Goal: Task Accomplishment & Management: Manage account settings

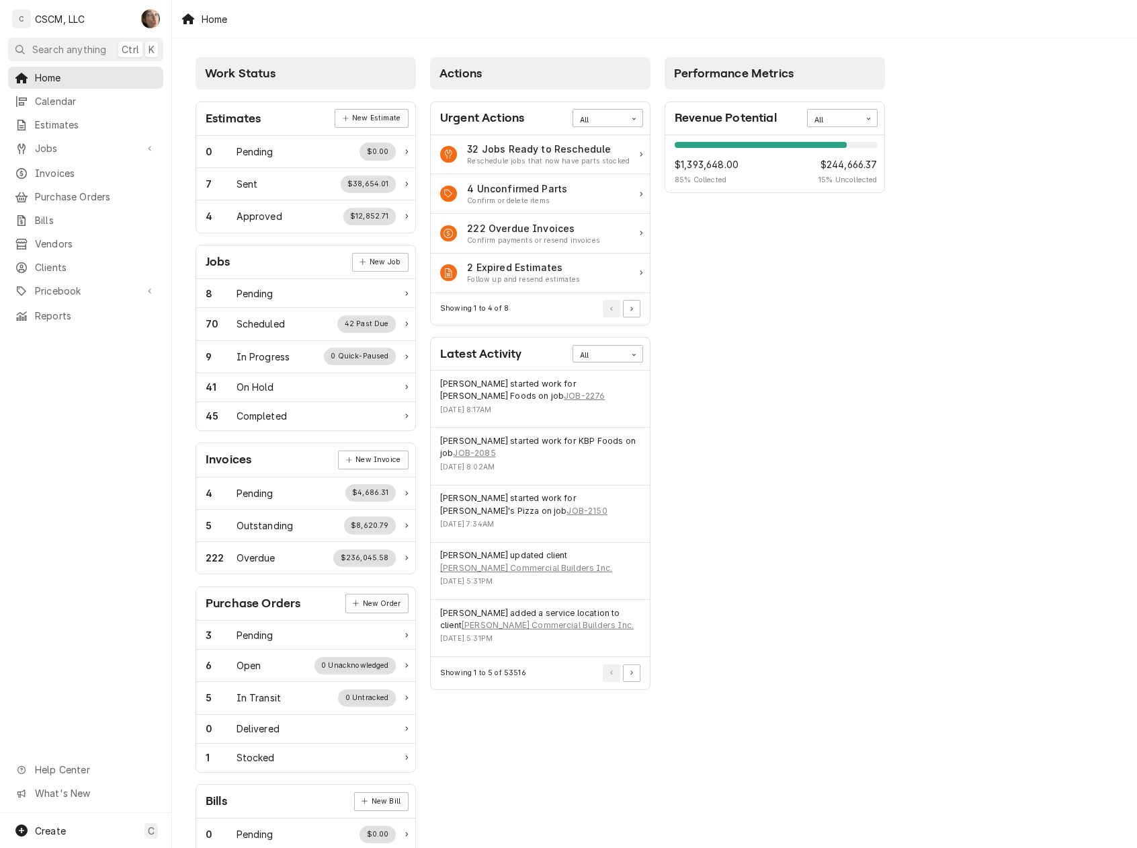
click at [74, 143] on span "Jobs" at bounding box center [86, 148] width 102 height 14
click at [68, 175] on link "Jobs" at bounding box center [85, 172] width 155 height 22
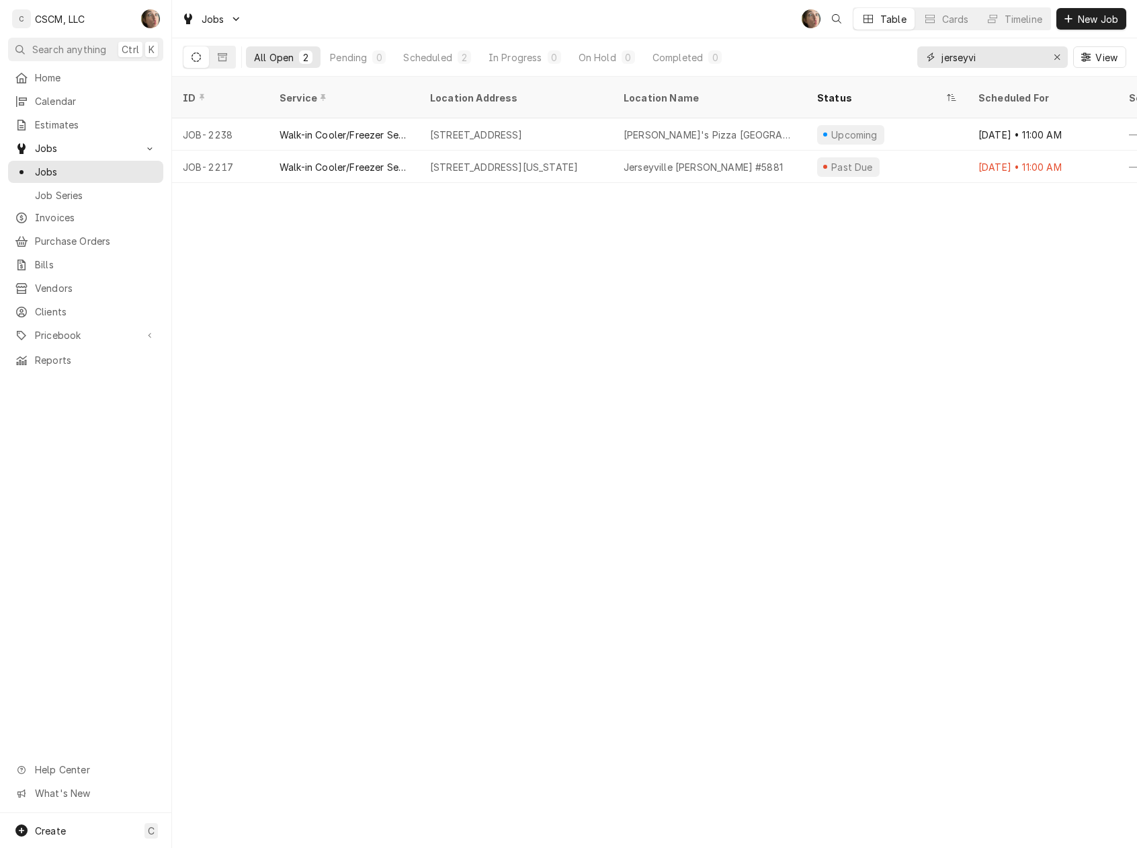
click at [1057, 58] on icon "Erase input" at bounding box center [1057, 56] width 7 height 9
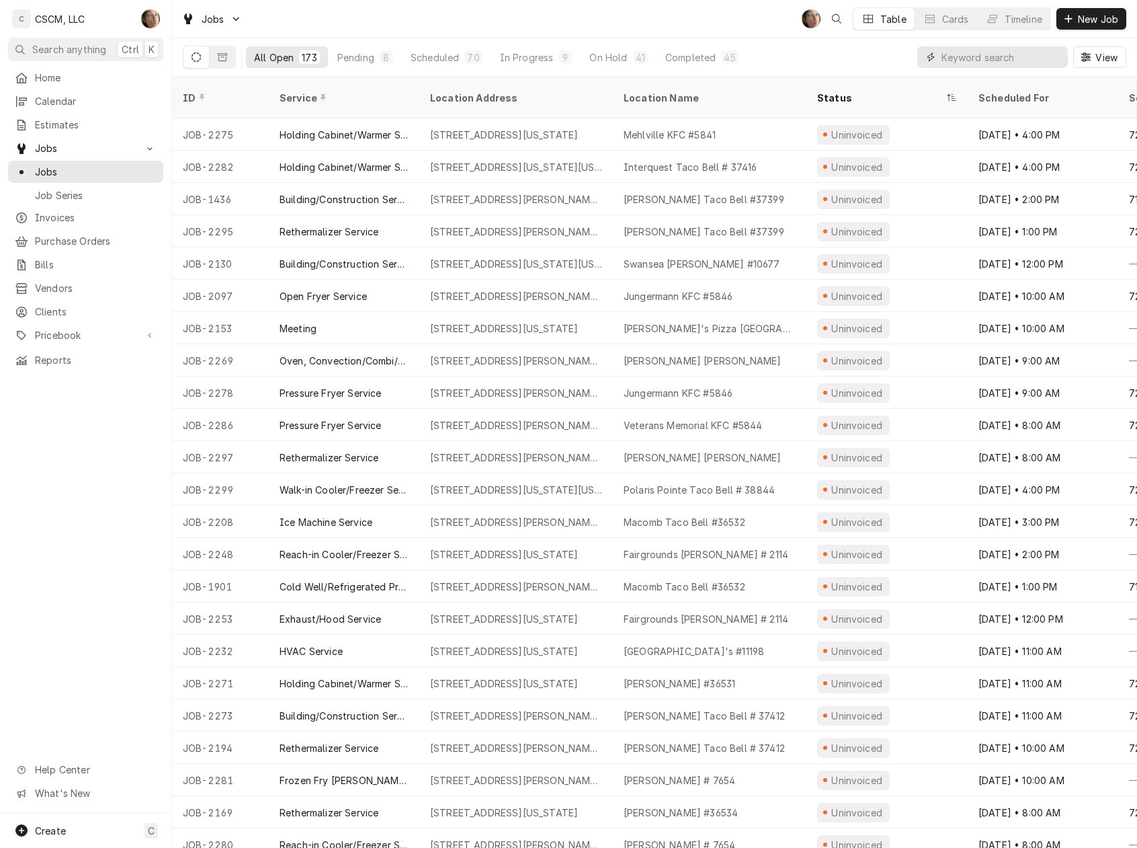
click at [1010, 52] on input "Dynamic Content Wrapper" at bounding box center [1002, 57] width 120 height 22
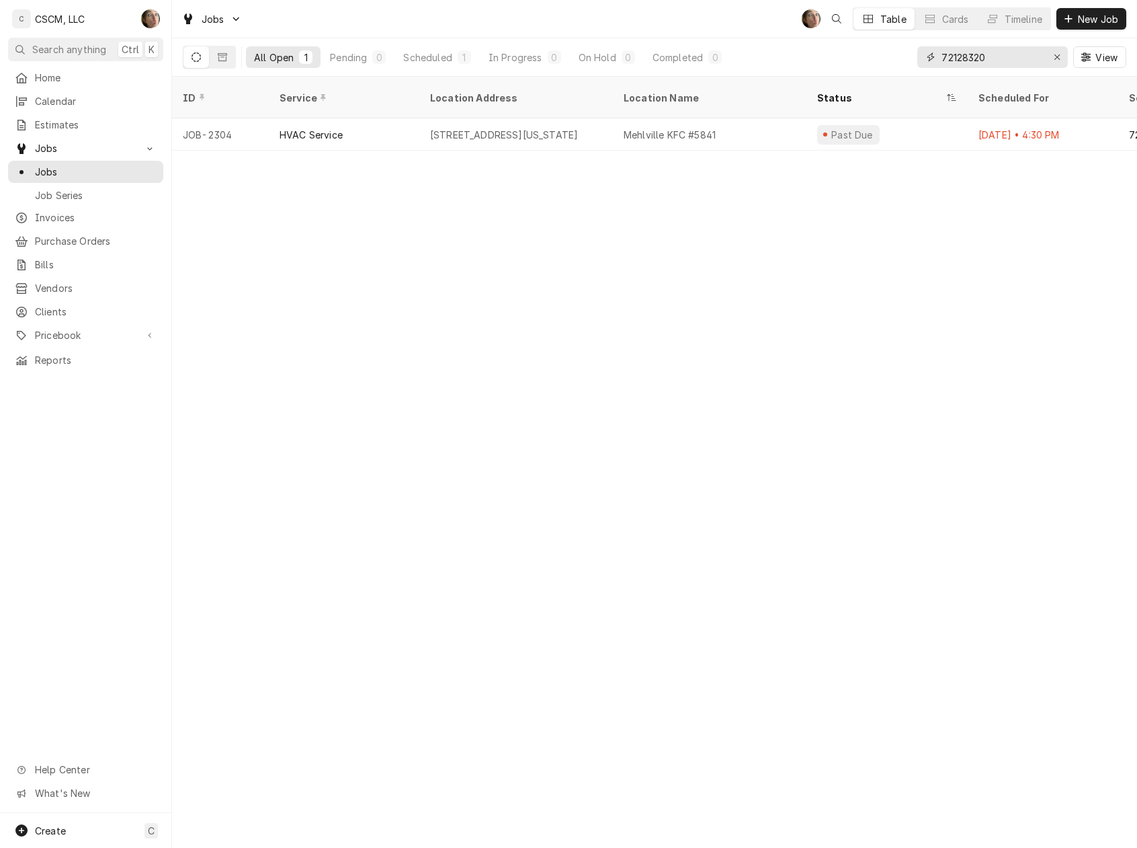
drag, startPoint x: 1002, startPoint y: 59, endPoint x: 678, endPoint y: 57, distance: 324.0
click at [678, 57] on div "All Open 1 Pending 0 Scheduled 1 In Progress 0 On Hold 0 Completed 0 72128320 V…" at bounding box center [655, 57] width 944 height 38
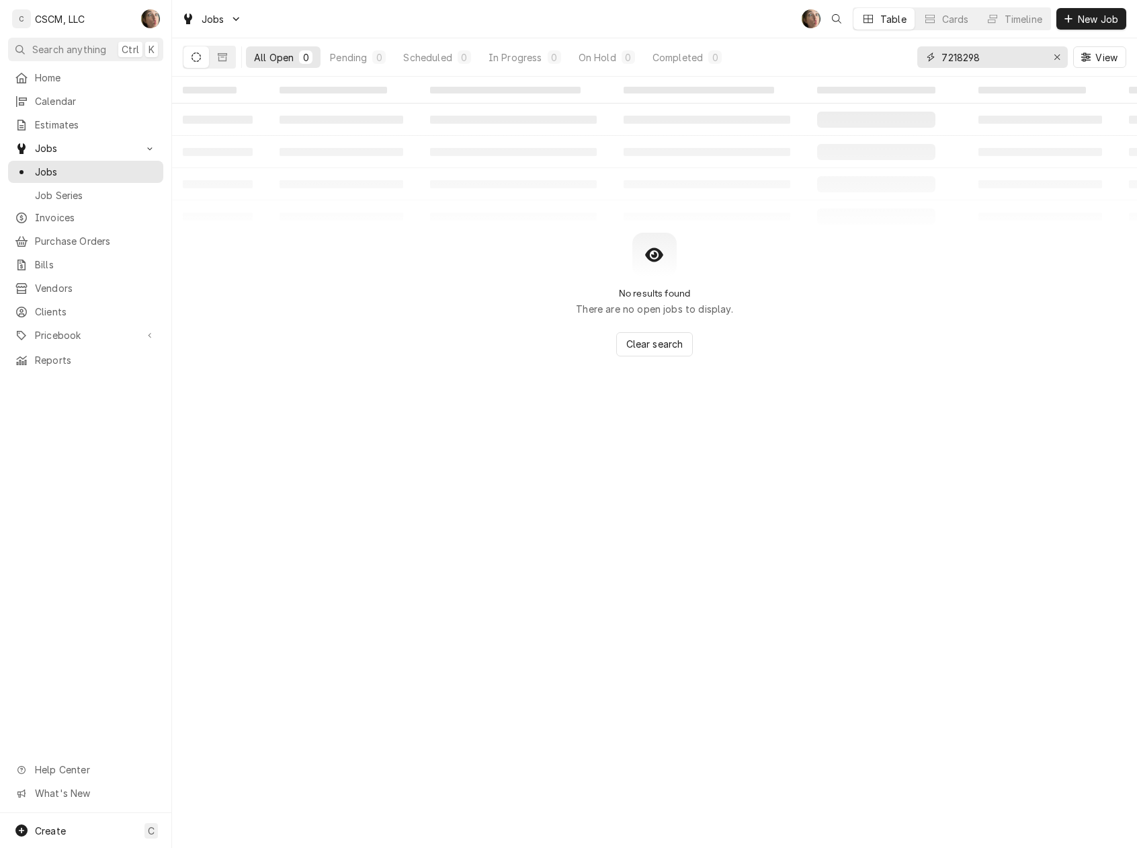
drag, startPoint x: 1018, startPoint y: 59, endPoint x: 644, endPoint y: 59, distance: 373.8
click at [644, 59] on div "All Open 0 Pending 0 Scheduled 0 In Progress 0 On Hold 0 Completed 0 7218298 Vi…" at bounding box center [655, 57] width 944 height 38
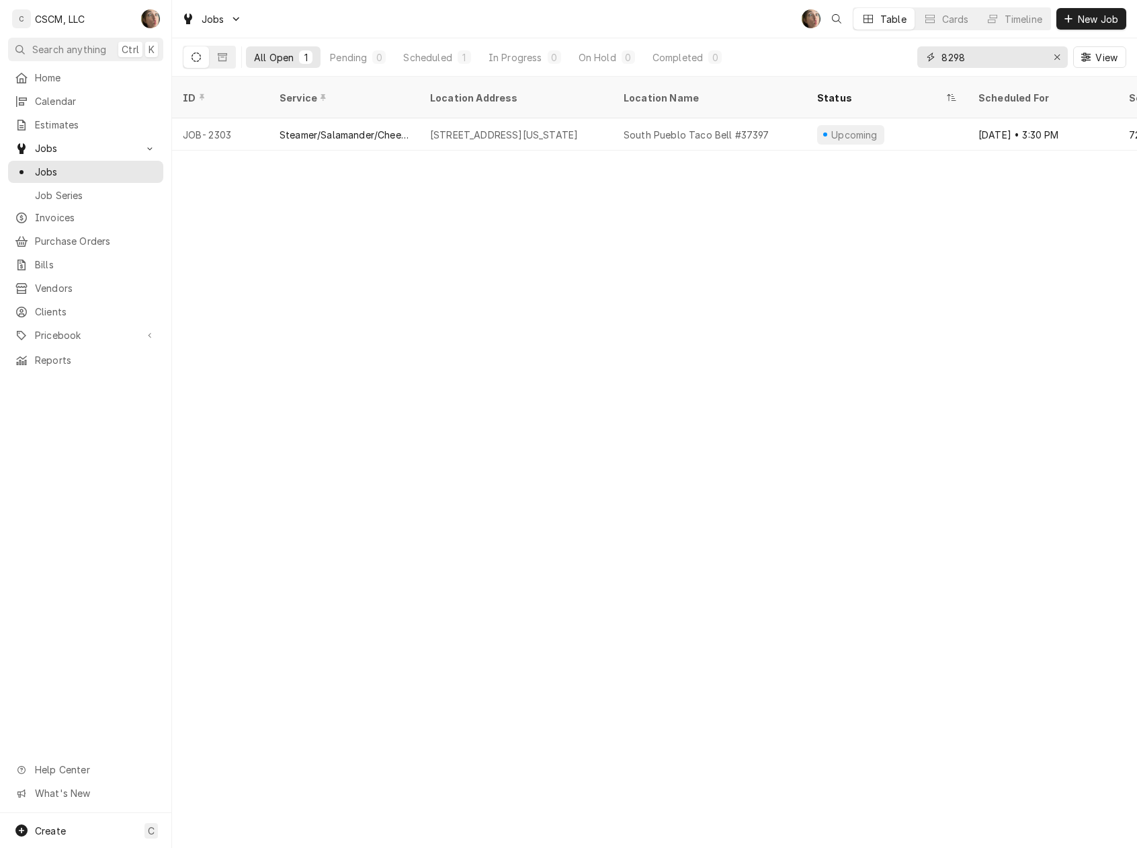
type input "8298"
click at [431, 128] on div "1717 S. Pueblo Blvd, Pueblo, Colorado 81005" at bounding box center [504, 135] width 148 height 14
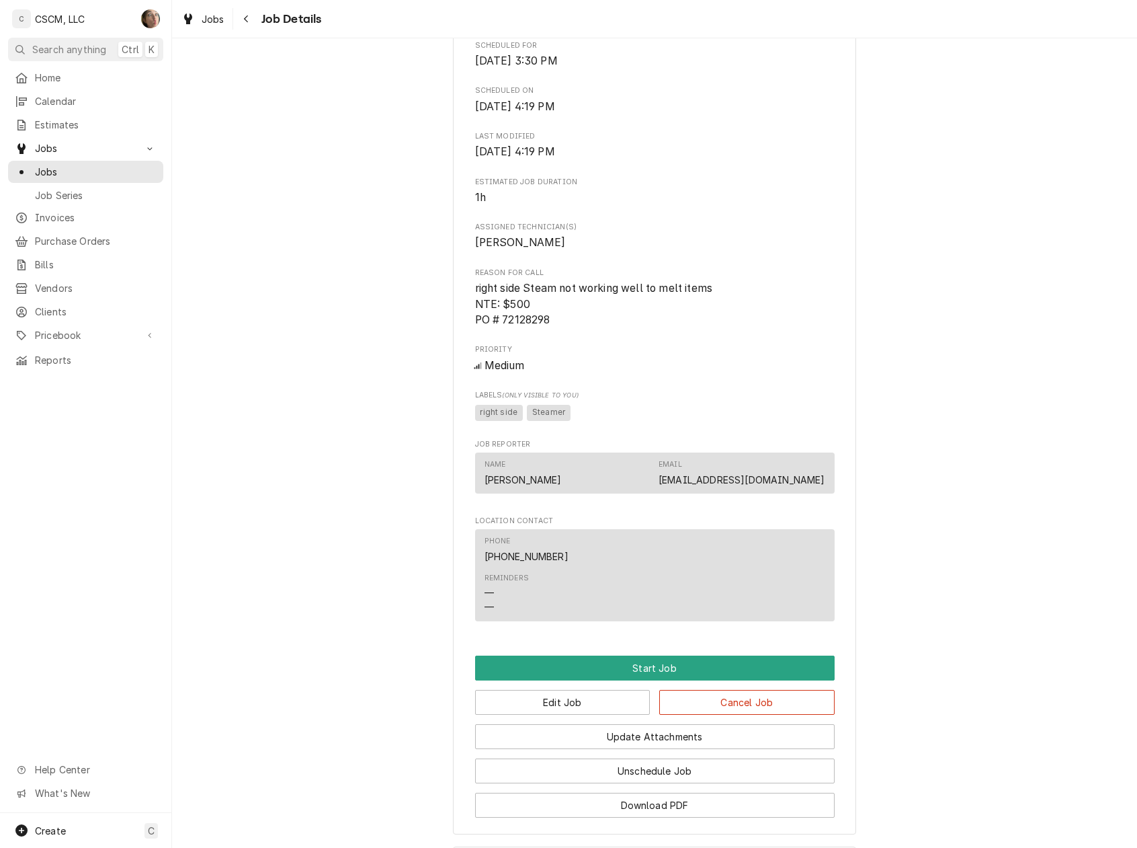
scroll to position [651, 0]
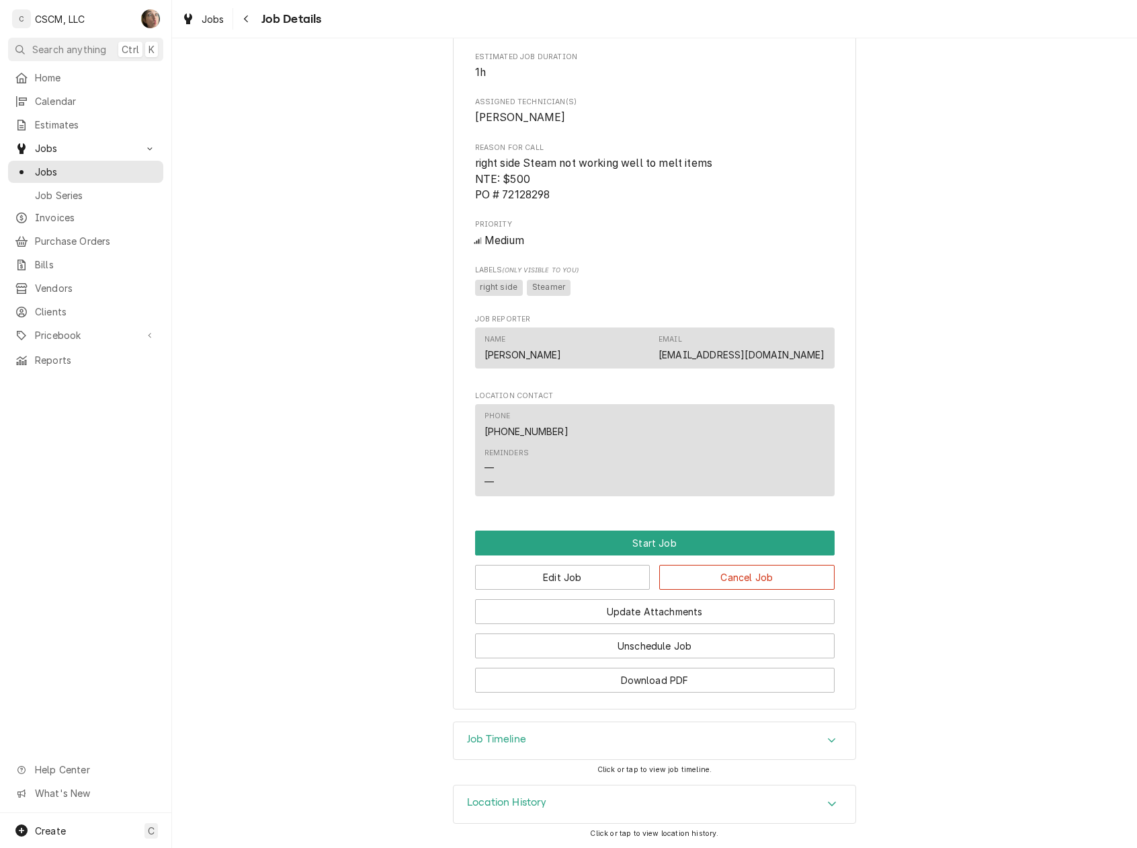
click at [245, 23] on icon "Navigate back" at bounding box center [246, 18] width 6 height 9
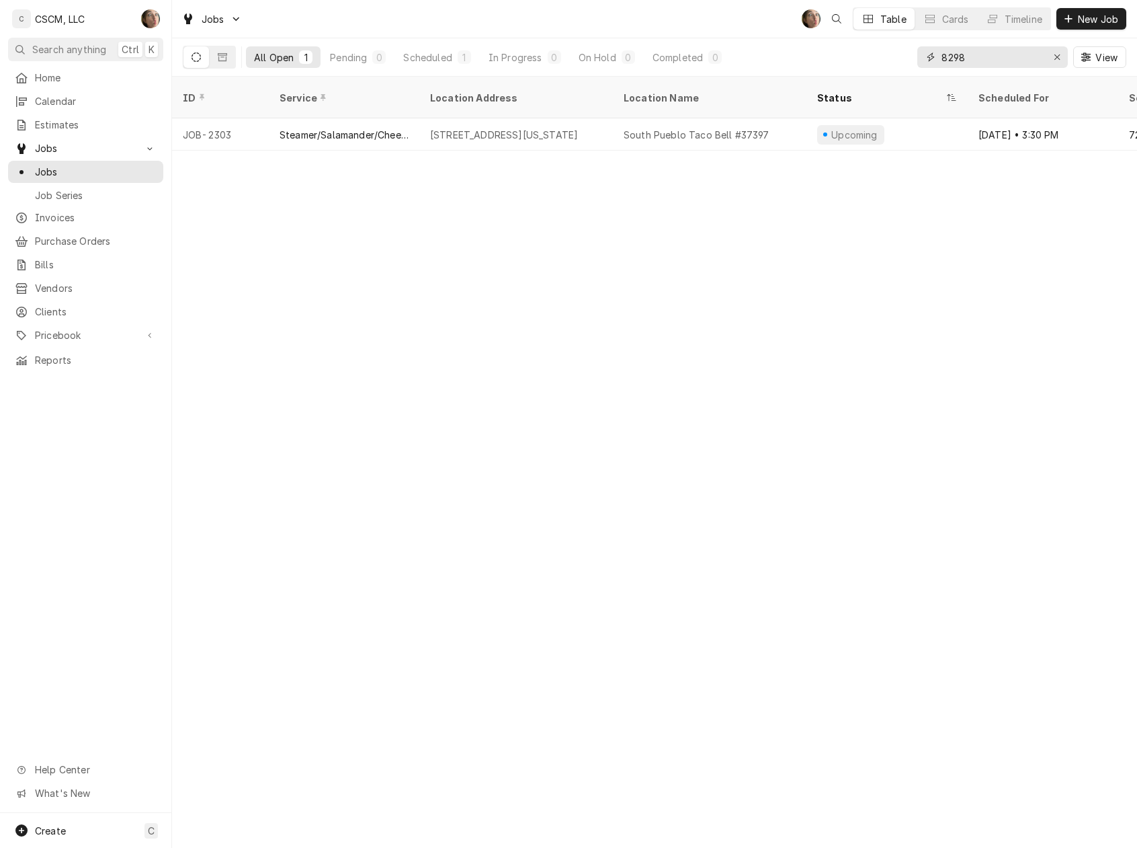
click at [1059, 51] on div "Erase input" at bounding box center [1057, 56] width 13 height 13
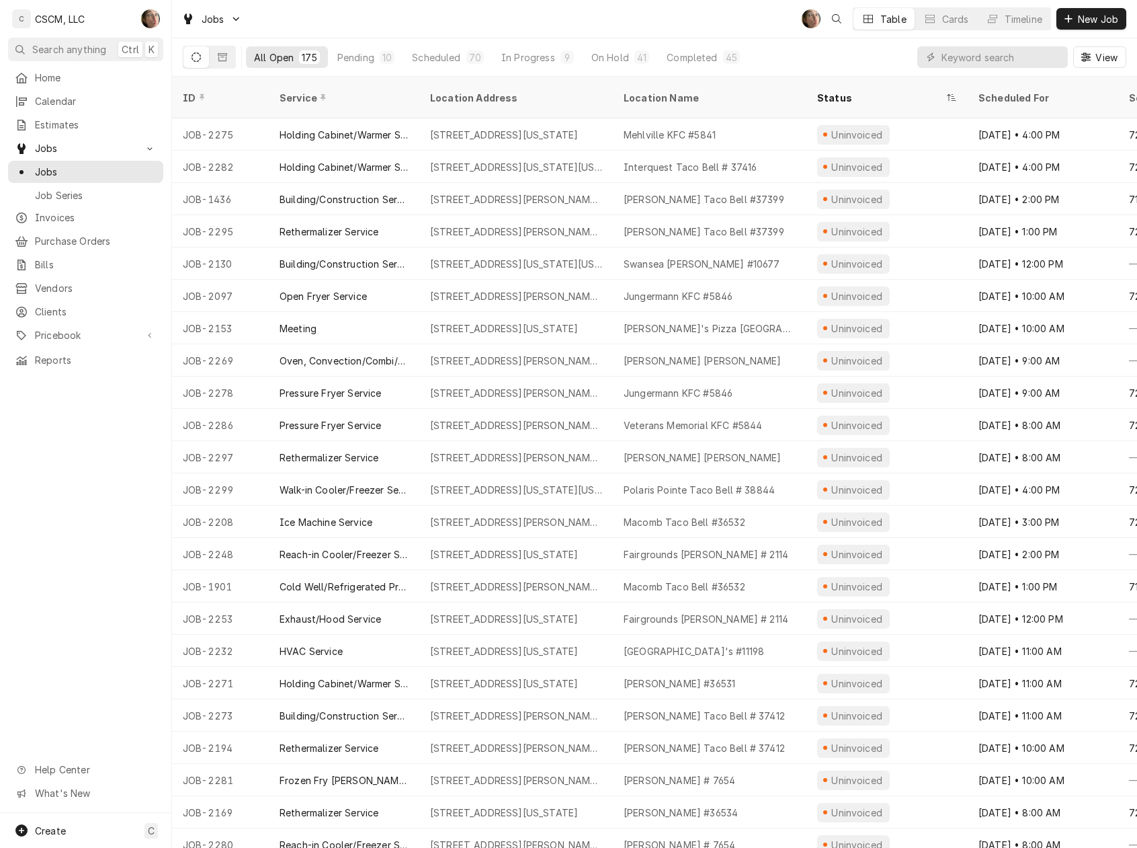
click at [44, 94] on span "Calendar" at bounding box center [96, 101] width 122 height 14
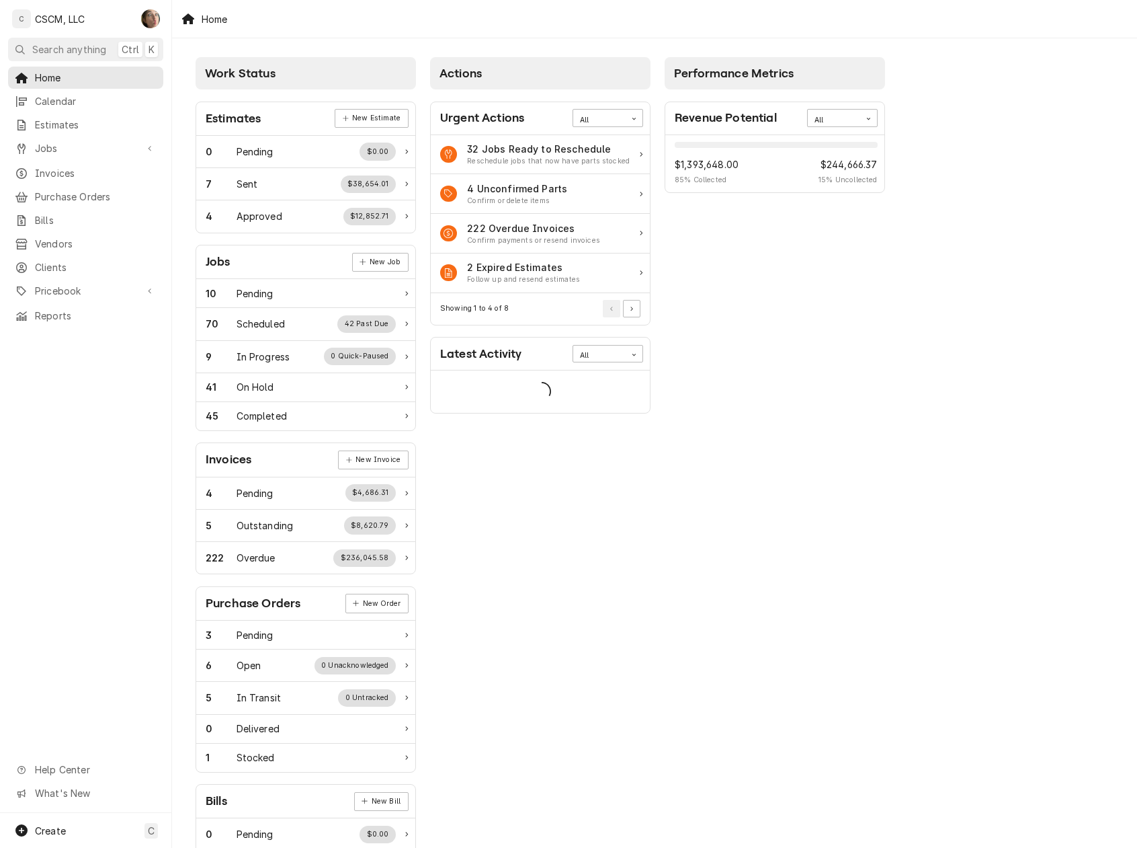
click at [54, 98] on span "Calendar" at bounding box center [96, 101] width 122 height 14
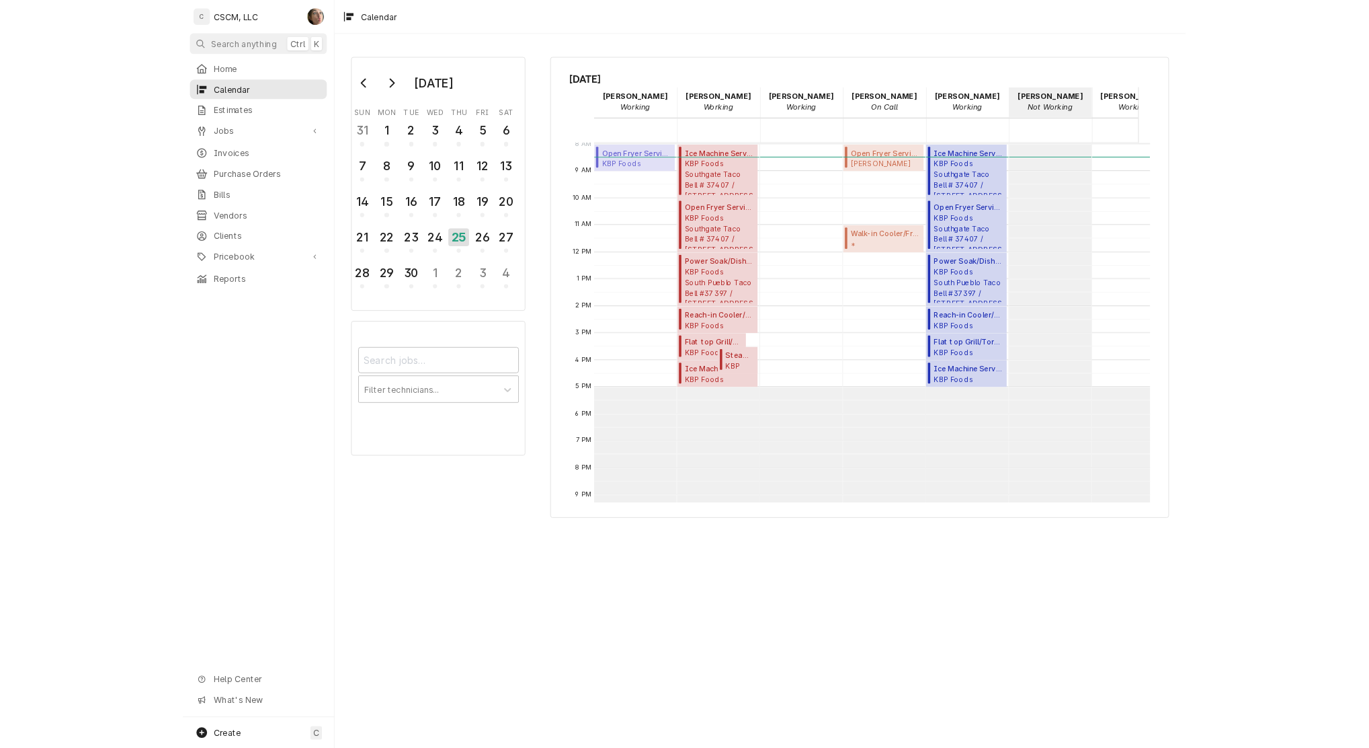
scroll to position [244, 0]
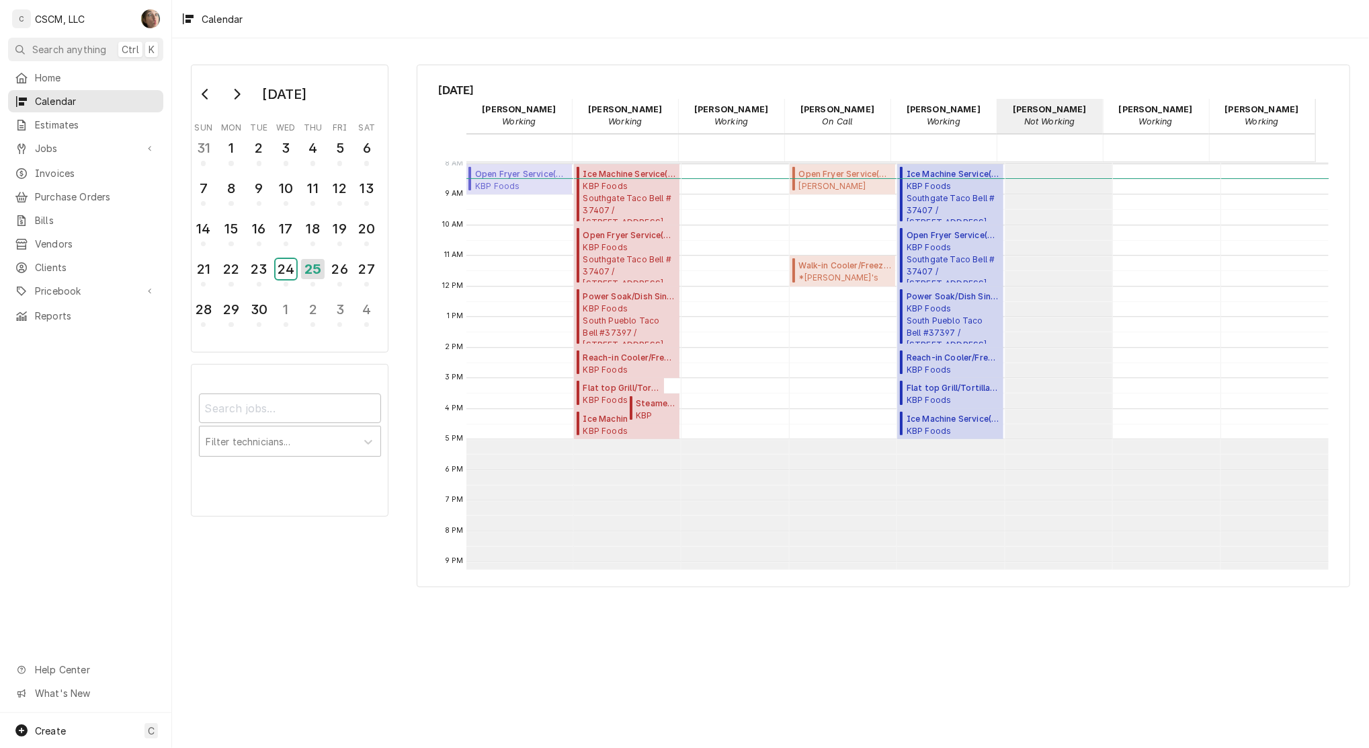
click at [290, 264] on div "24" at bounding box center [286, 269] width 21 height 20
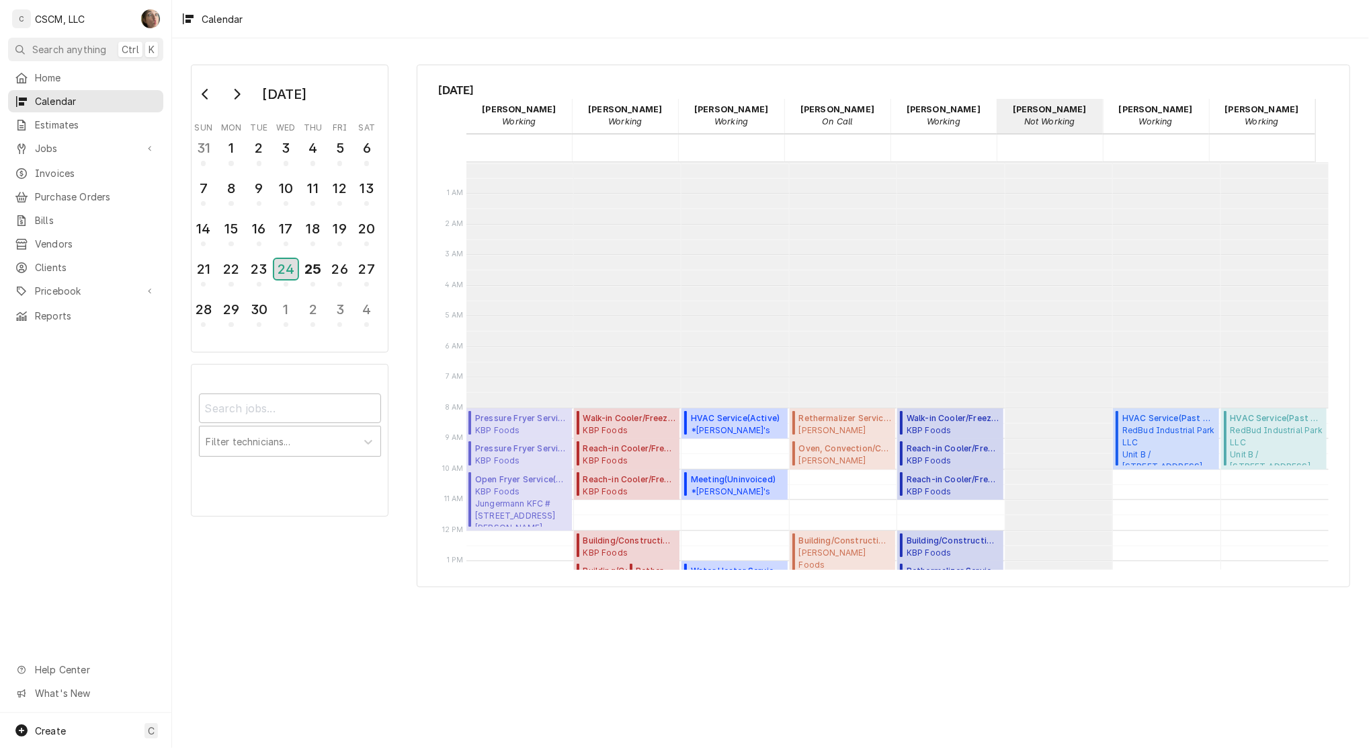
scroll to position [245, 0]
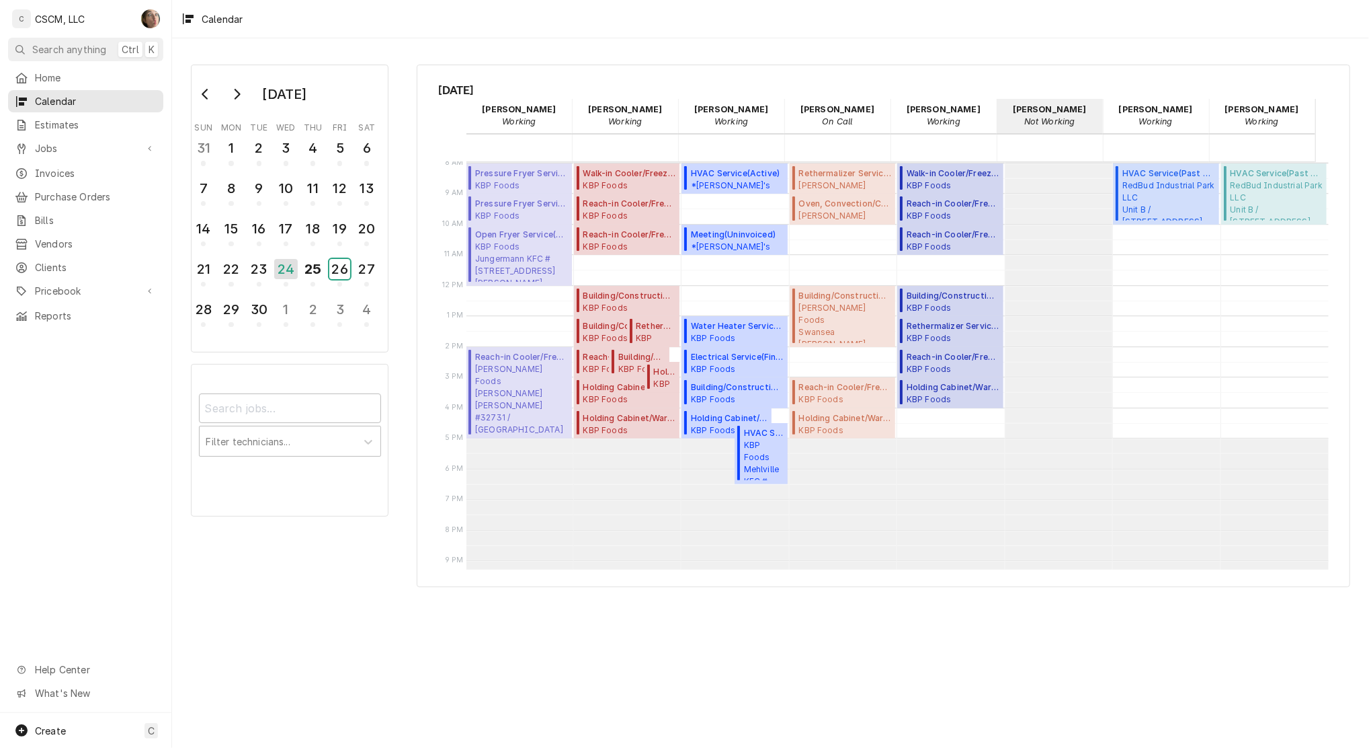
click at [348, 269] on div "26" at bounding box center [339, 269] width 21 height 20
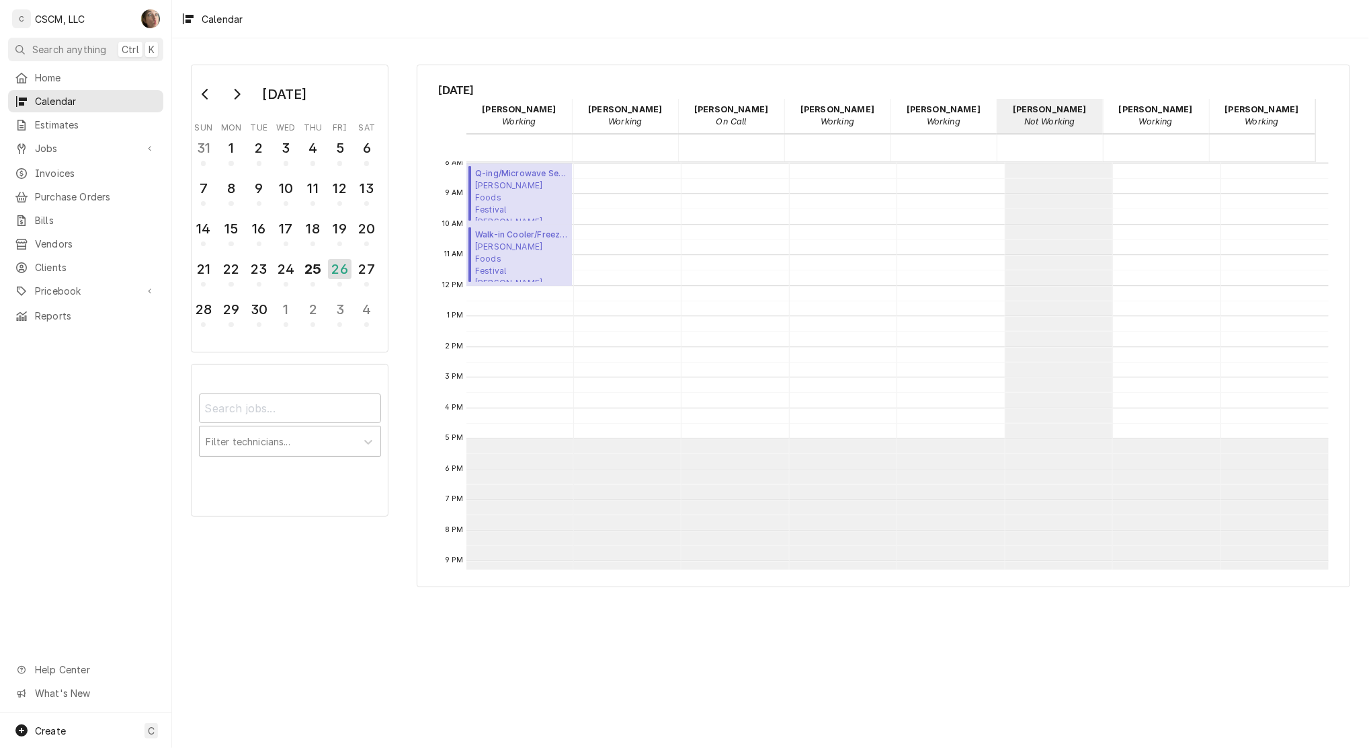
click at [98, 137] on link "Jobs" at bounding box center [85, 148] width 155 height 22
click at [68, 165] on span "Jobs" at bounding box center [96, 172] width 122 height 14
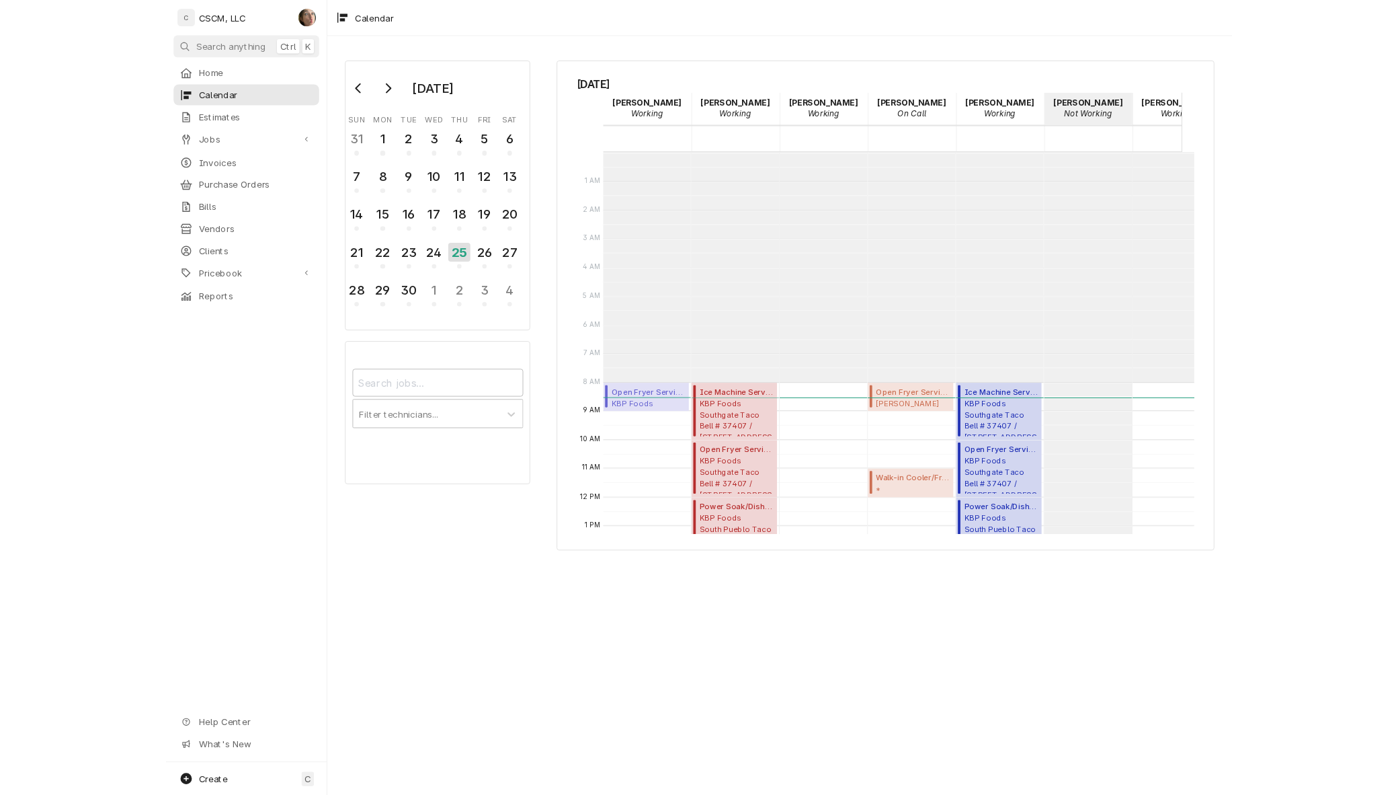
scroll to position [245, 0]
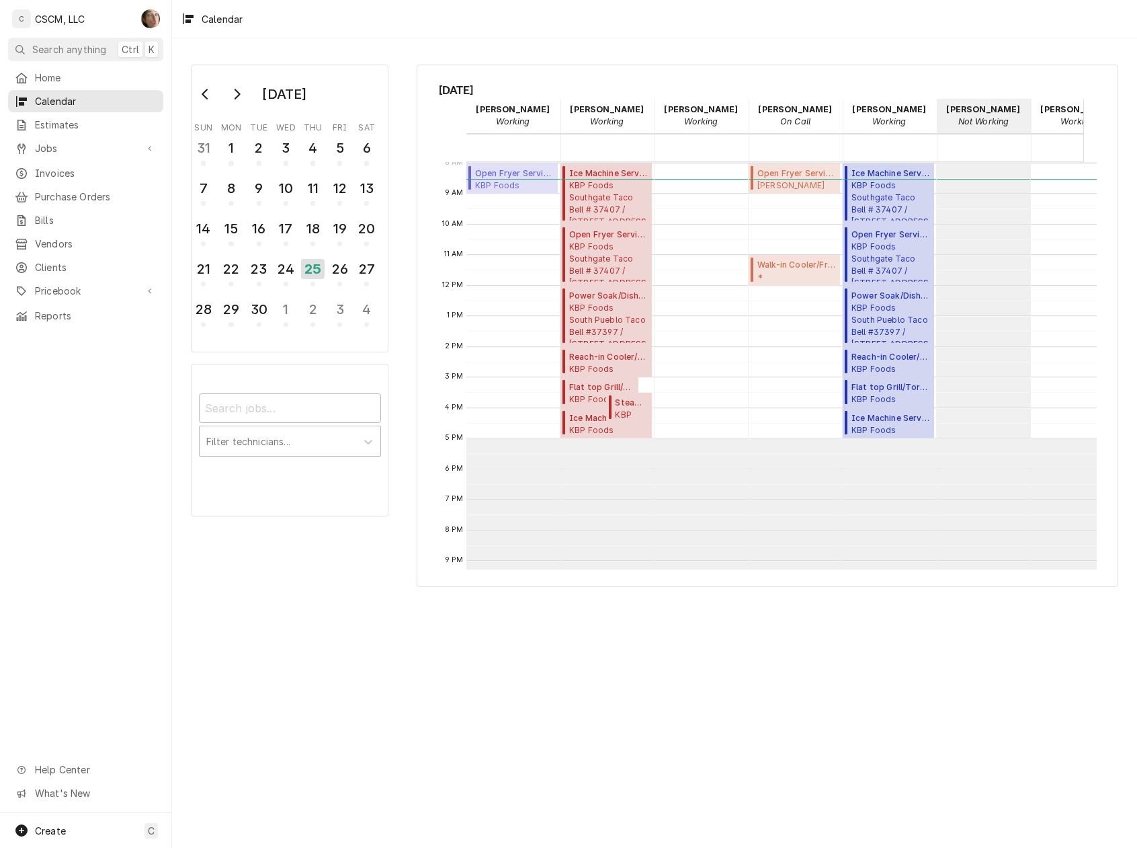
click at [754, 717] on div "September 2025 Sun Mon Tue Wed Thu Fri Sat 31 1 2 3 4 5 6 7 8 9 10 11 12 13 14 …" at bounding box center [654, 442] width 965 height 809
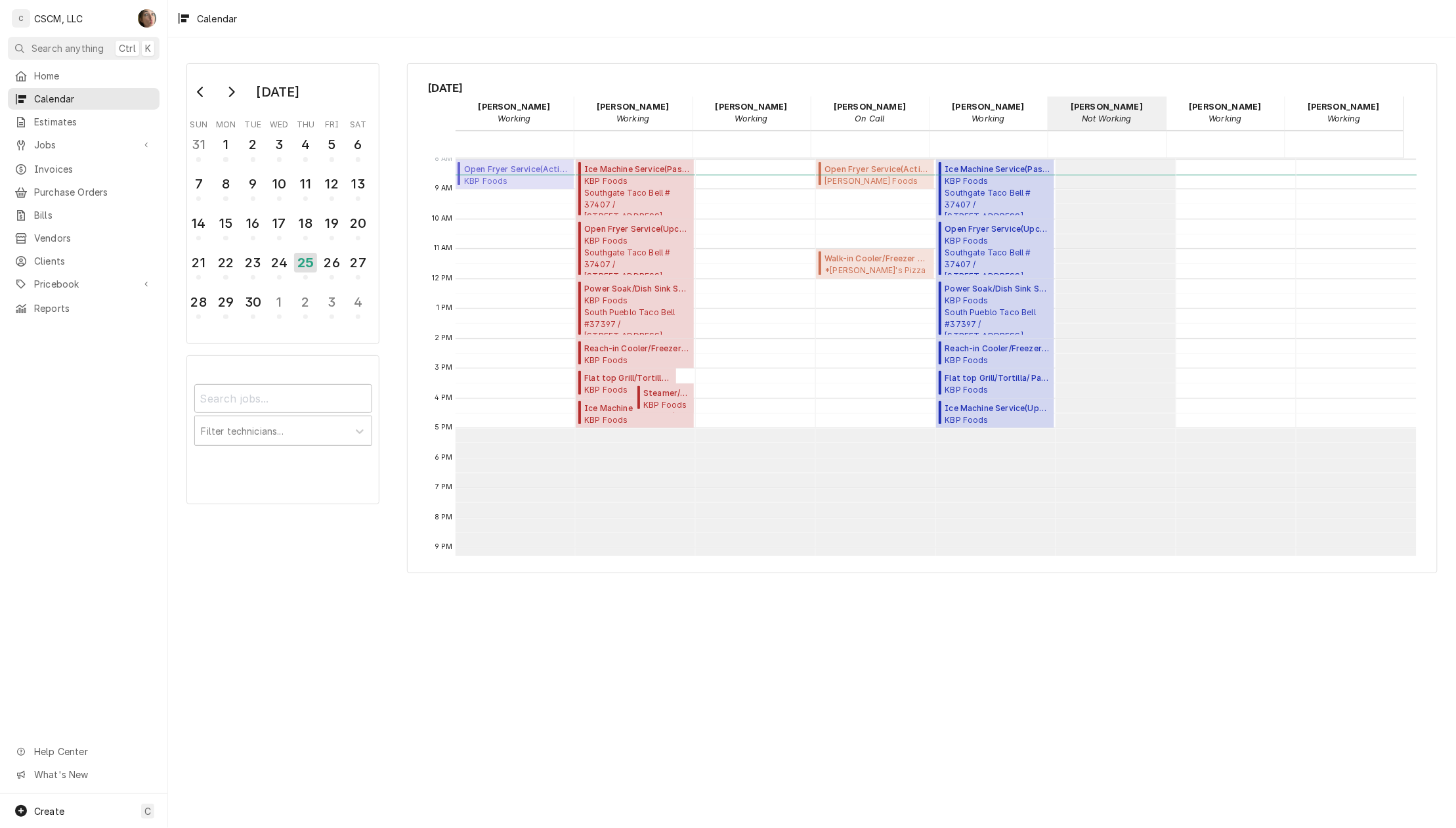
click at [607, 685] on div "September 2025 Sun Mon Tue Wed Thu Fri Sat 31 1 2 3 4 5 6 7 8 9 10 11 12 13 14 …" at bounding box center [811, 432] width 1288 height 790
drag, startPoint x: 607, startPoint y: 685, endPoint x: 586, endPoint y: 682, distance: 21.2
click at [586, 682] on div "September 2025 Sun Mon Tue Wed Thu Fri Sat 31 1 2 3 4 5 6 7 8 9 10 11 12 13 14 …" at bounding box center [811, 432] width 1288 height 790
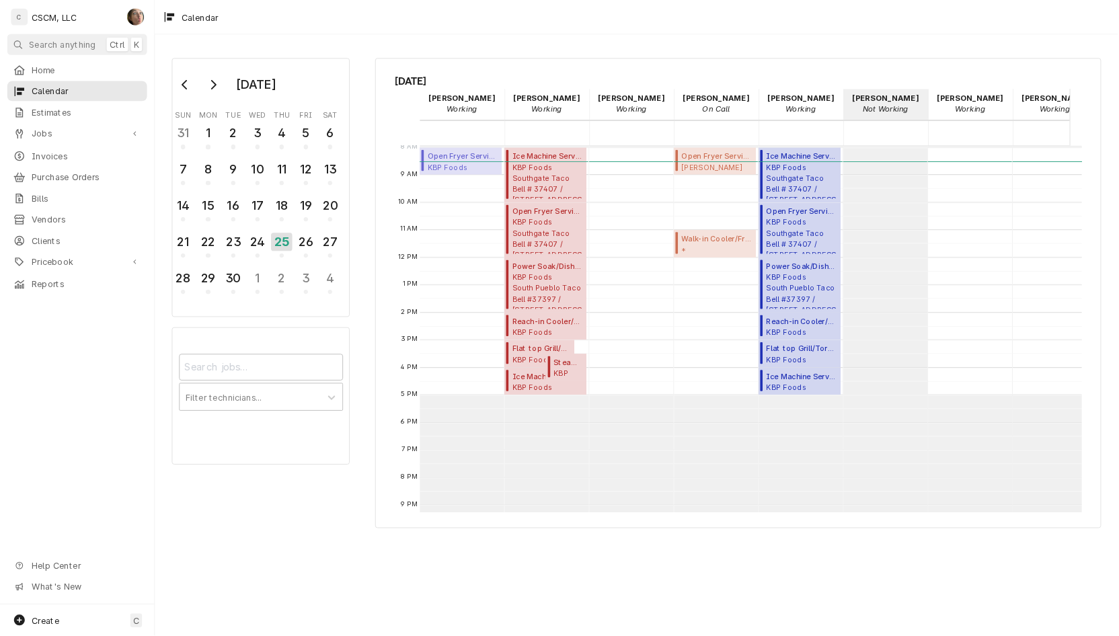
scroll to position [244, 0]
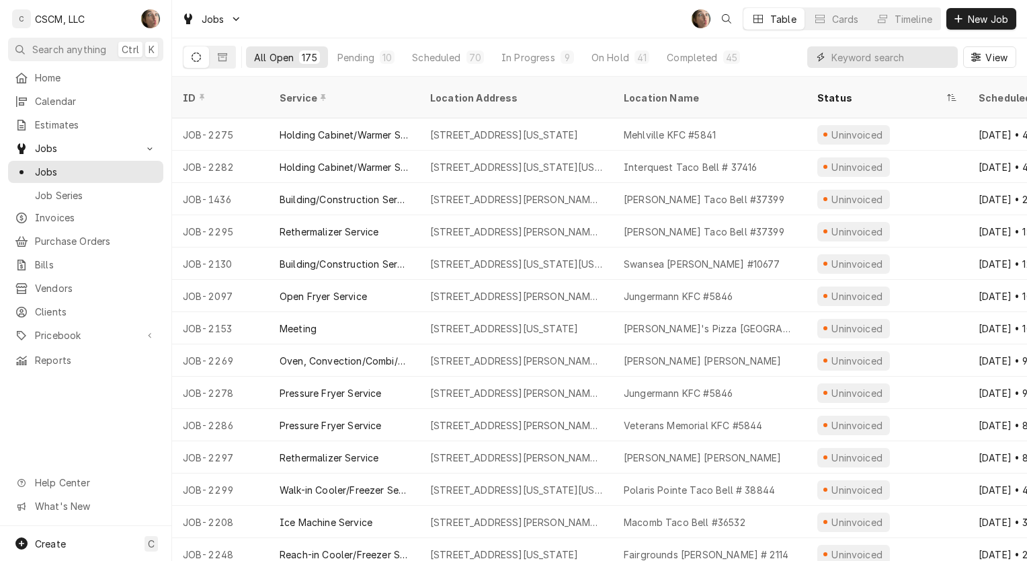
click at [837, 58] on input "Dynamic Content Wrapper" at bounding box center [892, 57] width 120 height 22
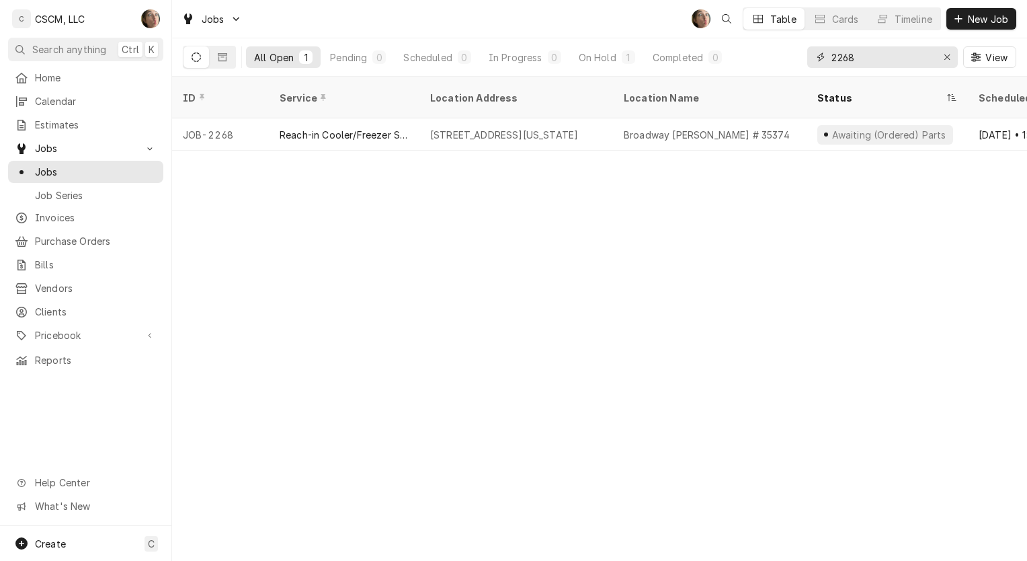
type input "2268"
click at [602, 122] on div "[STREET_ADDRESS][US_STATE]" at bounding box center [516, 134] width 194 height 32
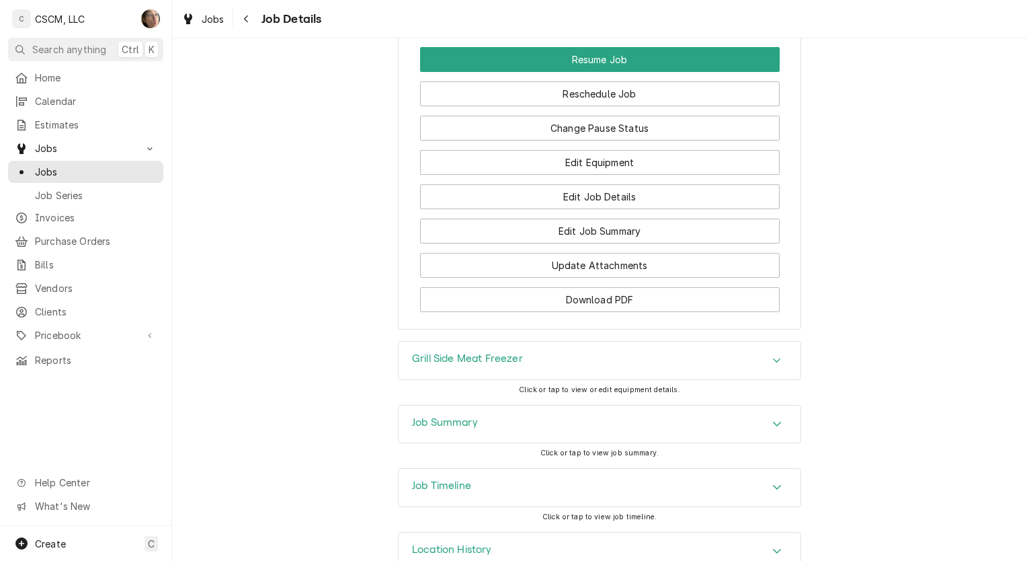
scroll to position [1681, 0]
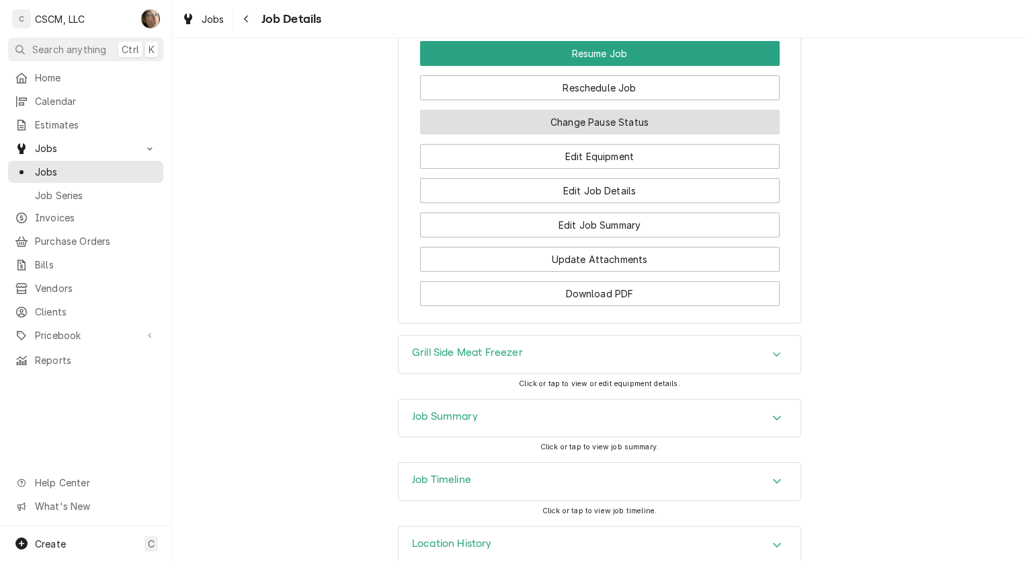
click at [557, 116] on button "Change Pause Status" at bounding box center [600, 122] width 360 height 25
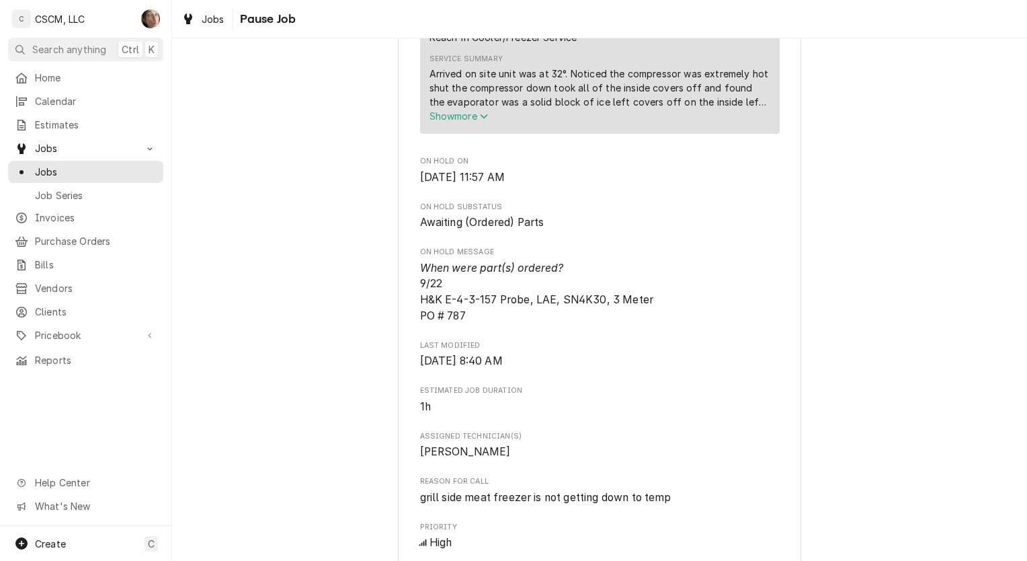
scroll to position [672, 0]
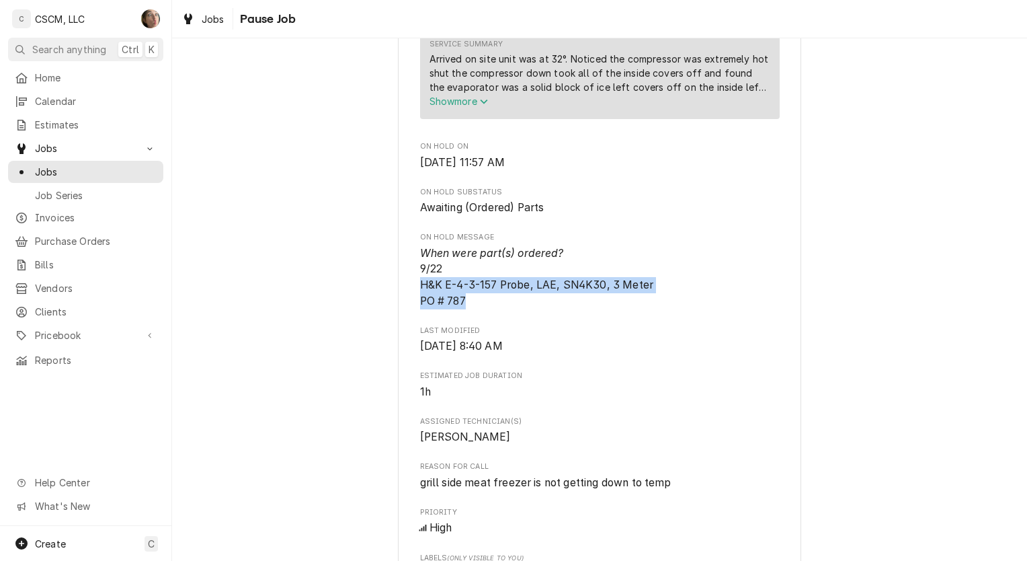
drag, startPoint x: 487, startPoint y: 315, endPoint x: 414, endPoint y: 306, distance: 73.8
click at [420, 306] on span "When were part(s) ordered? 9/22 H&K E-4-3-157 Probe, LAE, SN4K30, 3 Meter PO # …" at bounding box center [600, 277] width 360 height 64
copy span "H&K E-4-3-157 Probe, LAE, SN4K30, 3 Meter PO # 787"
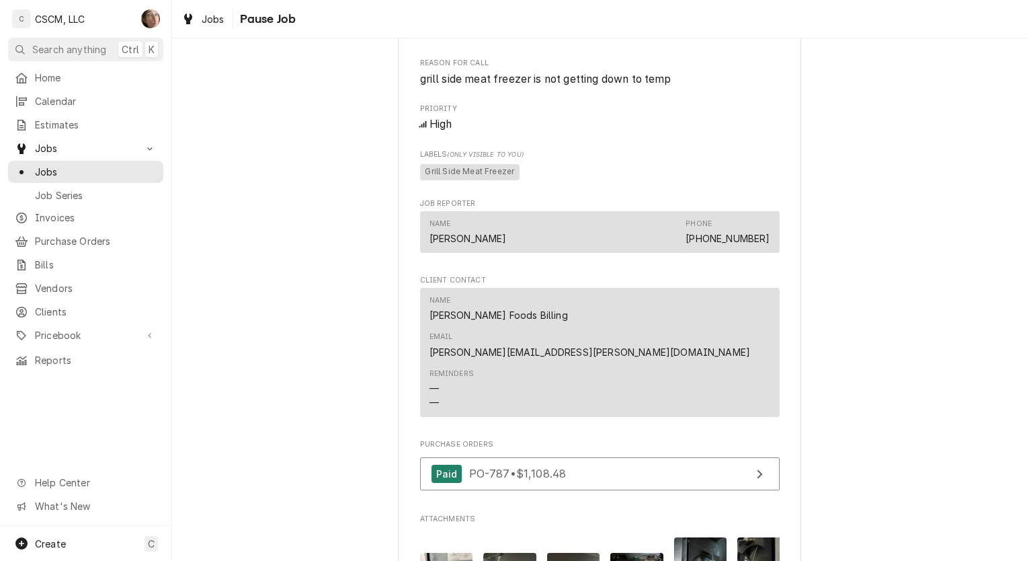
scroll to position [1546, 0]
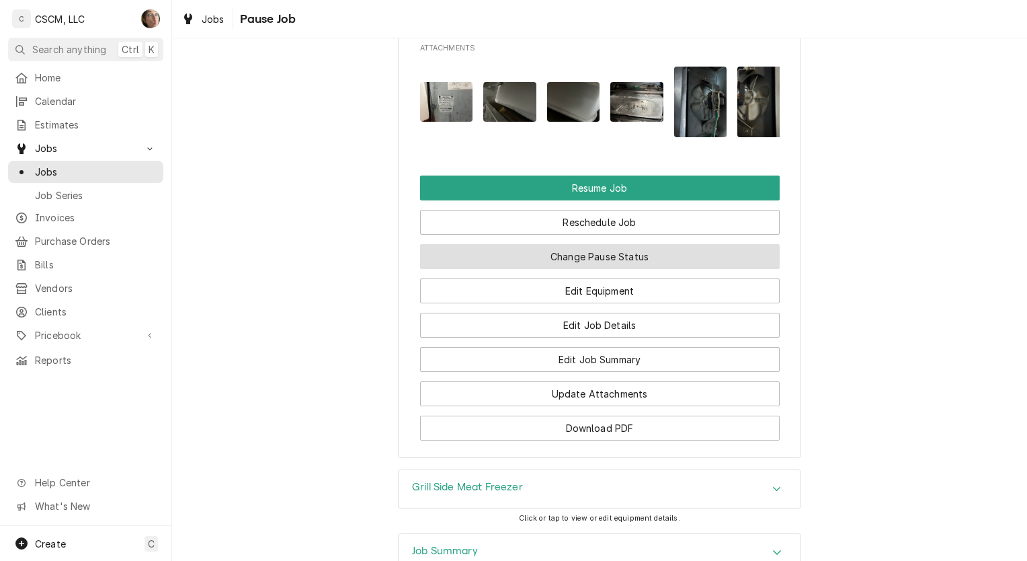
click at [590, 244] on button "Change Pause Status" at bounding box center [600, 256] width 360 height 25
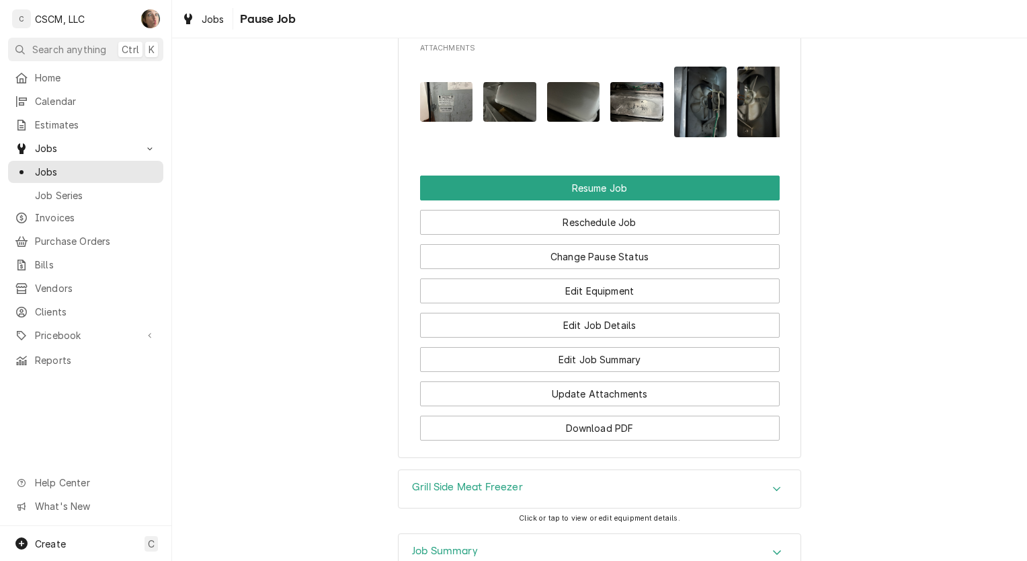
type textarea "x"
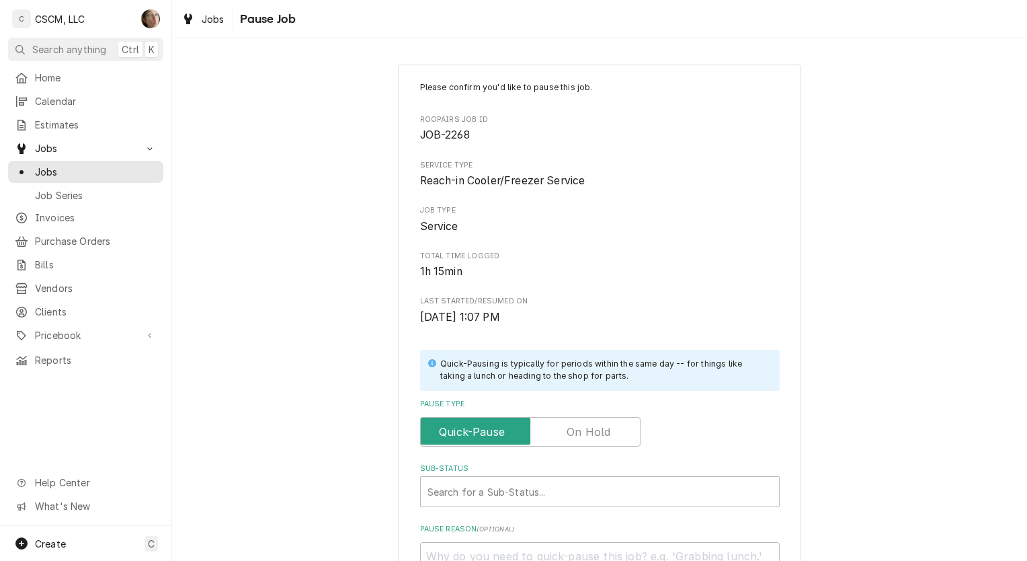
click at [564, 432] on label "Pause Type" at bounding box center [530, 432] width 220 height 30
click at [564, 432] on input "Pause Type" at bounding box center [530, 432] width 208 height 30
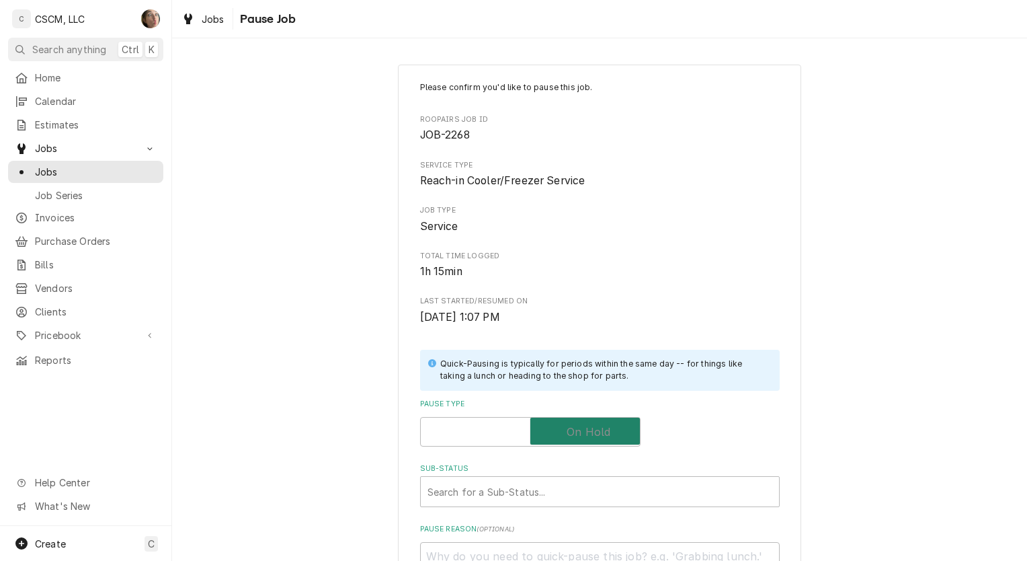
checkbox input "true"
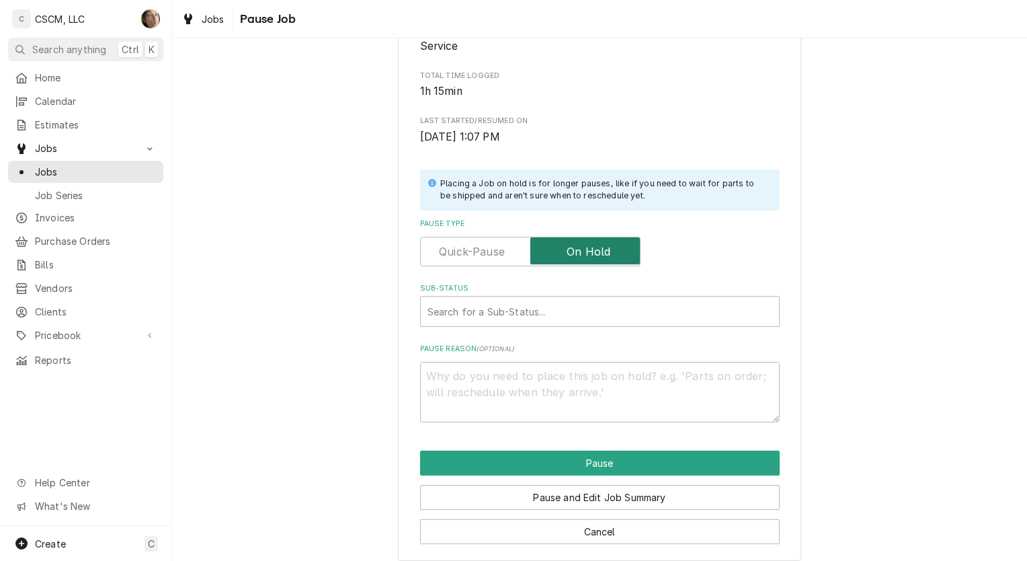
scroll to position [190, 0]
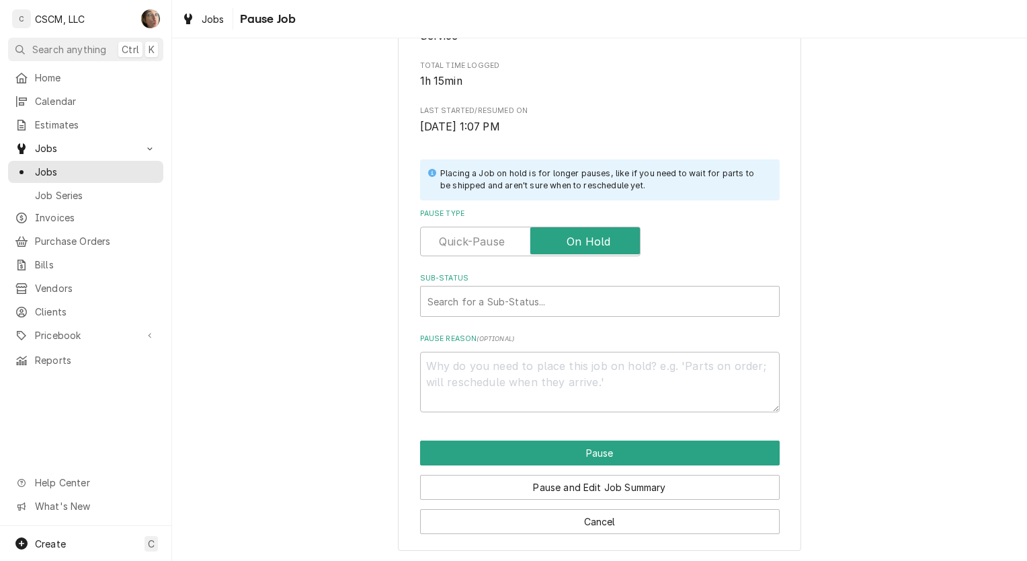
click at [454, 305] on div "Sub-Status" at bounding box center [600, 301] width 345 height 24
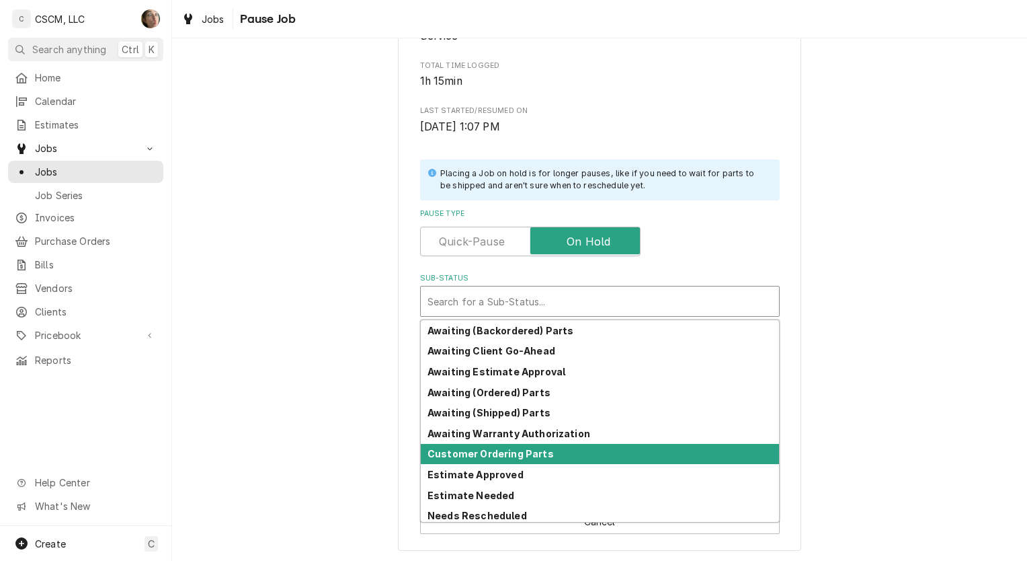
scroll to position [148, 0]
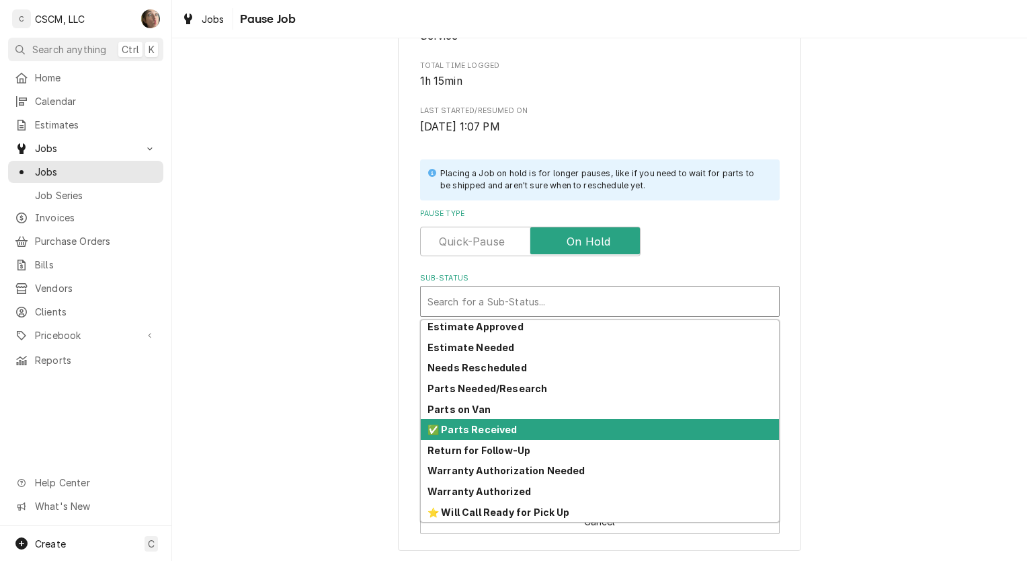
click at [475, 433] on strong "✅ Parts Received" at bounding box center [473, 429] width 90 height 11
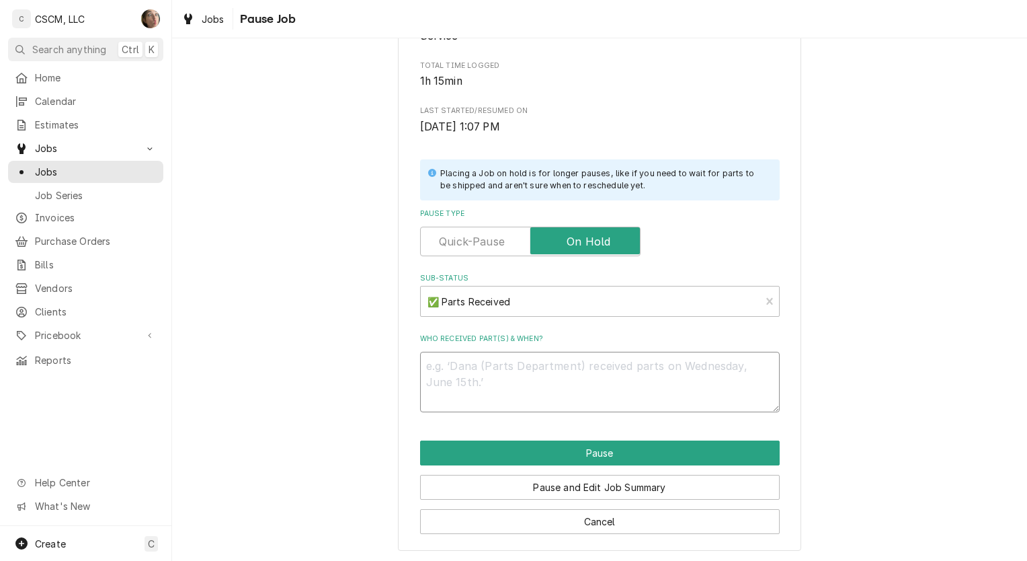
click at [473, 368] on textarea "Who received part(s) & when?" at bounding box center [600, 382] width 360 height 61
paste textarea "H&K E-4-3-157 Probe, LAE, SN4K30, 3 Meter PO # 787"
type textarea "x"
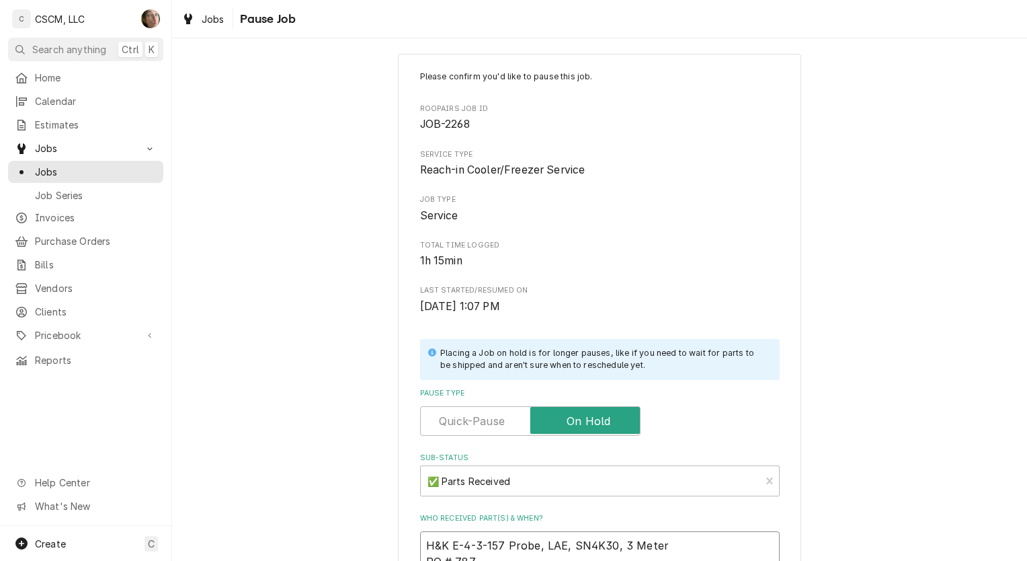
scroll to position [0, 0]
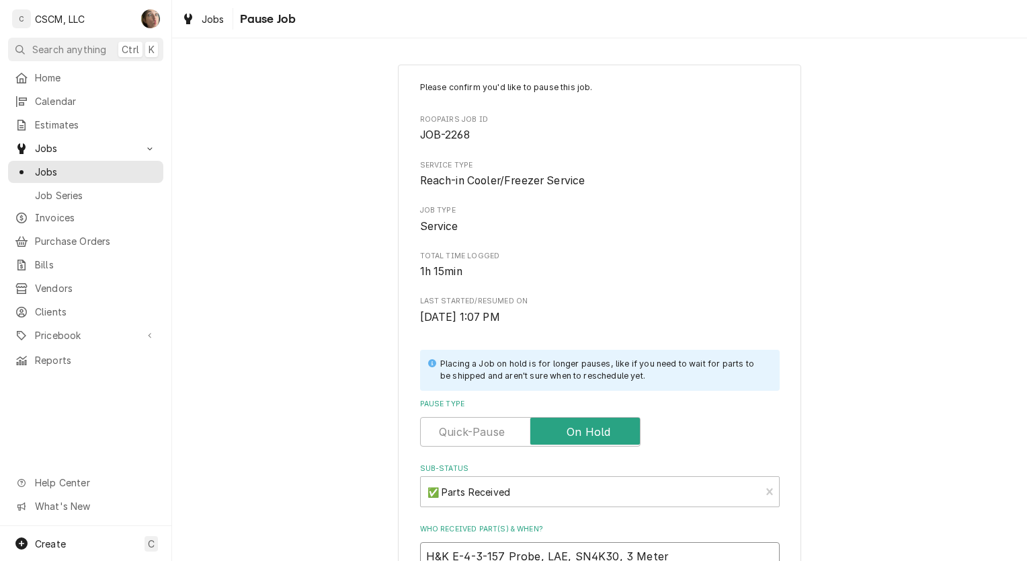
type textarea "H&K E-4-3-157 Probe, LAE, SN4K30, 3 Meter PO # 787"
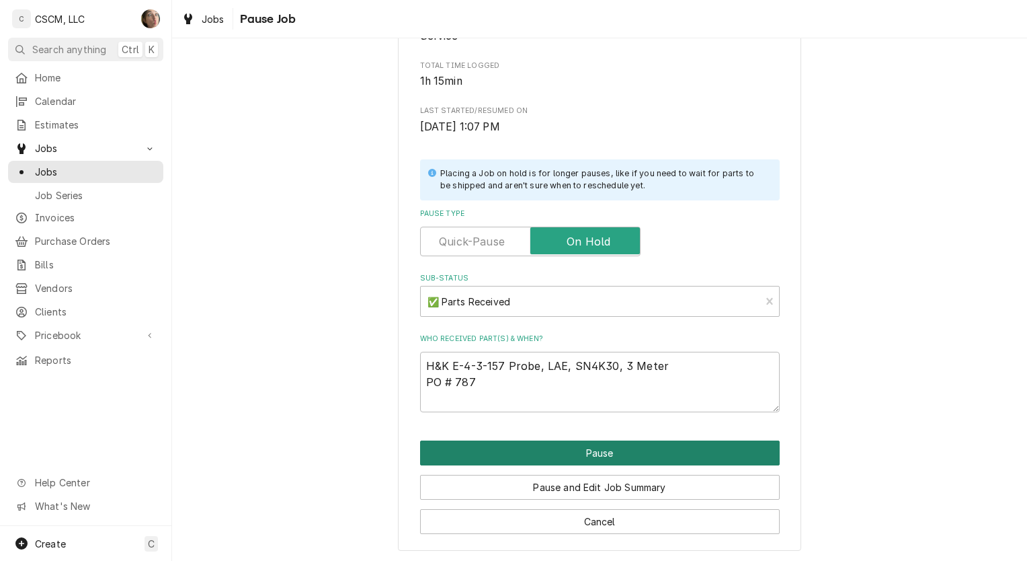
click at [489, 456] on button "Pause" at bounding box center [600, 452] width 360 height 25
type textarea "x"
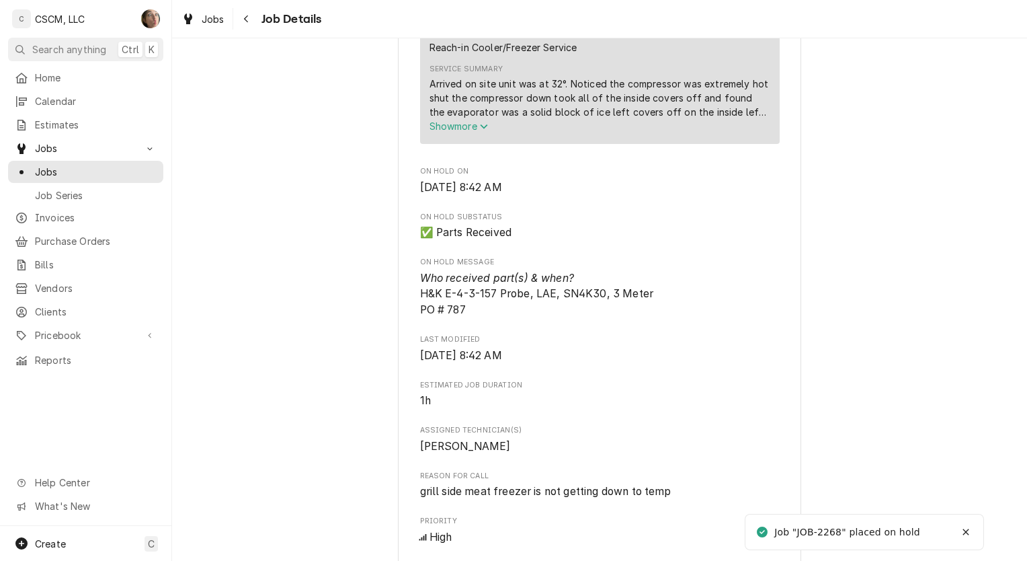
scroll to position [648, 0]
click at [444, 131] on span "Show more" at bounding box center [459, 125] width 59 height 11
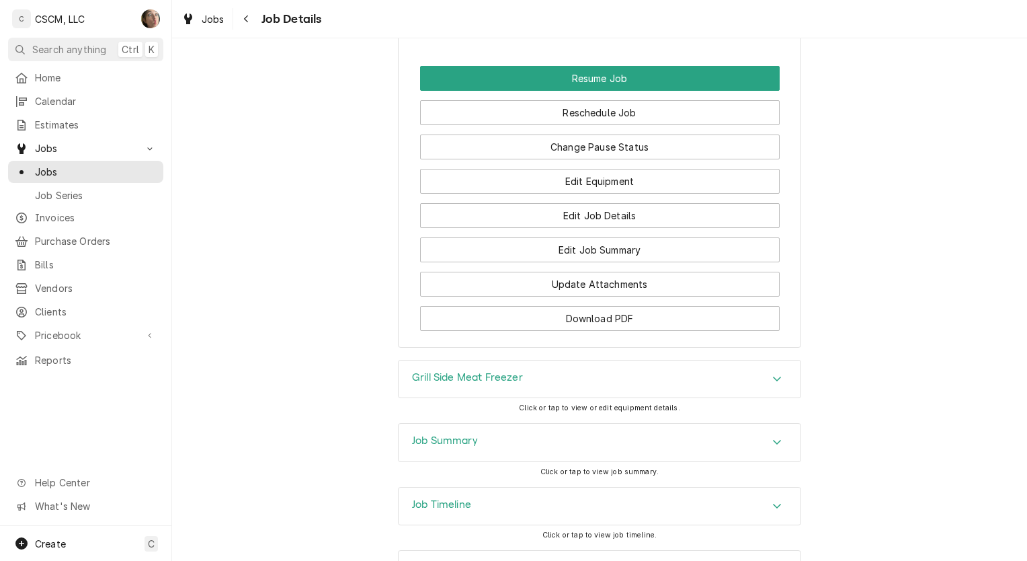
scroll to position [1131, 0]
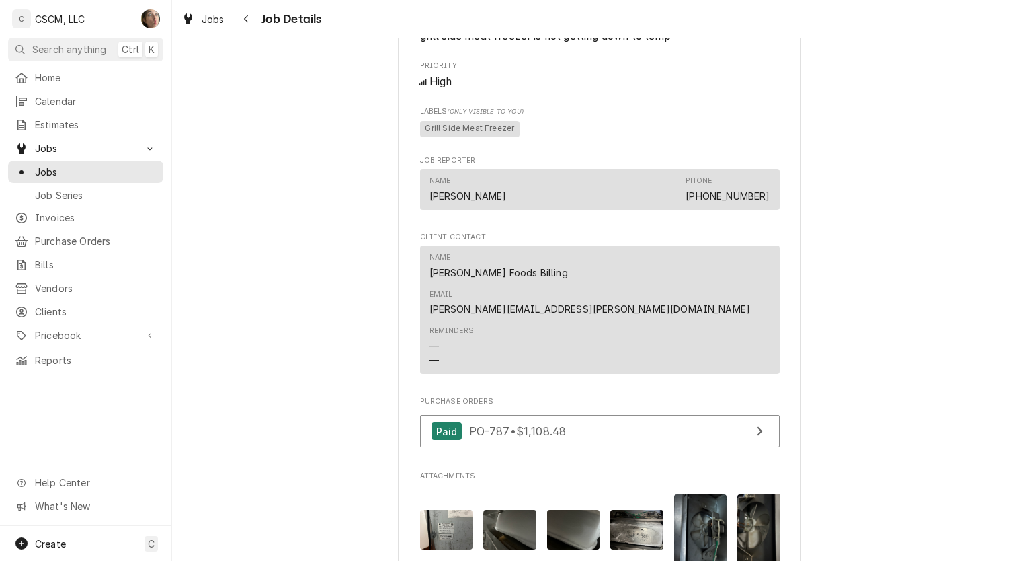
click at [247, 24] on div "Navigate back" at bounding box center [246, 18] width 13 height 13
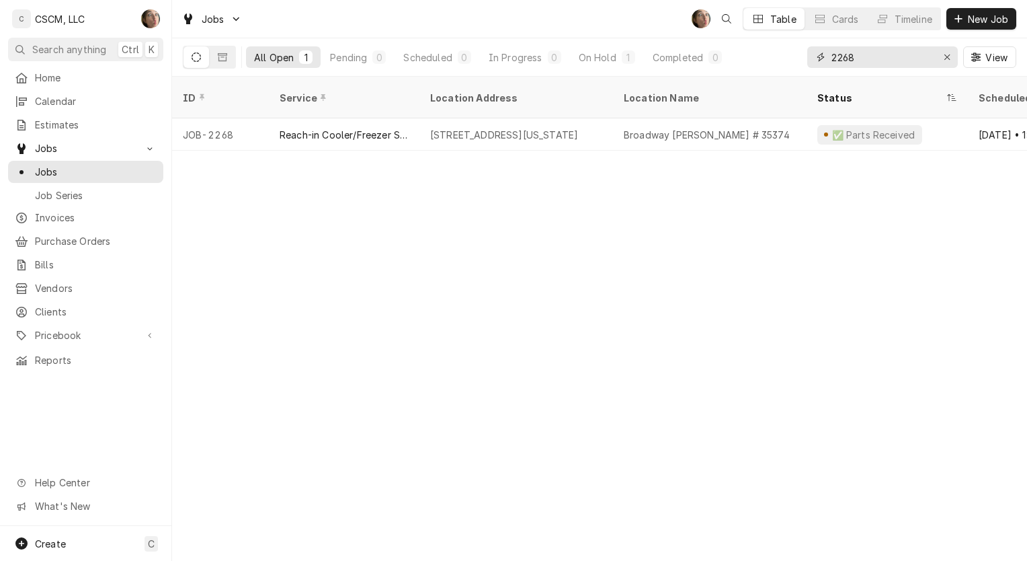
click at [944, 53] on icon "Erase input" at bounding box center [947, 56] width 7 height 9
type input "2"
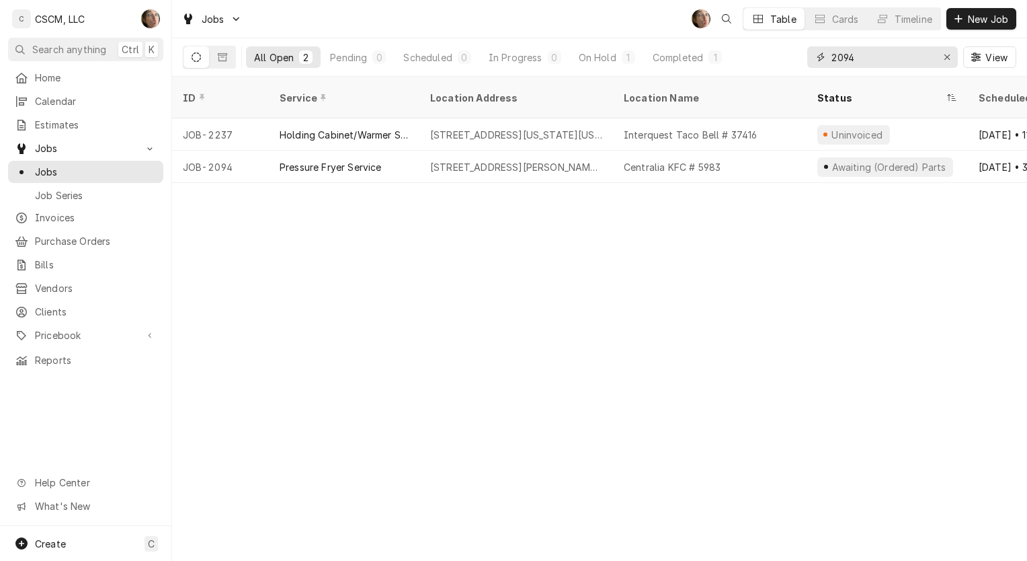
type input "2094"
click at [508, 160] on div "[STREET_ADDRESS][PERSON_NAME][US_STATE]" at bounding box center [516, 167] width 172 height 14
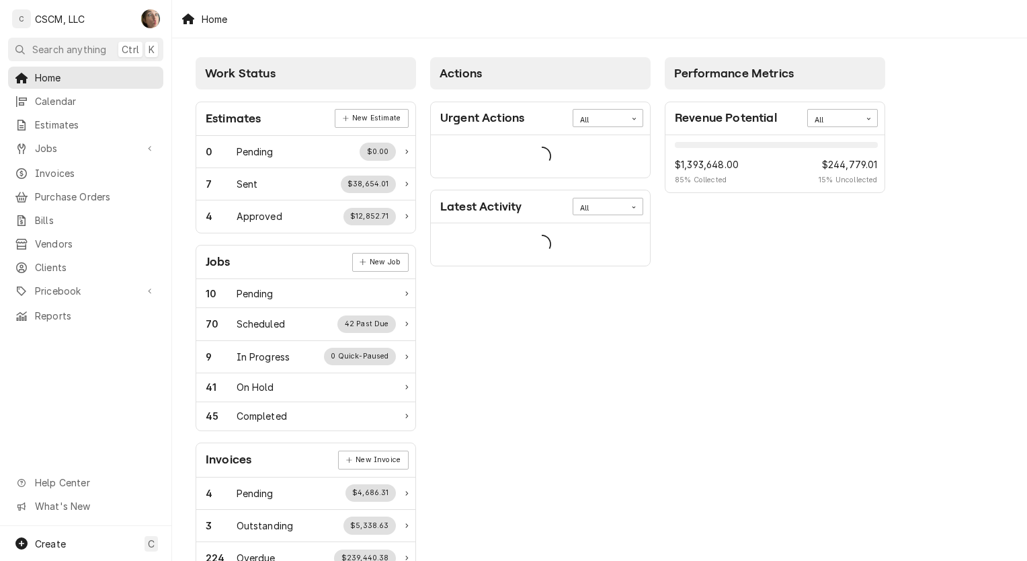
click at [54, 289] on div "Pricebook" at bounding box center [86, 290] width 150 height 17
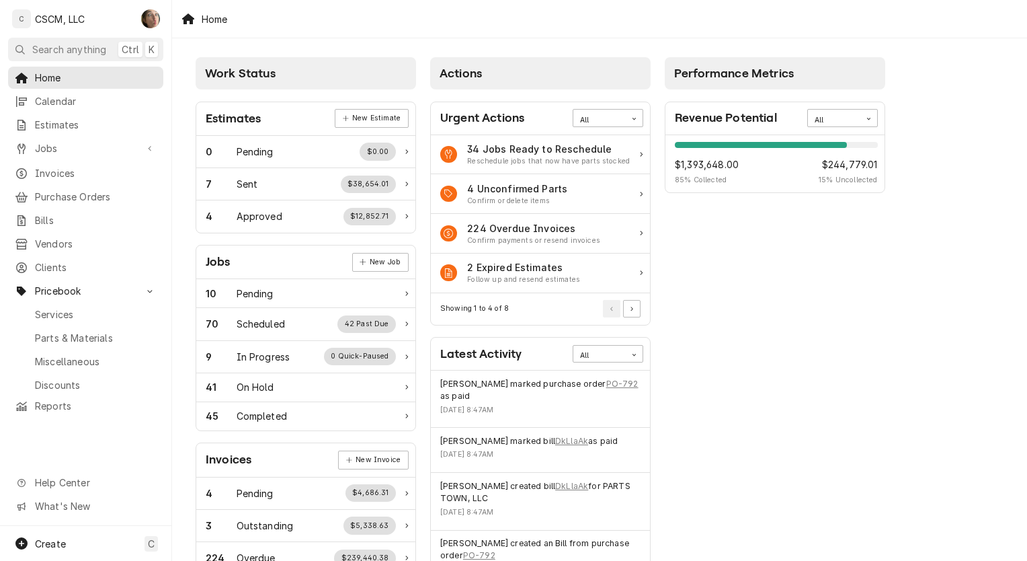
click at [77, 197] on span "Purchase Orders" at bounding box center [96, 197] width 122 height 14
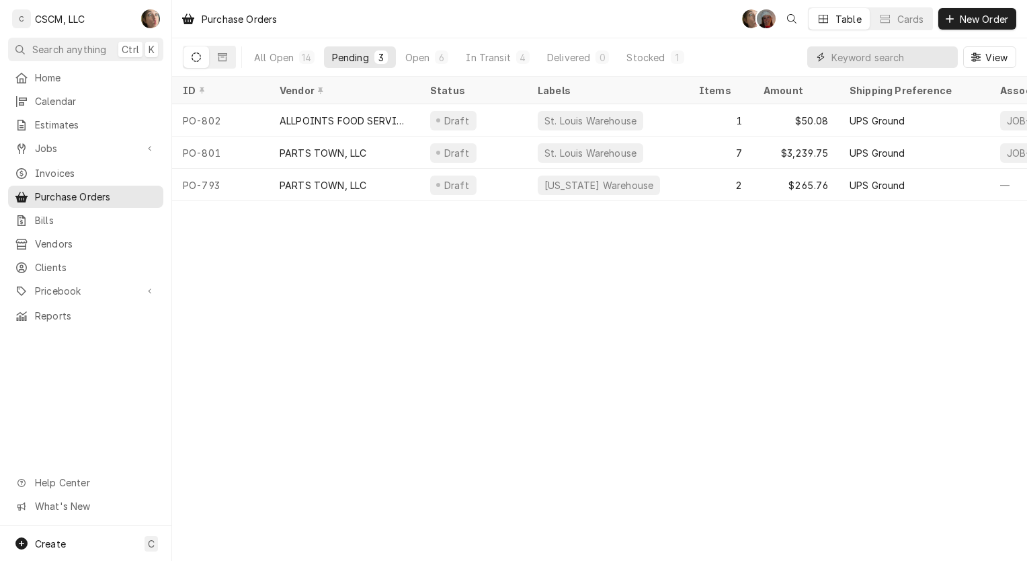
click at [838, 52] on input "Dynamic Content Wrapper" at bounding box center [892, 57] width 120 height 22
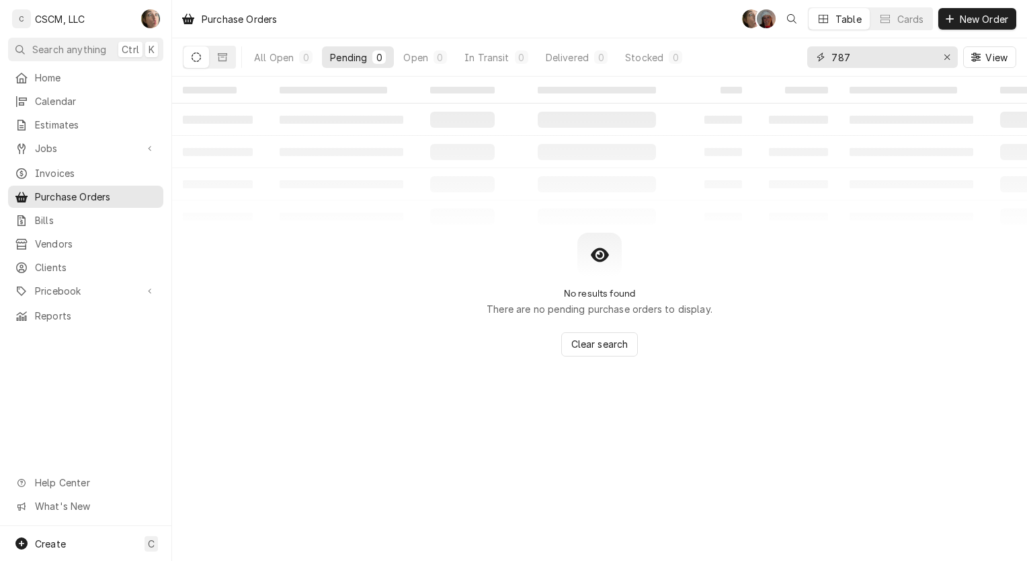
type input "787"
click at [231, 63] on button "Dynamic Content Wrapper" at bounding box center [223, 57] width 26 height 22
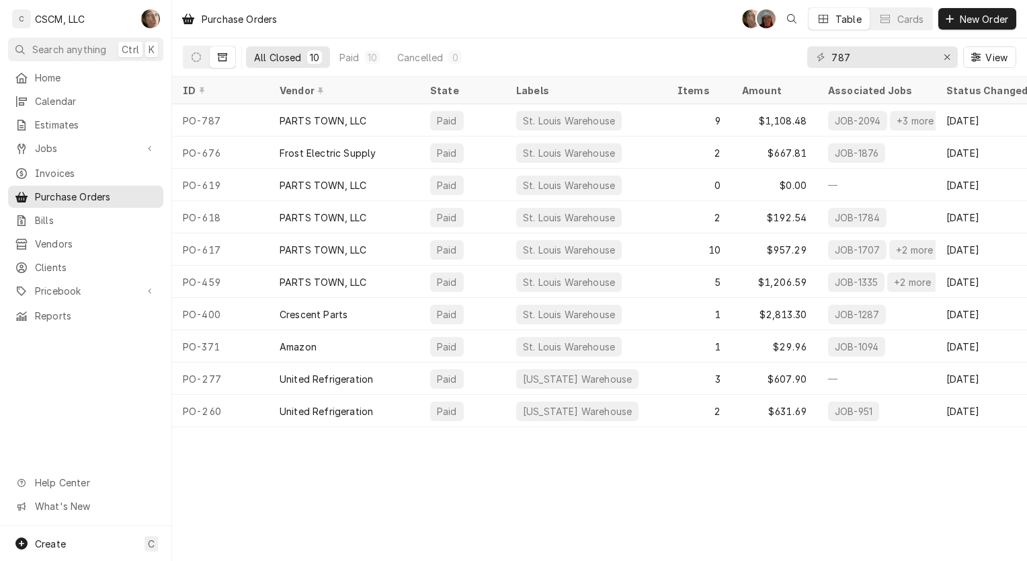
click at [358, 126] on div "PARTS TOWN, LLC" at bounding box center [344, 120] width 151 height 32
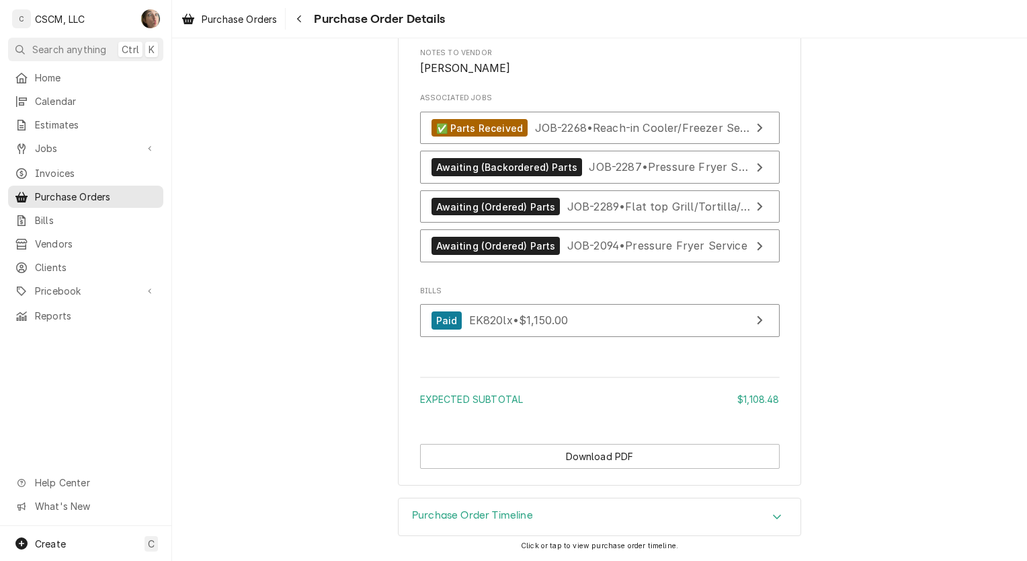
scroll to position [3749, 0]
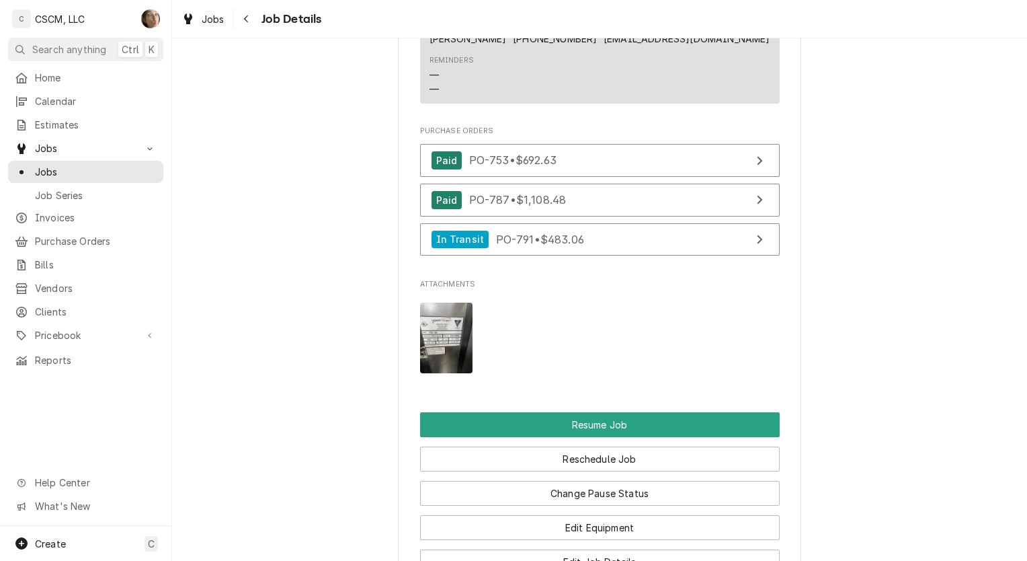
scroll to position [1527, 0]
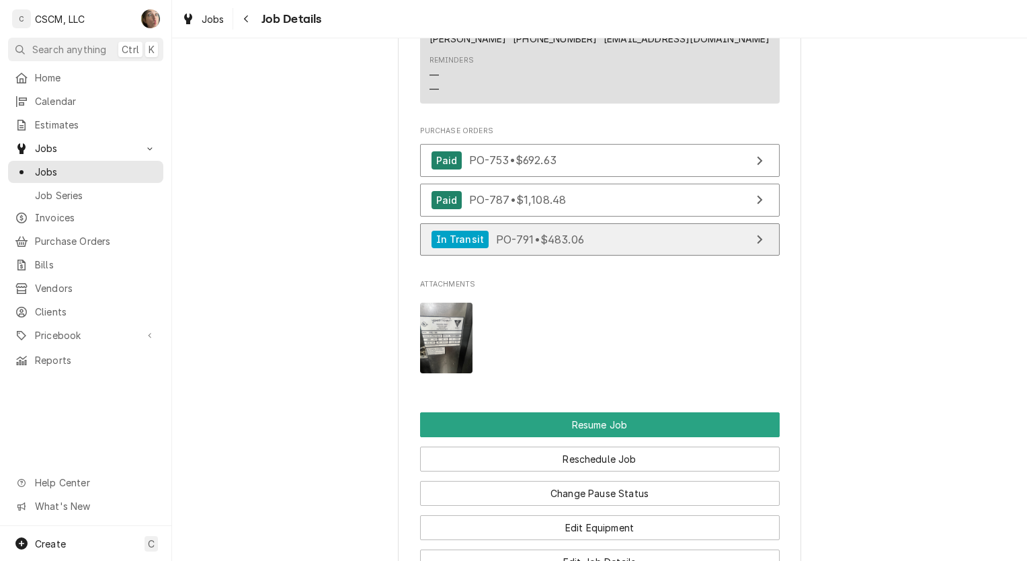
click at [603, 253] on link "In Transit PO-791 • $483.06" at bounding box center [600, 239] width 360 height 33
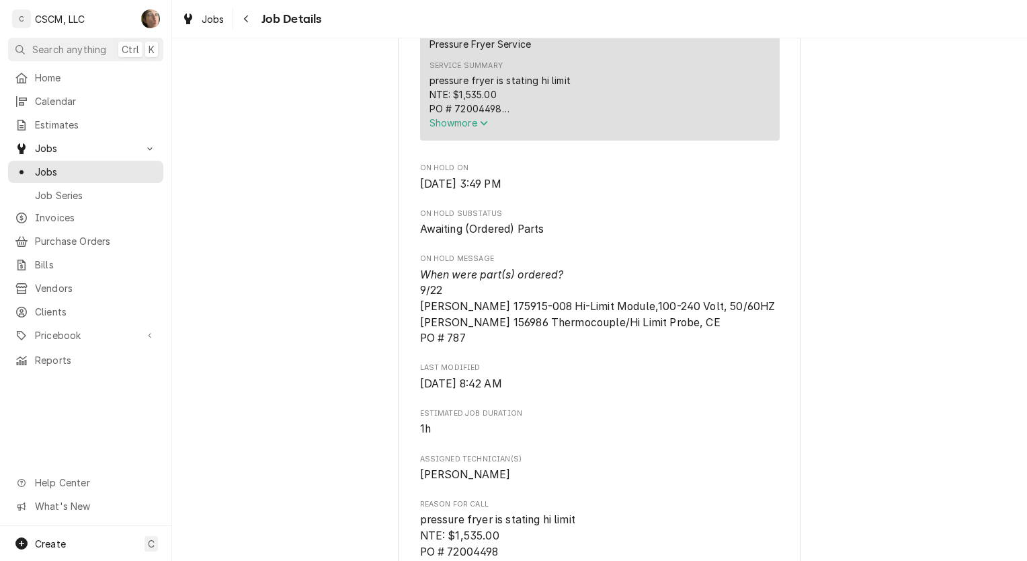
scroll to position [651, 0]
click at [242, 15] on div "Navigate back" at bounding box center [246, 18] width 13 height 13
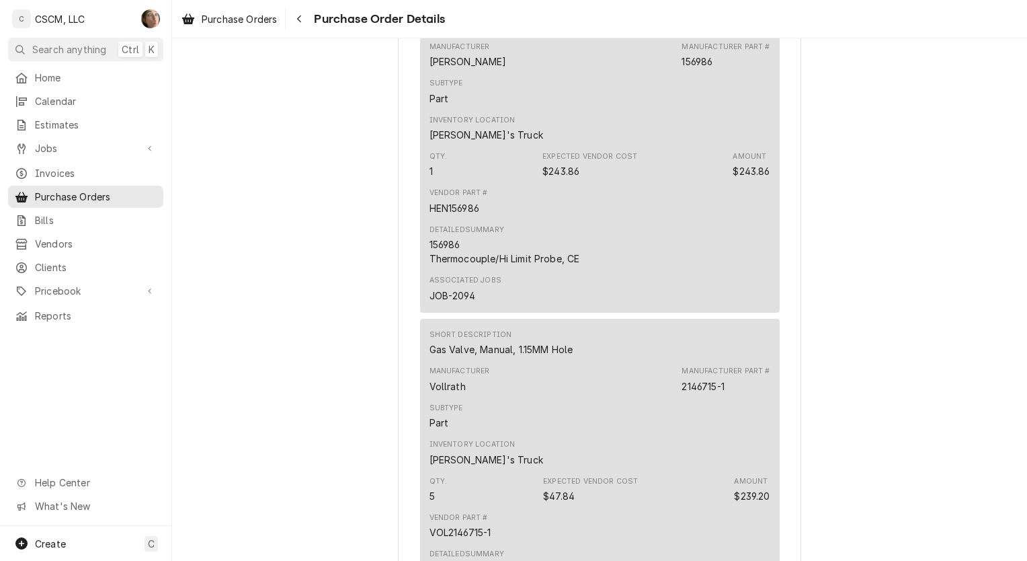
scroll to position [910, 0]
click at [317, 184] on div "In Transit Vendor PARTS TOWN, LLC Remit To: PARTS TOWN, LLC [STREET_ADDRESS][US…" at bounding box center [599, 109] width 855 height 1963
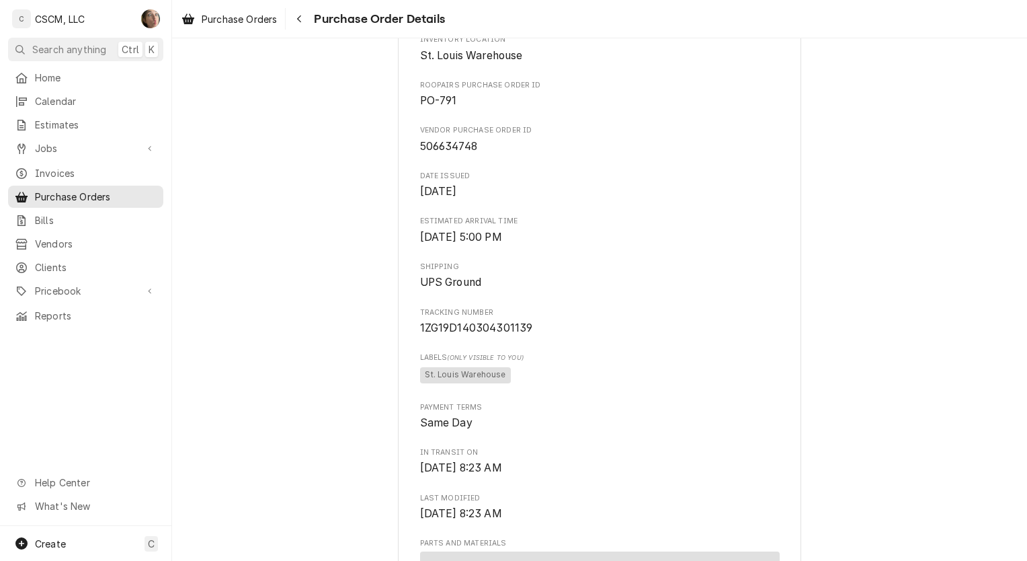
scroll to position [372, 0]
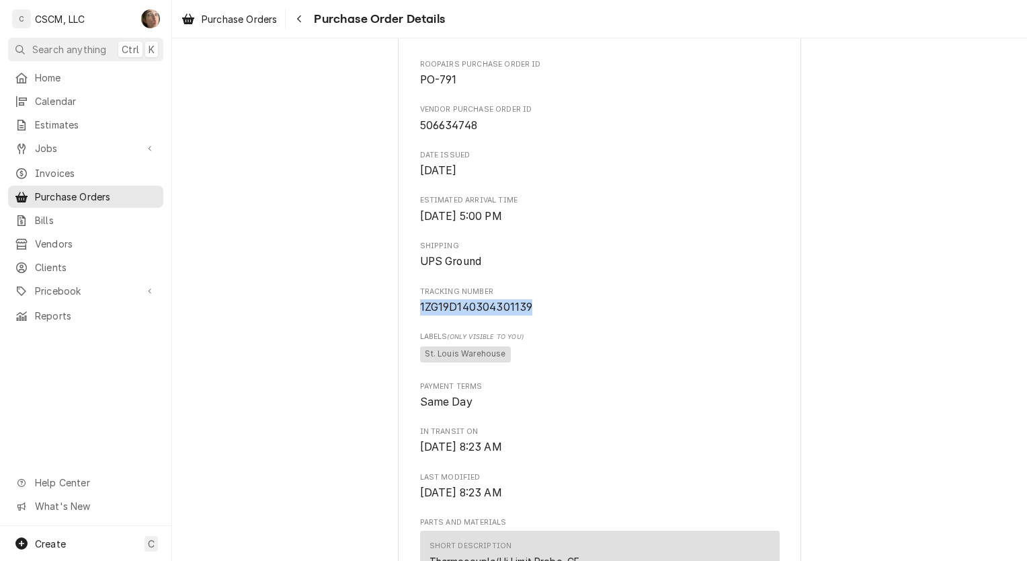
drag, startPoint x: 542, startPoint y: 348, endPoint x: 415, endPoint y: 350, distance: 127.1
click at [420, 315] on span "1ZG19D140304301139" at bounding box center [600, 307] width 360 height 16
copy span "1ZG19D140304301139"
click at [62, 148] on span "Jobs" at bounding box center [86, 148] width 102 height 14
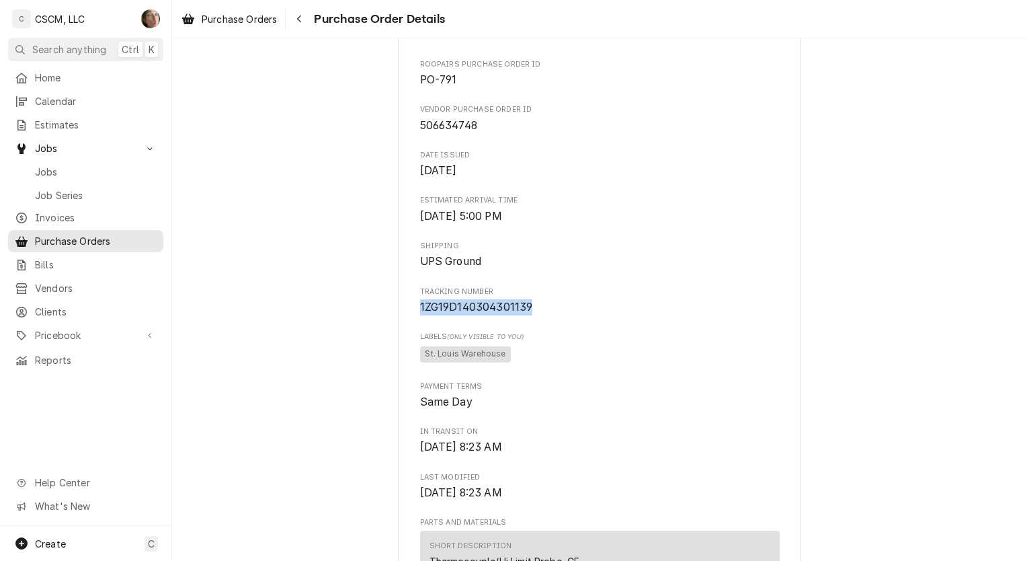
click at [59, 171] on span "Jobs" at bounding box center [96, 172] width 122 height 14
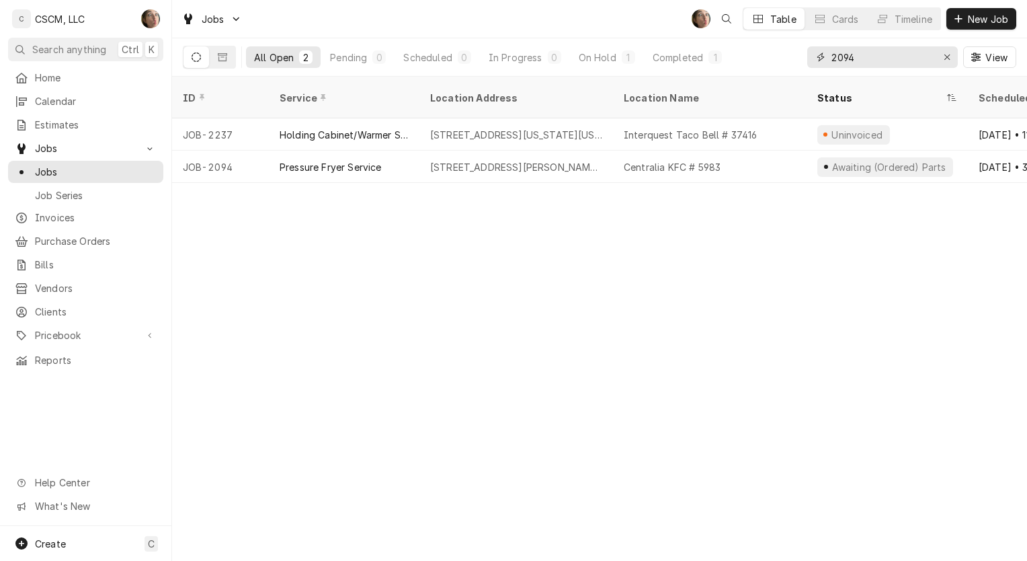
click at [883, 56] on input "2094" at bounding box center [882, 57] width 101 height 22
type input "2"
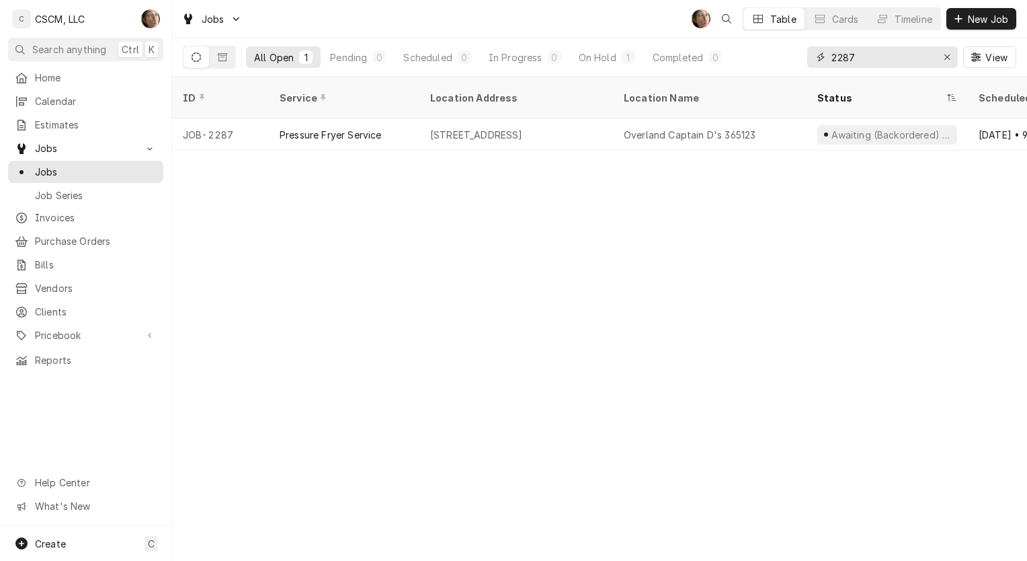
type input "2287"
click at [601, 118] on div "[STREET_ADDRESS]" at bounding box center [516, 134] width 194 height 32
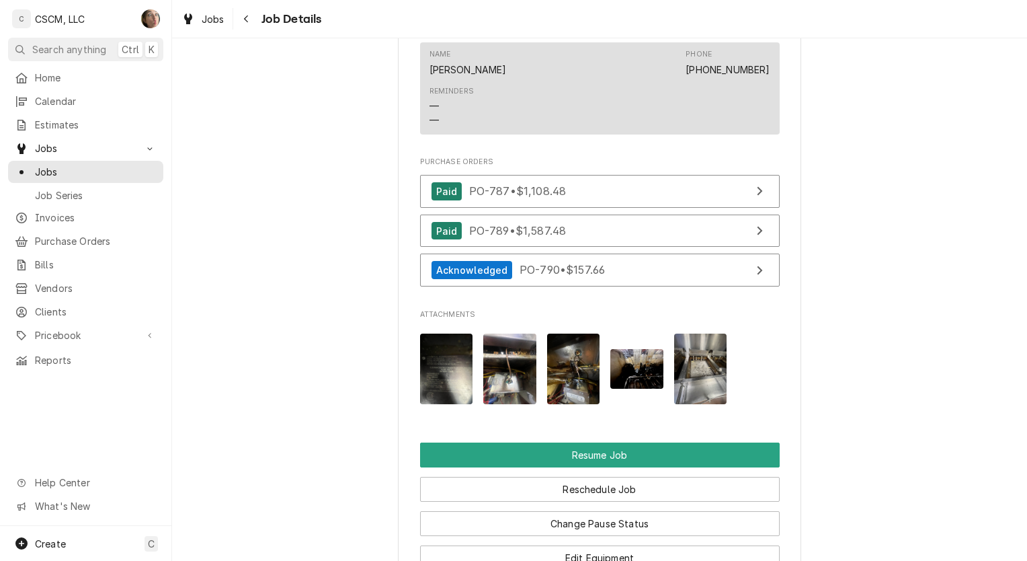
scroll to position [1760, 0]
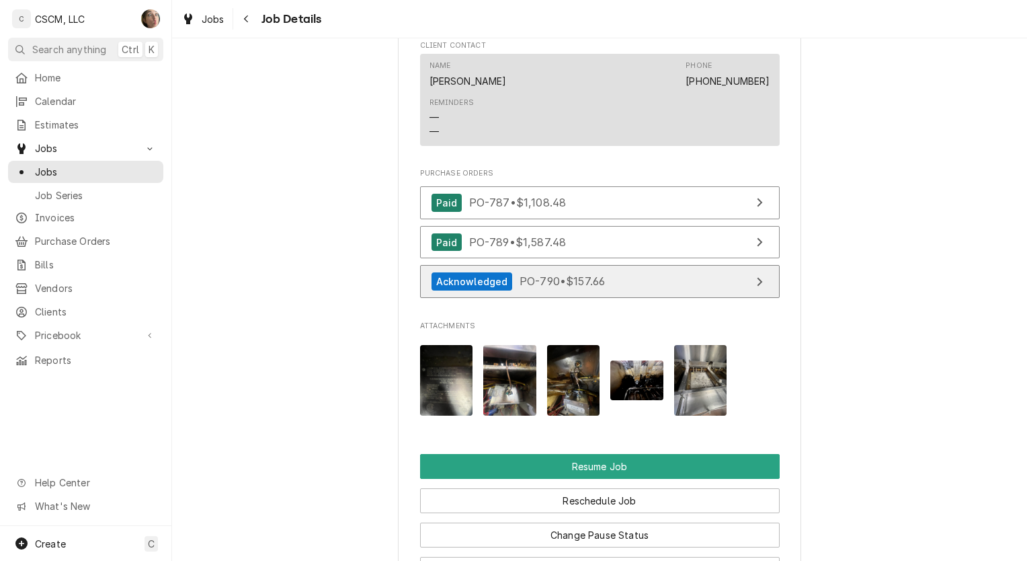
click at [614, 265] on link "Acknowledged PO-790 • $157.66" at bounding box center [600, 281] width 360 height 33
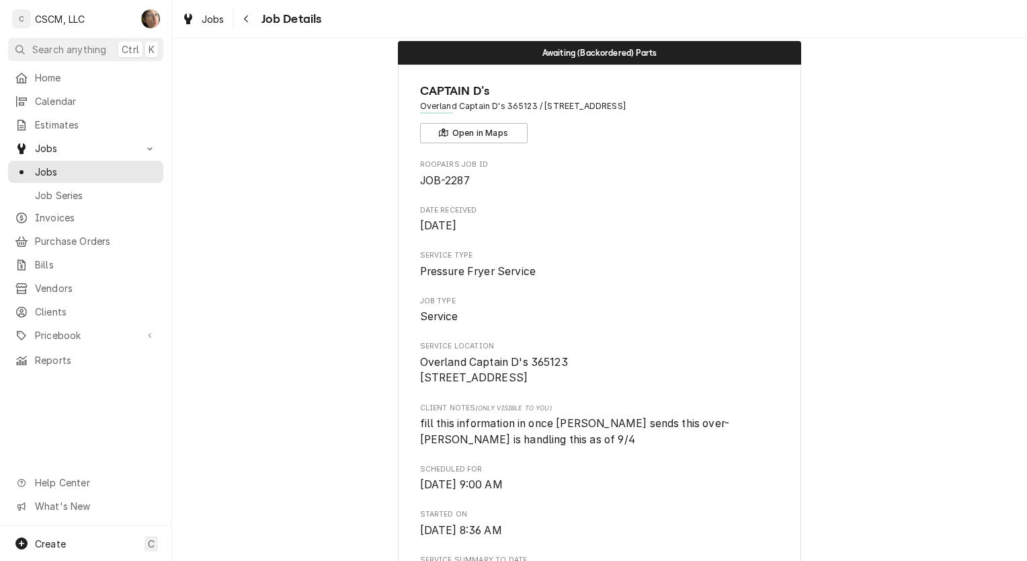
scroll to position [0, 0]
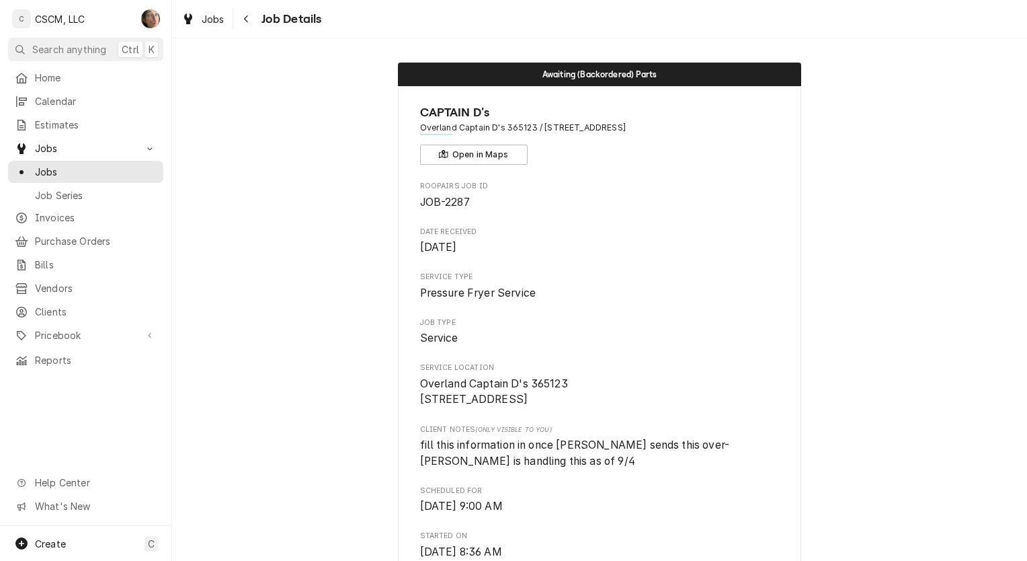
click at [249, 19] on div "Navigate back" at bounding box center [246, 18] width 13 height 13
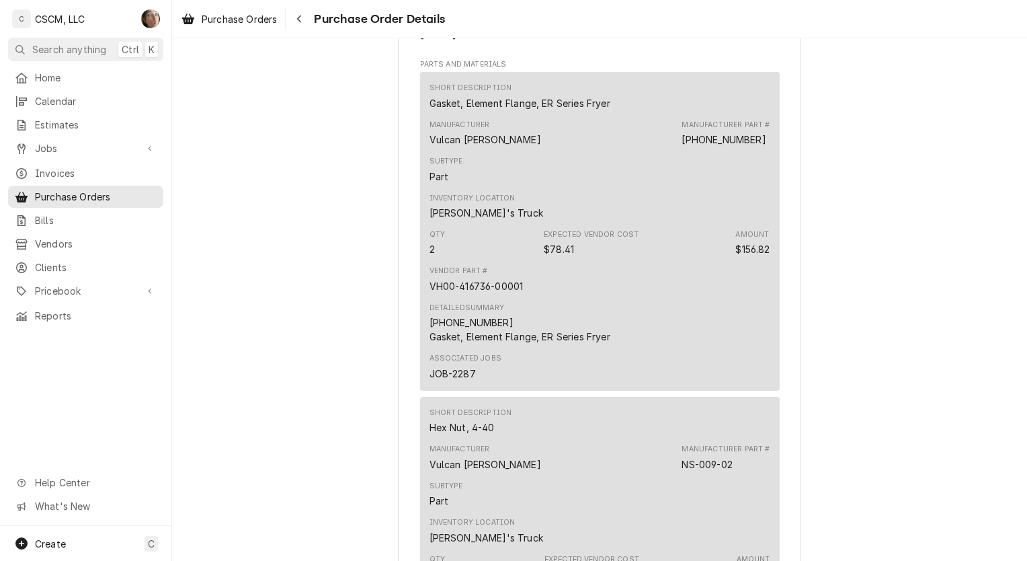
scroll to position [605, 0]
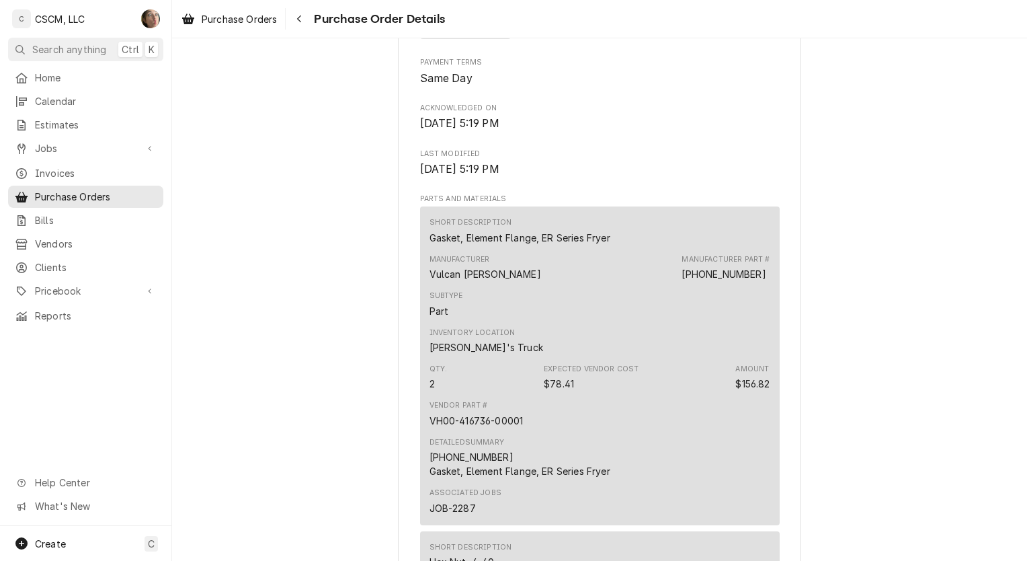
click at [299, 16] on icon "Navigate back" at bounding box center [299, 18] width 6 height 9
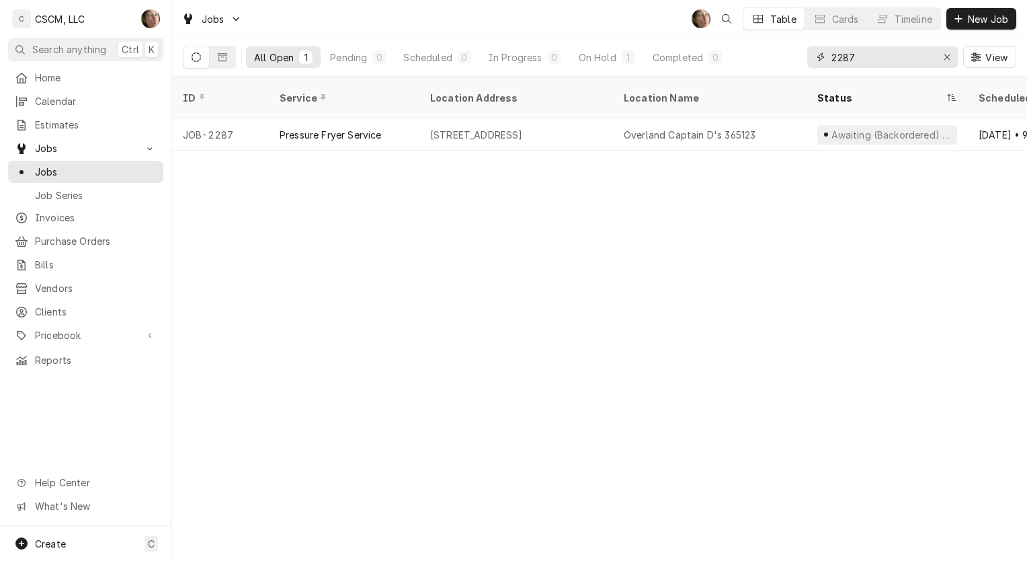
drag, startPoint x: 891, startPoint y: 58, endPoint x: 766, endPoint y: 55, distance: 124.4
click at [766, 55] on div "All Open 1 Pending 0 Scheduled 0 In Progress 0 On Hold 1 Completed 0 2287 View" at bounding box center [600, 57] width 834 height 38
type input "2268"
click at [368, 128] on div "Reach-in Cooler/Freezer Service" at bounding box center [344, 135] width 129 height 14
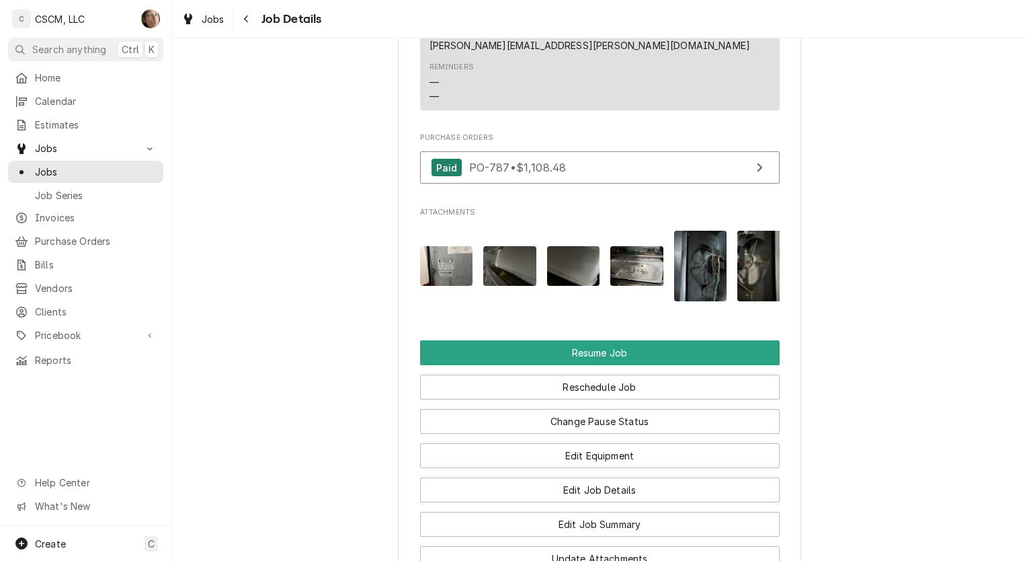
scroll to position [1344, 0]
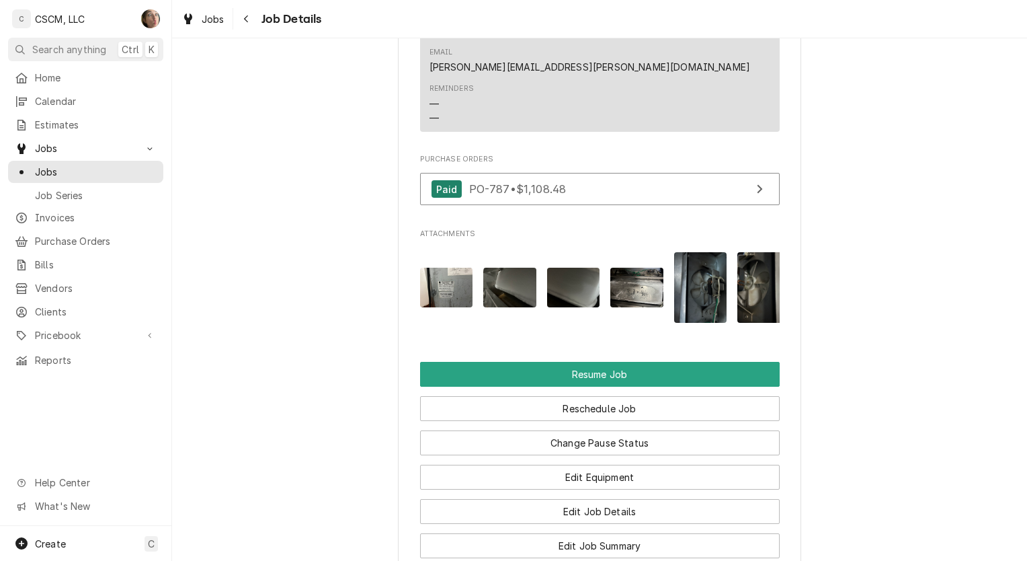
click at [249, 16] on icon "Navigate back" at bounding box center [246, 18] width 6 height 9
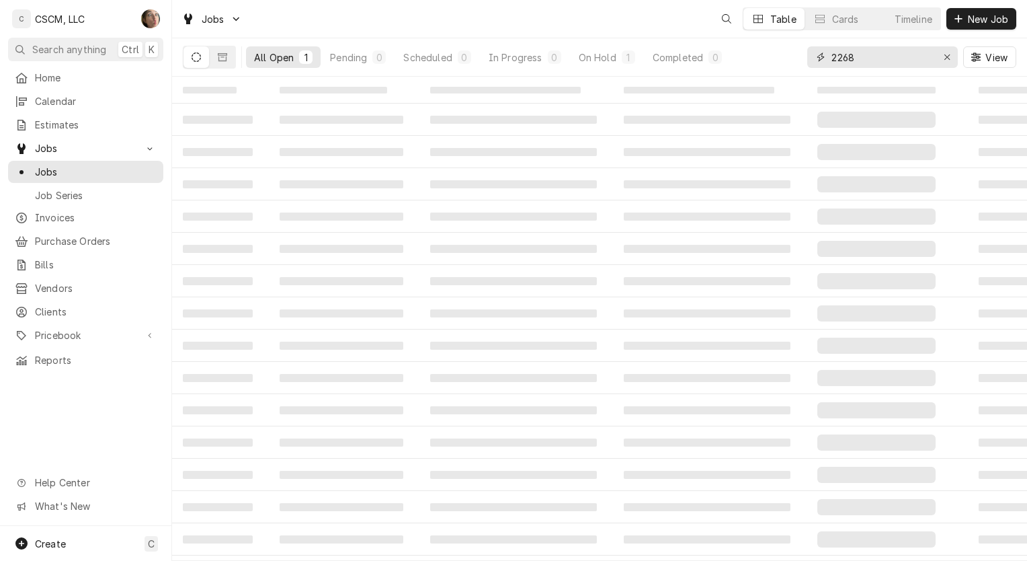
drag, startPoint x: 858, startPoint y: 56, endPoint x: 328, endPoint y: 39, distance: 530.0
click at [387, 51] on div "All Open 1 Pending 0 Scheduled 0 In Progress 0 On Hold 1 Completed 0 2268 View" at bounding box center [600, 57] width 834 height 38
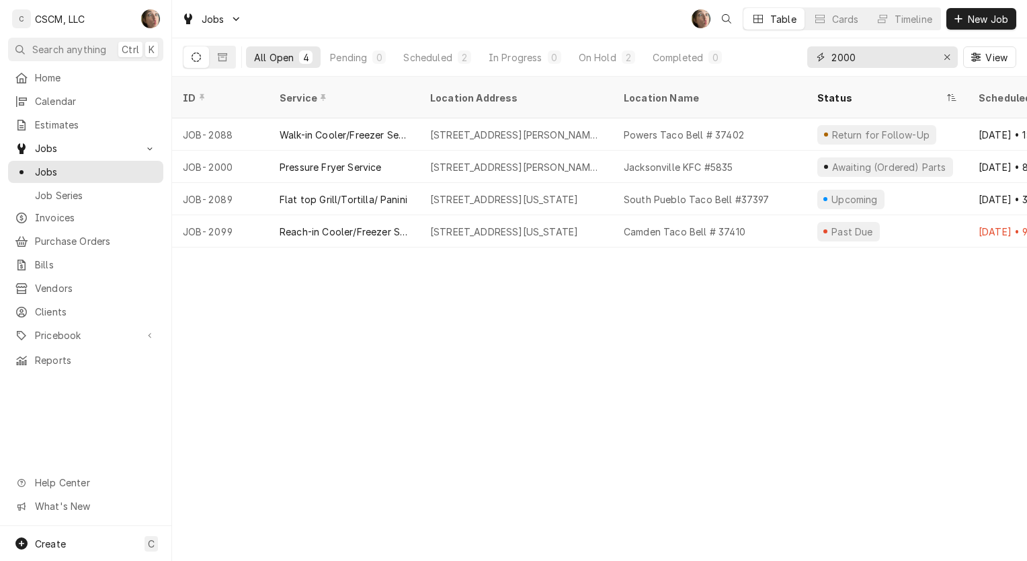
type input "2000"
click at [672, 160] on div "Jacksonville KFC #5835" at bounding box center [679, 167] width 110 height 14
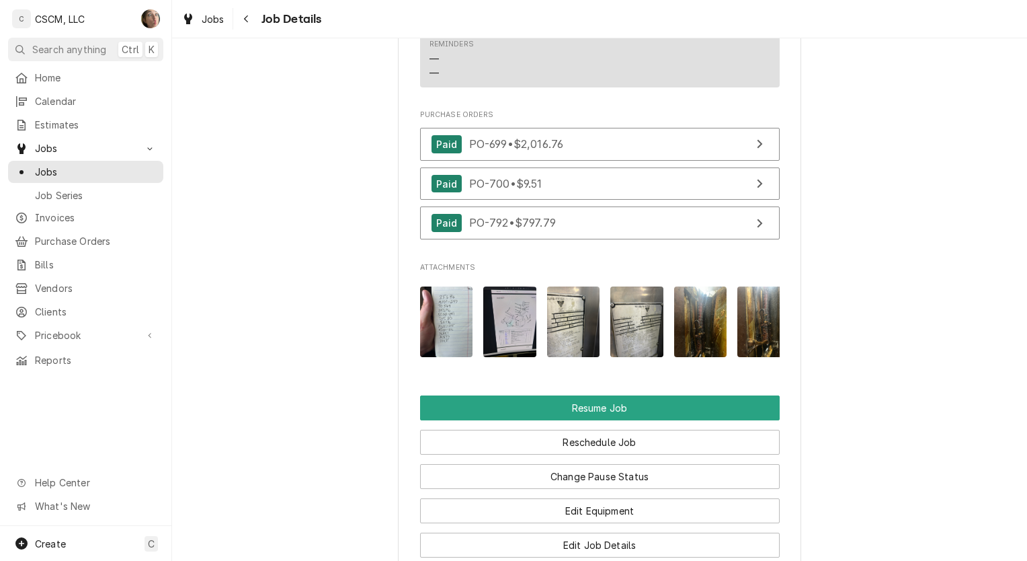
scroll to position [1490, 0]
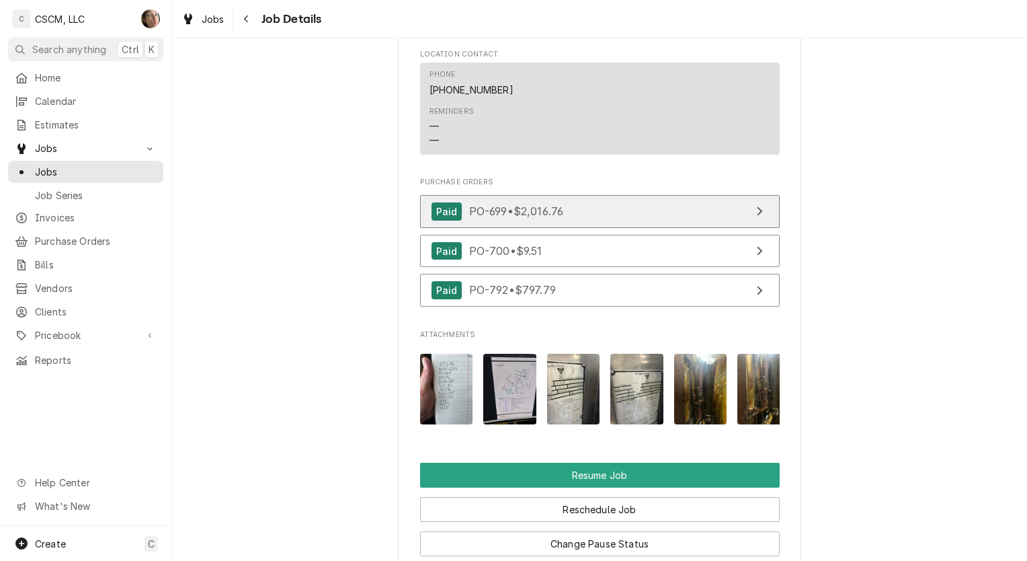
click at [536, 220] on div "Paid PO-699 • $2,016.76" at bounding box center [498, 211] width 132 height 18
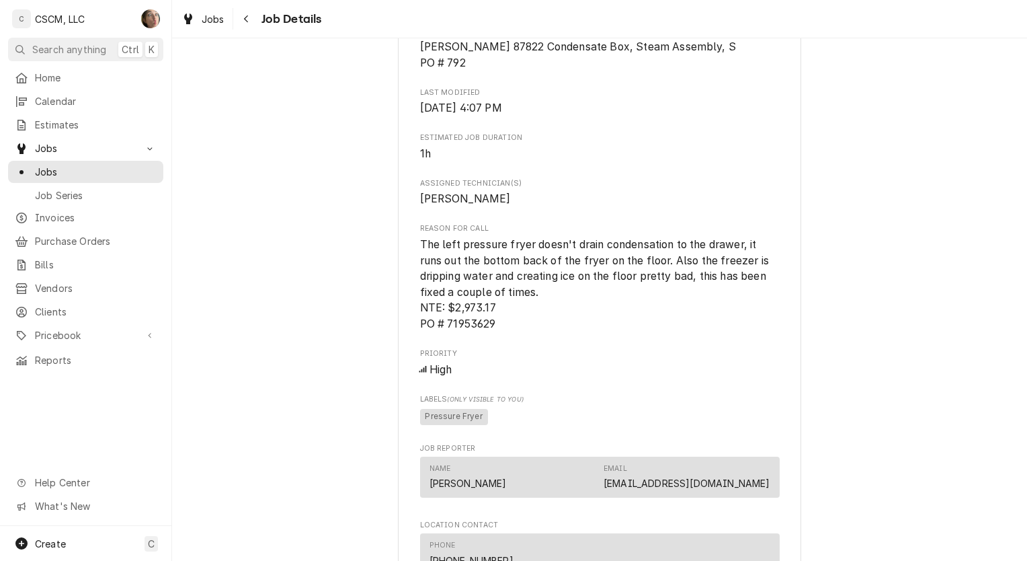
scroll to position [885, 0]
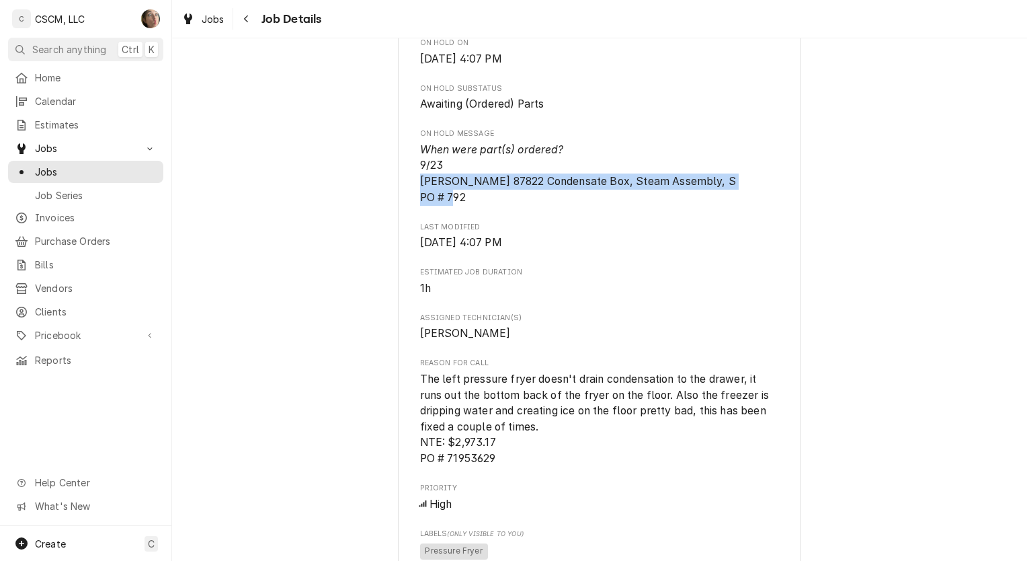
drag, startPoint x: 465, startPoint y: 213, endPoint x: 414, endPoint y: 195, distance: 54.2
click at [420, 195] on span "When were part(s) ordered? 9/23 Henny Penny 87822 Condensate Box, Steam Assembl…" at bounding box center [600, 174] width 360 height 64
copy span "Henny Penny 87822 Condensate Box, Steam Assembly, S PO # 792"
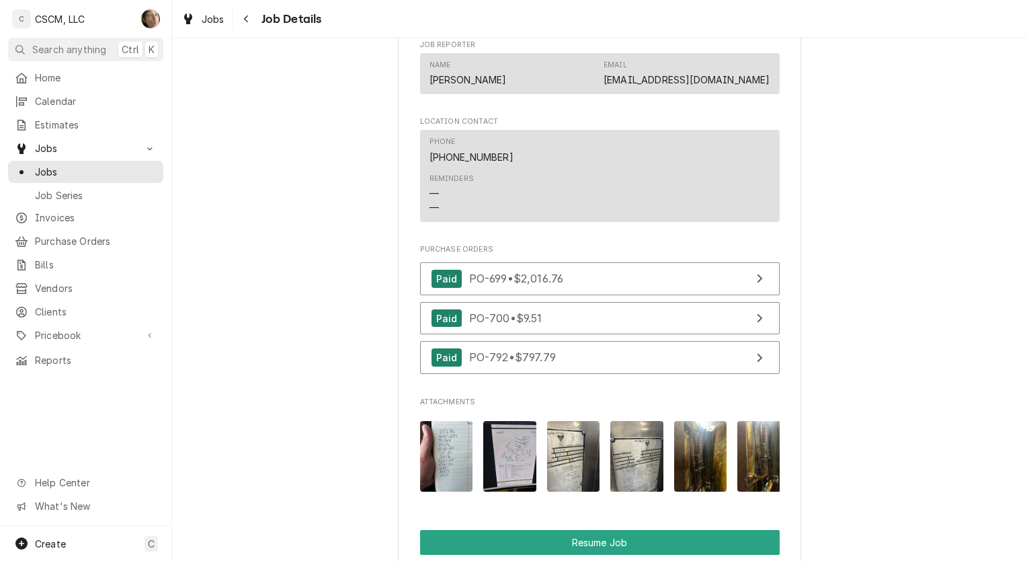
scroll to position [1960, 0]
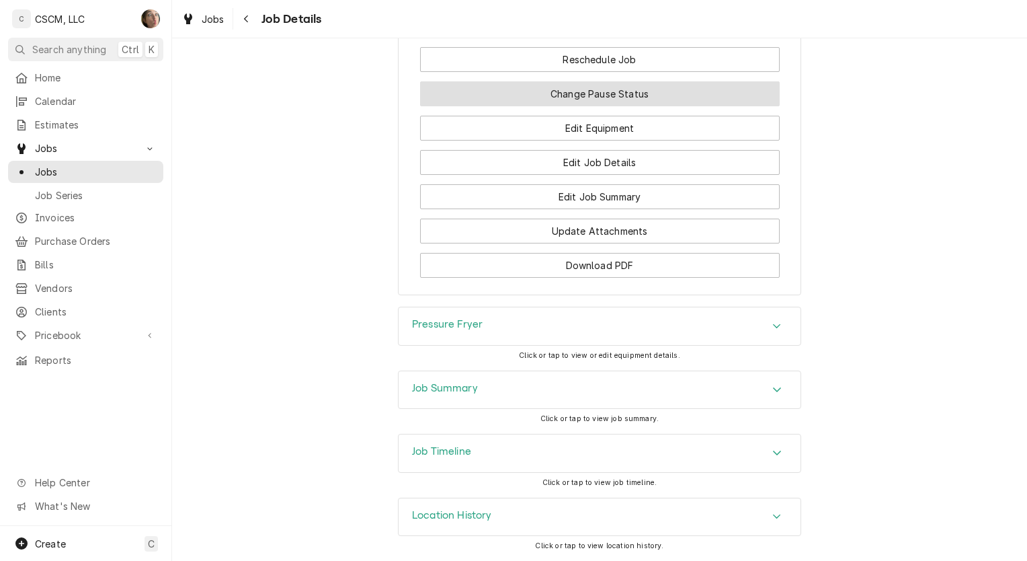
click at [571, 99] on button "Change Pause Status" at bounding box center [600, 93] width 360 height 25
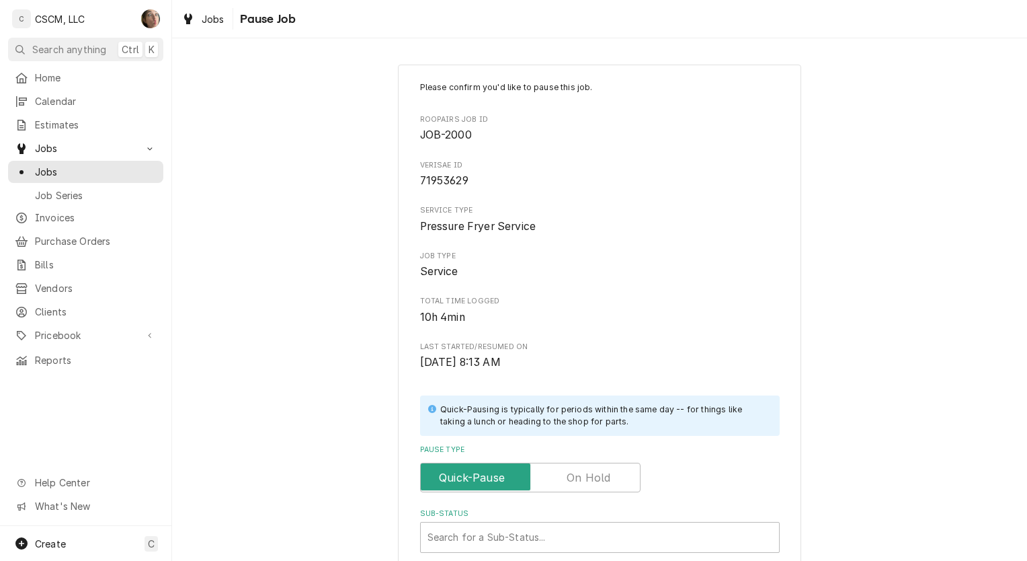
scroll to position [236, 0]
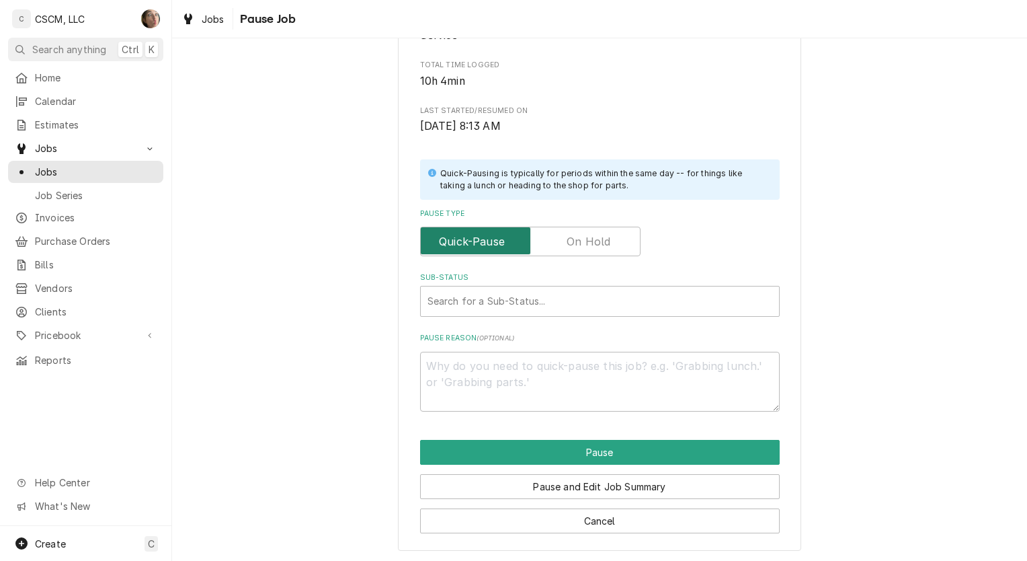
click at [559, 236] on input "Pause Type" at bounding box center [530, 242] width 208 height 30
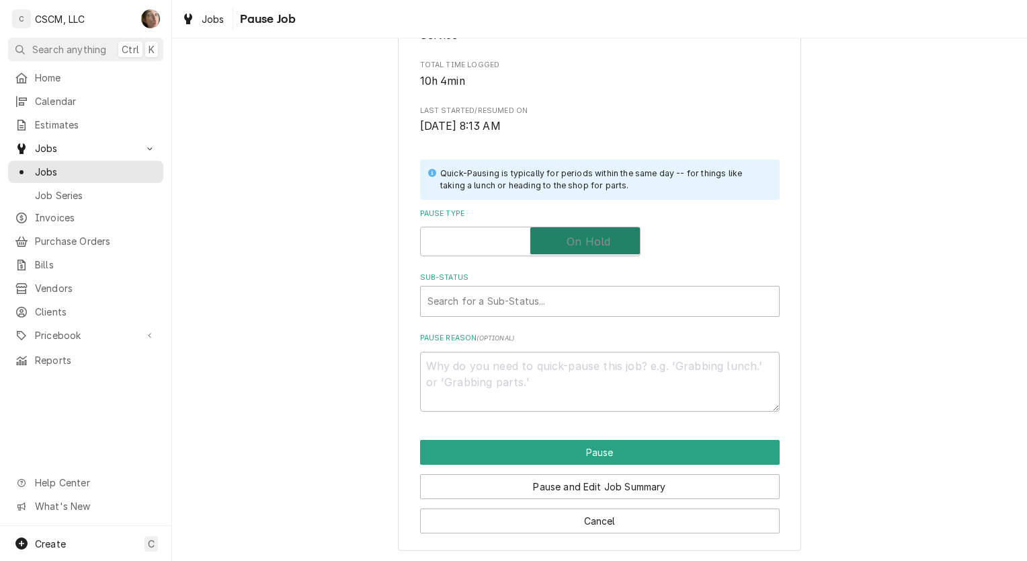
checkbox input "true"
click at [539, 311] on div "Sub-Status" at bounding box center [600, 301] width 345 height 24
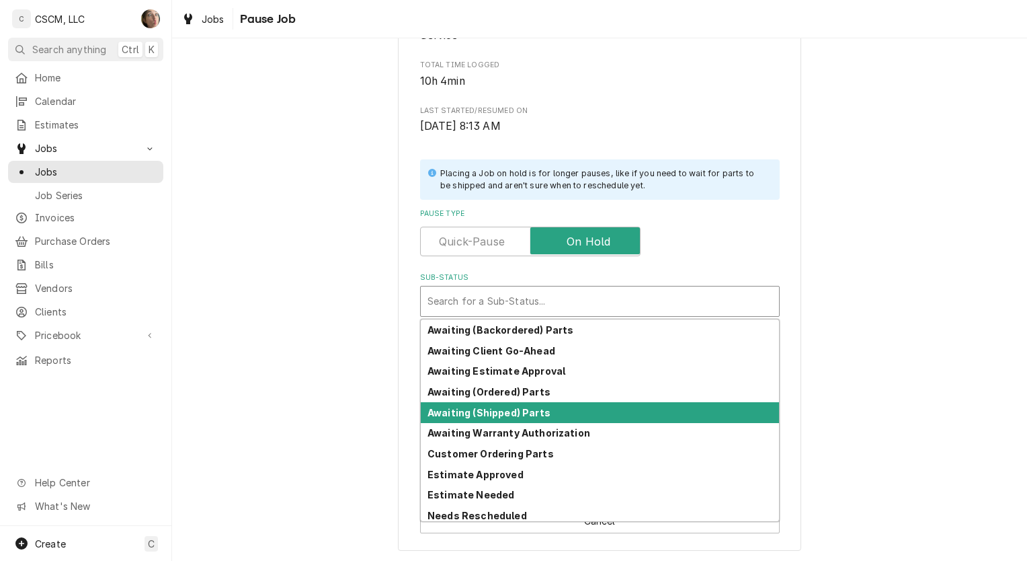
scroll to position [148, 0]
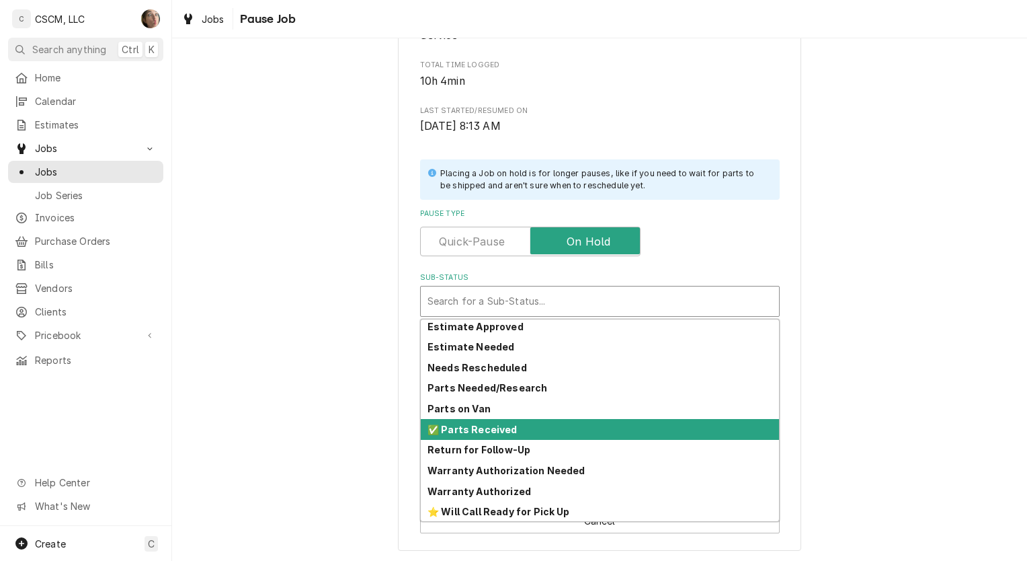
click at [491, 424] on strong "✅ Parts Received" at bounding box center [473, 429] width 90 height 11
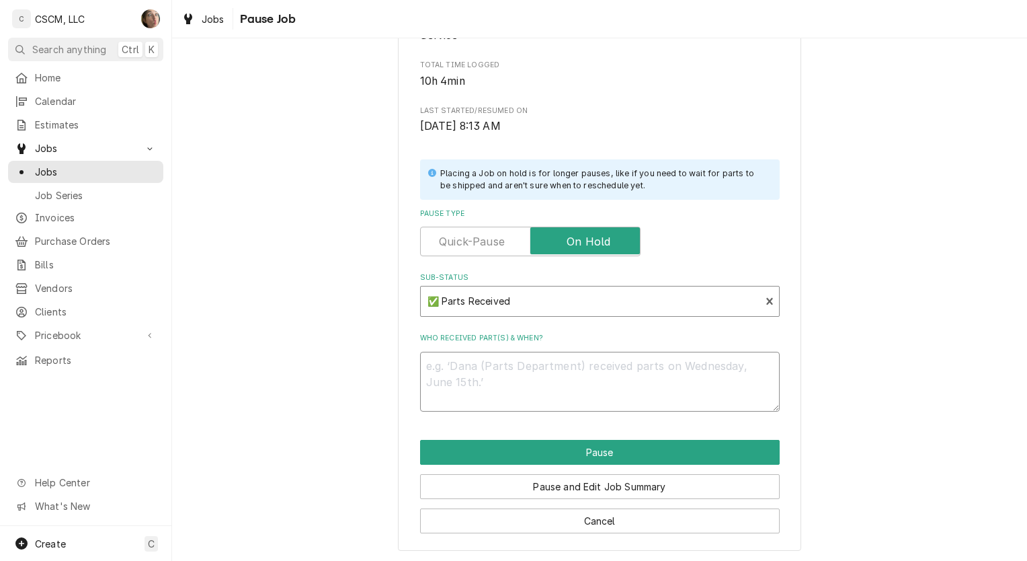
click at [492, 376] on textarea "Who received part(s) & when?" at bounding box center [600, 382] width 360 height 61
paste textarea "Henny Penny 87822 Condensate Box, Steam Assembly, S PO # 792"
type textarea "x"
type textarea "Henny Penny 87822 Condensate Box, Steam Assembly, S PO # 792"
click at [420, 362] on textarea "Henny Penny 87822 Condensate Box, Steam Assembly, S PO # 792" at bounding box center [600, 382] width 360 height 61
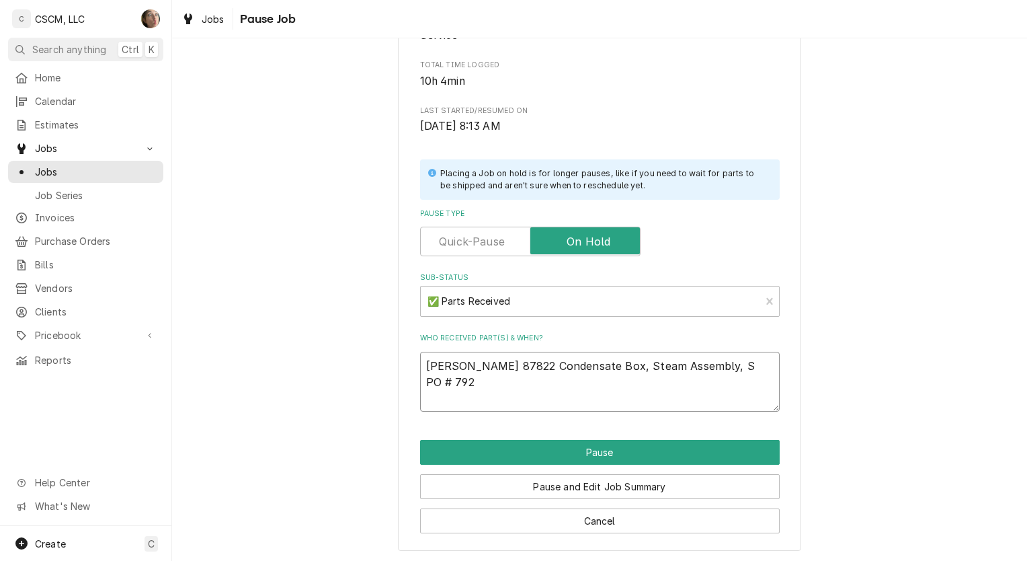
type textarea "x"
type textarea "9Henny Penny 87822 Condensate Box, Steam Assembly, S PO # 792"
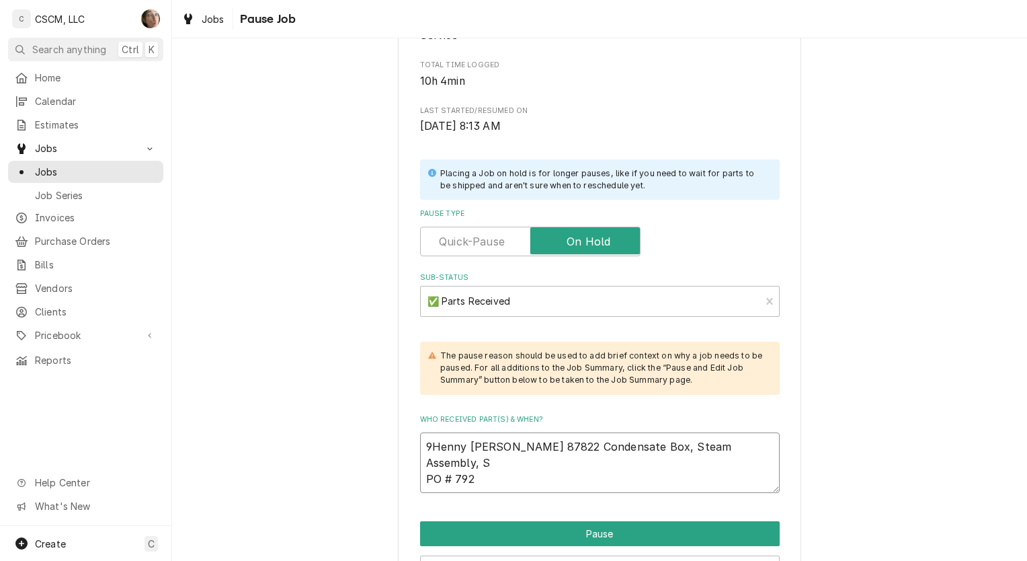
type textarea "x"
type textarea "9/Henny Penny 87822 Condensate Box, Steam Assembly, S PO # 792"
type textarea "x"
type textarea "9/2Henny Penny 87822 Condensate Box, Steam Assembly, S PO # 792"
type textarea "x"
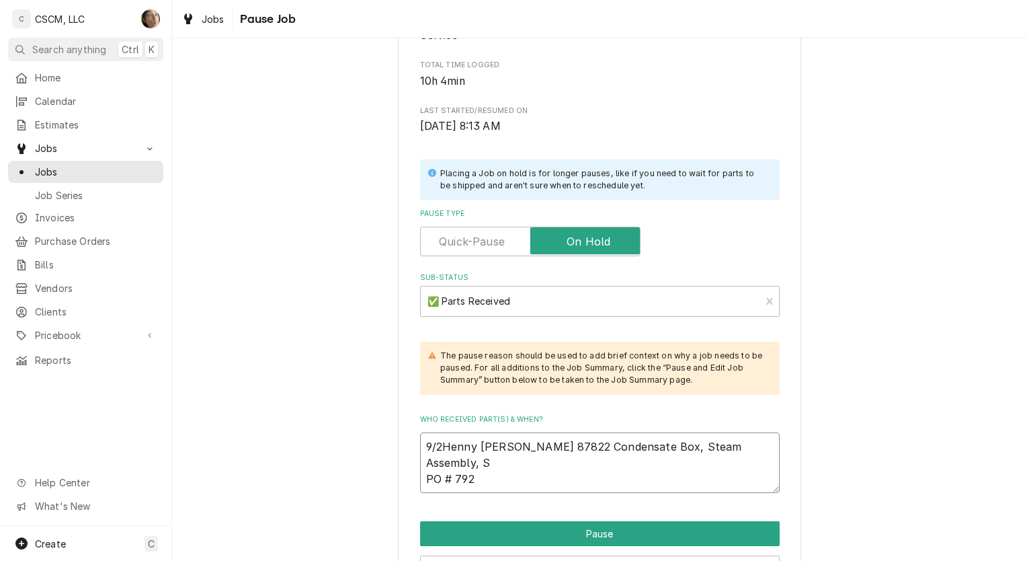
type textarea "9/25Henny Penny 87822 Condensate Box, Steam Assembly, S PO # 792"
type textarea "x"
type textarea "9/25 Henny Penny 87822 Condensate Box, Steam Assembly, S PO # 792"
type textarea "x"
type textarea "9/25 sHenny Penny 87822 Condensate Box, Steam Assembly, S PO # 792"
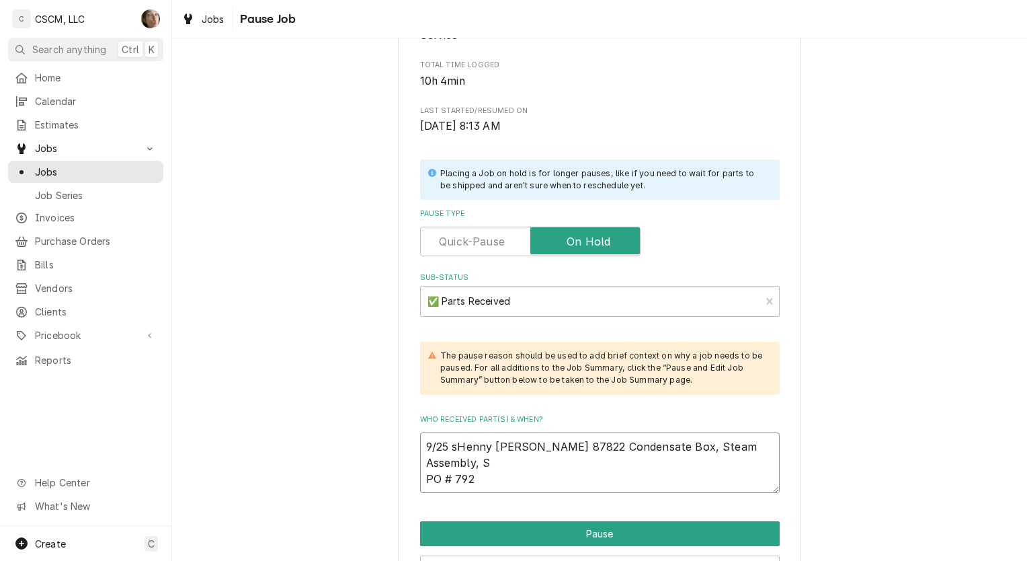
type textarea "x"
type textarea "9/25 shHenny Penny 87822 Condensate Box, Steam Assembly, S PO # 792"
type textarea "x"
type textarea "9/25 sHenny Penny 87822 Condensate Box, Steam Assembly, S PO # 792"
type textarea "x"
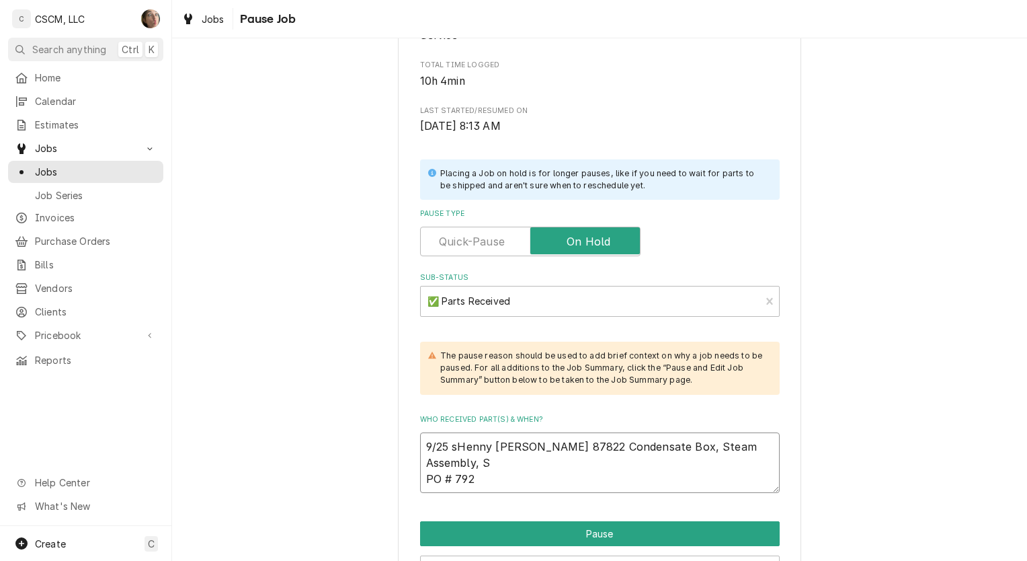
type textarea "9/25 Henny Penny 87822 Condensate Box, Steam Assembly, S PO # 792"
type textarea "x"
type textarea "9/25 SHenny Penny 87822 Condensate Box, Steam Assembly, S PO # 792"
type textarea "x"
type textarea "9/25 SHHenny Penny 87822 Condensate Box, Steam Assembly, S PO # 792"
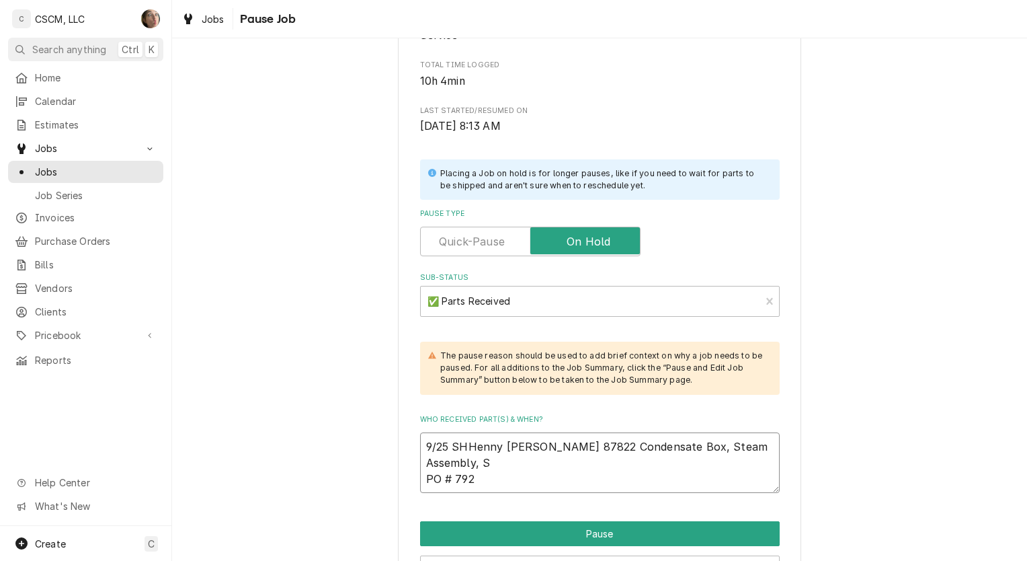
type textarea "x"
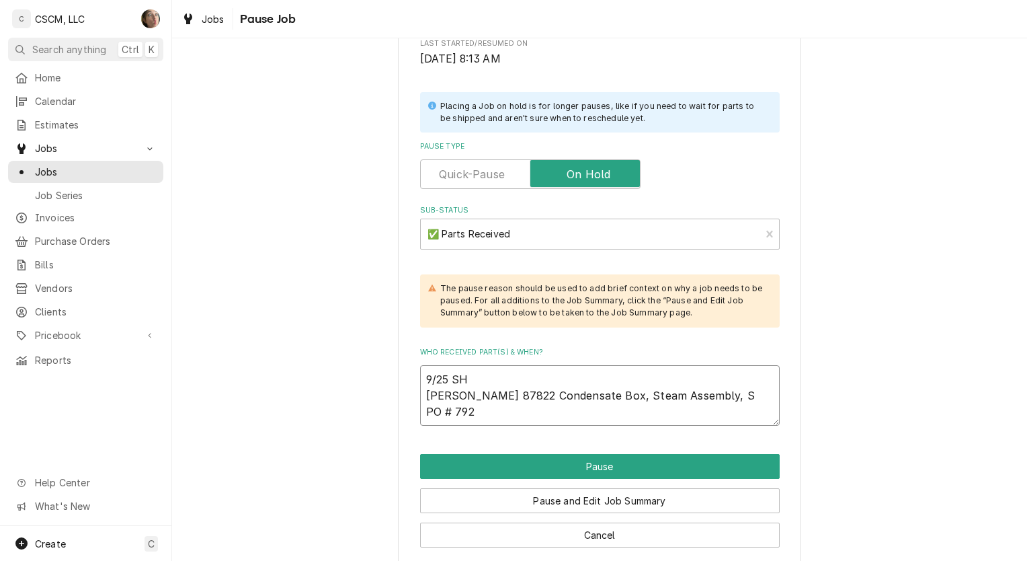
scroll to position [317, 0]
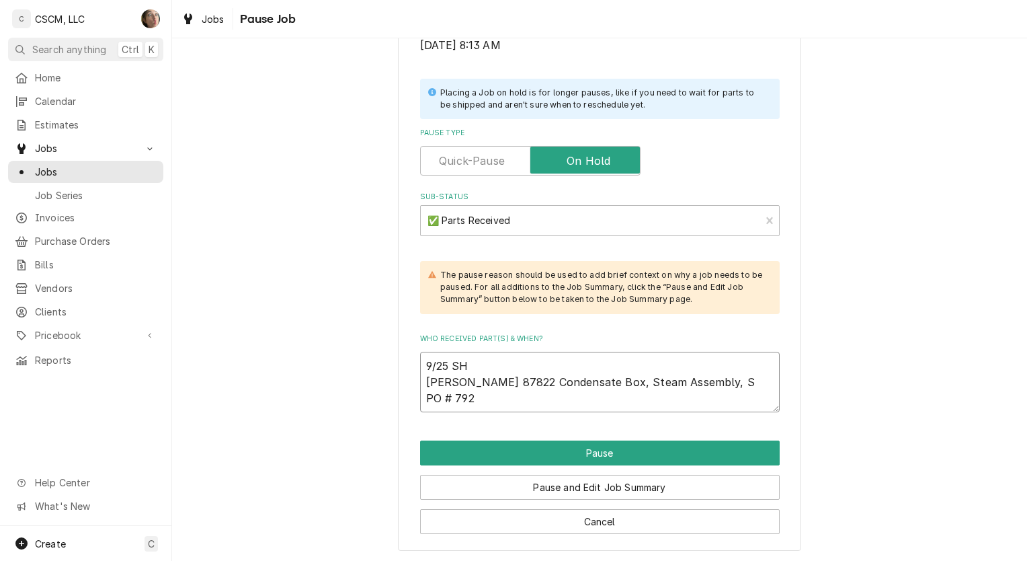
drag, startPoint x: 731, startPoint y: 385, endPoint x: 420, endPoint y: 386, distance: 311.2
click at [420, 386] on textarea "9/25 SH Henny Penny 87822 Condensate Box, Steam Assembly, S PO # 792" at bounding box center [600, 382] width 360 height 61
type textarea "9/25 SH Henny Penny 87822 Condensate Box, Steam Assembly, S PO # 792"
click at [484, 456] on button "Pause" at bounding box center [600, 452] width 360 height 25
type textarea "x"
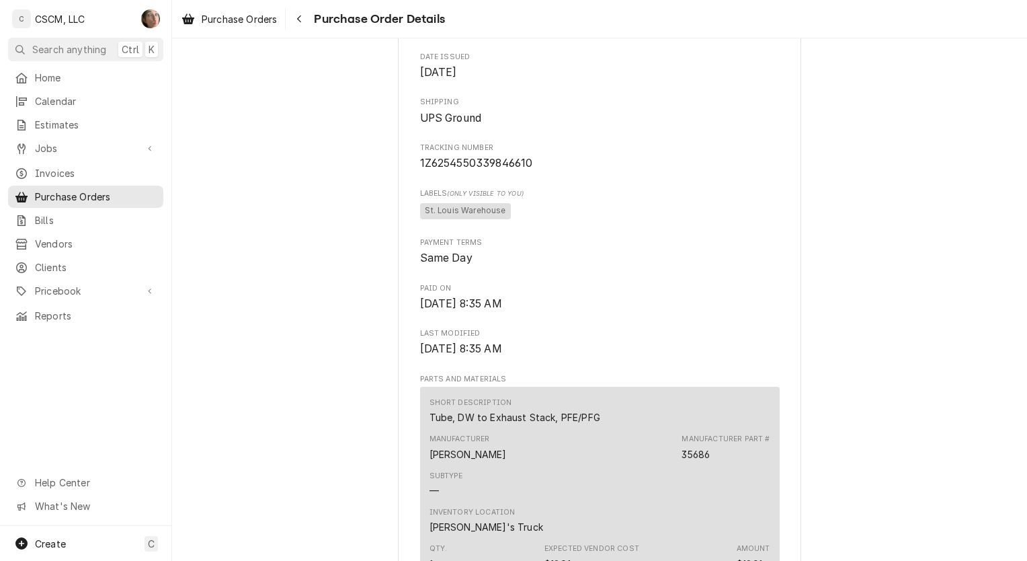
scroll to position [471, 0]
drag, startPoint x: 570, startPoint y: 198, endPoint x: 411, endPoint y: 202, distance: 158.7
copy span "1Z6254550339846610"
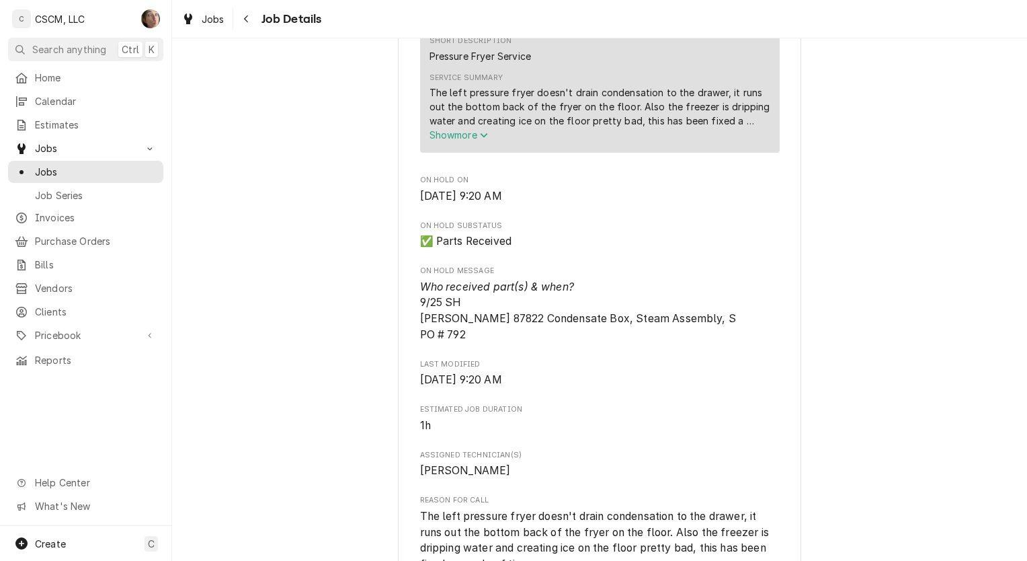
scroll to position [739, 0]
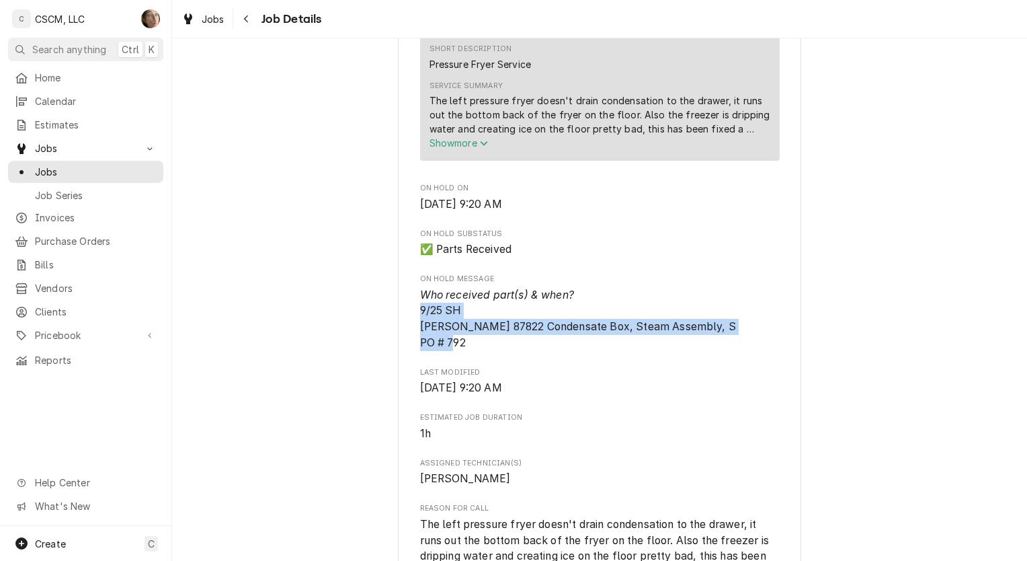
drag, startPoint x: 475, startPoint y: 360, endPoint x: 401, endPoint y: 327, distance: 80.1
click at [401, 327] on div "KBP Foods Jacksonville KFC #5835 / 244 W. Morton Ave, Jacksonville, Illinois 62…" at bounding box center [599, 421] width 403 height 2148
drag, startPoint x: 401, startPoint y: 327, endPoint x: 458, endPoint y: 346, distance: 59.3
click at [458, 346] on span "Who received part(s) & when? 9/25 SH Henny Penny 87822 Condensate Box, Steam As…" at bounding box center [578, 318] width 316 height 61
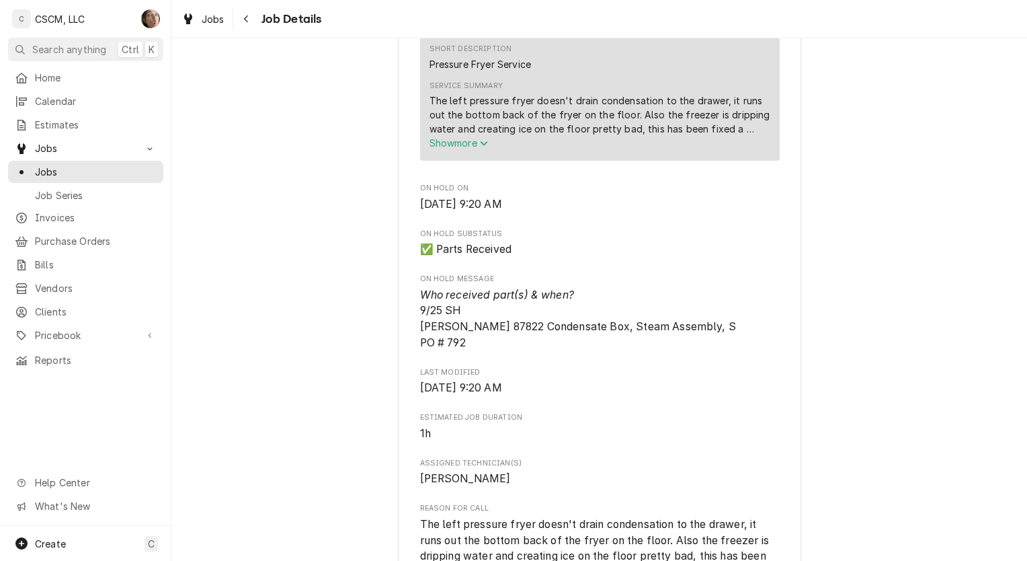
drag, startPoint x: 458, startPoint y: 346, endPoint x: 497, endPoint y: 380, distance: 52.4
click at [497, 380] on div "Roopairs Job ID JOB-2000 Verisae ID 71953629 Date Received Aug 11, 2025 Service…" at bounding box center [600, 312] width 360 height 1743
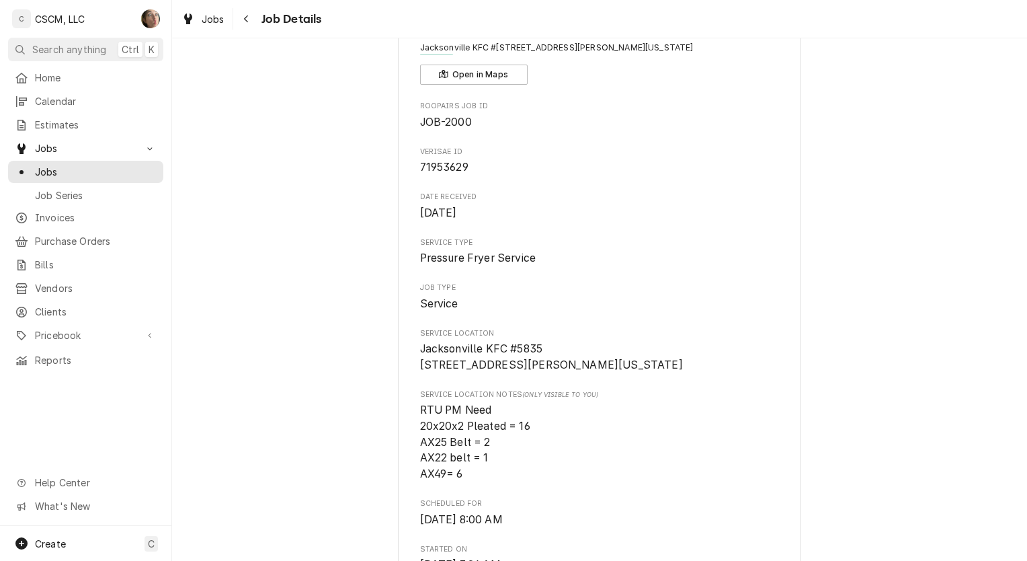
scroll to position [0, 0]
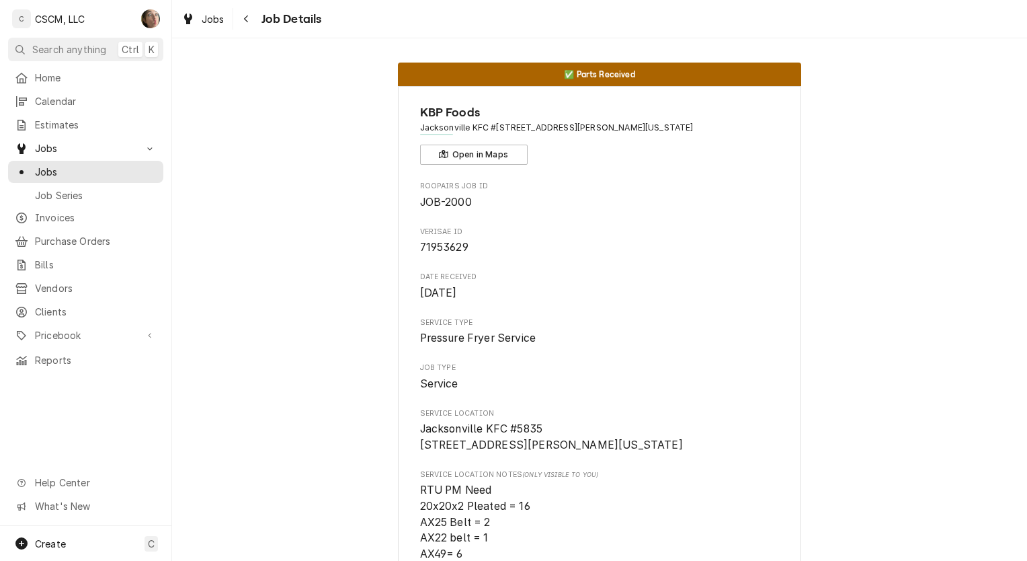
click at [663, 13] on div "Jobs Job Details" at bounding box center [599, 19] width 855 height 38
click at [241, 23] on div "Navigate back" at bounding box center [246, 18] width 13 height 13
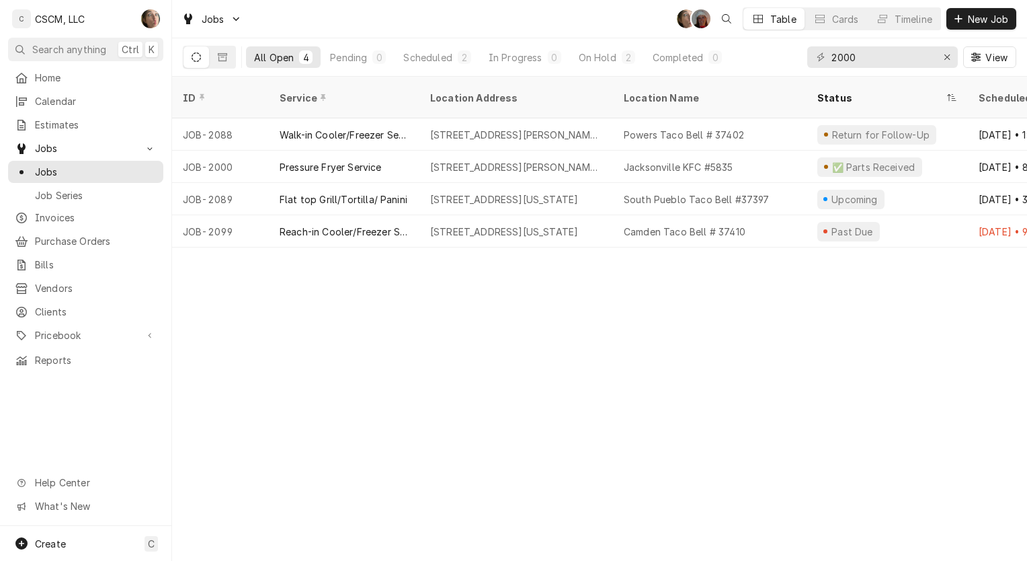
click at [858, 40] on div "Jobs SH DV Table Cards Timeline New Job All Open 4 Pending 0 Scheduled 2 In Pro…" at bounding box center [599, 38] width 855 height 77
drag, startPoint x: 855, startPoint y: 44, endPoint x: 863, endPoint y: 50, distance: 10.1
click at [863, 50] on input "2000" at bounding box center [882, 57] width 101 height 22
drag, startPoint x: 863, startPoint y: 50, endPoint x: 722, endPoint y: 30, distance: 142.7
click at [722, 30] on div "Jobs SH DV Table Cards Timeline New Job All Open 4 Pending 0 Scheduled 2 In Pro…" at bounding box center [599, 38] width 855 height 77
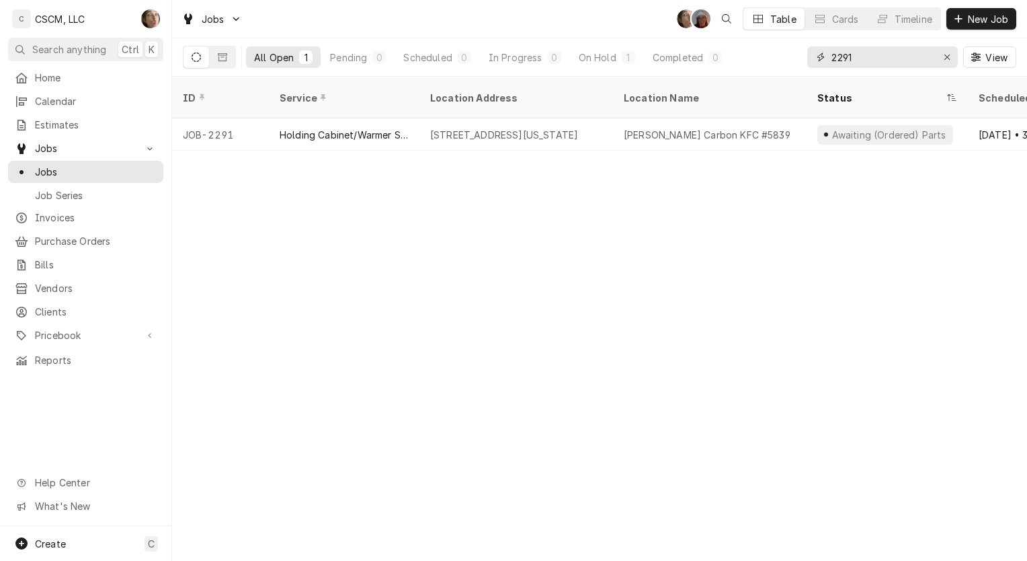
type input "2291"
click at [578, 128] on div "[STREET_ADDRESS][US_STATE]" at bounding box center [504, 135] width 148 height 14
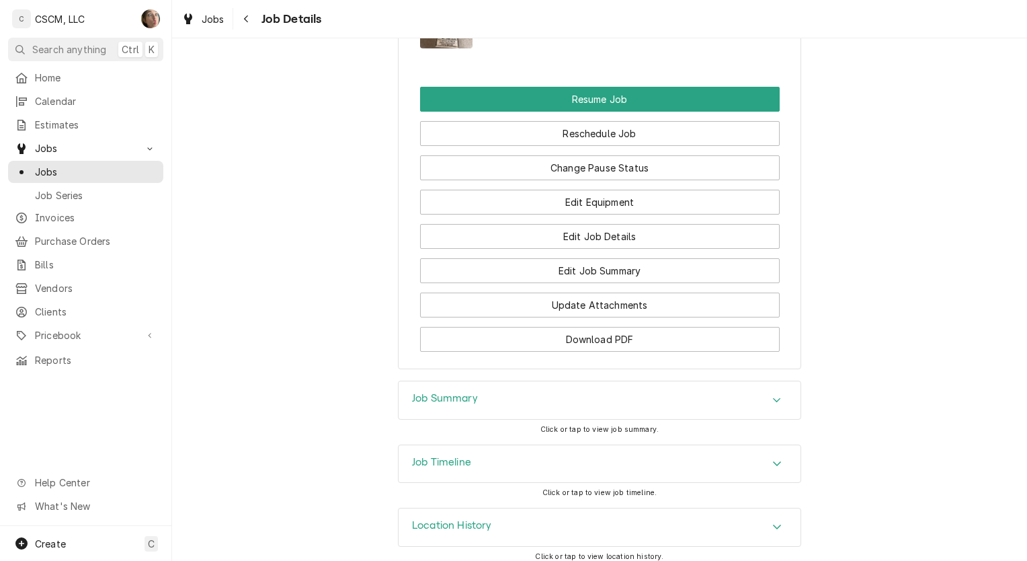
scroll to position [1718, 0]
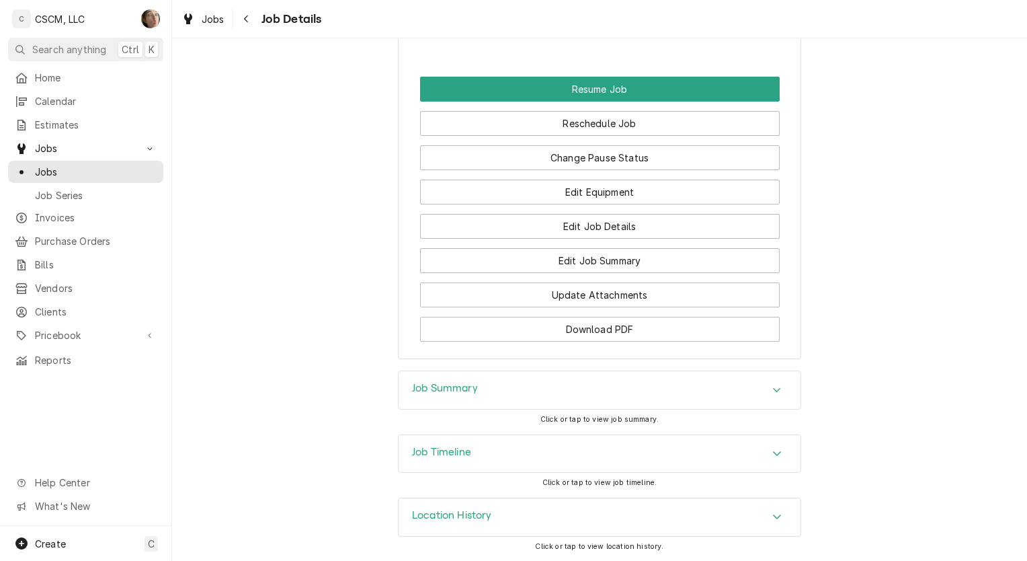
click at [468, 407] on div "Job Summary" at bounding box center [600, 390] width 402 height 38
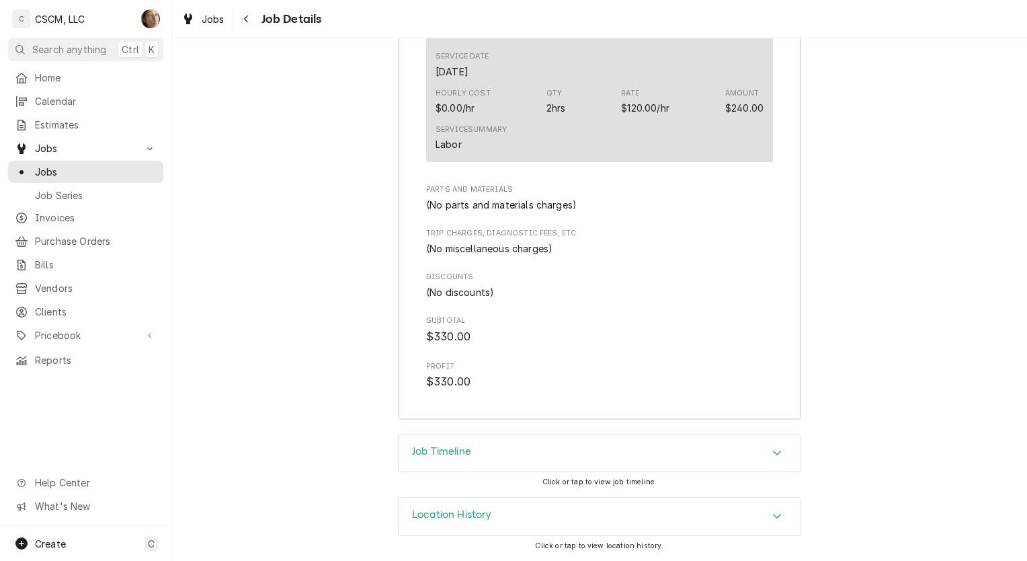
click at [462, 441] on div "Job Timeline" at bounding box center [600, 453] width 402 height 38
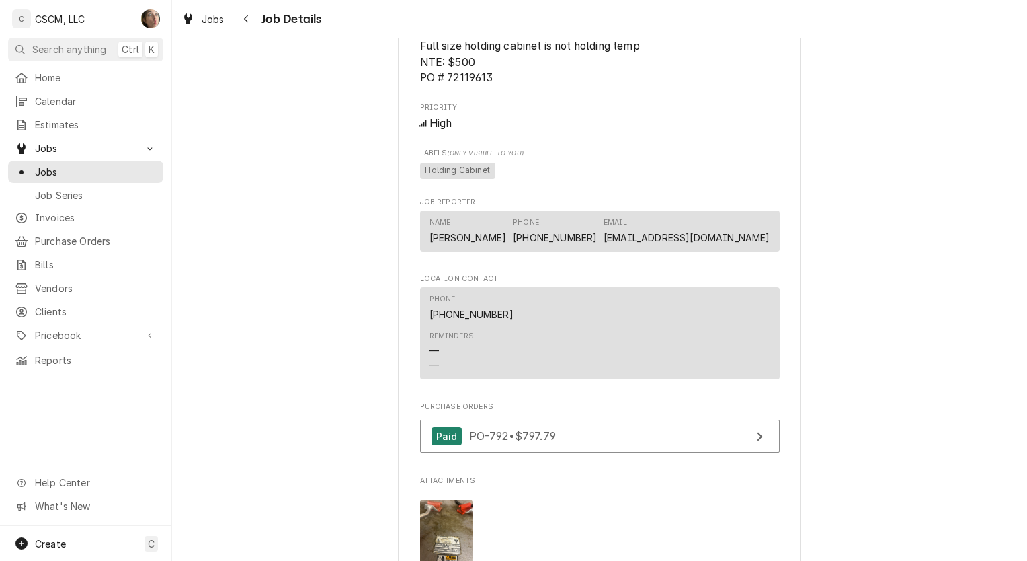
scroll to position [1242, 0]
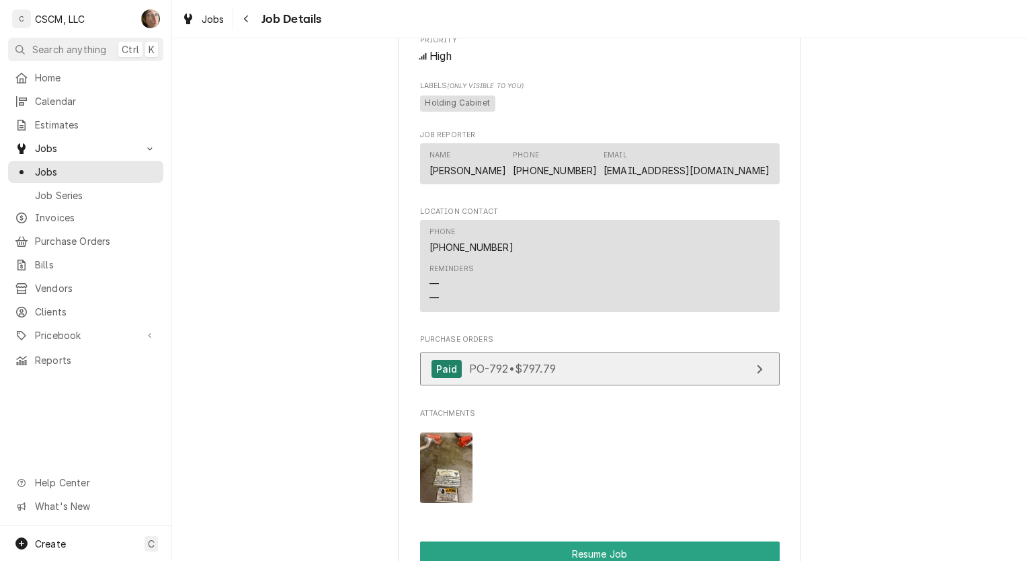
click at [573, 380] on link "Paid PO-792 • $797.79" at bounding box center [600, 368] width 360 height 33
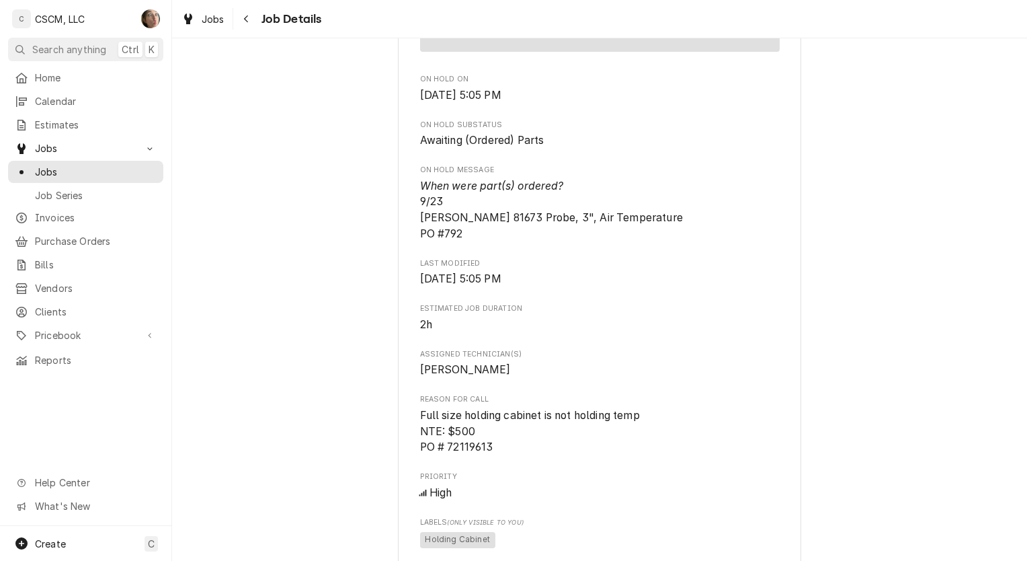
scroll to position [807, 0]
drag, startPoint x: 666, startPoint y: 235, endPoint x: 414, endPoint y: 218, distance: 252.7
click at [420, 218] on span "When were part(s) ordered? 9/23 [PERSON_NAME] 81673 Probe, 3", Air Temperature …" at bounding box center [600, 209] width 360 height 64
copy span "9/23 Henny Penny 81673 Probe, 3", Air Temperature"
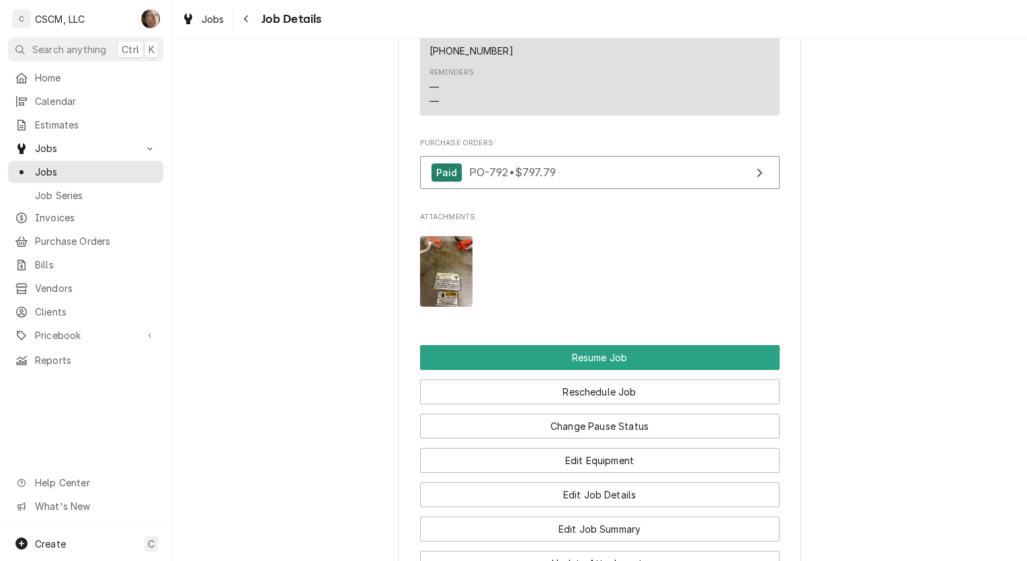
scroll to position [1681, 0]
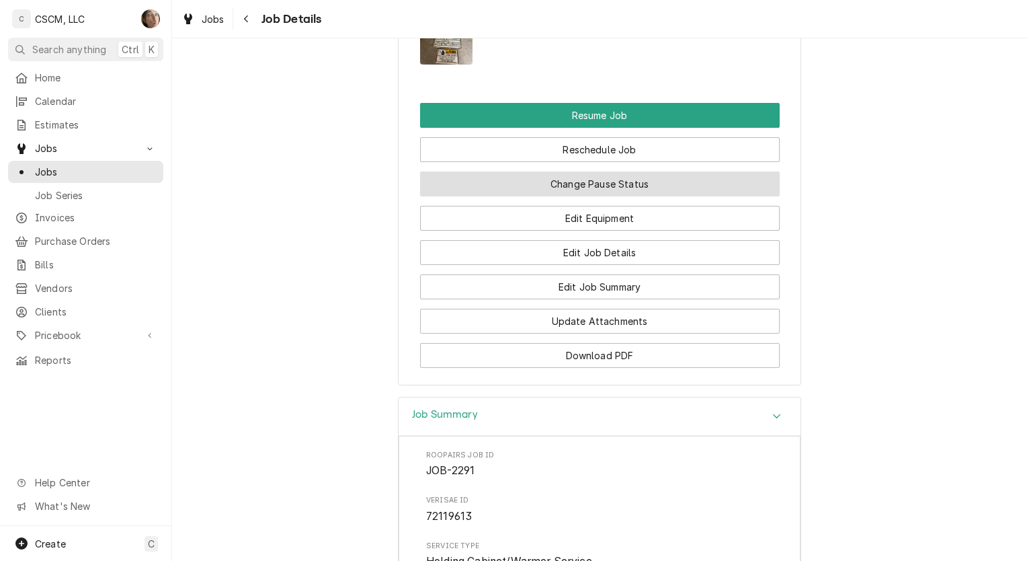
click at [512, 196] on button "Change Pause Status" at bounding box center [600, 183] width 360 height 25
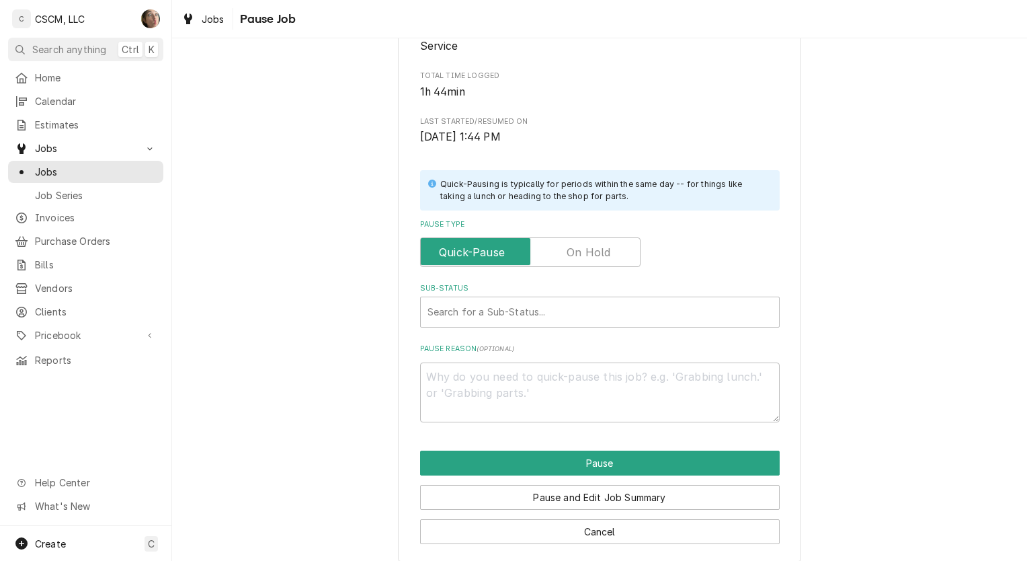
scroll to position [236, 0]
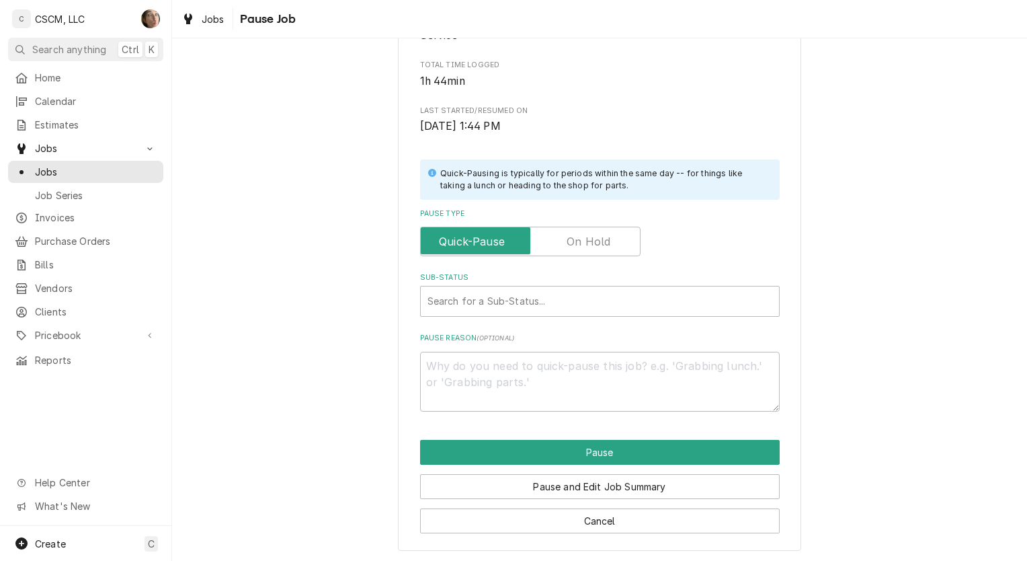
click at [579, 217] on label "Pause Type" at bounding box center [600, 213] width 360 height 11
click at [571, 233] on label "Pause Type" at bounding box center [530, 242] width 220 height 30
click at [571, 233] on input "Pause Type" at bounding box center [530, 242] width 208 height 30
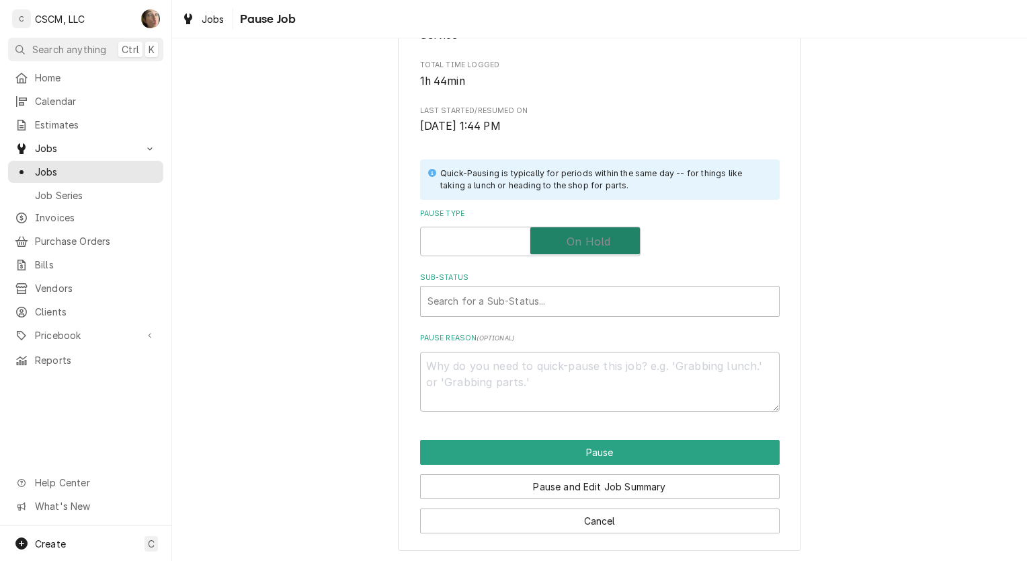
checkbox input "true"
click at [532, 307] on div "Sub-Status" at bounding box center [600, 301] width 345 height 24
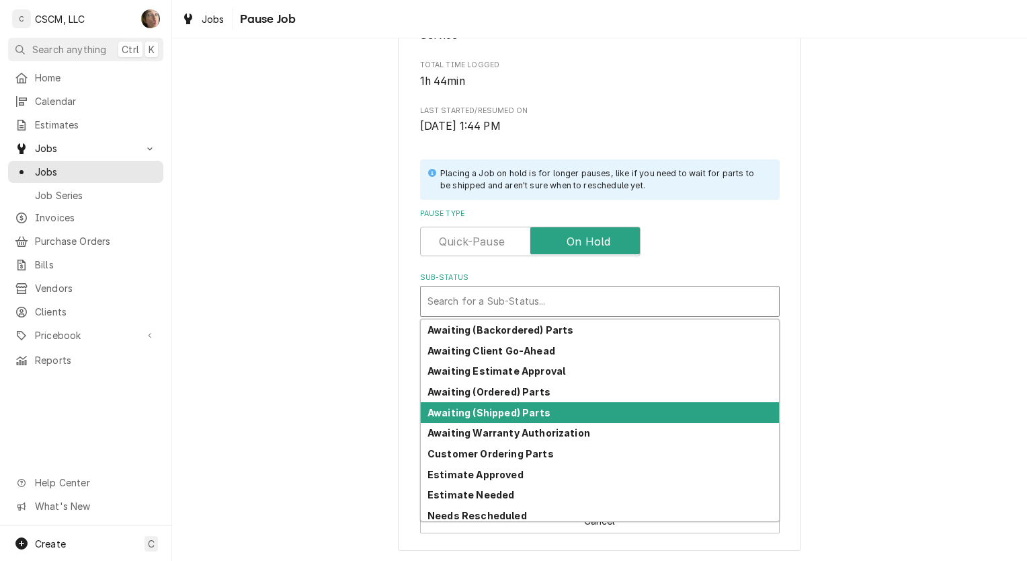
scroll to position [148, 0]
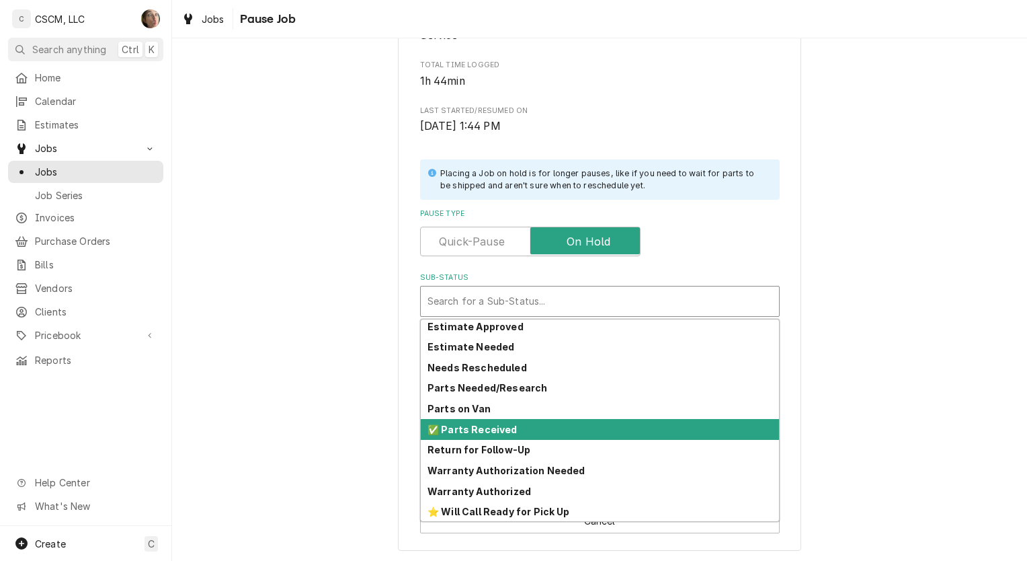
click at [505, 433] on div "✅ Parts Received" at bounding box center [600, 429] width 358 height 21
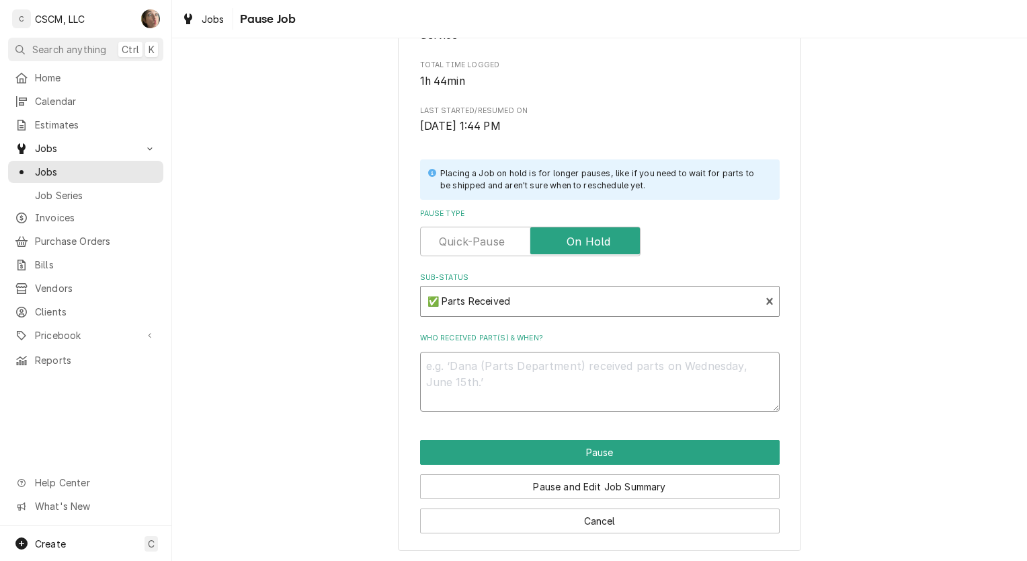
click at [481, 362] on textarea "Who received part(s) & when?" at bounding box center [600, 382] width 360 height 61
paste textarea "9/23 Henny Penny 81673 Probe, 3", Air Temperature"
type textarea "x"
type textarea "9/23 Henny Penny 81673 Probe, 3", Air Temperature"
click at [454, 364] on textarea "9/23 Henny Penny 81673 Probe, 3", Air Temperature" at bounding box center [600, 382] width 360 height 61
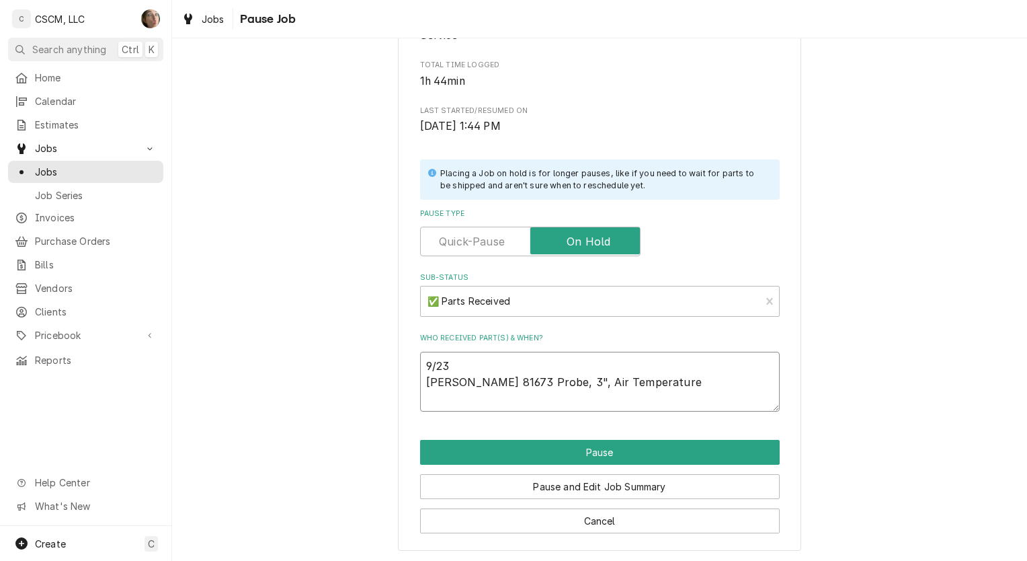
type textarea "x"
type textarea "9/2 Henny Penny 81673 Probe, 3", Air Temperature"
type textarea "x"
type textarea "9/25 Henny Penny 81673 Probe, 3", Air Temperature"
type textarea "x"
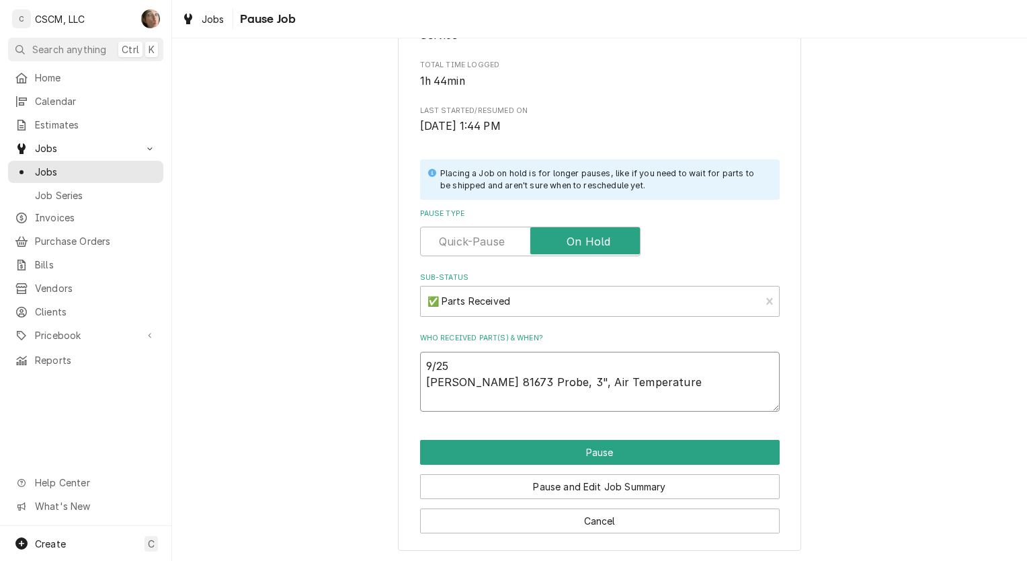
type textarea "9/25 Henny Penny 81673 Probe, 3", Air Temperature"
type textarea "x"
type textarea "9/25 s Henny Penny 81673 Probe, 3", Air Temperature"
type textarea "x"
type textarea "9/25 sh Henny Penny 81673 Probe, 3", Air Temperature"
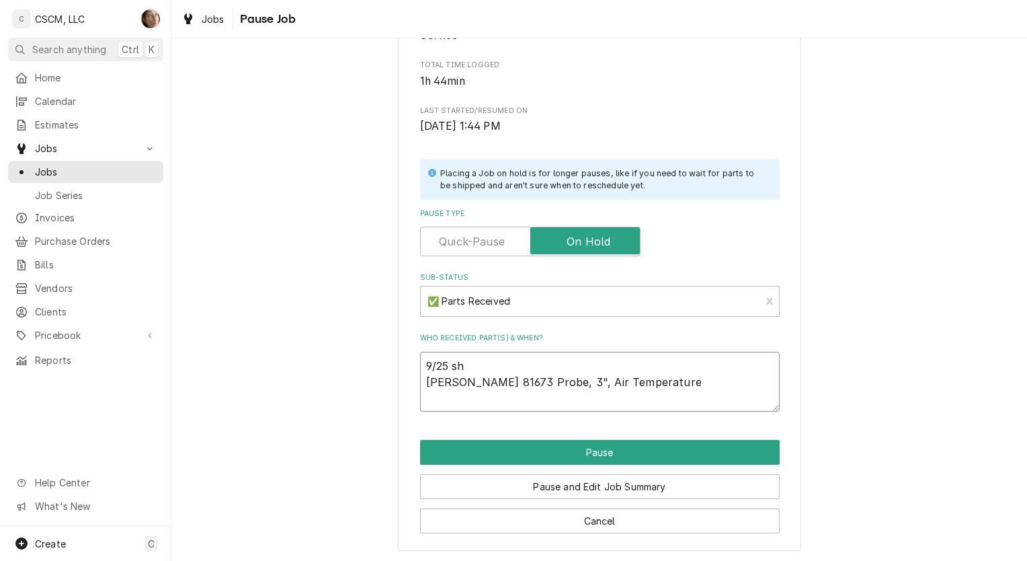
type textarea "x"
type textarea "9/25 s Henny Penny 81673 Probe, 3", Air Temperature"
type textarea "x"
type textarea "9/25 Henny Penny 81673 Probe, 3", Air Temperature"
type textarea "x"
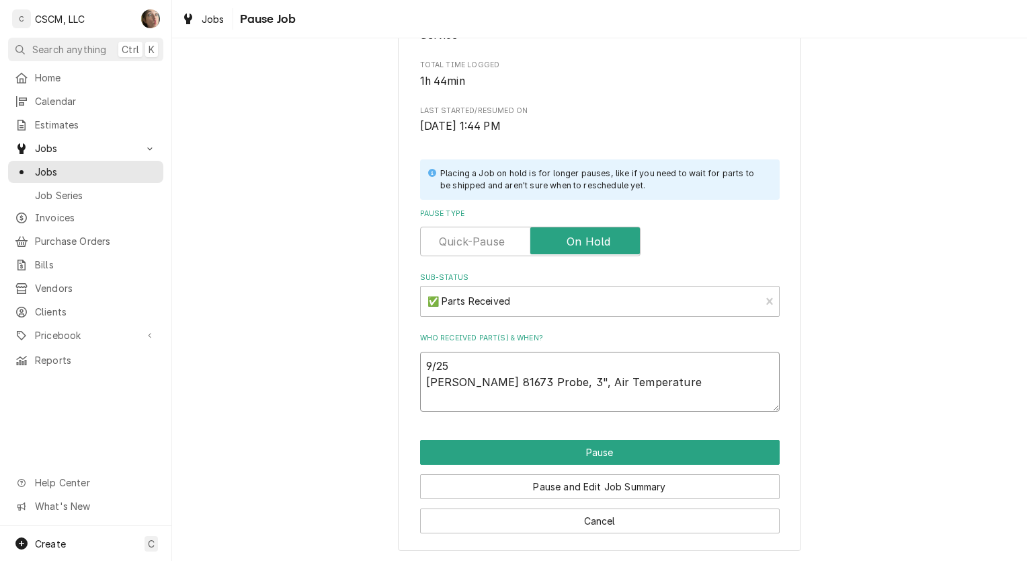
type textarea "9/25 S Henny Penny 81673 Probe, 3", Air Temperature"
type textarea "x"
type textarea "9/25 SH Henny Penny 81673 Probe, 3", Air Temperature"
click at [347, 381] on div "Please confirm you'd like to pause this job. Roopairs Job ID JOB-2291 Verisae I…" at bounding box center [599, 189] width 855 height 746
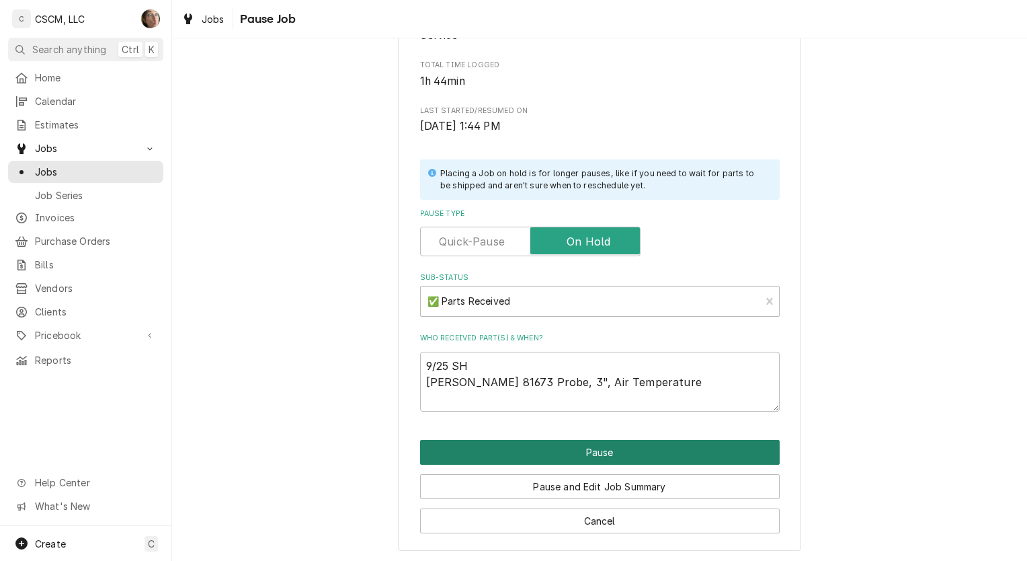
click at [460, 455] on button "Pause" at bounding box center [600, 452] width 360 height 25
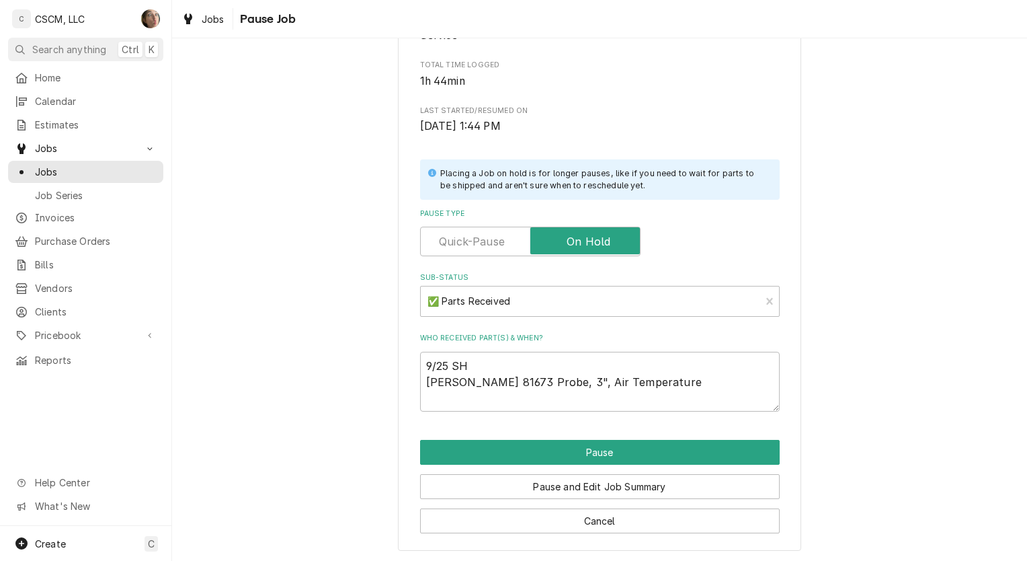
type textarea "x"
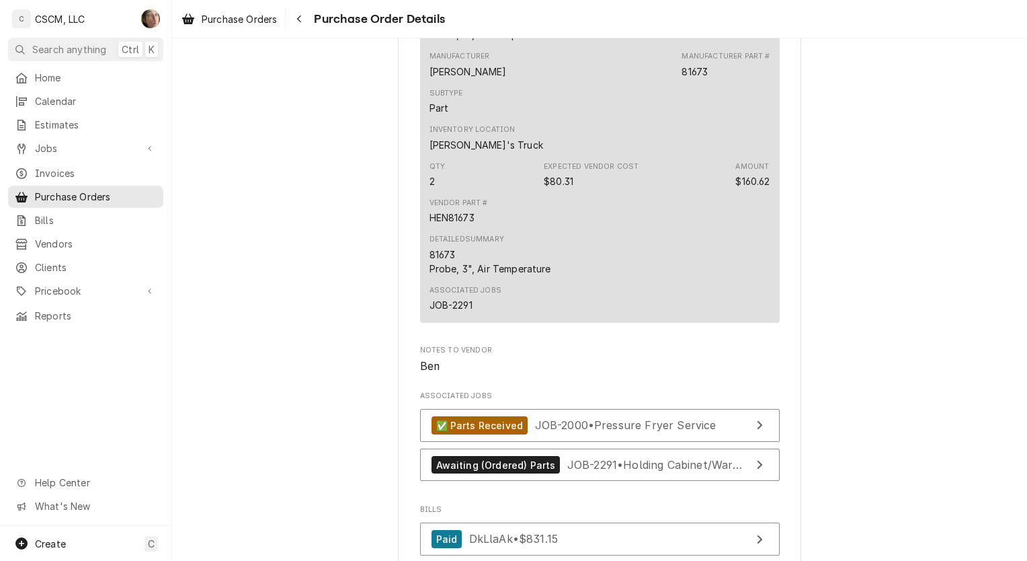
scroll to position [1810, 0]
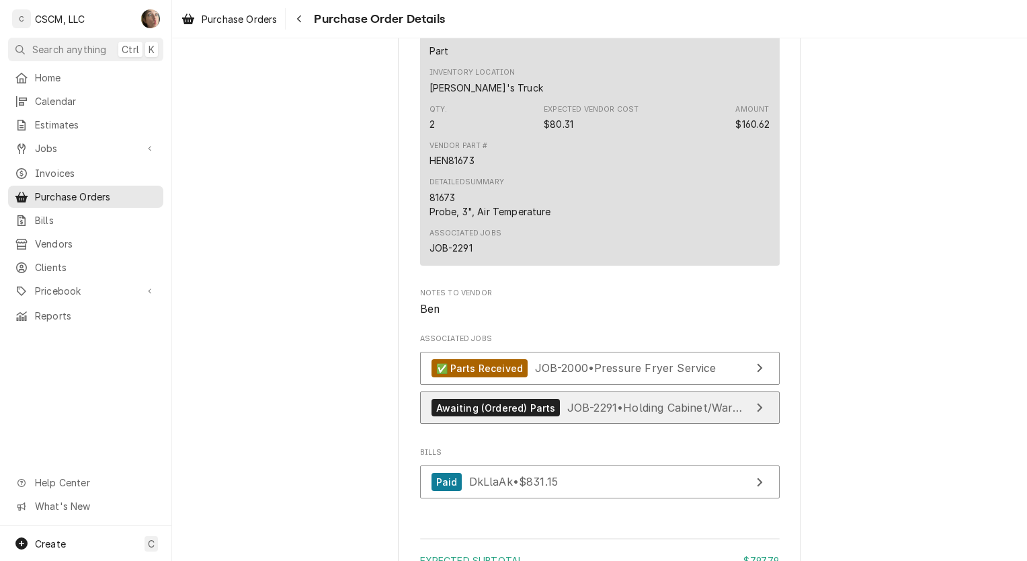
click at [672, 414] on span "JOB-2291 • Holding Cabinet/Warmer Service" at bounding box center [681, 407] width 229 height 13
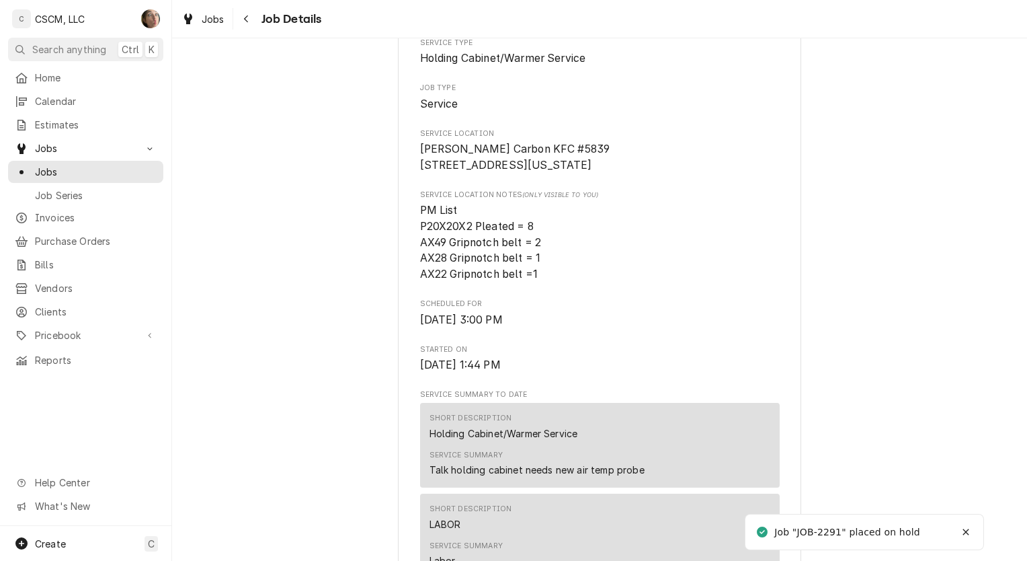
scroll to position [336, 0]
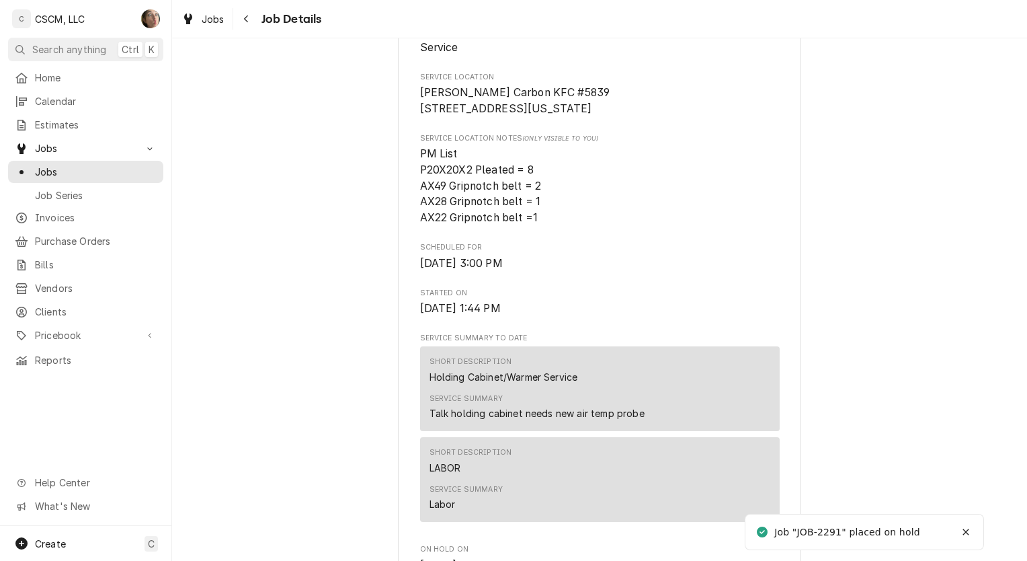
click at [963, 528] on icon "Notifications alt+T" at bounding box center [965, 531] width 9 height 9
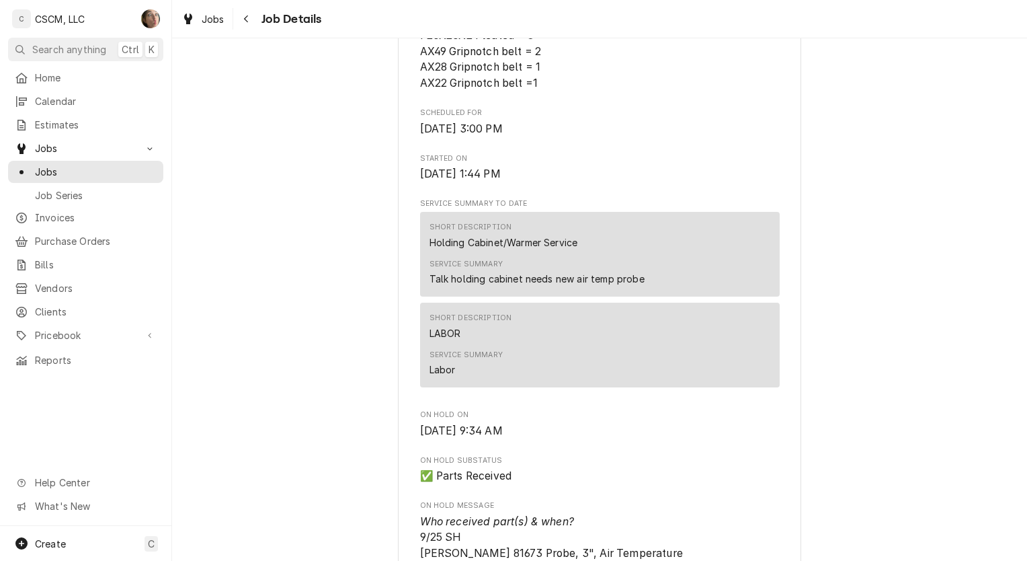
click at [61, 170] on span "Jobs" at bounding box center [96, 172] width 122 height 14
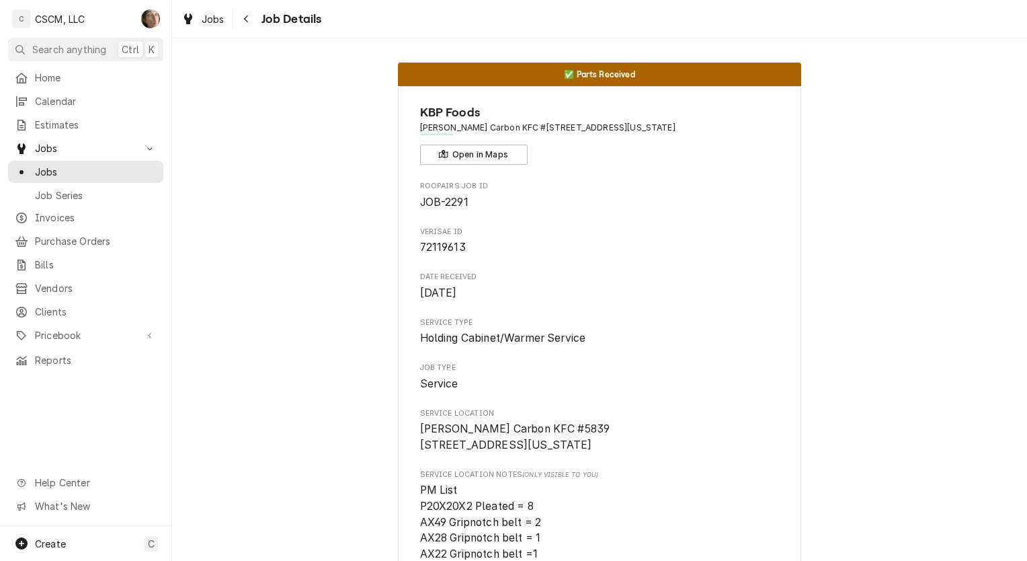
click at [247, 20] on icon "Navigate back" at bounding box center [246, 18] width 6 height 9
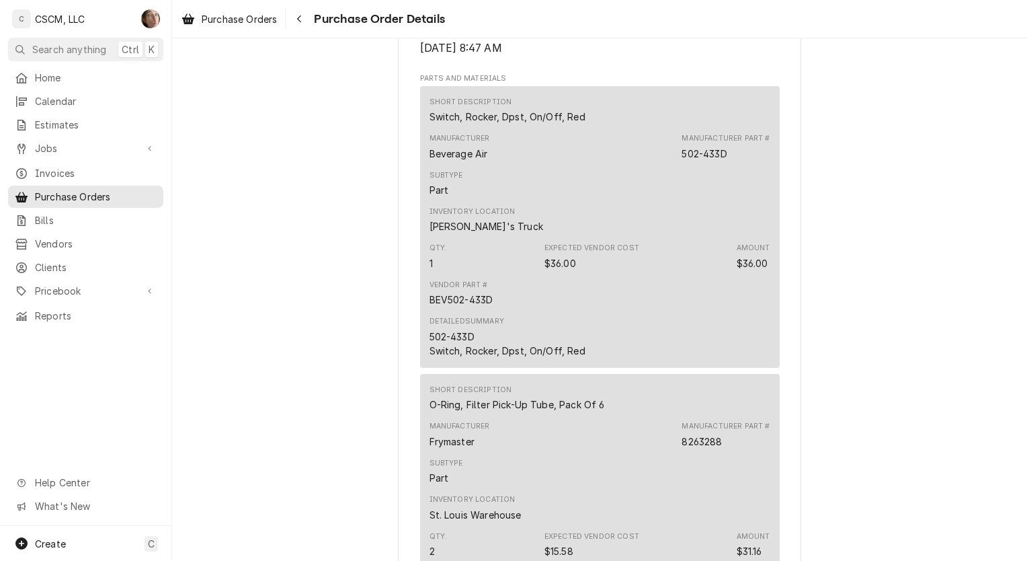
scroll to position [802, 0]
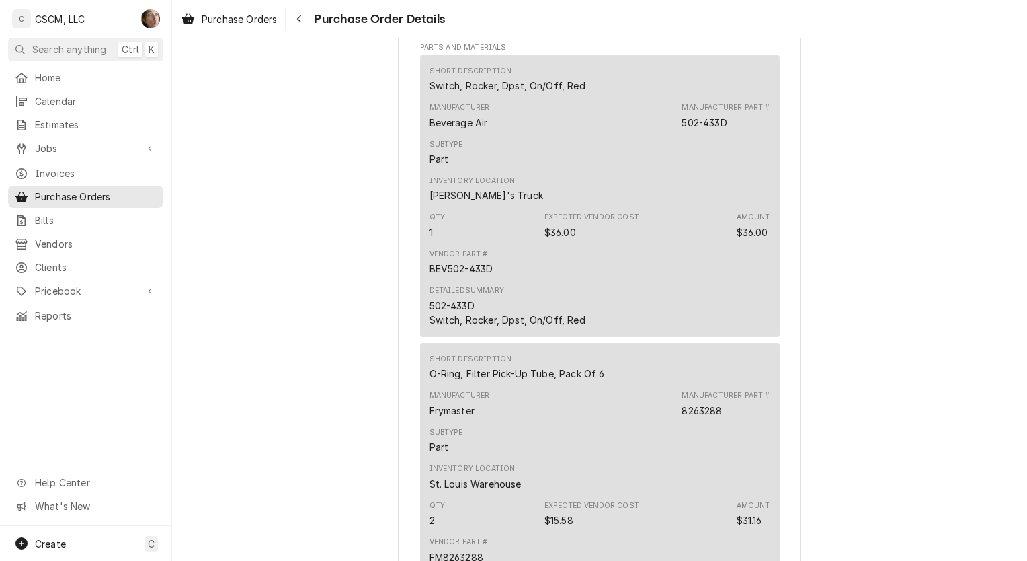
click at [234, 334] on div "Paid Vendor PARTS TOWN, LLC Remit To: PARTS TOWN, LLC [STREET_ADDRESS][US_STATE…" at bounding box center [599, 451] width 855 height 2431
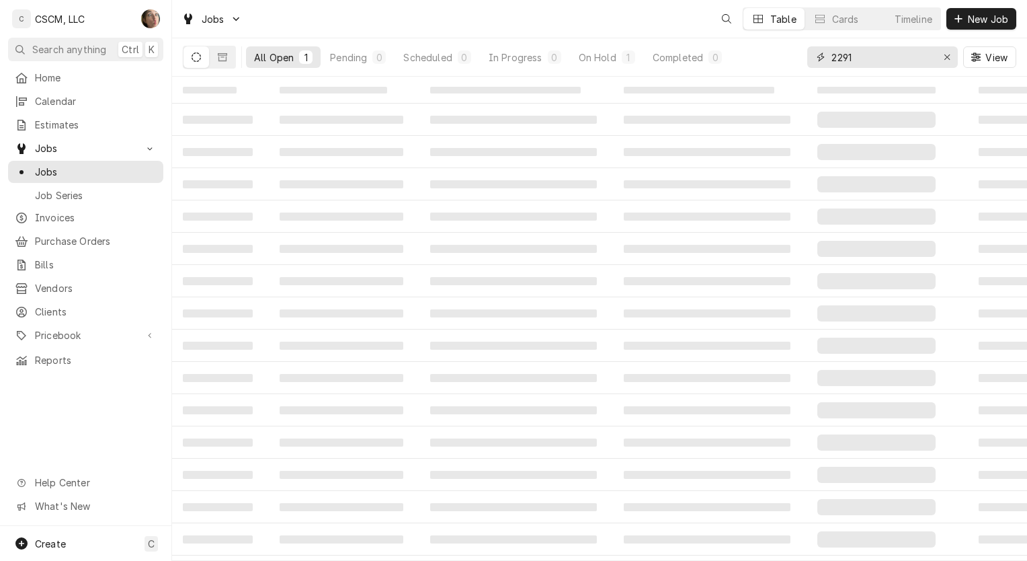
click at [862, 56] on input "2291" at bounding box center [882, 57] width 101 height 22
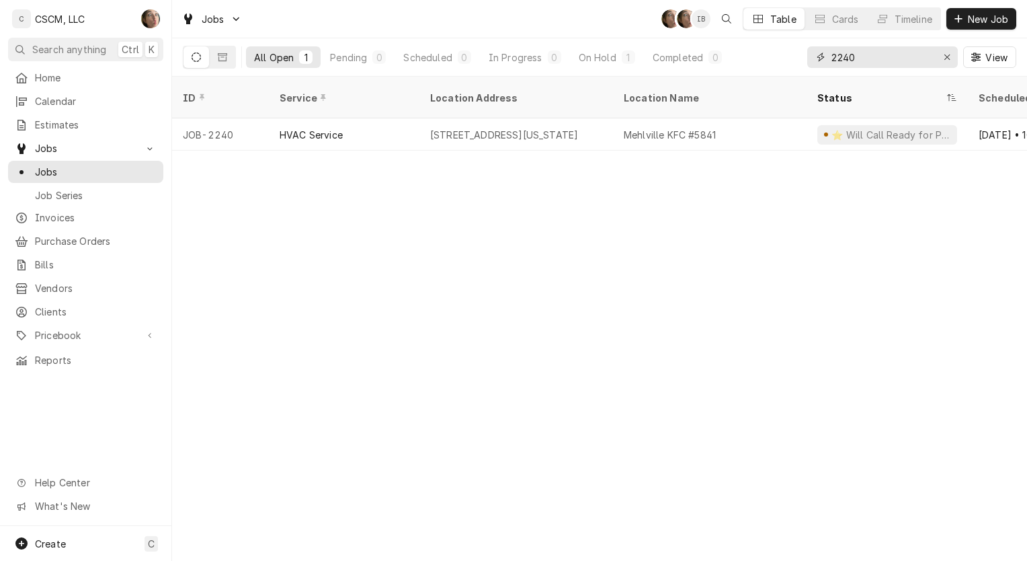
type input "2240"
click at [742, 122] on div "Mehlville KFC #5841" at bounding box center [710, 134] width 194 height 32
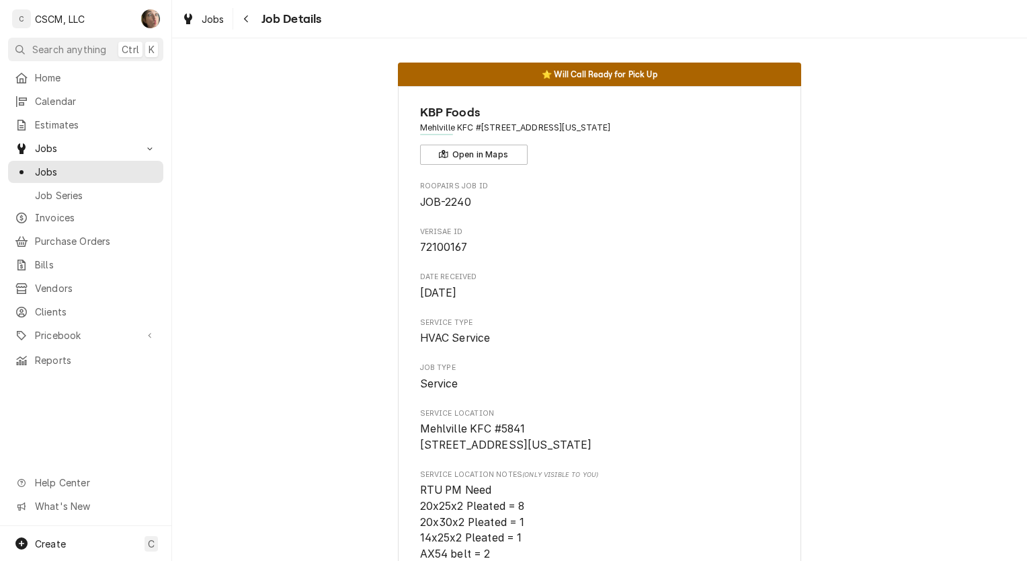
click at [90, 83] on div "Home" at bounding box center [86, 77] width 150 height 17
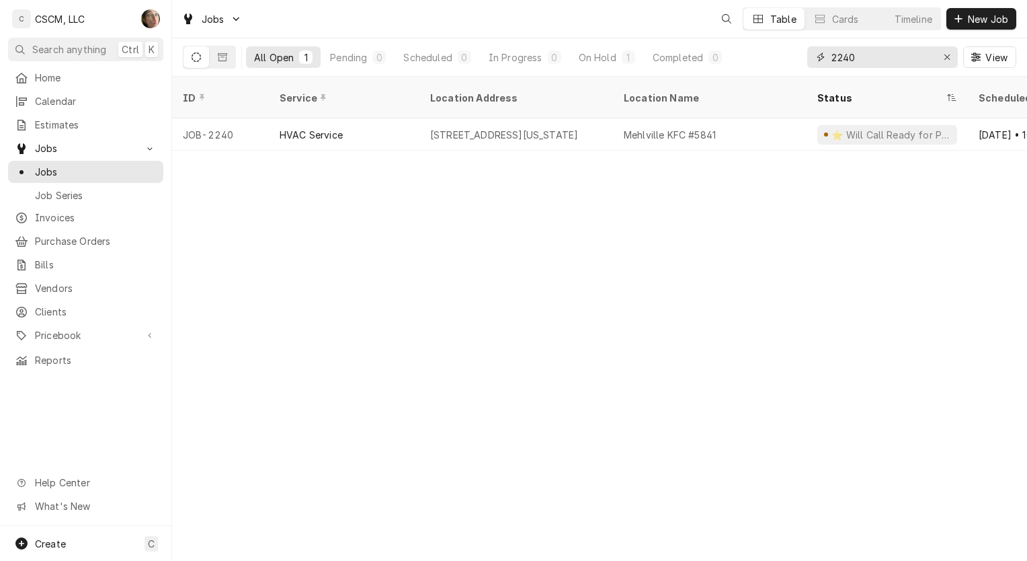
click at [901, 59] on input "2240" at bounding box center [882, 57] width 101 height 22
type input "2"
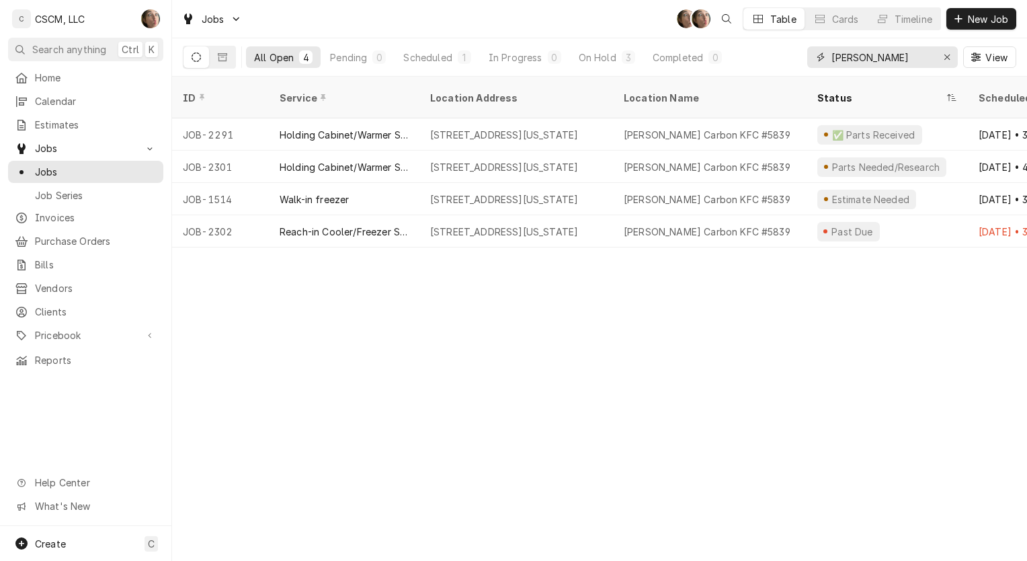
type input "glen"
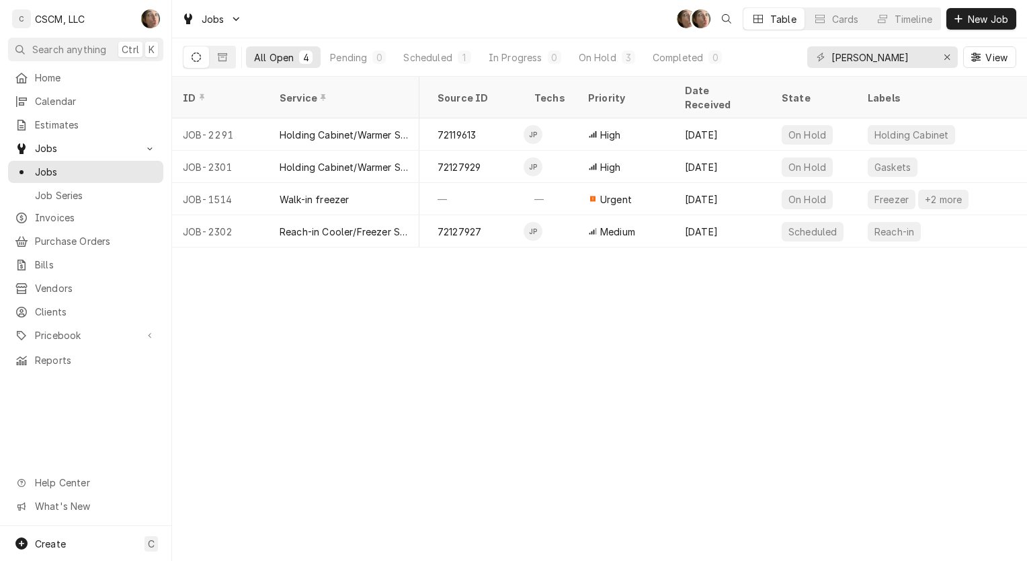
scroll to position [0, 693]
click at [723, 151] on div "Sep 24" at bounding box center [721, 167] width 97 height 32
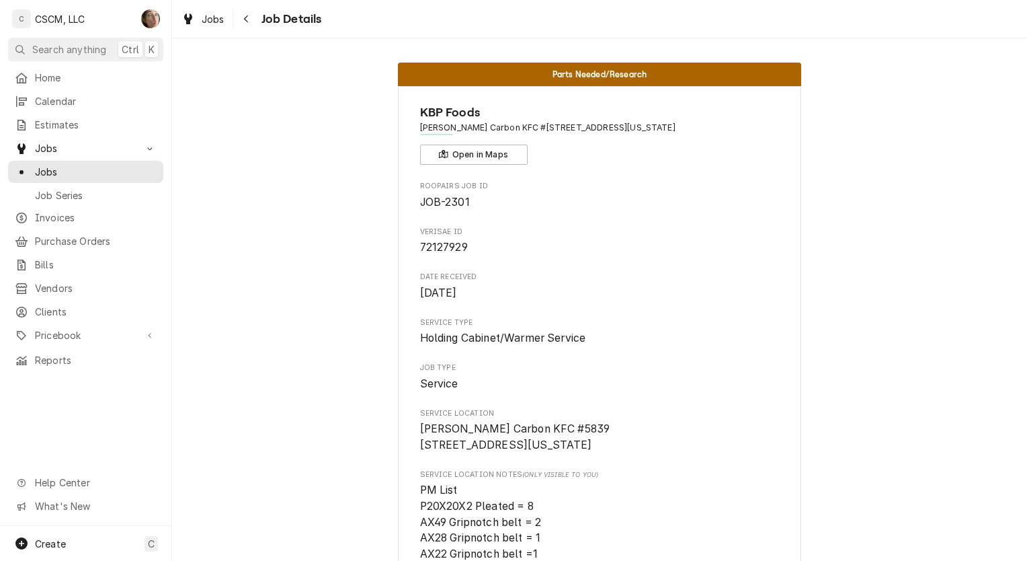
click at [247, 26] on button "Navigate back" at bounding box center [247, 19] width 22 height 22
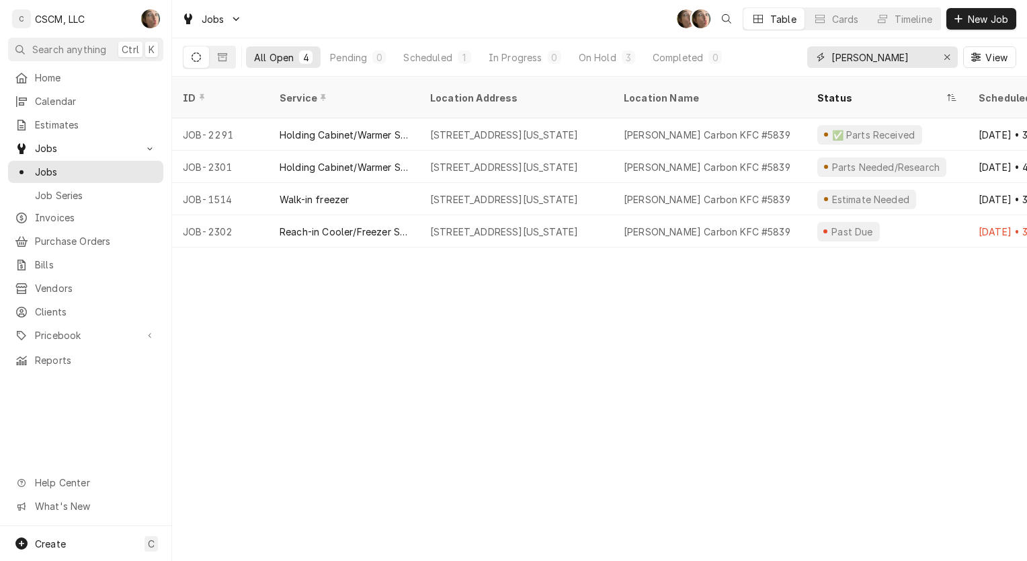
click at [860, 53] on input "[PERSON_NAME]" at bounding box center [882, 57] width 101 height 22
type input "g"
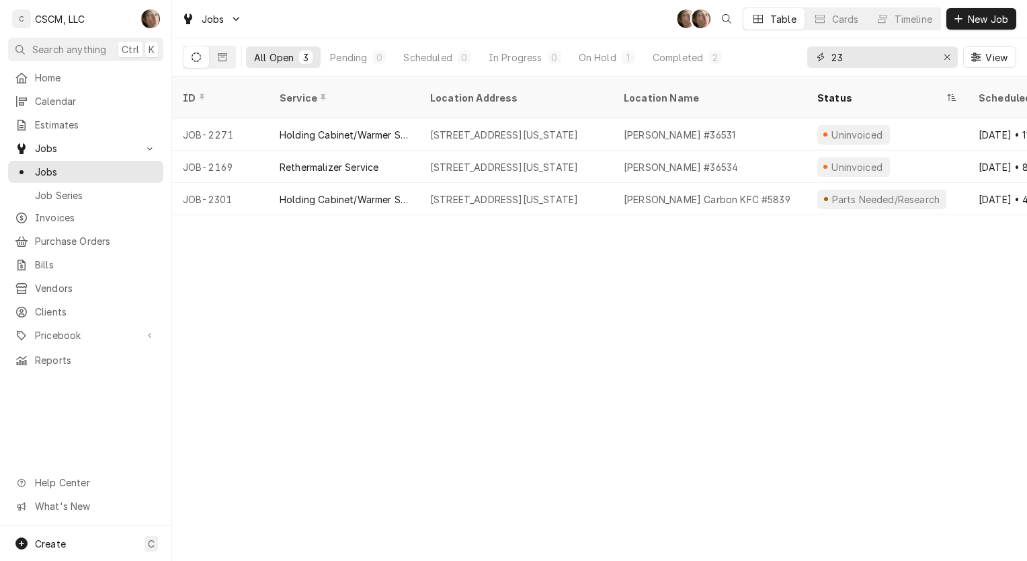
type input "2"
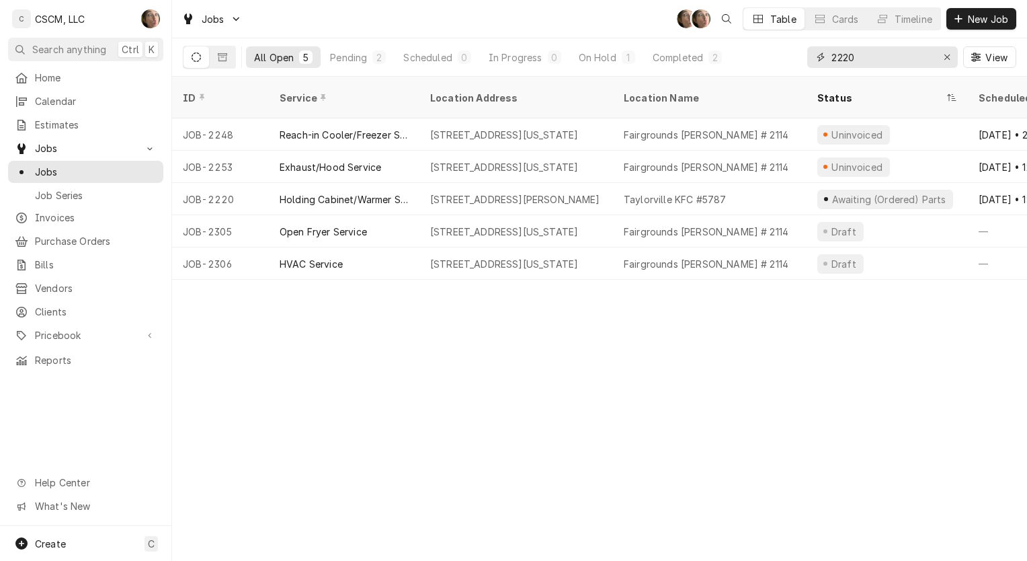
type input "2220"
click at [371, 192] on div "Holding Cabinet/Warmer Service" at bounding box center [344, 199] width 129 height 14
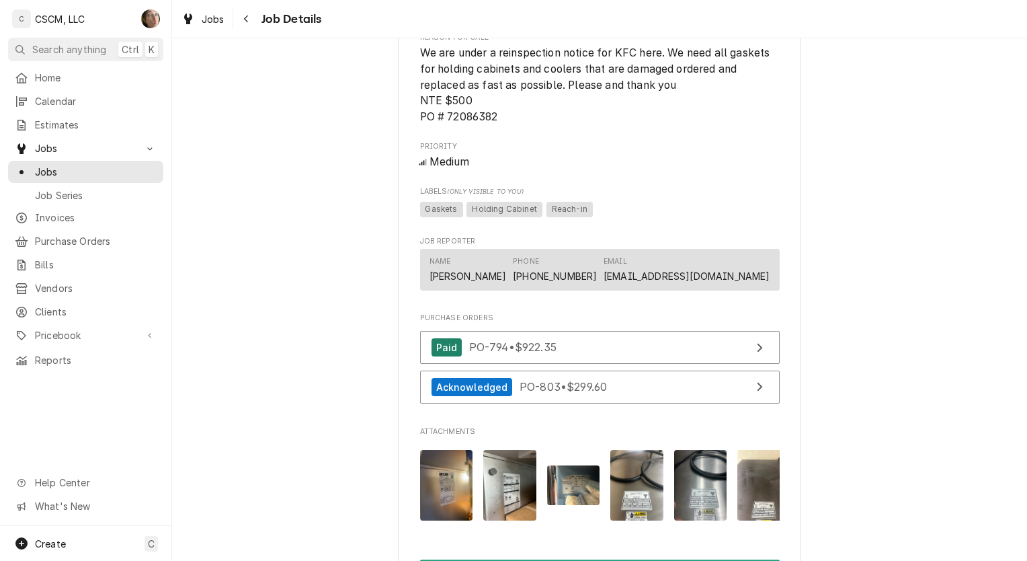
scroll to position [1143, 0]
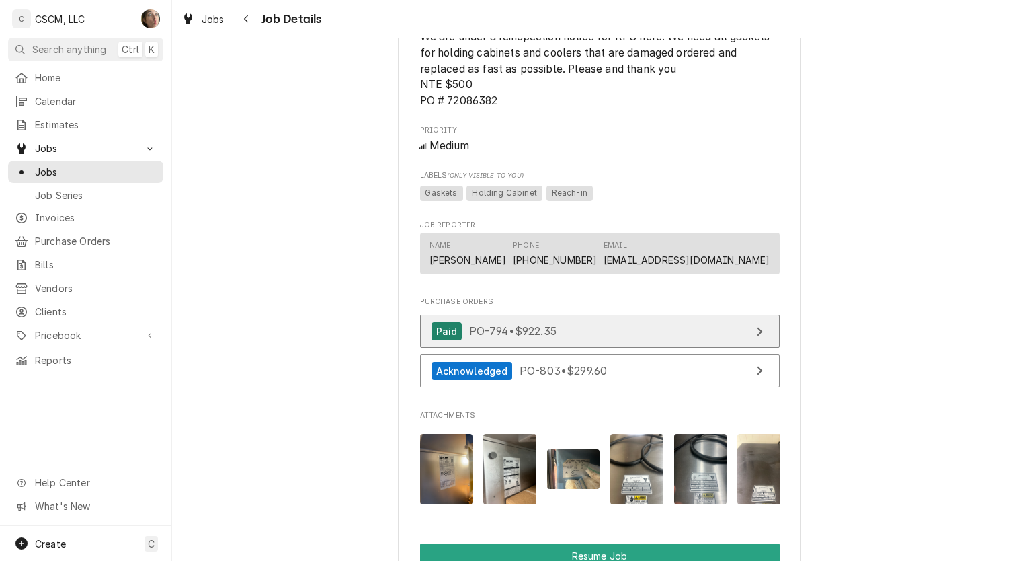
click at [586, 343] on link "Paid PO-794 • $922.35" at bounding box center [600, 331] width 360 height 33
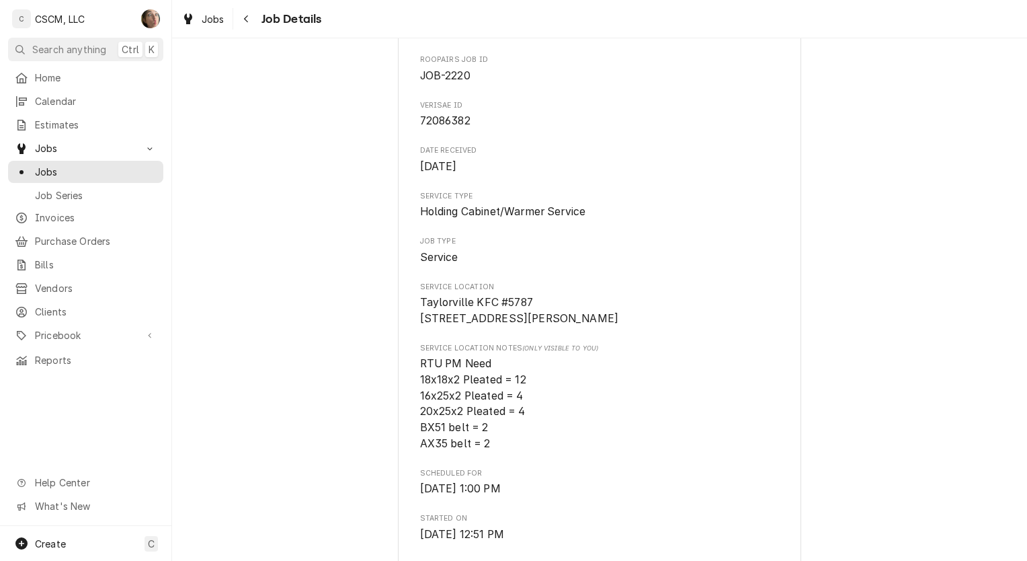
scroll to position [0, 0]
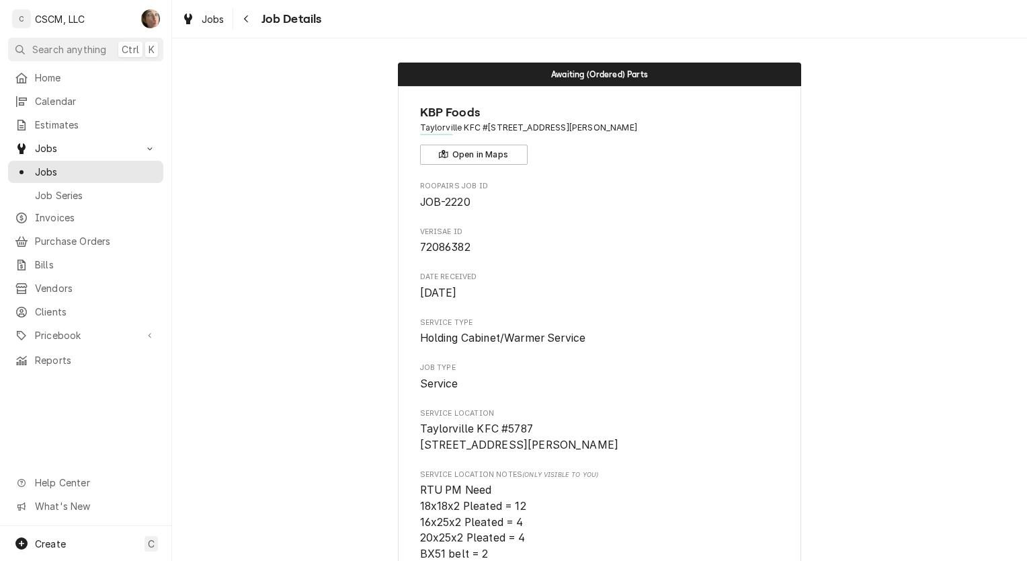
click at [249, 10] on button "Navigate back" at bounding box center [247, 19] width 22 height 22
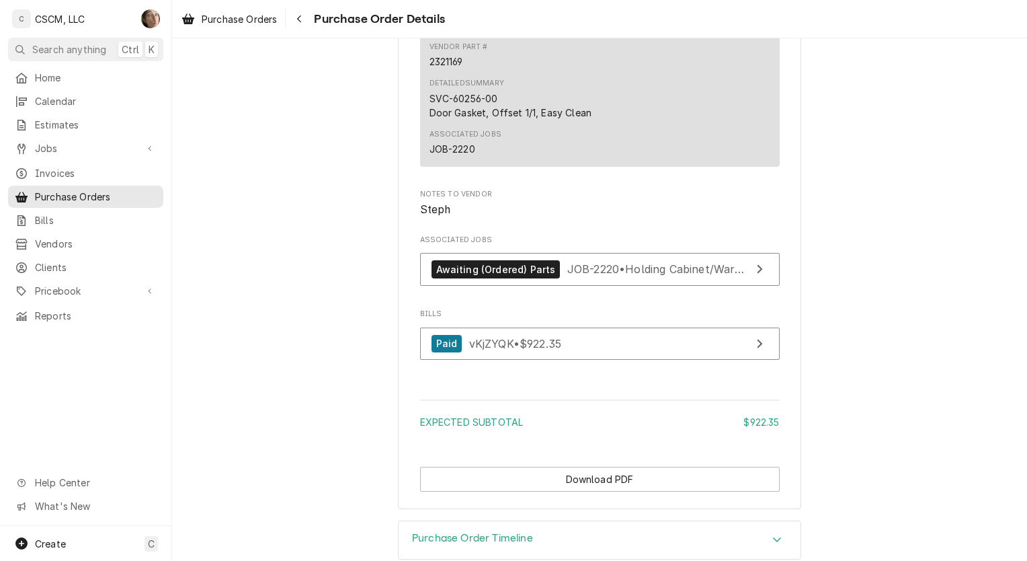
scroll to position [2585, 0]
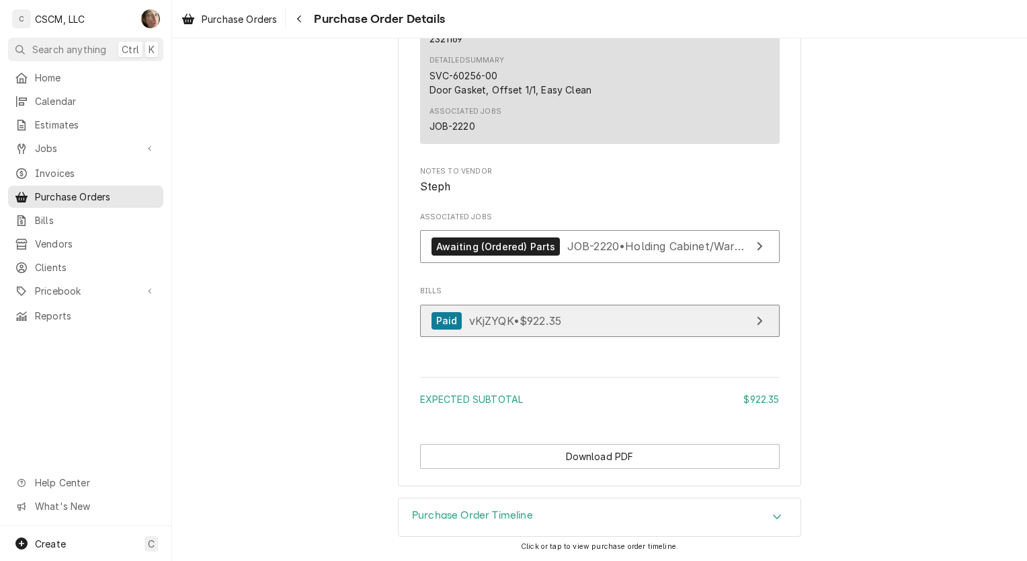
click at [542, 322] on span "vKjZYQK • $922.35" at bounding box center [515, 319] width 92 height 13
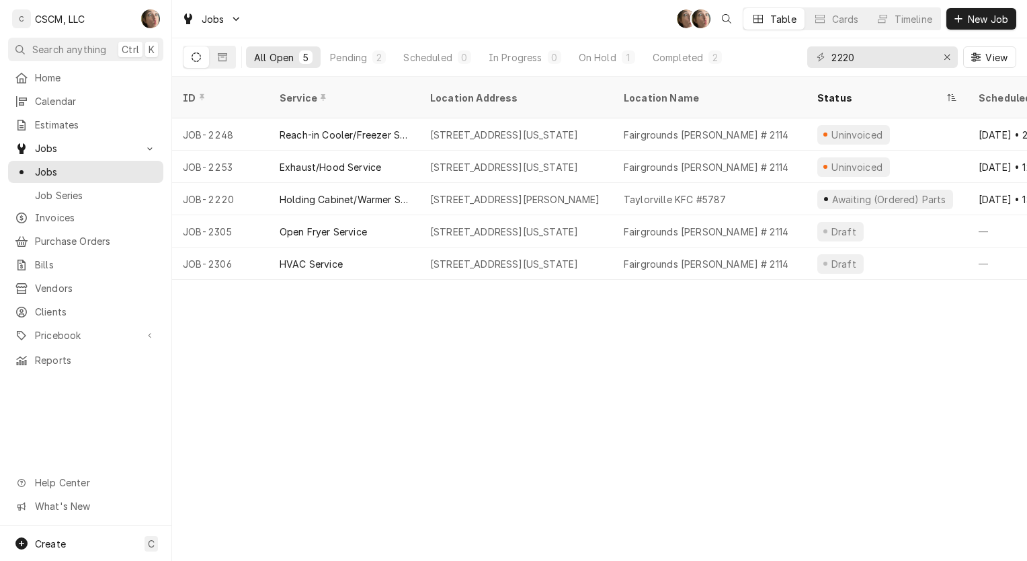
click at [94, 241] on span "Purchase Orders" at bounding box center [96, 241] width 122 height 14
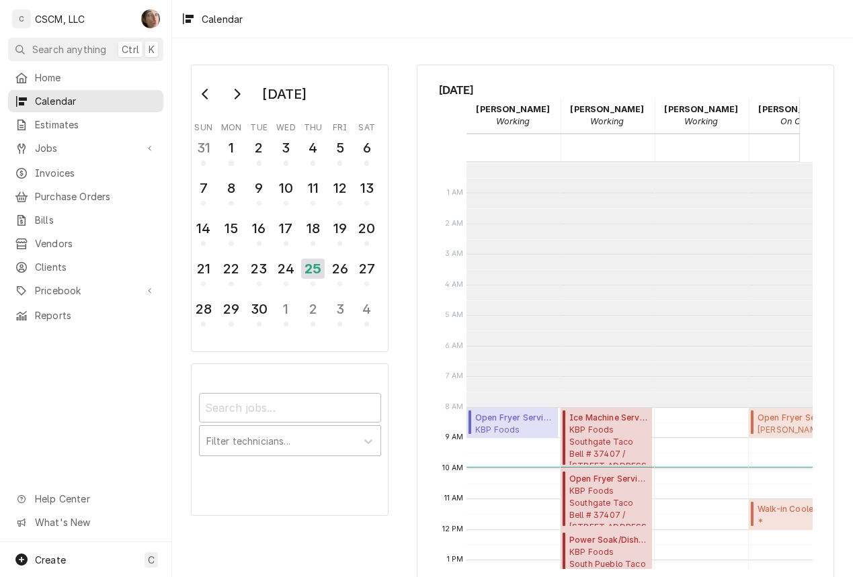
scroll to position [244, 0]
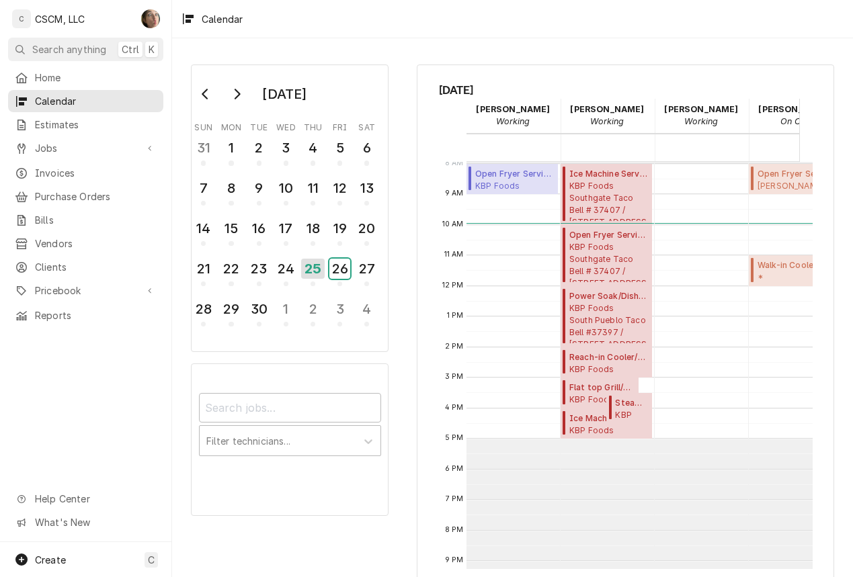
click at [337, 268] on div "26" at bounding box center [339, 269] width 21 height 20
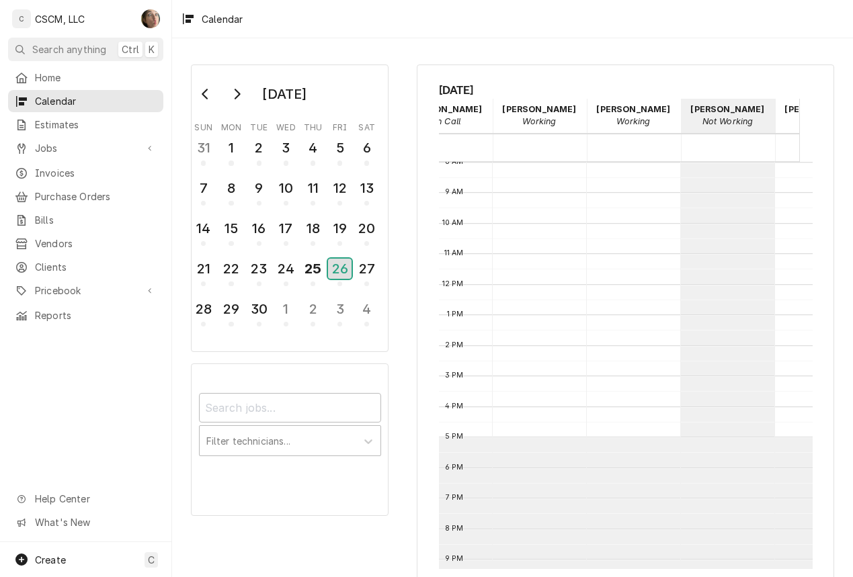
scroll to position [0, 0]
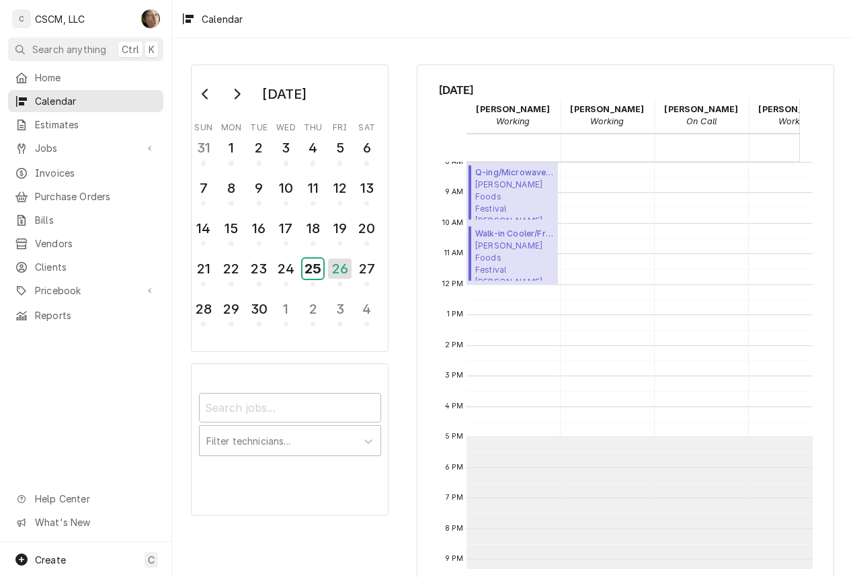
click at [319, 268] on div "25" at bounding box center [313, 269] width 21 height 20
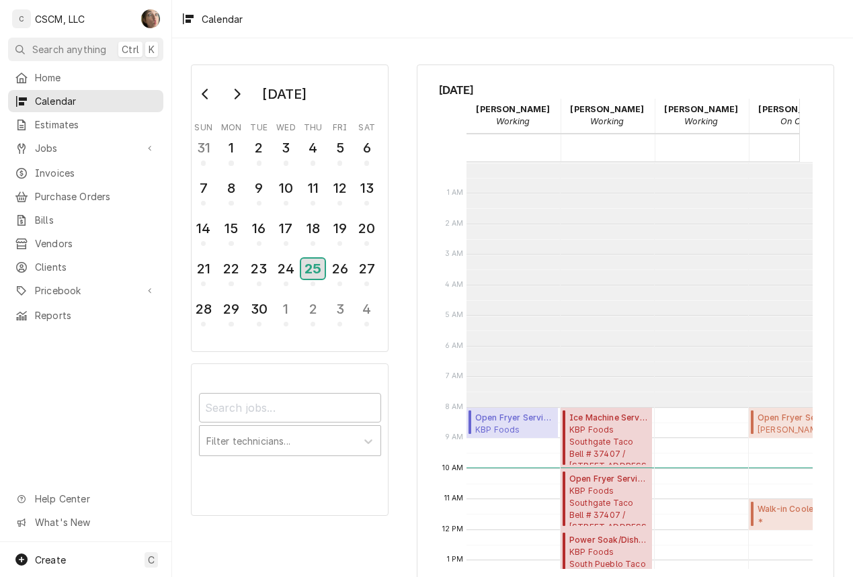
scroll to position [245, 0]
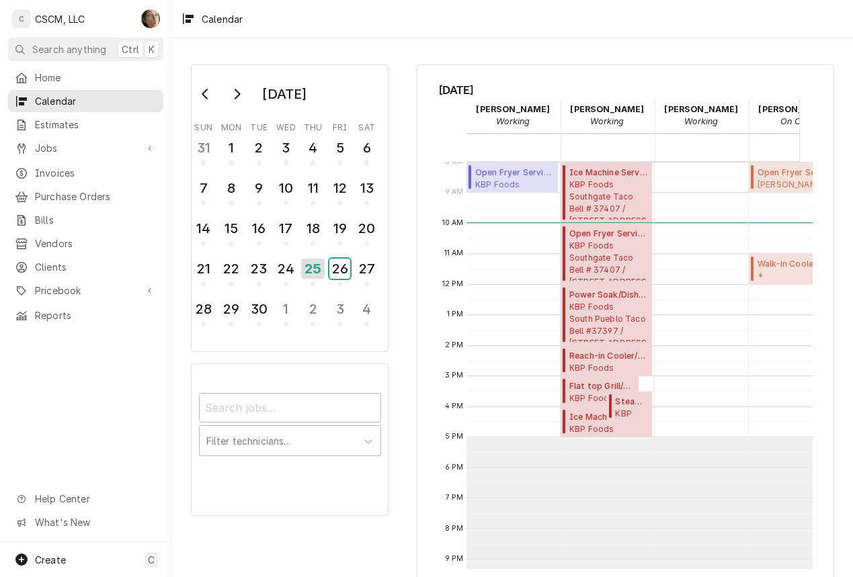
click at [343, 276] on div "26" at bounding box center [339, 269] width 21 height 20
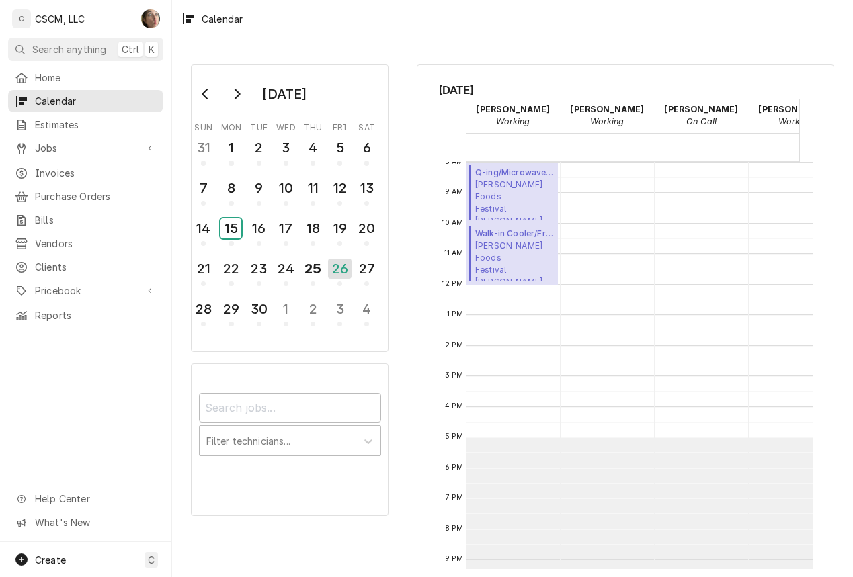
click at [236, 238] on div "15" at bounding box center [230, 228] width 21 height 20
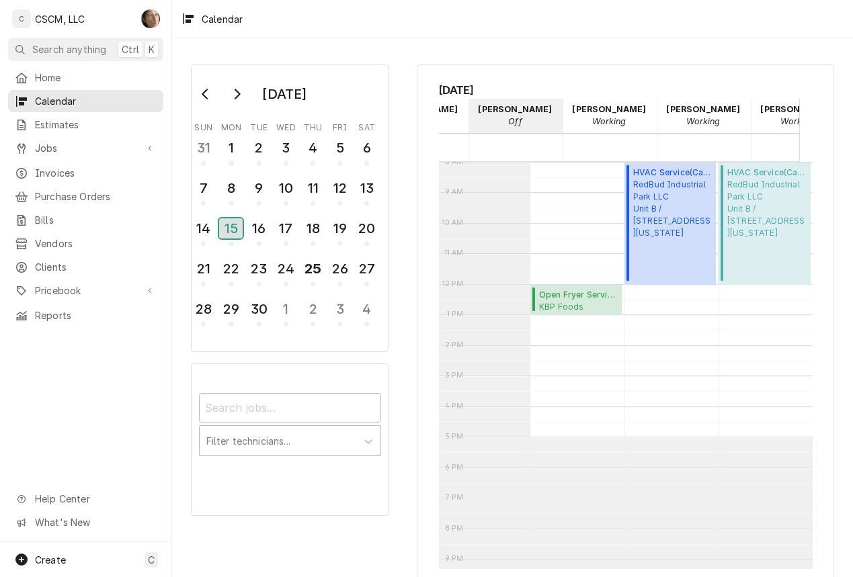
scroll to position [0, 427]
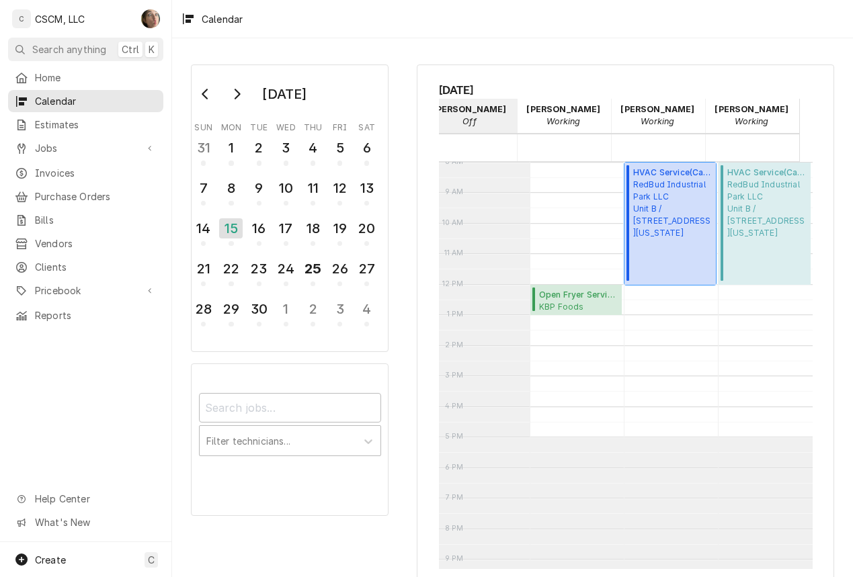
click at [665, 263] on div "HVAC Service ( Cancelled ) RedBud Industrial Park LLC Unit B / 4543 Drda Ln Uni…" at bounding box center [672, 224] width 79 height 114
click at [231, 225] on div "15" at bounding box center [231, 228] width 24 height 20
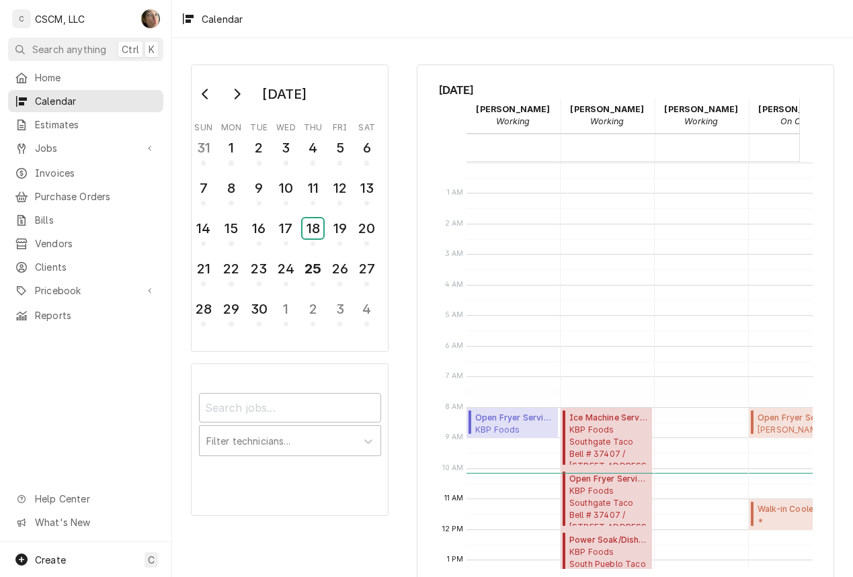
click at [315, 236] on div "18" at bounding box center [313, 228] width 21 height 20
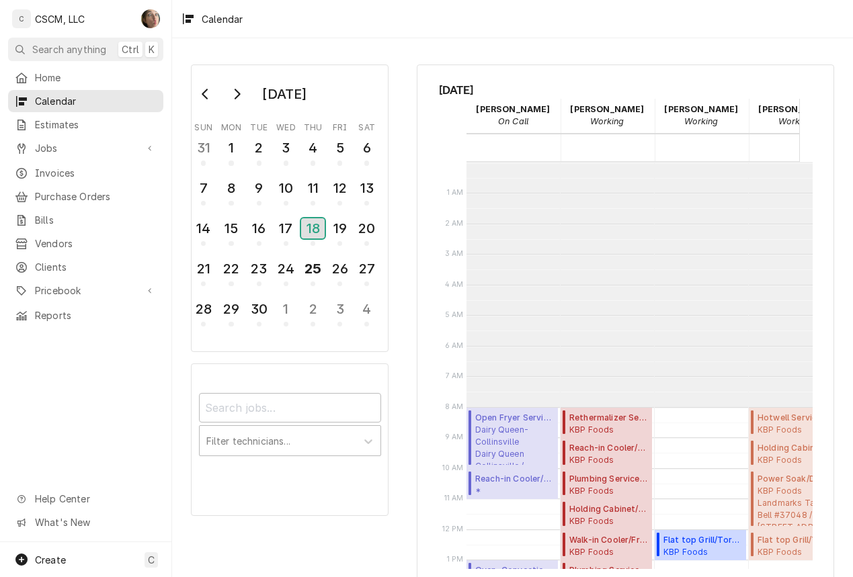
scroll to position [245, 0]
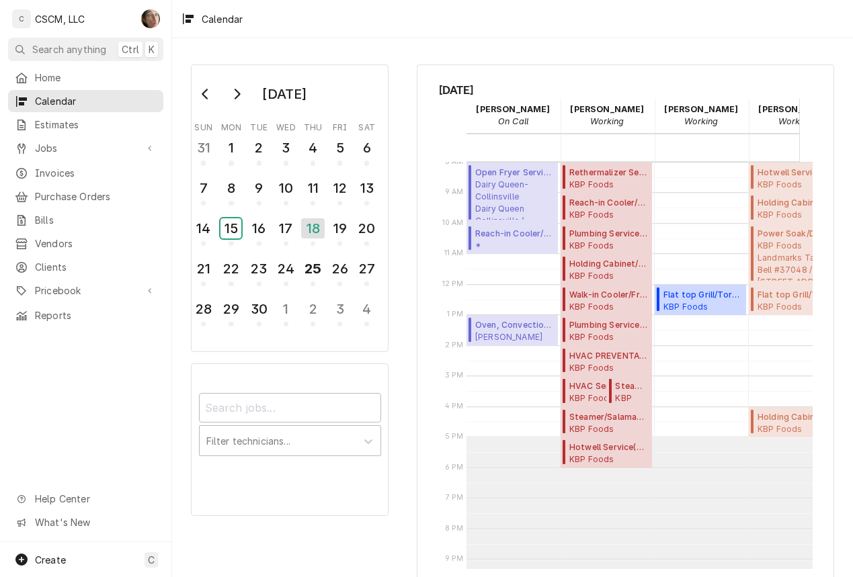
click at [229, 233] on div "15" at bounding box center [230, 228] width 21 height 20
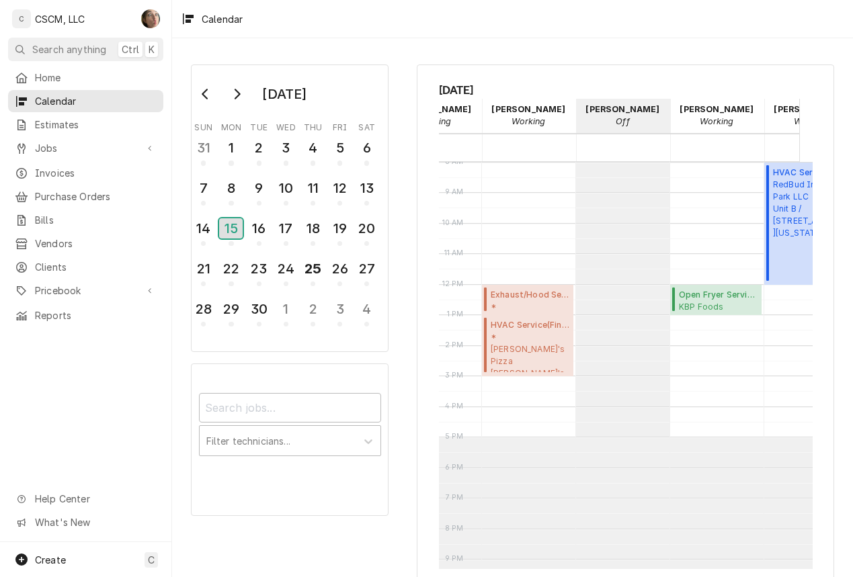
scroll to position [0, 427]
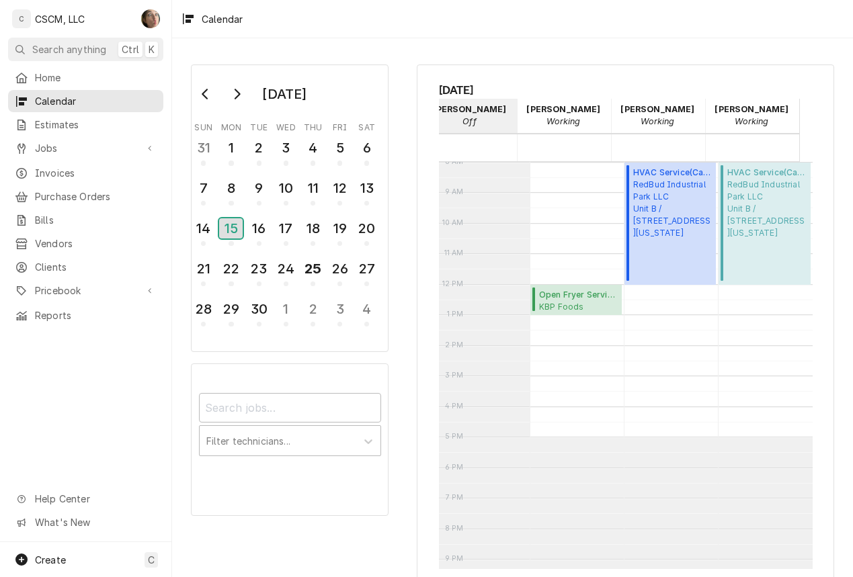
click at [238, 218] on div "15" at bounding box center [231, 228] width 24 height 20
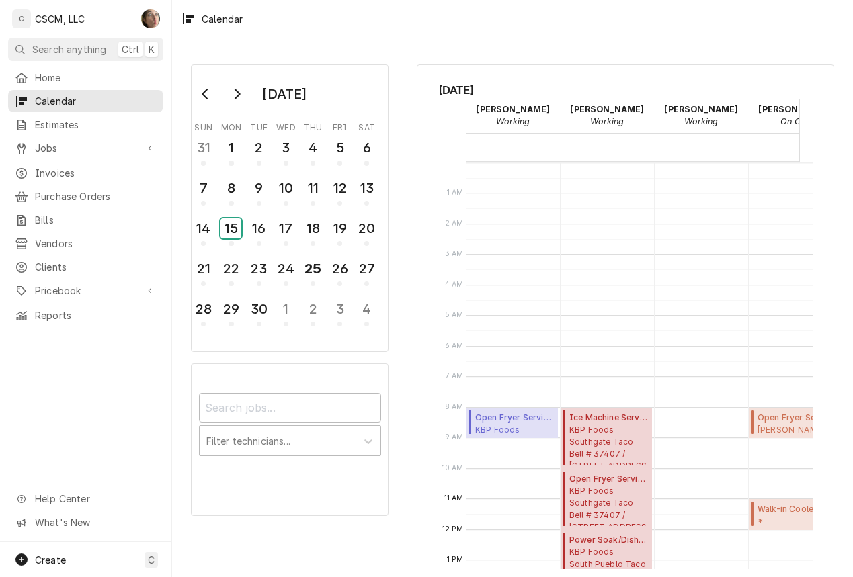
click at [233, 239] on div "15" at bounding box center [230, 228] width 21 height 20
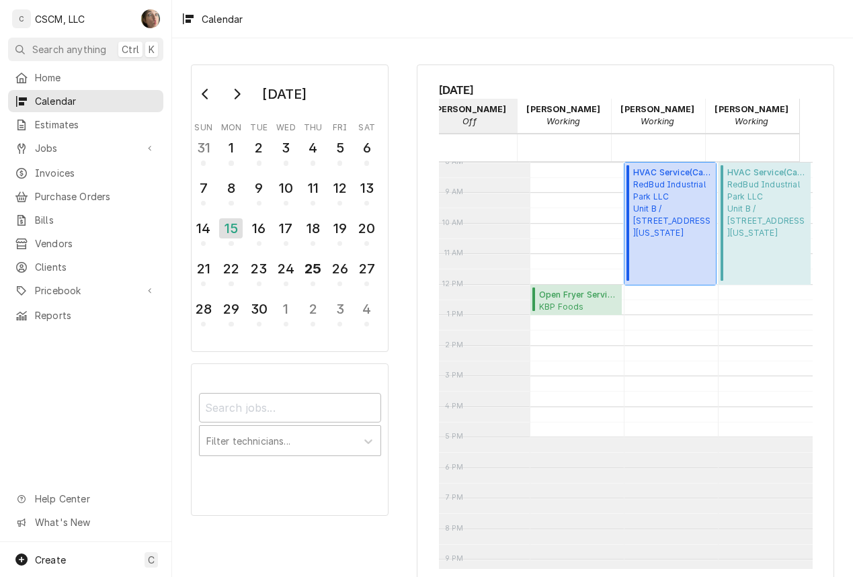
click at [685, 253] on div "HVAC Service ( Cancelled ) RedBud Industrial Park LLC Unit B / 4543 Drda Ln Uni…" at bounding box center [672, 224] width 79 height 114
click at [106, 141] on span "Jobs" at bounding box center [86, 148] width 102 height 14
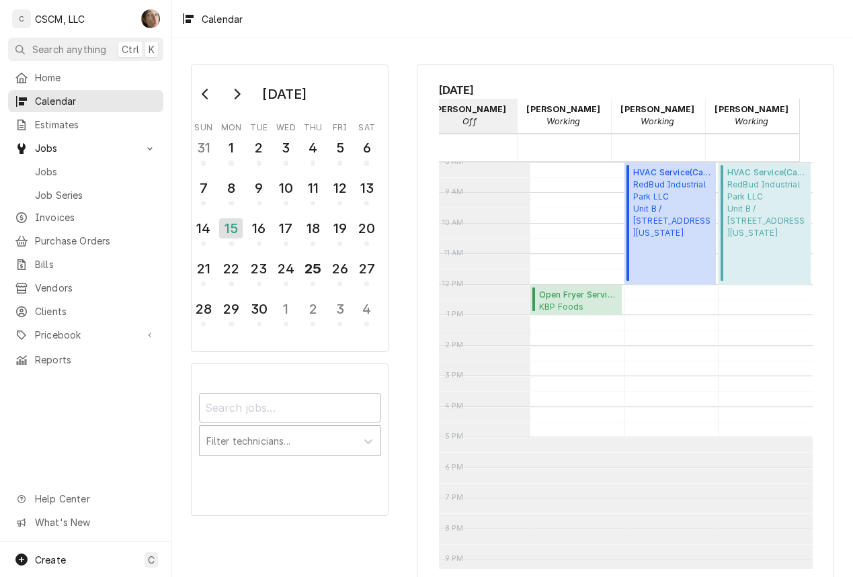
click at [105, 168] on span "Jobs" at bounding box center [96, 172] width 122 height 14
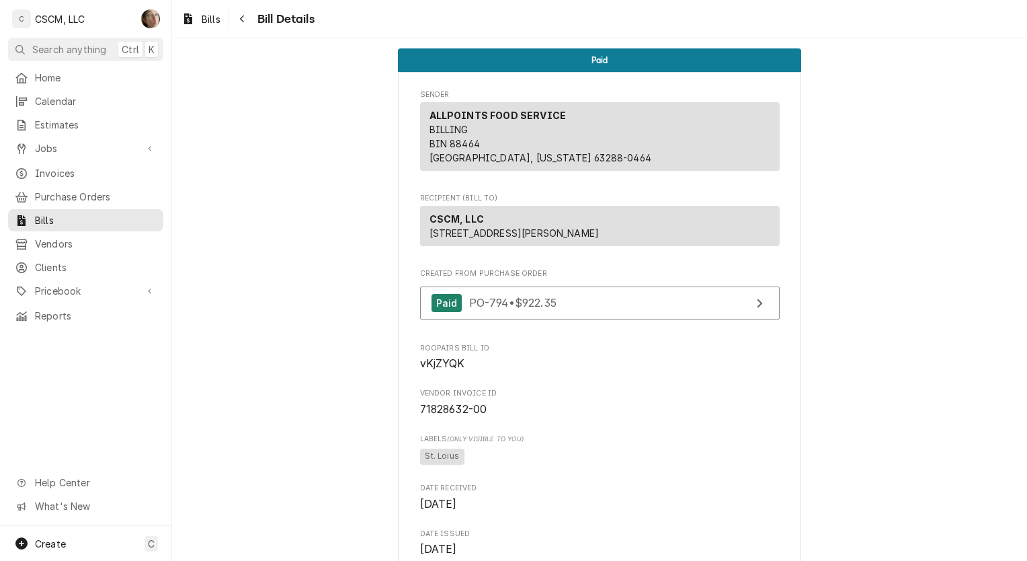
click at [247, 15] on div "Navigate back" at bounding box center [242, 18] width 13 height 13
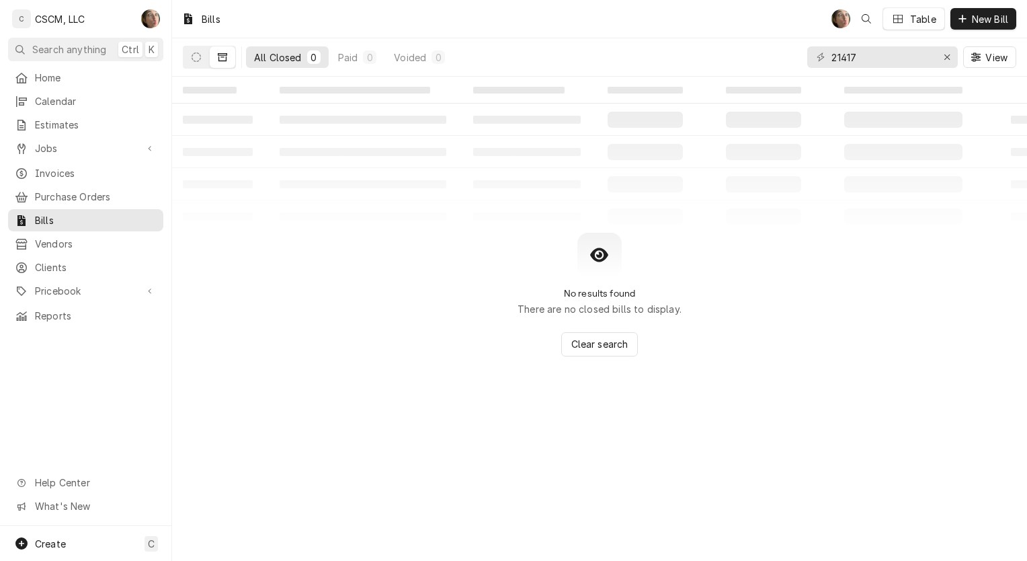
click at [91, 147] on span "Jobs" at bounding box center [86, 148] width 102 height 14
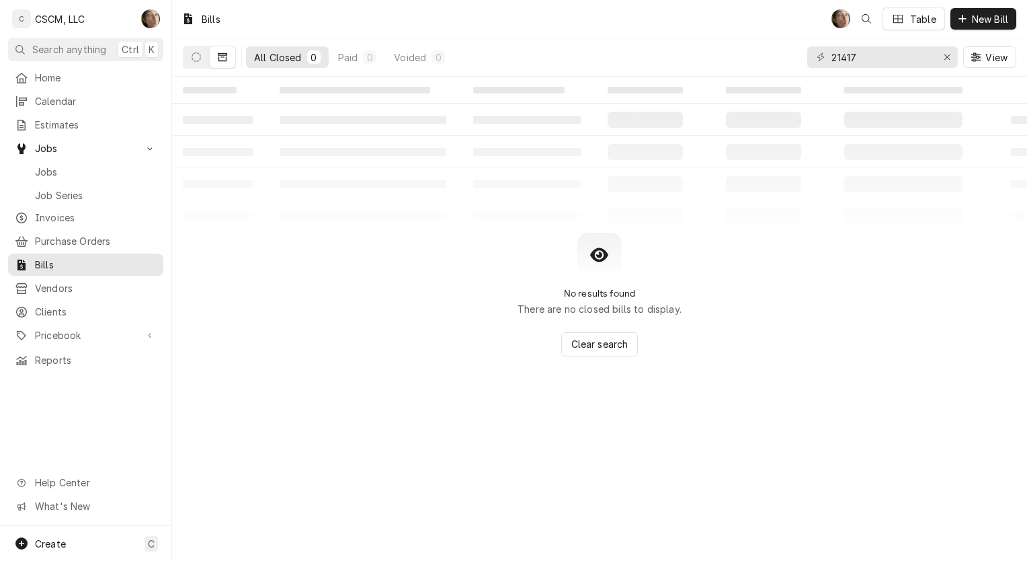
click at [91, 171] on span "Jobs" at bounding box center [96, 172] width 122 height 14
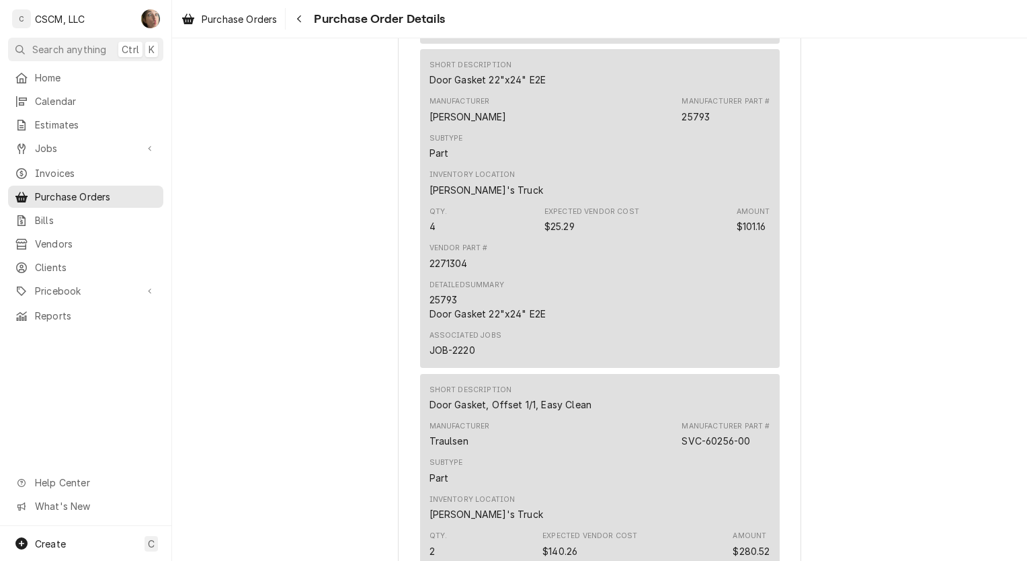
scroll to position [2009, 0]
drag, startPoint x: 476, startPoint y: 294, endPoint x: 460, endPoint y: 291, distance: 16.4
click at [460, 270] on div "Vendor Part # 2271304" at bounding box center [459, 256] width 58 height 27
drag, startPoint x: 460, startPoint y: 291, endPoint x: 483, endPoint y: 288, distance: 23.0
click at [483, 275] on div "Vendor Part # 2271304" at bounding box center [600, 257] width 341 height 36
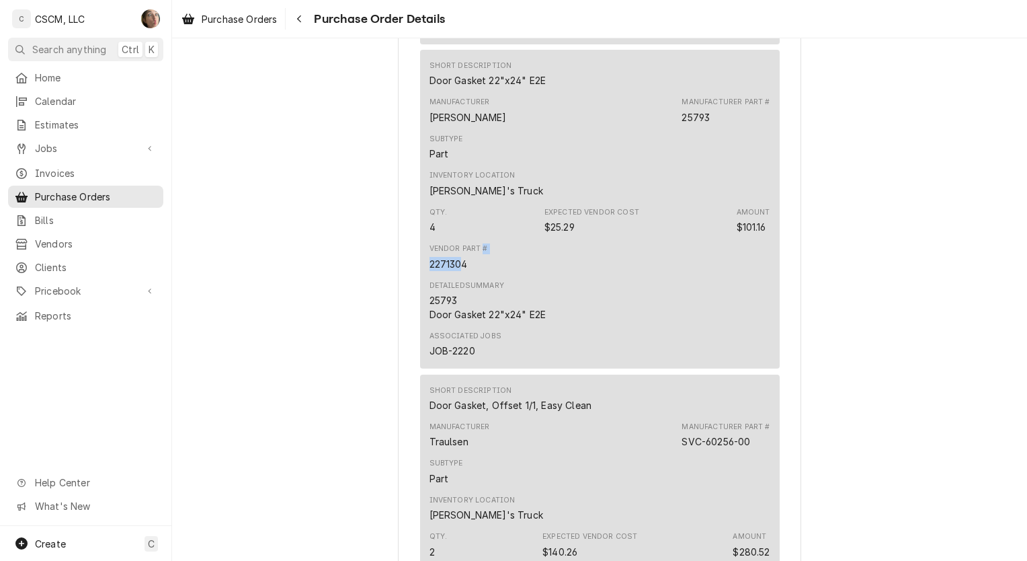
click at [479, 270] on div "Vendor Part # 2271304" at bounding box center [459, 256] width 58 height 27
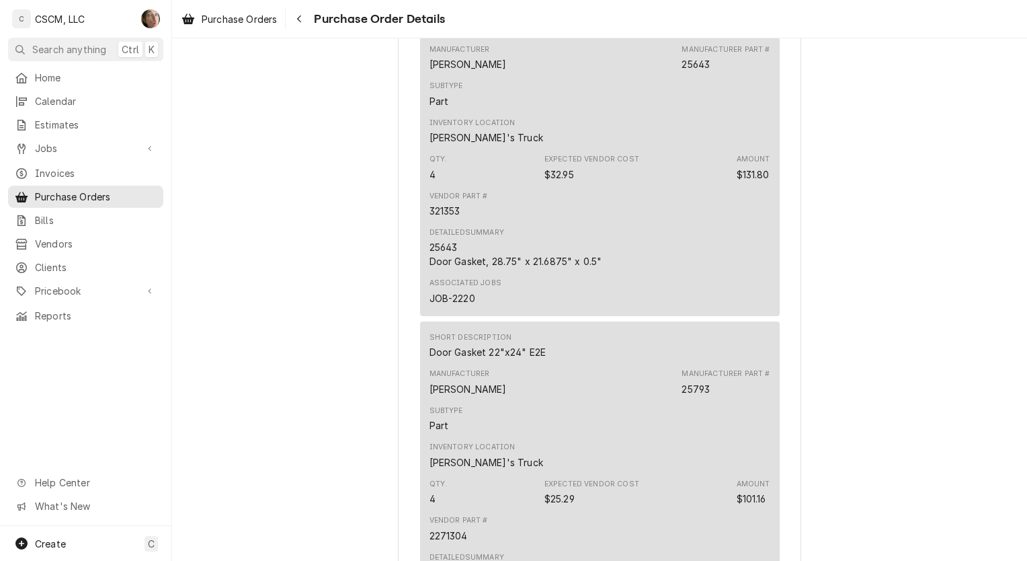
scroll to position [1737, 0]
click at [483, 269] on div "25643 Door Gasket, 28.75" x 21.6875" x 0.5"" at bounding box center [516, 255] width 173 height 28
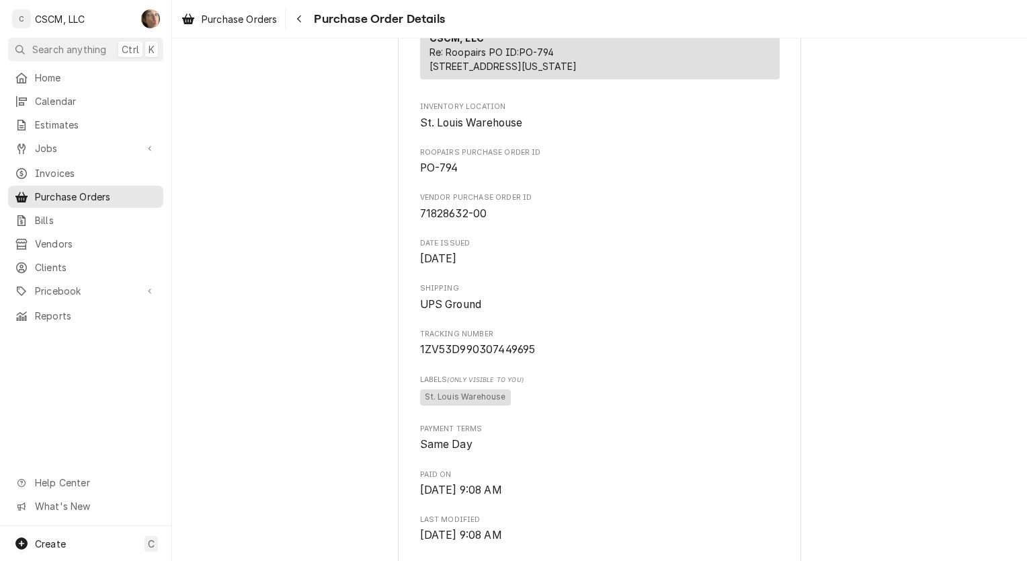
scroll to position [0, 0]
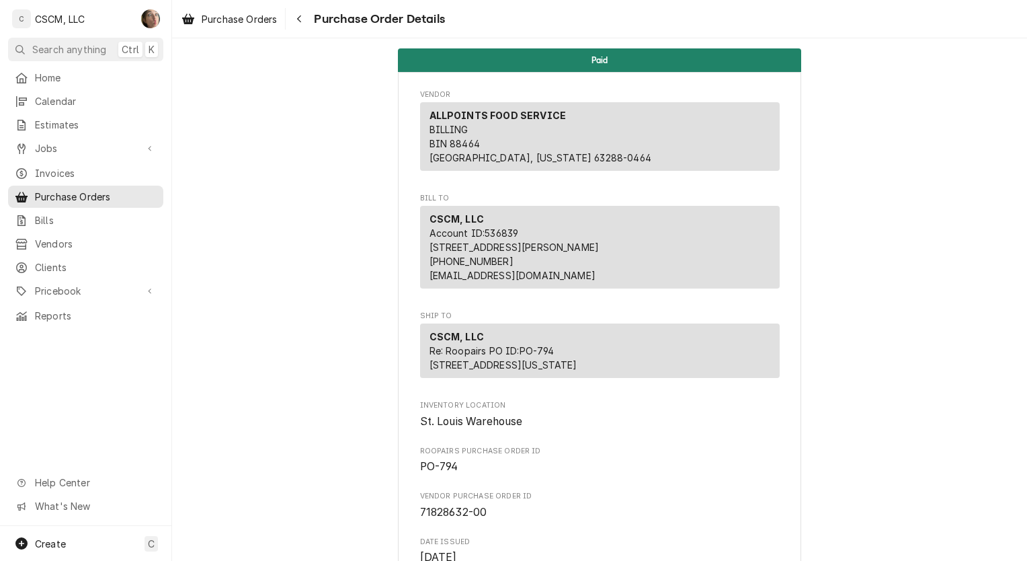
click at [300, 25] on div "Navigate back" at bounding box center [298, 18] width 13 height 13
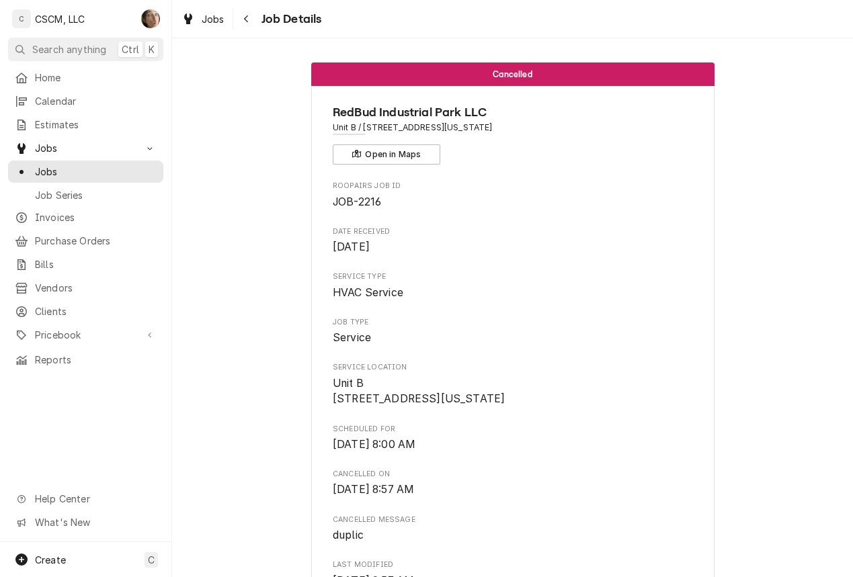
click at [243, 24] on div "Navigate back" at bounding box center [246, 18] width 13 height 13
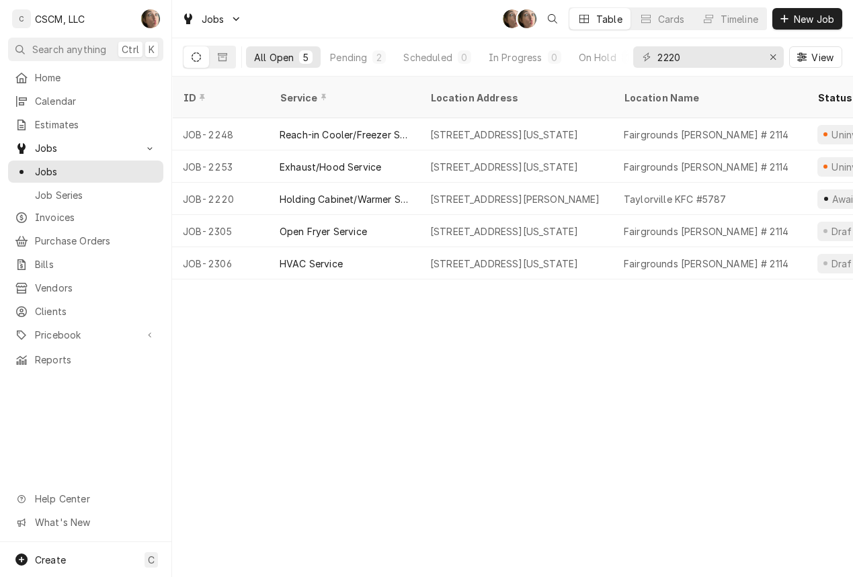
click at [696, 405] on div "ID Service Location Address Location Name Status Scheduled For Source ID Techs …" at bounding box center [512, 327] width 681 height 501
click at [776, 57] on icon "Erase input" at bounding box center [773, 56] width 7 height 9
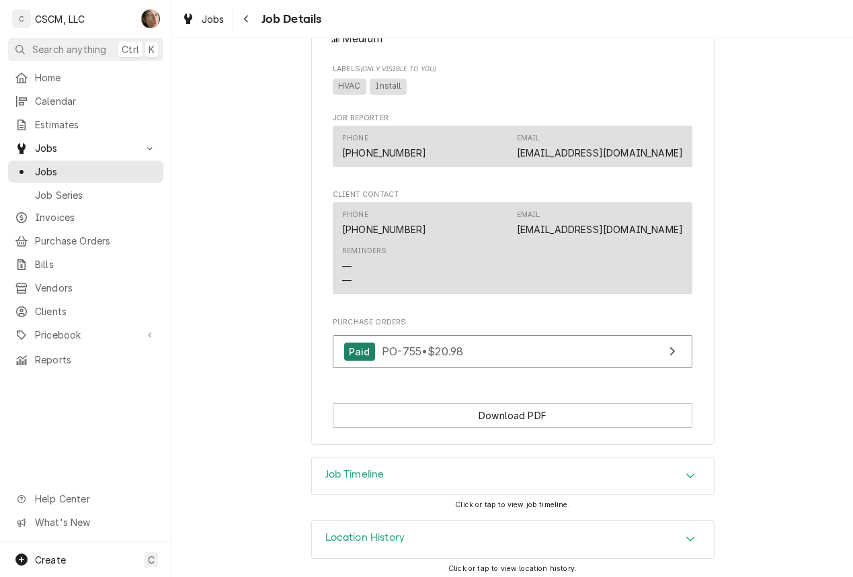
scroll to position [762, 0]
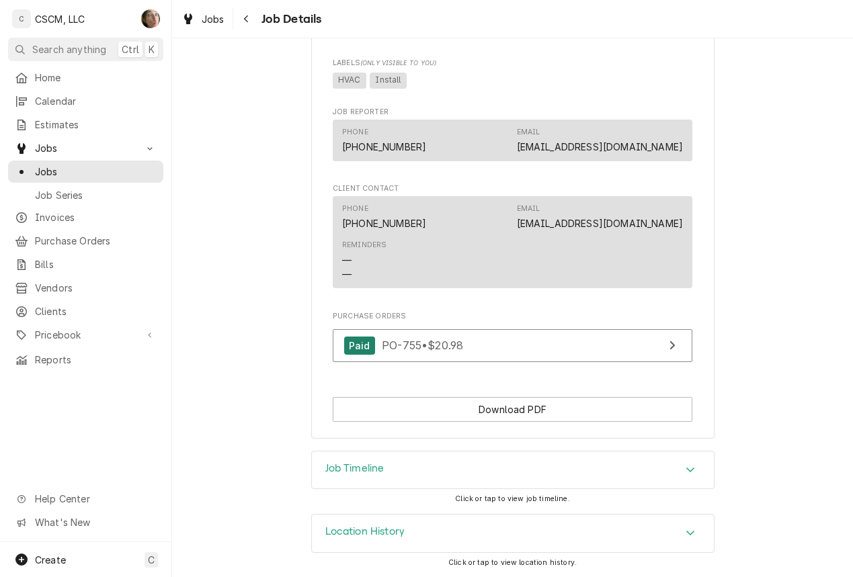
click at [580, 467] on div "Job Timeline" at bounding box center [513, 471] width 402 height 38
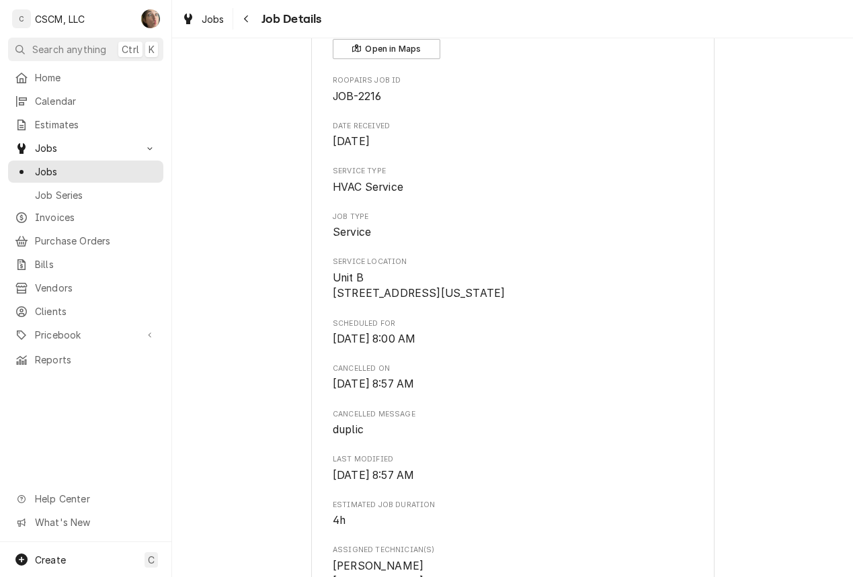
scroll to position [0, 0]
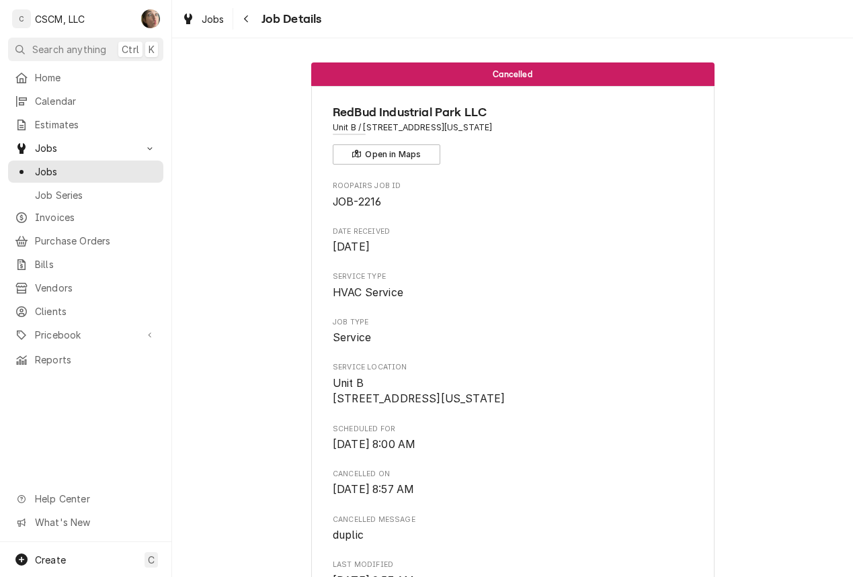
click at [251, 16] on div "Navigate back" at bounding box center [246, 18] width 13 height 13
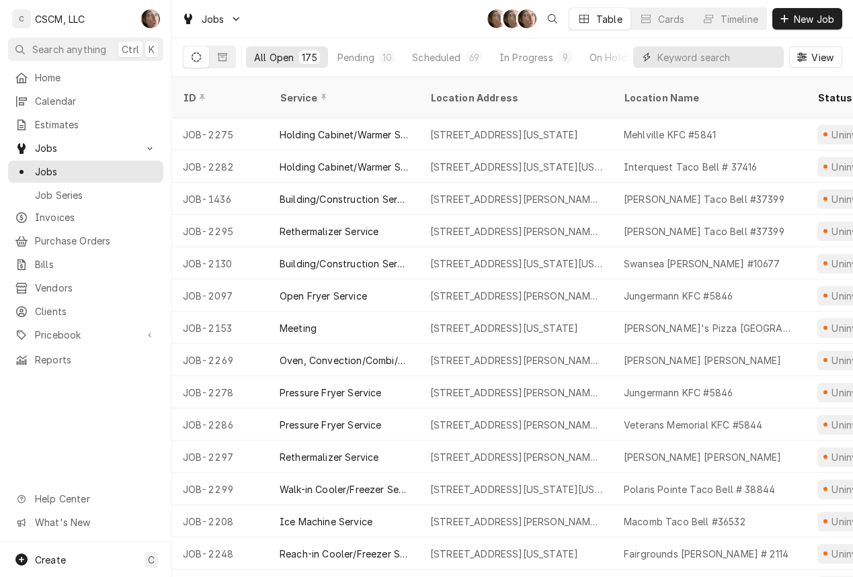
click at [684, 64] on input "Dynamic Content Wrapper" at bounding box center [717, 57] width 120 height 22
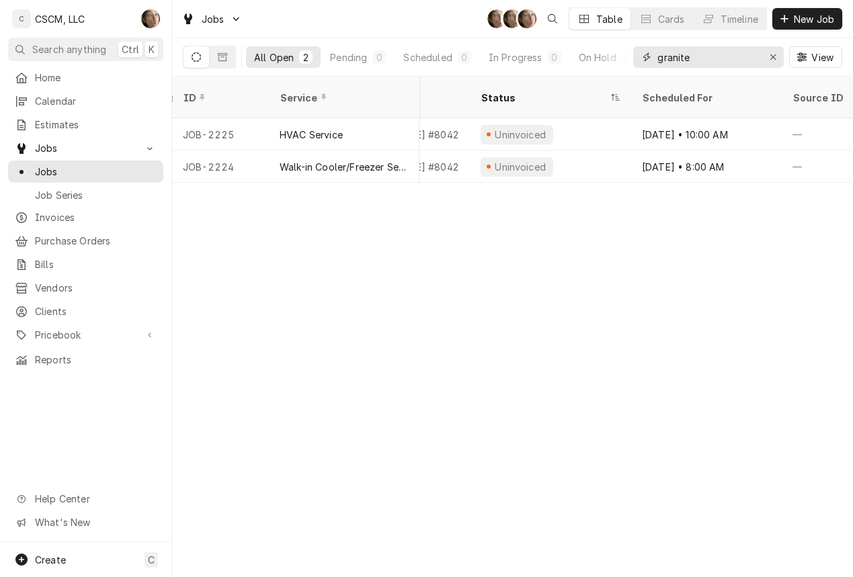
scroll to position [0, 338]
type input "granite"
click at [641, 161] on div "[DATE] • 8:00 AM" at bounding box center [705, 167] width 151 height 32
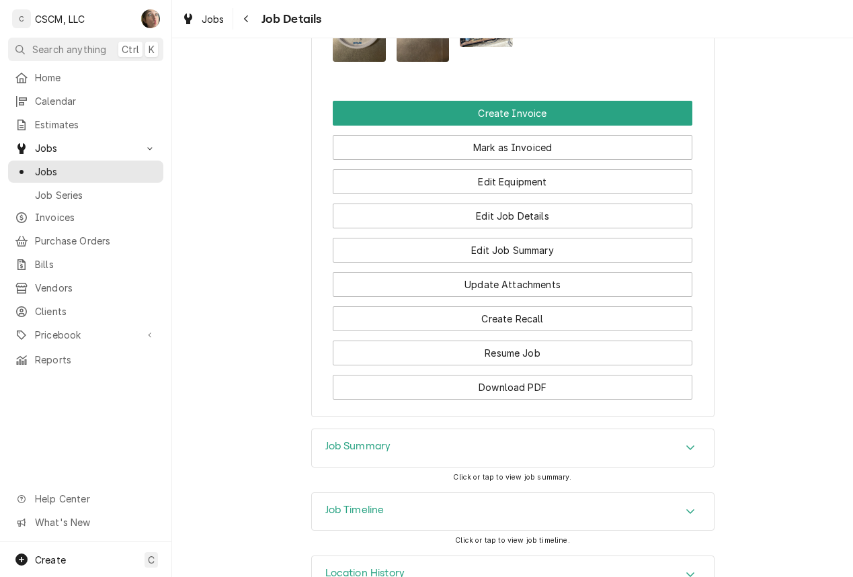
scroll to position [1278, 0]
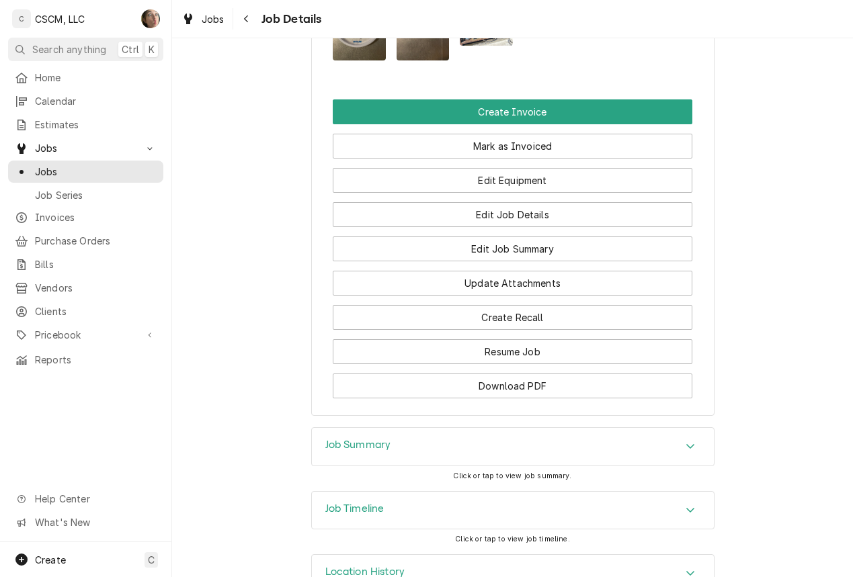
click at [472, 492] on div "Job Timeline" at bounding box center [513, 511] width 402 height 38
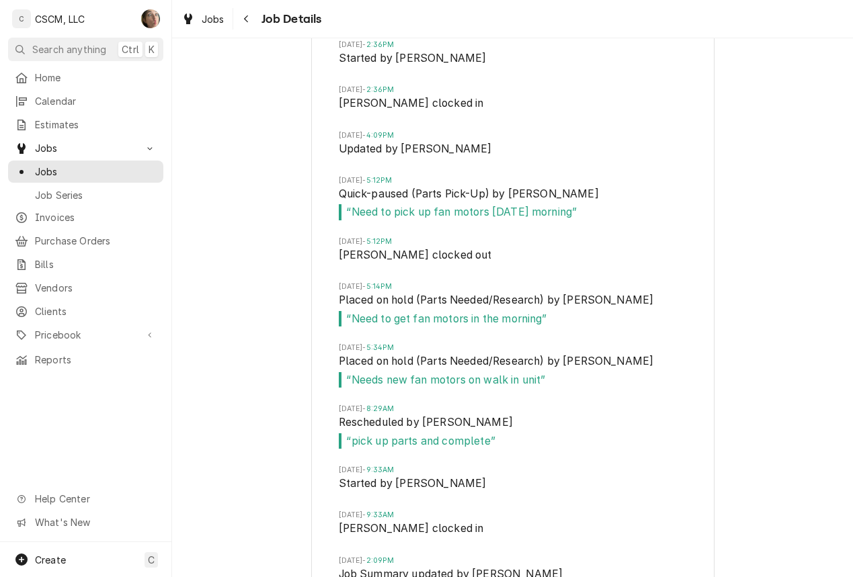
scroll to position [2165, 0]
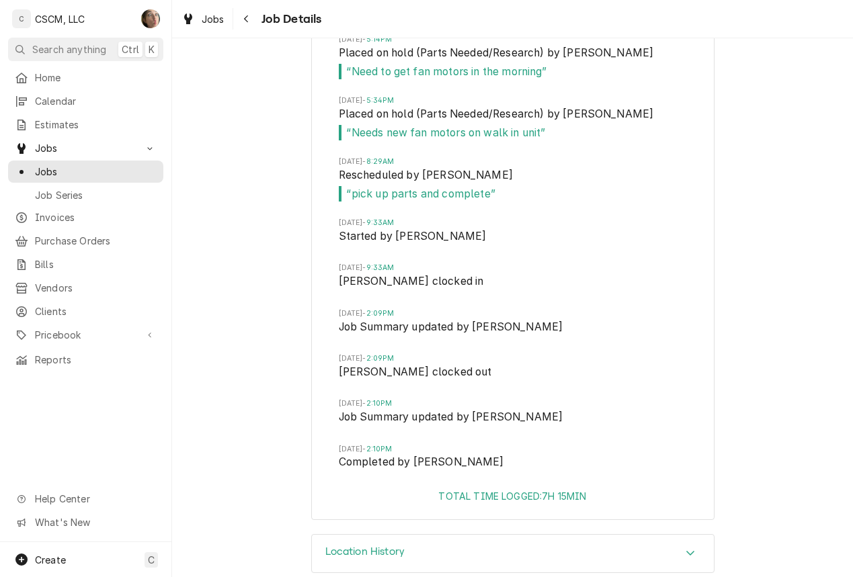
click at [586, 535] on div "Location History" at bounding box center [513, 554] width 402 height 38
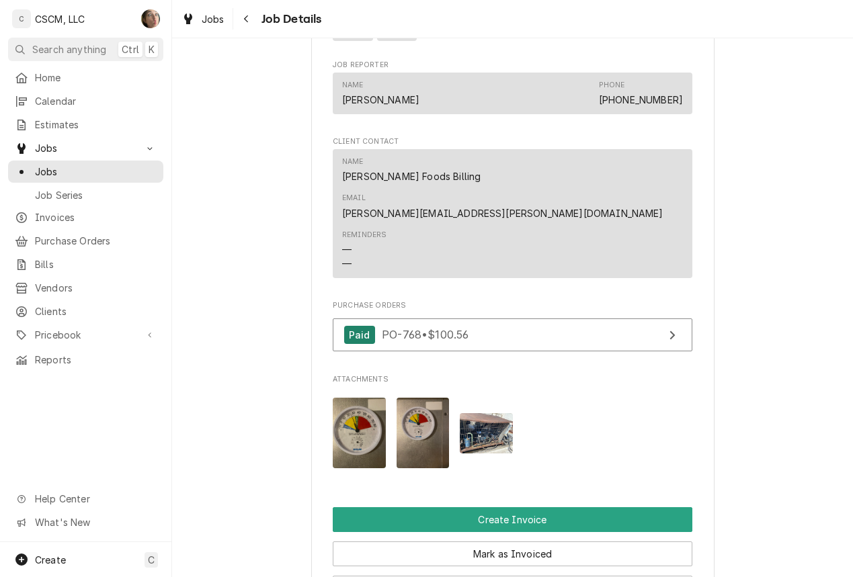
scroll to position [873, 0]
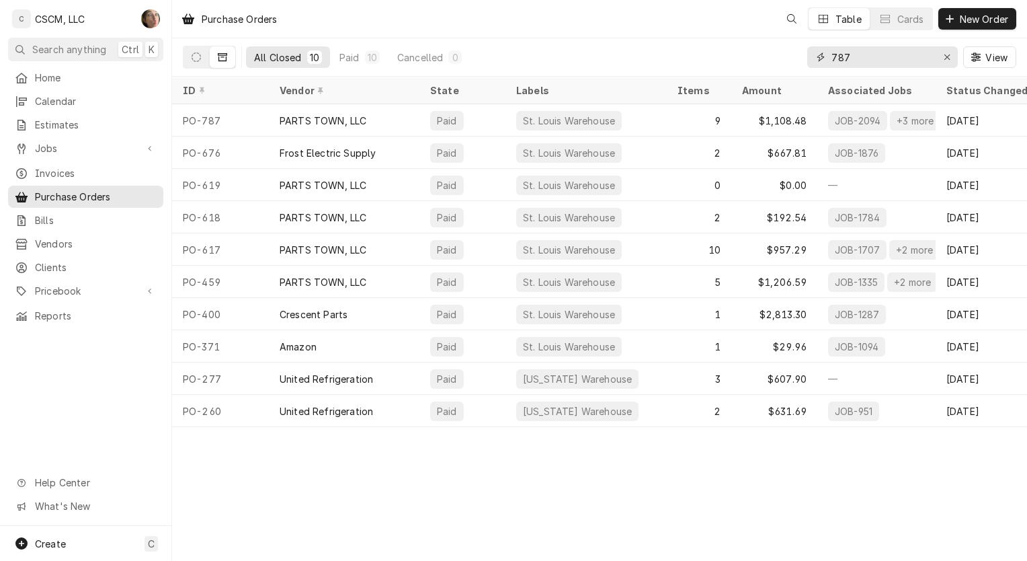
click at [882, 56] on input "787" at bounding box center [882, 57] width 101 height 22
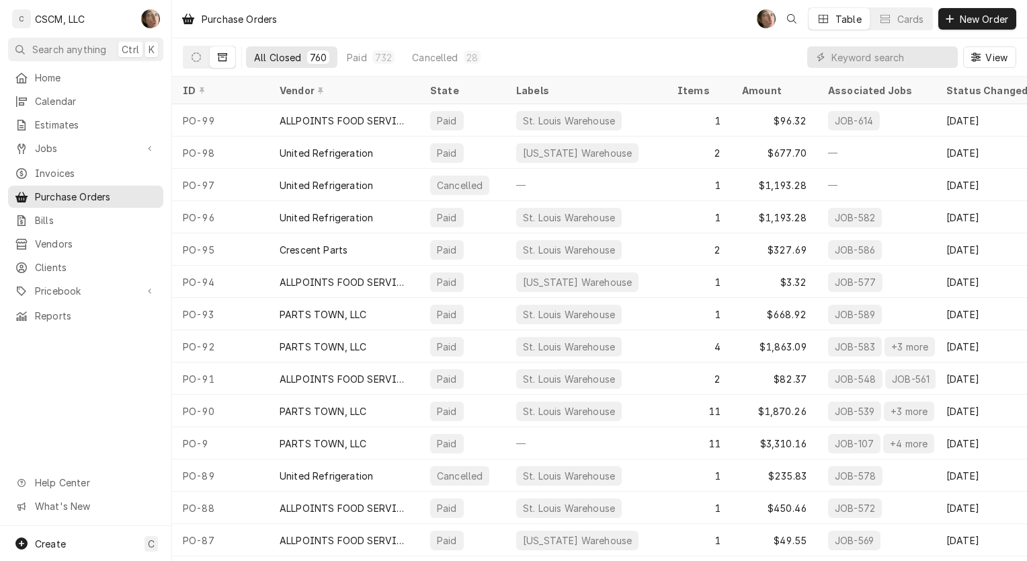
click at [75, 284] on span "Pricebook" at bounding box center [86, 291] width 102 height 14
click at [85, 331] on span "Parts & Materials" at bounding box center [96, 338] width 122 height 14
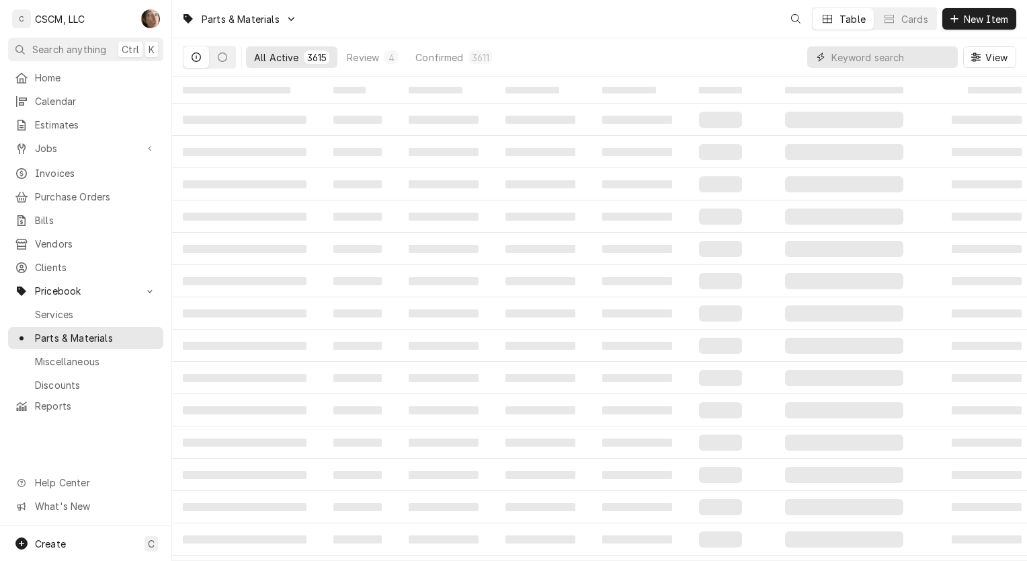
click at [870, 64] on input "Dynamic Content Wrapper" at bounding box center [892, 57] width 120 height 22
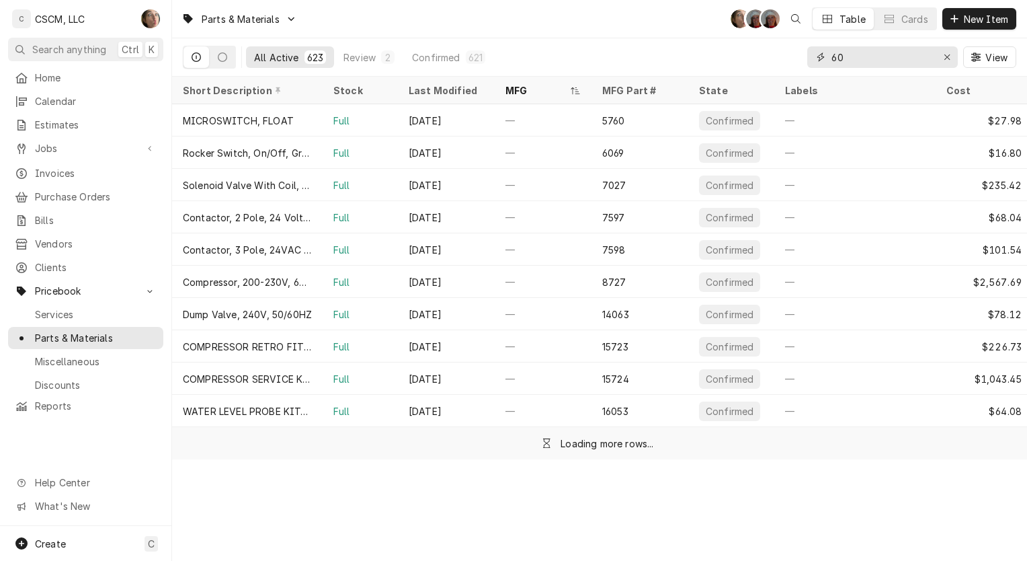
type input "6"
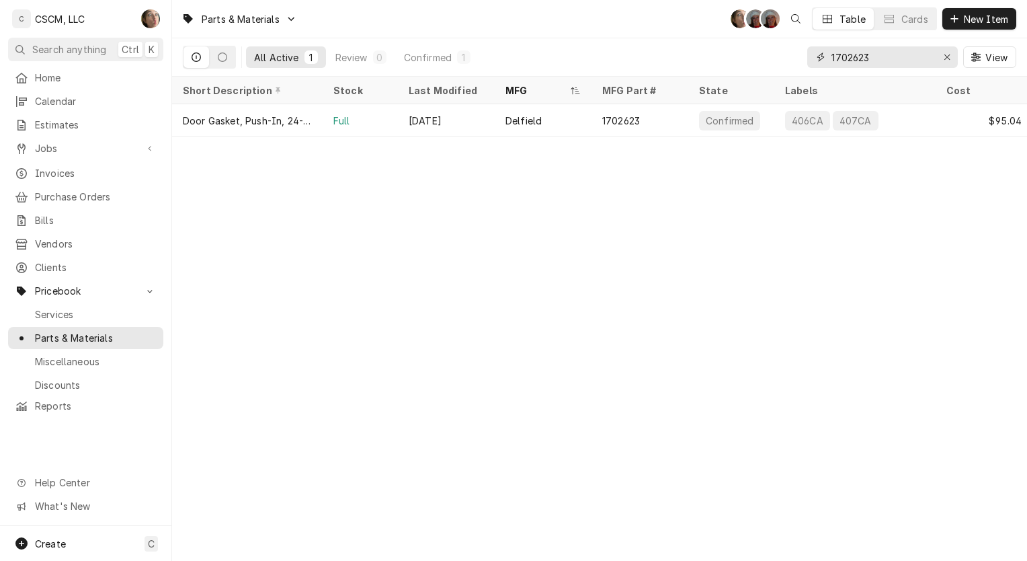
type input "1702623"
click at [215, 123] on div "Door Gasket, Push-In, 24-3/4 x 27-1/2" at bounding box center [247, 121] width 129 height 14
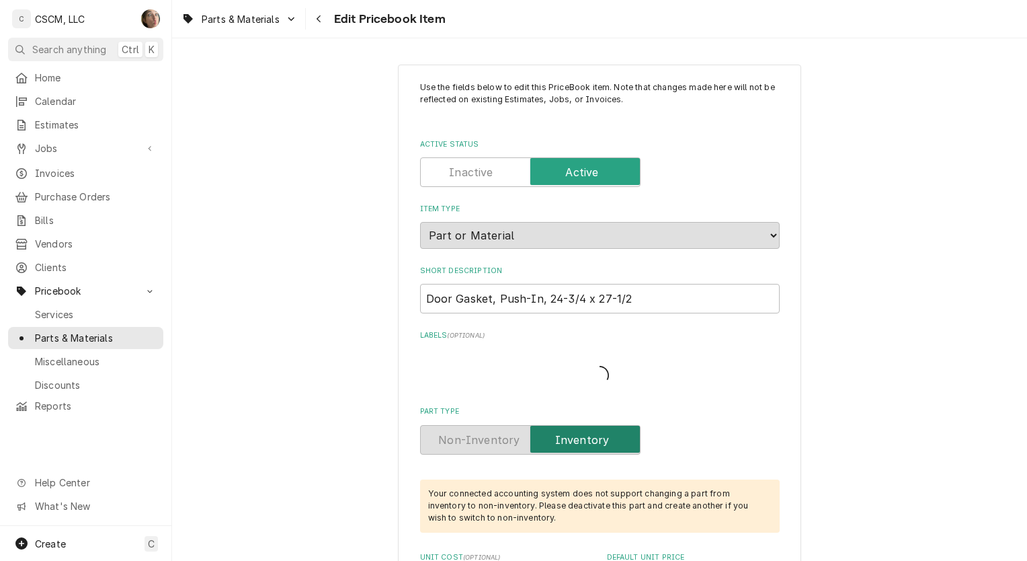
type textarea "x"
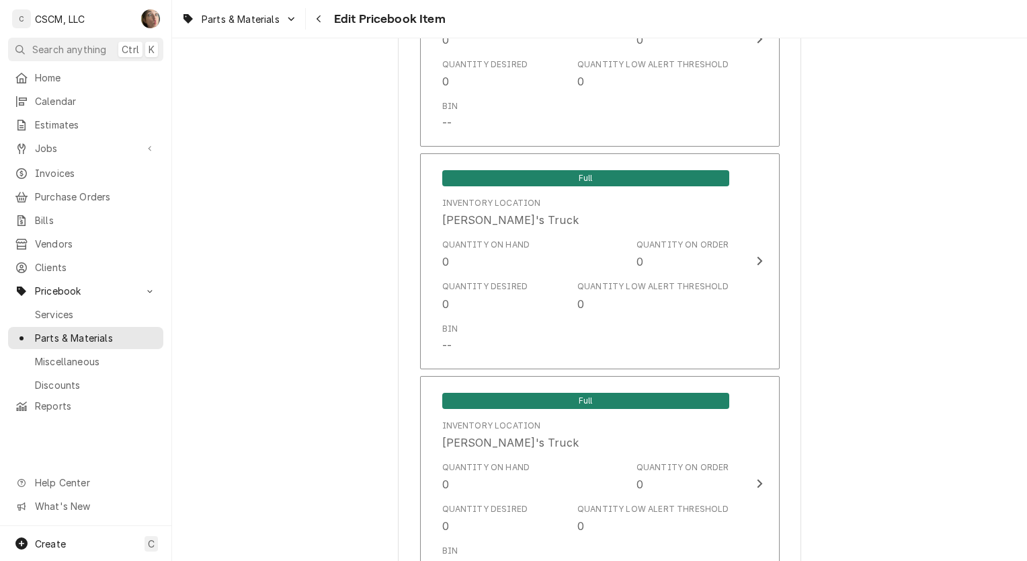
scroll to position [2126, 0]
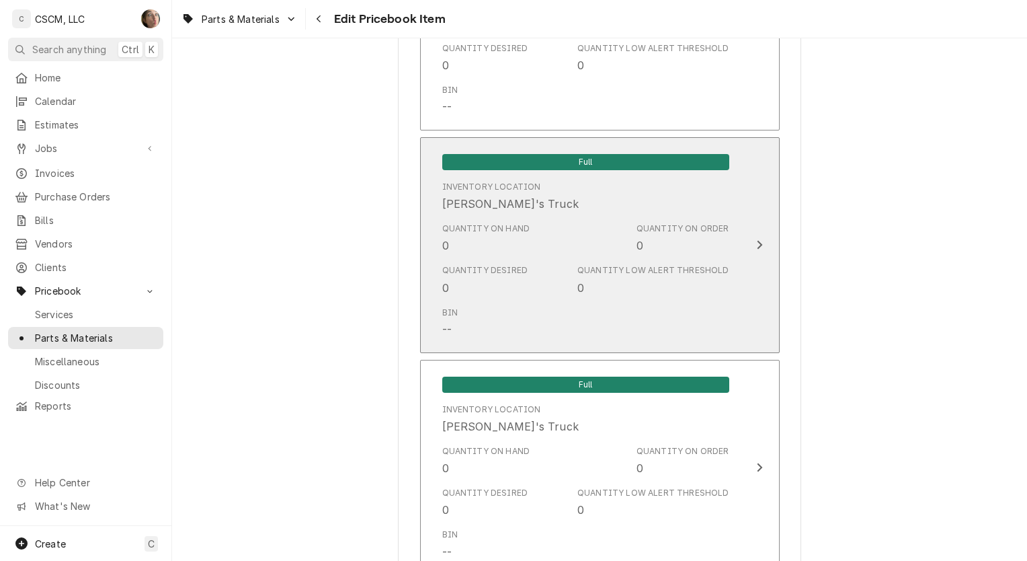
click at [506, 223] on div "Quantity on Hand" at bounding box center [486, 229] width 88 height 12
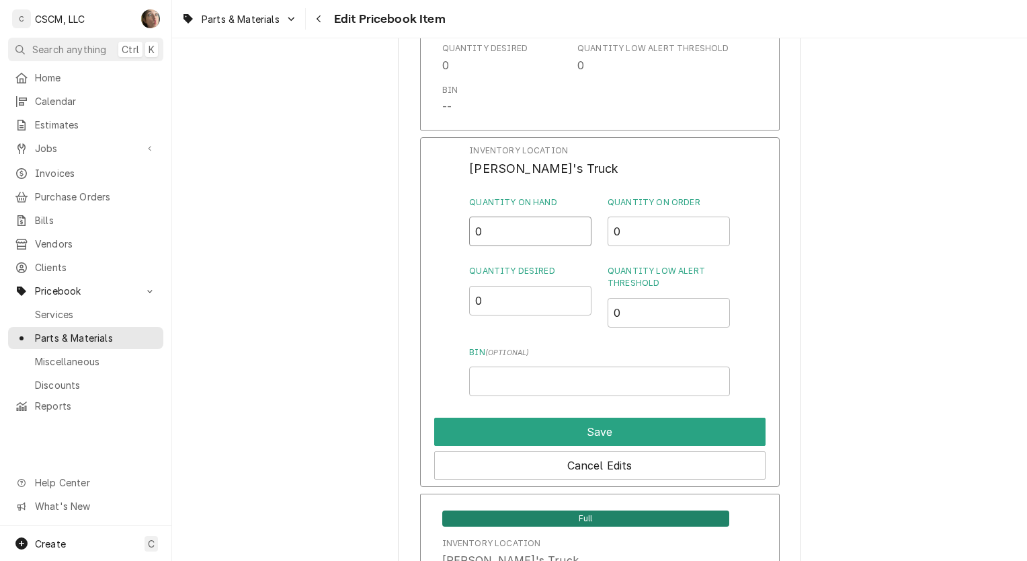
click at [487, 227] on input "0" at bounding box center [530, 231] width 122 height 30
type input "1"
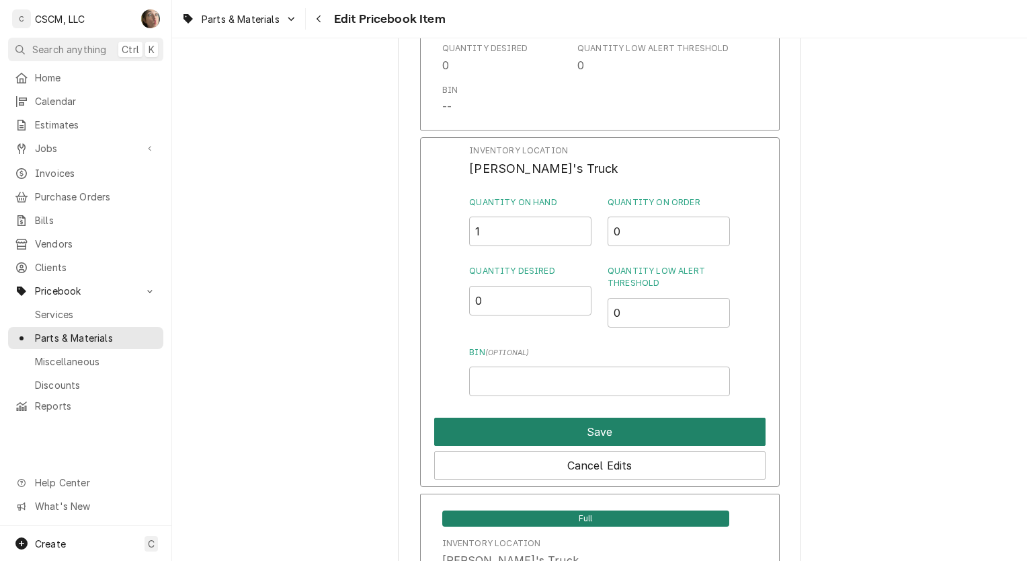
click at [524, 422] on button "Save" at bounding box center [599, 431] width 331 height 28
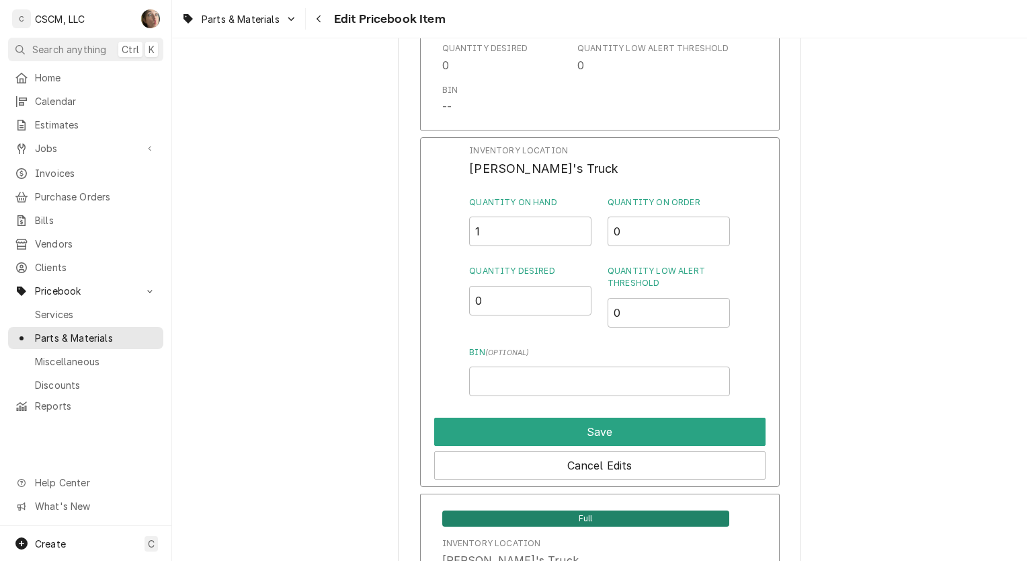
type textarea "x"
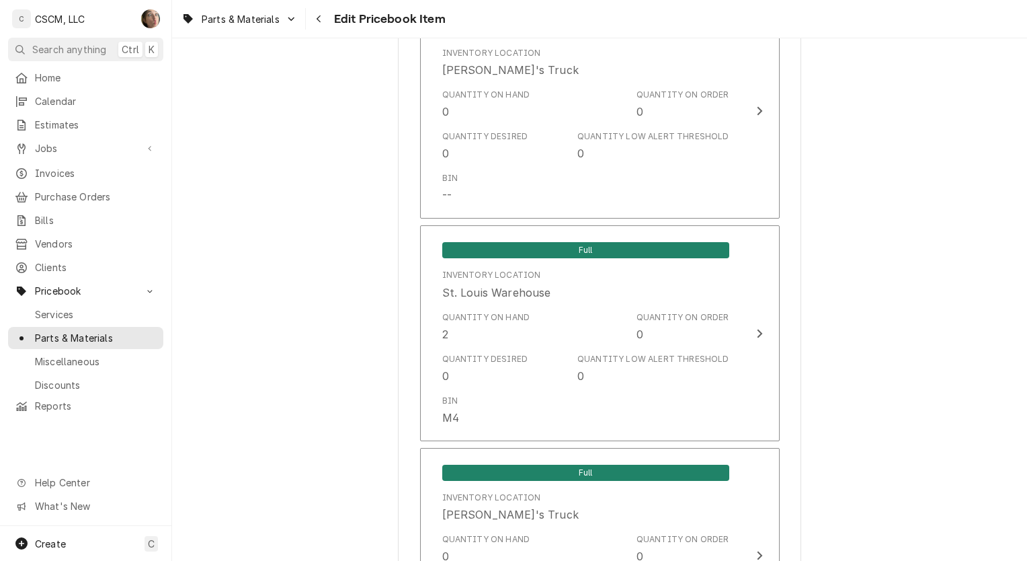
scroll to position [2706, 0]
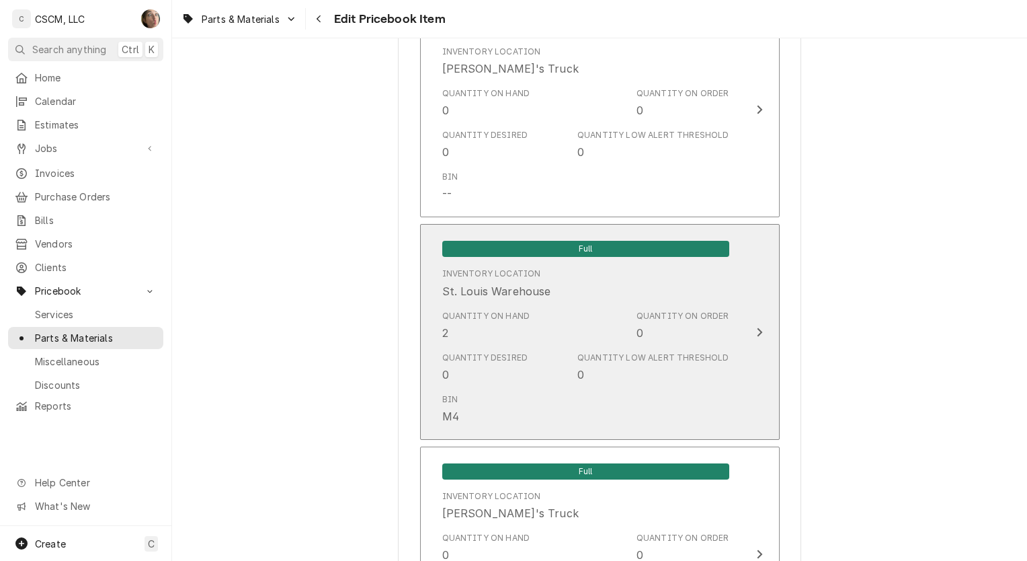
click at [535, 327] on div "Quantity on Hand 2 Quantity on Order 0" at bounding box center [585, 326] width 287 height 42
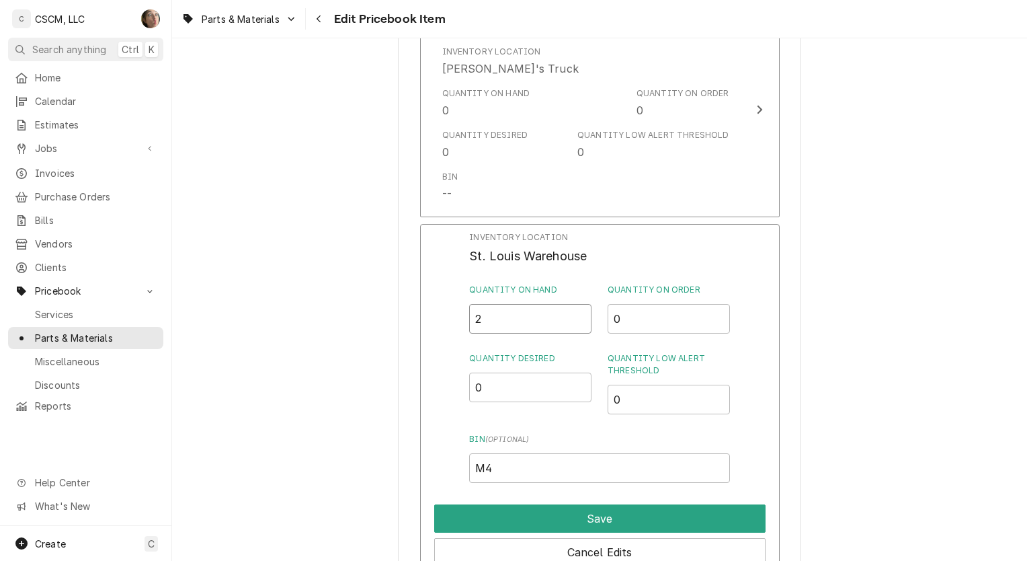
click at [489, 313] on input "2" at bounding box center [530, 319] width 122 height 30
type input "1"
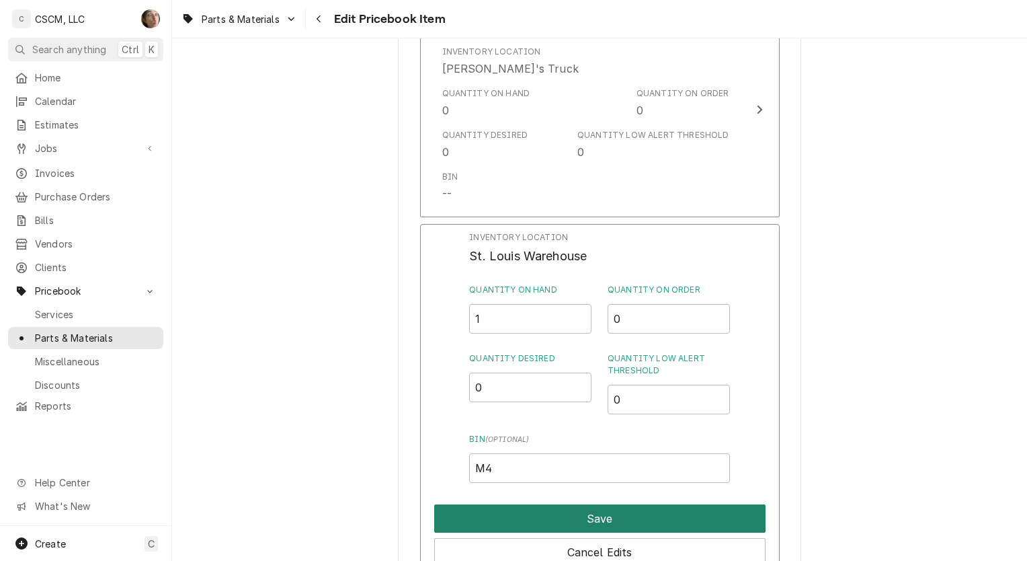
click at [501, 506] on button "Save" at bounding box center [599, 518] width 331 height 28
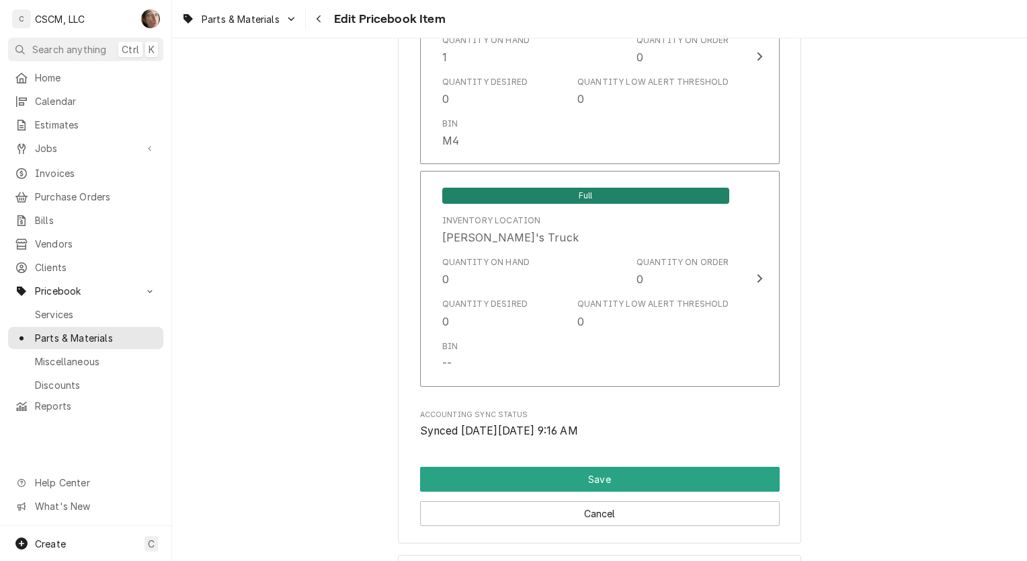
scroll to position [3095, 0]
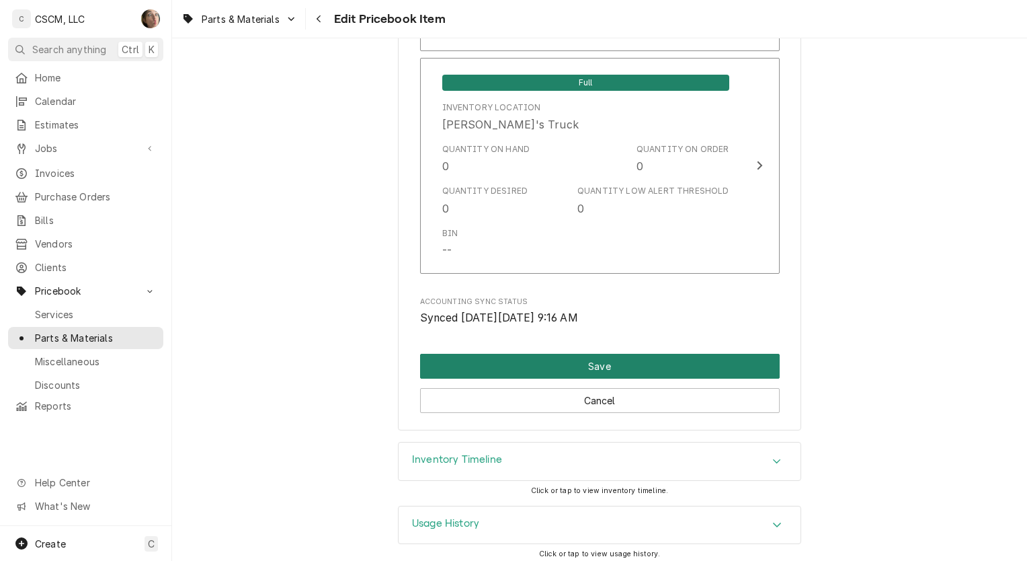
click at [543, 367] on button "Save" at bounding box center [600, 366] width 360 height 25
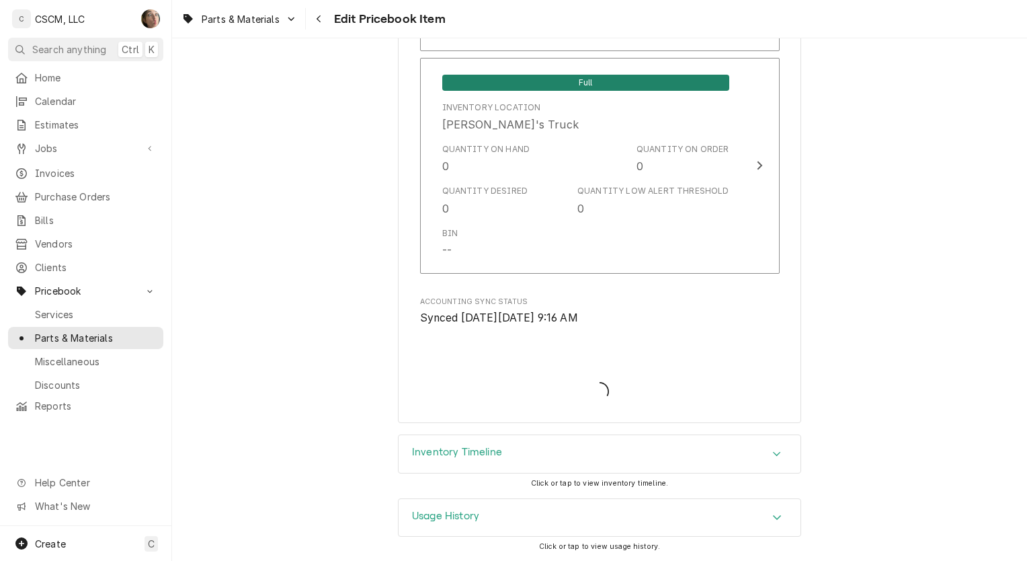
scroll to position [3088, 0]
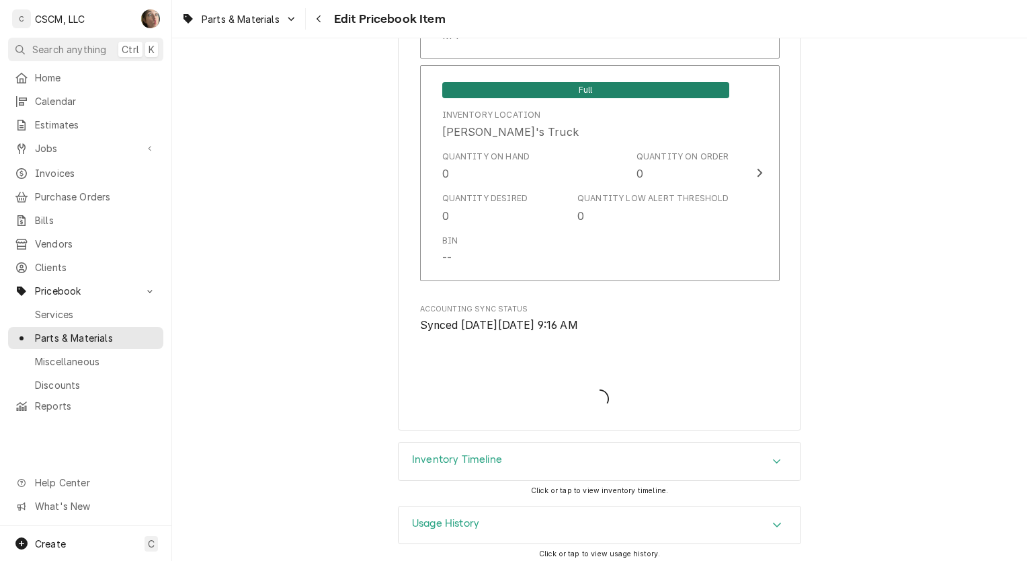
type textarea "x"
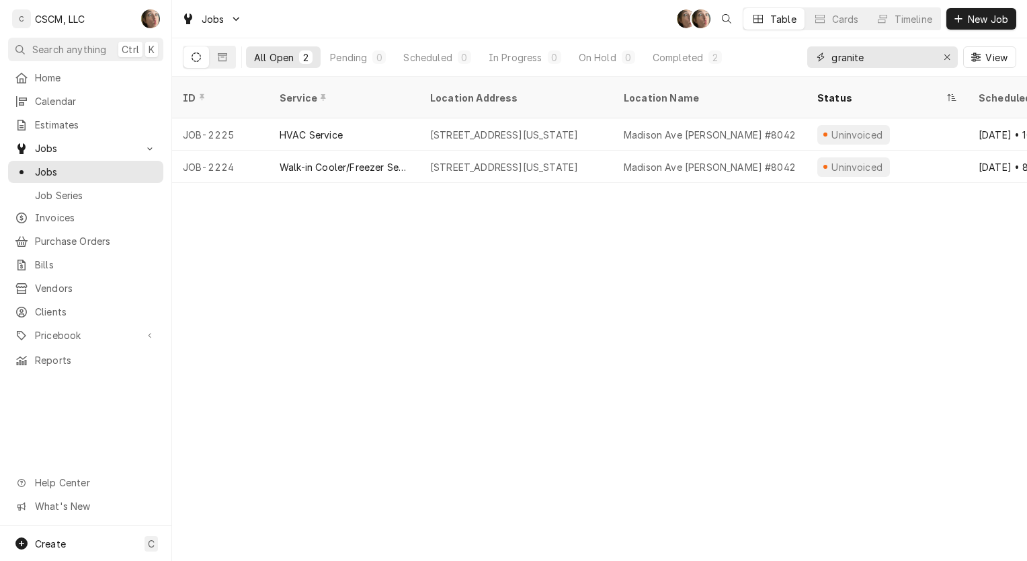
drag, startPoint x: 875, startPoint y: 62, endPoint x: 674, endPoint y: 42, distance: 201.9
click at [674, 42] on div "All Open 2 Pending 0 Scheduled 0 In Progress 0 On Hold 0 Completed 2 granite Vi…" at bounding box center [600, 57] width 834 height 38
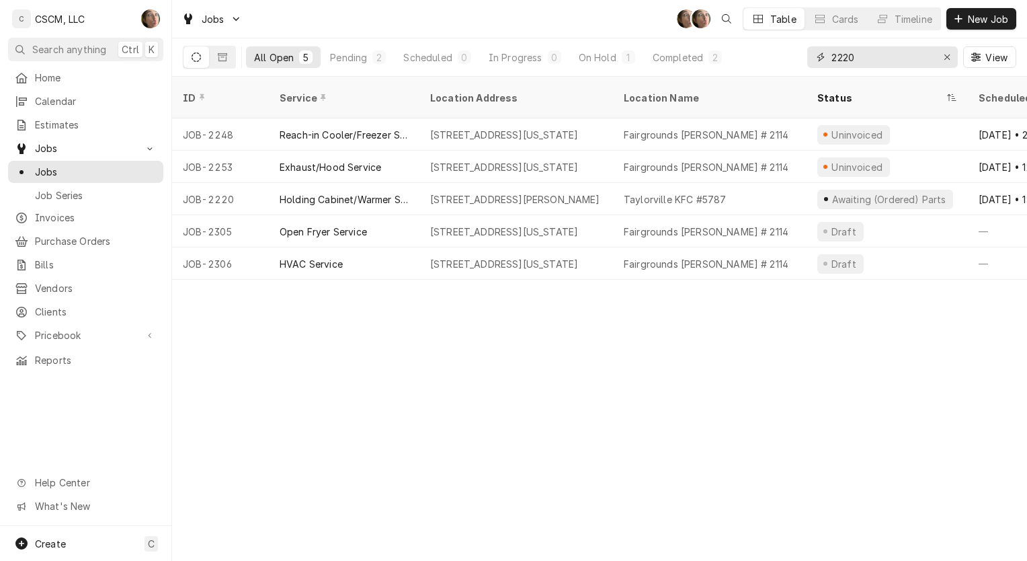
type input "2220"
click at [606, 183] on div "[STREET_ADDRESS][PERSON_NAME]" at bounding box center [516, 199] width 194 height 32
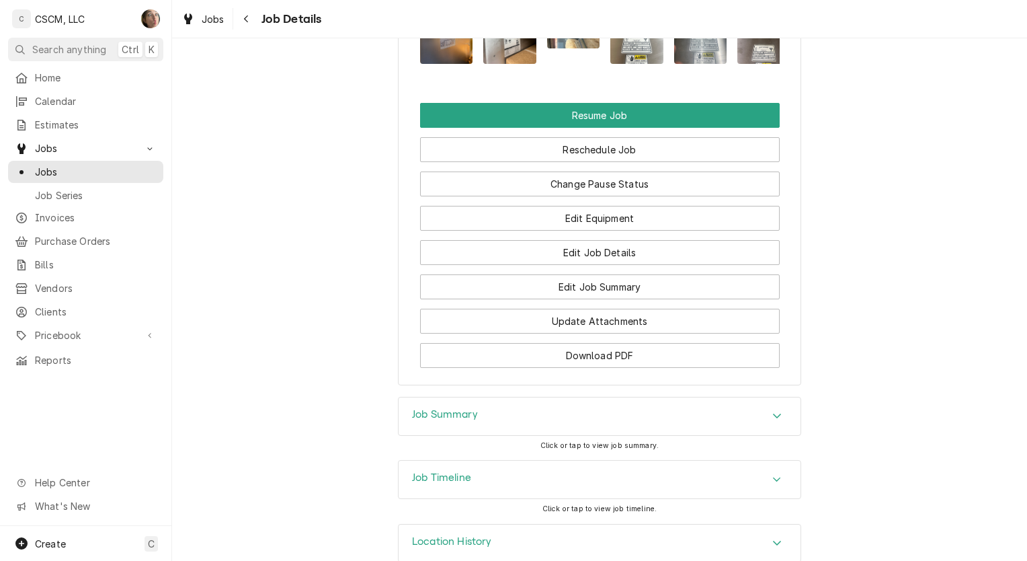
scroll to position [1584, 0]
click at [504, 434] on div "Job Summary" at bounding box center [600, 416] width 402 height 38
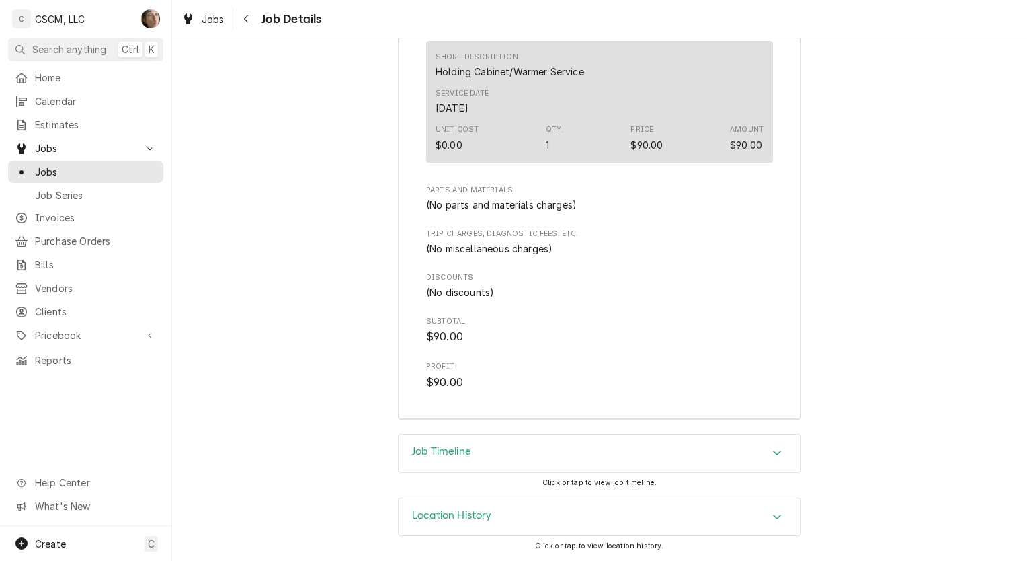
click at [504, 443] on div "Job Timeline" at bounding box center [600, 453] width 402 height 38
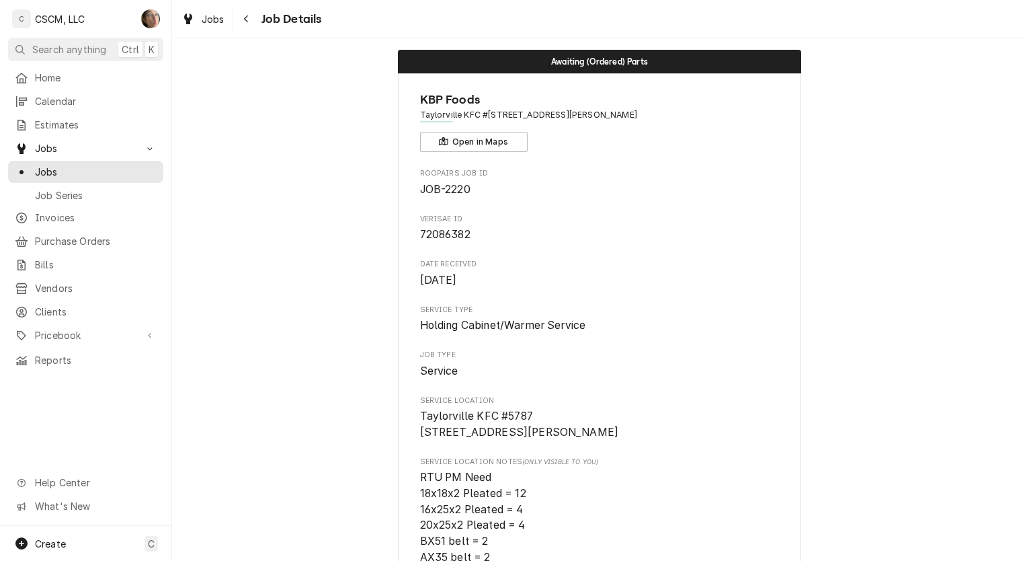
scroll to position [0, 0]
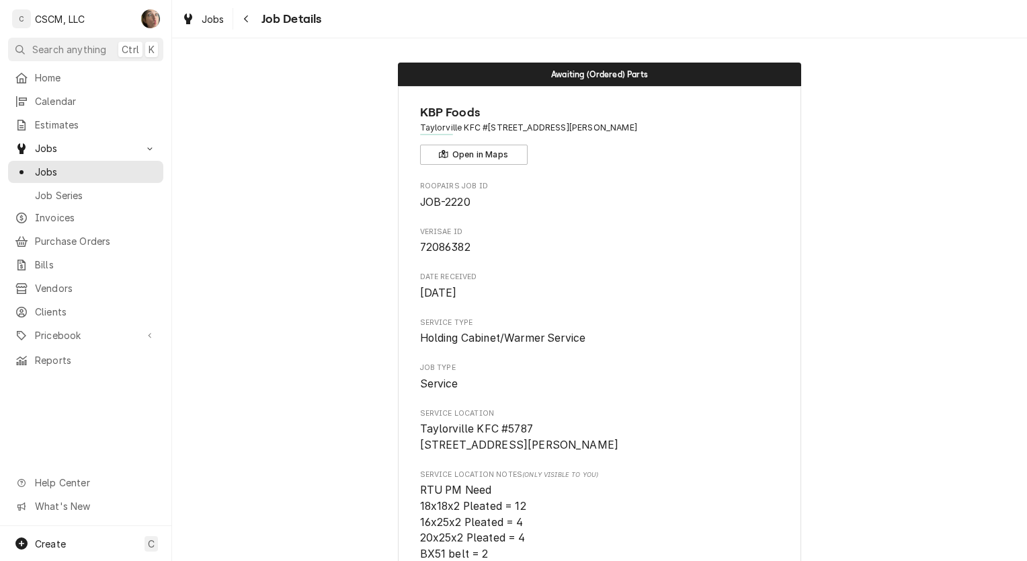
click at [61, 170] on span "Jobs" at bounding box center [96, 172] width 122 height 14
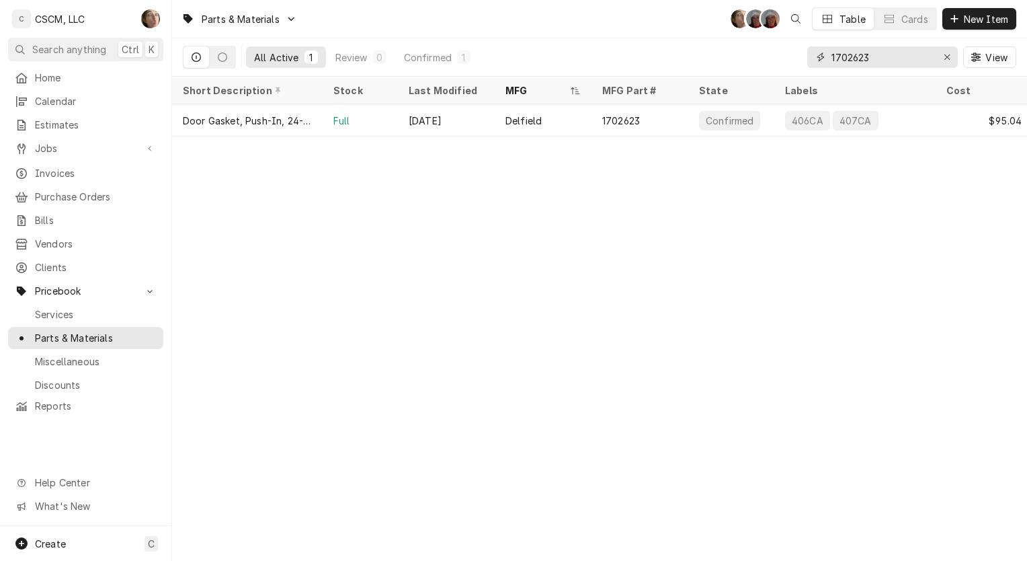
click at [895, 50] on input "1702623" at bounding box center [882, 57] width 101 height 22
type input "1"
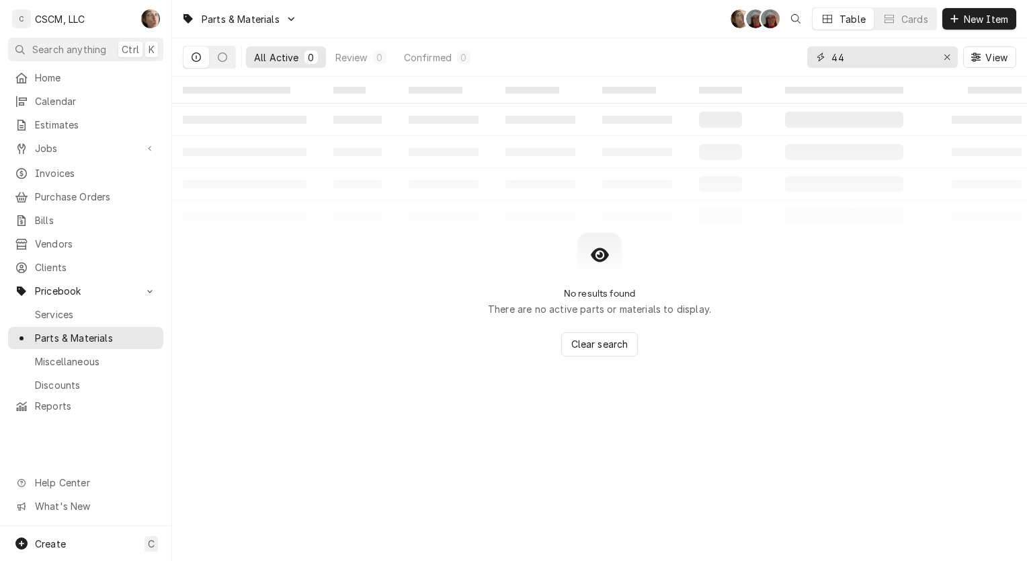
type input "4"
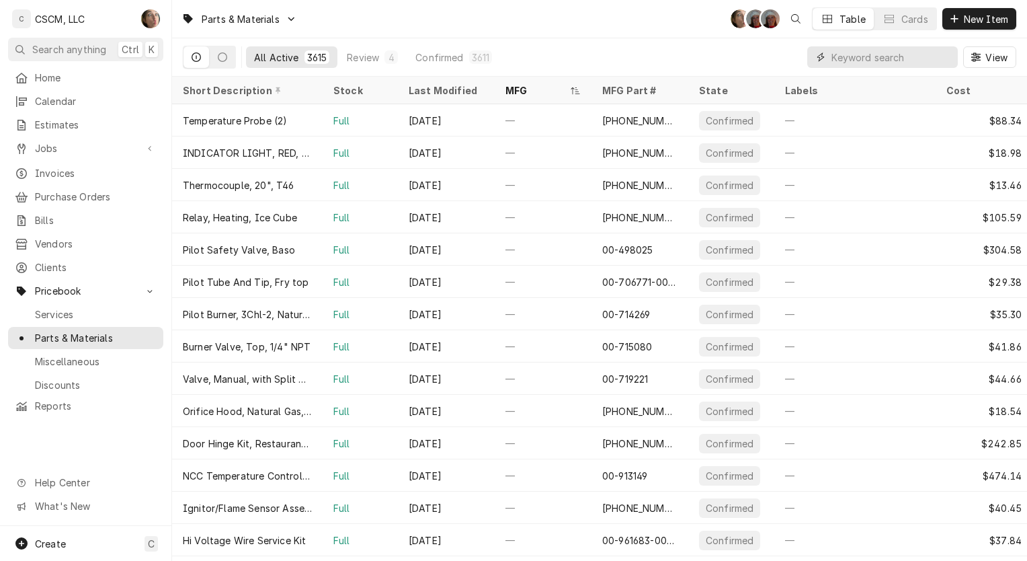
click at [852, 63] on input "Dynamic Content Wrapper" at bounding box center [892, 57] width 120 height 22
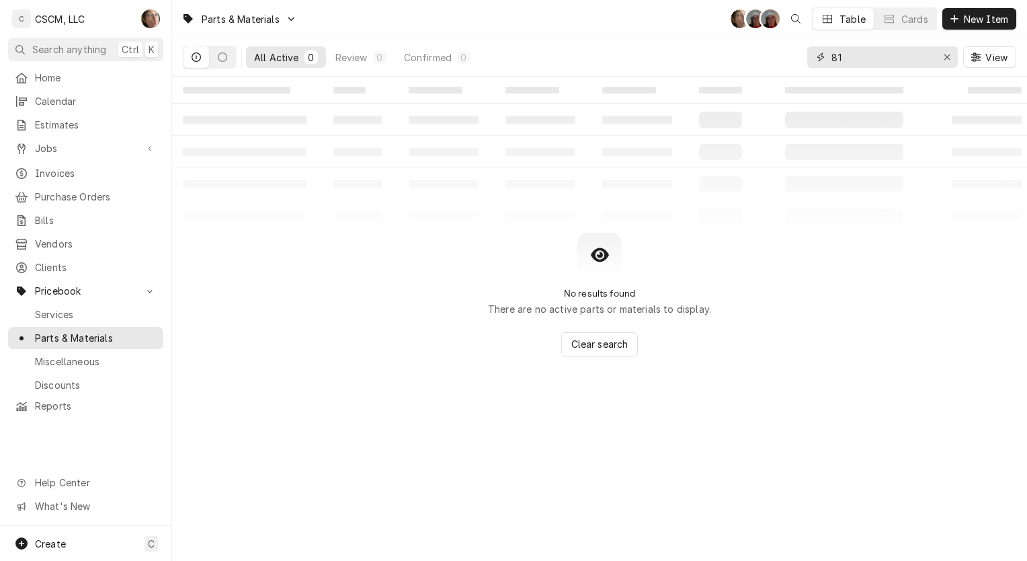
type input "8"
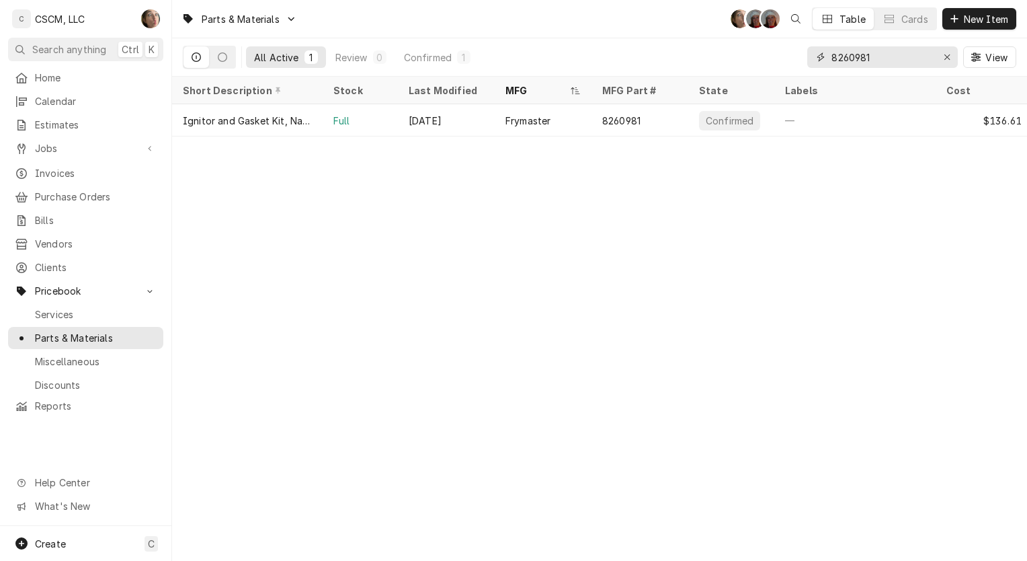
type input "8260981"
click at [679, 113] on div "8260981" at bounding box center [640, 120] width 97 height 32
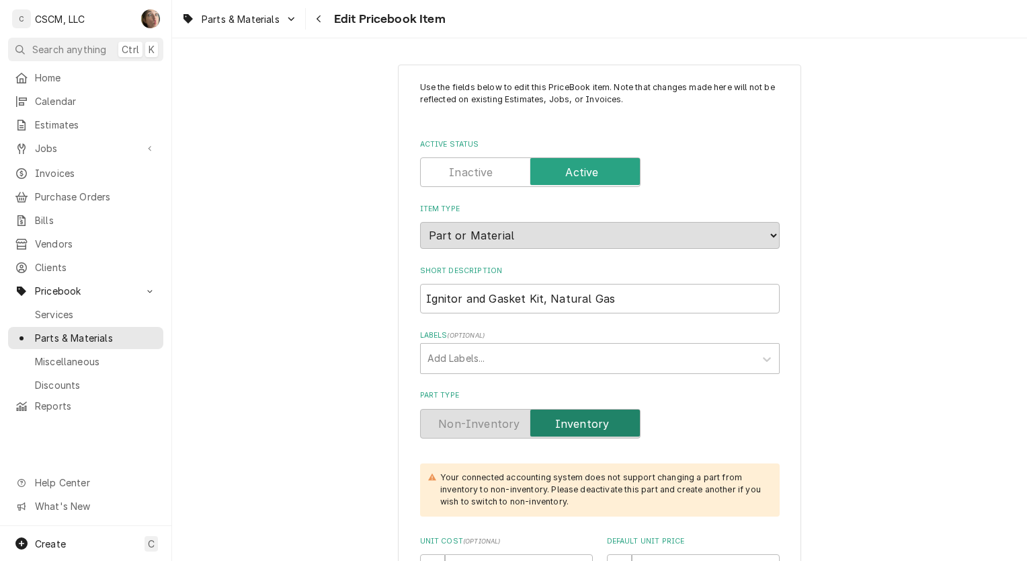
type textarea "x"
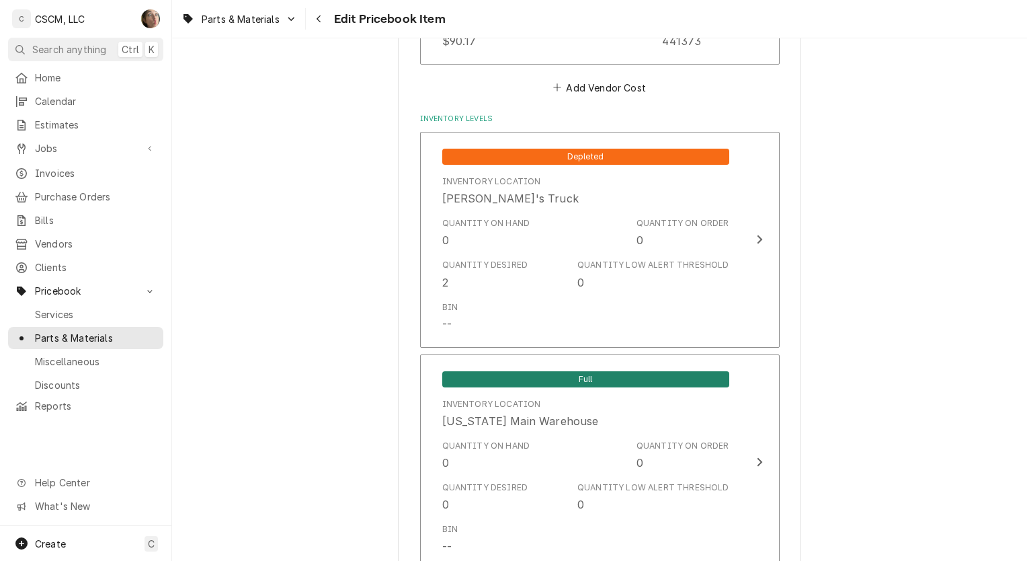
scroll to position [1244, 0]
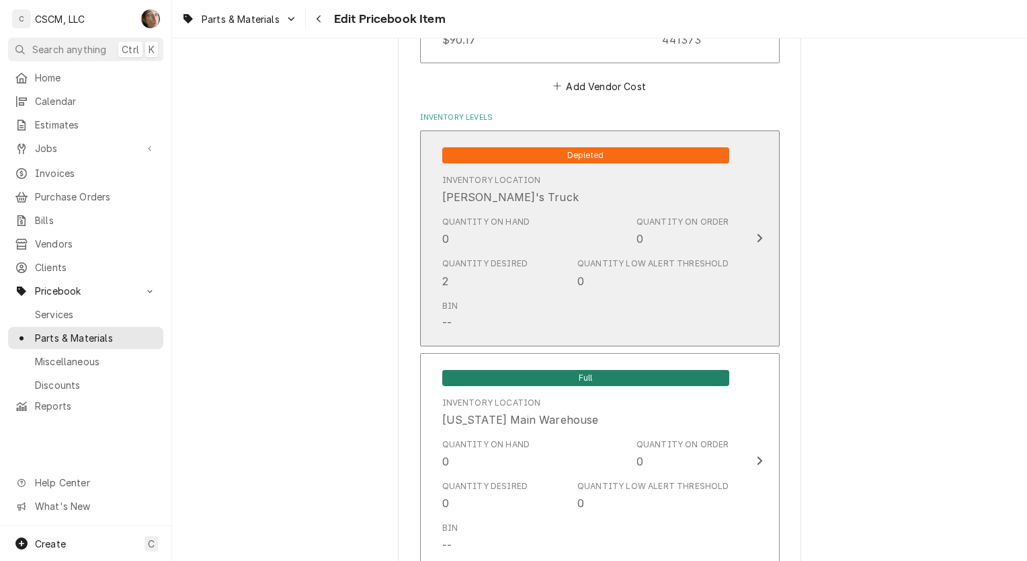
click at [497, 286] on div "Quantity Desired 2 Quantity Low Alert Threshold 0" at bounding box center [585, 273] width 287 height 42
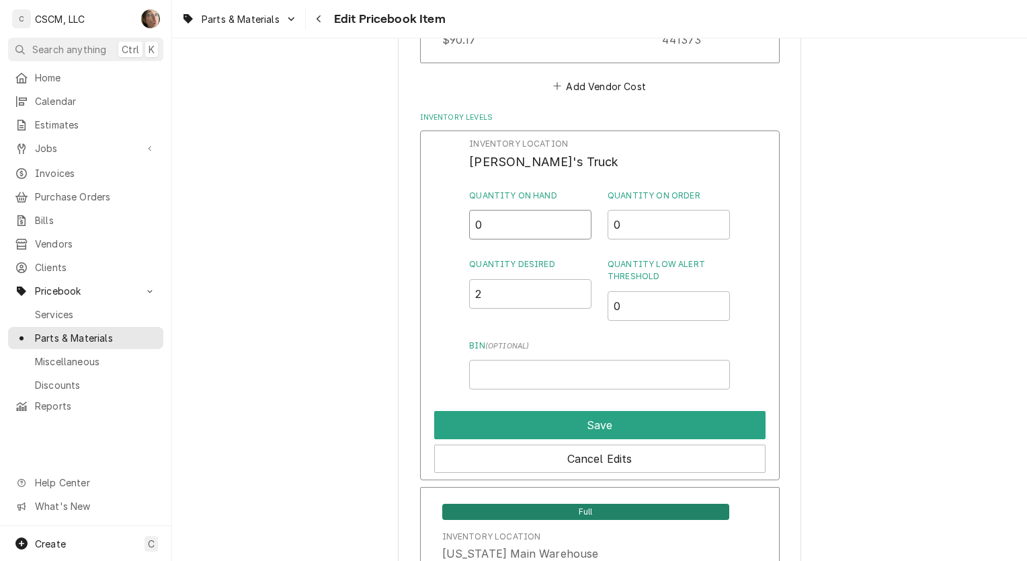
click at [496, 226] on input "0" at bounding box center [530, 225] width 122 height 30
type input "1"
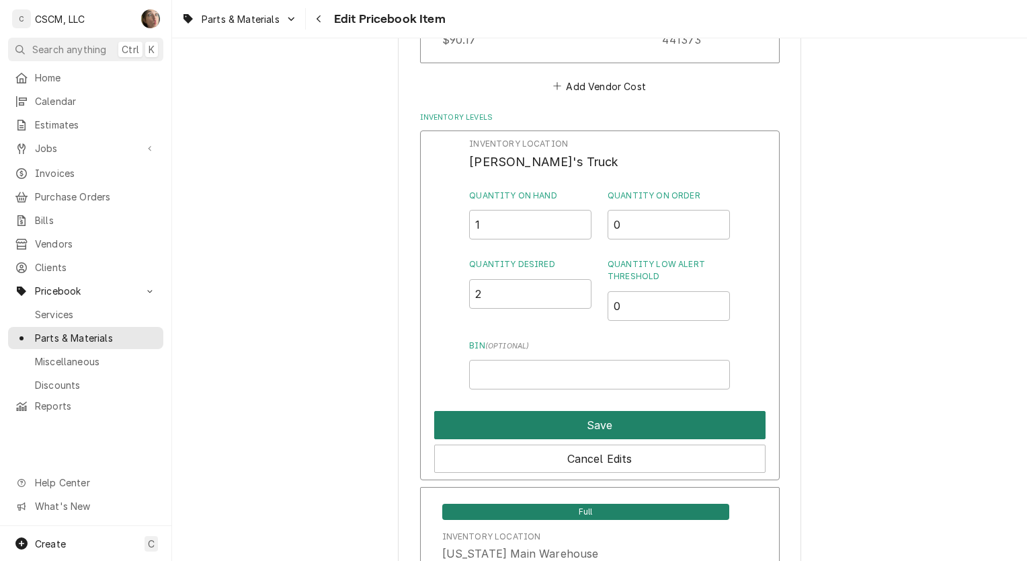
click at [502, 415] on button "Save" at bounding box center [599, 425] width 331 height 28
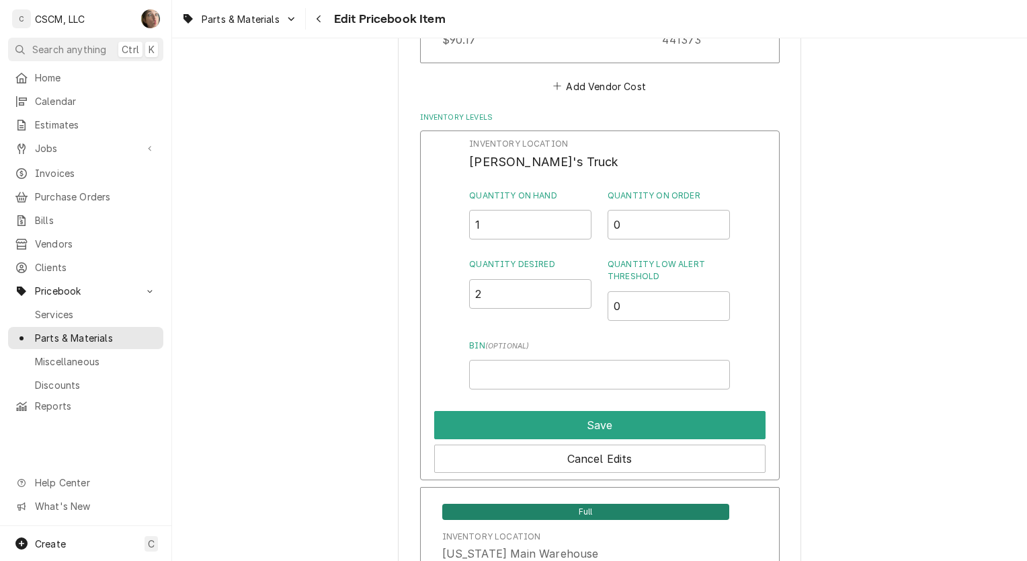
type textarea "x"
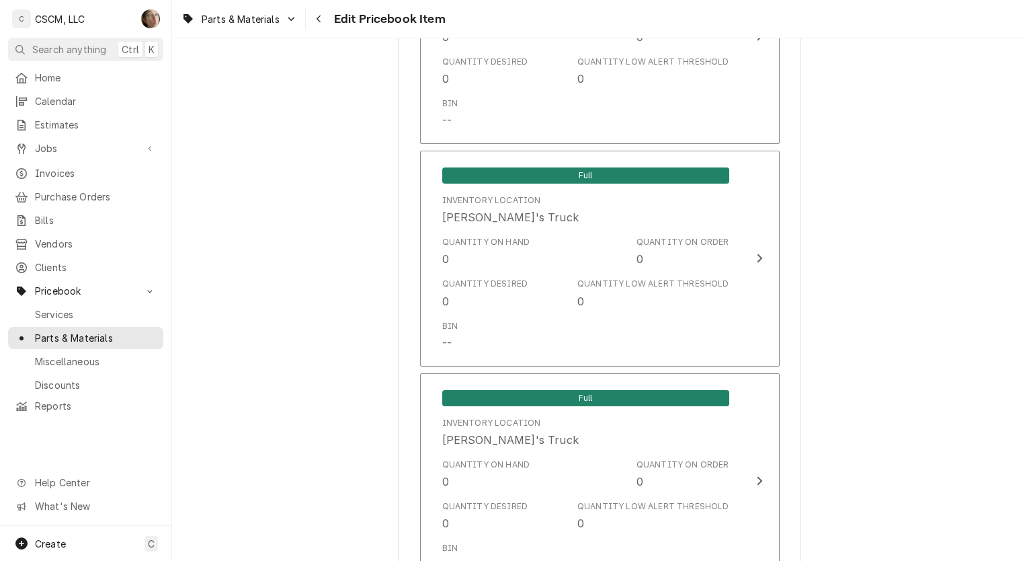
scroll to position [2114, 0]
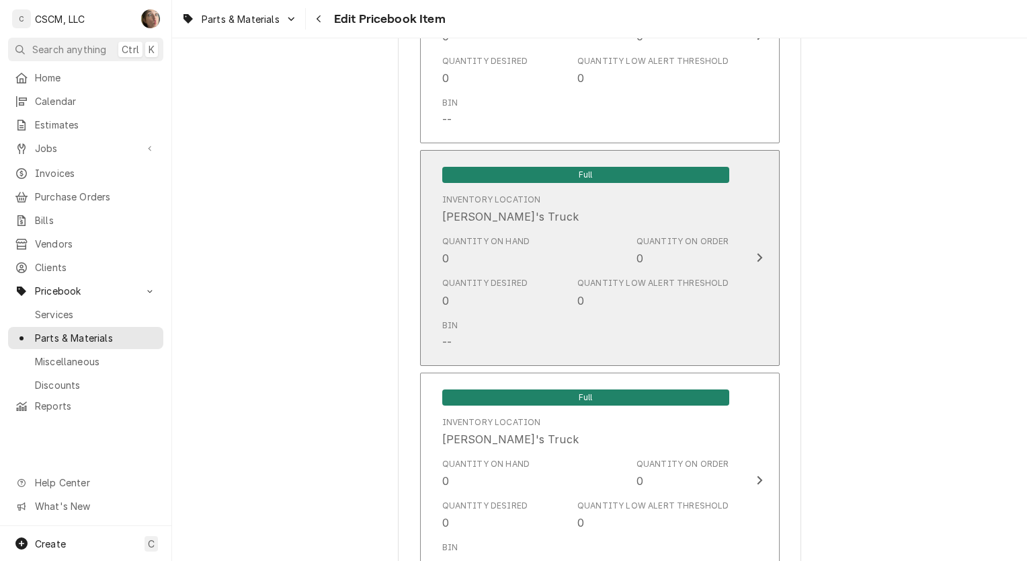
click at [520, 337] on div "Bin --" at bounding box center [585, 335] width 287 height 42
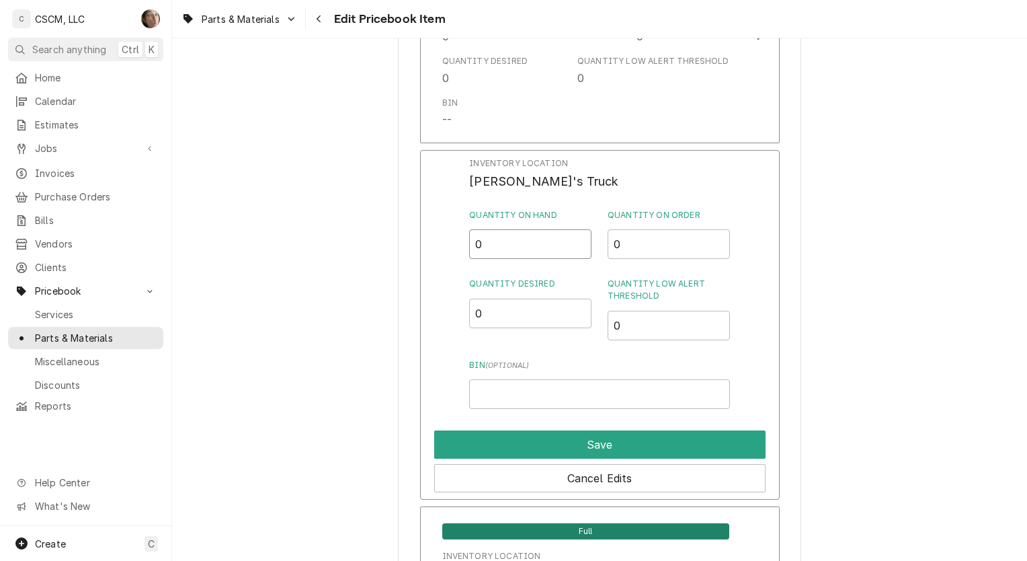
click at [491, 243] on input "0" at bounding box center [530, 244] width 122 height 30
type input "1"
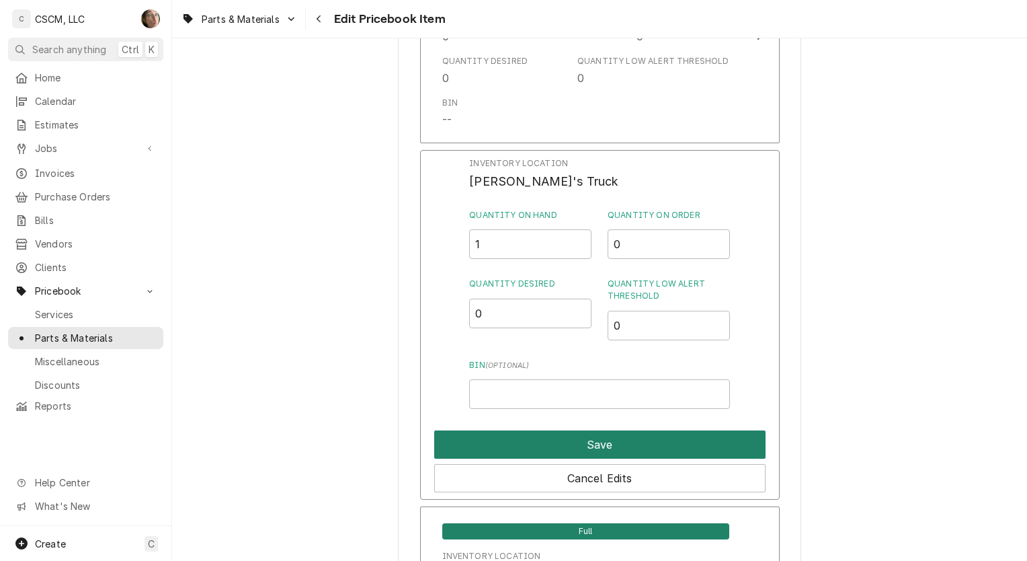
click at [532, 438] on button "Save" at bounding box center [599, 444] width 331 height 28
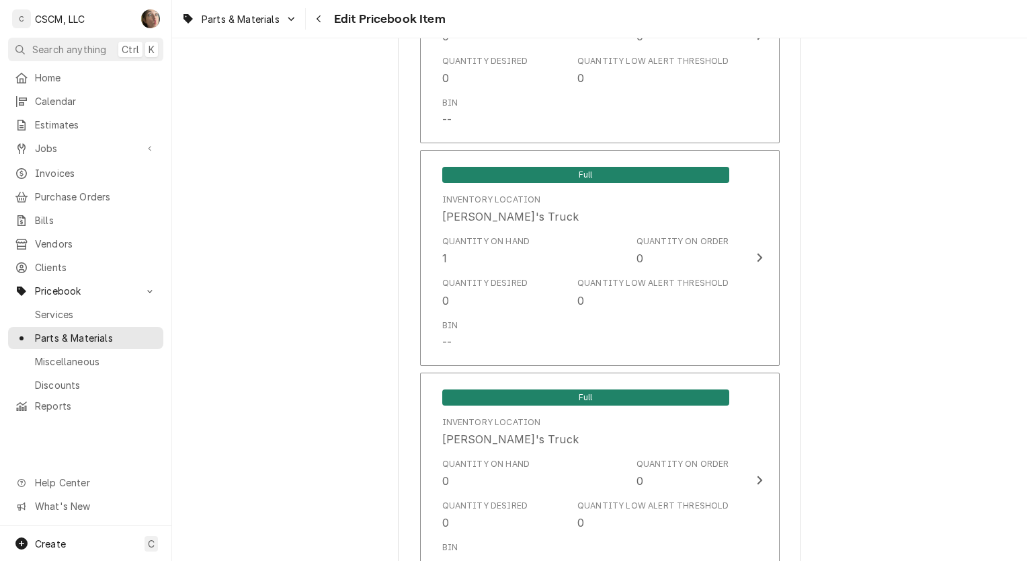
type textarea "x"
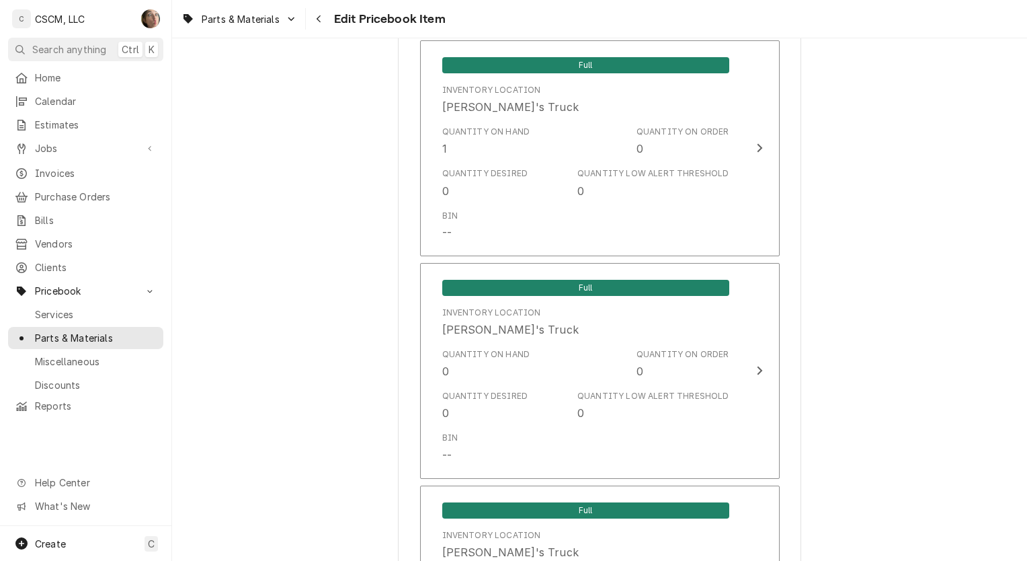
scroll to position [2295, 0]
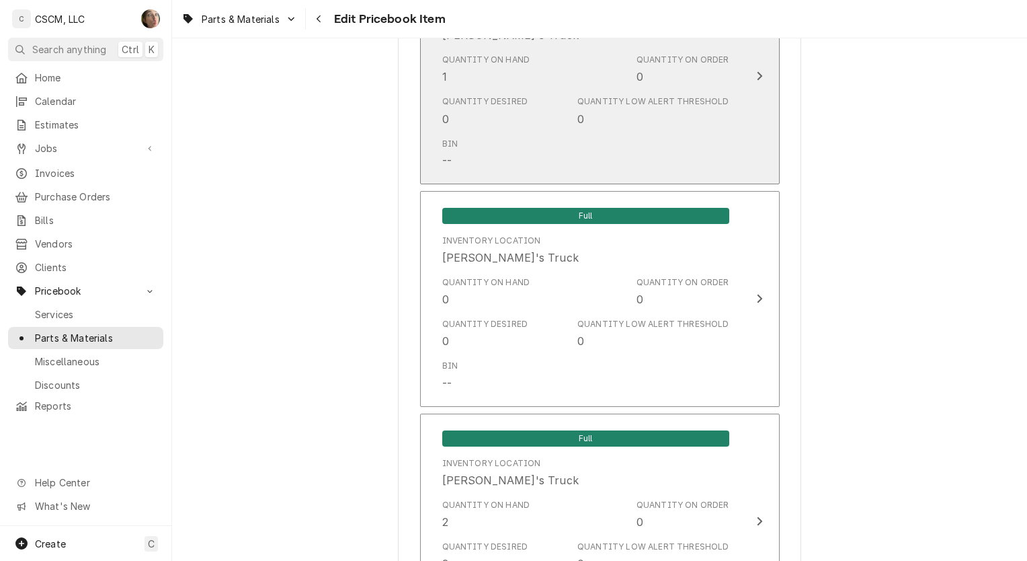
click at [573, 81] on div "Quantity on Hand 1 Quantity on Order 0" at bounding box center [585, 69] width 287 height 42
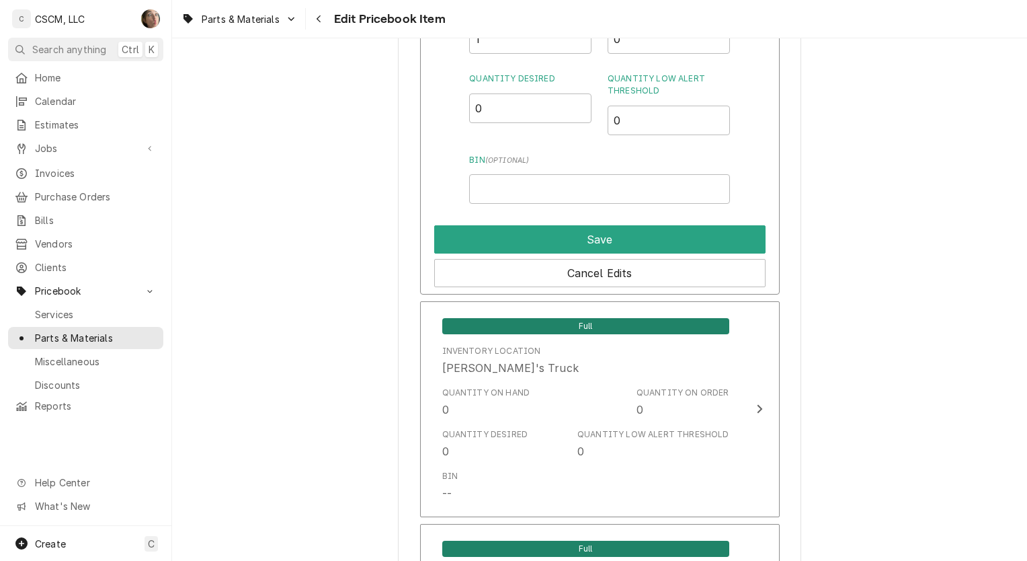
scroll to position [2317, 0]
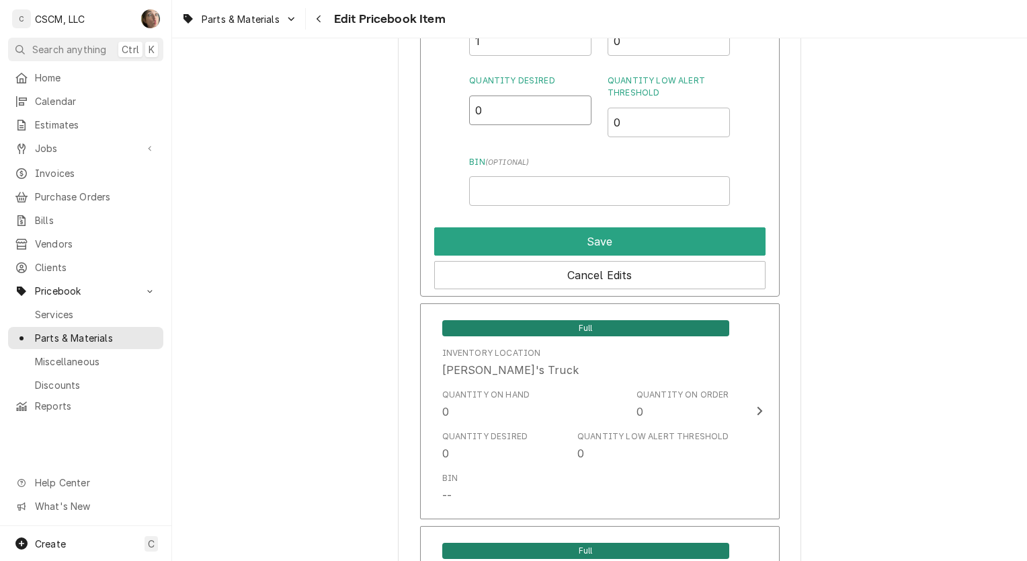
click at [514, 109] on input "0" at bounding box center [530, 110] width 122 height 30
type input "2"
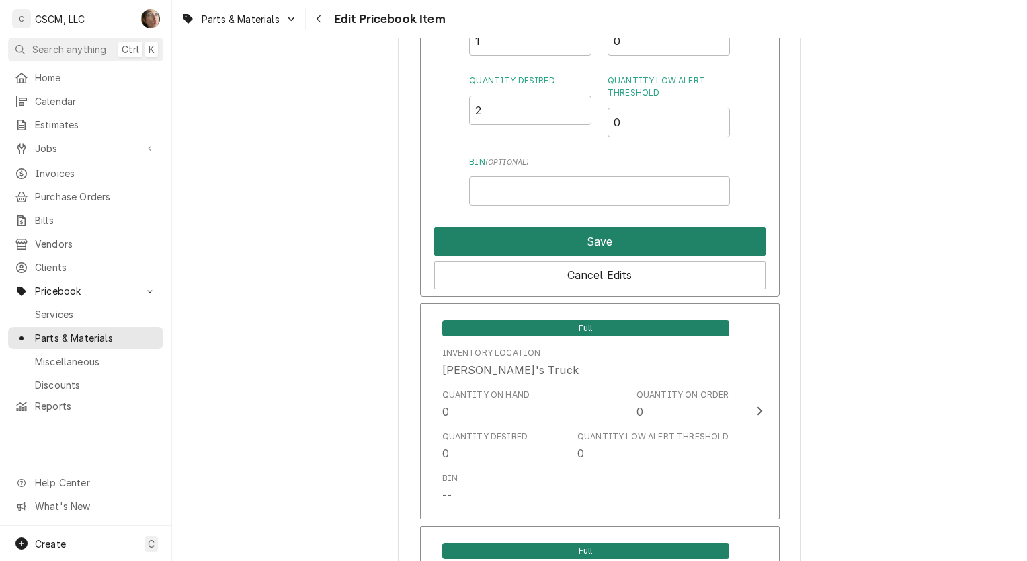
click at [529, 230] on button "Save" at bounding box center [599, 241] width 331 height 28
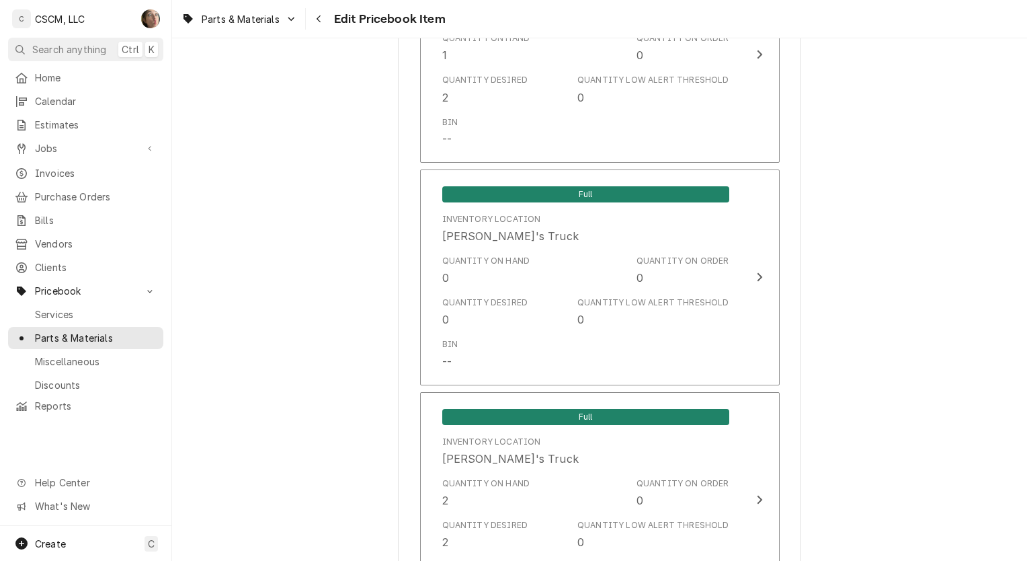
type textarea "x"
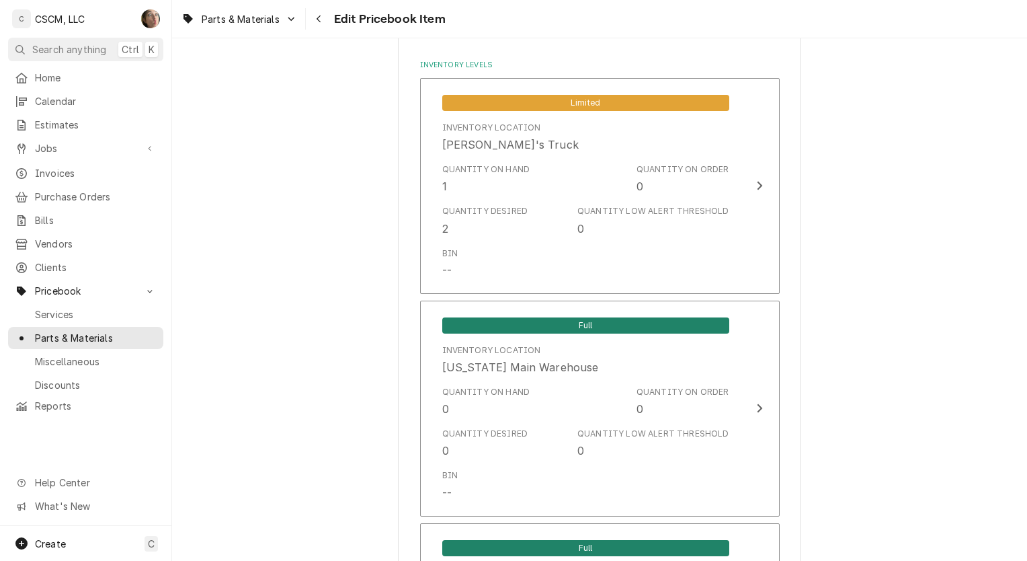
scroll to position [1296, 0]
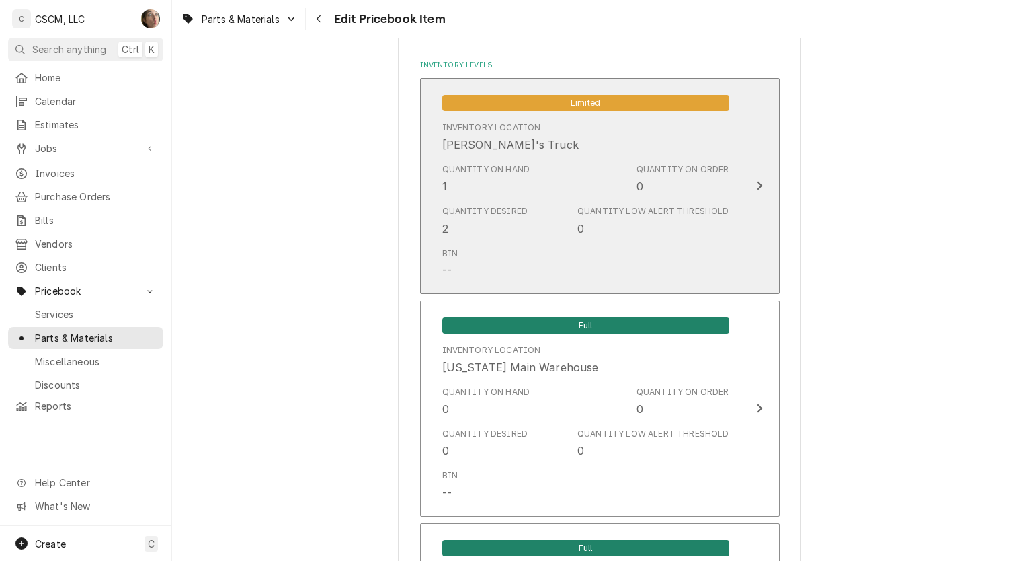
drag, startPoint x: 529, startPoint y: 230, endPoint x: 481, endPoint y: 224, distance: 48.1
click at [481, 224] on div "Quantity Desired 2" at bounding box center [485, 220] width 86 height 31
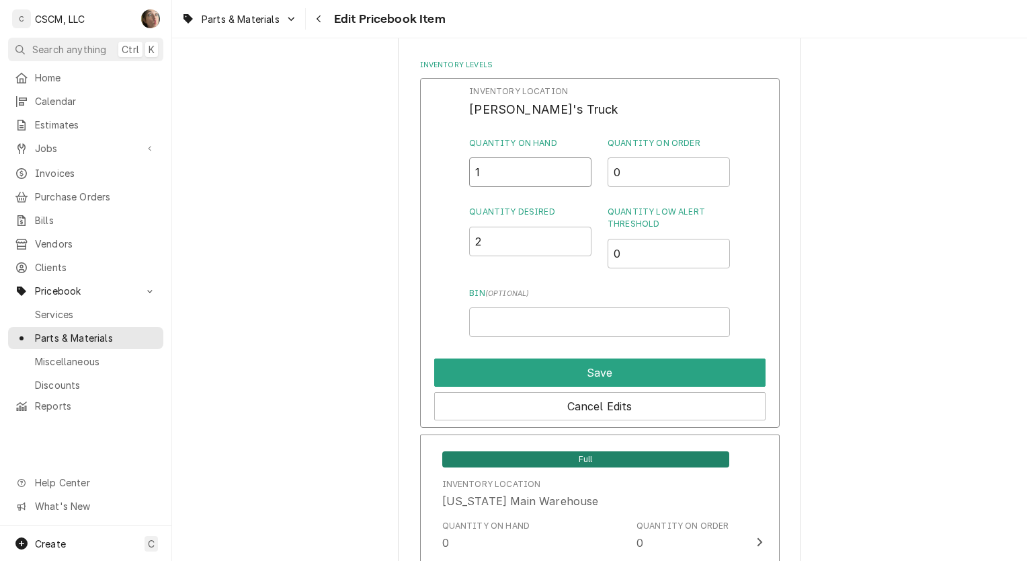
click at [493, 164] on input "1" at bounding box center [530, 172] width 122 height 30
type input "2"
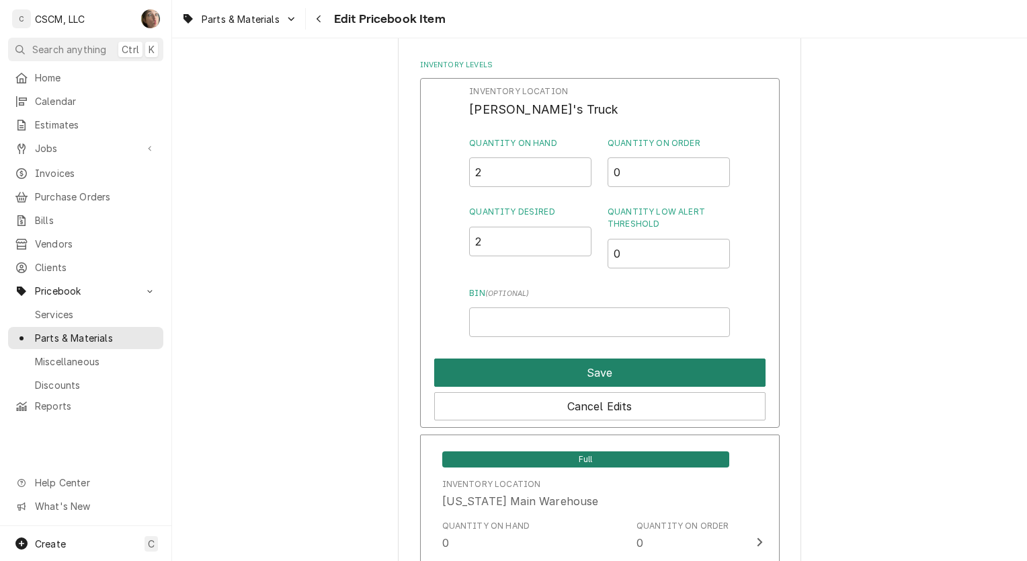
click at [538, 370] on button "Save" at bounding box center [599, 372] width 331 height 28
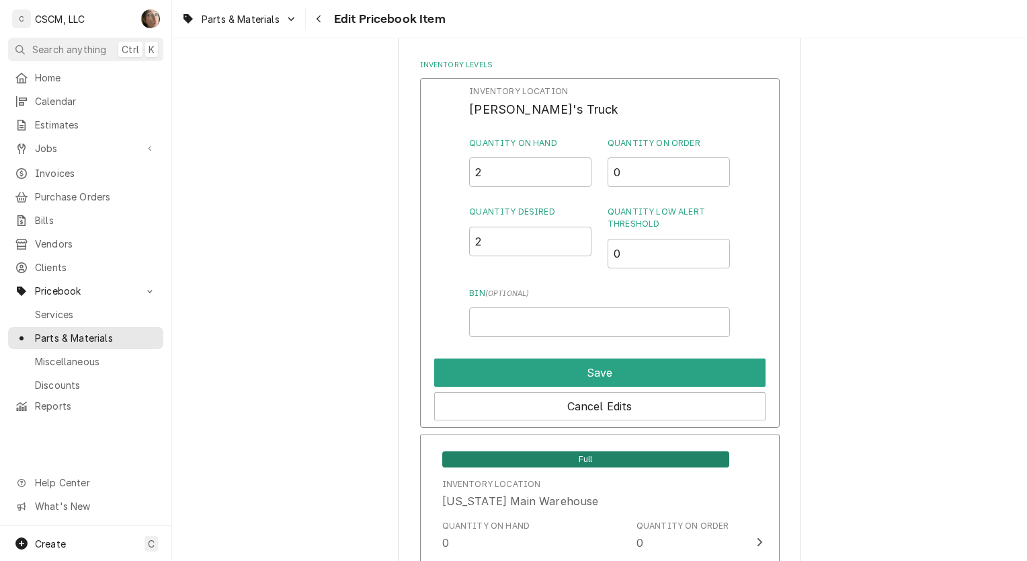
type textarea "x"
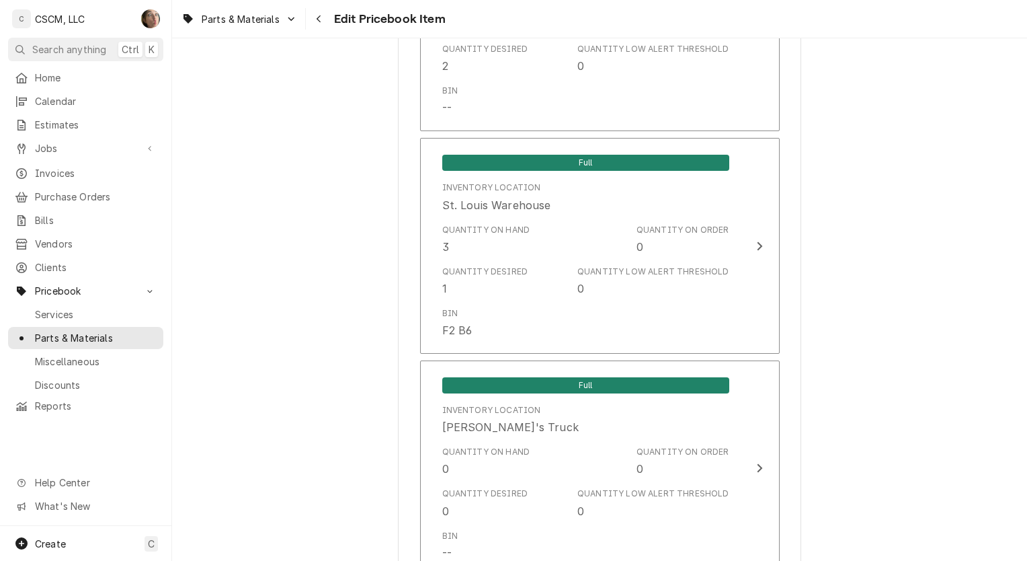
scroll to position [2798, 0]
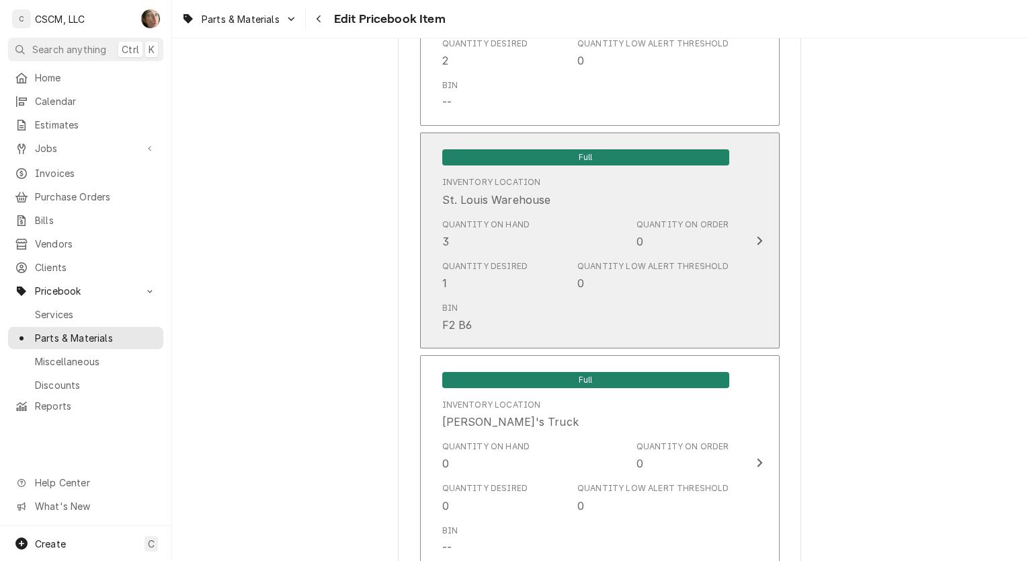
click at [519, 303] on div "Bin F2 B6" at bounding box center [585, 317] width 287 height 42
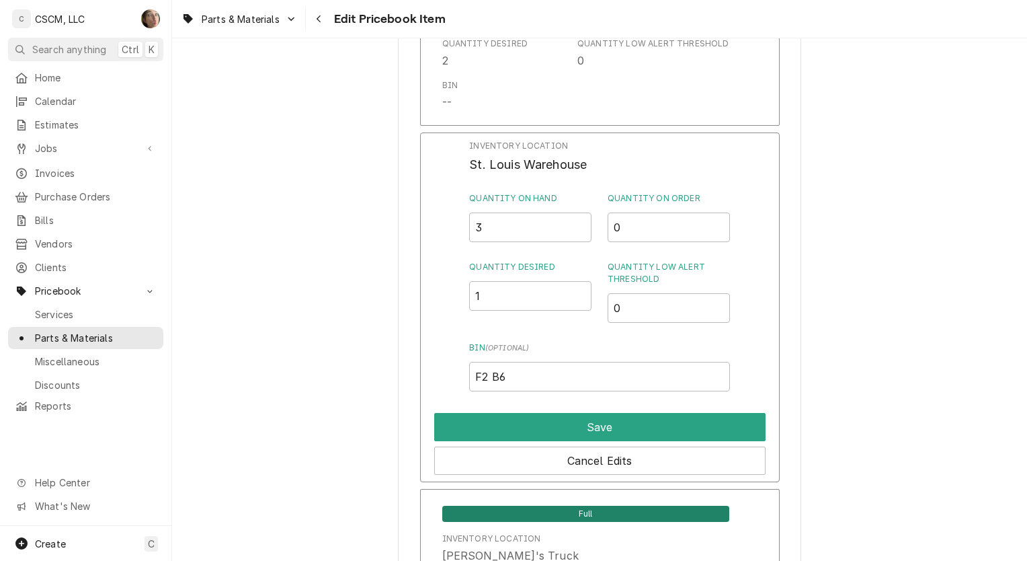
drag, startPoint x: 495, startPoint y: 225, endPoint x: 419, endPoint y: 227, distance: 76.0
click at [420, 227] on div "Inventory Location St. Louis Warehouse Quantity on Hand 3 Quantity on Order 0 Q…" at bounding box center [600, 307] width 360 height 350
type input "0"
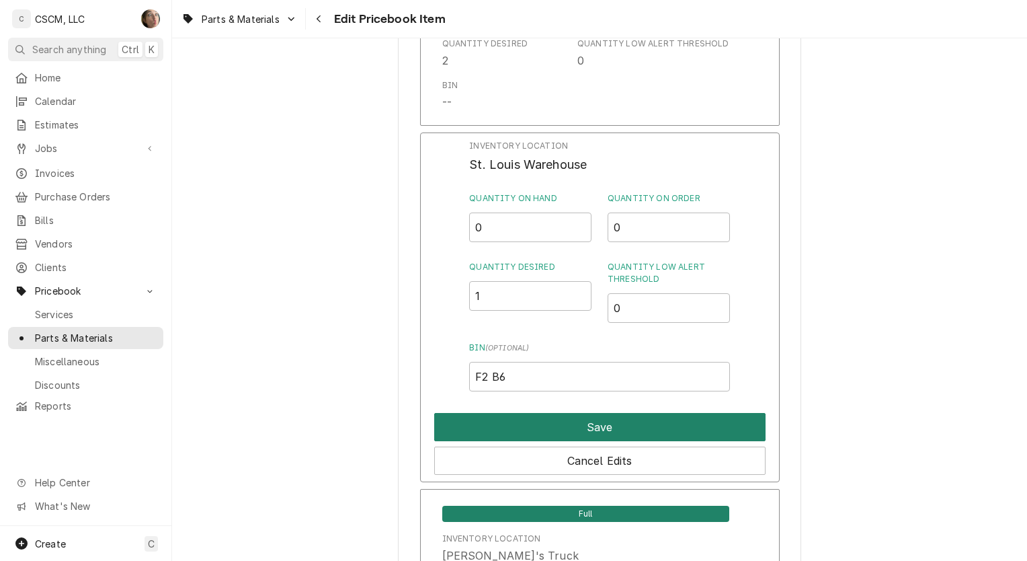
click at [571, 413] on button "Save" at bounding box center [599, 427] width 331 height 28
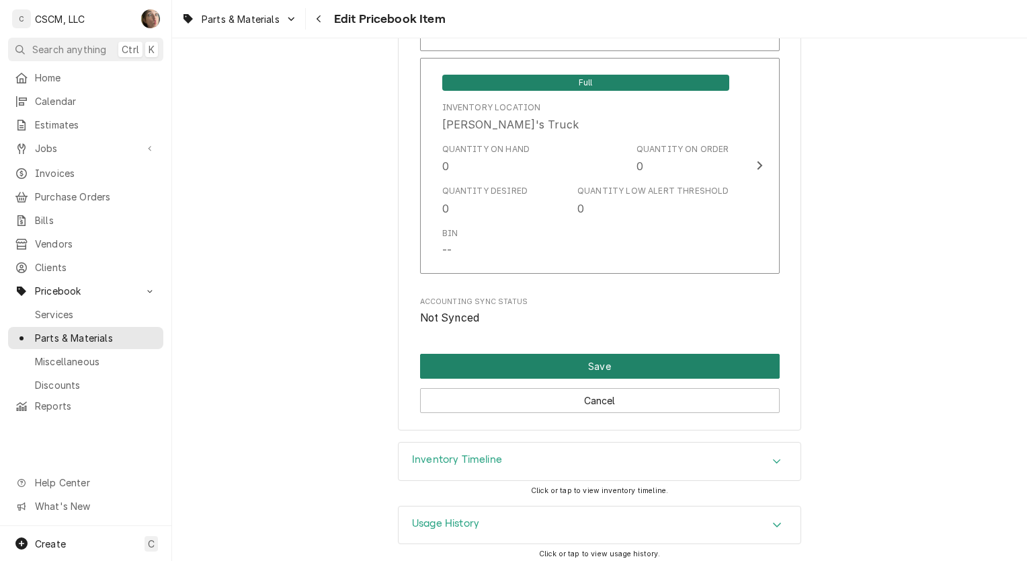
click at [484, 364] on button "Save" at bounding box center [600, 366] width 360 height 25
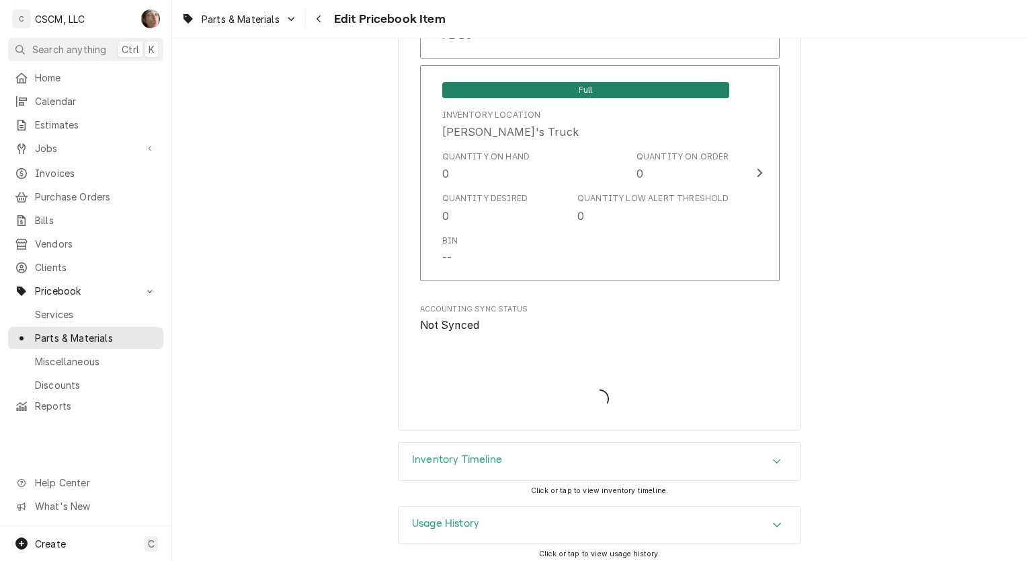
type textarea "x"
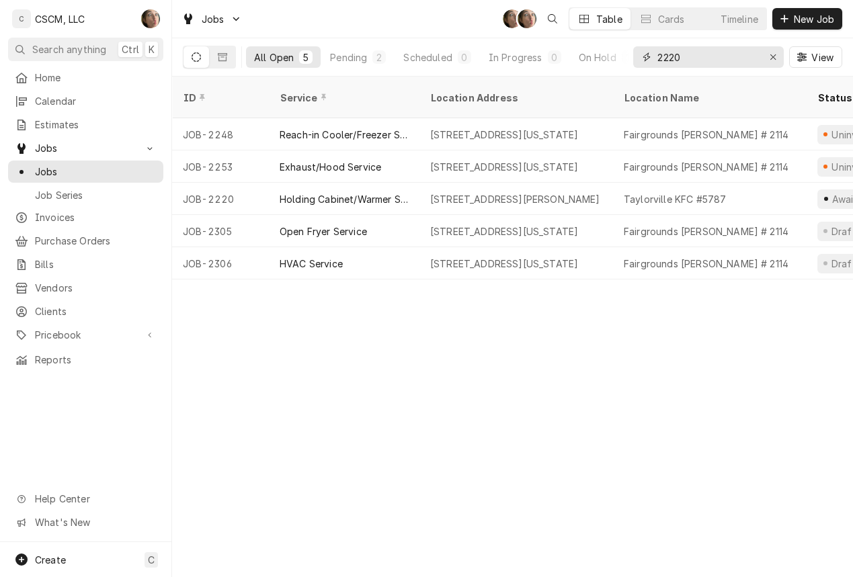
click at [773, 58] on icon "Erase input" at bounding box center [773, 56] width 7 height 9
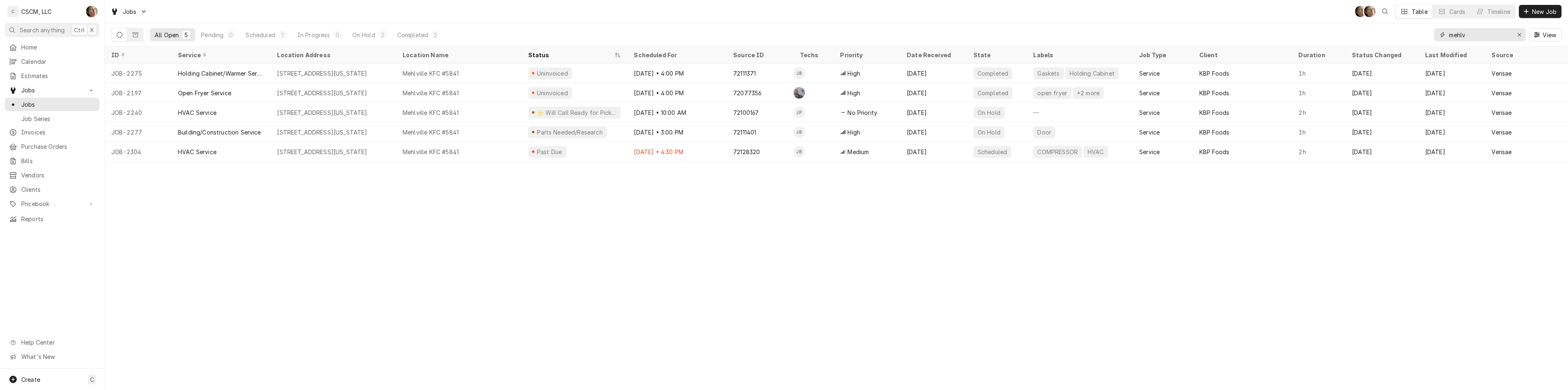
type input "mehlv"
click at [519, 149] on div "[DATE] • 4:30 PM" at bounding box center [677, 151] width 99 height 19
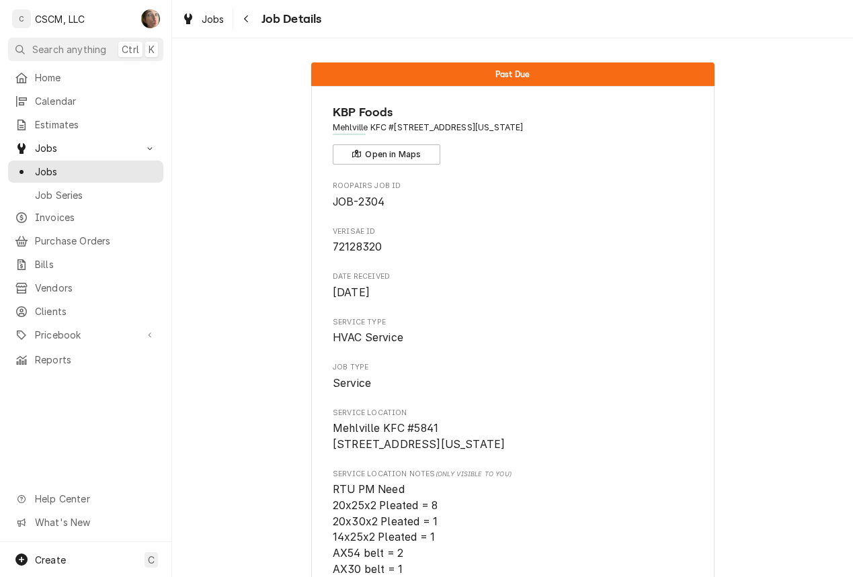
click at [251, 18] on div "Navigate back" at bounding box center [246, 18] width 13 height 13
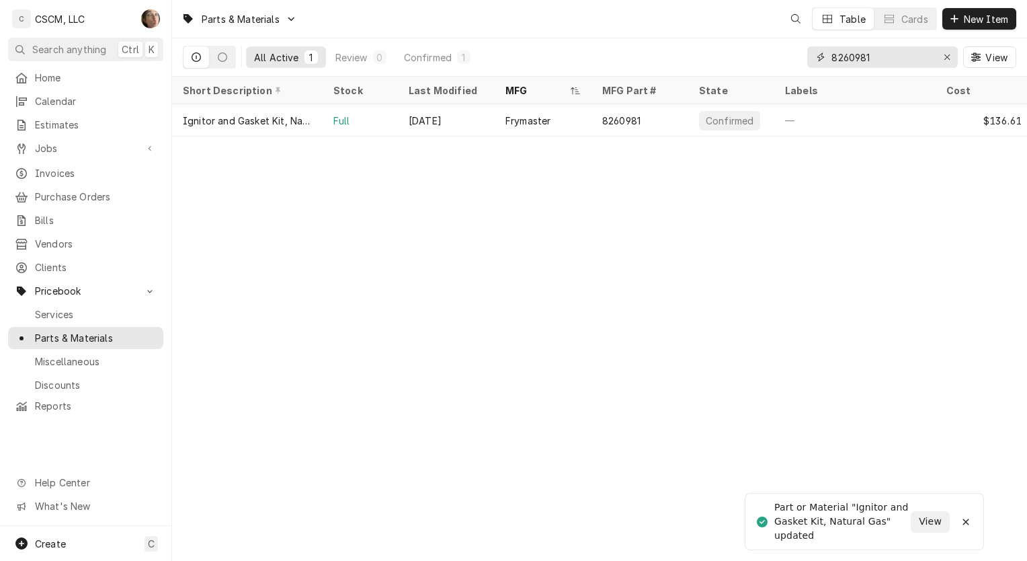
drag, startPoint x: 891, startPoint y: 58, endPoint x: 780, endPoint y: 51, distance: 110.5
click at [780, 51] on div "All Active 1 Review 0 Confirmed 1 8260981 View" at bounding box center [600, 57] width 834 height 38
click at [947, 55] on icon "Erase input" at bounding box center [947, 56] width 7 height 9
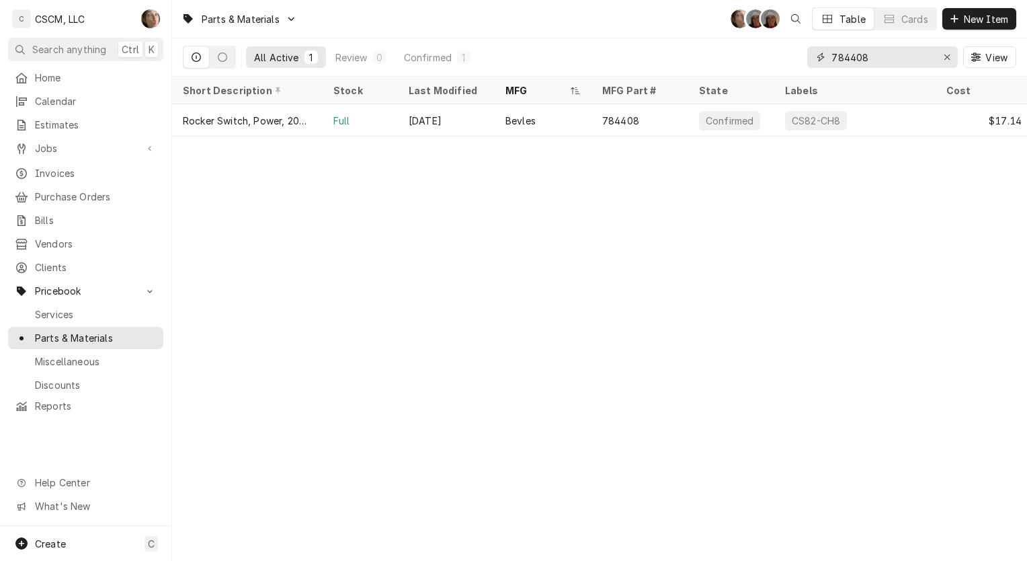
type input "784408"
click at [629, 121] on div "784408" at bounding box center [620, 121] width 37 height 14
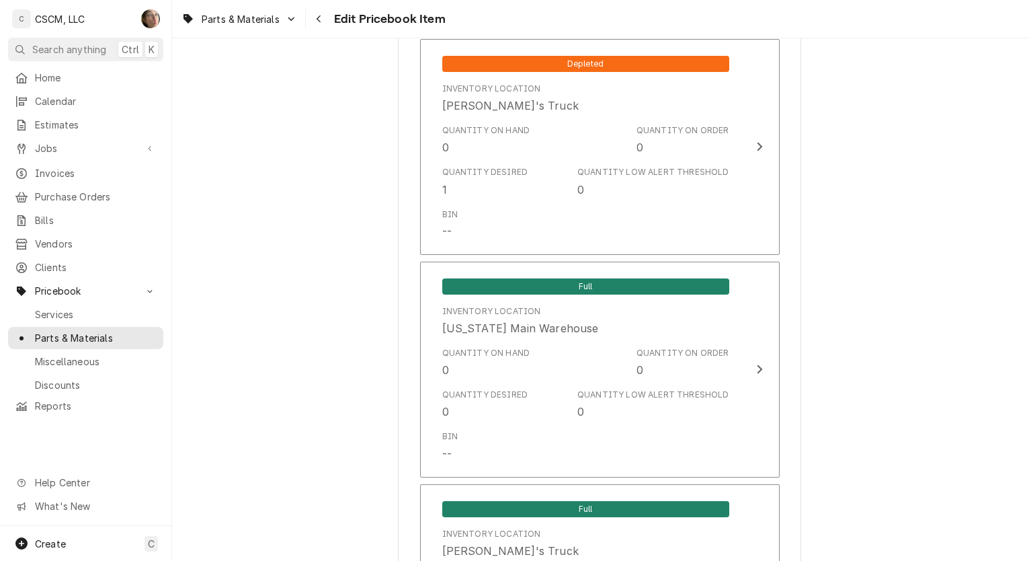
scroll to position [1334, 0]
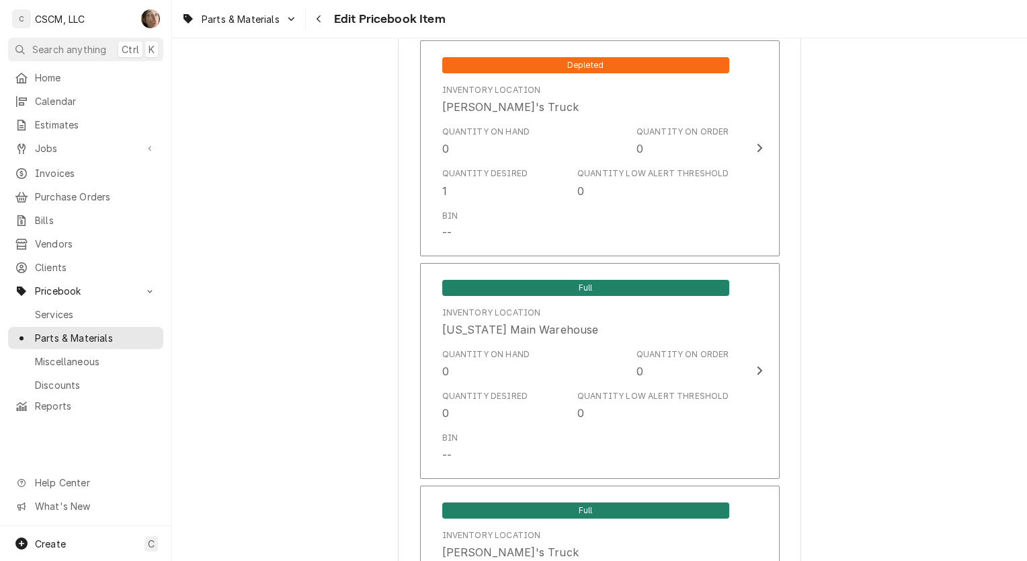
click at [301, 231] on div "Use the fields below to edit this PriceBook item. Note that changes made here w…" at bounding box center [599, 461] width 855 height 3484
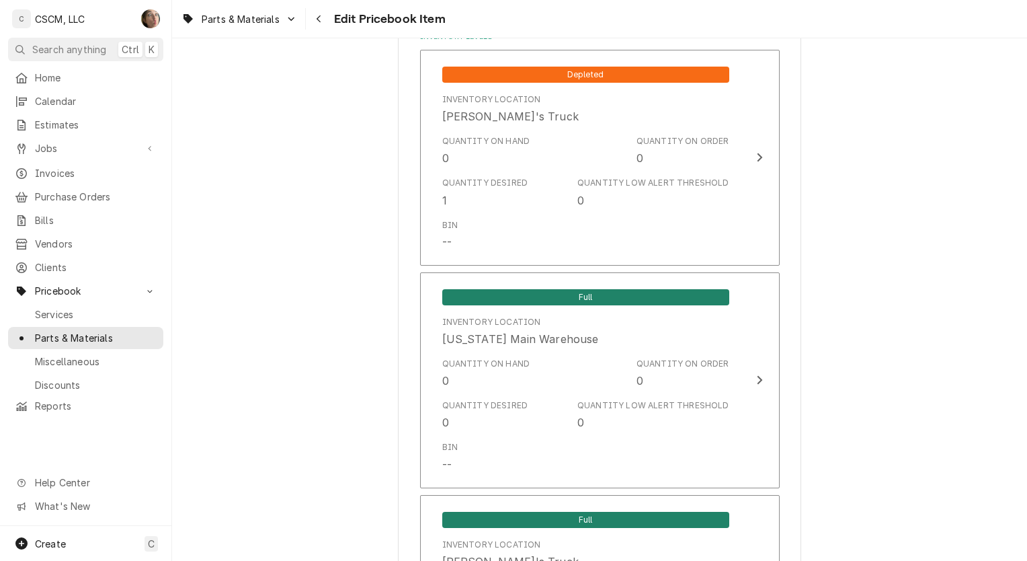
scroll to position [1347, 0]
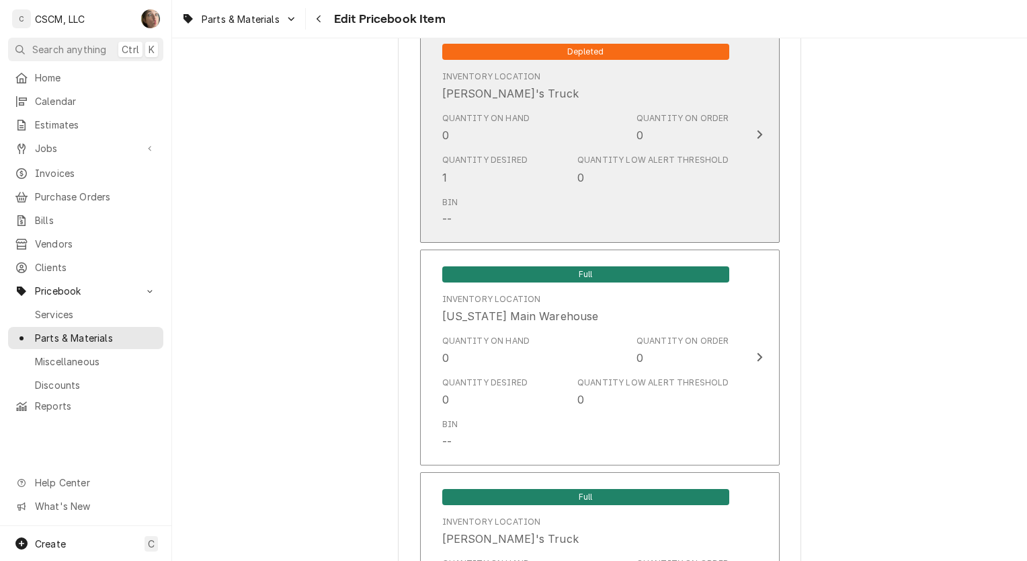
click at [610, 138] on div "Quantity on Hand 0 Quantity on Order 0" at bounding box center [585, 128] width 287 height 42
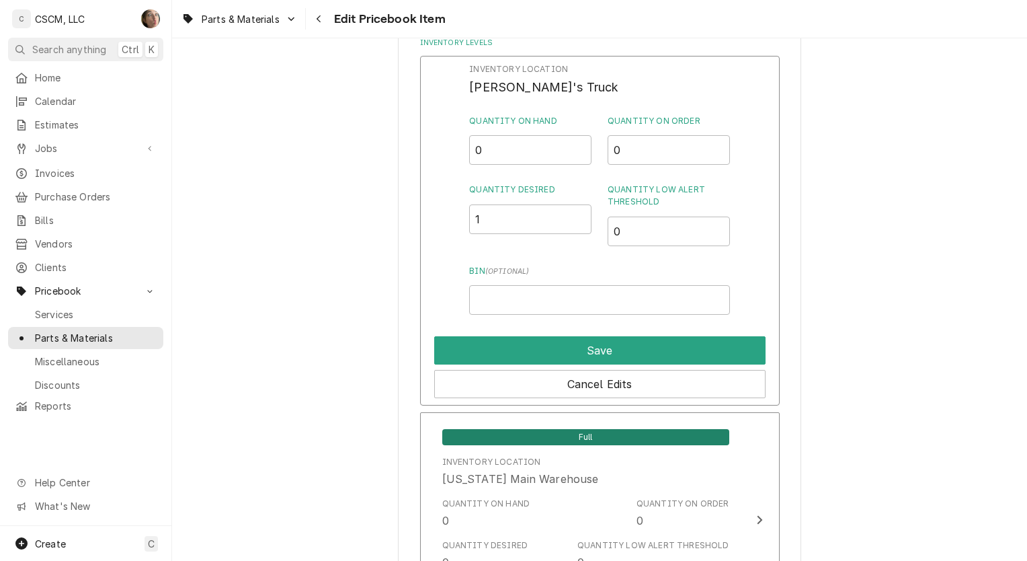
scroll to position [1316, 0]
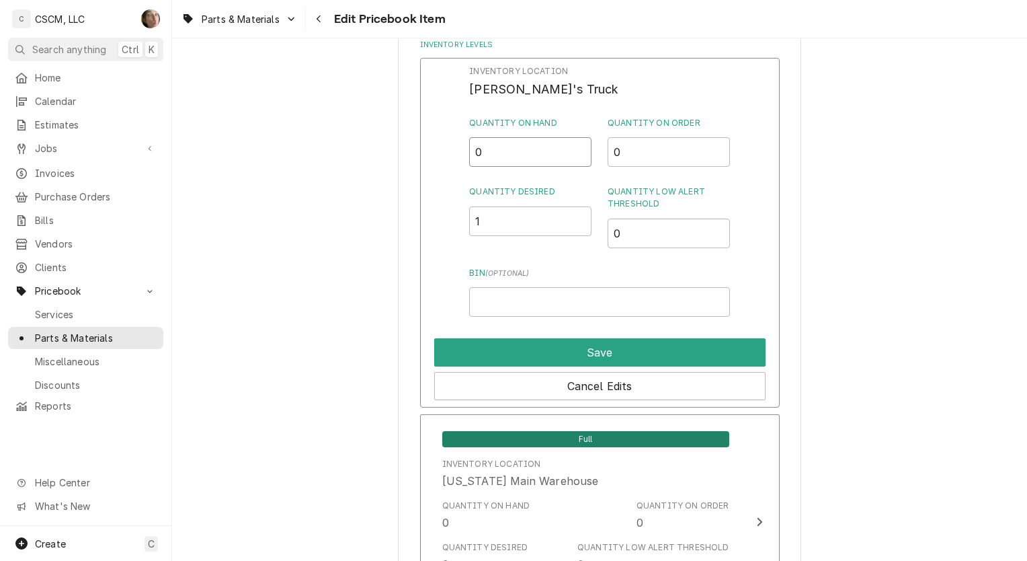
click at [498, 150] on input "0" at bounding box center [530, 152] width 122 height 30
type input "1"
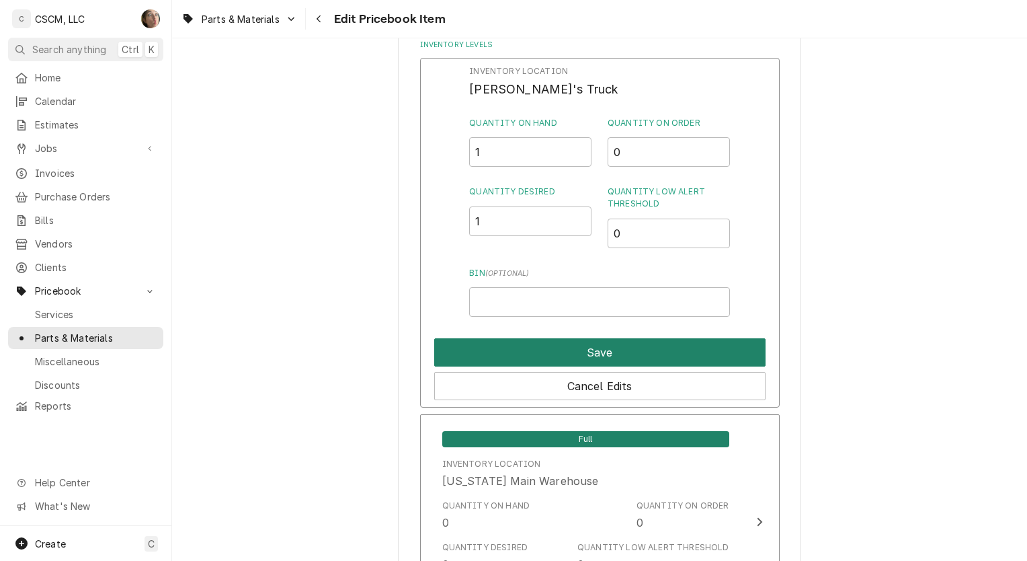
click at [533, 352] on button "Save" at bounding box center [599, 352] width 331 height 28
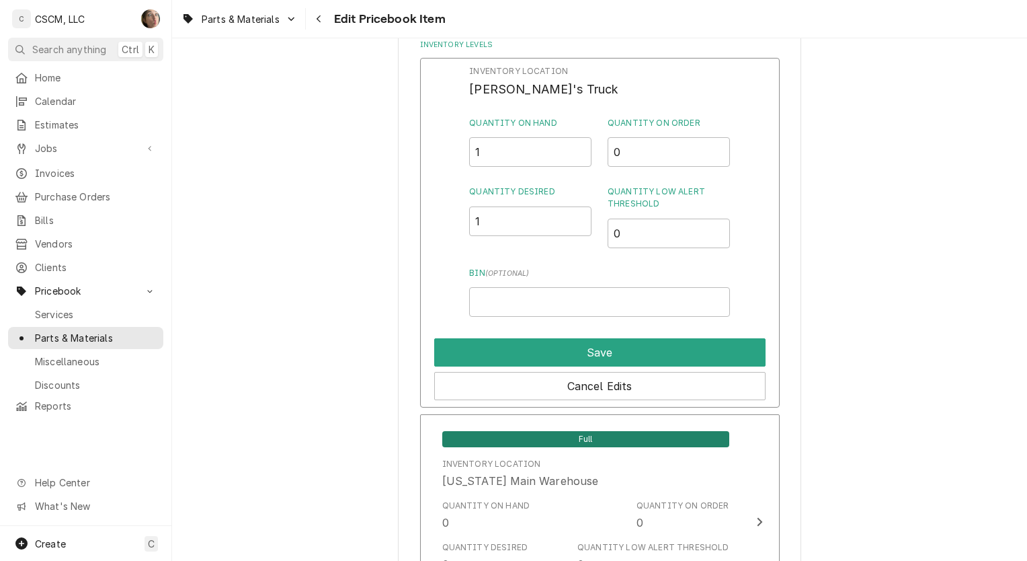
type textarea "x"
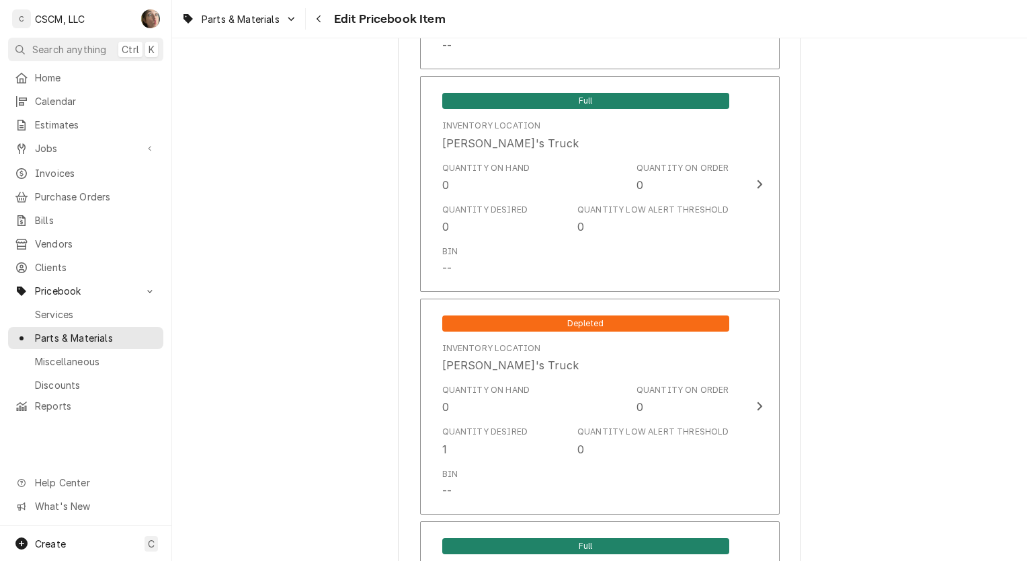
scroll to position [2052, 0]
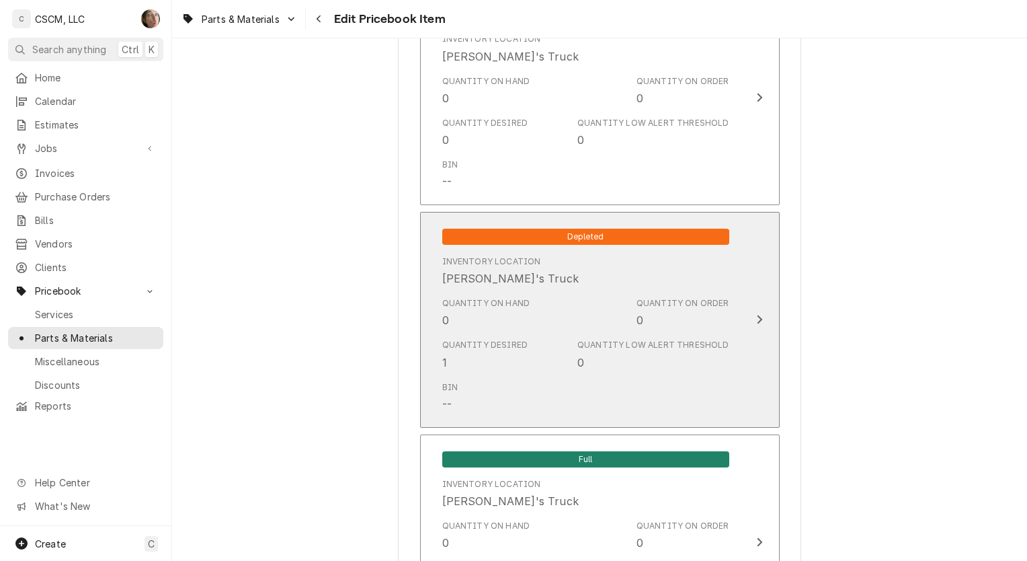
click at [533, 352] on div "Quantity Desired 1 Quantity Low Alert Threshold 0" at bounding box center [585, 354] width 287 height 42
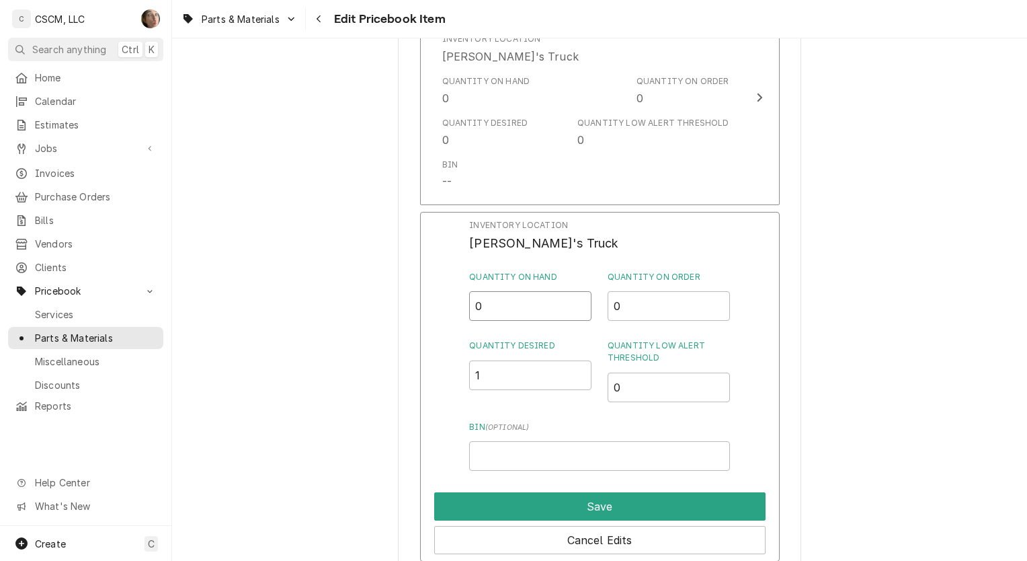
click at [509, 292] on input "0" at bounding box center [530, 306] width 122 height 30
type input "1"
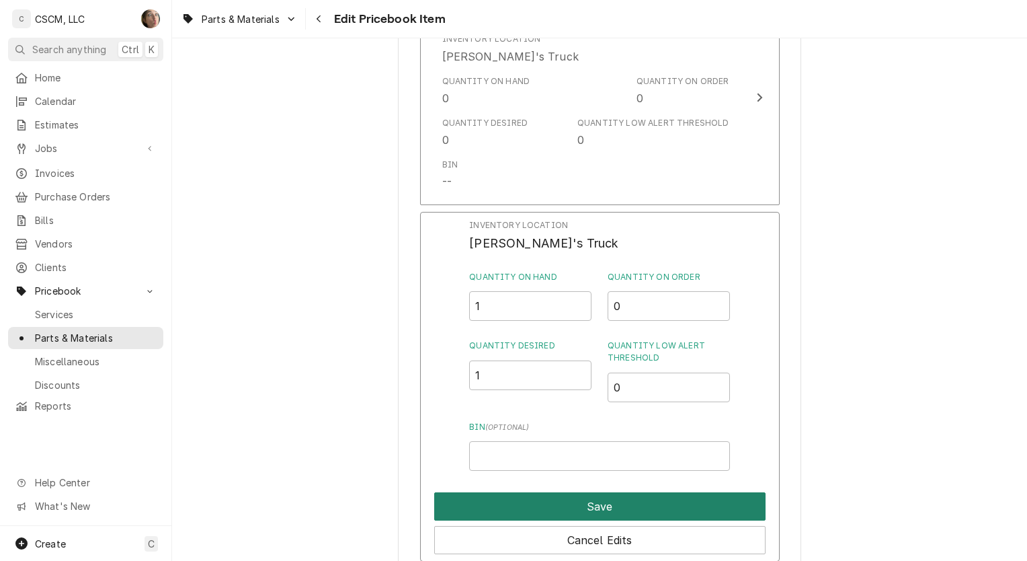
click at [538, 502] on button "Save" at bounding box center [599, 506] width 331 height 28
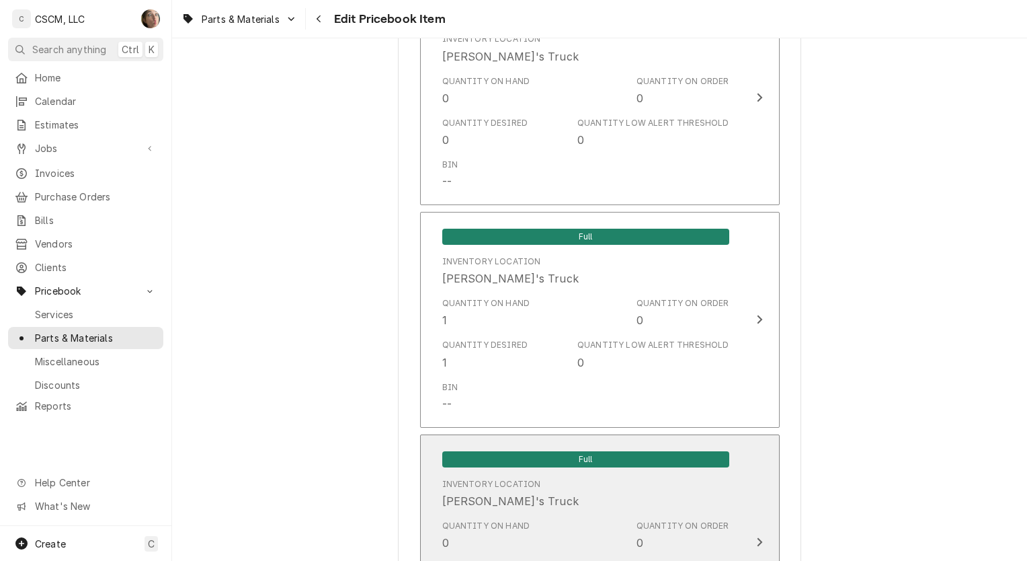
click at [538, 502] on div "Inventory Location Michal's Truck" at bounding box center [585, 494] width 287 height 42
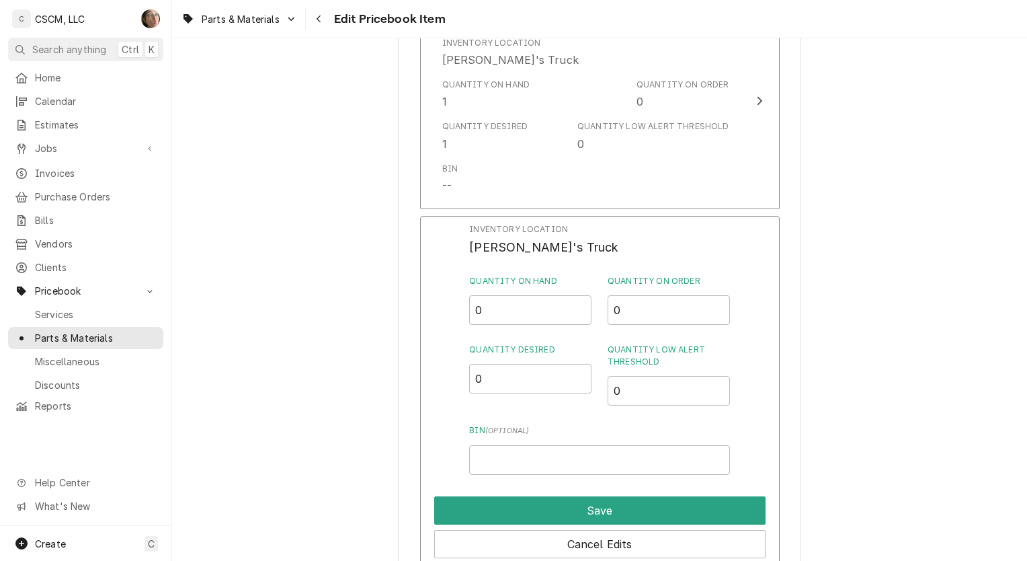
scroll to position [2306, 0]
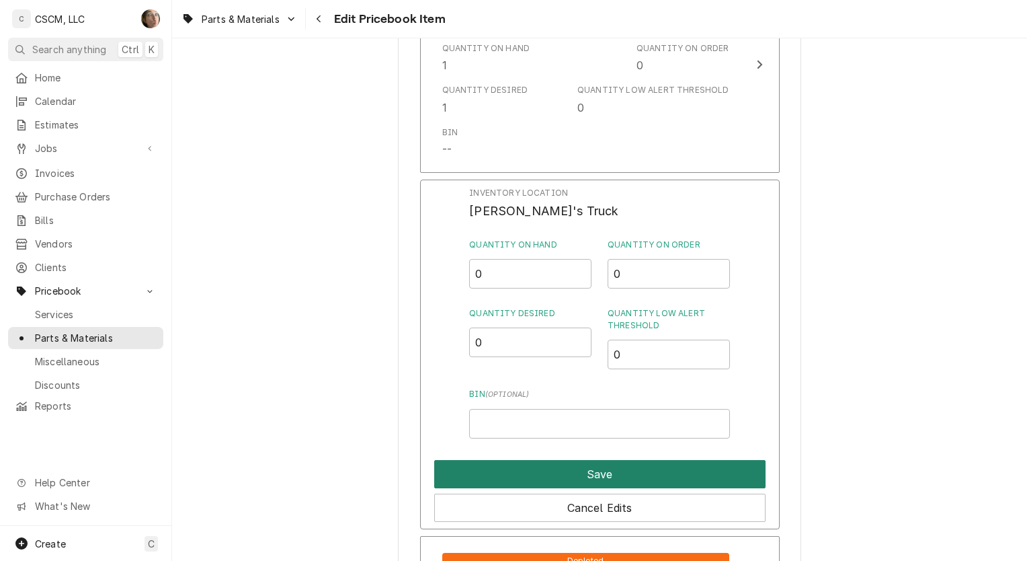
click at [551, 467] on button "Save" at bounding box center [599, 474] width 331 height 28
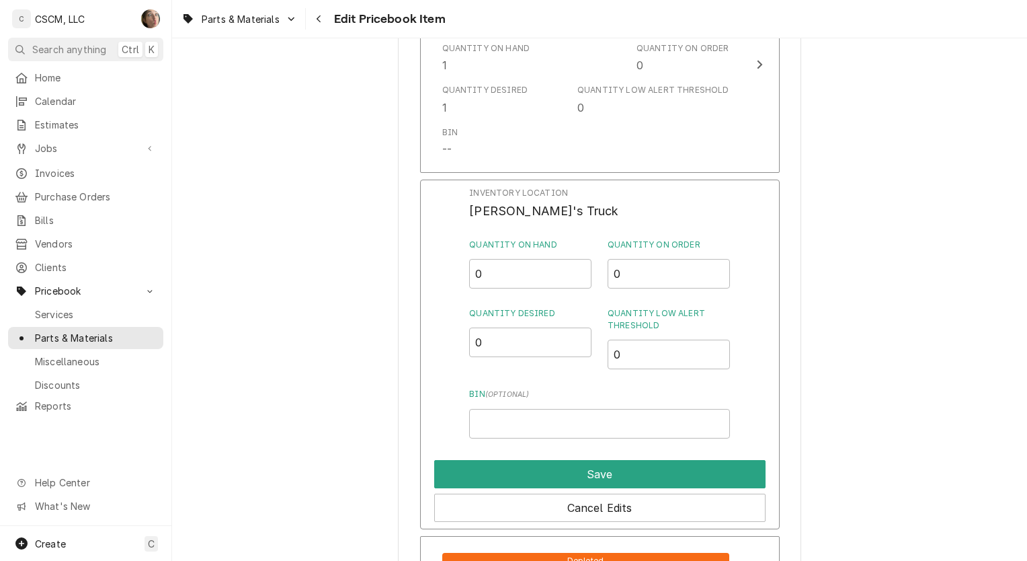
type textarea "x"
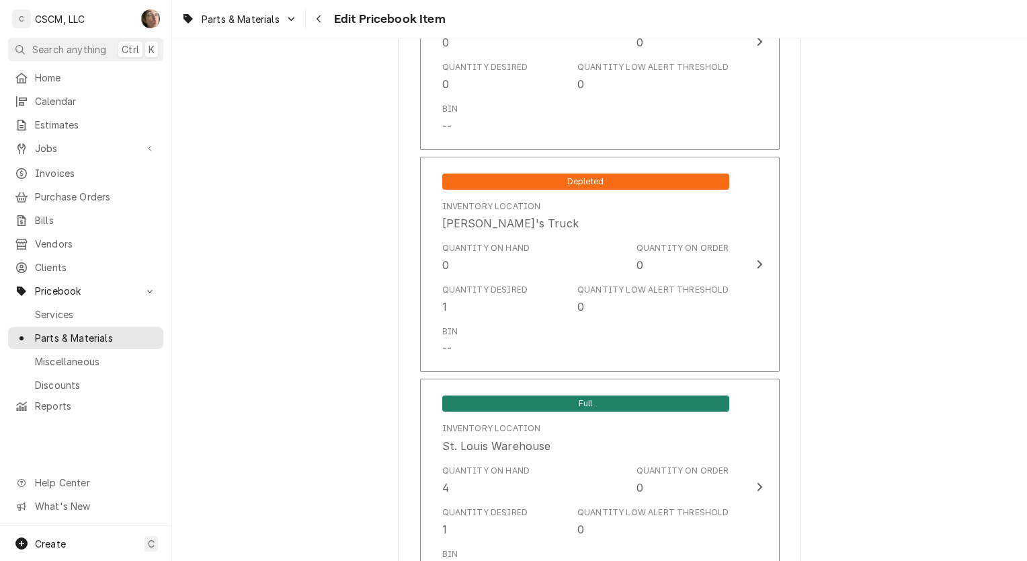
scroll to position [2557, 0]
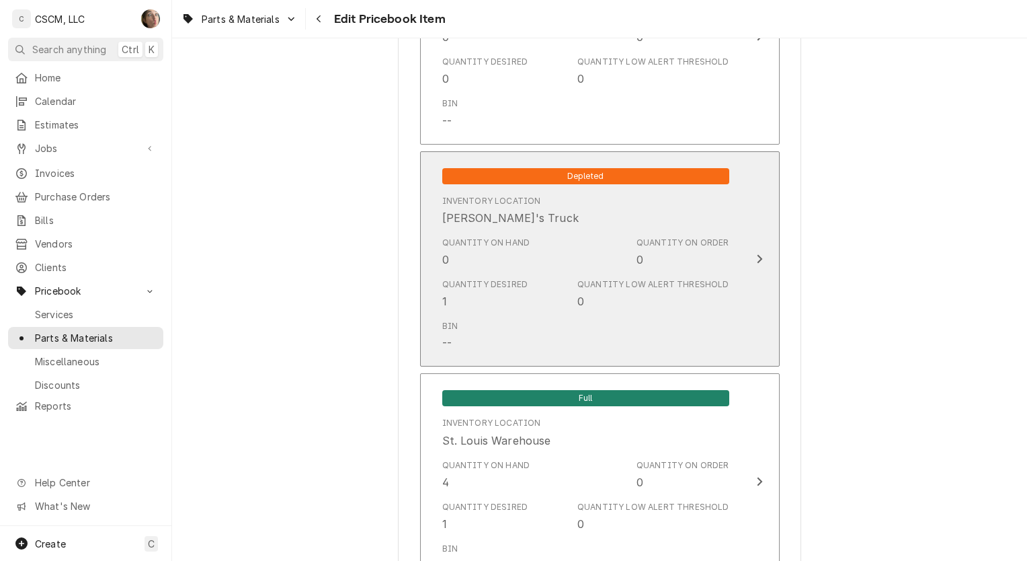
click at [565, 292] on div "Quantity Desired 1 Quantity Low Alert Threshold 0" at bounding box center [585, 294] width 287 height 42
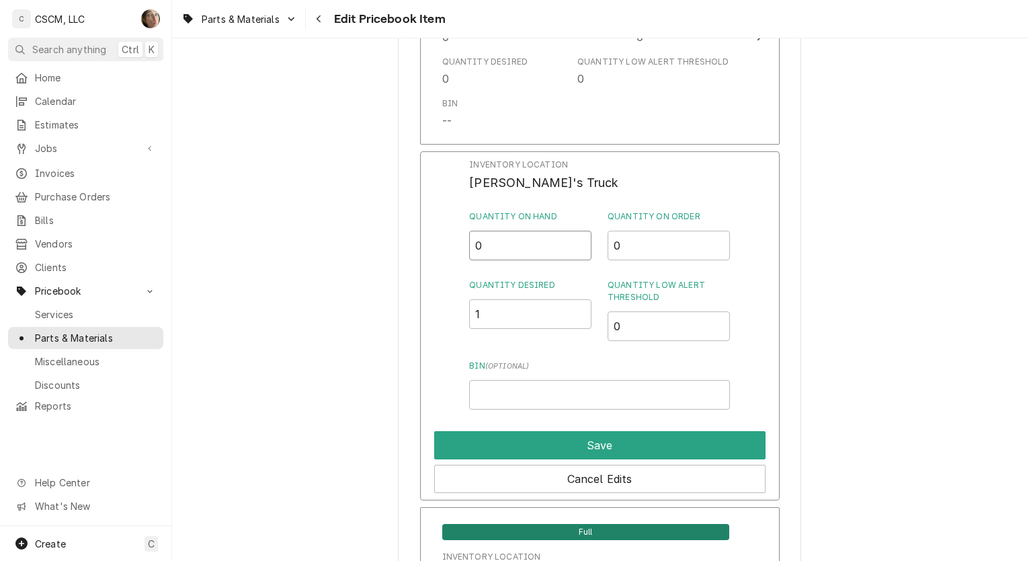
click at [503, 239] on input "0" at bounding box center [530, 246] width 122 height 30
type input "1"
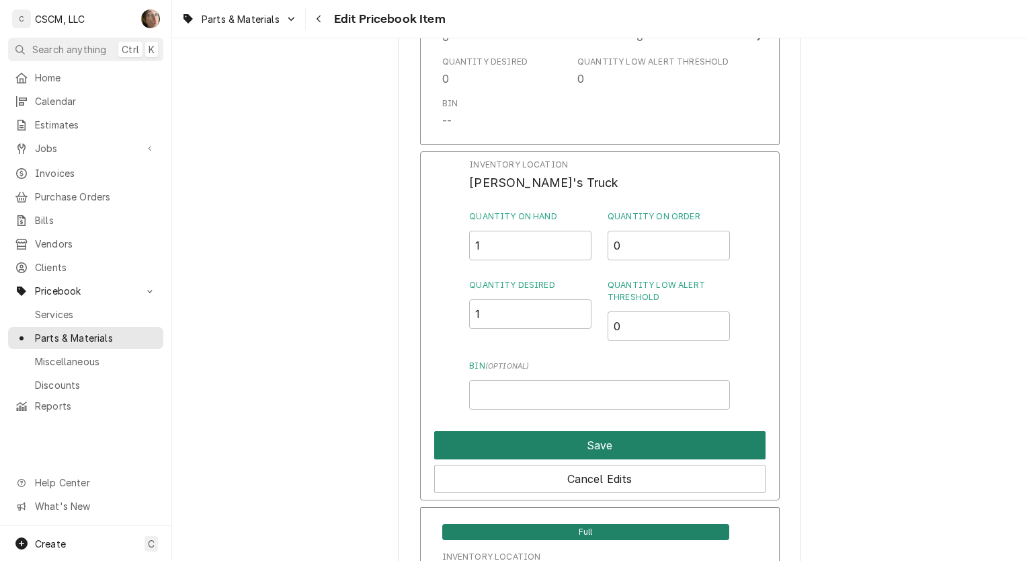
click at [580, 444] on button "Save" at bounding box center [599, 445] width 331 height 28
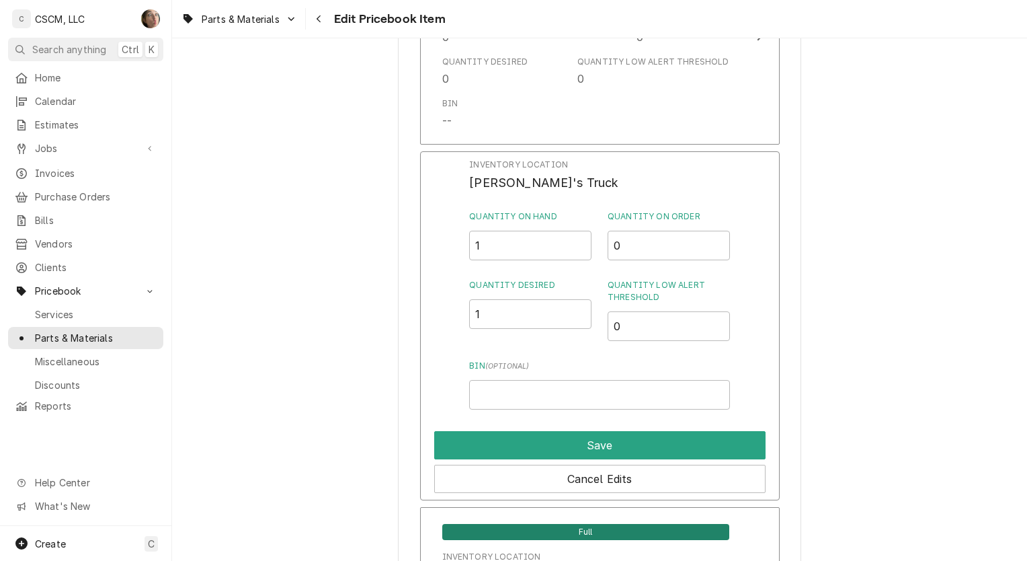
type textarea "x"
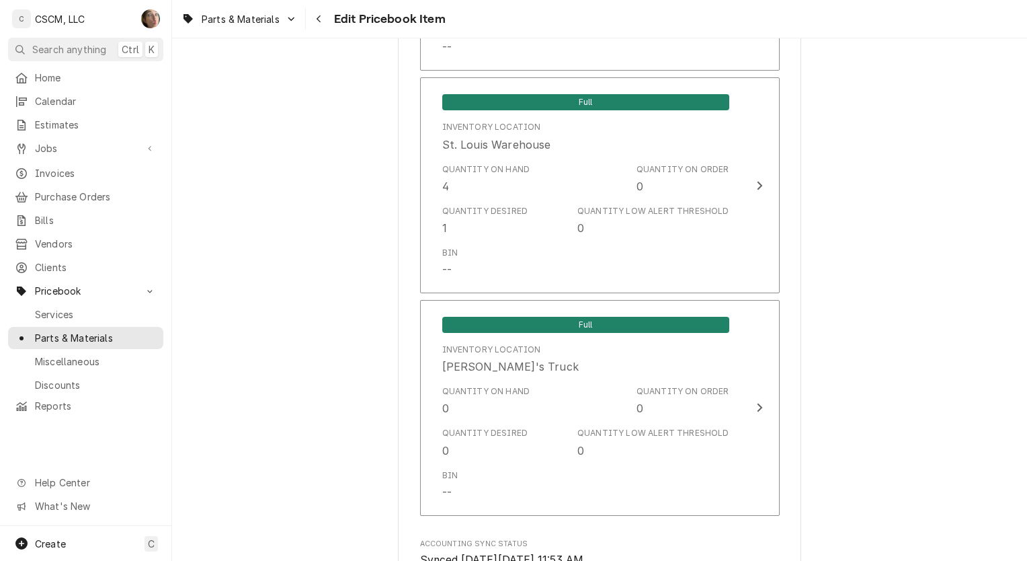
scroll to position [2854, 0]
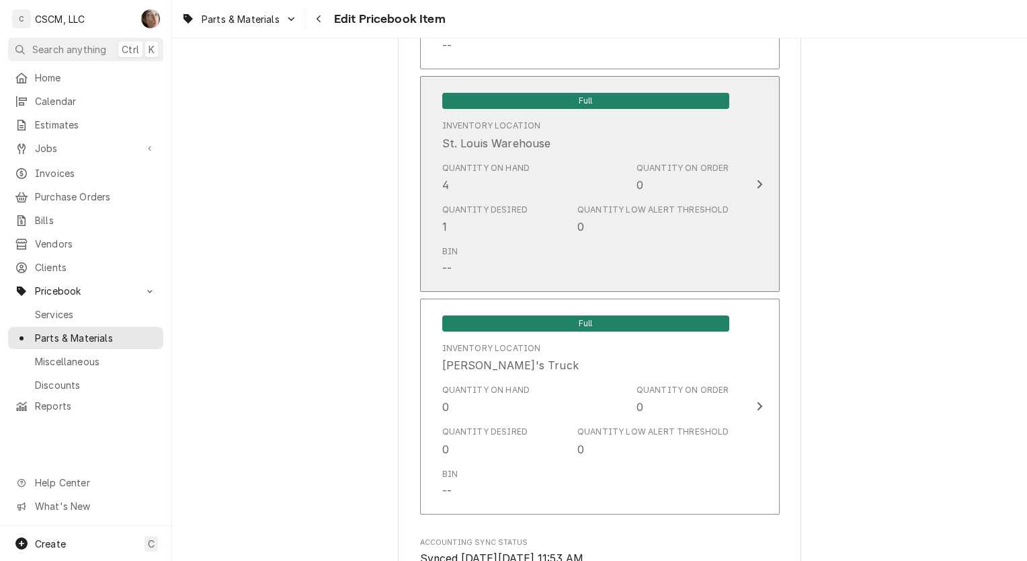
click at [663, 210] on div "Quantity Low Alert Threshold 0" at bounding box center [652, 219] width 151 height 31
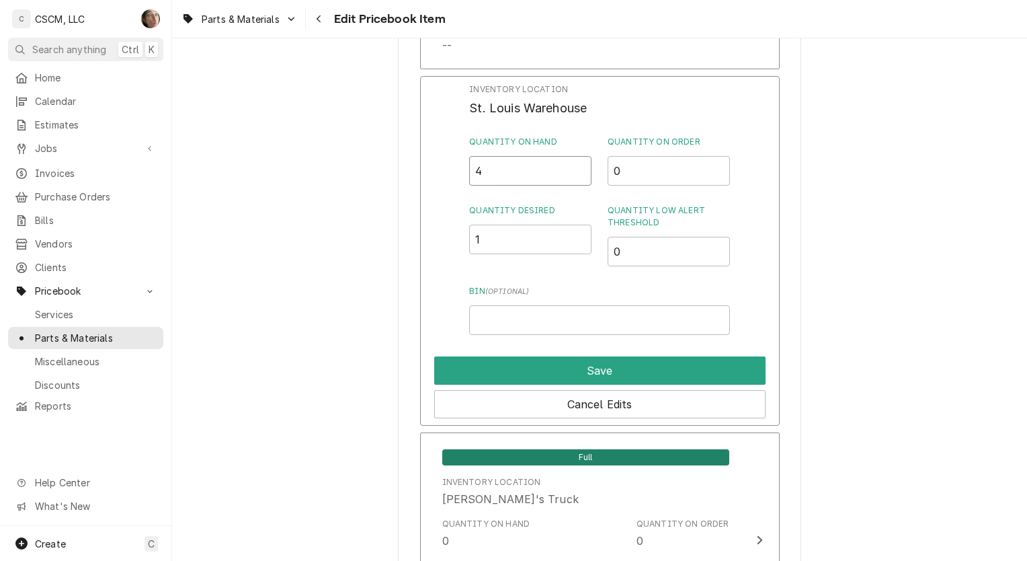
click at [503, 172] on input "4" at bounding box center [530, 171] width 122 height 30
type input "1"
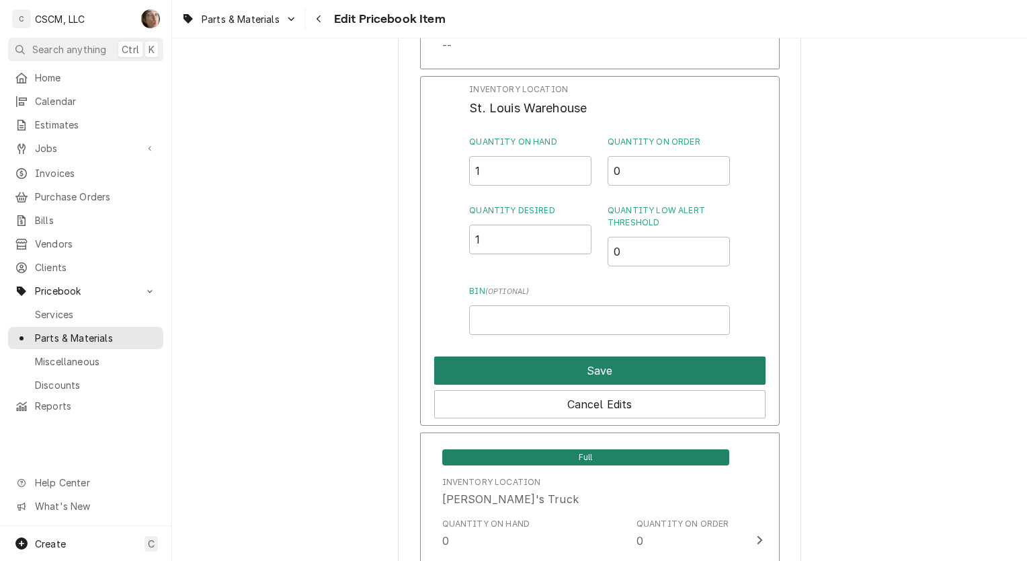
click at [532, 372] on button "Save" at bounding box center [599, 370] width 331 height 28
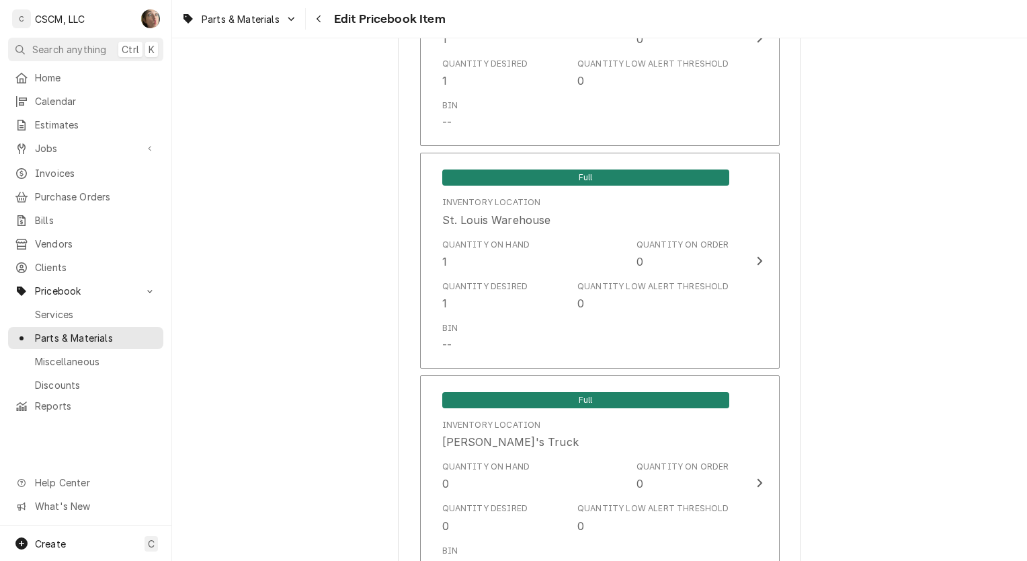
scroll to position [3095, 0]
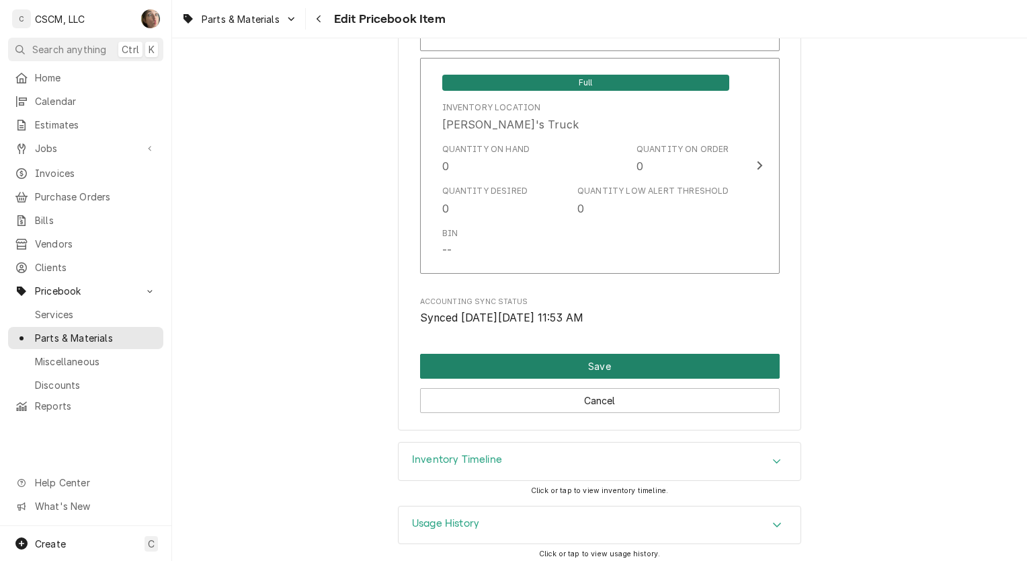
click at [628, 356] on button "Save" at bounding box center [600, 366] width 360 height 25
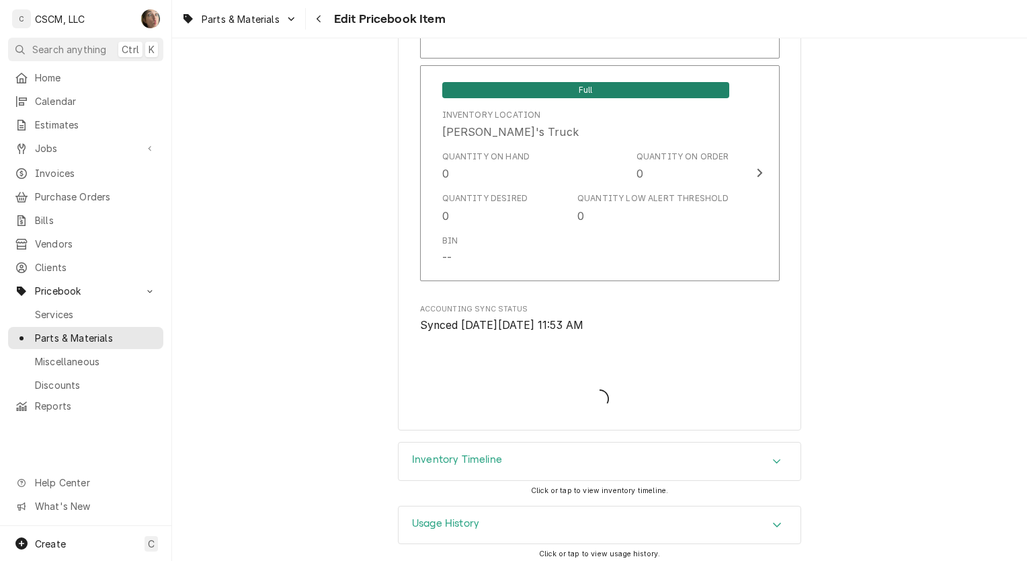
type textarea "x"
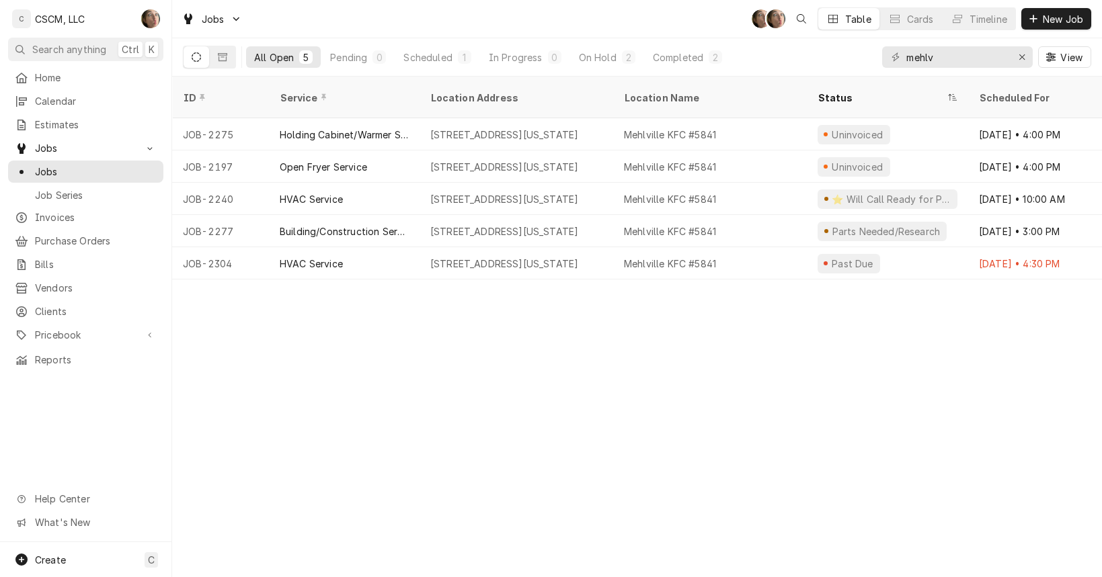
click at [518, 126] on div "[STREET_ADDRESS][US_STATE]" at bounding box center [516, 134] width 194 height 32
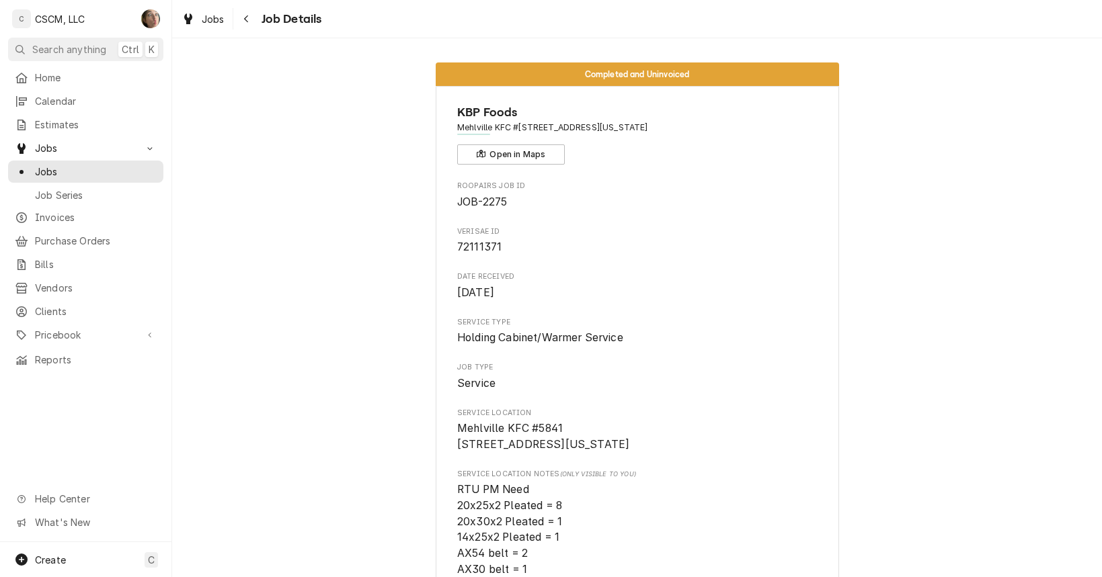
click at [710, 287] on span "[DATE]" at bounding box center [637, 293] width 360 height 16
drag, startPoint x: 653, startPoint y: 339, endPoint x: 440, endPoint y: 317, distance: 214.2
click at [808, 328] on div "Service Type Holding Cabinet/Warmer Service" at bounding box center [637, 331] width 360 height 29
click at [241, 15] on div "Navigate back" at bounding box center [246, 18] width 13 height 13
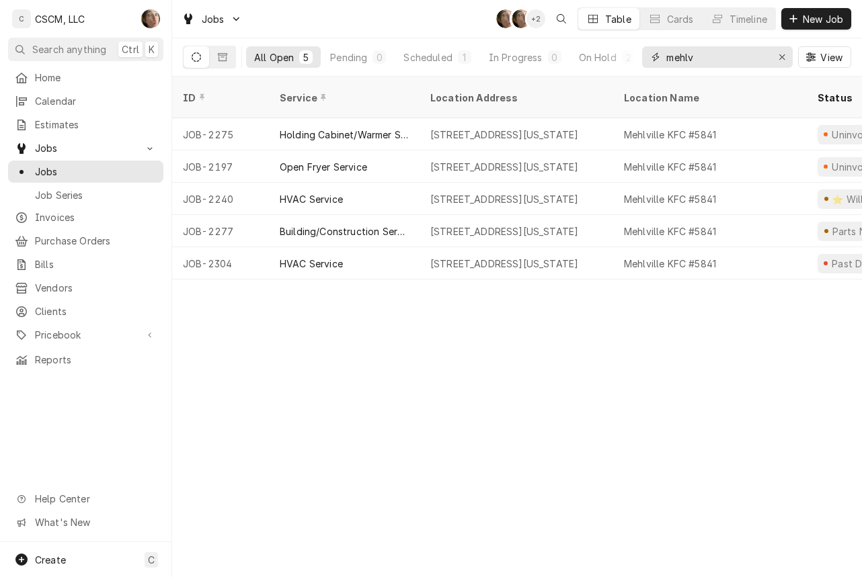
click at [784, 53] on icon "Erase input" at bounding box center [781, 56] width 7 height 9
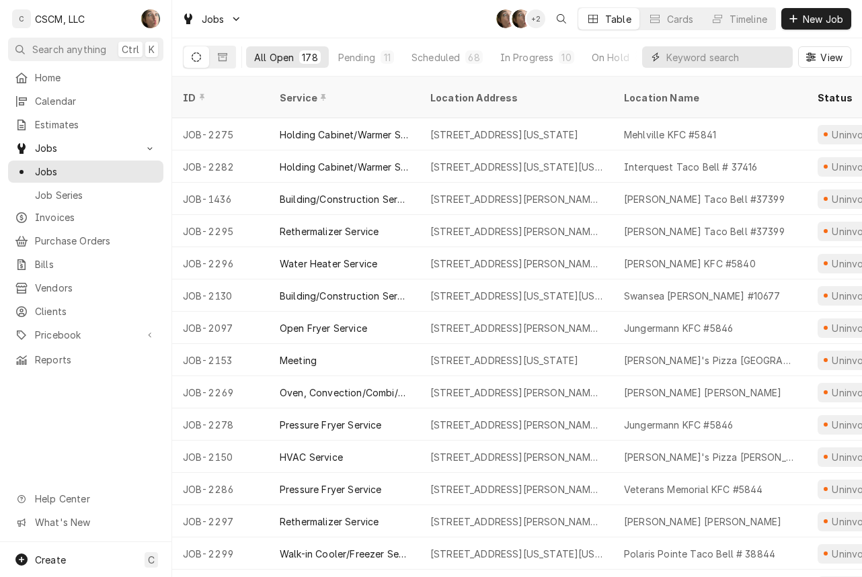
click at [682, 59] on input "Dynamic Content Wrapper" at bounding box center [726, 57] width 120 height 22
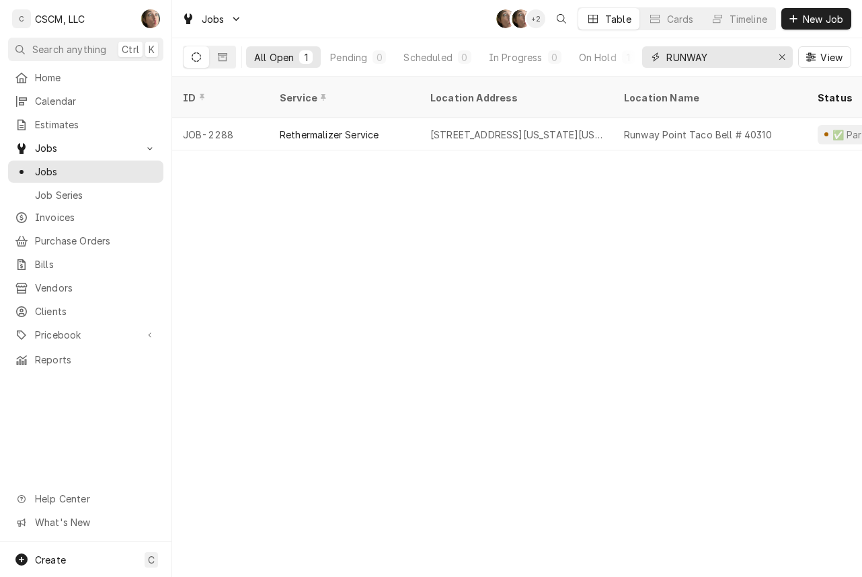
type input "RUNWAY"
click at [785, 58] on div "Erase input" at bounding box center [781, 56] width 13 height 13
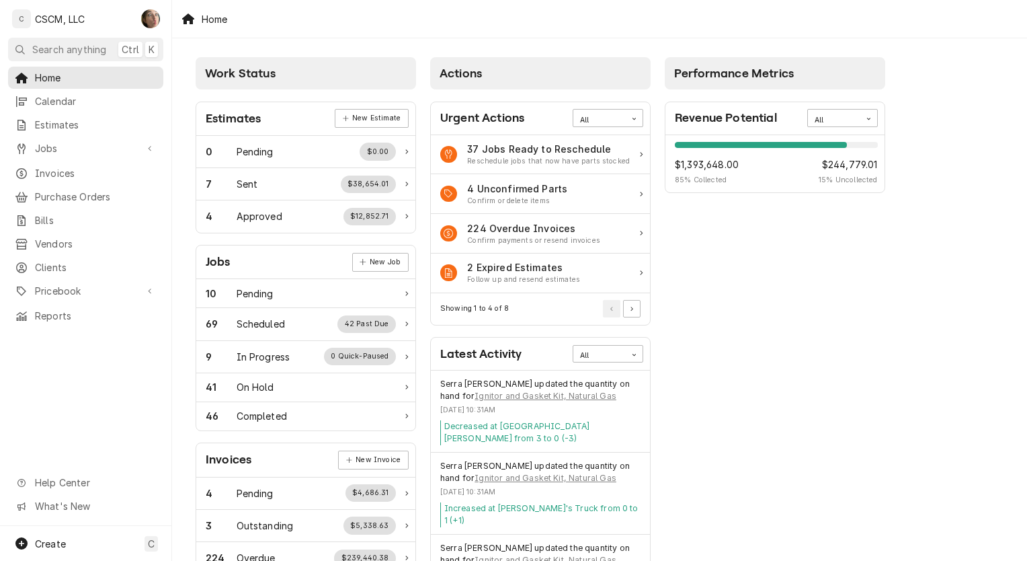
click at [52, 145] on span "Jobs" at bounding box center [86, 148] width 102 height 14
click at [54, 169] on span "Jobs" at bounding box center [96, 172] width 122 height 14
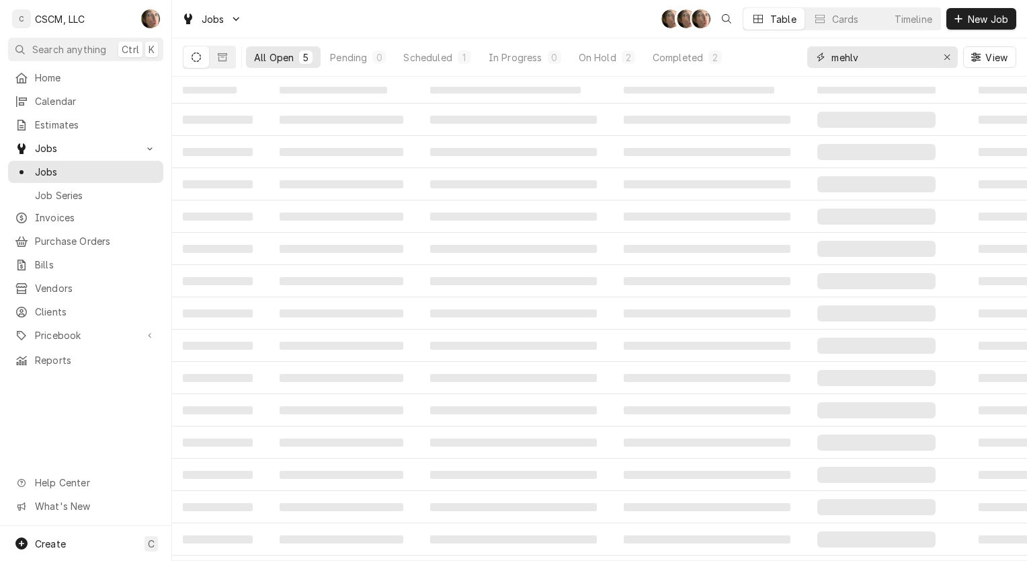
click at [910, 55] on input "mehlv" at bounding box center [882, 57] width 101 height 22
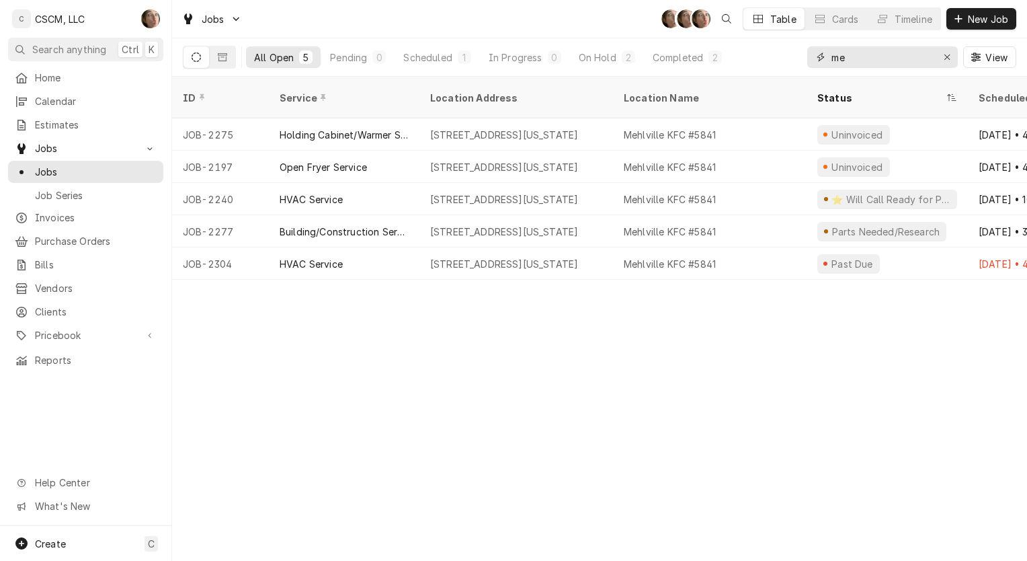
type input "m"
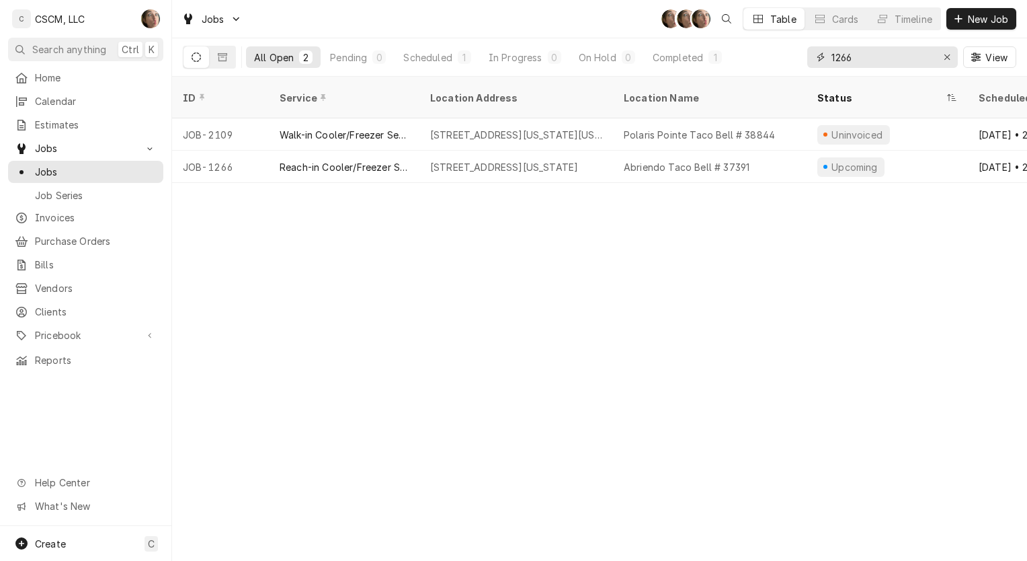
type input "1266"
click at [305, 160] on div "Reach-in Cooler/Freezer Service" at bounding box center [344, 167] width 129 height 14
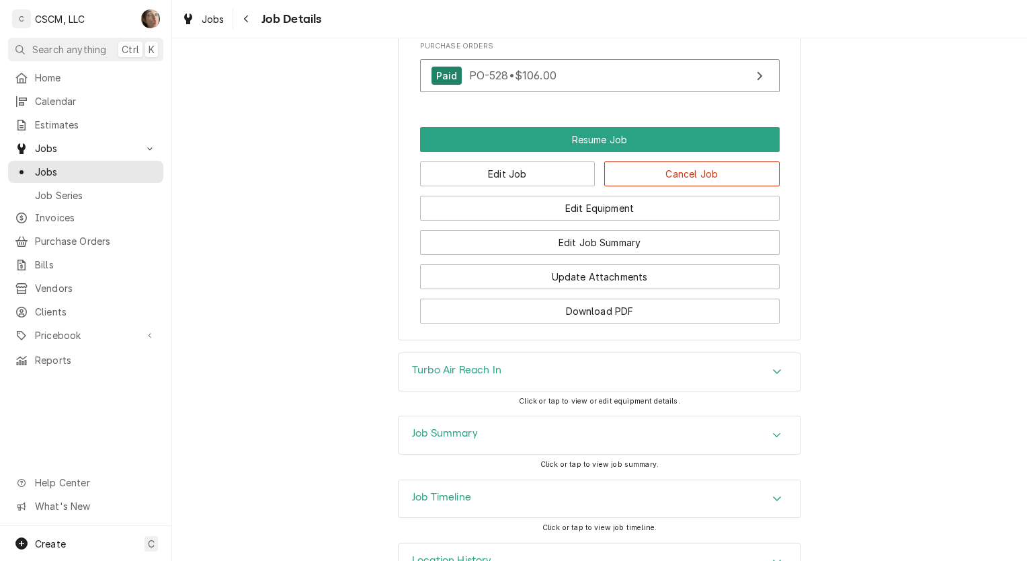
scroll to position [1304, 0]
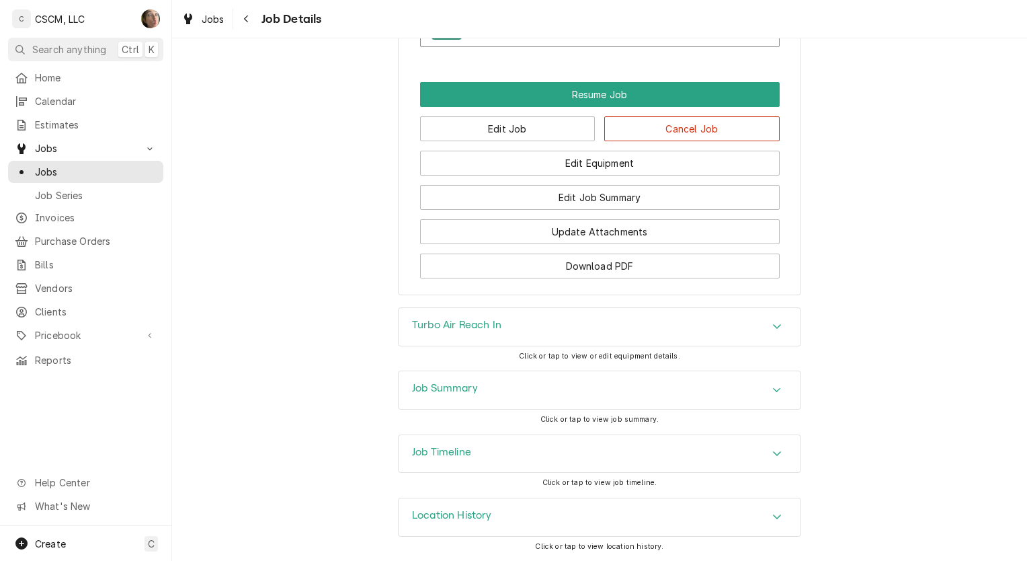
click at [400, 389] on div "Job Summary" at bounding box center [600, 390] width 402 height 38
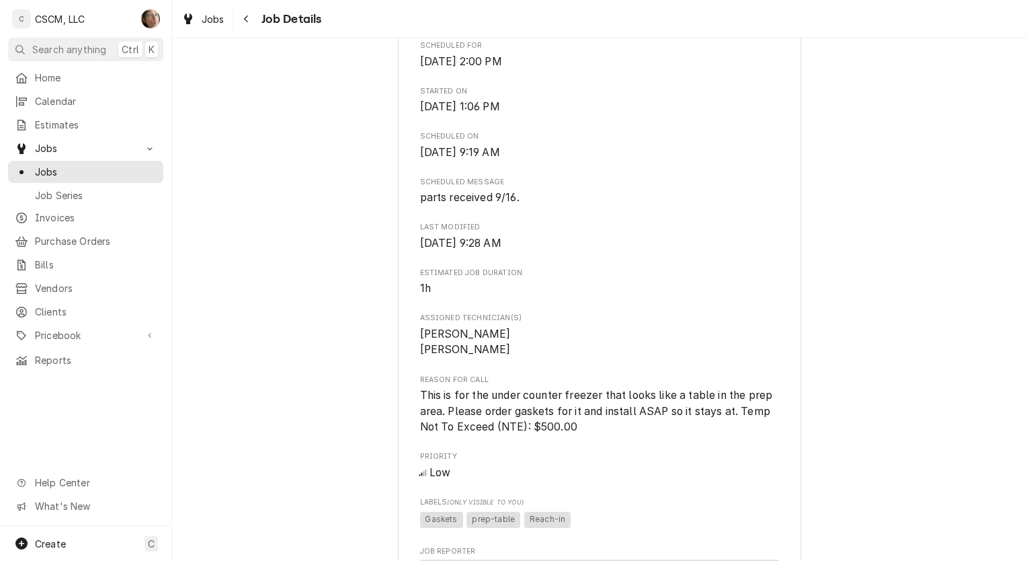
scroll to position [0, 0]
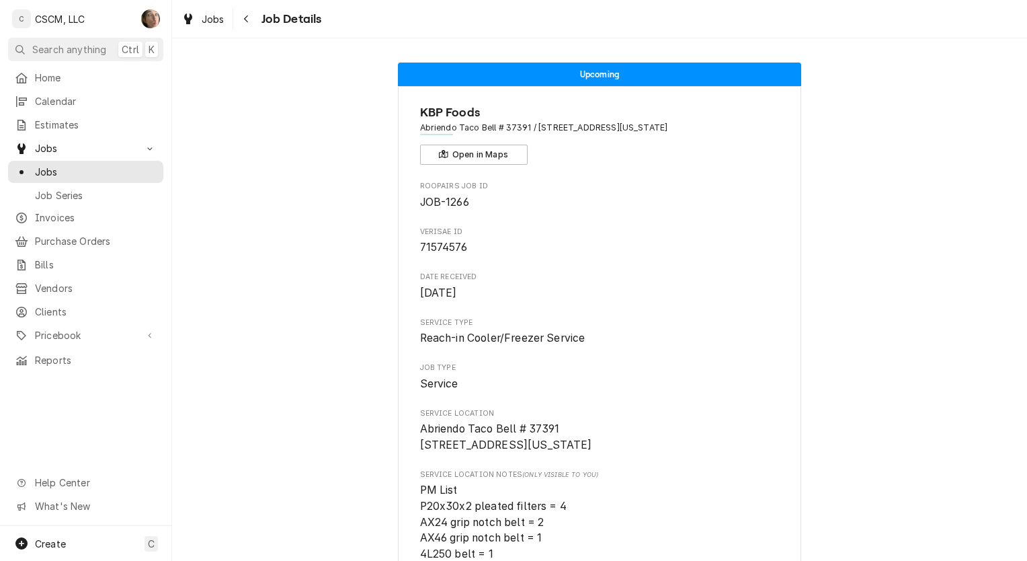
click at [253, 18] on div "Navigate back" at bounding box center [246, 18] width 13 height 13
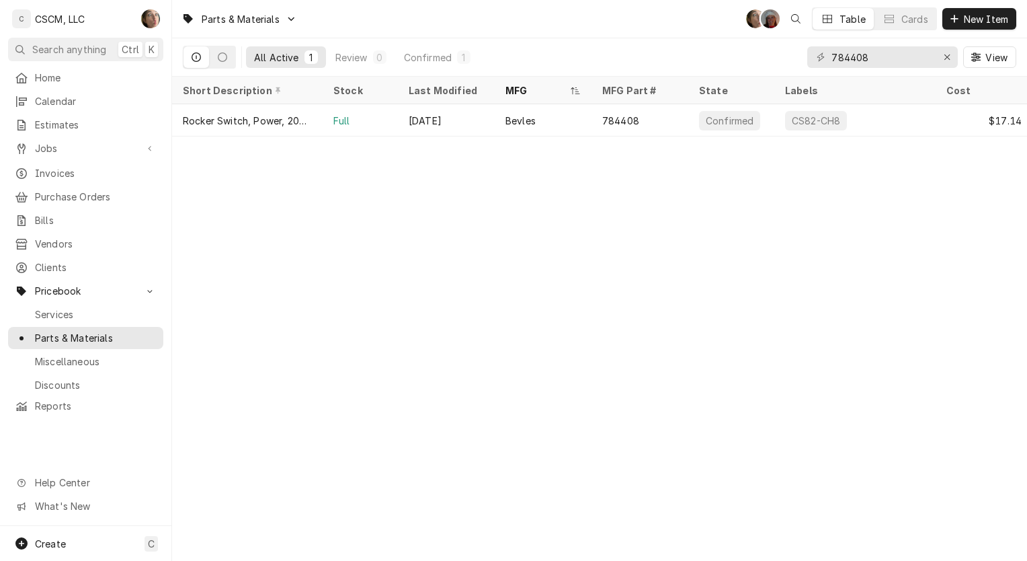
click at [346, 279] on div "Parts & Materials SH DV Table Cards New Item All Active 1 Review 0 Confirmed 1 …" at bounding box center [599, 280] width 855 height 561
click at [649, 120] on div "784408" at bounding box center [640, 120] width 97 height 32
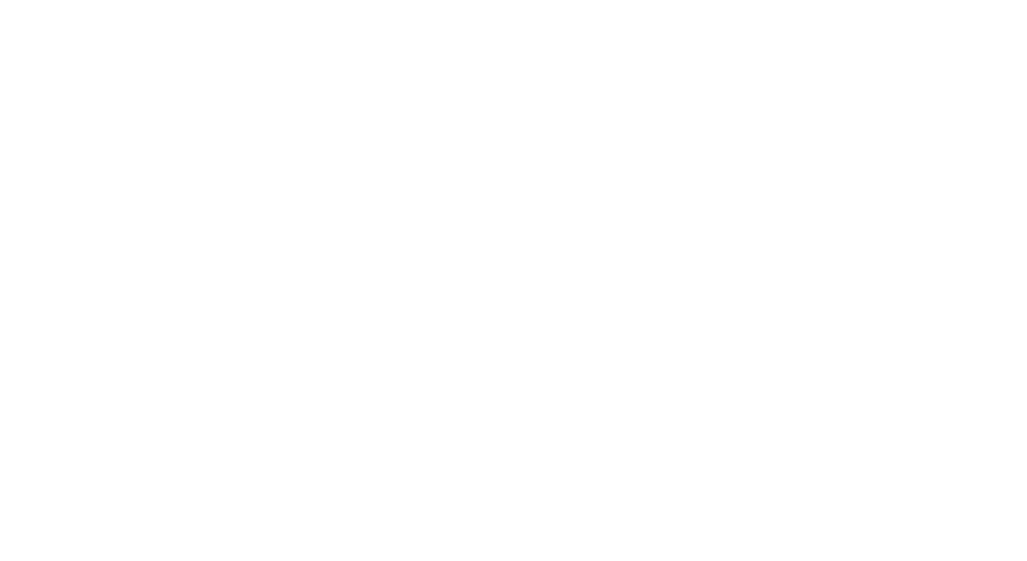
click at [124, 170] on div "Dynamic Content Wrapper" at bounding box center [513, 280] width 1027 height 561
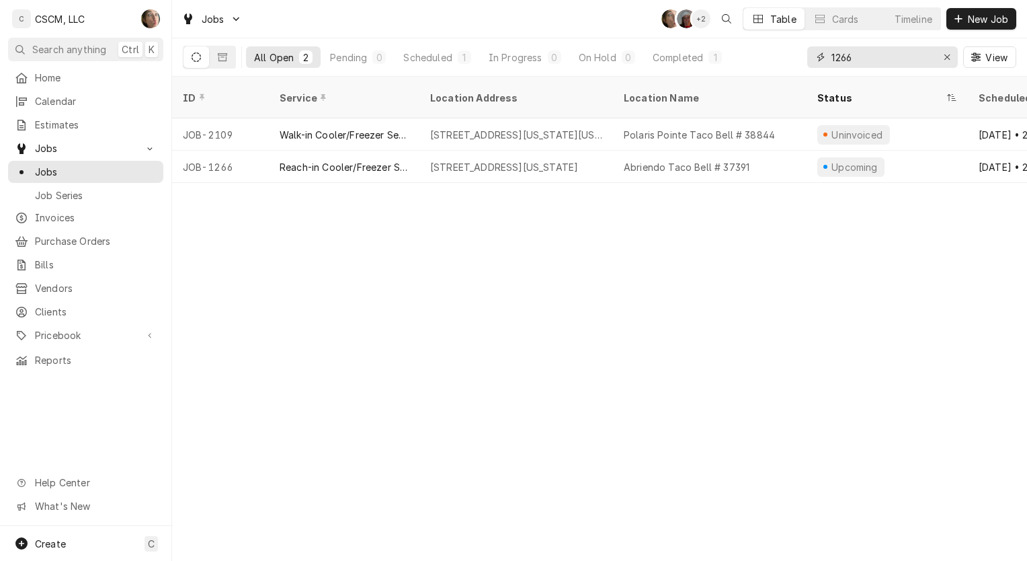
click at [912, 63] on input "1266" at bounding box center [882, 57] width 101 height 22
type input "1"
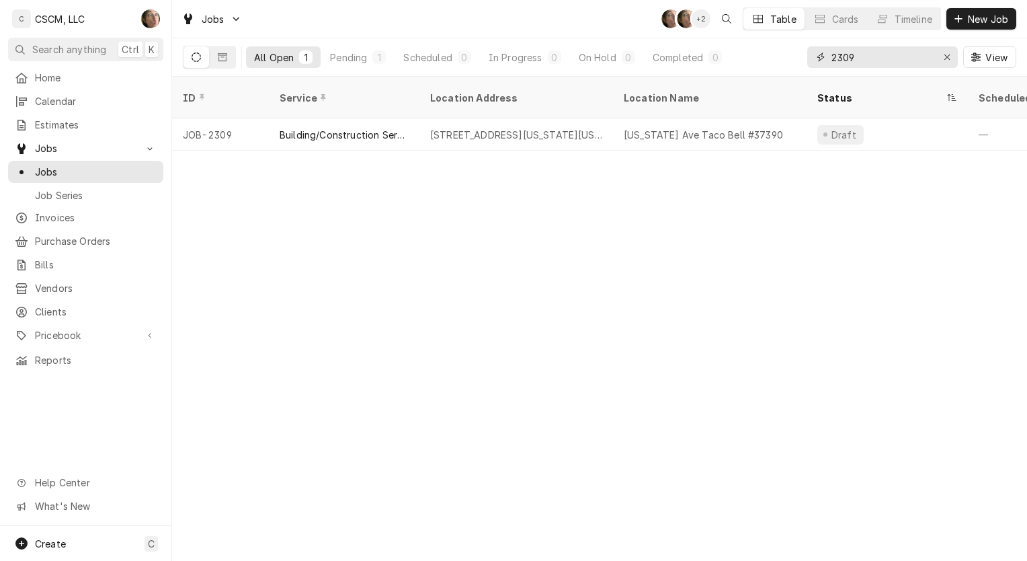
click at [911, 48] on input "2309" at bounding box center [882, 57] width 101 height 22
type input "2"
type input "2288"
click at [606, 118] on div "450 Runway Pt, Colorado Springs, Colorado 80916" at bounding box center [516, 134] width 194 height 32
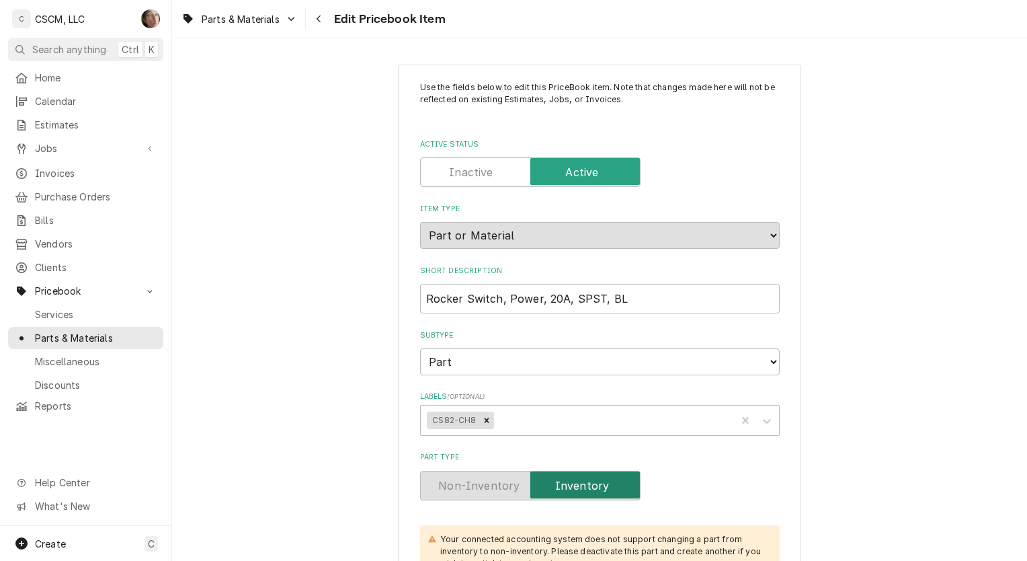
click at [316, 26] on button "Navigate back" at bounding box center [320, 19] width 22 height 22
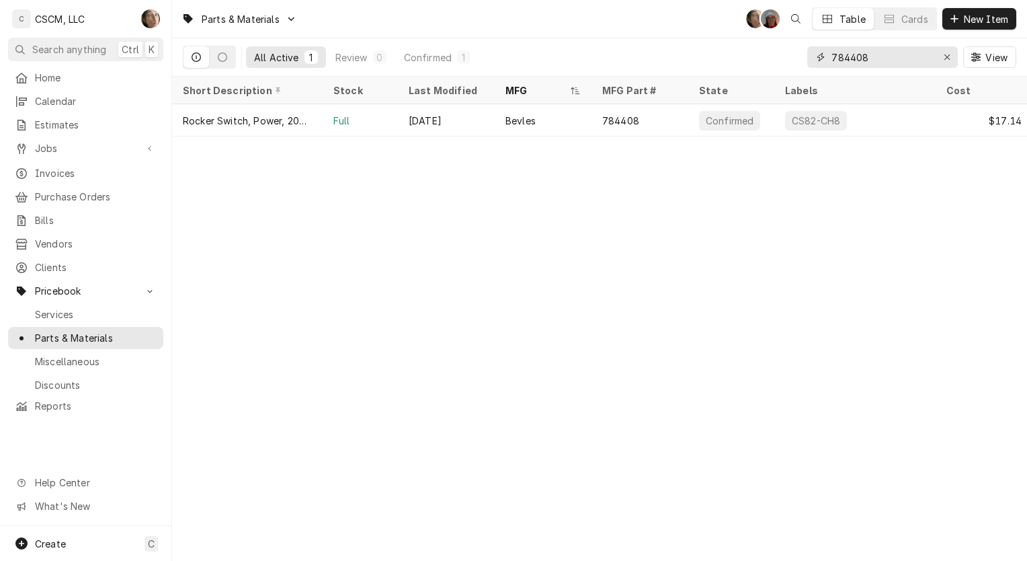
drag, startPoint x: 887, startPoint y: 53, endPoint x: 725, endPoint y: 54, distance: 162.7
drag, startPoint x: 725, startPoint y: 54, endPoint x: 627, endPoint y: 220, distance: 192.9
click at [627, 220] on div "Parts & Materials SH DV Table Cards New Item All Active 1 Review 0 Confirmed 1 …" at bounding box center [599, 280] width 855 height 561
click at [945, 56] on icon "Erase input" at bounding box center [947, 56] width 7 height 9
type input "8071683"
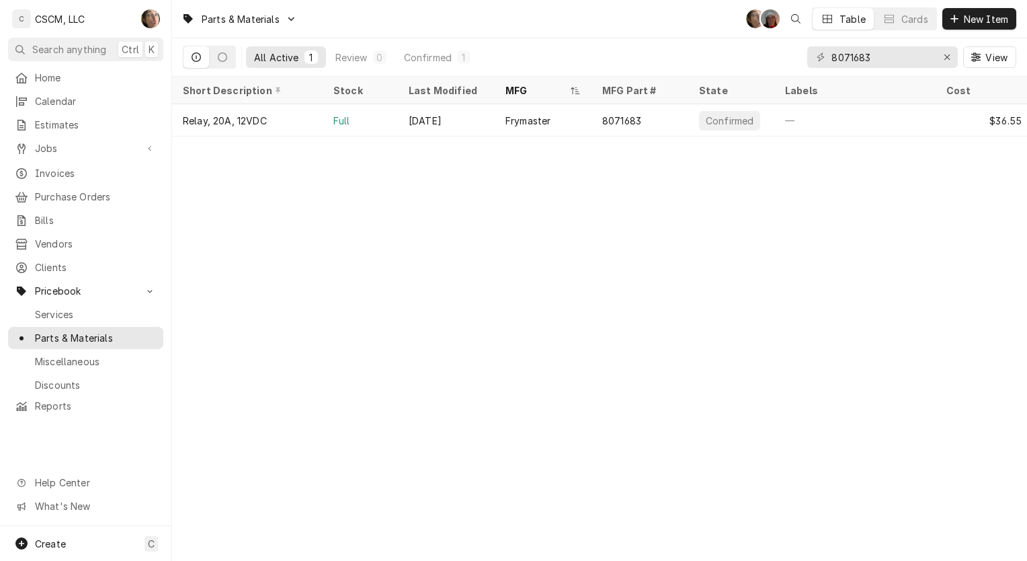
click at [507, 122] on div "Frymaster" at bounding box center [528, 121] width 45 height 14
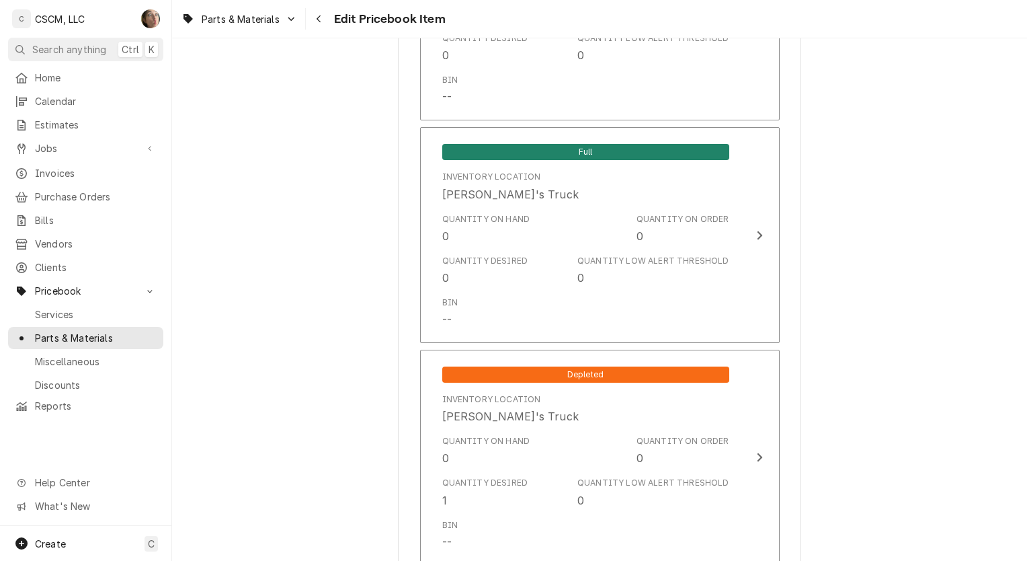
scroll to position [1915, 0]
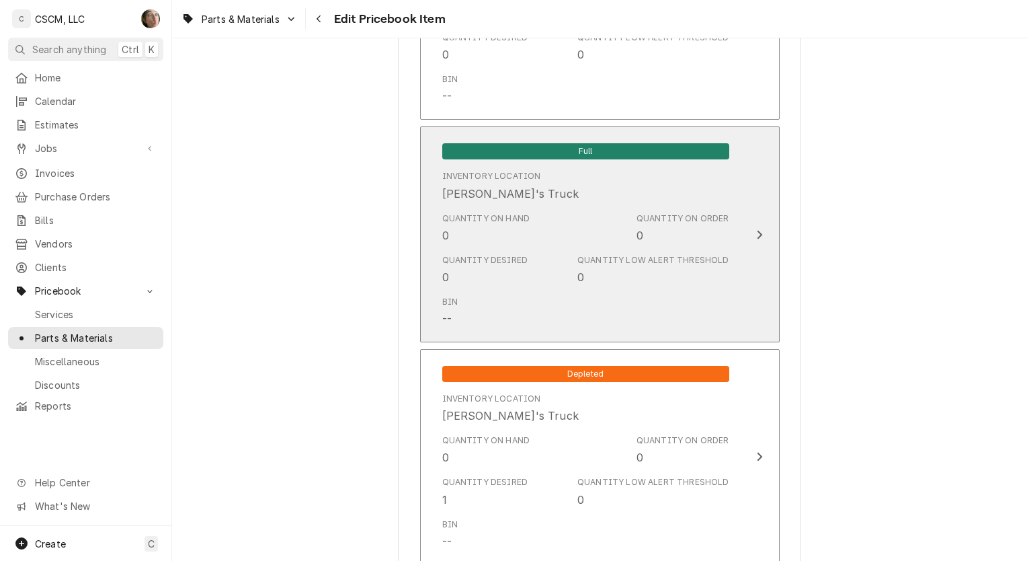
click at [533, 263] on div "Quantity Desired 0 Quantity Low Alert Threshold 0" at bounding box center [585, 270] width 287 height 42
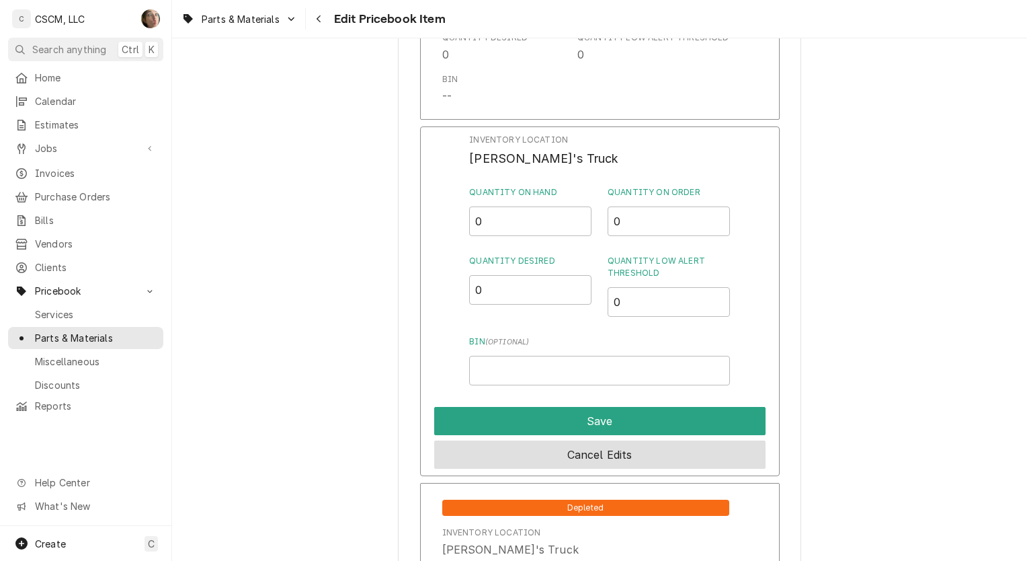
click at [571, 448] on button "Cancel Edits" at bounding box center [599, 454] width 331 height 28
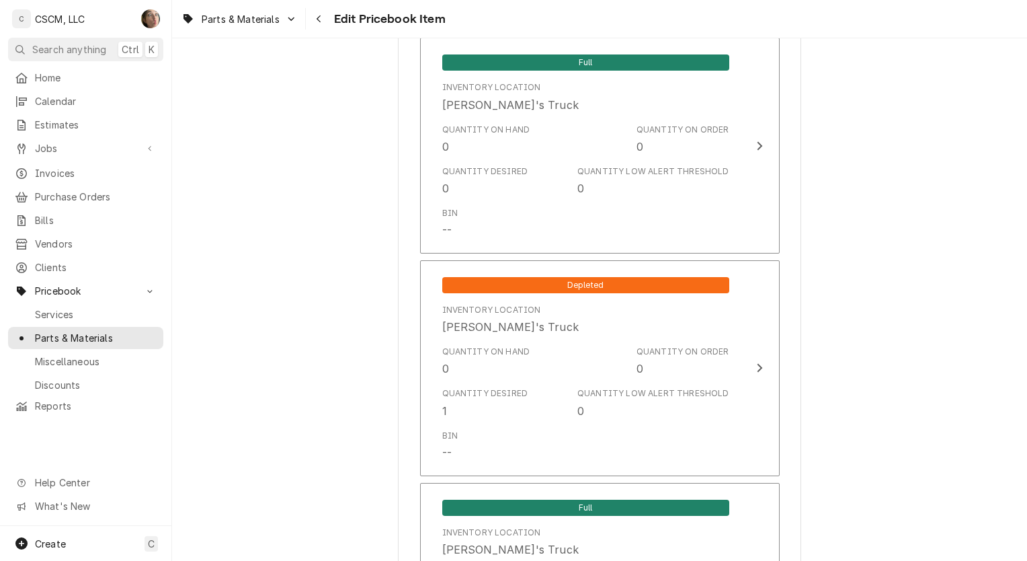
scroll to position [2013, 0]
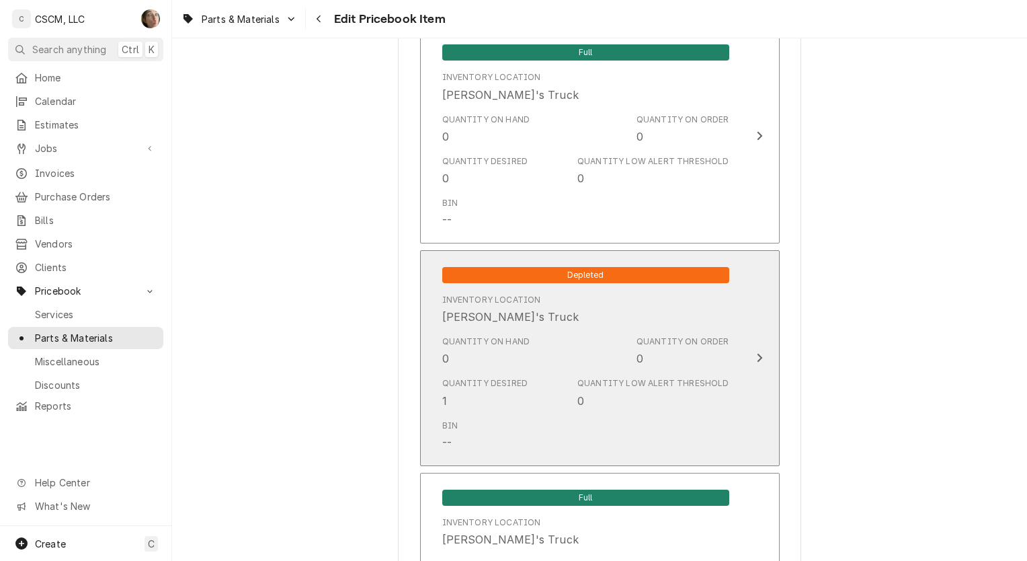
click at [577, 397] on div "Quantity Desired 1 Quantity Low Alert Threshold 0" at bounding box center [585, 393] width 287 height 42
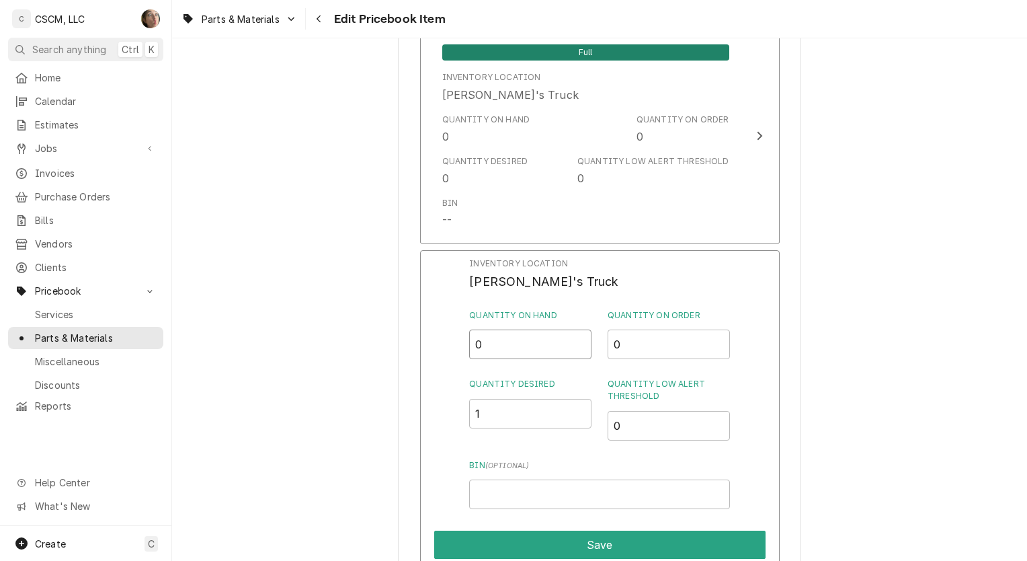
click at [484, 329] on input "0" at bounding box center [530, 344] width 122 height 30
type input "1"
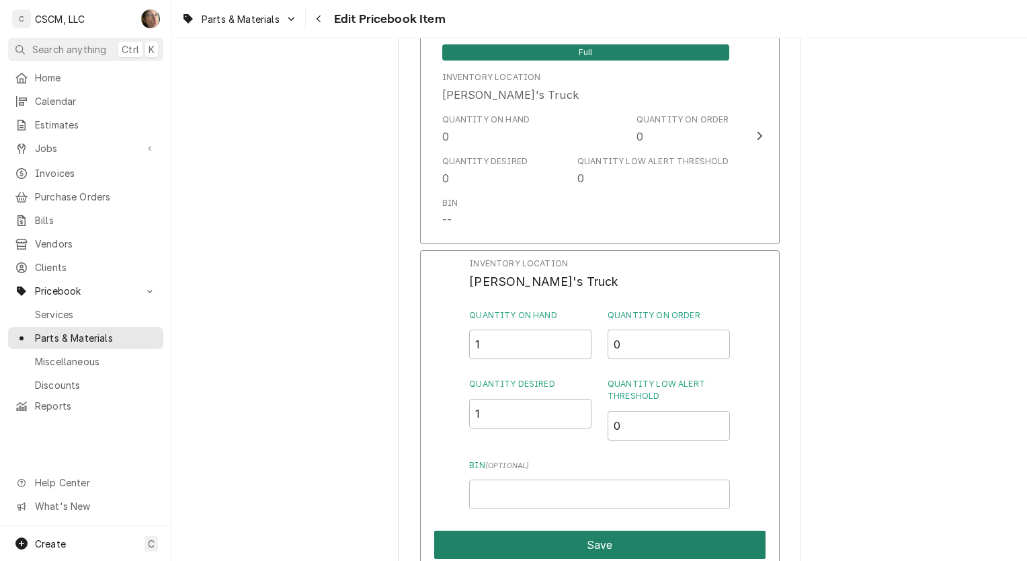
click at [559, 538] on button "Save" at bounding box center [599, 544] width 331 height 28
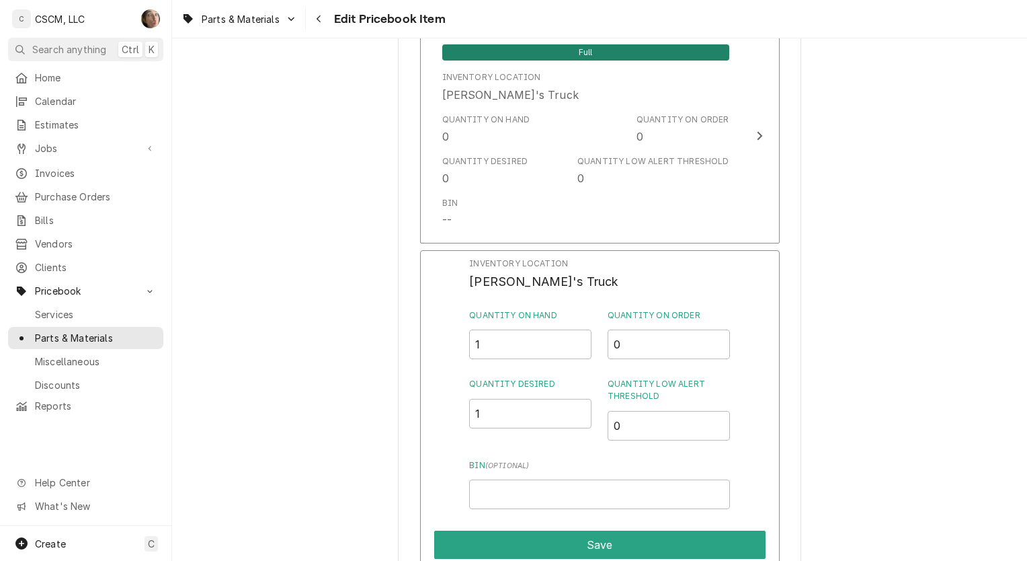
type textarea "x"
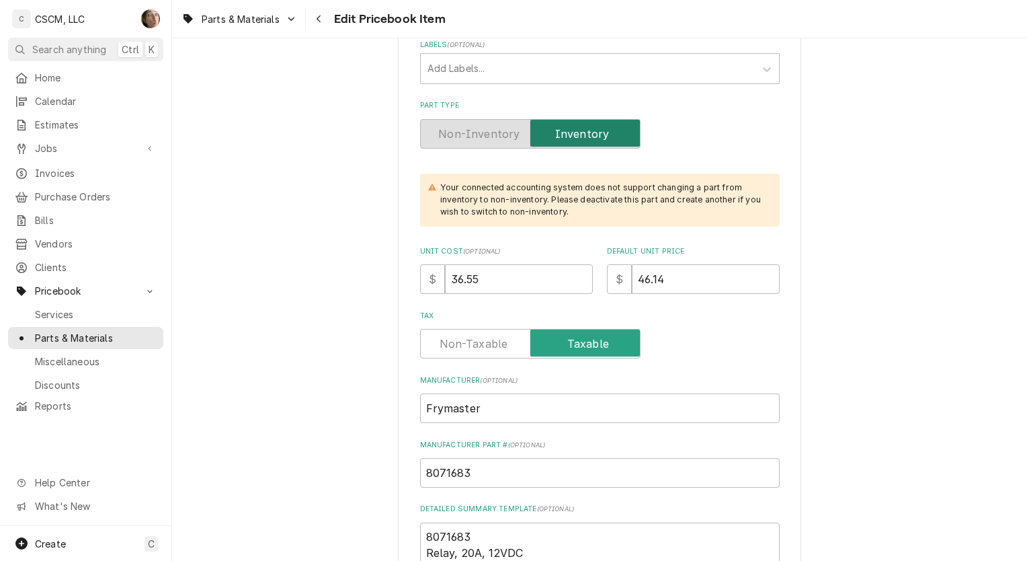
scroll to position [376, 0]
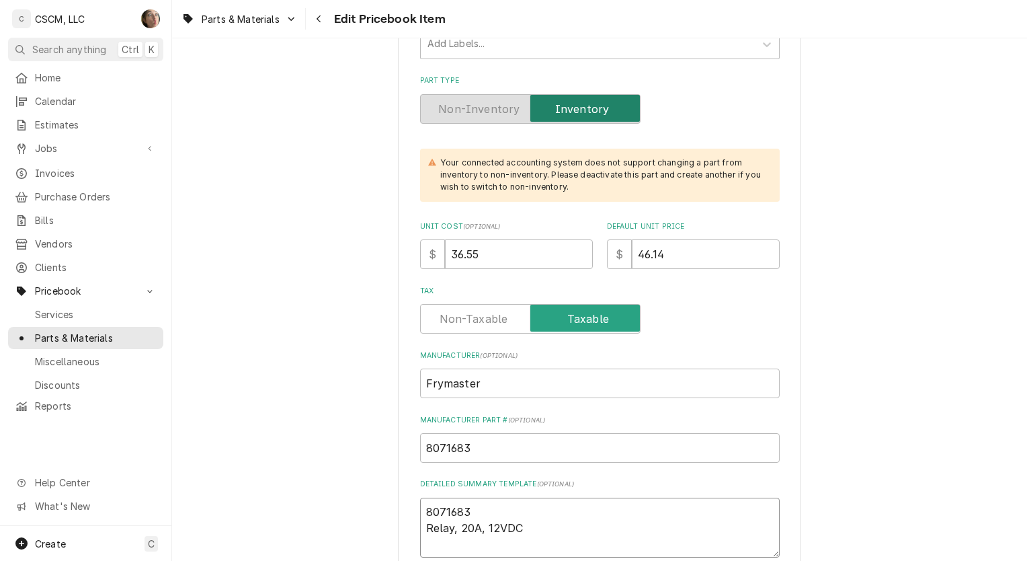
click at [519, 506] on textarea "8071683 Relay, 20A, 12VDC" at bounding box center [600, 527] width 360 height 61
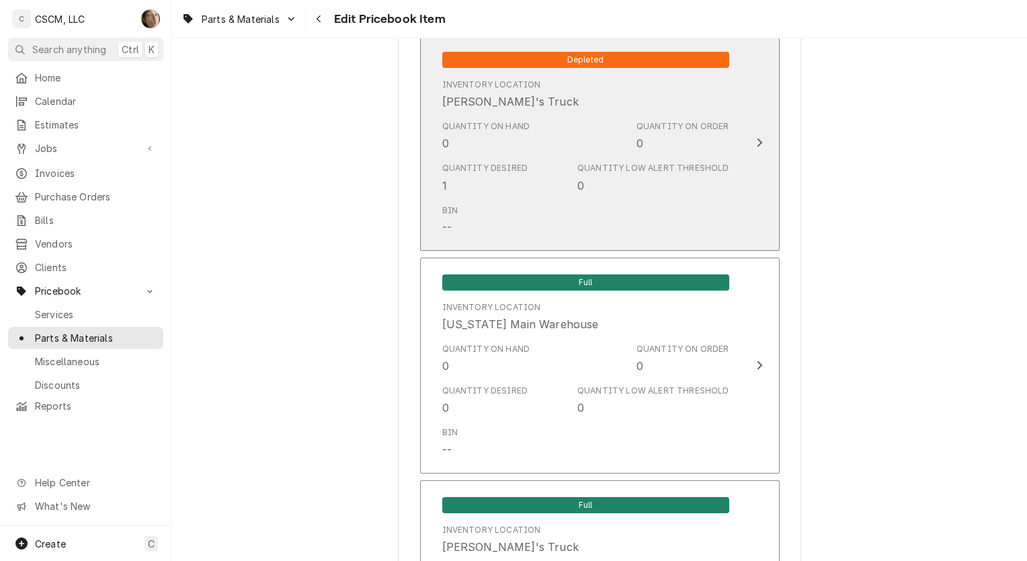
click at [561, 194] on div "Quantity Desired 1 Quantity Low Alert Threshold 0" at bounding box center [585, 178] width 287 height 42
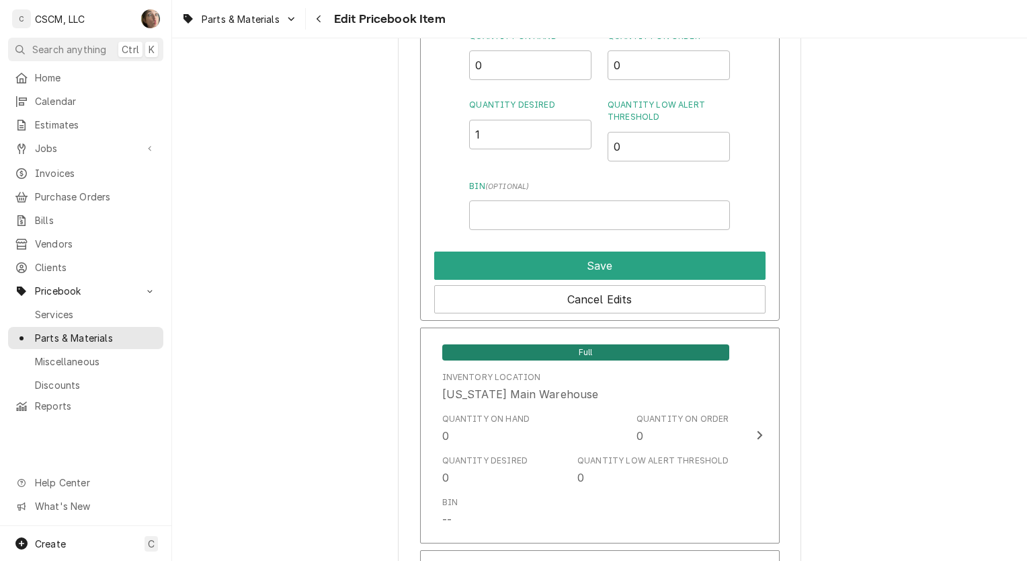
scroll to position [1400, 0]
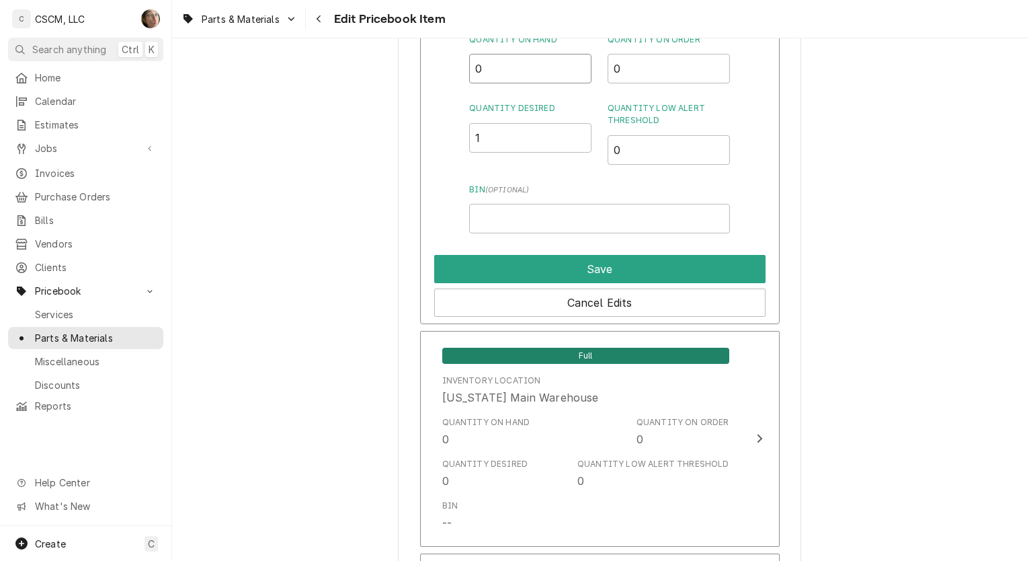
click at [490, 65] on input "0" at bounding box center [530, 69] width 122 height 30
type input "1"
drag, startPoint x: 586, startPoint y: 279, endPoint x: 590, endPoint y: 257, distance: 22.5
click at [590, 257] on div "Save Cancel Edits" at bounding box center [599, 282] width 331 height 67
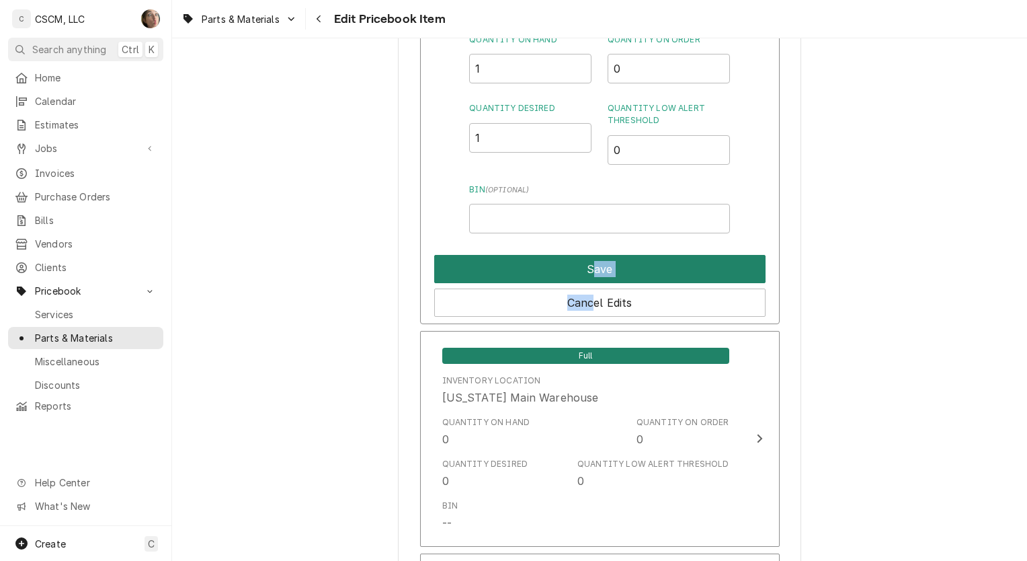
click at [590, 257] on button "Save" at bounding box center [599, 269] width 331 height 28
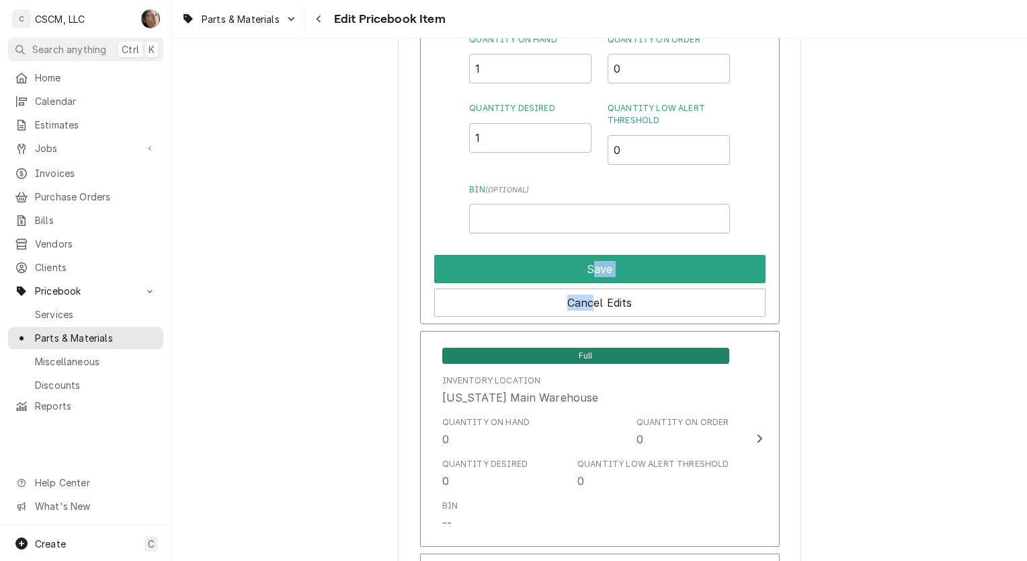
type textarea "x"
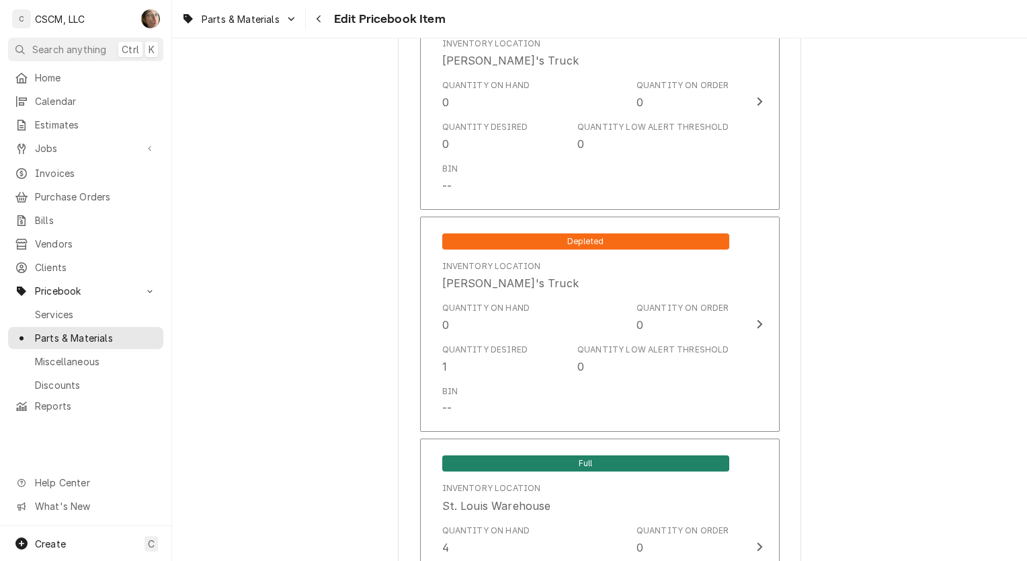
scroll to position [2495, 0]
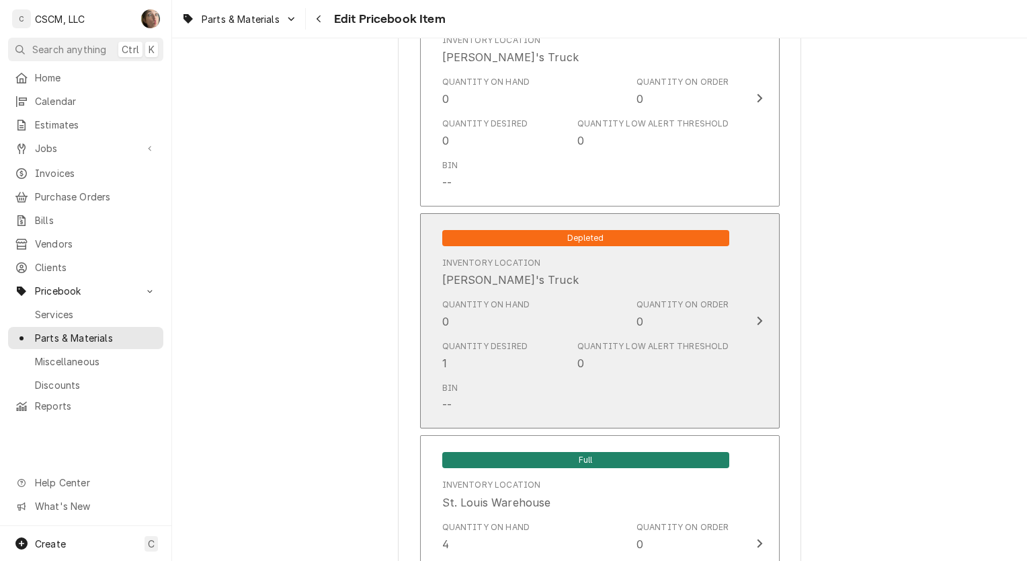
click at [582, 340] on div "Quantity Low Alert Threshold" at bounding box center [652, 346] width 151 height 12
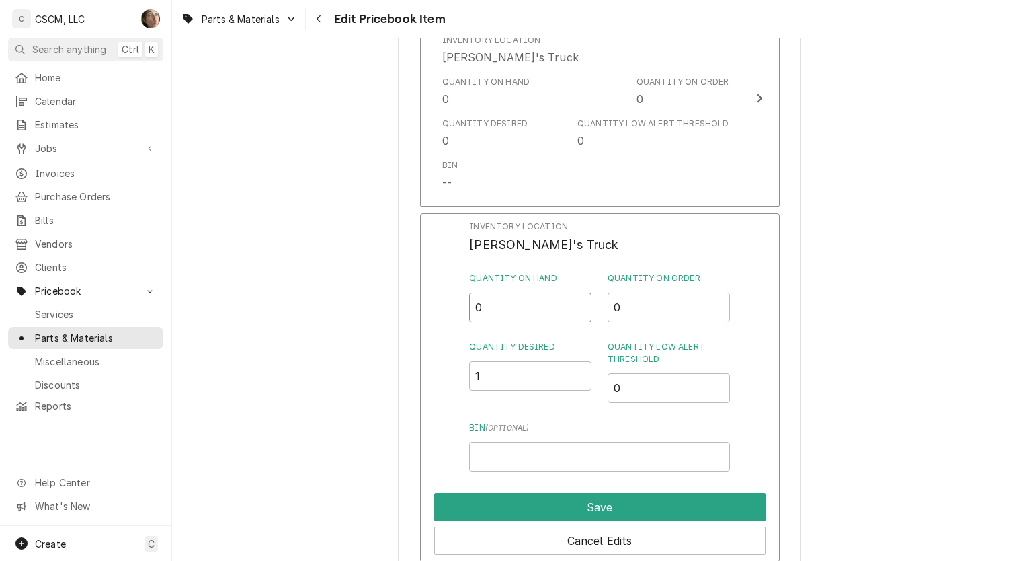
click at [492, 303] on input "0" at bounding box center [530, 307] width 122 height 30
type input "1"
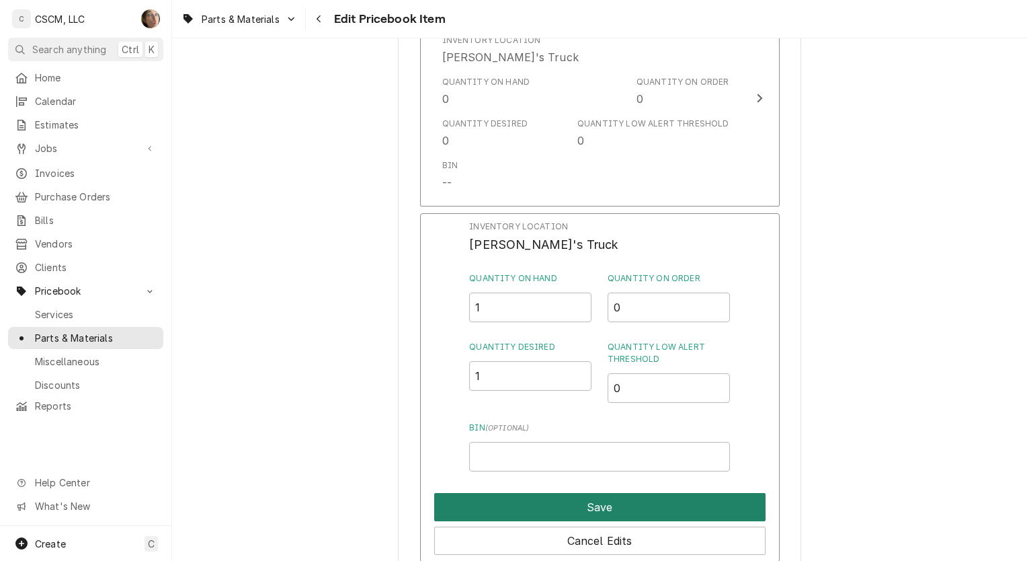
click at [533, 493] on button "Save" at bounding box center [599, 507] width 331 height 28
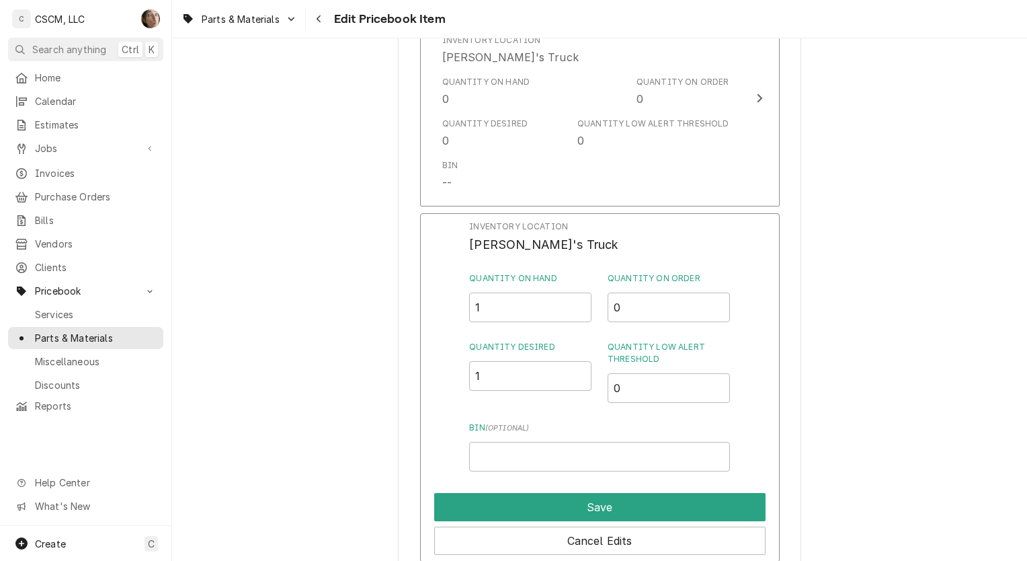
type textarea "x"
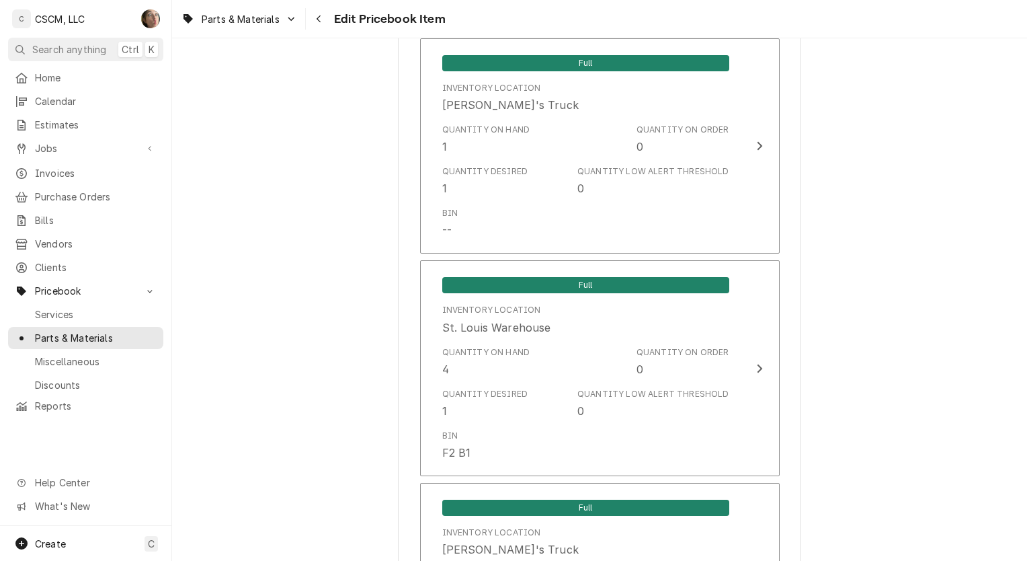
scroll to position [2678, 0]
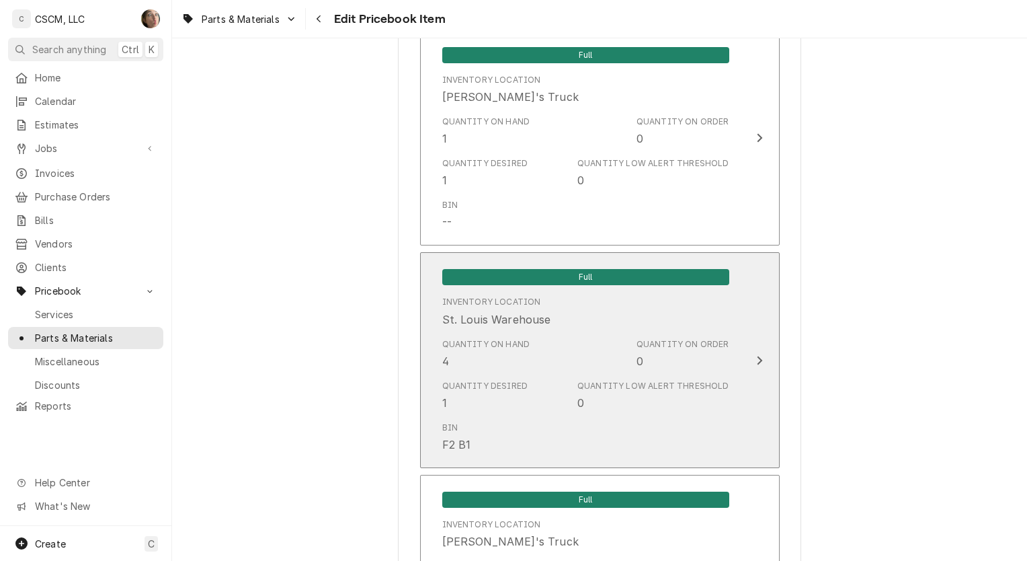
click at [563, 391] on div "Quantity Desired 1 Quantity Low Alert Threshold 0" at bounding box center [585, 395] width 287 height 42
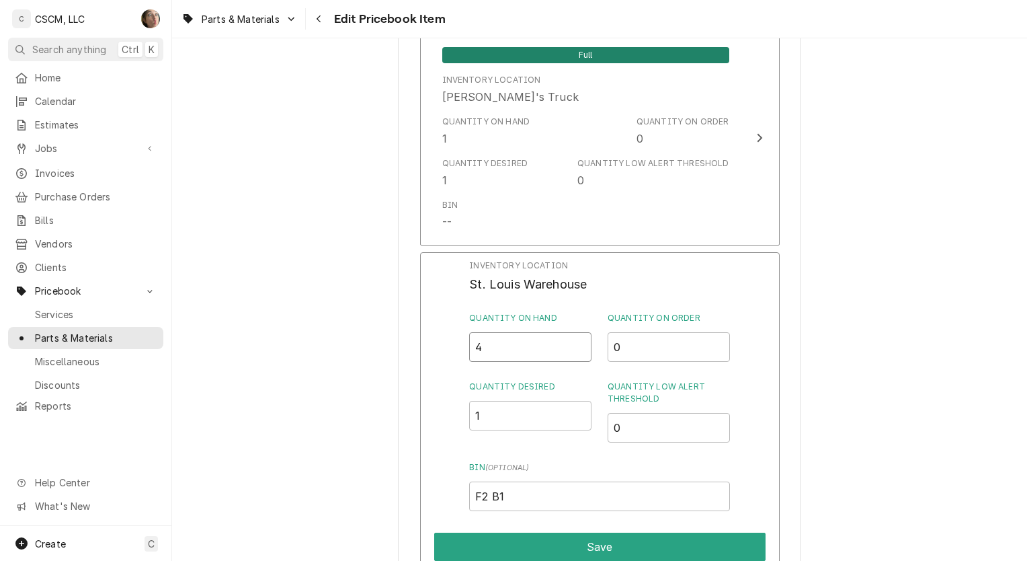
click at [521, 334] on input "4" at bounding box center [530, 347] width 122 height 30
type input "1"
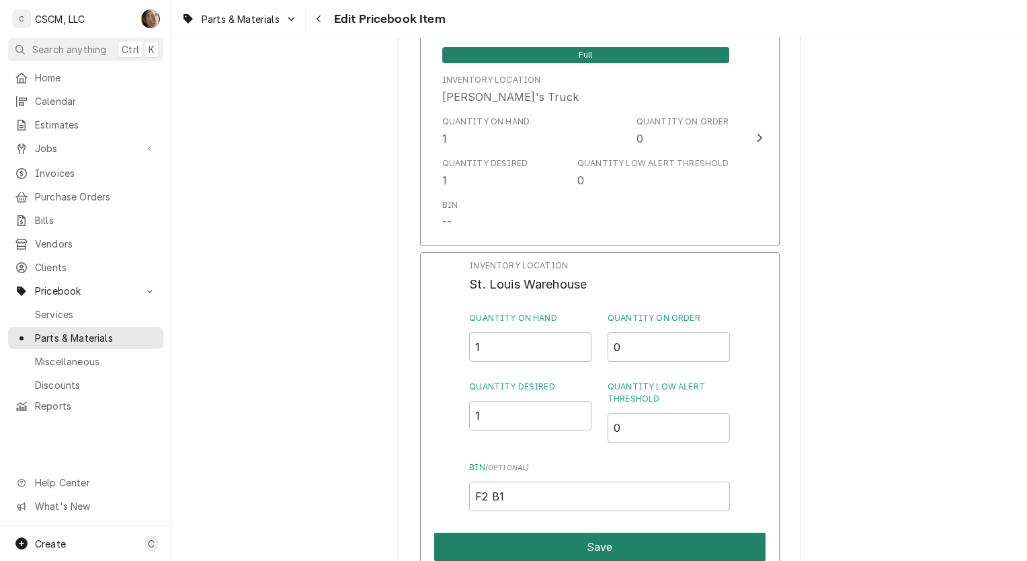
click at [510, 534] on button "Save" at bounding box center [599, 546] width 331 height 28
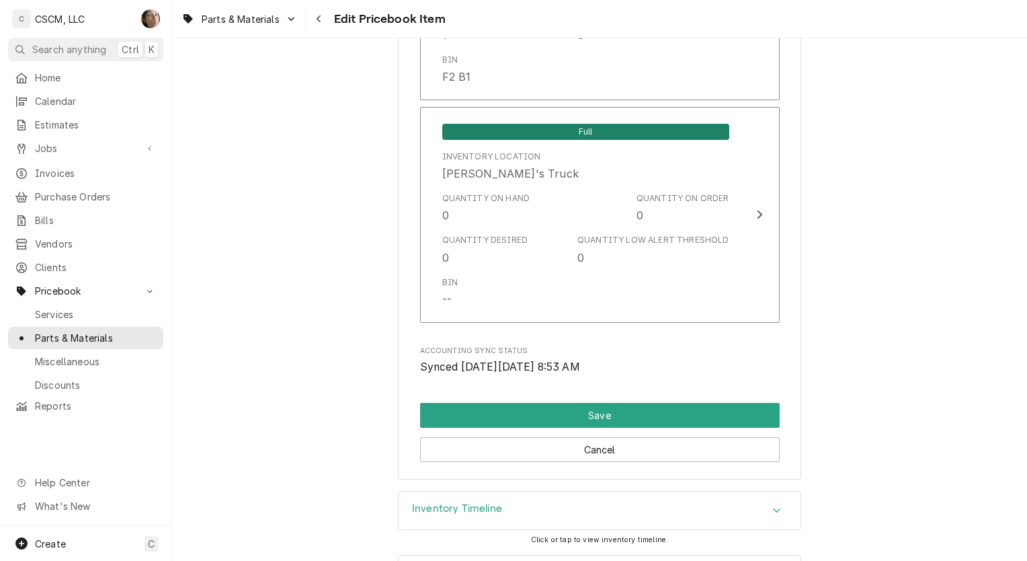
scroll to position [3047, 0]
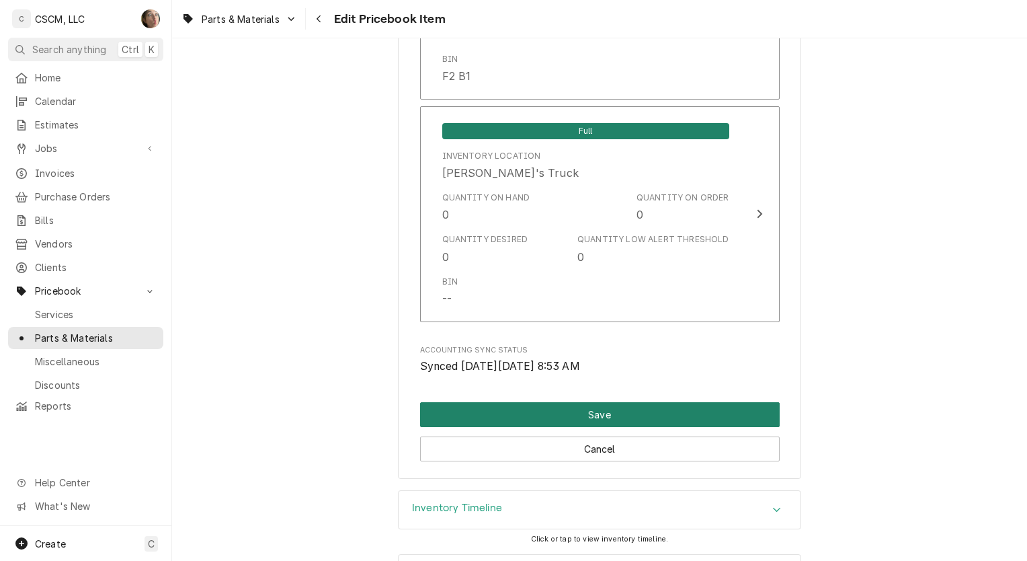
click at [487, 410] on button "Save" at bounding box center [600, 414] width 360 height 25
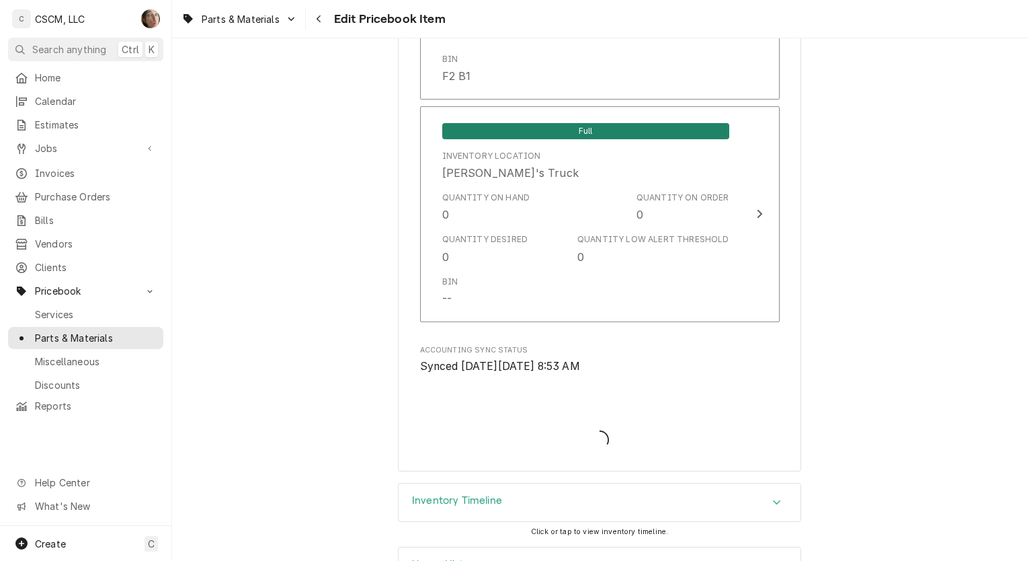
type textarea "x"
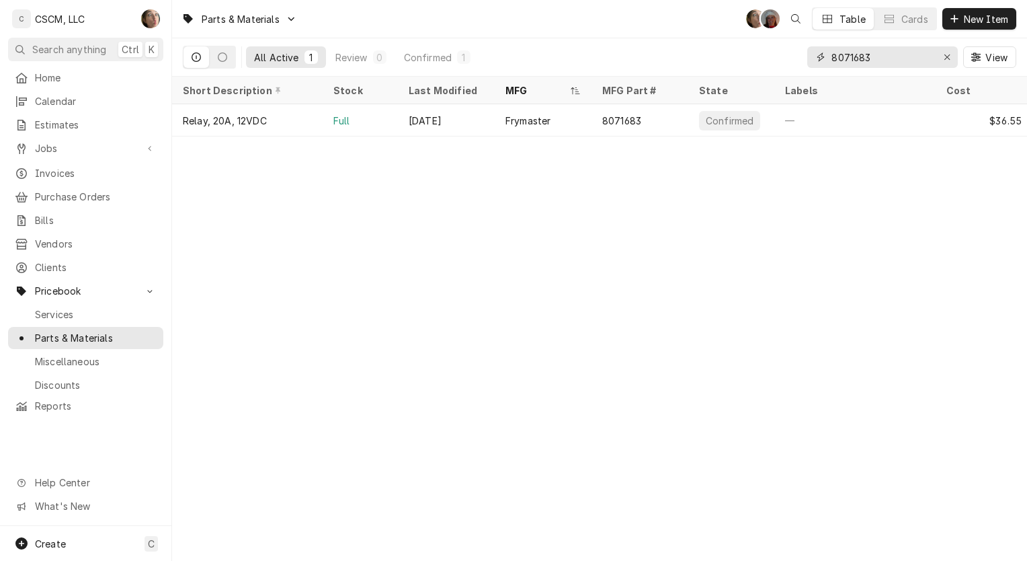
click at [893, 56] on input "8071683" at bounding box center [882, 57] width 101 height 22
type input "8"
type input "8263288"
click at [633, 120] on div "8263288" at bounding box center [622, 121] width 40 height 14
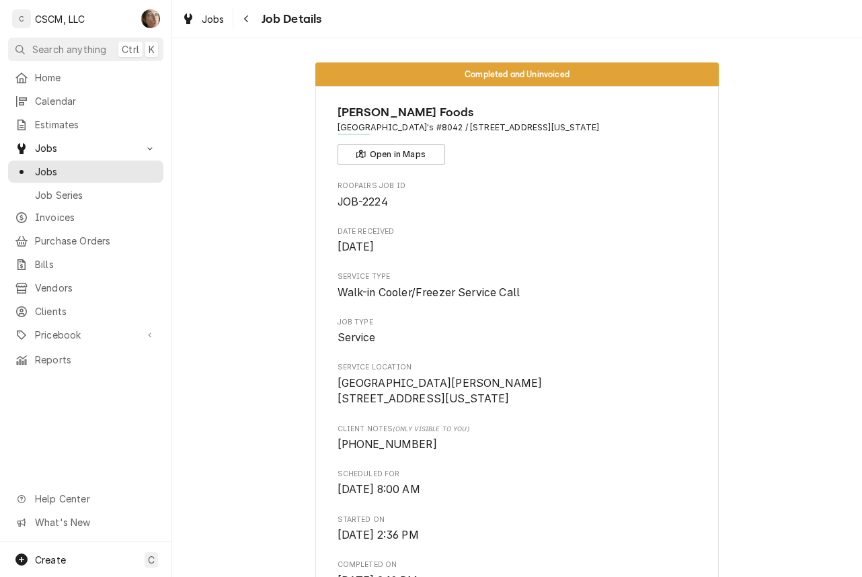
scroll to position [873, 0]
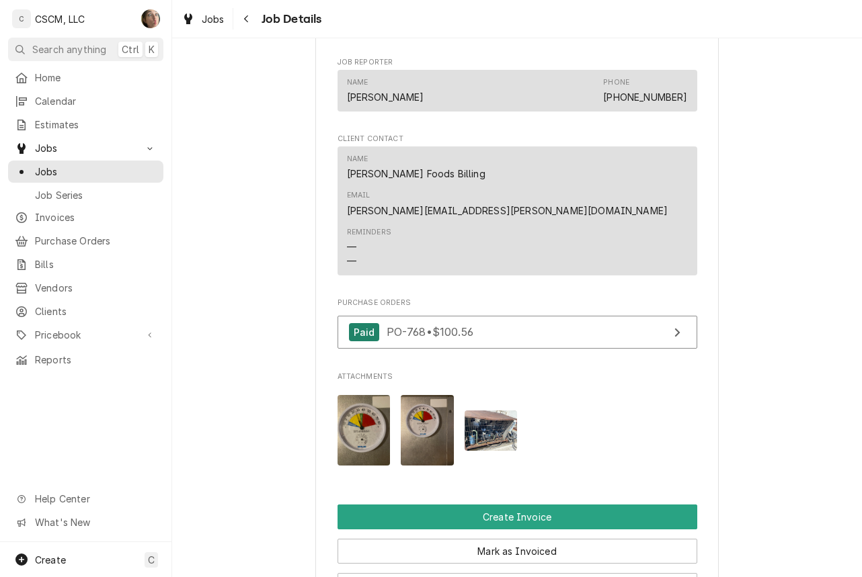
click at [247, 22] on icon "Navigate back" at bounding box center [246, 18] width 4 height 7
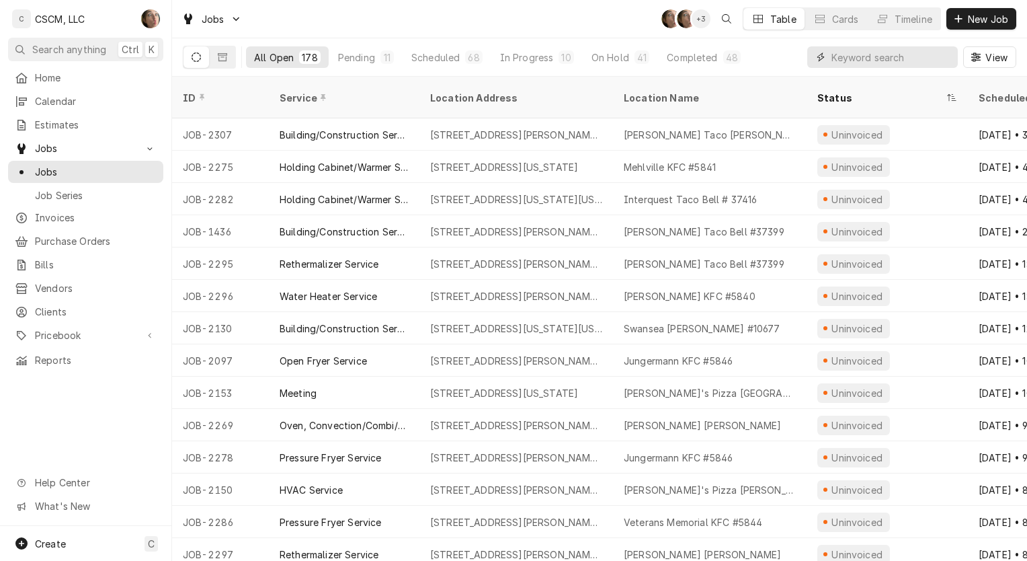
click at [853, 57] on input "Dynamic Content Wrapper" at bounding box center [892, 57] width 120 height 22
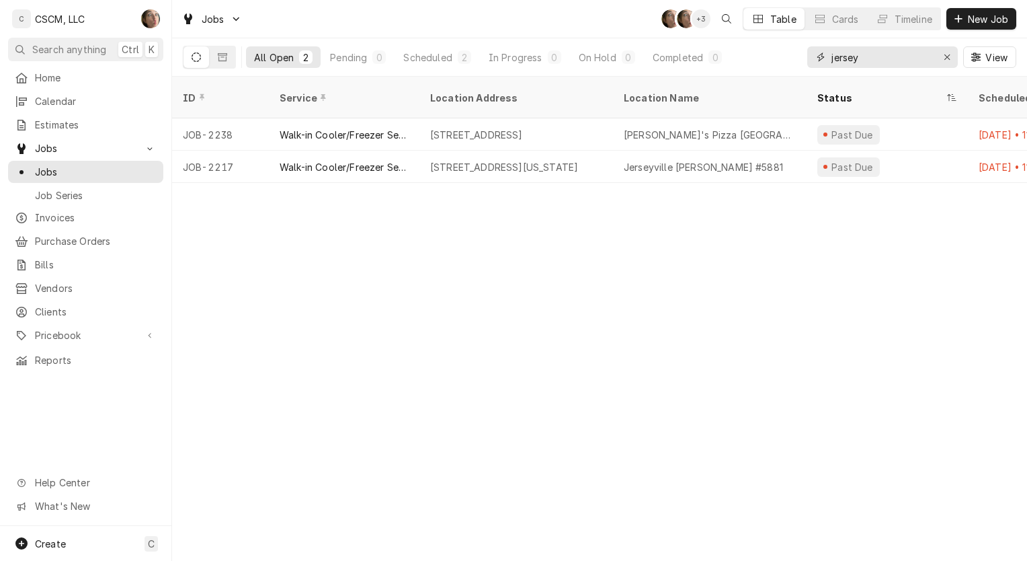
type input "jersey"
click at [525, 128] on div "1600 S State St, Jerseyville, IL 62052" at bounding box center [516, 134] width 194 height 32
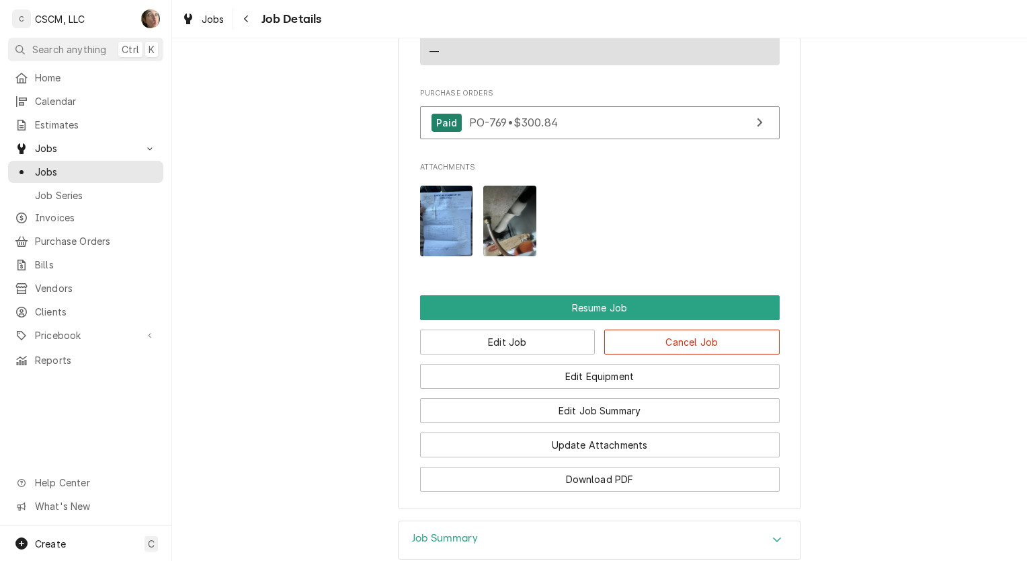
scroll to position [1344, 0]
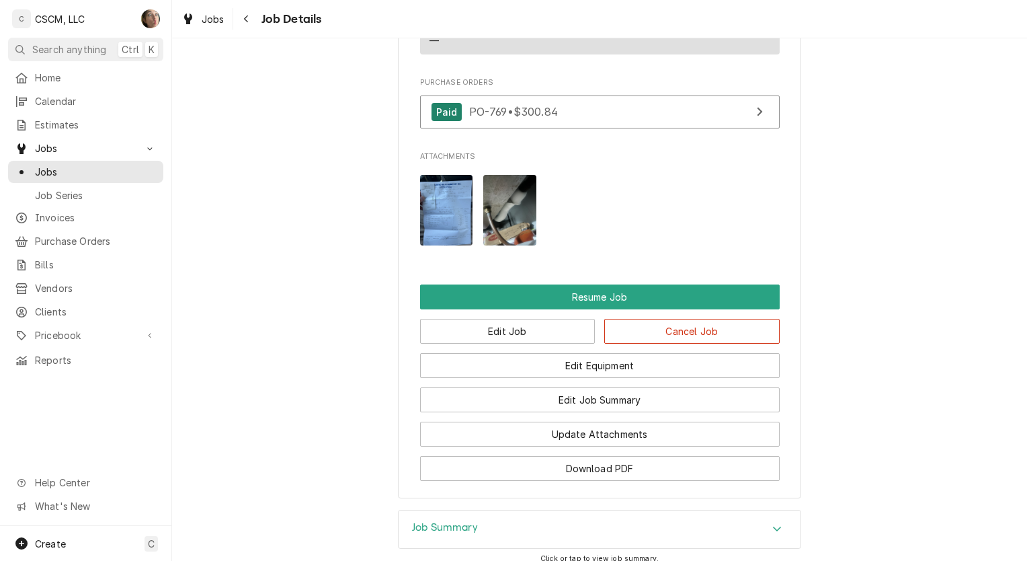
click at [420, 188] on img "Attachments" at bounding box center [446, 210] width 53 height 71
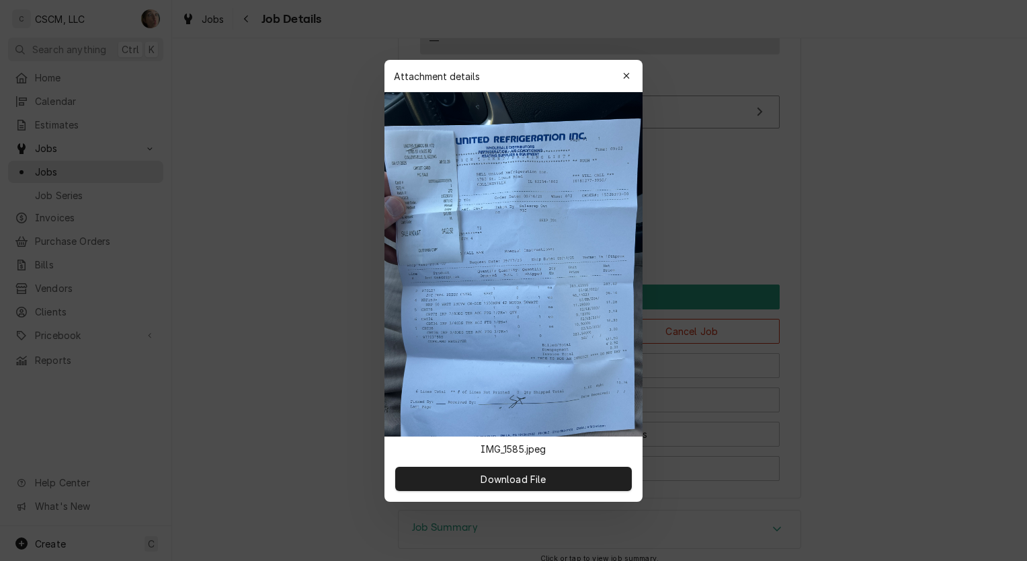
click at [621, 81] on div "button" at bounding box center [626, 75] width 13 height 13
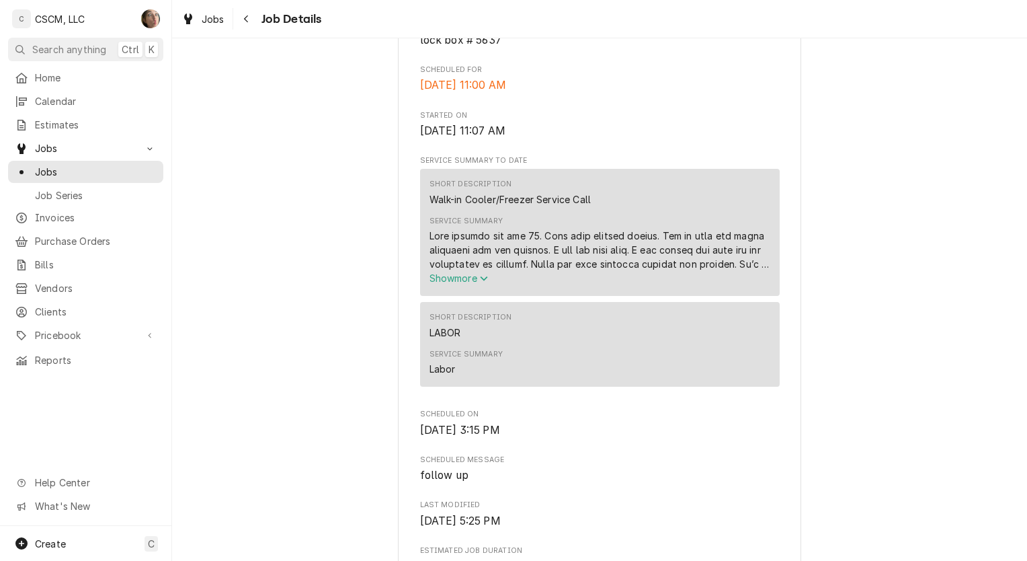
scroll to position [403, 0]
click at [461, 291] on div "Service Summary Show more" at bounding box center [600, 251] width 341 height 79
click at [460, 285] on span "Show more" at bounding box center [459, 279] width 59 height 11
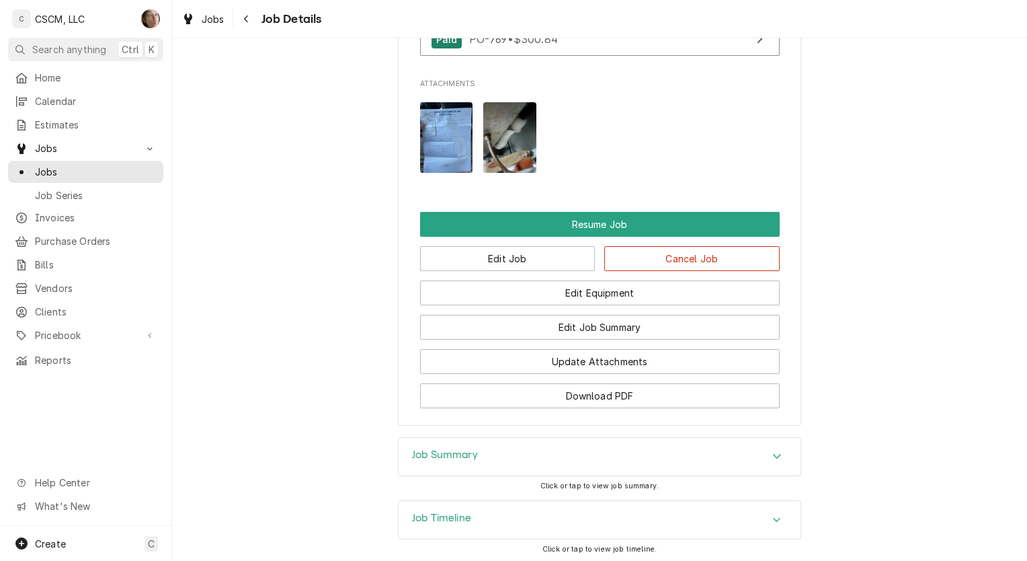
scroll to position [2038, 0]
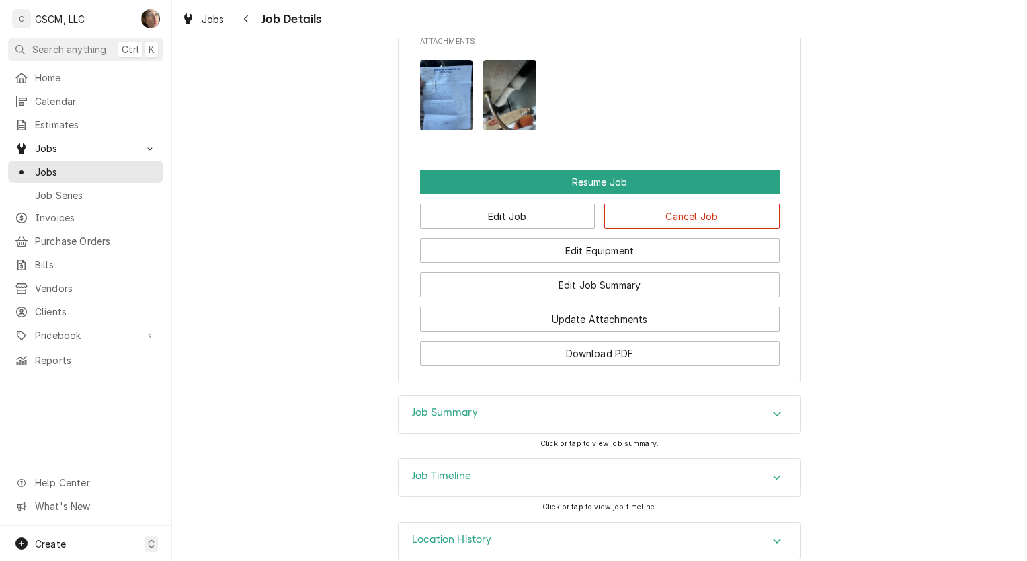
click at [699, 458] on div "Job Timeline" at bounding box center [600, 477] width 402 height 38
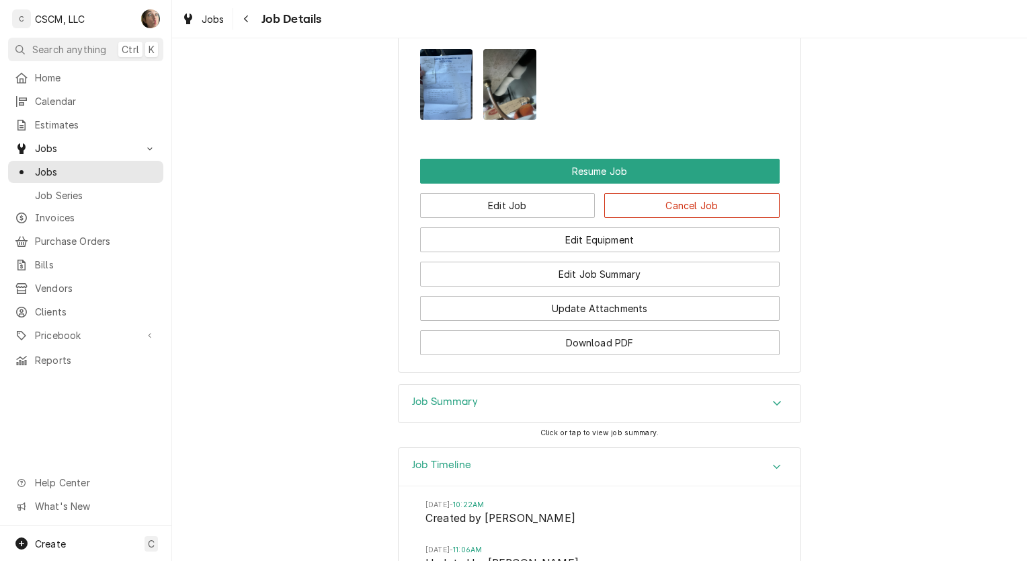
scroll to position [1646, 0]
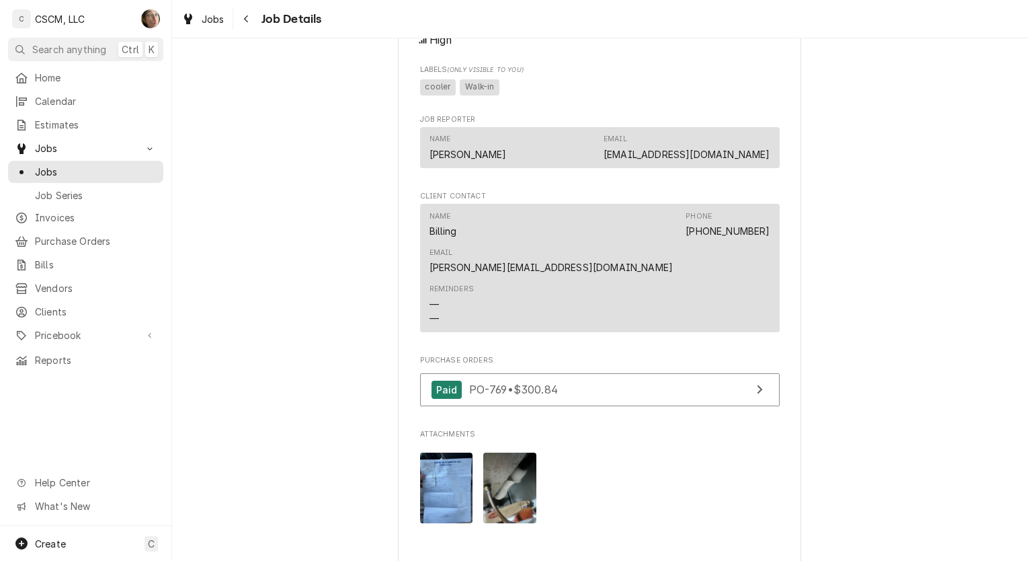
click at [78, 167] on span "Jobs" at bounding box center [96, 172] width 122 height 14
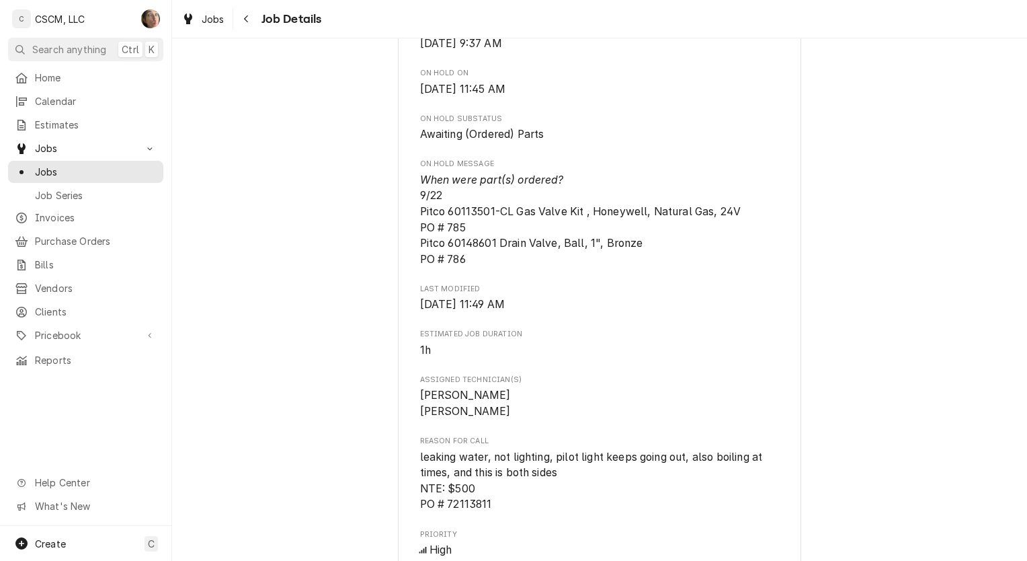
scroll to position [471, 0]
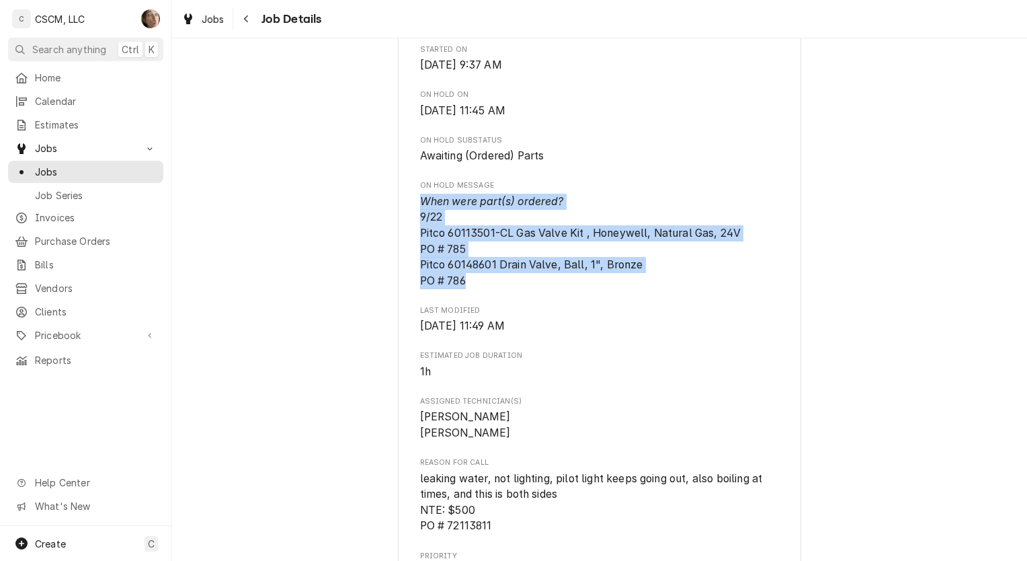
drag, startPoint x: 481, startPoint y: 292, endPoint x: 407, endPoint y: 216, distance: 105.5
click at [407, 216] on div "KBP Foods [GEOGRAPHIC_DATA] Bell # 40310 / [STREET_ADDRESS][US_STATE][US_STATE]…" at bounding box center [599, 496] width 403 height 1763
copy span "When were part(s) ordered? 9/22 Pitco 60113501-CL Gas Valve Kit , Honeywell, Na…"
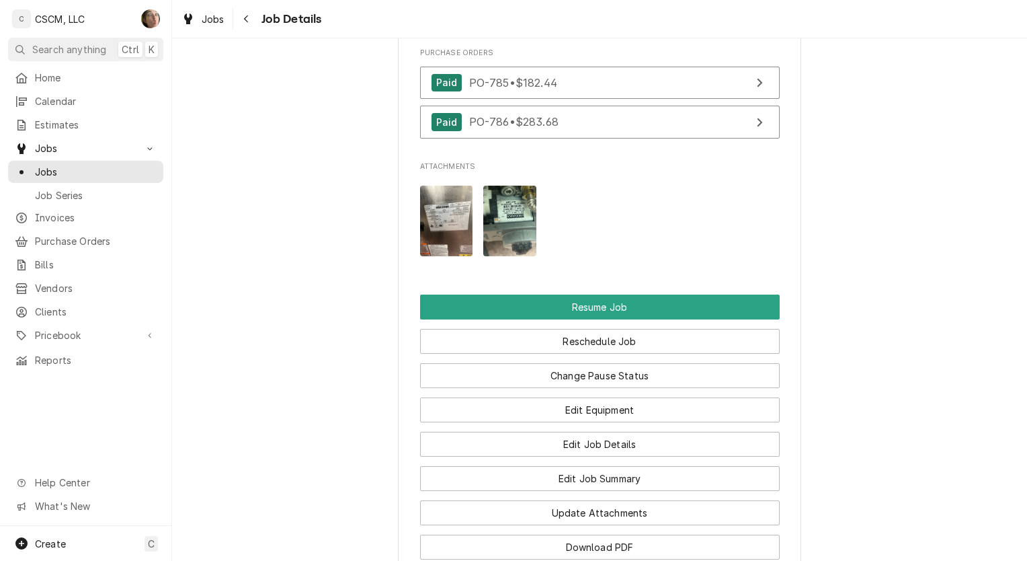
scroll to position [1412, 0]
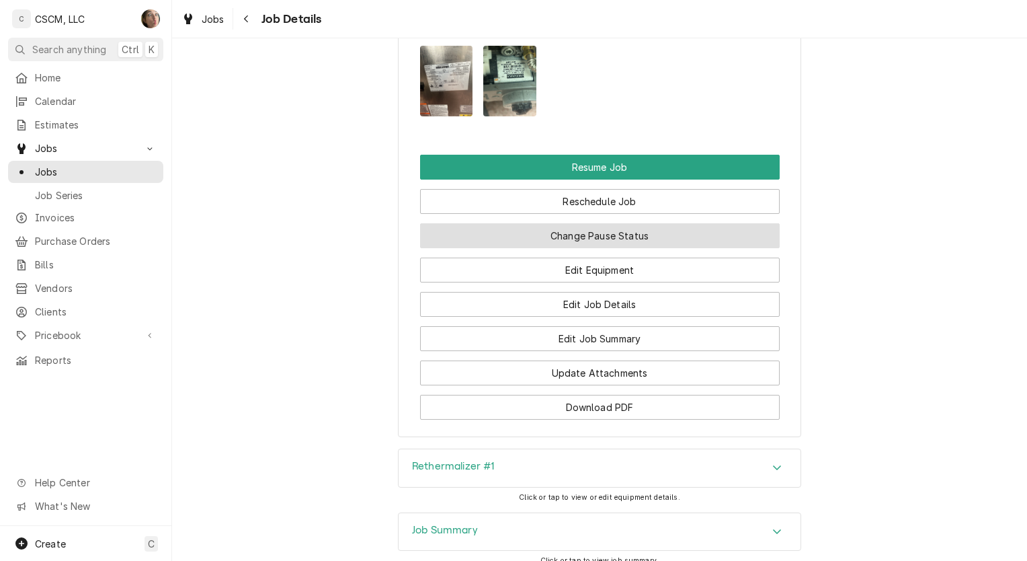
click at [588, 248] on button "Change Pause Status" at bounding box center [600, 235] width 360 height 25
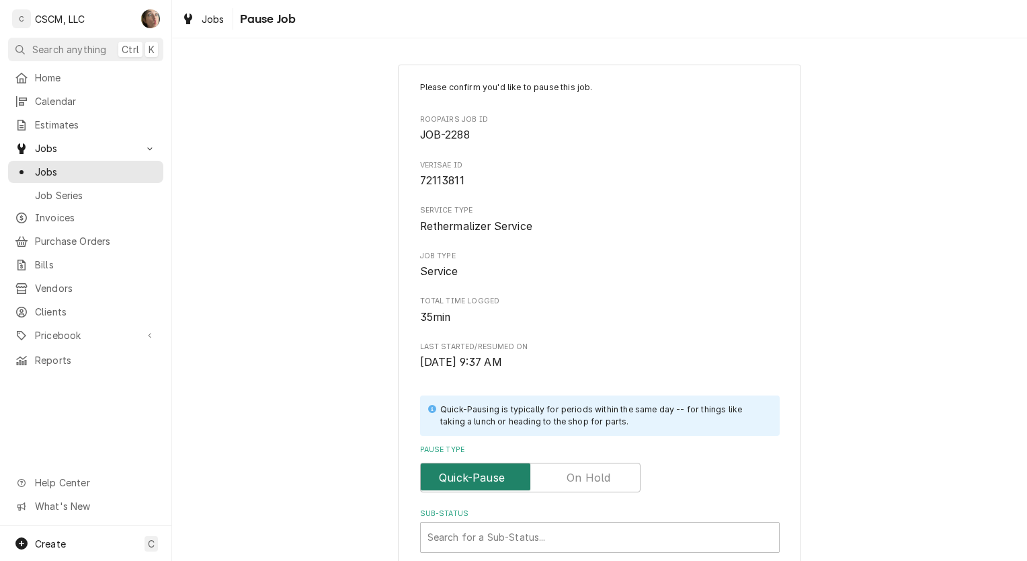
click at [564, 465] on input "Pause Type" at bounding box center [530, 477] width 208 height 30
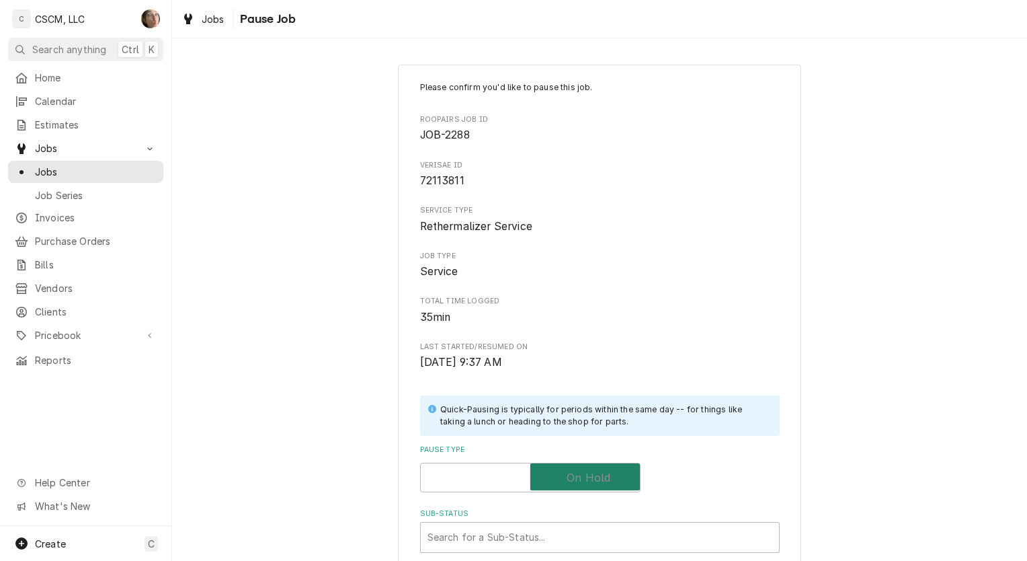
checkbox input "true"
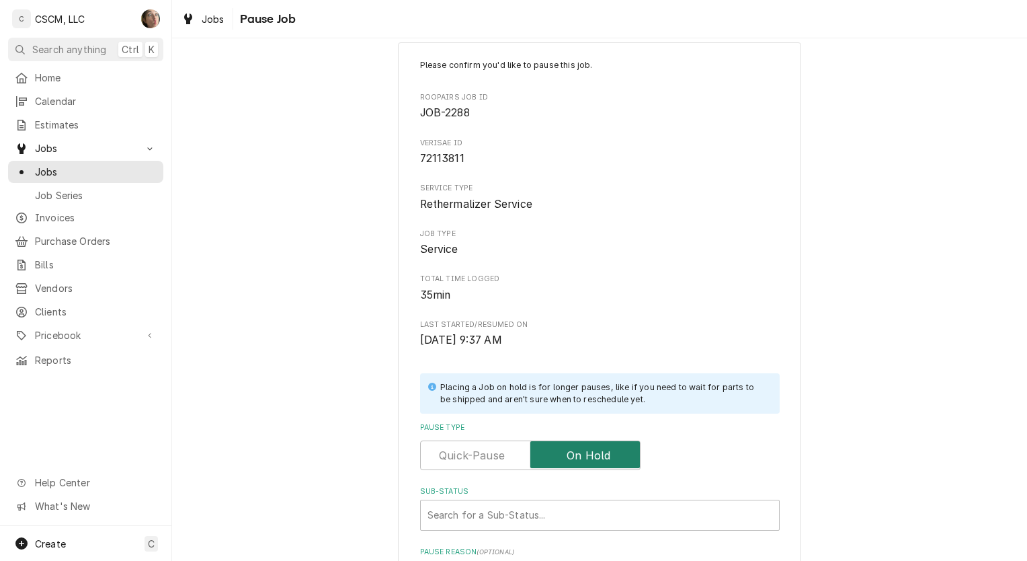
scroll to position [202, 0]
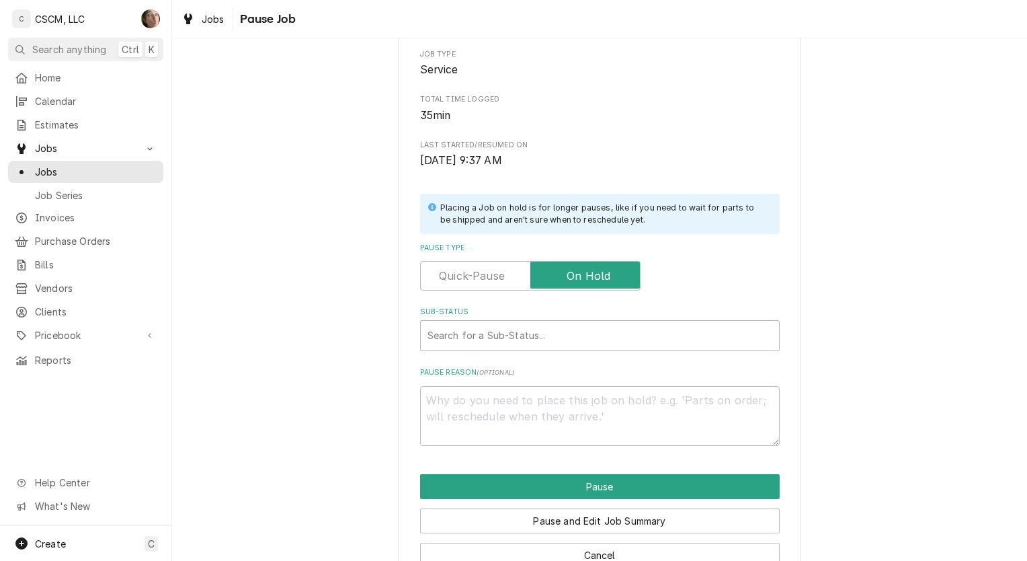
click at [510, 330] on div "Sub-Status" at bounding box center [600, 335] width 345 height 24
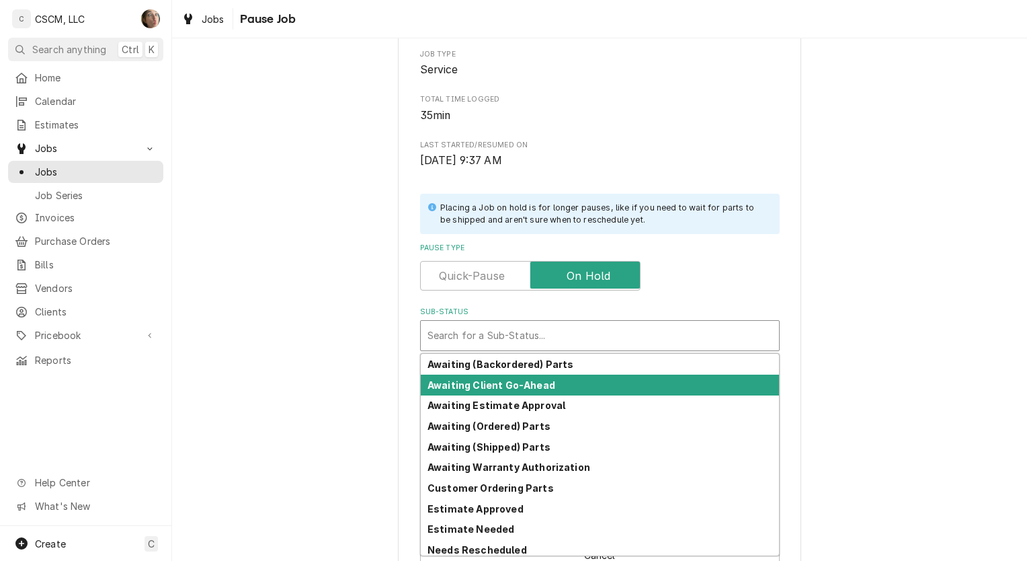
scroll to position [148, 0]
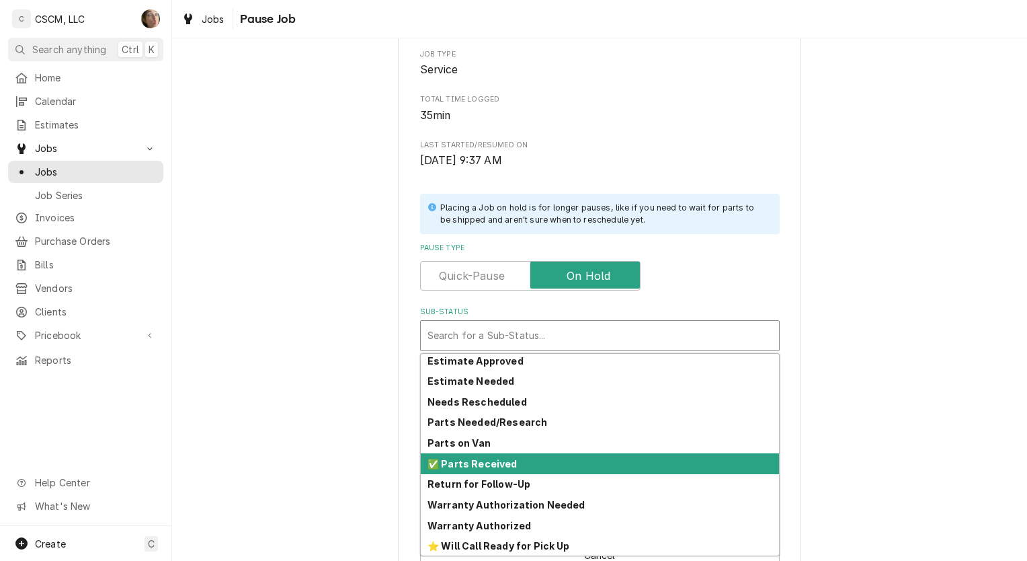
click at [517, 454] on div "✅ Parts Received" at bounding box center [600, 463] width 358 height 21
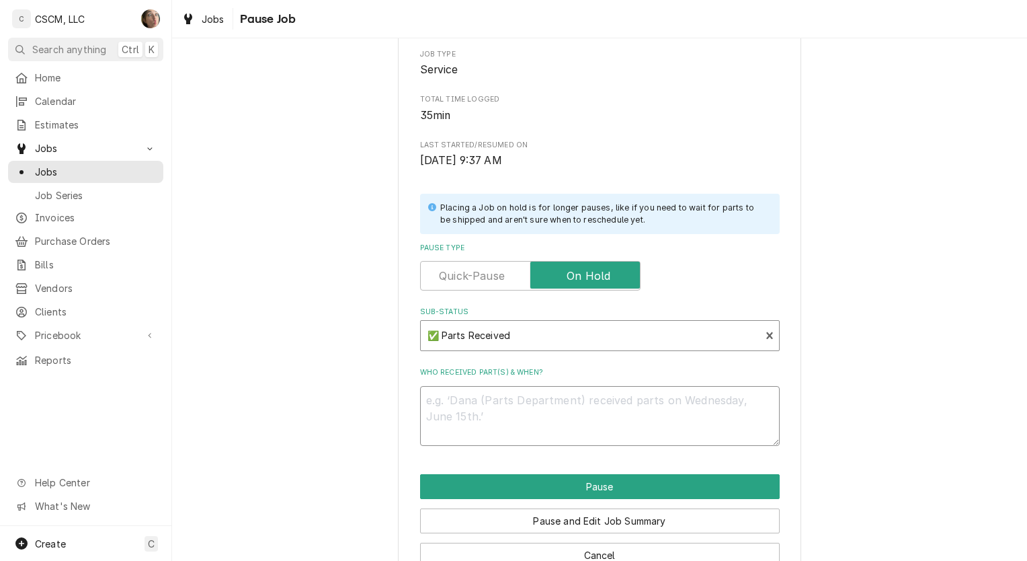
click at [510, 429] on textarea "Who received part(s) & when?" at bounding box center [600, 416] width 360 height 61
paste textarea "When were part(s) ordered? 9/22 Pitco 60113501-CL Gas Valve Kit , Honeywell, Na…"
type textarea "x"
type textarea "When were part(s) ordered? 9/22 Pitco 60113501-CL Gas Valve Kit , Honeywell, Na…"
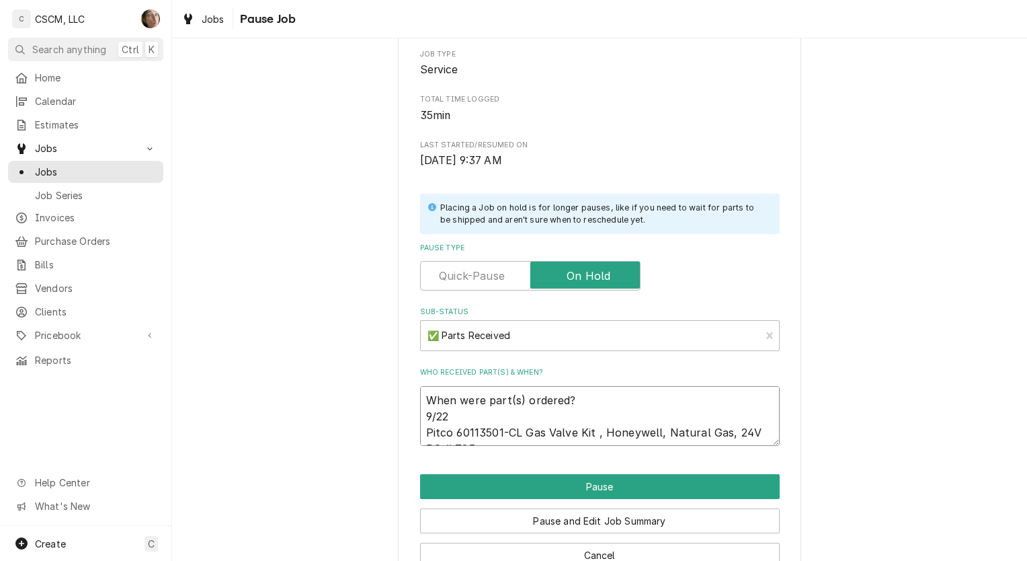
scroll to position [208, 0]
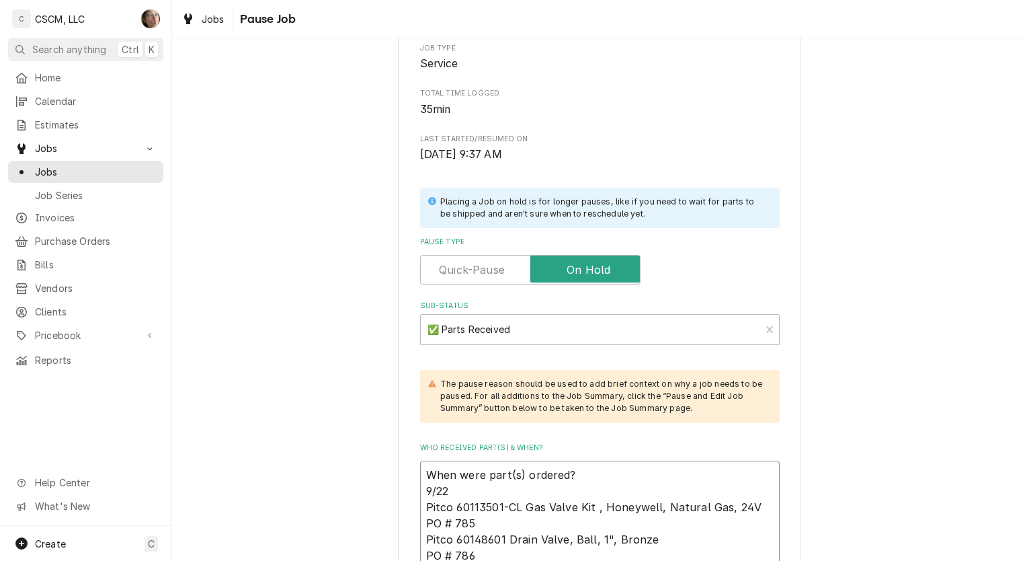
click at [446, 485] on textarea "When were part(s) ordered? 9/22 Pitco 60113501-CL Gas Valve Kit , Honeywell, Na…" at bounding box center [600, 514] width 360 height 109
type textarea "x"
type textarea "When were part(s) ordered? 9/2 Pitco 60113501-CL Gas Valve Kit , Honeywell, Nat…"
type textarea "x"
type textarea "When were part(s) ordered? 9/24 Pitco 60113501-CL Gas Valve Kit , Honeywell, Na…"
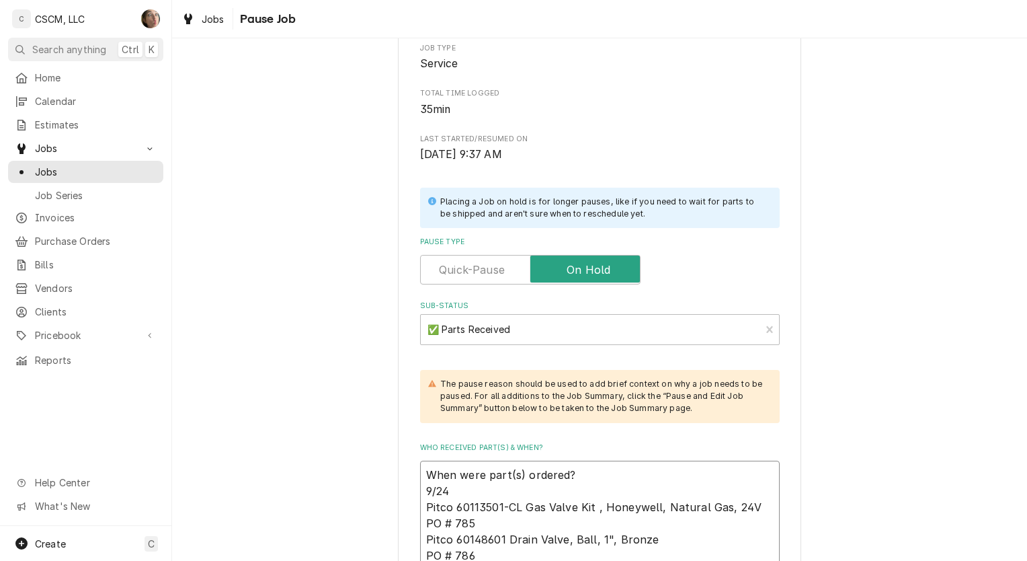
drag, startPoint x: 577, startPoint y: 473, endPoint x: 355, endPoint y: 442, distance: 224.1
click at [355, 442] on div "Please confirm you'd like to pause this job. Roopairs Job ID JOB-2288 Verisae I…" at bounding box center [599, 282] width 855 height 875
type textarea "x"
type textarea "9/24 Pitco 60113501-CL Gas Valve Kit , Honeywell, Natural Gas, 24V PO # 785 Pit…"
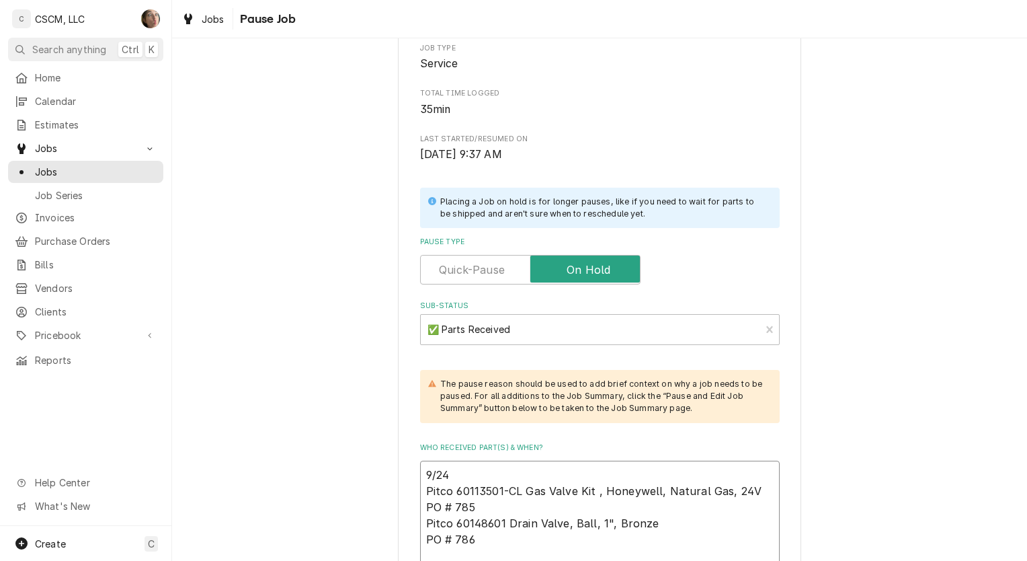
scroll to position [275, 0]
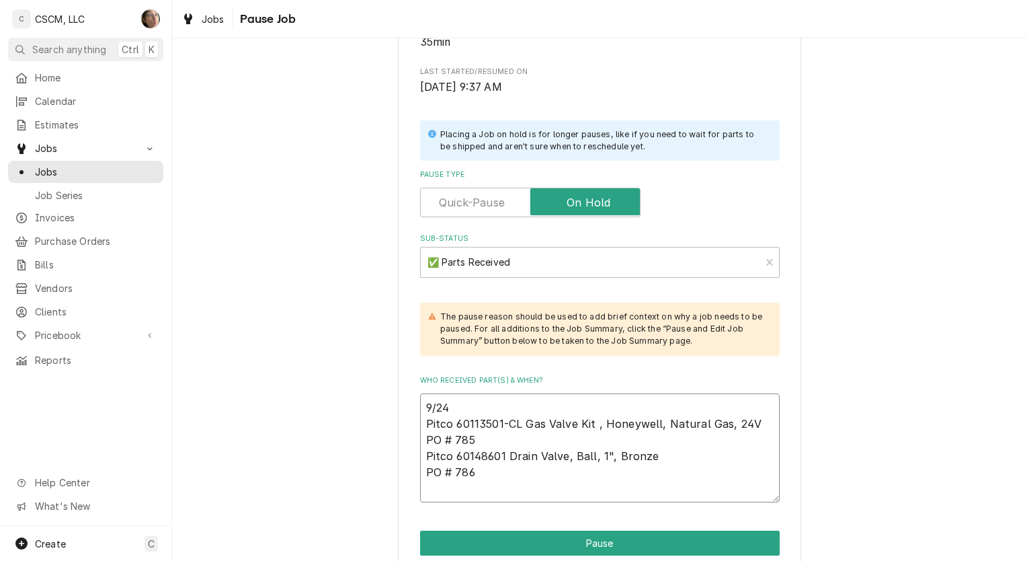
type textarea "x"
type textarea "9/24 Pitco 60113501-CL Gas Valve Kit , Honeywell, Natural Gas, 24V PO # 785 Pit…"
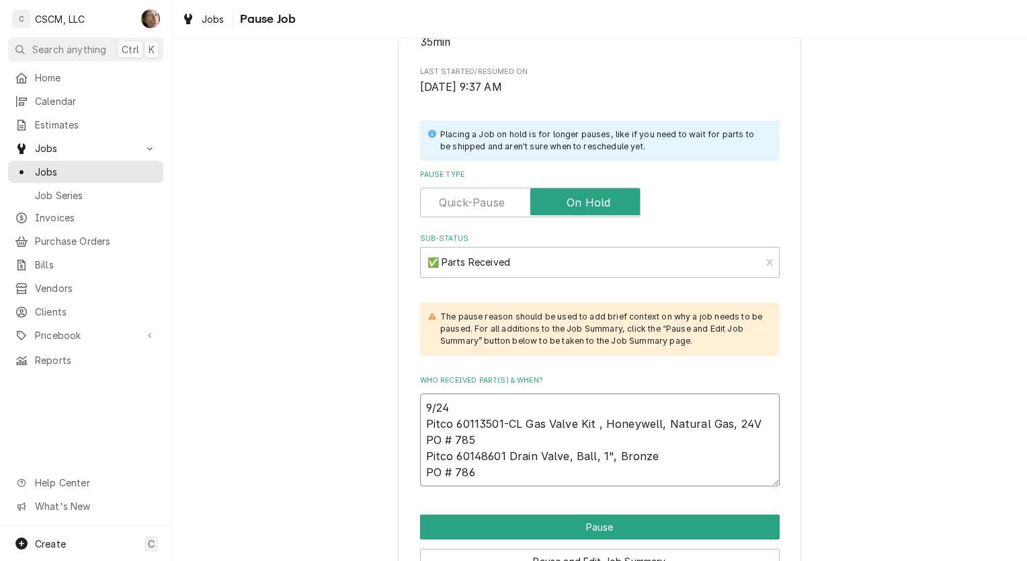
click at [487, 477] on textarea "9/24 Pitco 60113501-CL Gas Valve Kit , Honeywell, Natural Gas, 24V PO # 785 Pit…" at bounding box center [600, 439] width 360 height 93
type textarea "x"
type textarea "9/24 Pitco 60113501-CL Gas Valve Kit , Honeywell, Natural Gas, 24V PO # 785 Pit…"
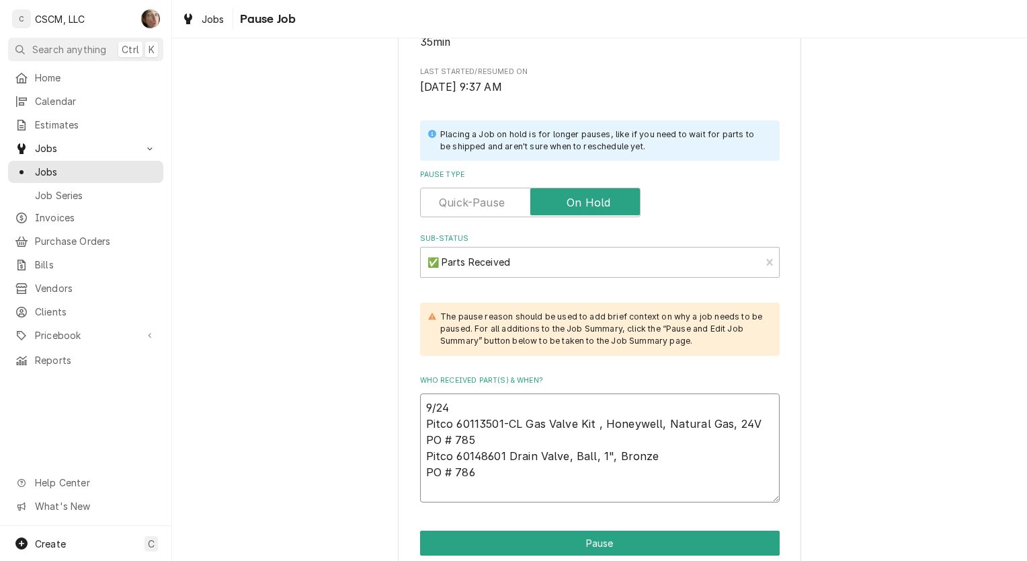
type textarea "x"
type textarea "9/24 Pitco 60113501-CL Gas Valve Kit , Honeywell, Natural Gas, 24V PO # 785 Pit…"
type textarea "x"
type textarea "9/24 Pitco 60113501-CL Gas Valve Kit , Honeywell, Natural Gas, 24V PO # 785 Pit…"
type textarea "x"
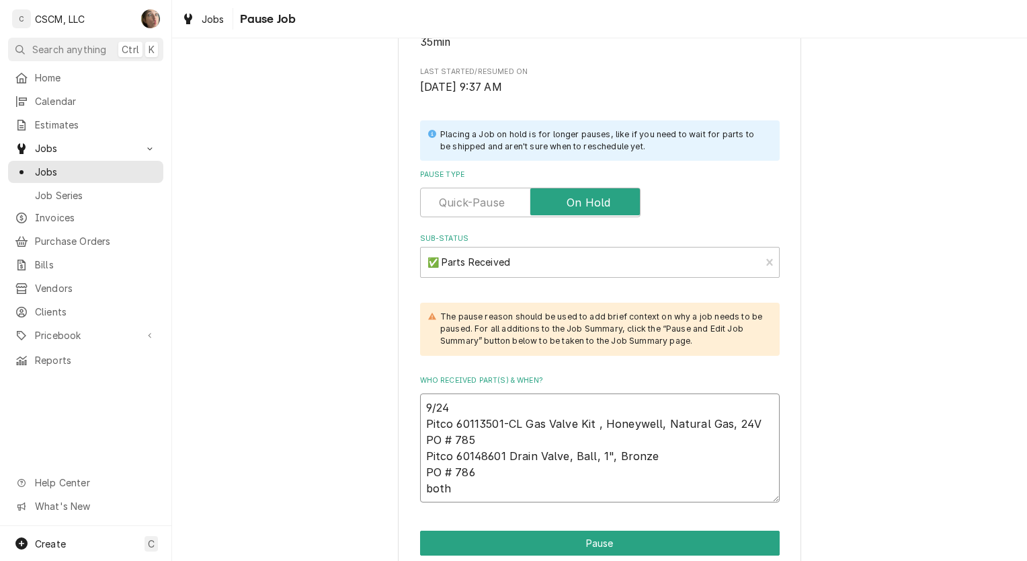
type textarea "9/24 Pitco 60113501-CL Gas Valve Kit , Honeywell, Natural Gas, 24V PO # 785 Pit…"
type textarea "x"
type textarea "9/24 Pitco 60113501-CL Gas Valve Kit , Honeywell, Natural Gas, 24V PO # 785 Pit…"
type textarea "x"
type textarea "9/24 Pitco 60113501-CL Gas Valve Kit , Honeywell, Natural Gas, 24V PO # 785 Pit…"
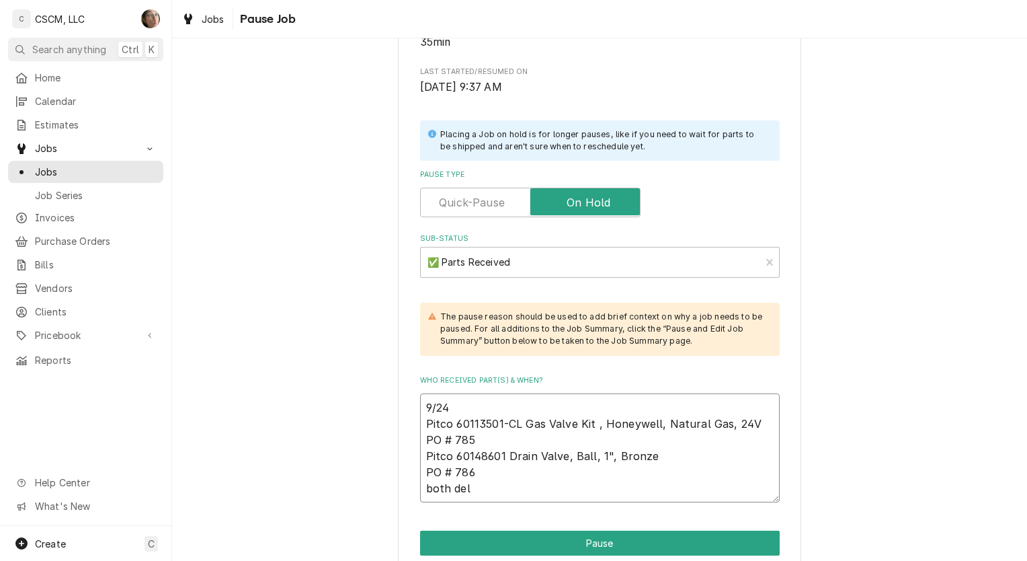
type textarea "x"
type textarea "9/24 Pitco 60113501-CL Gas Valve Kit , Honeywell, Natural Gas, 24V PO # 785 Pit…"
type textarea "x"
type textarea "9/24 Pitco 60113501-CL Gas Valve Kit , Honeywell, Natural Gas, 24V PO # 785 Pit…"
type textarea "x"
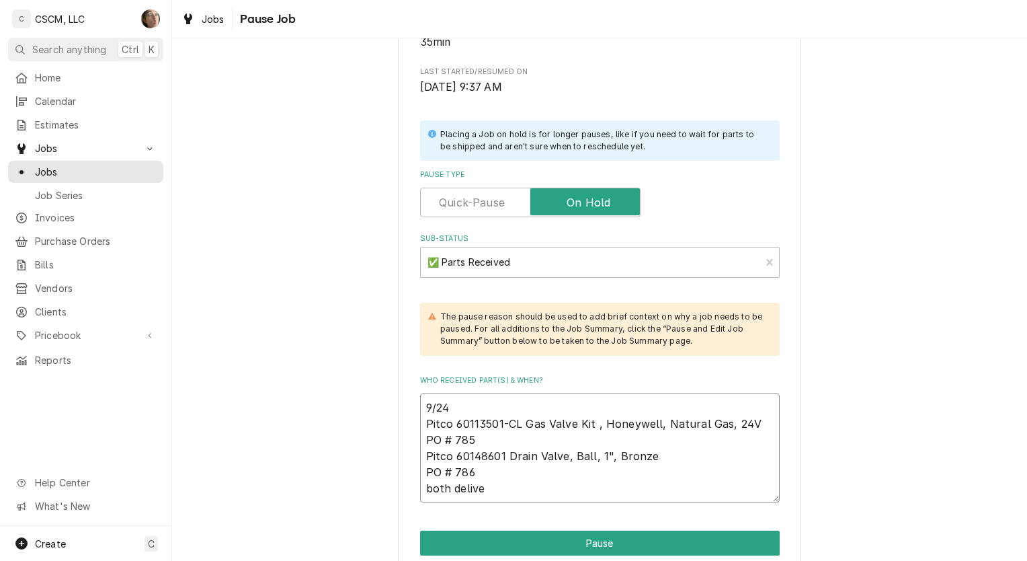
type textarea "9/24 Pitco 60113501-CL Gas Valve Kit , Honeywell, Natural Gas, 24V PO # 785 Pit…"
type textarea "x"
type textarea "9/24 Pitco 60113501-CL Gas Valve Kit , Honeywell, Natural Gas, 24V PO # 785 Pit…"
type textarea "x"
type textarea "9/24 Pitco 60113501-CL Gas Valve Kit , Honeywell, Natural Gas, 24V PO # 785 Pit…"
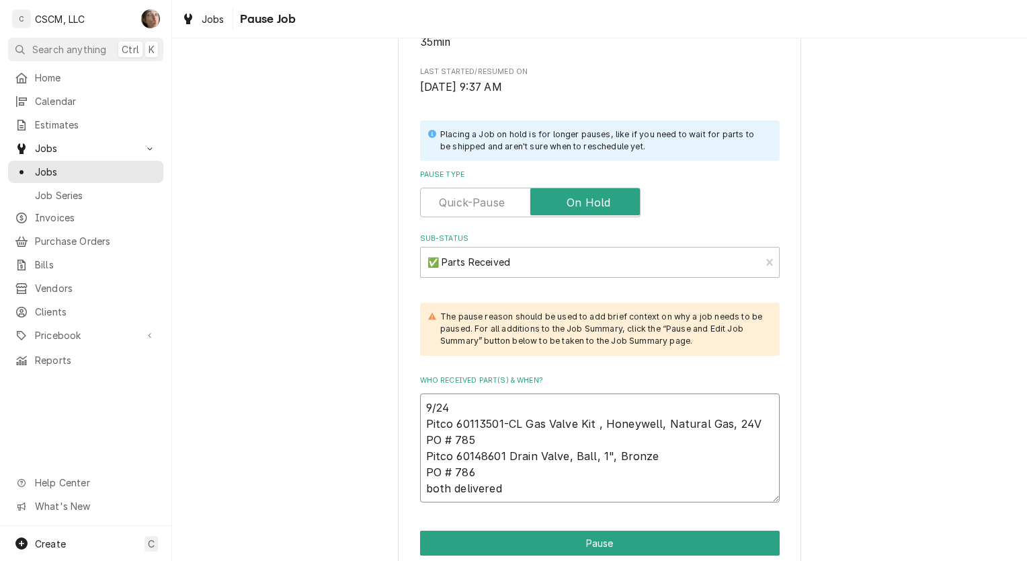
type textarea "x"
type textarea "9/24 Pitco 60113501-CL Gas Valve Kit , Honeywell, Natural Gas, 24V PO # 785 Pit…"
type textarea "x"
type textarea "9/24 Pitco 60113501-CL Gas Valve Kit , Honeywell, Natural Gas, 24V PO # 785 Pit…"
type textarea "x"
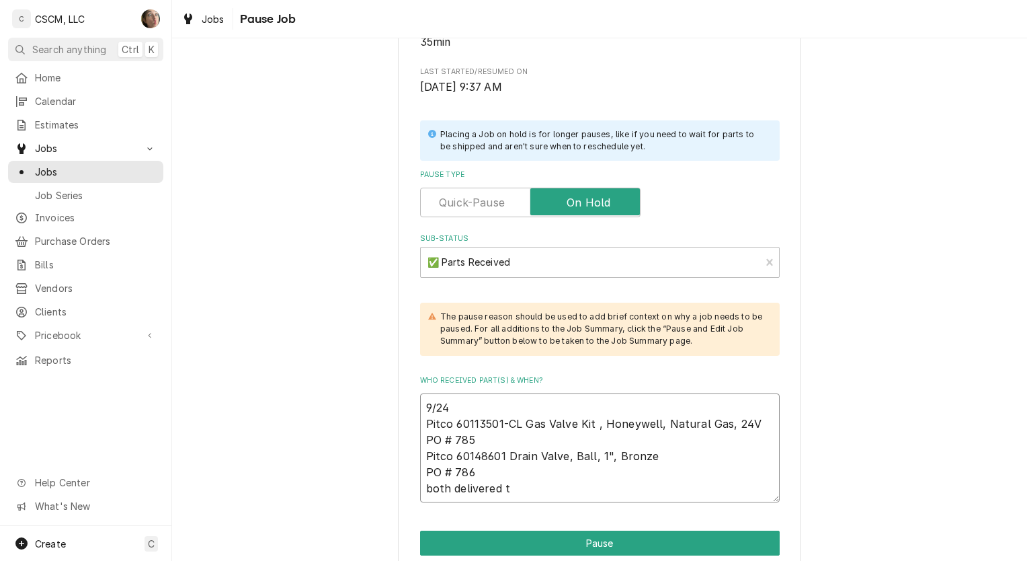
type textarea "9/24 Pitco 60113501-CL Gas Valve Kit , Honeywell, Natural Gas, 24V PO # 785 Pit…"
type textarea "x"
type textarea "9/24 Pitco 60113501-CL Gas Valve Kit , Honeywell, Natural Gas, 24V PO # 785 Pit…"
type textarea "x"
type textarea "9/24 Pitco 60113501-CL Gas Valve Kit , Honeywell, Natural Gas, 24V PO # 785 Pit…"
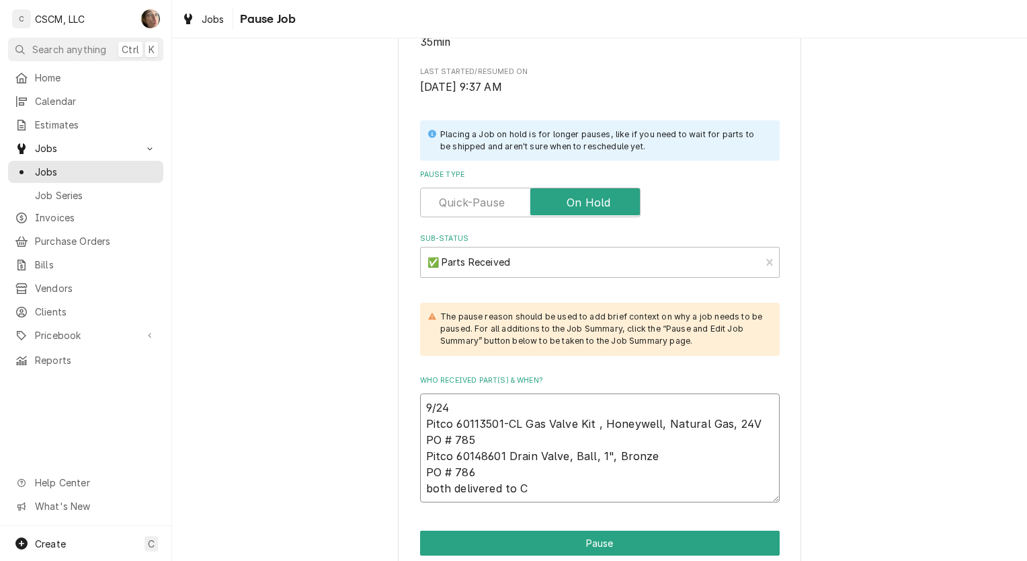
type textarea "x"
type textarea "9/24 Pitco 60113501-CL Gas Valve Kit , Honeywell, Natural Gas, 24V PO # 785 Pit…"
type textarea "x"
type textarea "9/24 Pitco 60113501-CL Gas Valve Kit , Honeywell, Natural Gas, 24V PO # 785 Pit…"
type textarea "x"
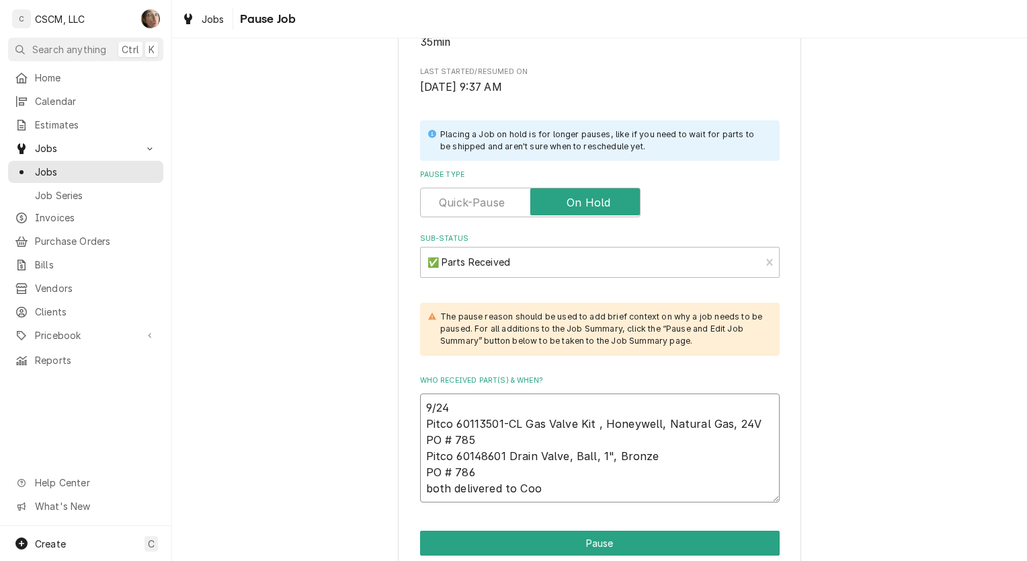
type textarea "9/24 Pitco 60113501-CL Gas Valve Kit , Honeywell, Natural Gas, 24V PO # 785 Pit…"
type textarea "x"
type textarea "9/24 Pitco 60113501-CL Gas Valve Kit , Honeywell, Natural Gas, 24V PO # 785 Pit…"
type textarea "x"
type textarea "9/24 Pitco 60113501-CL Gas Valve Kit , Honeywell, Natural Gas, 24V PO # 785 Pit…"
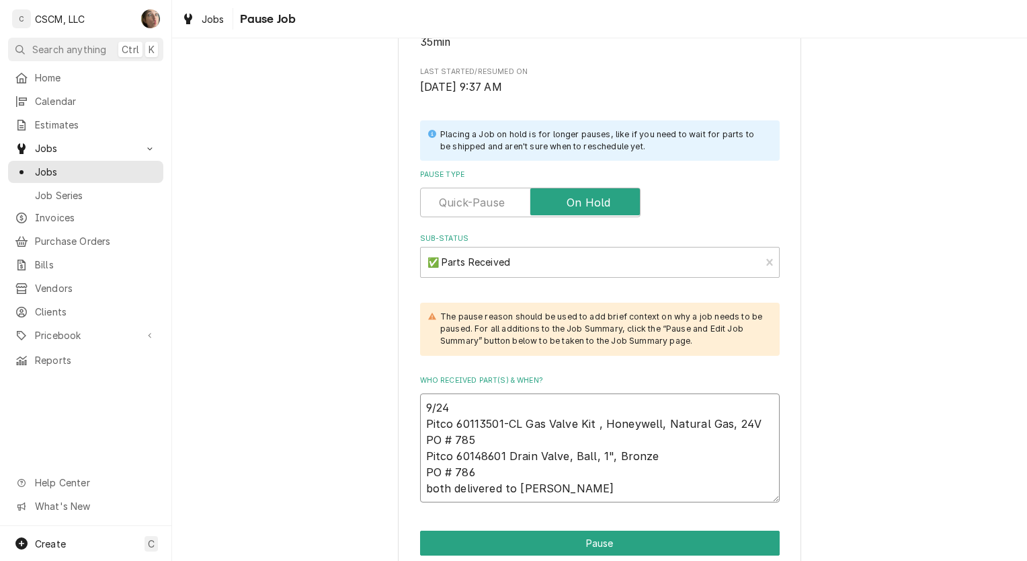
type textarea "x"
type textarea "9/24 Pitco 60113501-CL Gas Valve Kit , Honeywell, Natural Gas, 24V PO # 785 Pit…"
type textarea "x"
type textarea "9/24 Pitco 60113501-CL Gas Valve Kit , Honeywell, Natural Gas, 24V PO # 785 Pit…"
type textarea "x"
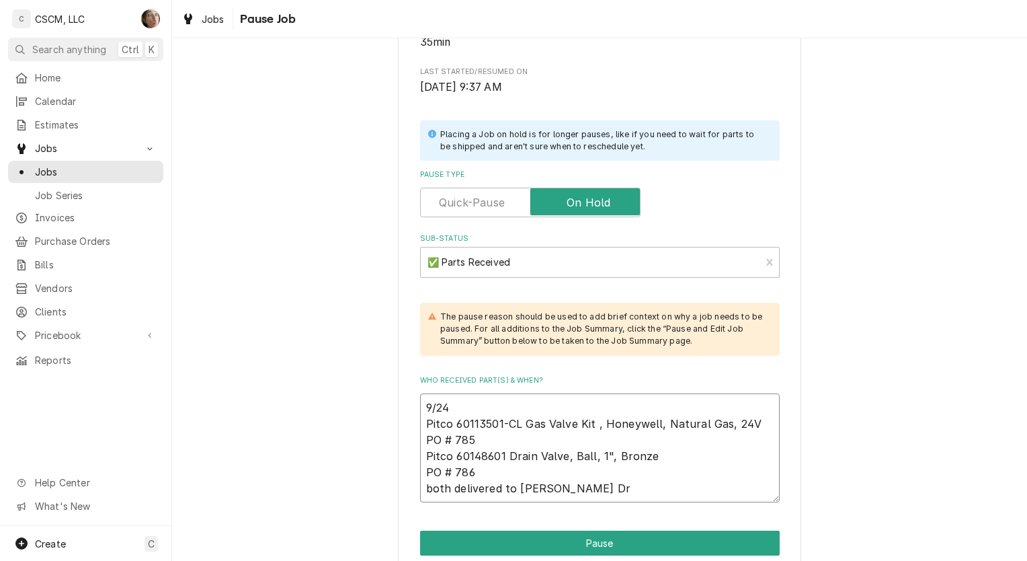
type textarea "9/24 Pitco 60113501-CL Gas Valve Kit , Honeywell, Natural Gas, 24V PO # 785 Pit…"
type textarea "x"
type textarea "9/24 Pitco 60113501-CL Gas Valve Kit , Honeywell, Natural Gas, 24V PO # 785 Pit…"
type textarea "x"
type textarea "9/24 Pitco 60113501-CL Gas Valve Kit , Honeywell, Natural Gas, 24V PO # 785 Pit…"
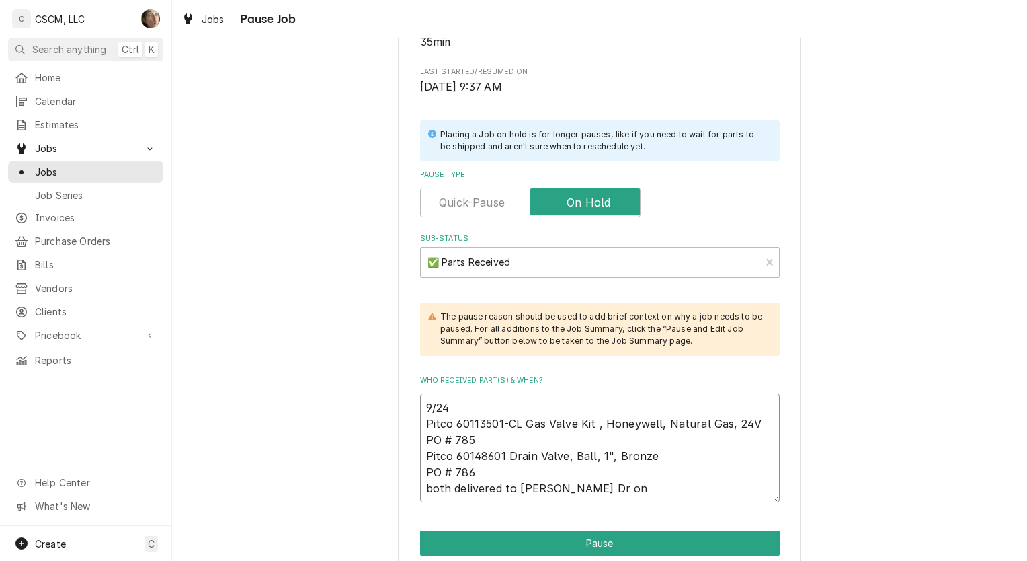
type textarea "x"
type textarea "9/24 Pitco 60113501-CL Gas Valve Kit , Honeywell, Natural Gas, 24V PO # 785 Pit…"
type textarea "x"
type textarea "9/24 Pitco 60113501-CL Gas Valve Kit , Honeywell, Natural Gas, 24V PO # 785 Pit…"
type textarea "x"
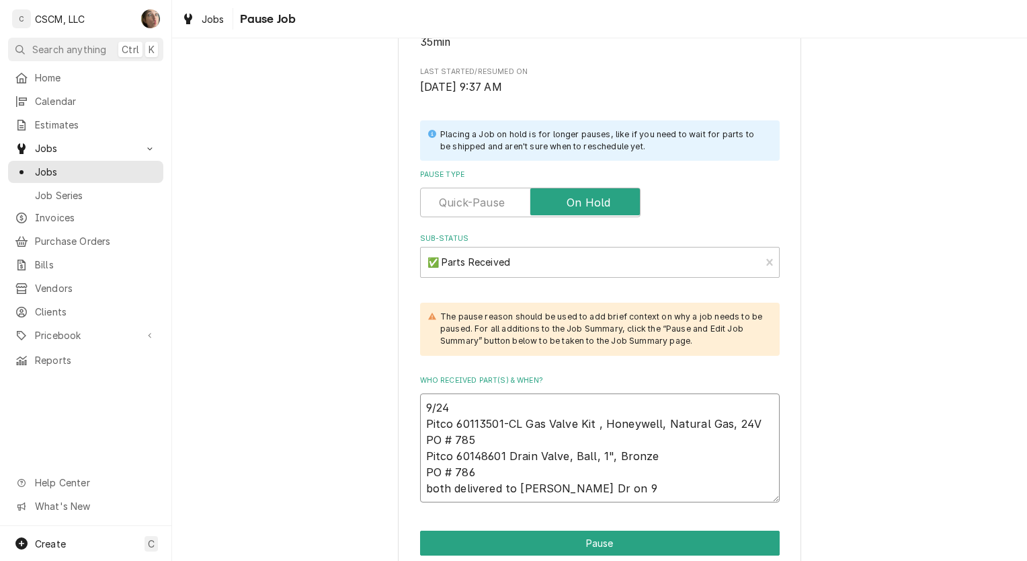
type textarea "9/24 Pitco 60113501-CL Gas Valve Kit , Honeywell, Natural Gas, 24V PO # 785 Pit…"
type textarea "x"
type textarea "9/24 Pitco 60113501-CL Gas Valve Kit , Honeywell, Natural Gas, 24V PO # 785 Pit…"
type textarea "x"
type textarea "9/24 Pitco 60113501-CL Gas Valve Kit , Honeywell, Natural Gas, 24V PO # 785 Pit…"
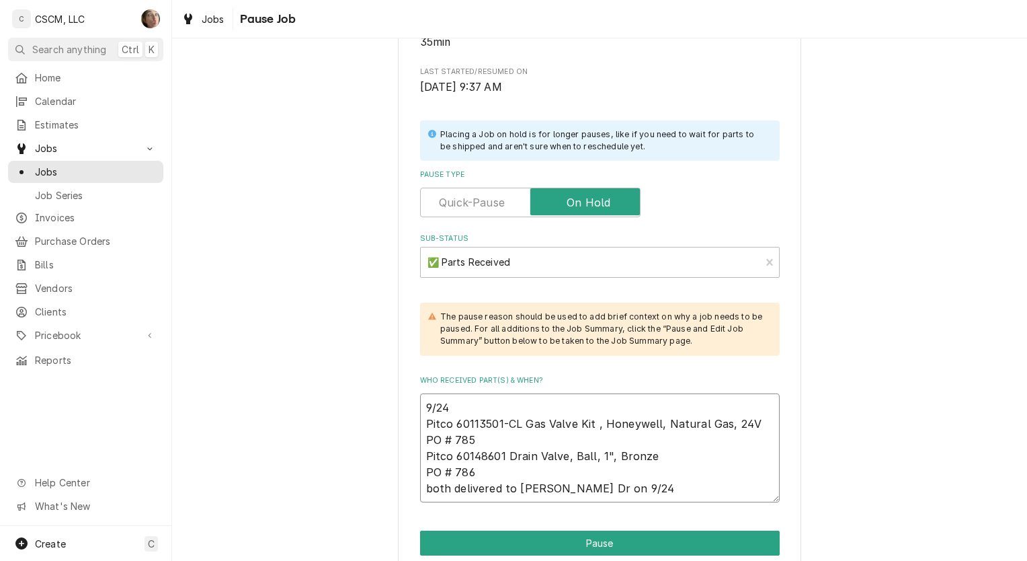
type textarea "x"
type textarea "9/24 Pitco 60113501-CL Gas Valve Kit , Honeywell, Natural Gas, 24V PO # 785 Pit…"
type textarea "x"
type textarea "9/24 sh Pitco 60113501-CL Gas Valve Kit , Honeywell, Natural Gas, 24V PO # 785 …"
type textarea "x"
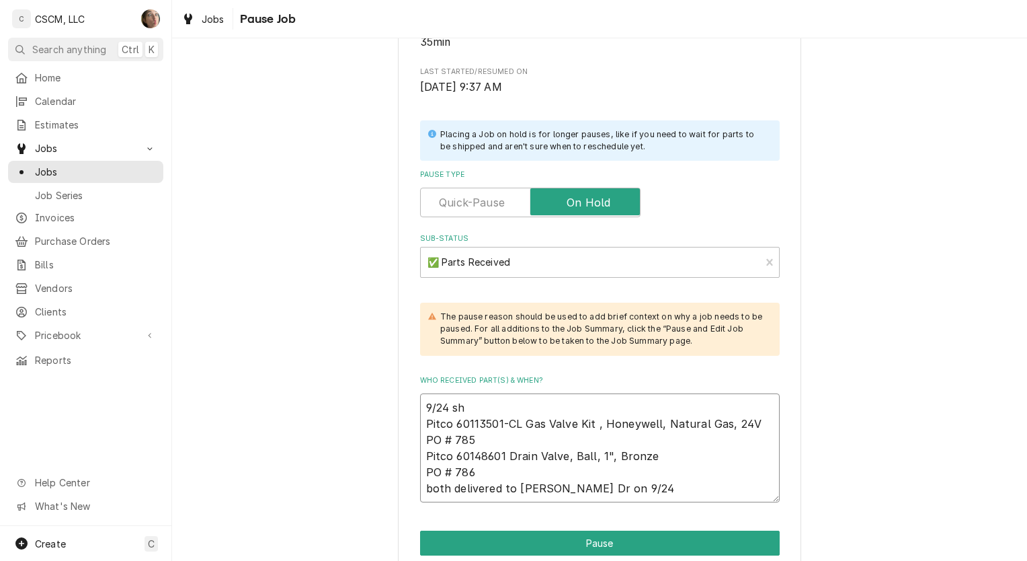
type textarea "9/24 s Pitco 60113501-CL Gas Valve Kit , Honeywell, Natural Gas, 24V PO # 785 P…"
type textarea "x"
type textarea "9/24 S Pitco 60113501-CL Gas Valve Kit , Honeywell, Natural Gas, 24V PO # 785 P…"
type textarea "x"
type textarea "9/24 SH Pitco 60113501-CL Gas Valve Kit , Honeywell, Natural Gas, 24V PO # 785 …"
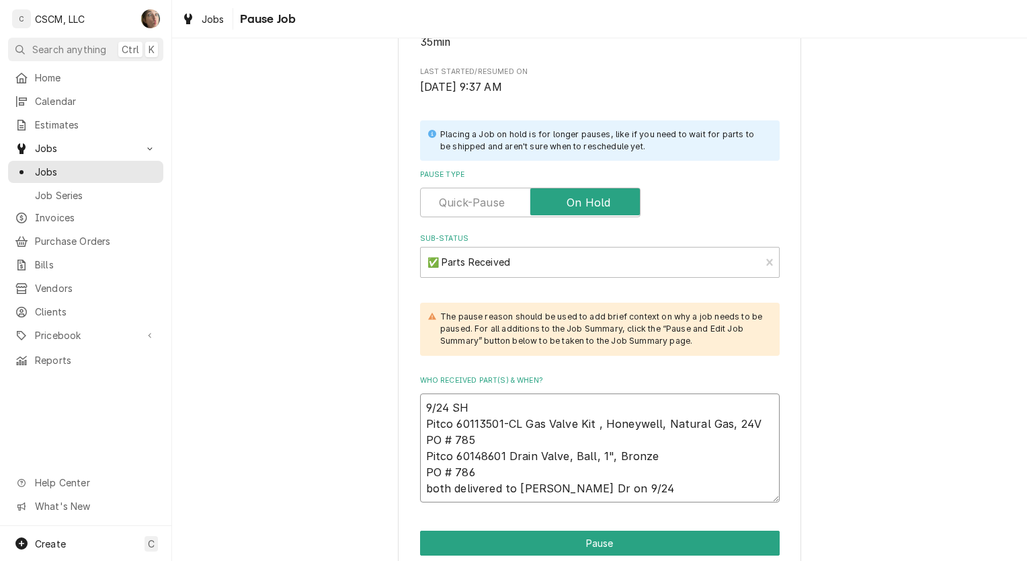
type textarea "x"
click at [632, 489] on textarea "9/24 SH Pitco 60113501-CL Gas Valve Kit , Honeywell, Natural Gas, 24V PO # 785 …" at bounding box center [600, 447] width 360 height 109
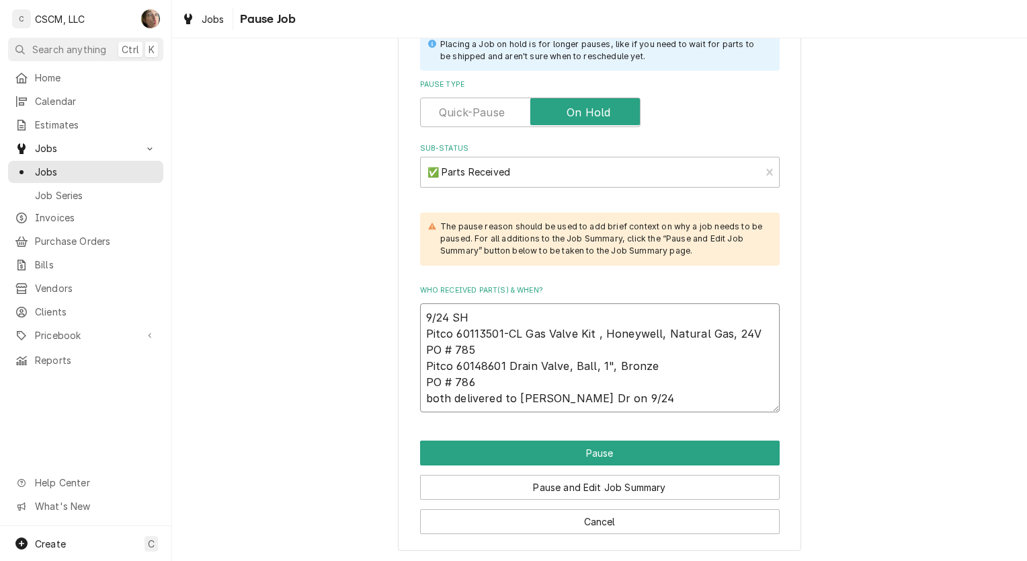
type textarea "9/24 SH Pitco 60113501-CL Gas Valve Kit , Honeywell, Natural Gas, 24V PO # 785 …"
click at [671, 459] on button "Pause" at bounding box center [600, 452] width 360 height 25
type textarea "x"
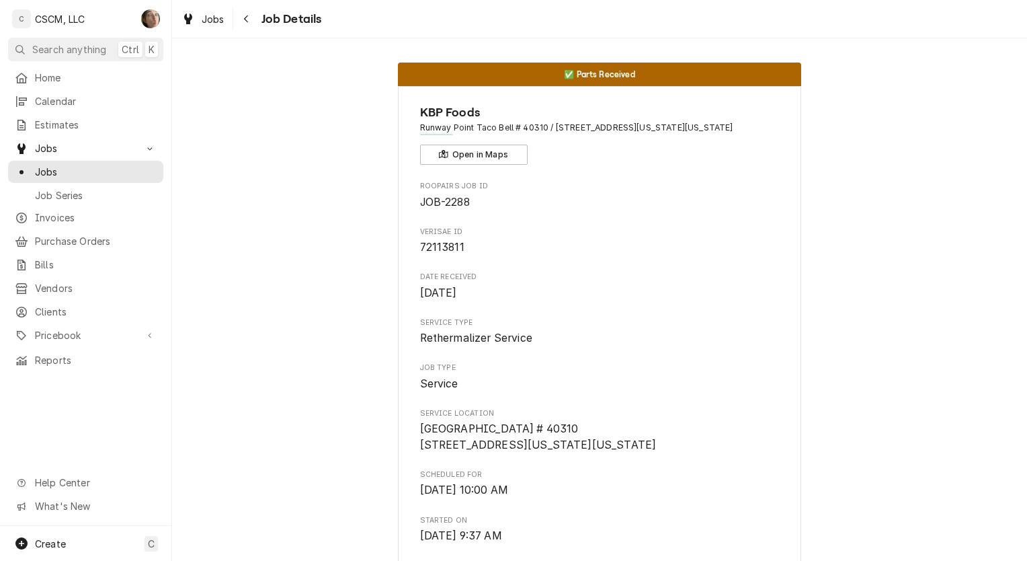
click at [68, 238] on span "Purchase Orders" at bounding box center [96, 241] width 122 height 14
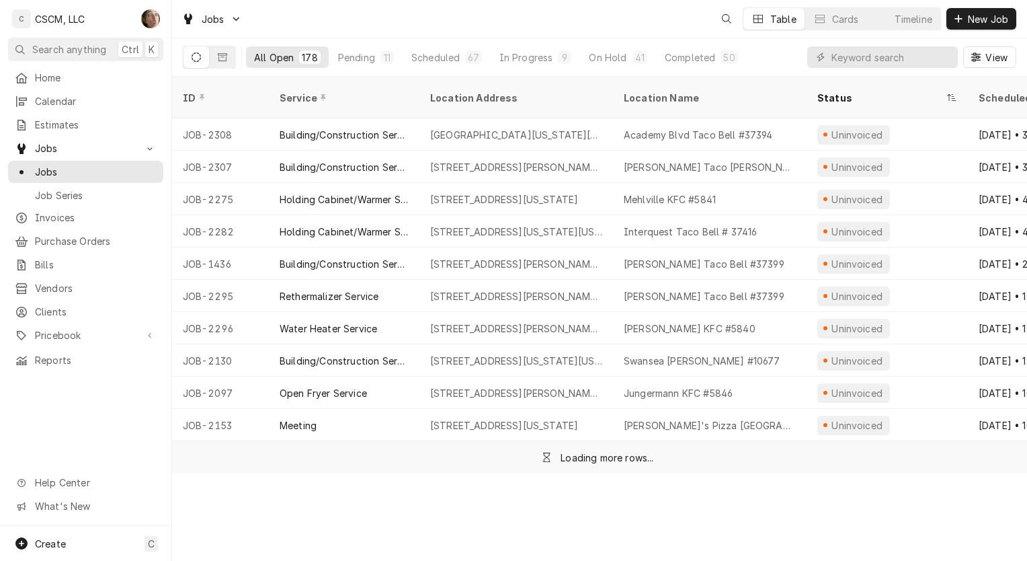
click at [998, 17] on span "New Job" at bounding box center [988, 19] width 46 height 14
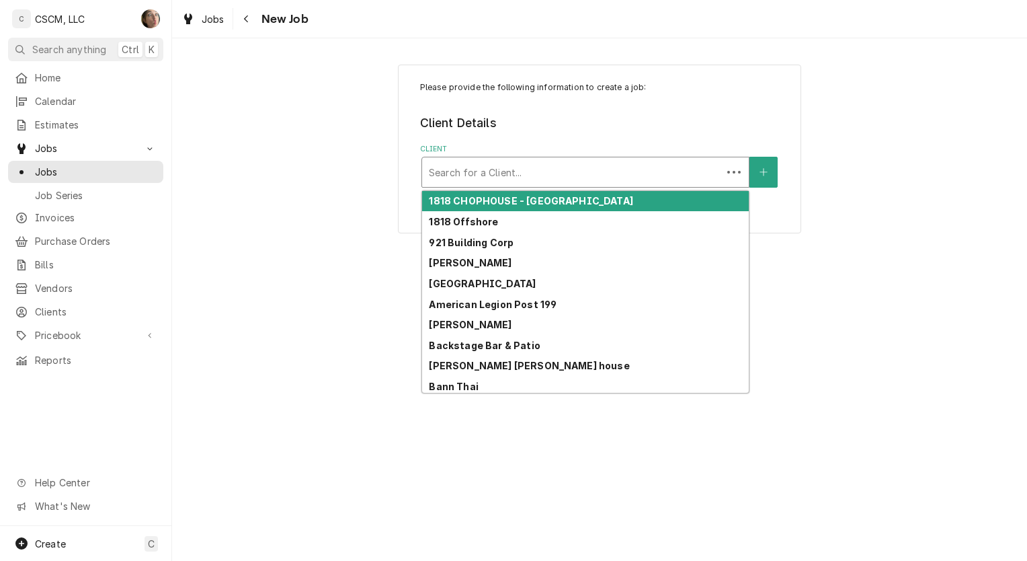
click at [653, 169] on div "Client" at bounding box center [572, 172] width 286 height 24
type input "KBP"
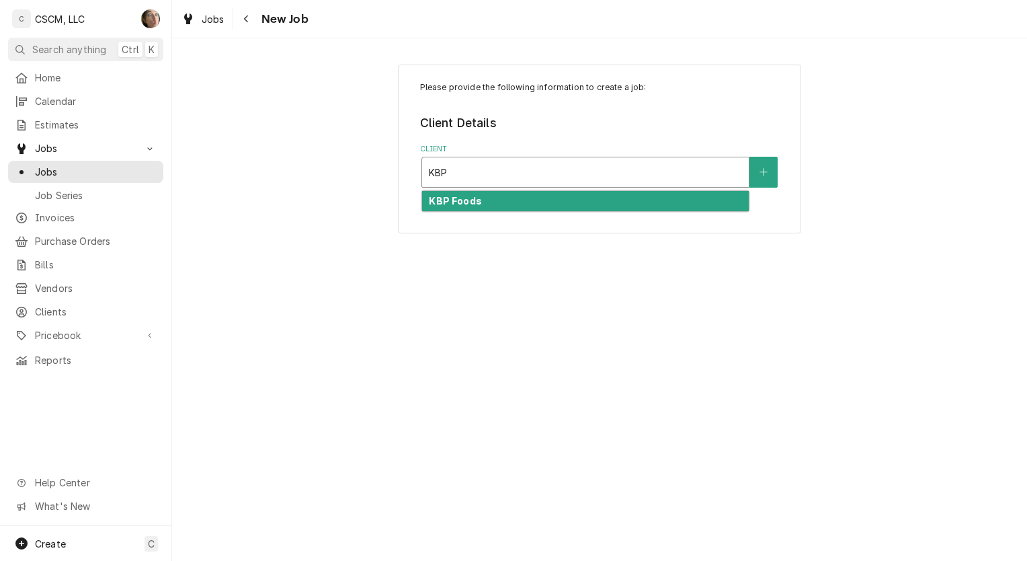
click at [602, 208] on div "KBP Foods" at bounding box center [585, 201] width 327 height 21
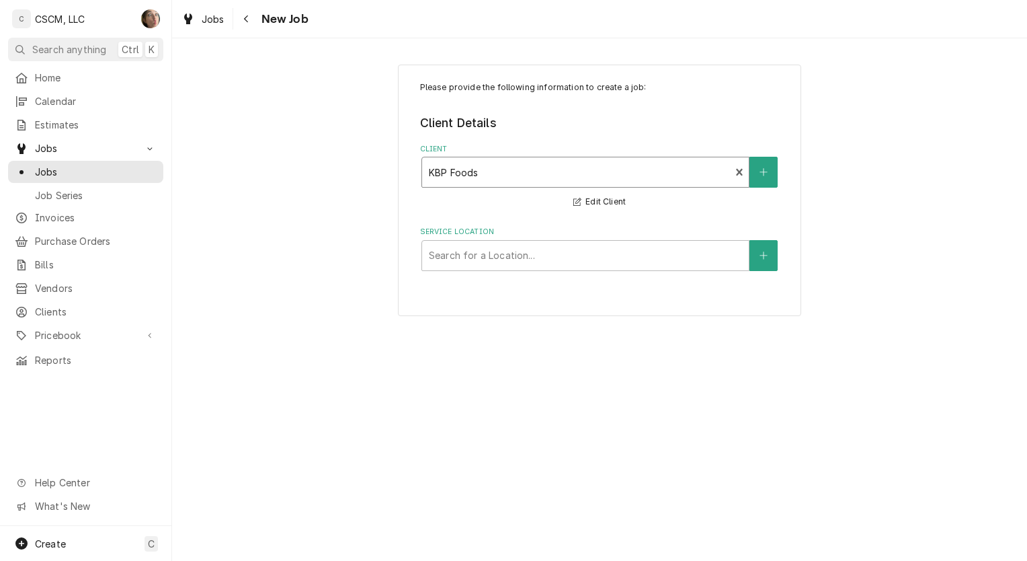
click at [528, 255] on div "Service Location" at bounding box center [585, 255] width 313 height 24
type input "R"
type input "RUN"
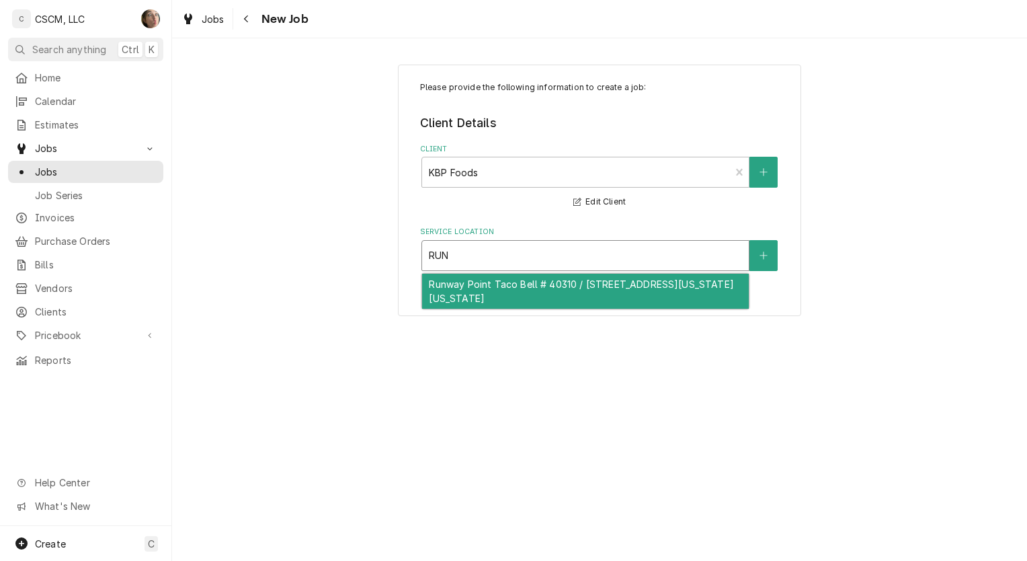
click at [516, 285] on div "Runway Point Taco Bell # 40310 / 450 Runway Pt, Colorado Springs, Colorado 80916" at bounding box center [585, 291] width 327 height 35
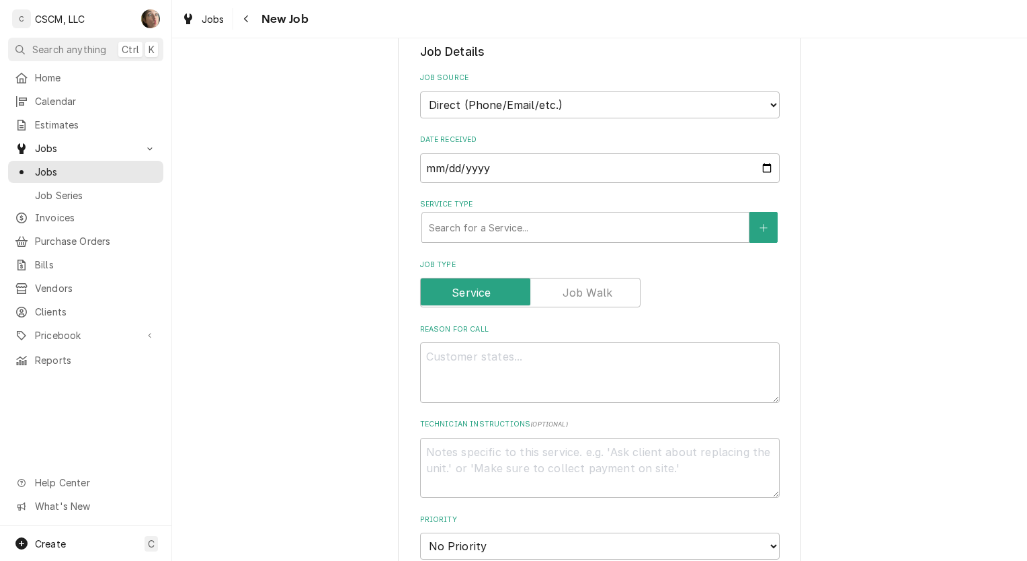
scroll to position [281, 0]
click at [530, 93] on select "Direct (Phone/Email/etc.) Other" at bounding box center [600, 102] width 360 height 27
select select "100"
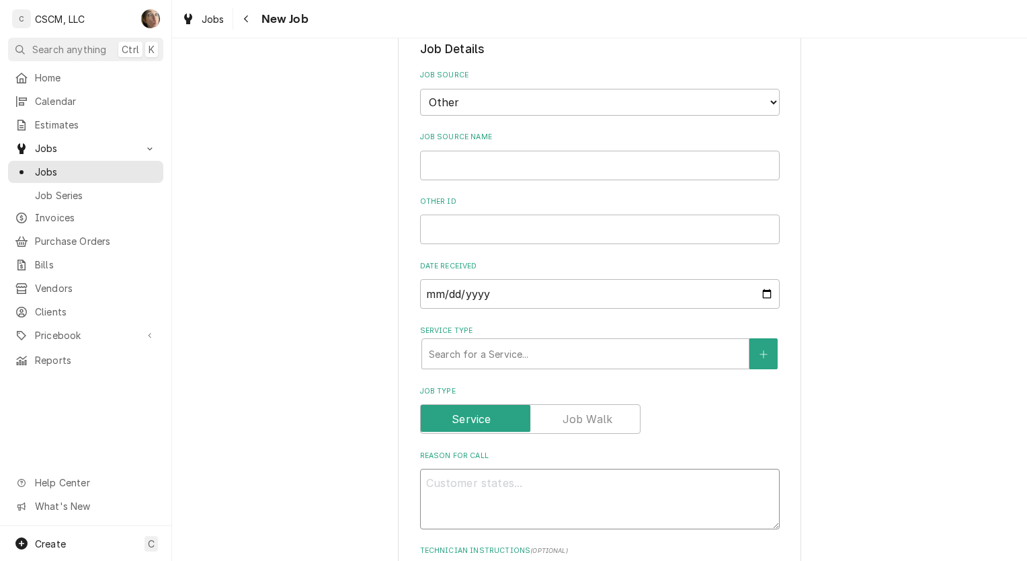
click at [452, 499] on textarea "Reason For Call" at bounding box center [600, 499] width 360 height 61
paste textarea "There is one awning LED light left at the restaurant. Please replace the one th…"
type textarea "x"
type textarea "There is one awning LED light left at the restaurant. Please replace the one th…"
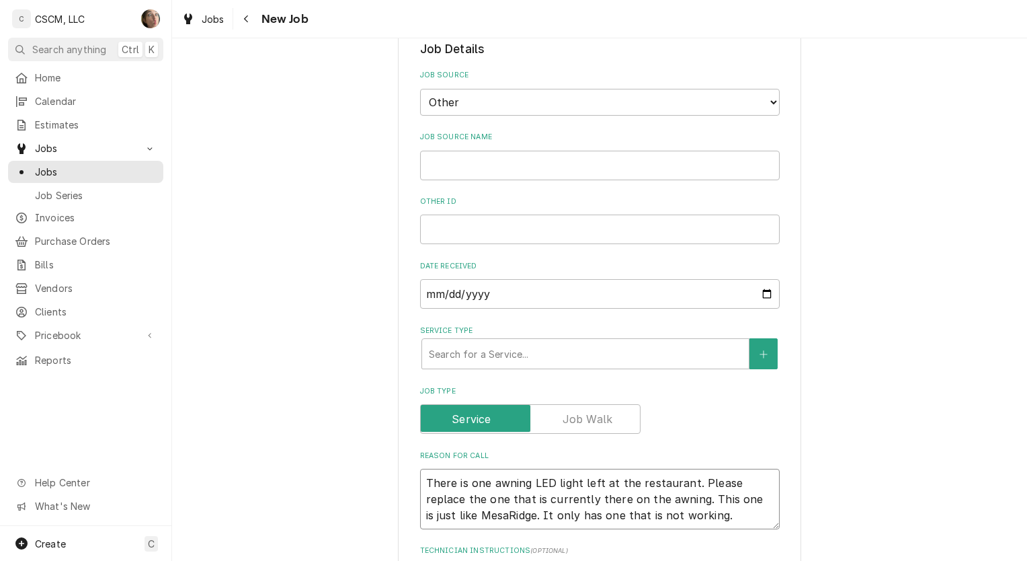
type textarea "x"
type textarea "There is one awning LED light left at the restaurant. Please replace the one th…"
click at [473, 226] on input "Other ID" at bounding box center [600, 229] width 360 height 30
click at [540, 222] on input "Other ID" at bounding box center [600, 229] width 360 height 30
paste input "72130137"
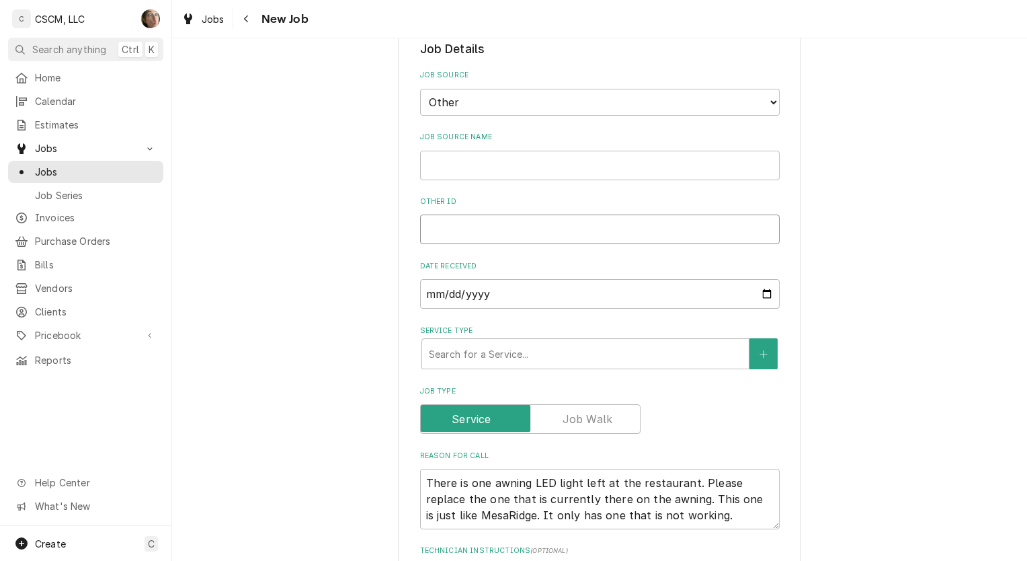
type textarea "x"
type input "72130137"
type textarea "x"
type input "72130137"
click at [471, 151] on input "Job Source Name" at bounding box center [600, 166] width 360 height 30
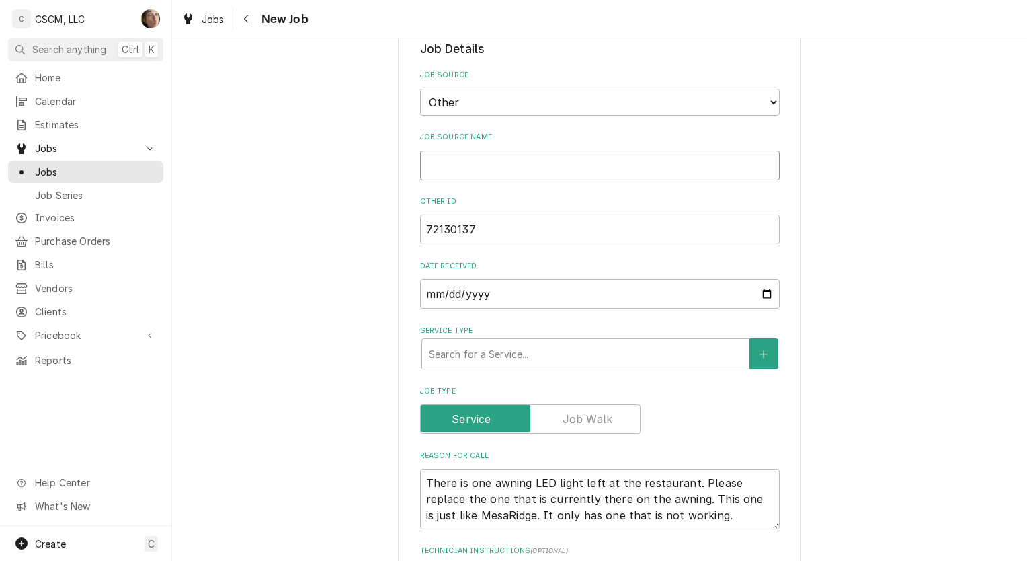
type textarea "x"
type input "v"
type textarea "x"
type input "vE"
type textarea "x"
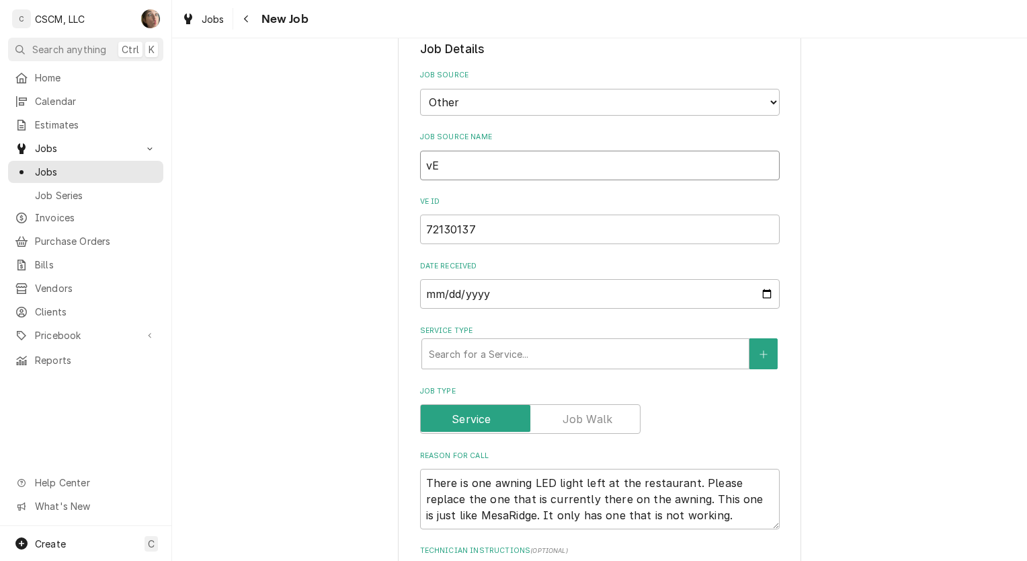
type input "vER"
type textarea "x"
type input "v"
type textarea "x"
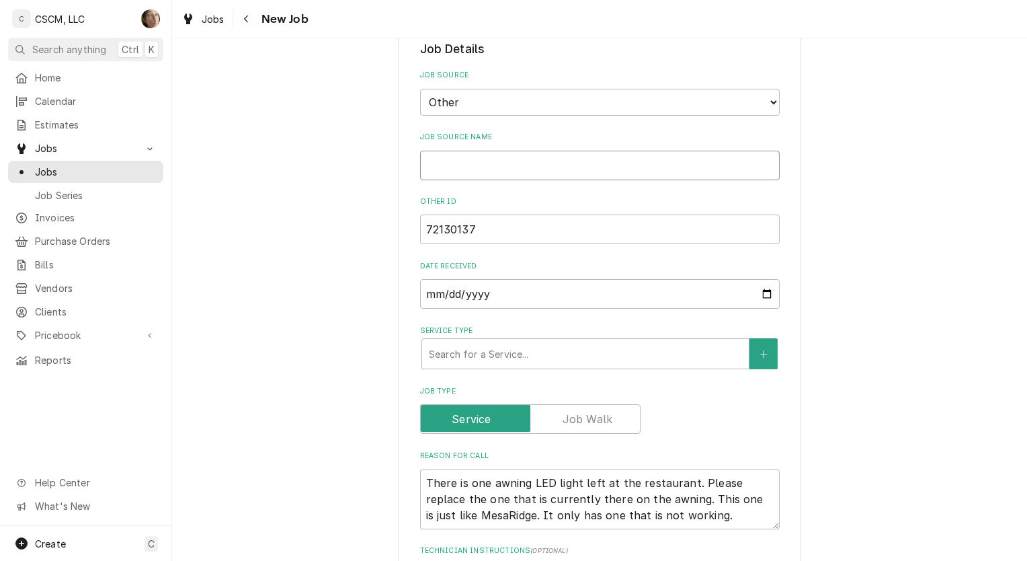
type input "V"
type textarea "x"
type input "Ve"
type textarea "x"
type input "Ver"
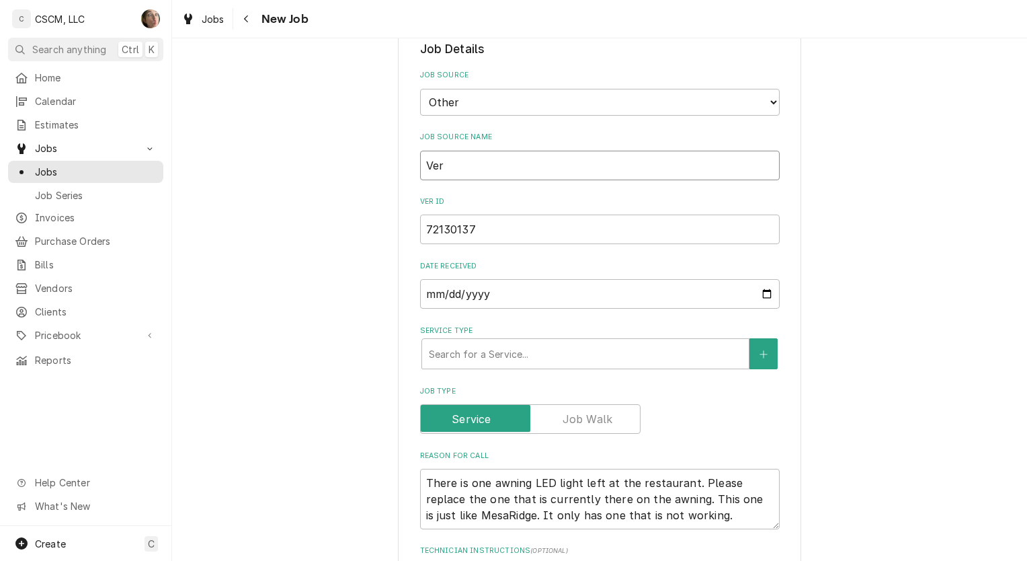
type textarea "x"
type input "Veri"
type textarea "x"
type input "Veris"
type textarea "x"
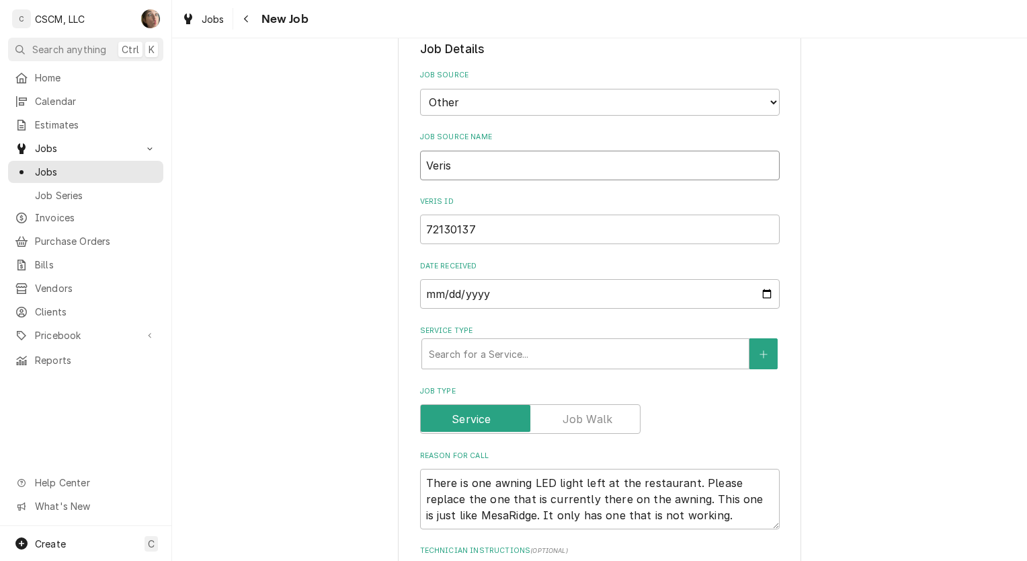
type input "Verisa"
type textarea "x"
type input "Verisae"
type textarea "x"
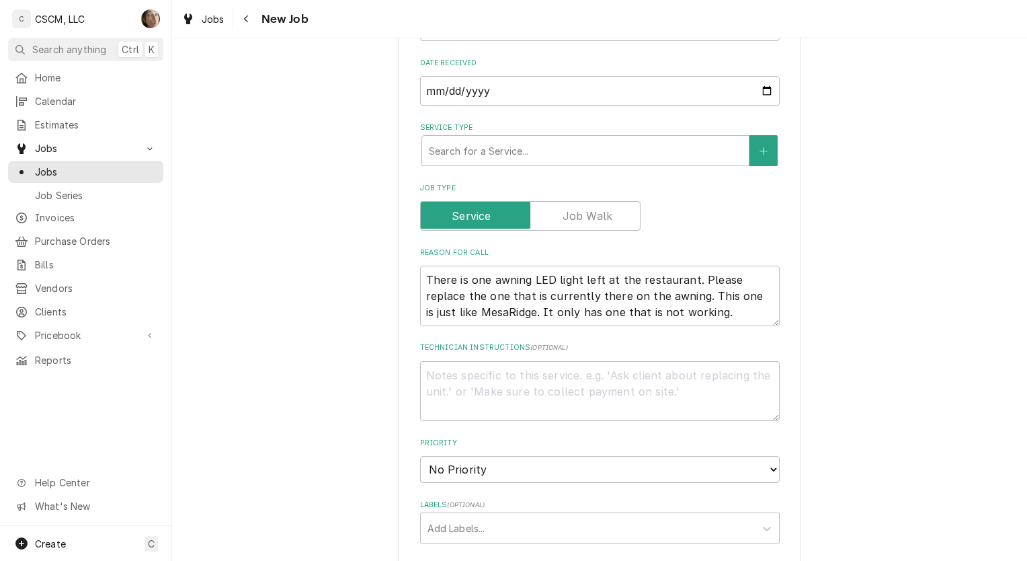
scroll to position [575, 0]
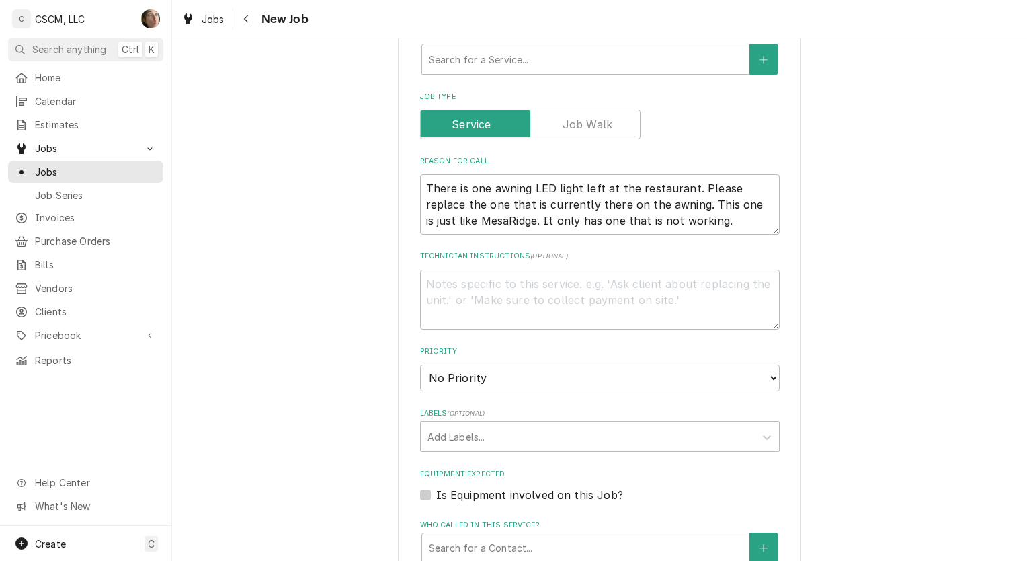
type input "Verisae"
type textarea "x"
type textarea "There is one awning LED light left at the restaurant. Please replace the one th…"
click at [692, 219] on textarea "There is one awning LED light left at the restaurant. Please replace the one th…" at bounding box center [600, 204] width 360 height 61
type textarea "x"
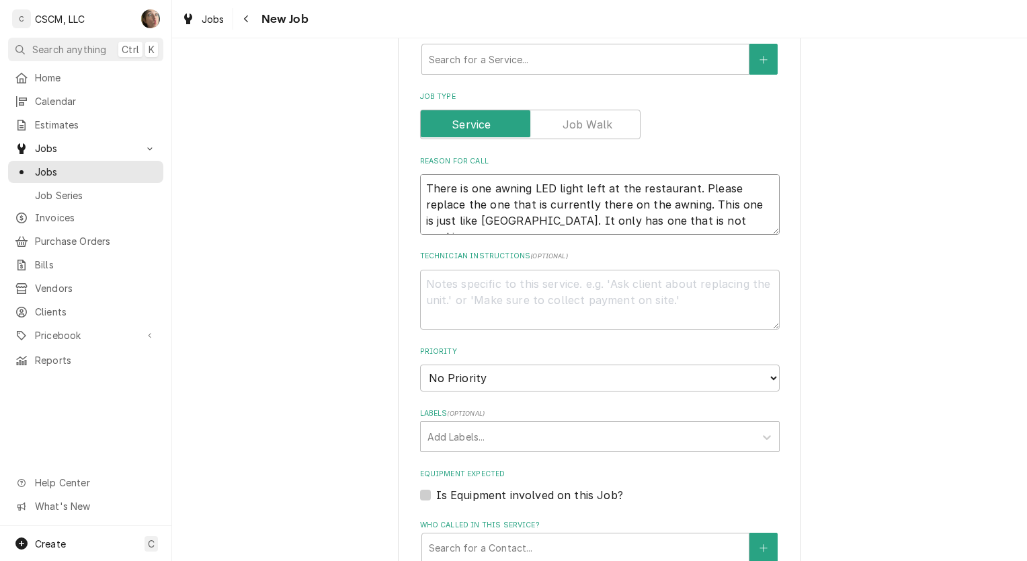
type textarea "There is one awning LED light left at the restaurant. Please replace the one th…"
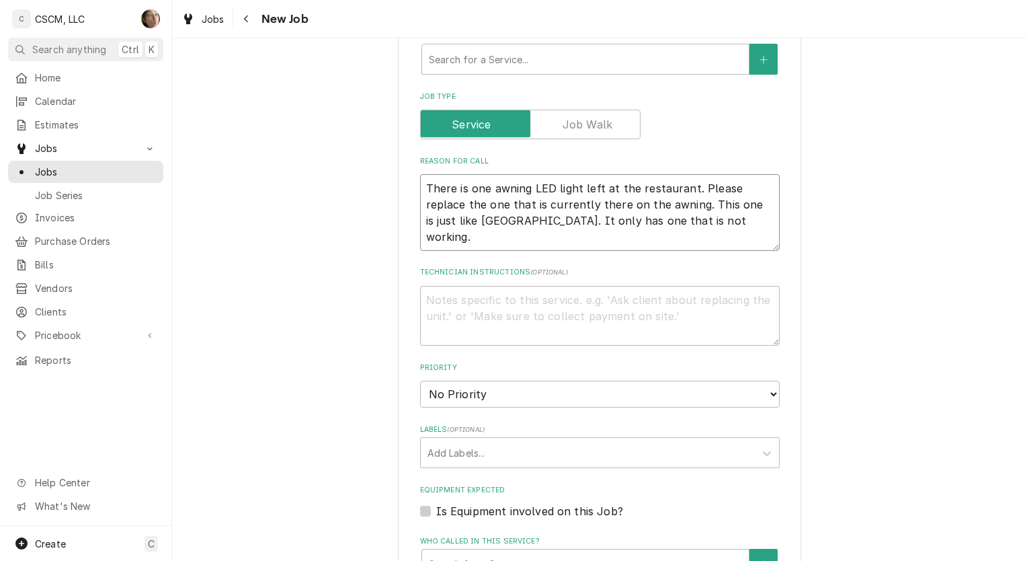
type textarea "x"
type textarea "There is one awning LED light left at the restaurant. Please replace the one th…"
type textarea "x"
type textarea "There is one awning LED light left at the restaurant. Please replace the one th…"
type textarea "x"
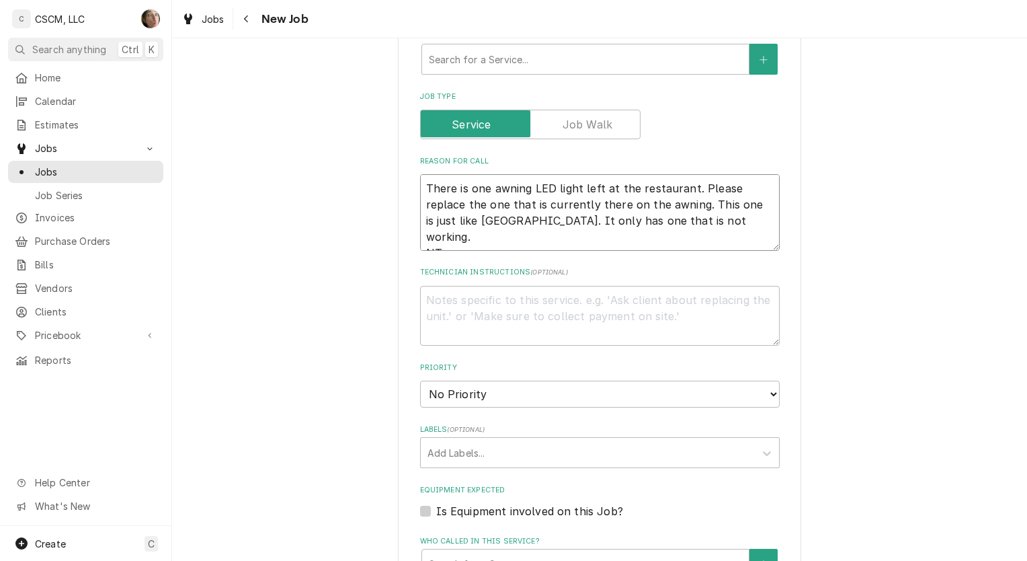
type textarea "There is one awning LED light left at the restaurant. Please replace the one th…"
type textarea "x"
type textarea "There is one awning LED light left at the restaurant. Please replace the one th…"
type textarea "x"
type textarea "There is one awning LED light left at the restaurant. Please replace the one th…"
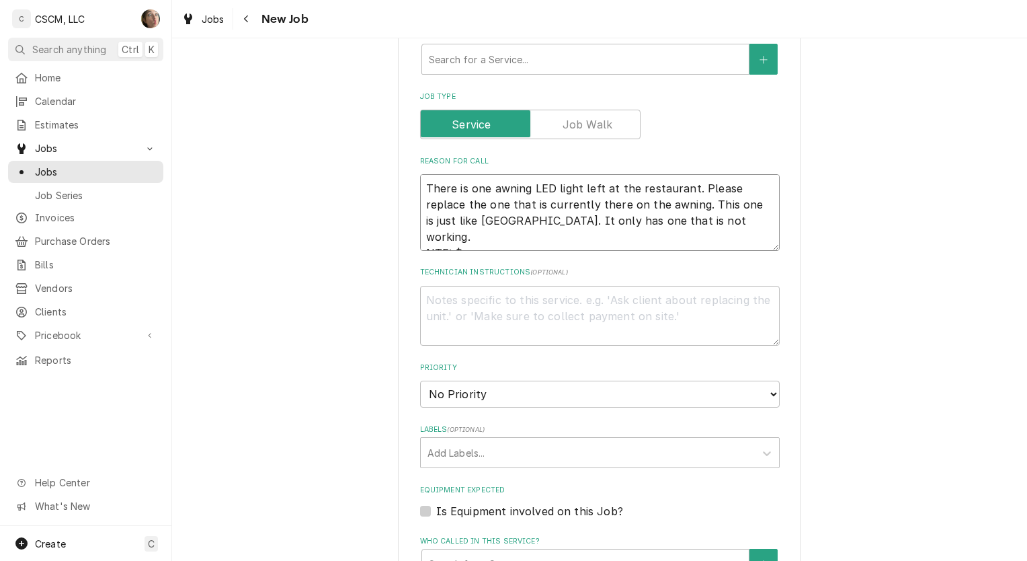
type textarea "x"
type textarea "There is one awning LED light left at the restaurant. Please replace the one th…"
type textarea "x"
type textarea "There is one awning LED light left at the restaurant. Please replace the one th…"
type textarea "x"
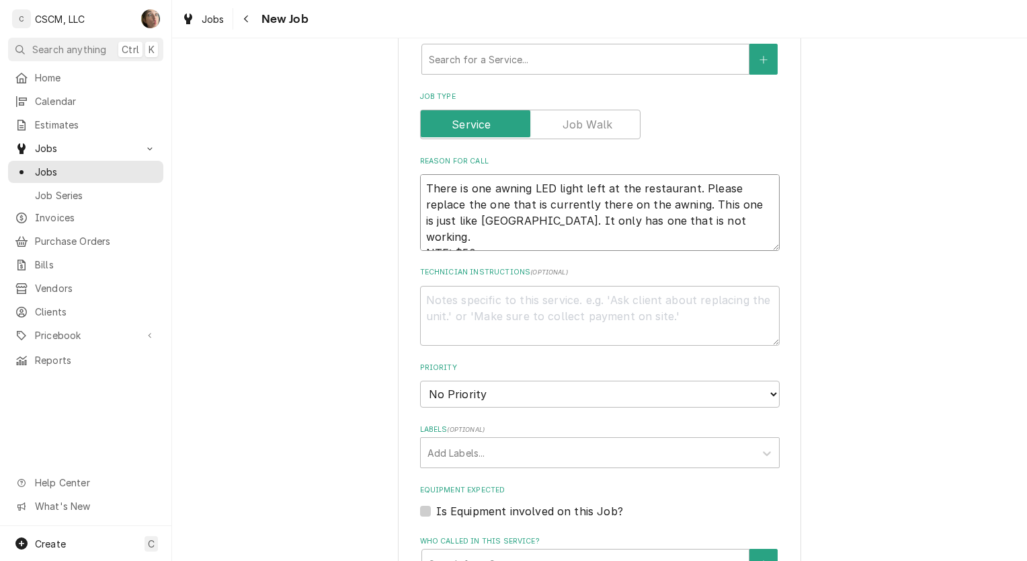
type textarea "There is one awning LED light left at the restaurant. Please replace the one th…"
type textarea "x"
type textarea "There is one awning LED light left at the restaurant. Please replace the one th…"
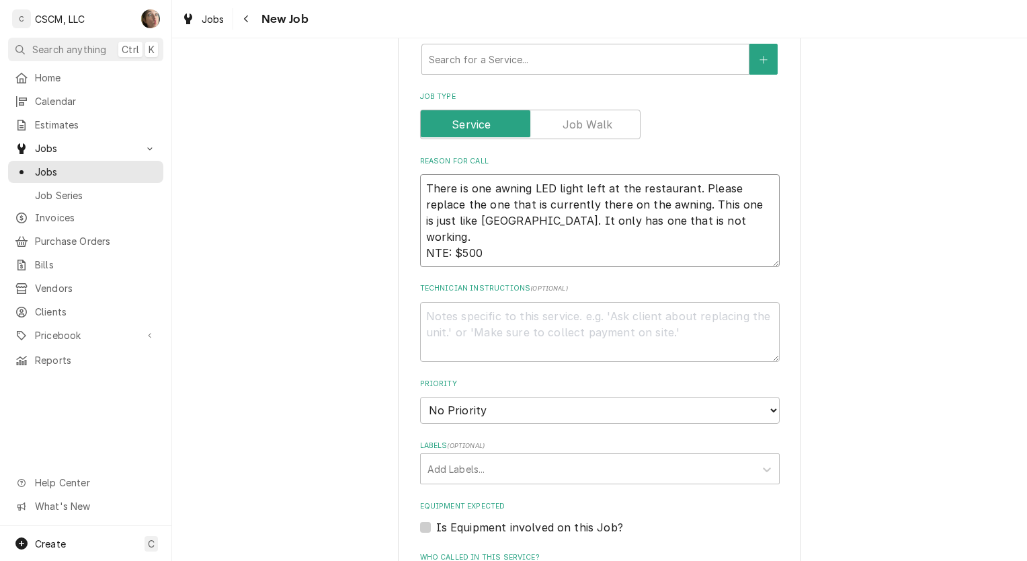
type textarea "x"
type textarea "There is one awning LED light left at the restaurant. Please replace the one th…"
type textarea "x"
type textarea "There is one awning LED light left at the restaurant. Please replace the one th…"
type textarea "x"
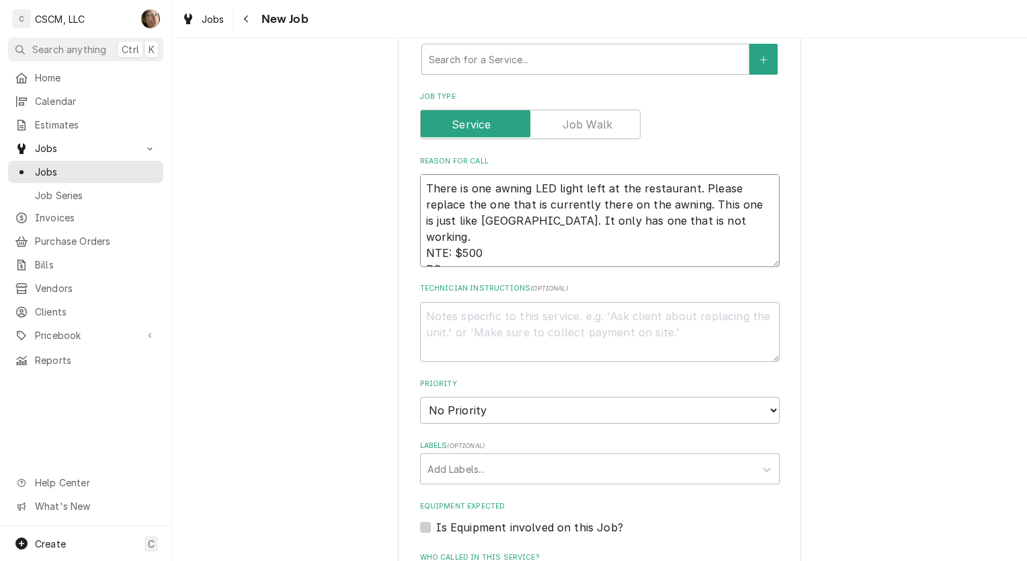
type textarea "There is one awning LED light left at the restaurant. Please replace the one th…"
type textarea "x"
type textarea "There is one awning LED light left at the restaurant. Please replace the one th…"
paste textarea "72130137"
type textarea "x"
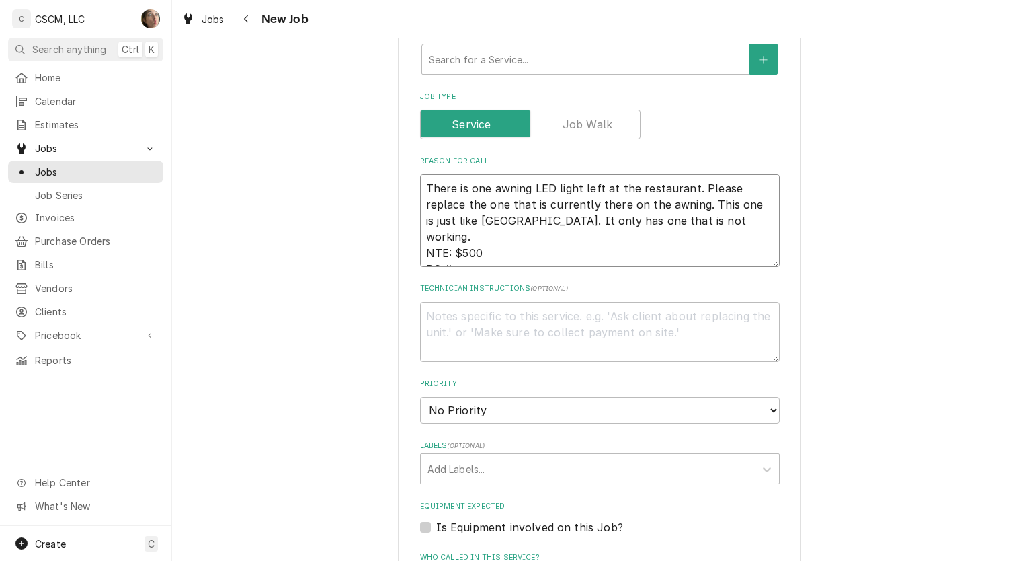
type textarea "There is one awning LED light left at the restaurant. Please replace the one th…"
type textarea "x"
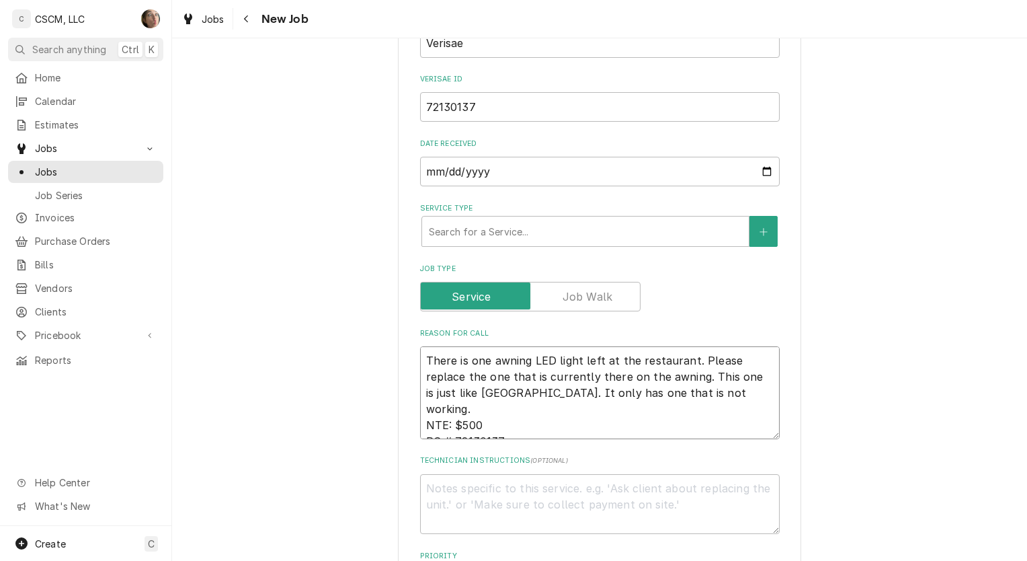
scroll to position [352, 0]
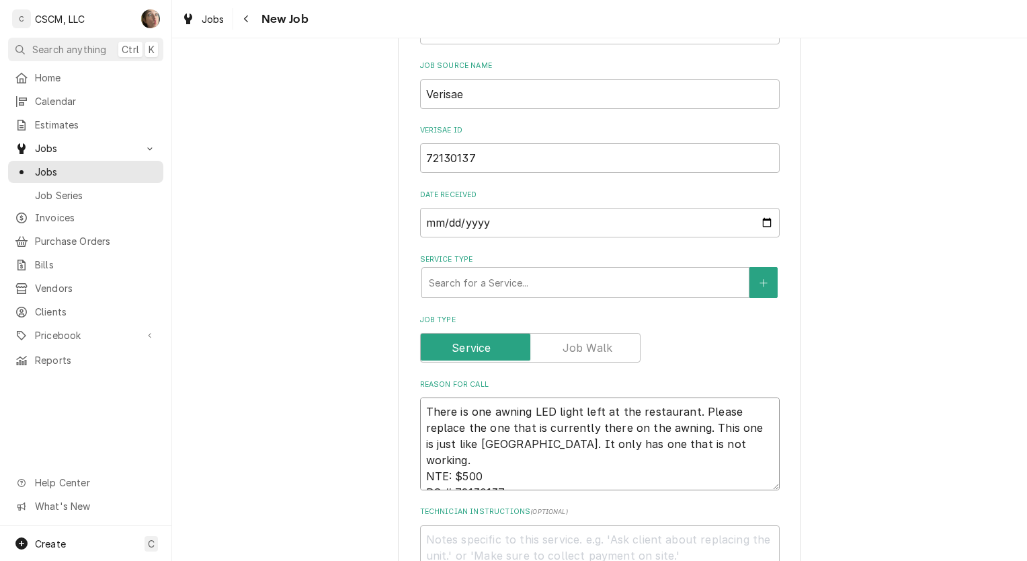
type textarea "There is one awning LED light left at the restaurant. Please replace the one th…"
click at [657, 268] on div "Search for a Service..." at bounding box center [585, 283] width 327 height 30
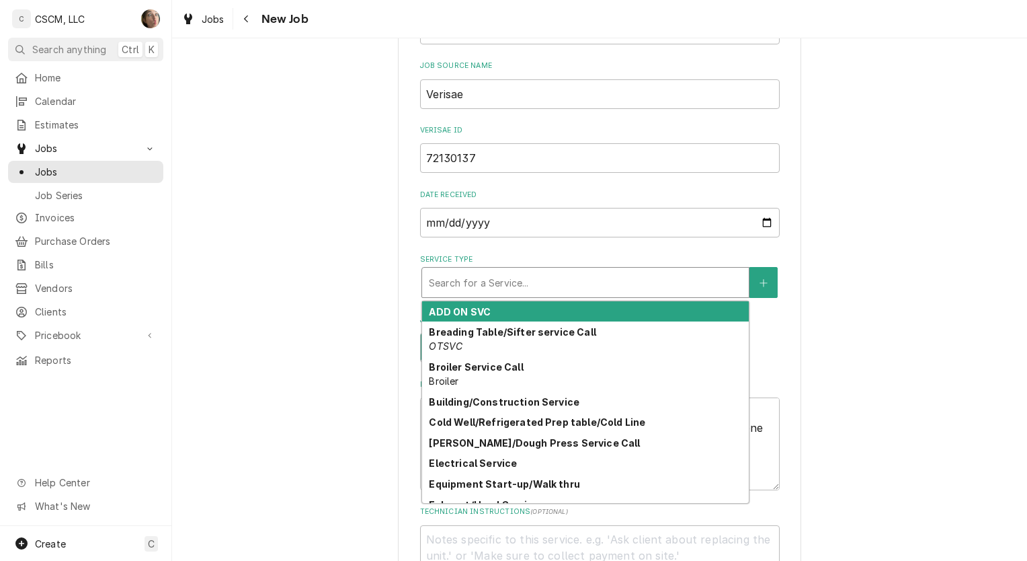
type textarea "x"
type input "B"
type textarea "x"
type input "BU"
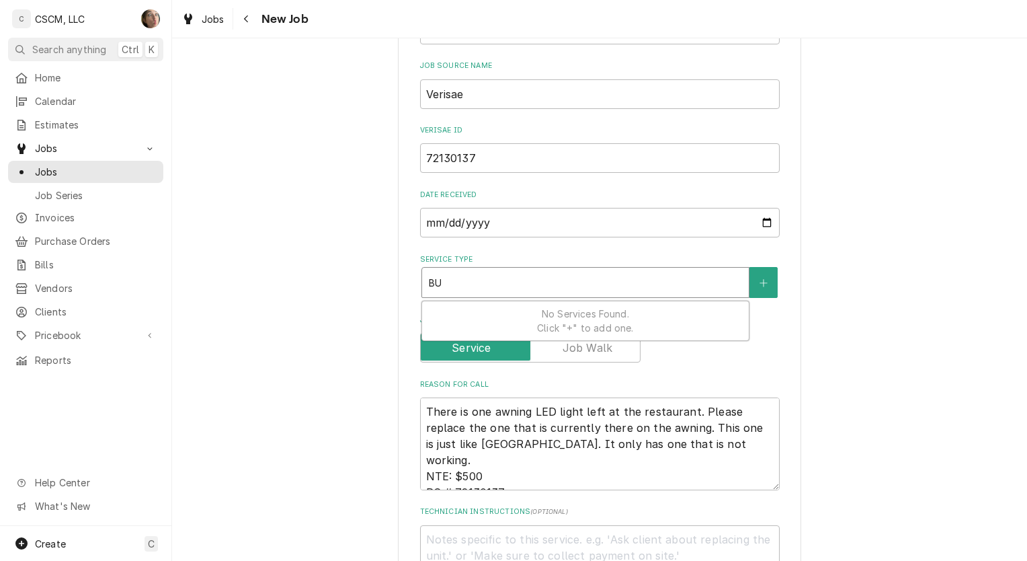
type textarea "x"
type input "BUI"
type textarea "x"
type input "BUIL"
type textarea "x"
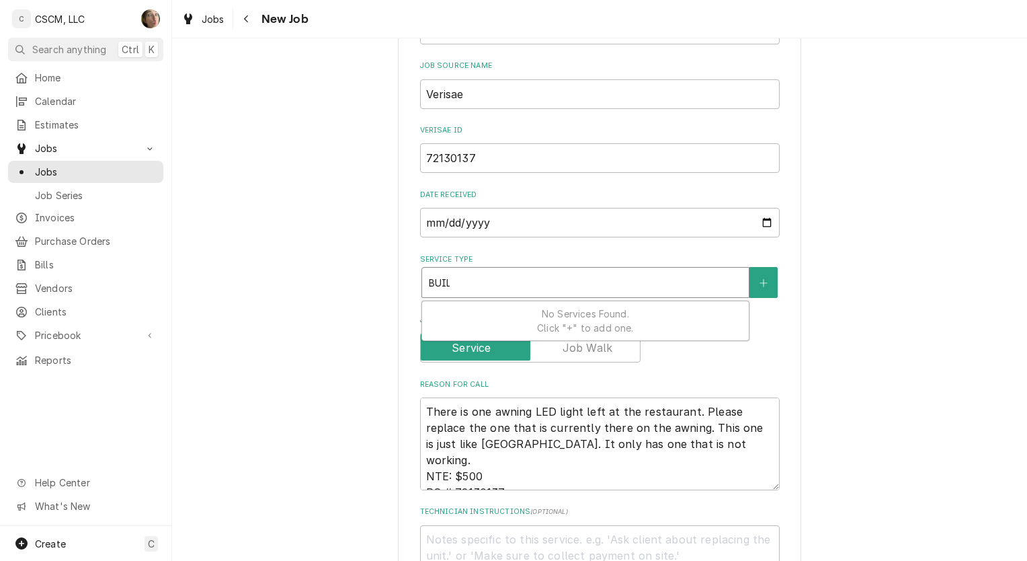
type input "BUILD"
type textarea "x"
type input "BUILDI"
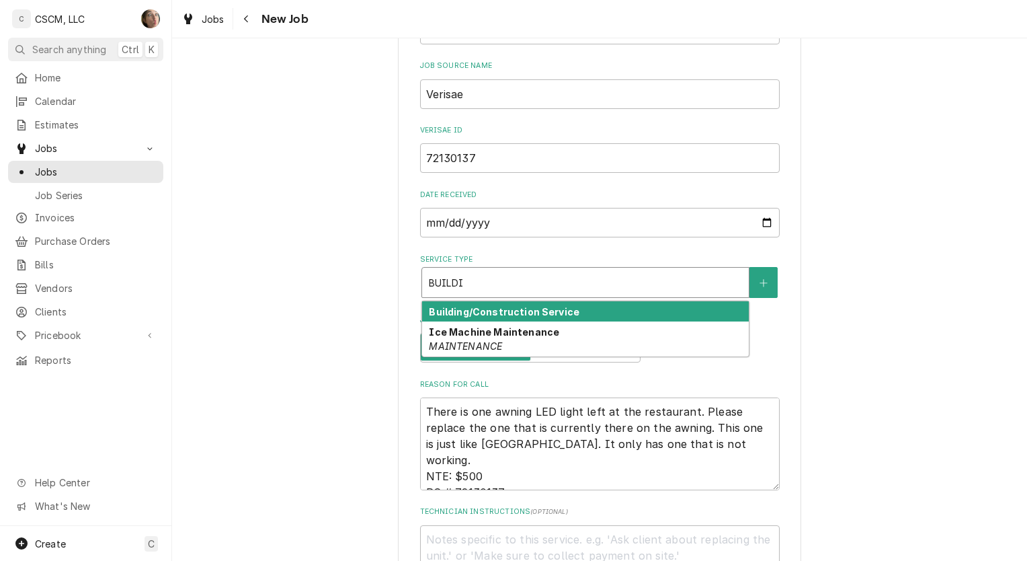
click at [613, 313] on div "Building/Construction Service" at bounding box center [585, 311] width 327 height 21
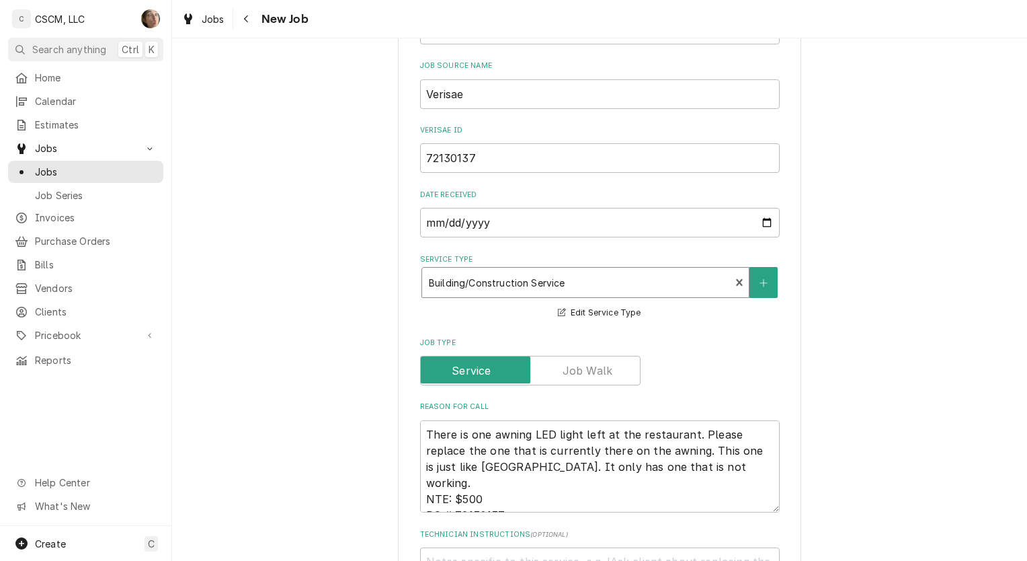
type textarea "x"
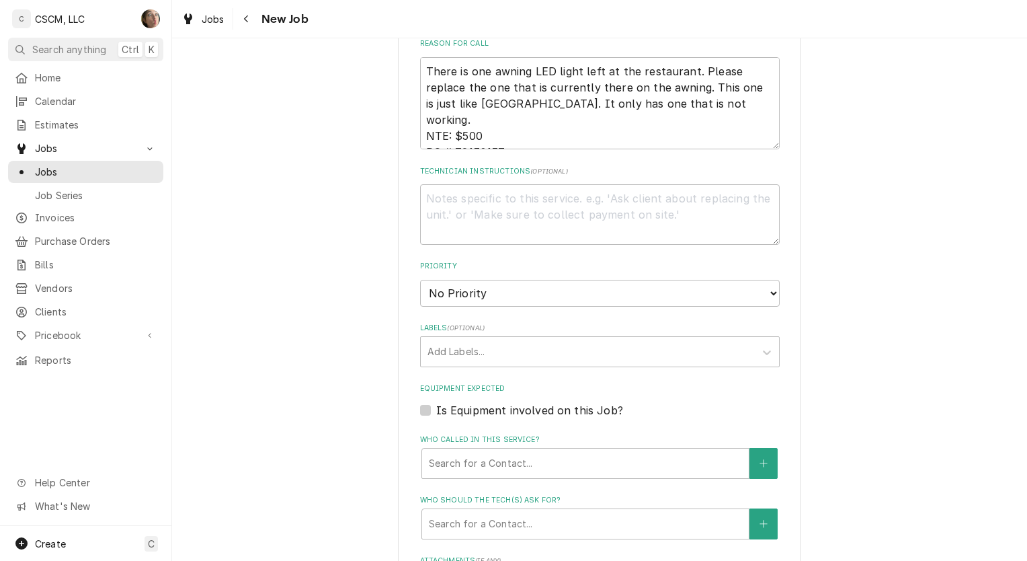
scroll to position [715, 0]
click at [557, 293] on select "No Priority Urgent High Medium Low" at bounding box center [600, 293] width 360 height 27
select select "3"
click at [420, 280] on select "No Priority Urgent High Medium Low" at bounding box center [600, 293] width 360 height 27
type textarea "x"
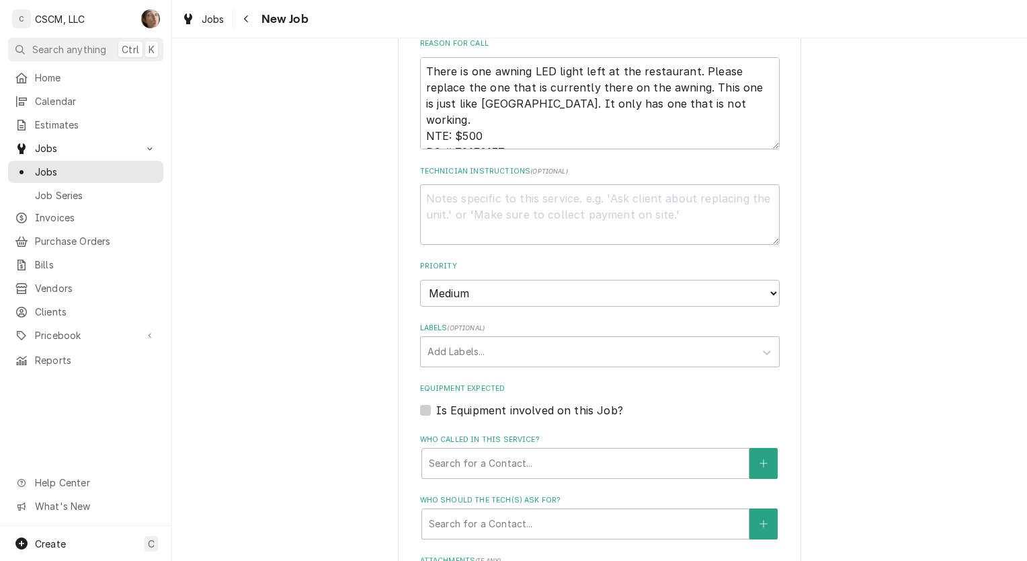
click at [625, 339] on div "Labels" at bounding box center [588, 351] width 321 height 24
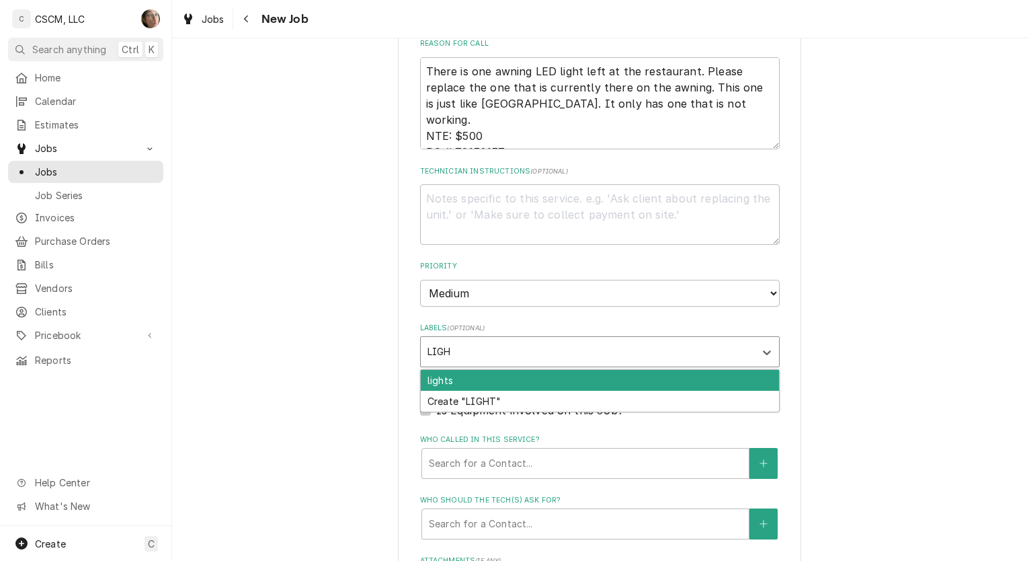
type input "LIGHT"
click at [624, 375] on div "lights" at bounding box center [600, 380] width 358 height 21
type textarea "x"
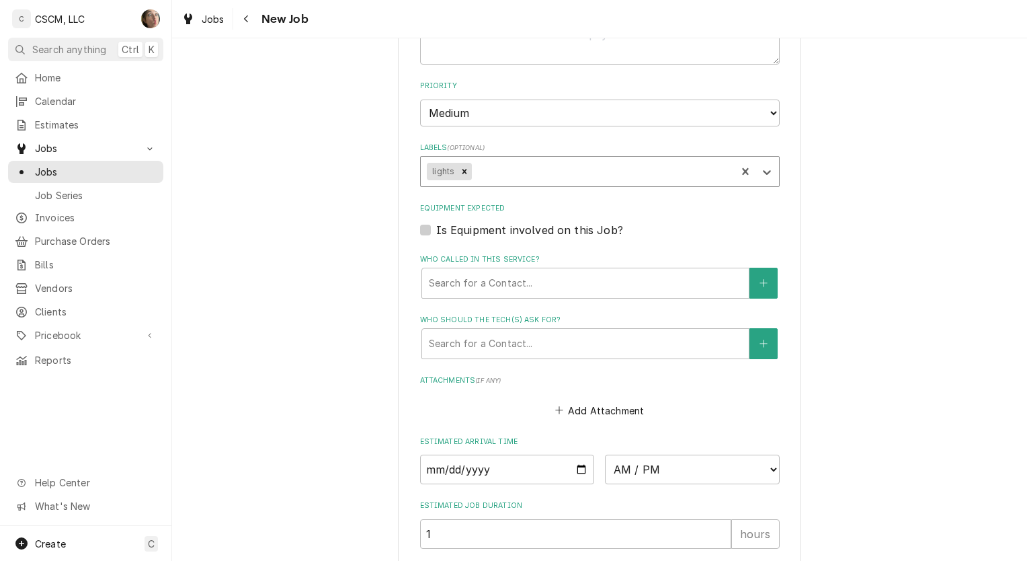
scroll to position [898, 0]
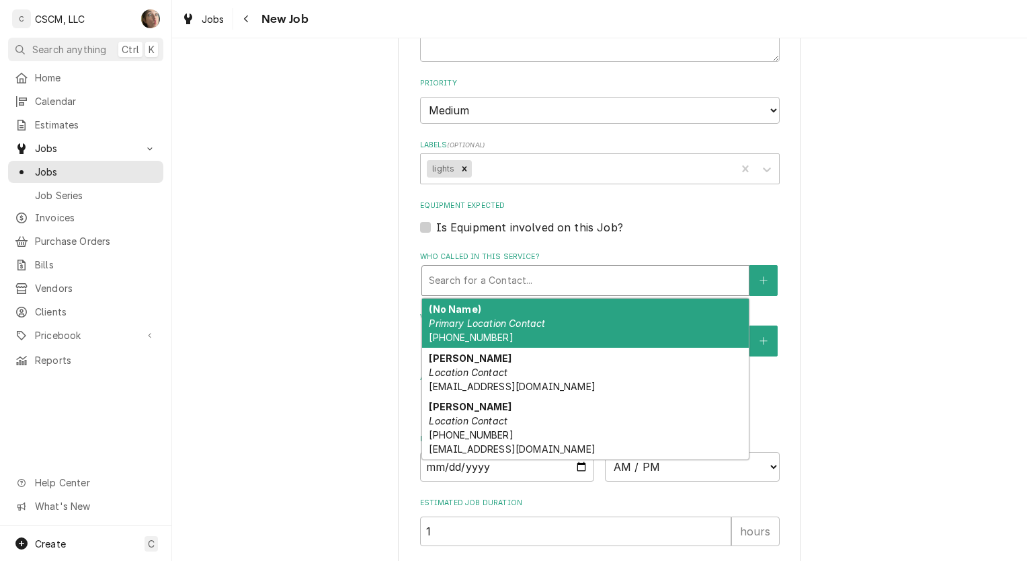
click at [479, 279] on div "Who called in this service?" at bounding box center [585, 280] width 313 height 24
type textarea "x"
type input "J"
type textarea "x"
type input "JO"
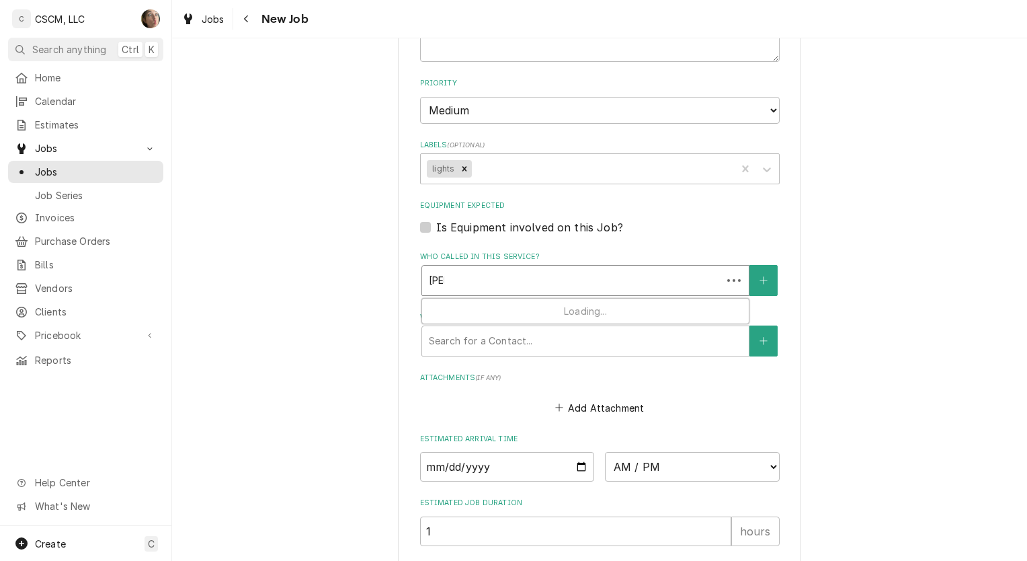
type textarea "x"
type input "JOE"
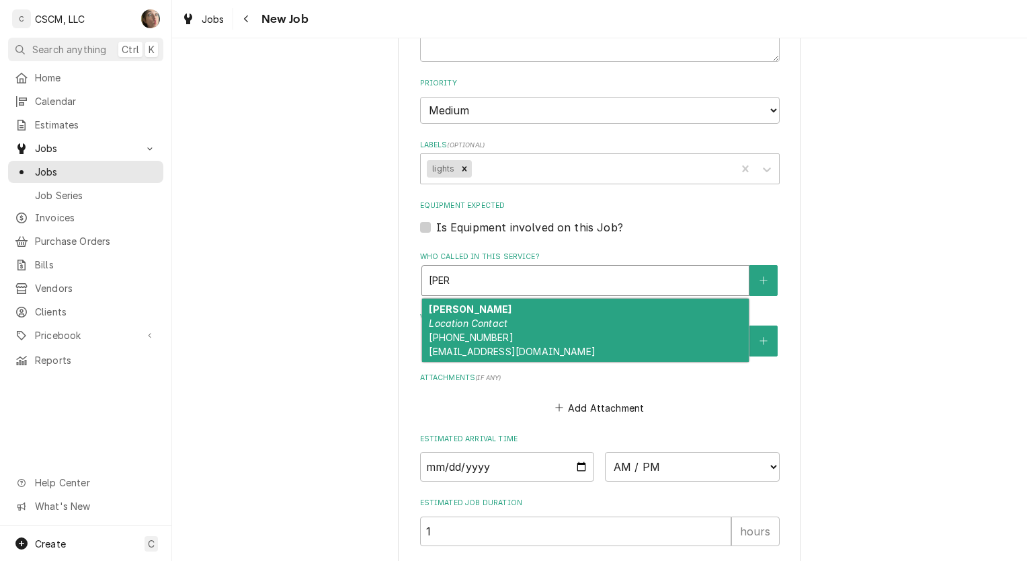
click at [452, 311] on div "Joe Schmidt Location Contact (813) 956-2726 jschmidt@kbpfoods.com" at bounding box center [585, 329] width 327 height 63
type textarea "x"
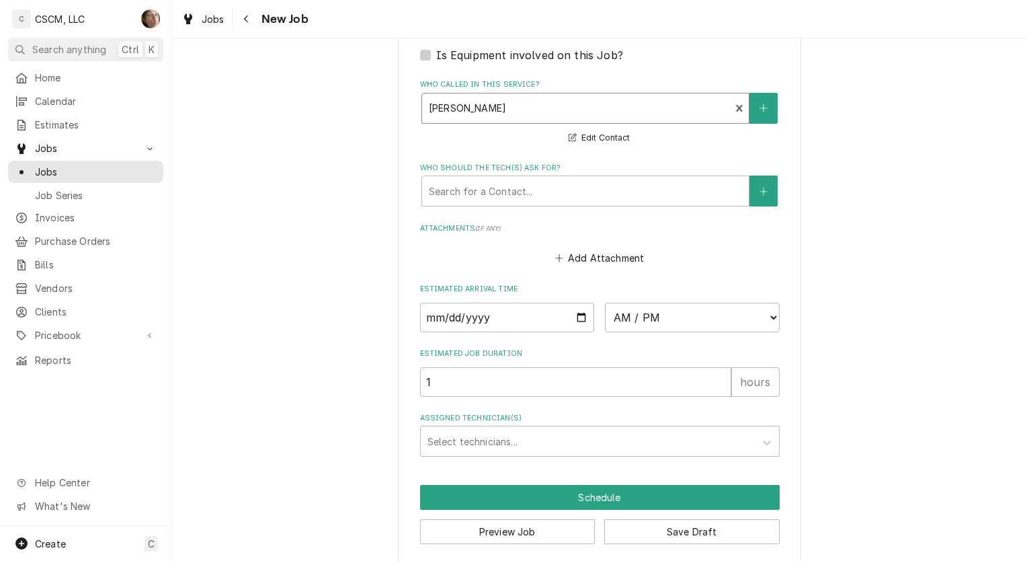
scroll to position [1076, 0]
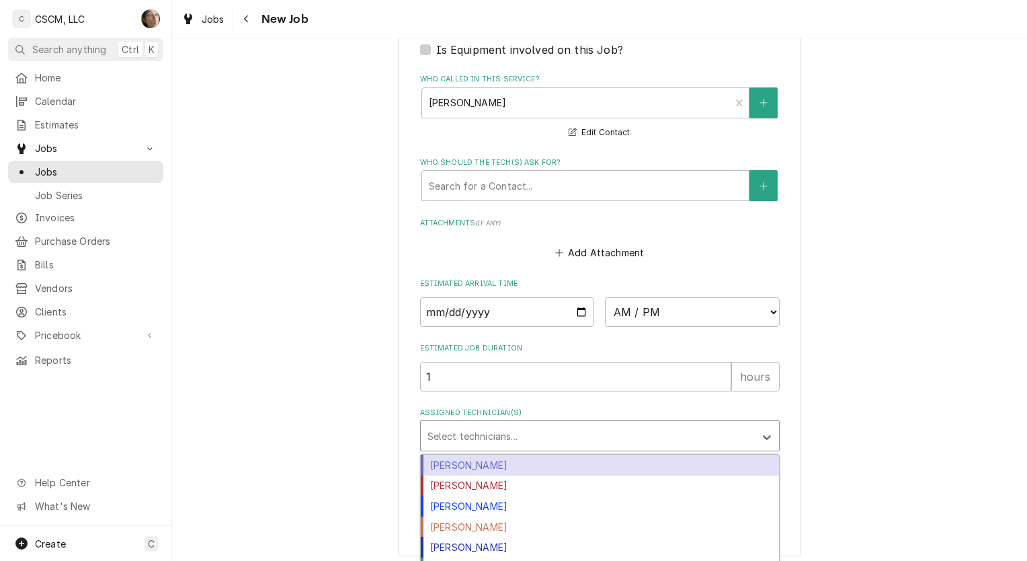
click at [504, 432] on div "Assigned Technician(s)" at bounding box center [588, 436] width 321 height 24
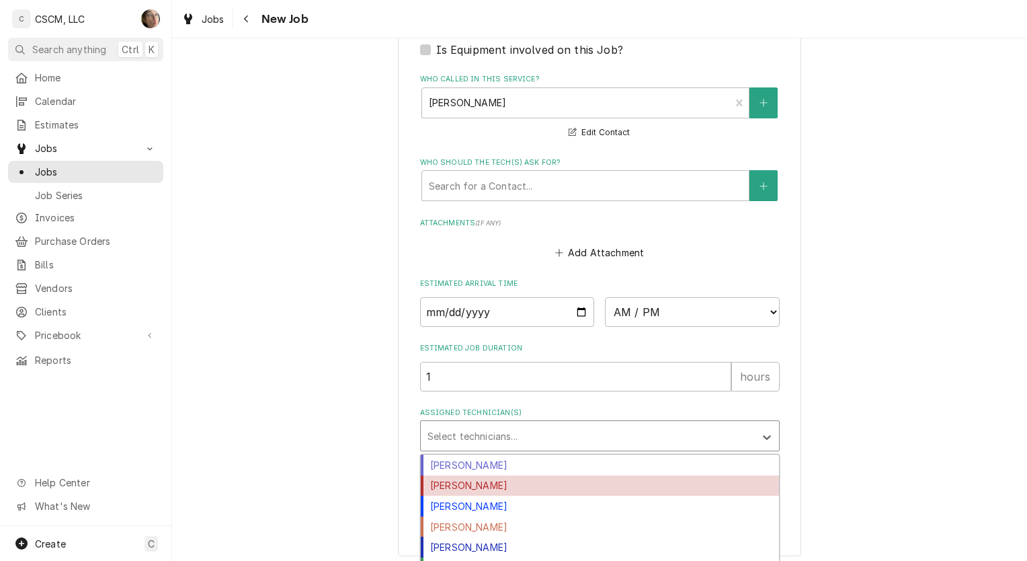
click at [471, 485] on div "Izaia Bain" at bounding box center [600, 485] width 358 height 21
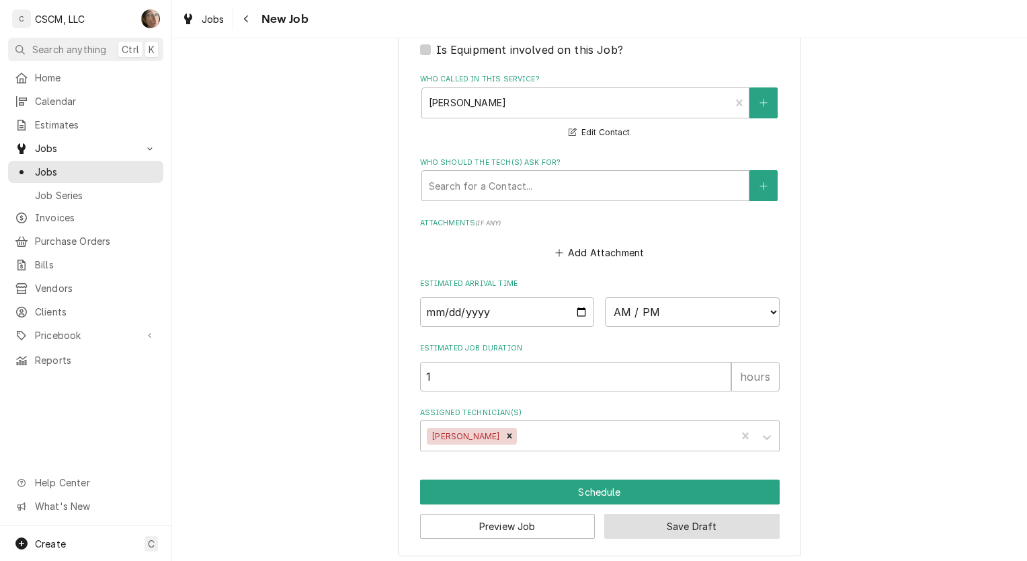
click at [640, 529] on button "Save Draft" at bounding box center [691, 526] width 175 height 25
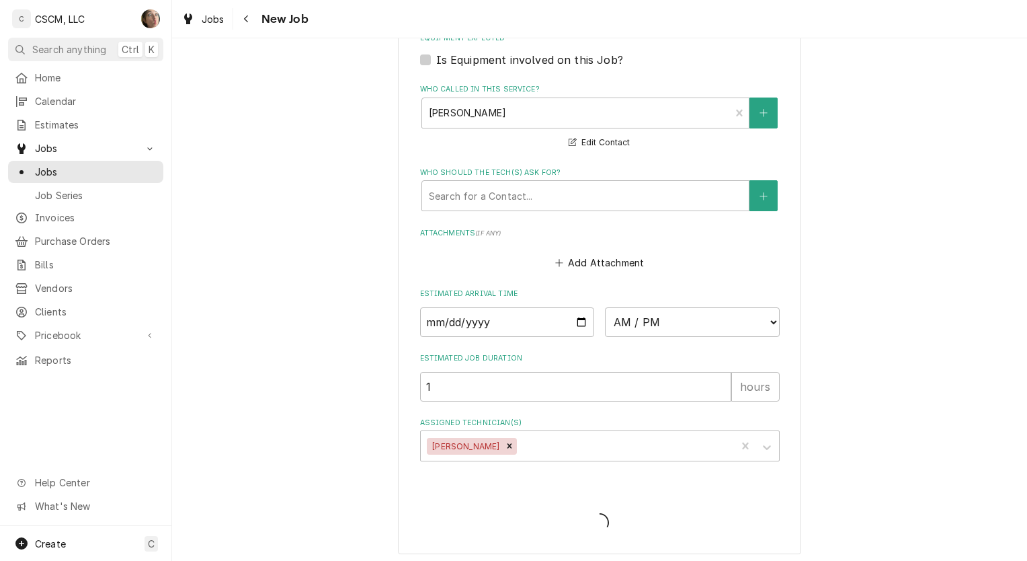
type textarea "x"
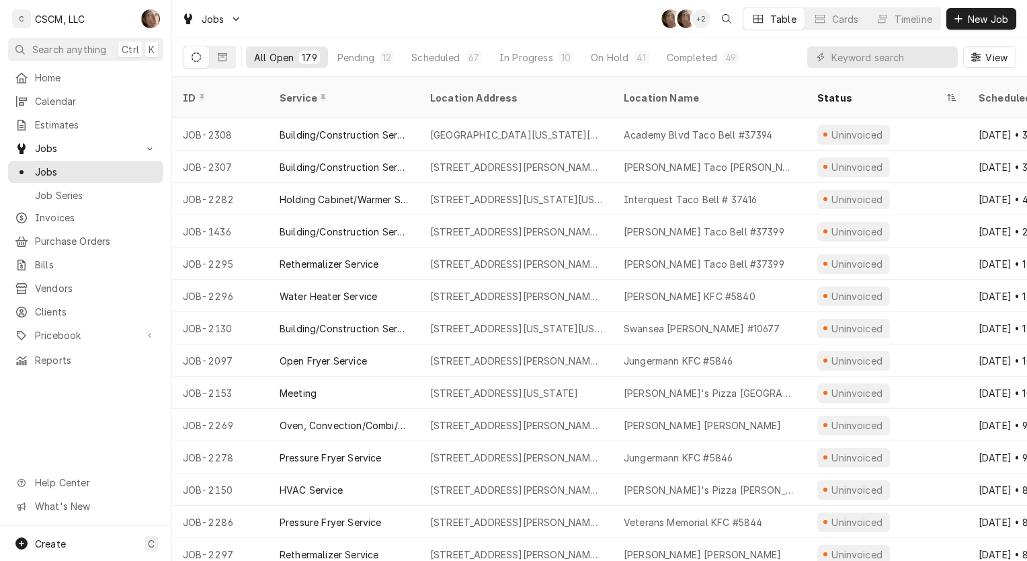
click at [987, 25] on span "New Job" at bounding box center [988, 19] width 46 height 14
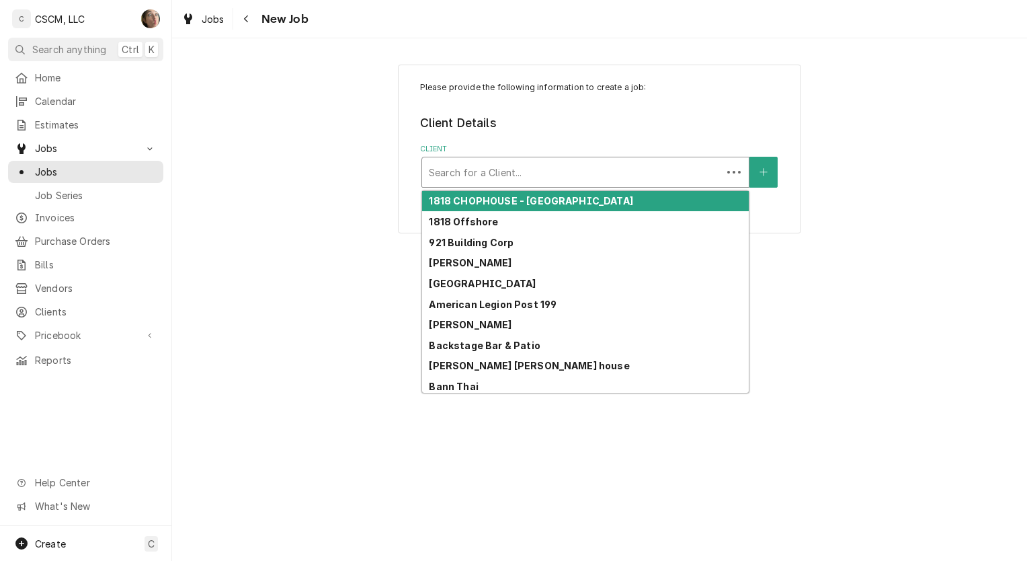
click at [452, 169] on div "Client" at bounding box center [572, 172] width 286 height 24
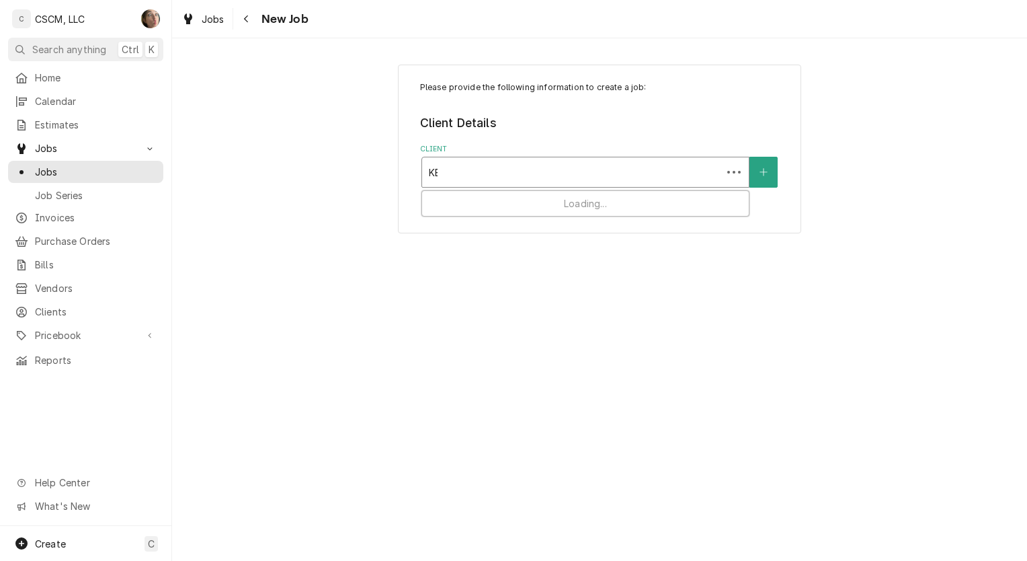
type input "KBP"
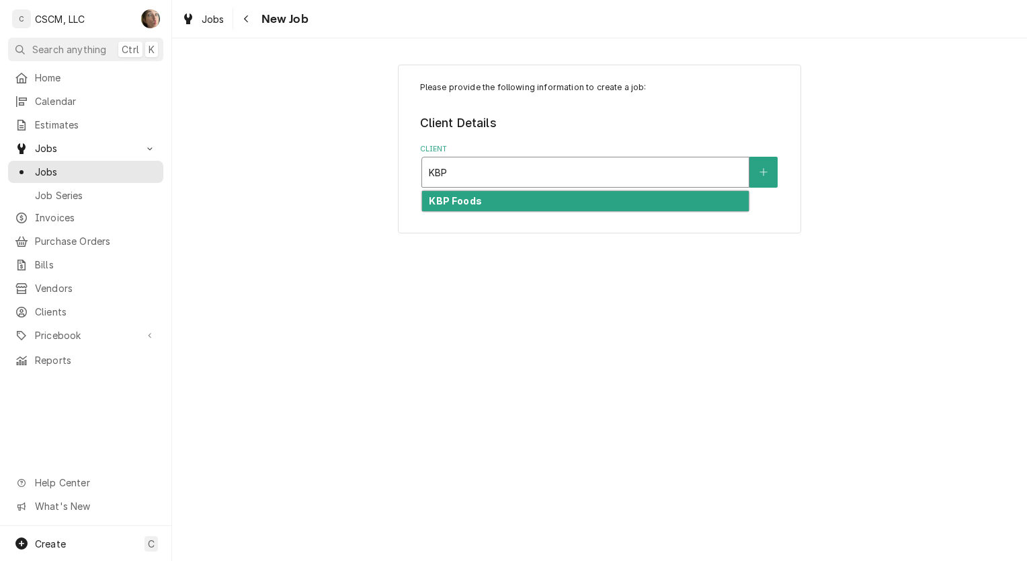
click at [450, 197] on strong "KBP Foods" at bounding box center [455, 200] width 52 height 11
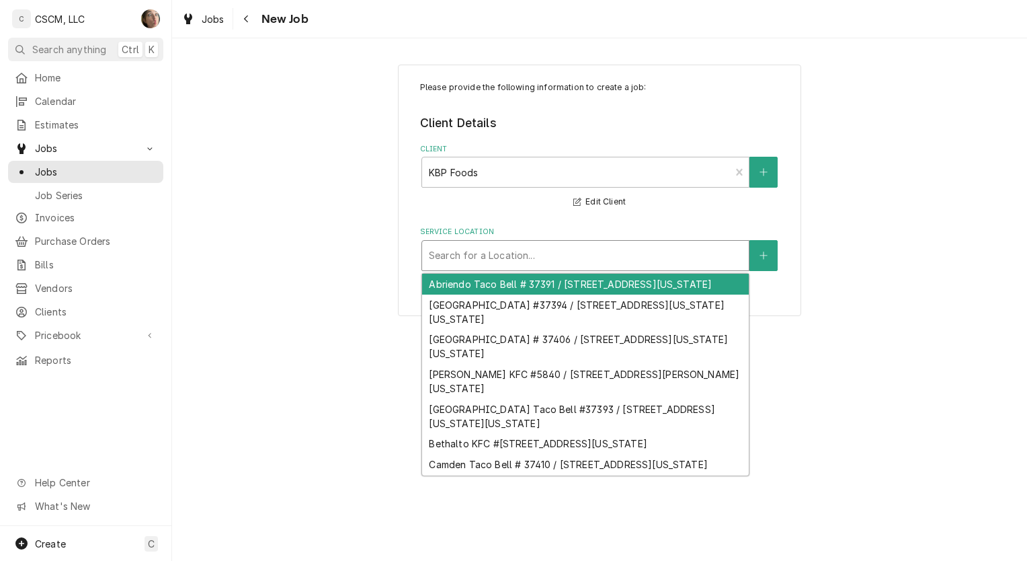
click at [457, 252] on div "Service Location" at bounding box center [585, 255] width 313 height 24
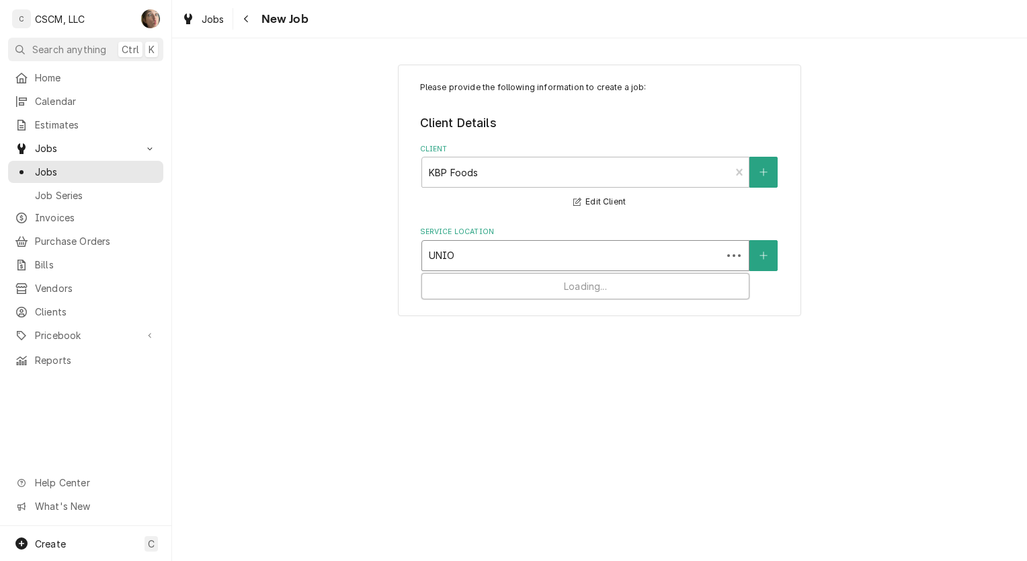
type input "UNION"
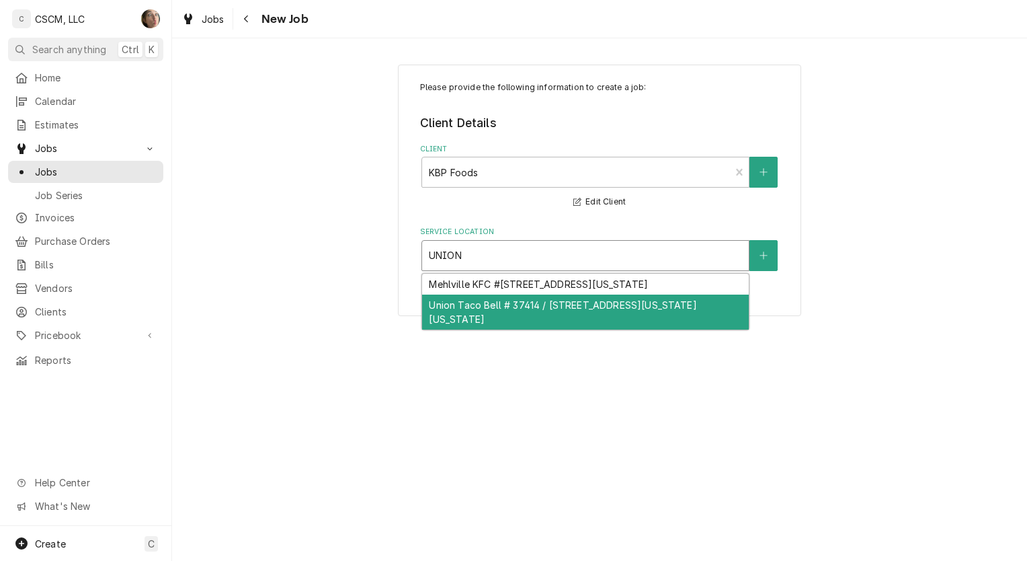
click at [471, 305] on div "Union Taco Bell # 37414 / [STREET_ADDRESS][US_STATE][US_STATE]" at bounding box center [585, 311] width 327 height 35
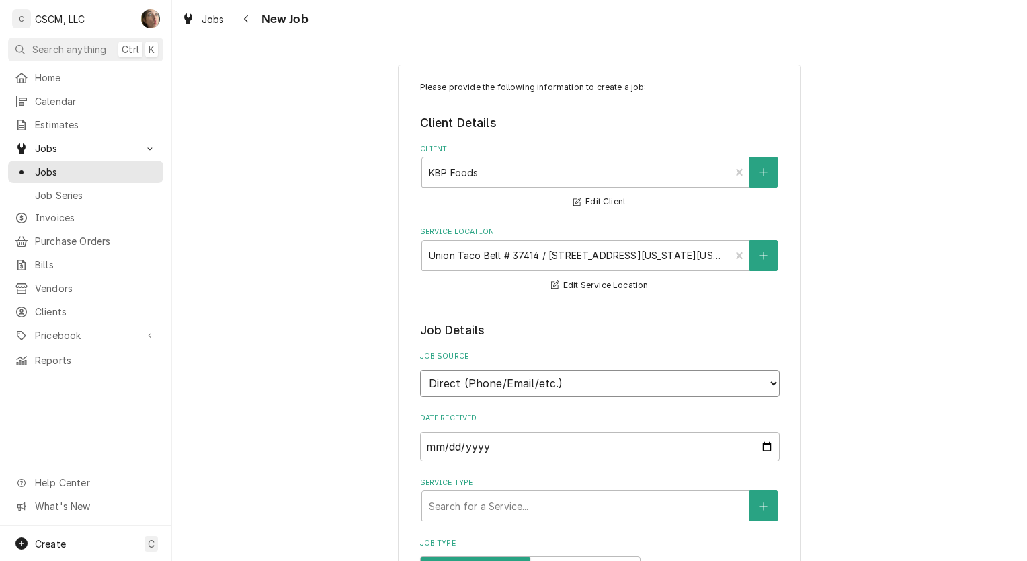
click at [596, 374] on select "Direct (Phone/Email/etc.) Other" at bounding box center [600, 383] width 360 height 27
select select "100"
type textarea "x"
click at [581, 426] on div "Job Source Name" at bounding box center [600, 437] width 360 height 48
click at [578, 448] on input "Job Source Name" at bounding box center [600, 447] width 360 height 30
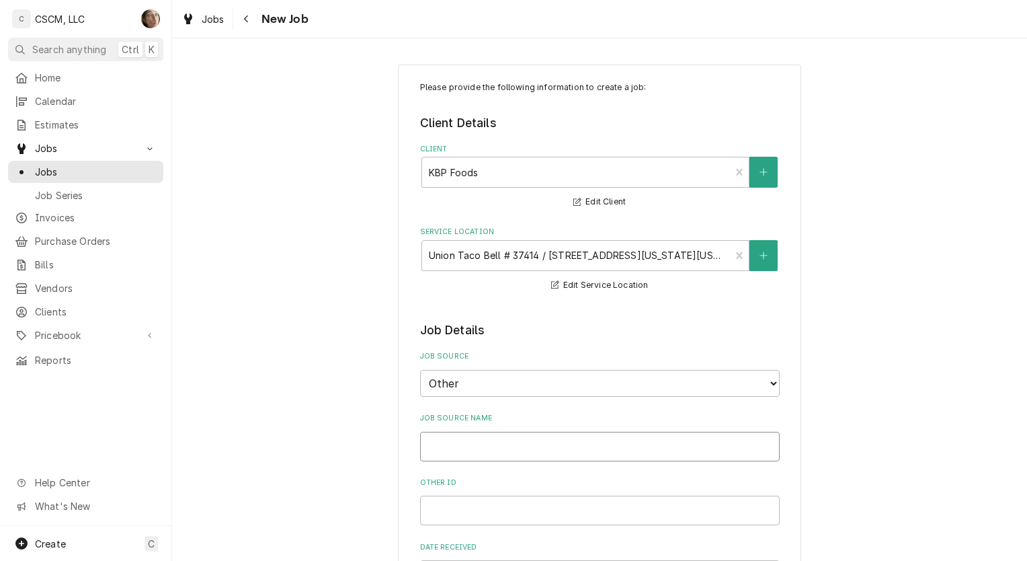
type input "B"
type textarea "x"
type input "V"
type textarea "x"
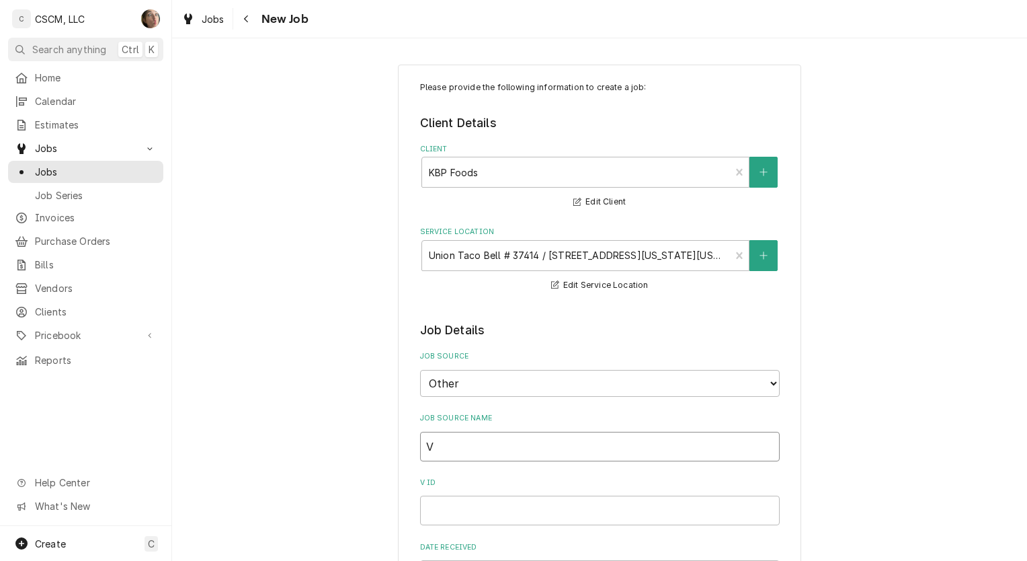
type input "Ve"
type textarea "x"
type input "Ver"
type textarea "x"
type input "Veri"
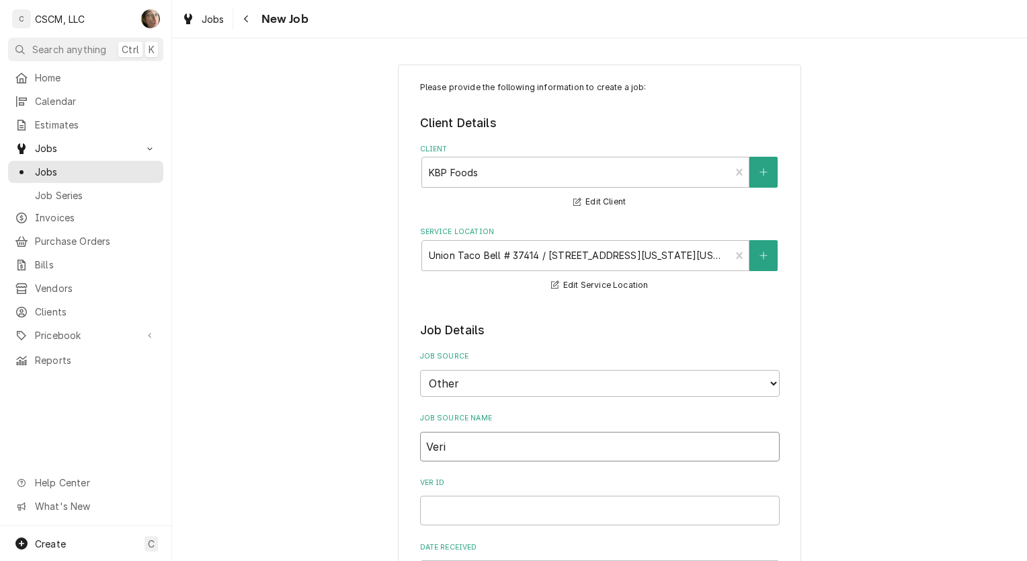
type textarea "x"
type input "Veris"
type textarea "x"
type input "Verisa"
type textarea "x"
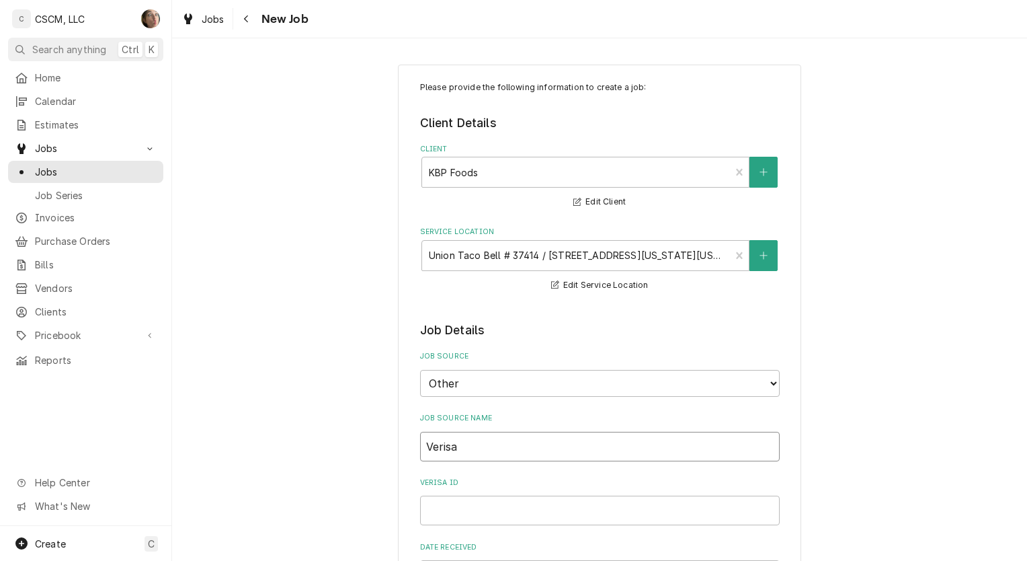
type input "Verisae"
type textarea "x"
type input "Verisae"
click at [594, 503] on input "Verisae ID" at bounding box center [600, 510] width 360 height 30
paste input "72130360"
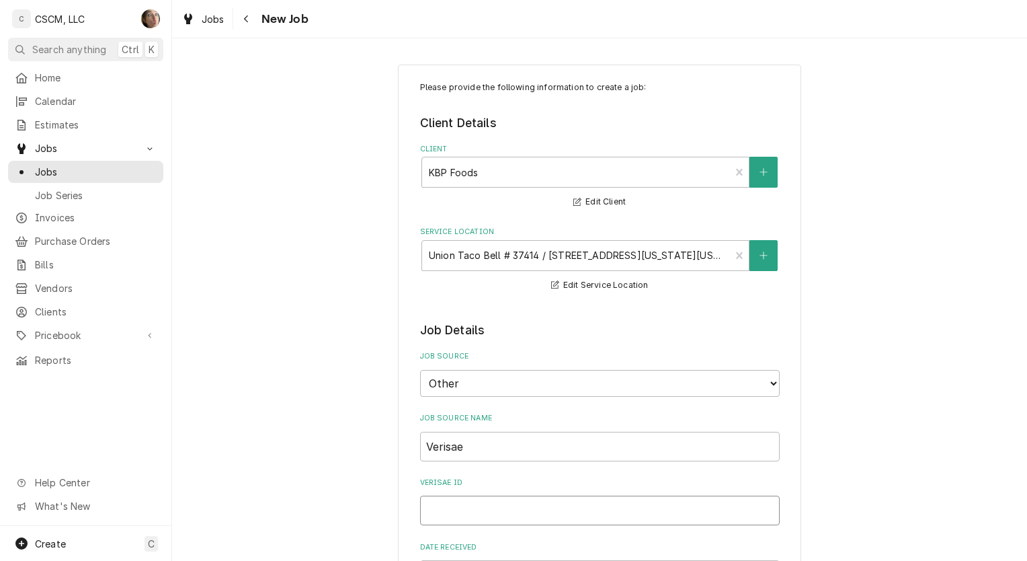
type textarea "x"
type input "72130360"
type textarea "x"
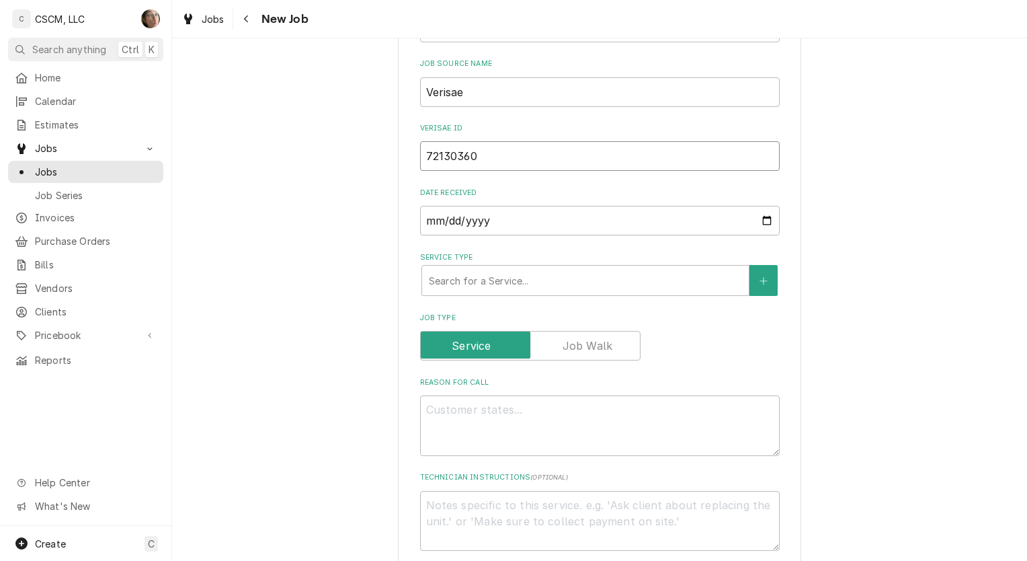
scroll to position [355, 0]
type input "72130360"
click at [581, 415] on textarea "Reason For Call" at bounding box center [600, 425] width 360 height 61
type textarea "x"
type textarea "N"
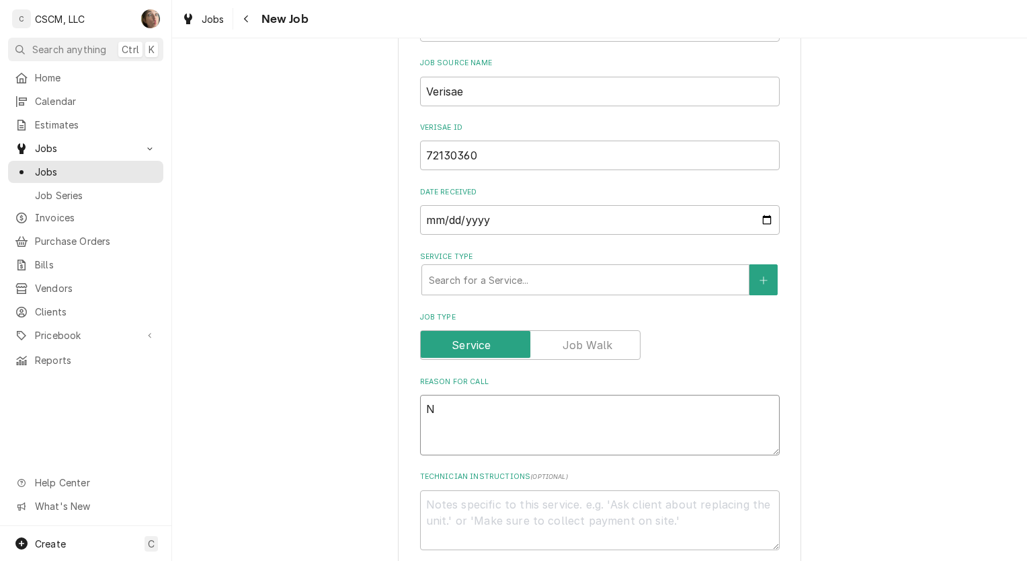
type textarea "x"
type textarea "NT"
type textarea "x"
type textarea "NTE"
type textarea "x"
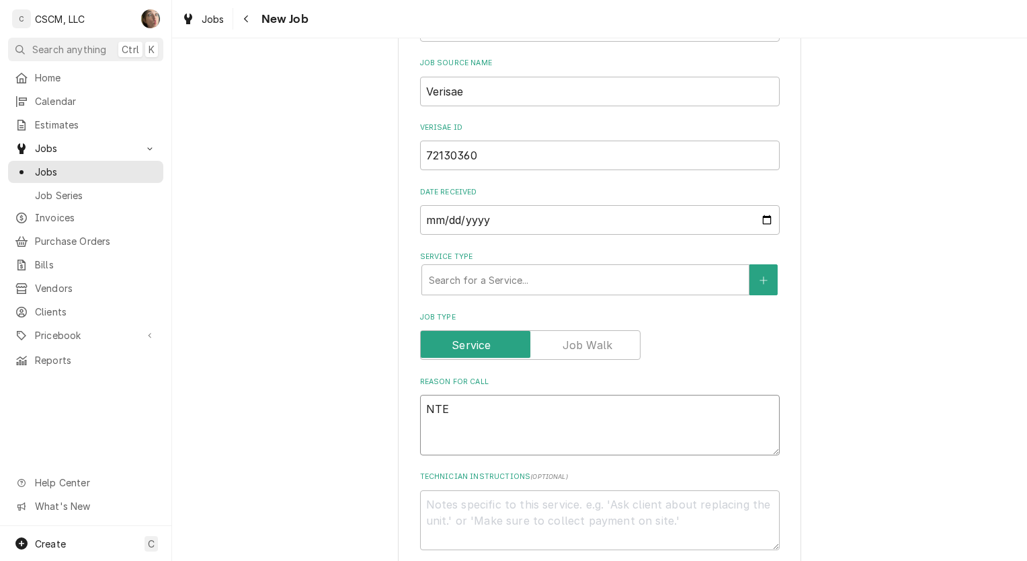
type textarea "NTE:"
type textarea "x"
type textarea "NTE:"
type textarea "x"
type textarea "NTE: $"
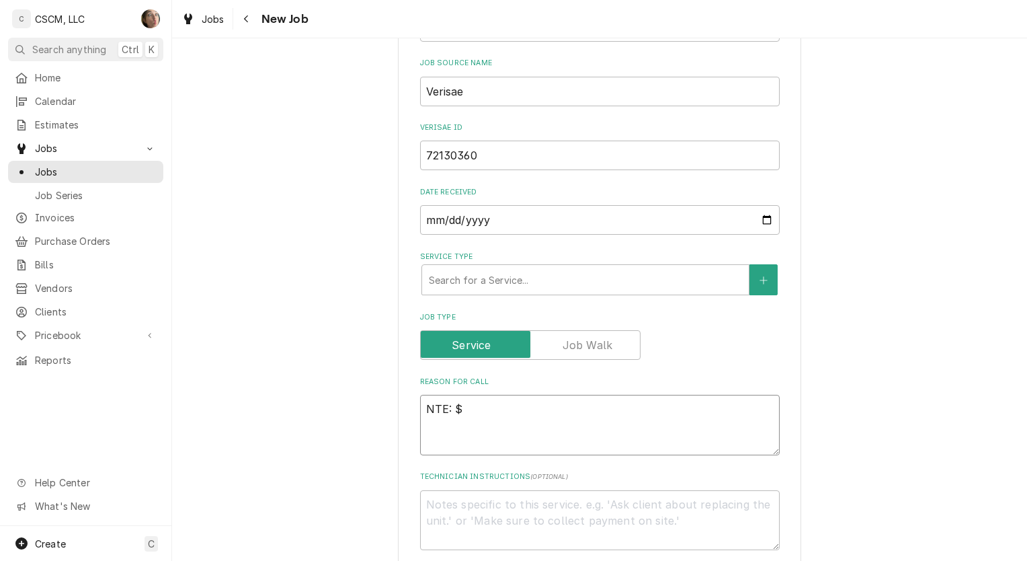
type textarea "x"
type textarea "NTE: $5"
type textarea "x"
type textarea "NTE: $50"
type textarea "x"
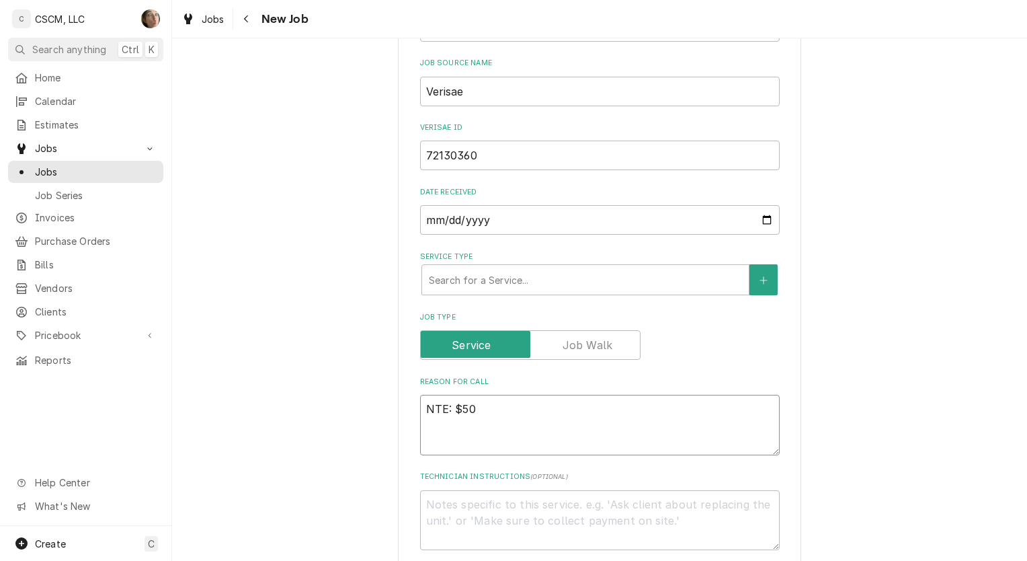
type textarea "NTE: $500"
type textarea "x"
type textarea "NTE: $500"
type textarea "x"
type textarea "NTE: $500 P"
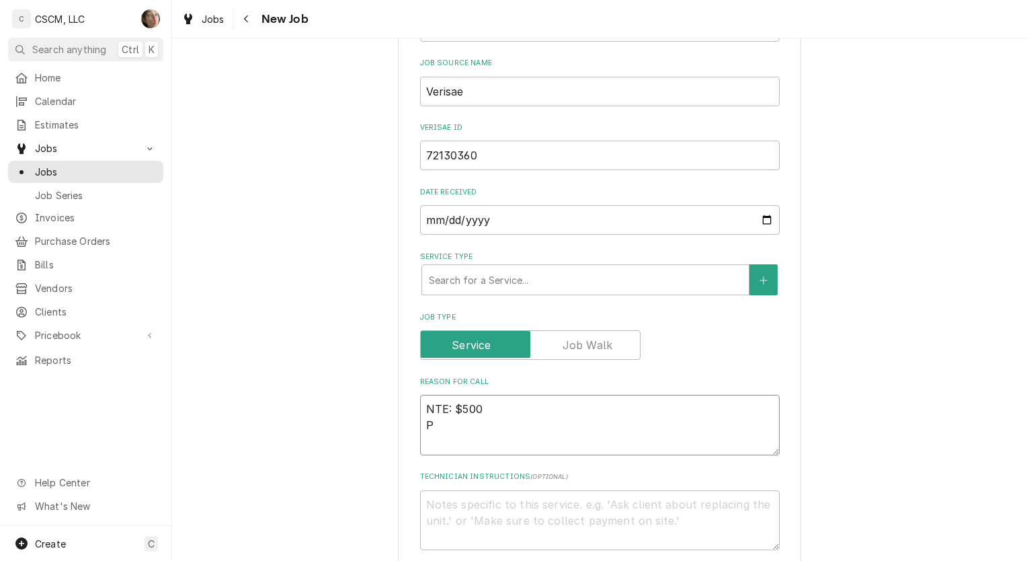
type textarea "x"
type textarea "NTE: $500 PO"
type textarea "x"
type textarea "NTE: $500 PO #"
type textarea "x"
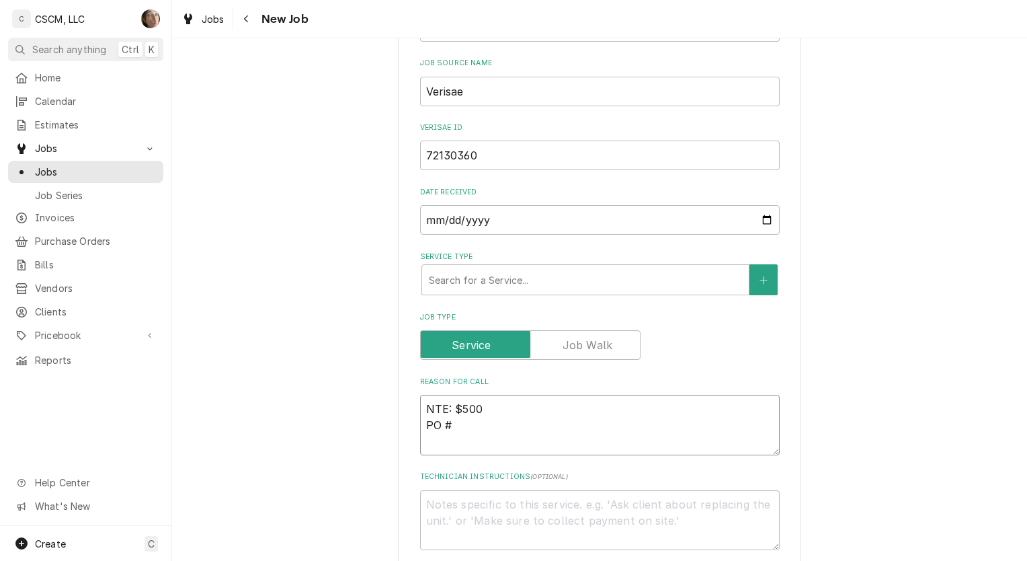
type textarea "NTE: $500 PO #"
paste textarea "72130360"
type textarea "x"
type textarea "NTE: $500 PO # 72130360"
type textarea "x"
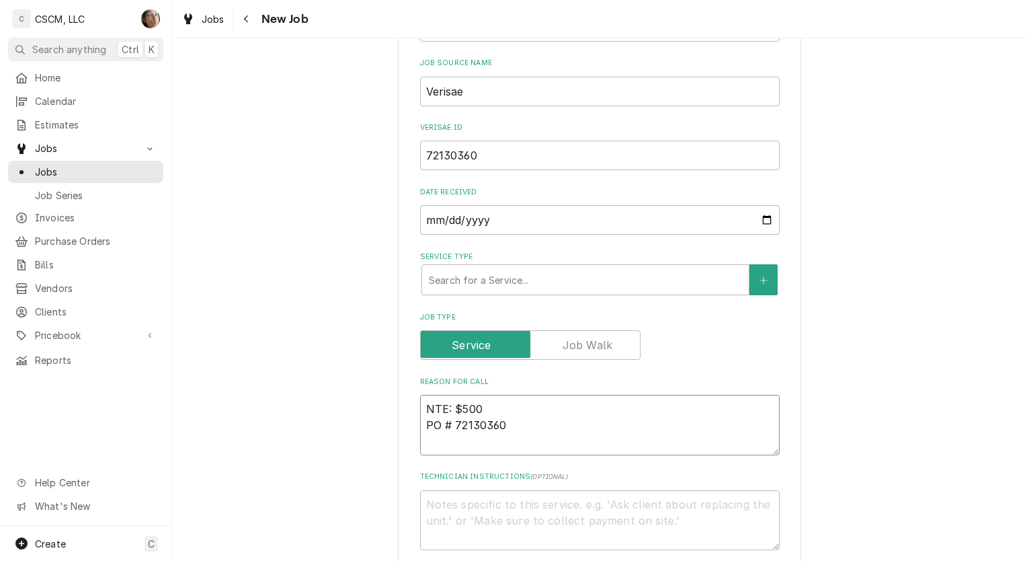
type textarea "NTE: $500 PO # 72130360"
click at [466, 276] on div "Service Type" at bounding box center [585, 280] width 313 height 24
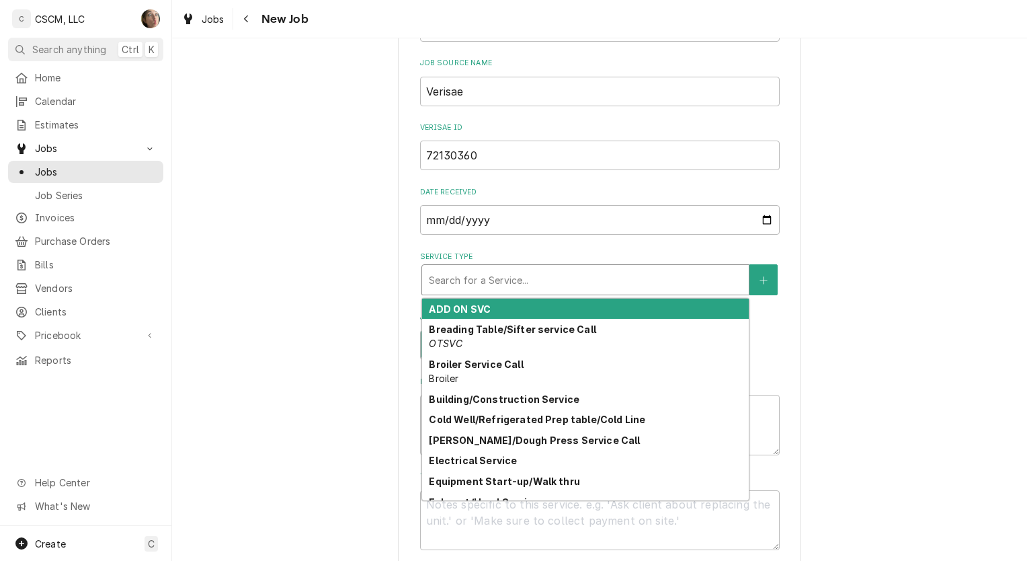
type textarea "x"
type input "R"
type textarea "x"
type input "RE"
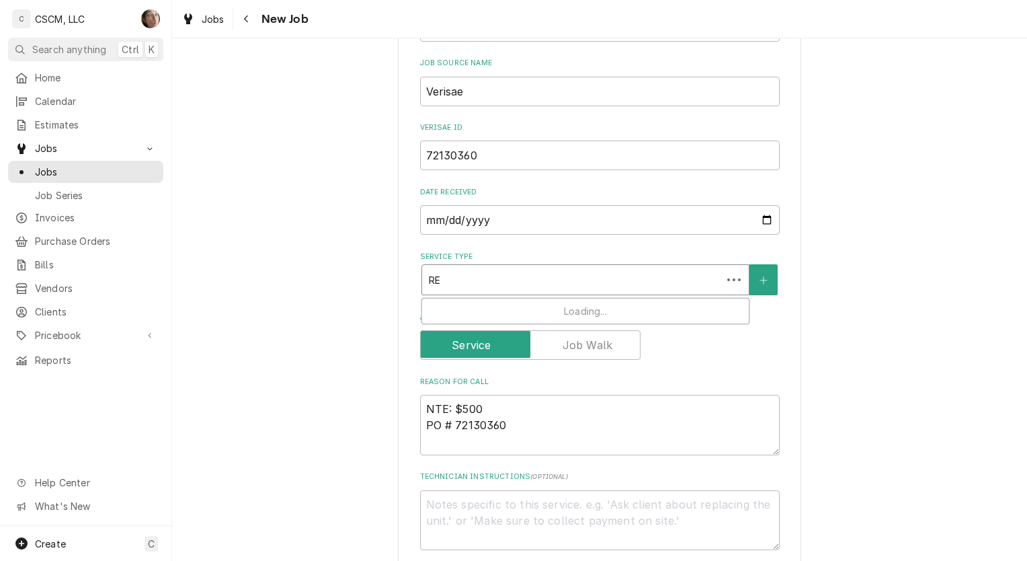
type textarea "x"
type input "RET"
type textarea "x"
type input "RETH"
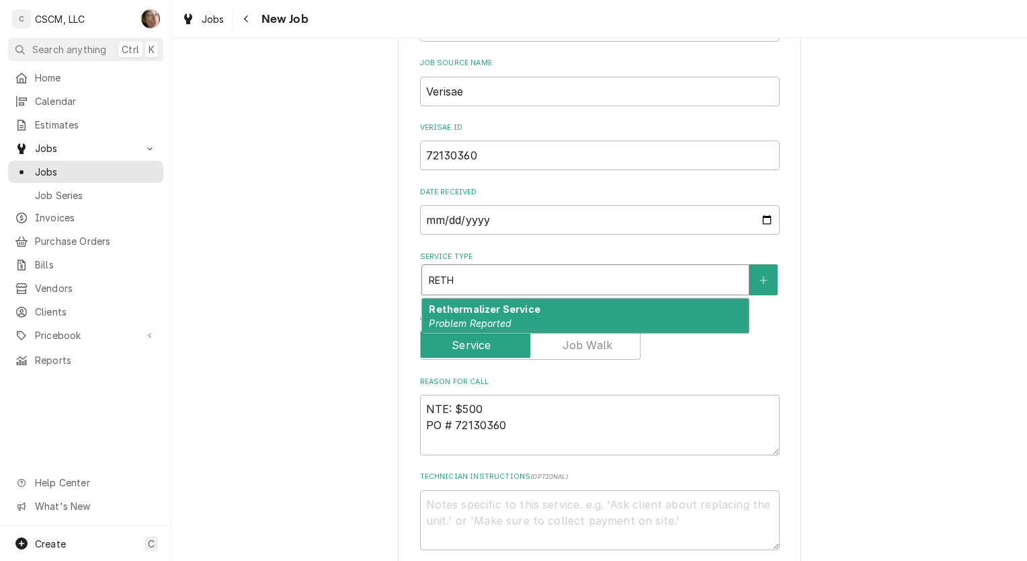
click at [457, 312] on div "Rethermalizer Service Problem Reported" at bounding box center [585, 315] width 327 height 35
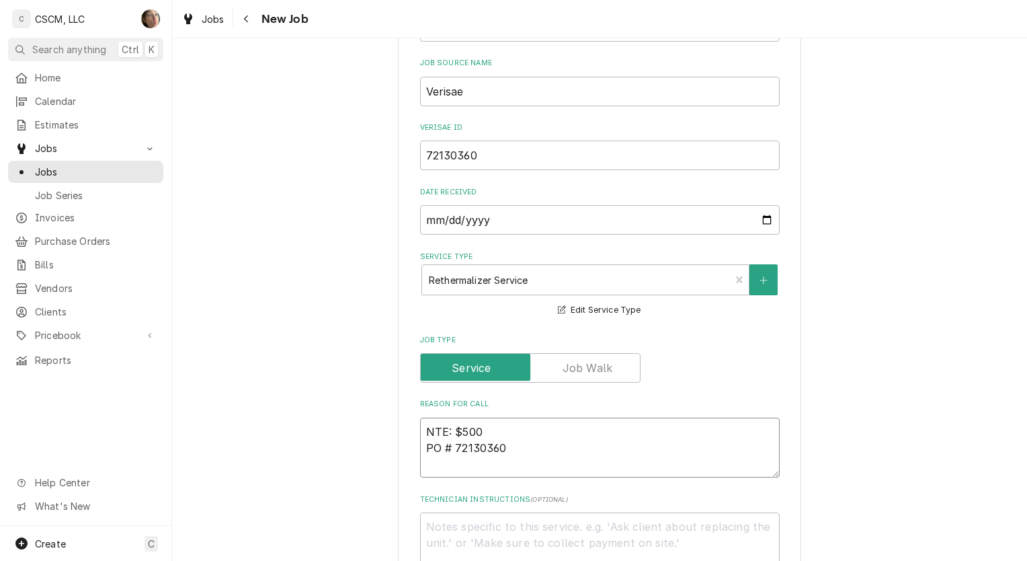
click at [420, 430] on textarea "NTE: $500 PO # 72130360" at bounding box center [600, 447] width 360 height 61
type textarea "x"
click at [421, 429] on textarea "NTE: $500 PO # 72130360" at bounding box center [600, 447] width 360 height 61
click at [420, 431] on textarea "NTE: $500 PO # 72130360" at bounding box center [600, 447] width 360 height 61
paste textarea "Call Description: has been cleaned, sensors also cleaned, but not making temp."
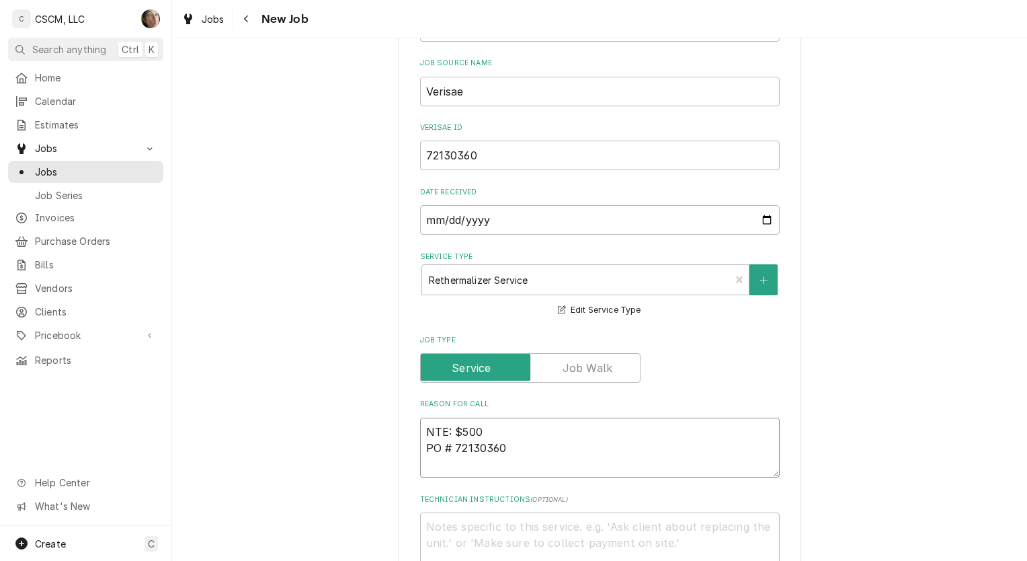
type textarea "Call Description: has been cleaned, sensors also cleaned, but not making temp. …"
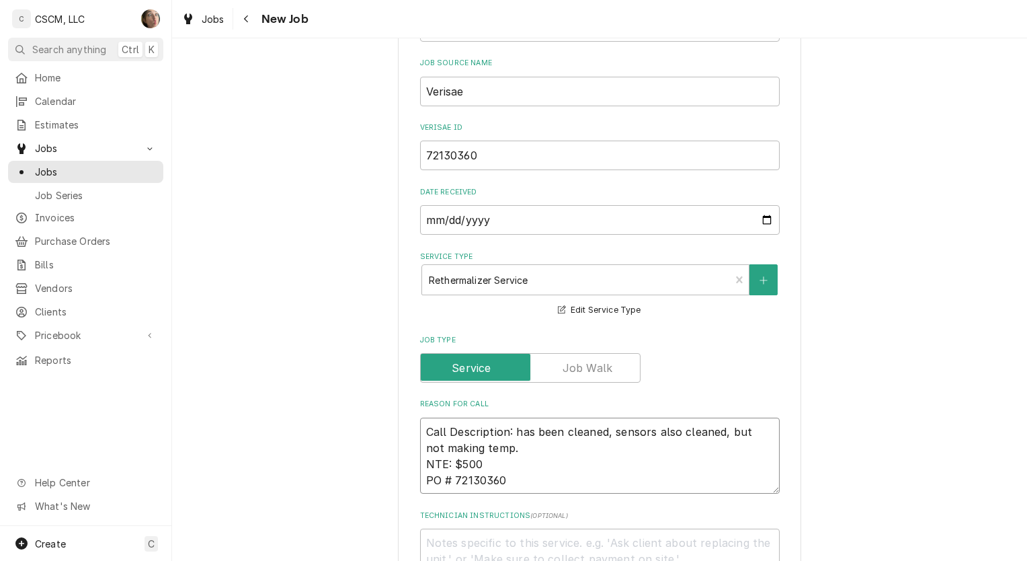
click at [510, 430] on textarea "Call Description: has been cleaned, sensors also cleaned, but not making temp. …" at bounding box center [600, 455] width 360 height 77
type textarea "x"
type textarea "has been cleaned, sensors also cleaned, but not making temp. NTE: $500 PO # 721…"
type textarea "x"
type textarea "as been cleaned, sensors also cleaned, but not making temp. NTE: $500 PO # 7213…"
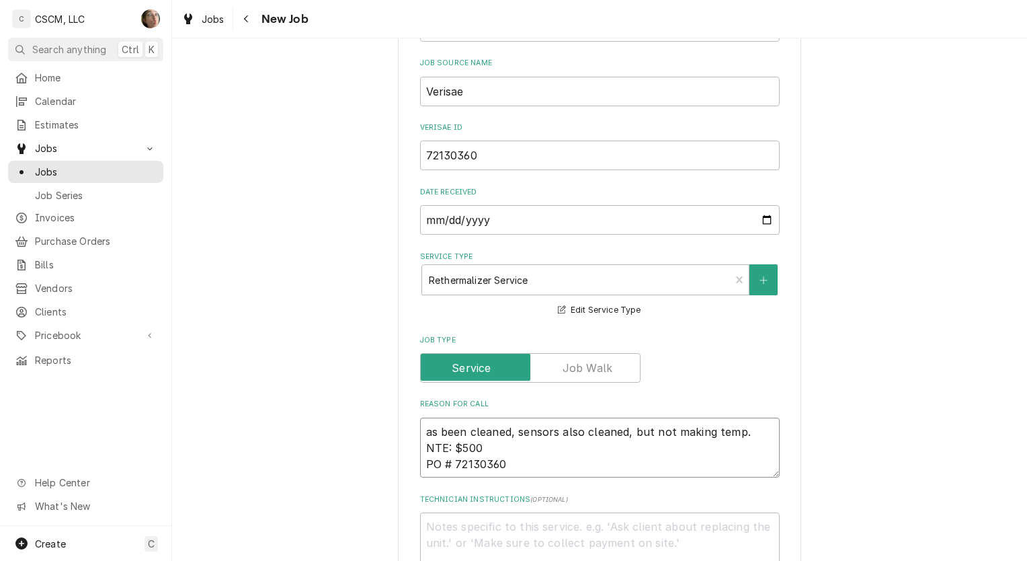
type textarea "x"
type textarea "has been cleaned, sensors also cleaned, but not making temp. NTE: $500 PO # 721…"
type textarea "x"
type textarea "as been cleaned, sensors also cleaned, but not making temp. NTE: $500 PO # 7213…"
type textarea "x"
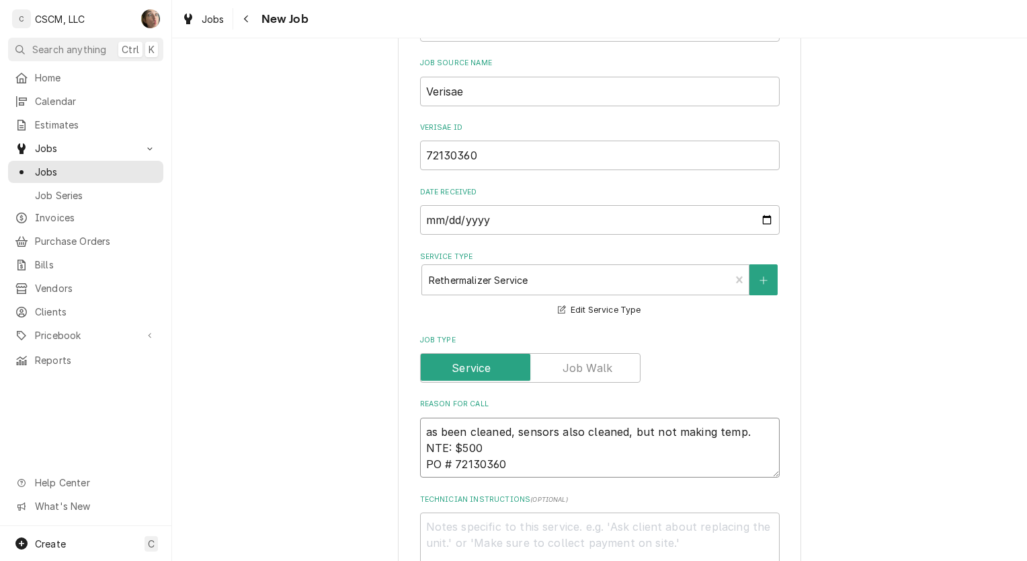
type textarea "Has been cleaned, sensors also cleaned, but not making temp. NTE: $500 PO # 721…"
type textarea "x"
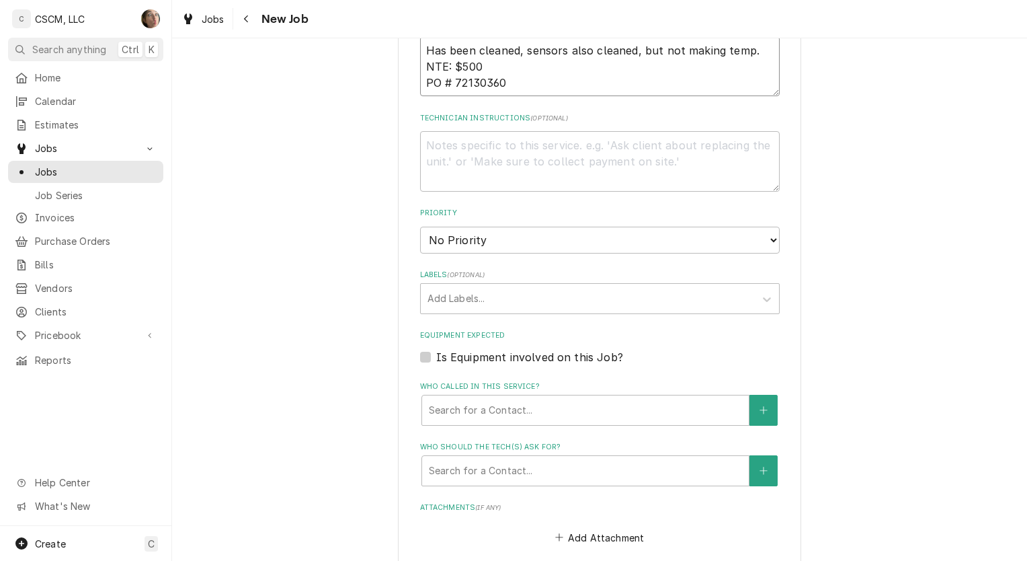
scroll to position [737, 0]
type textarea "Has been cleaned, sensors also cleaned, but not making temp. NTE: $500 PO # 721…"
click at [639, 235] on select "No Priority Urgent High Medium Low" at bounding box center [600, 239] width 360 height 27
select select "2"
click at [420, 226] on select "No Priority Urgent High Medium Low" at bounding box center [600, 239] width 360 height 27
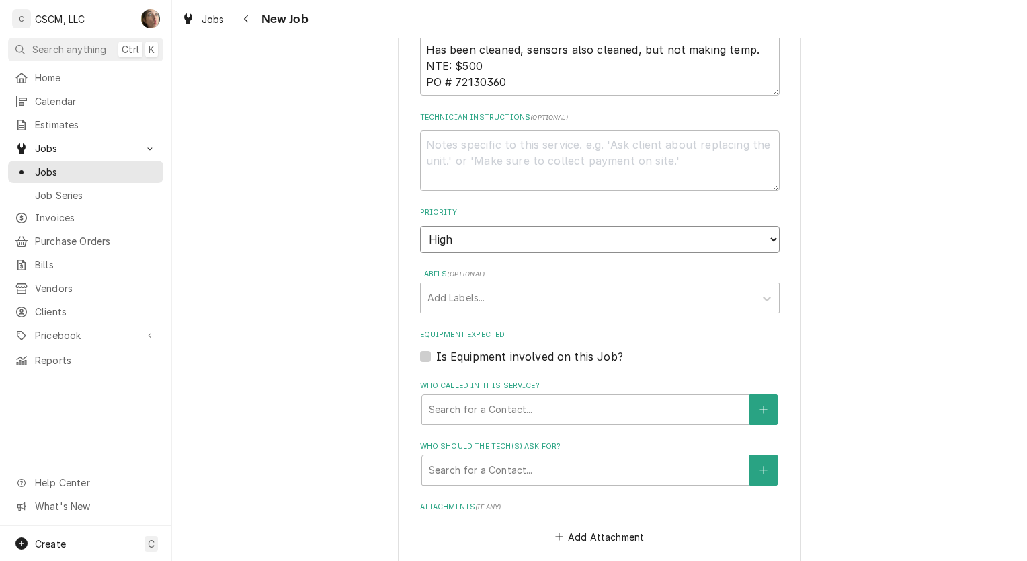
type textarea "x"
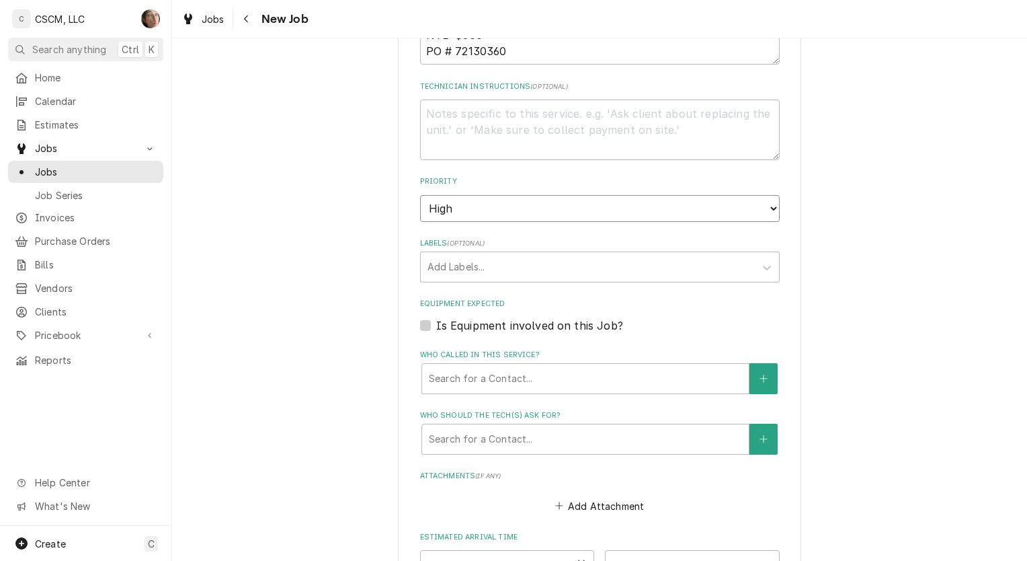
scroll to position [769, 0]
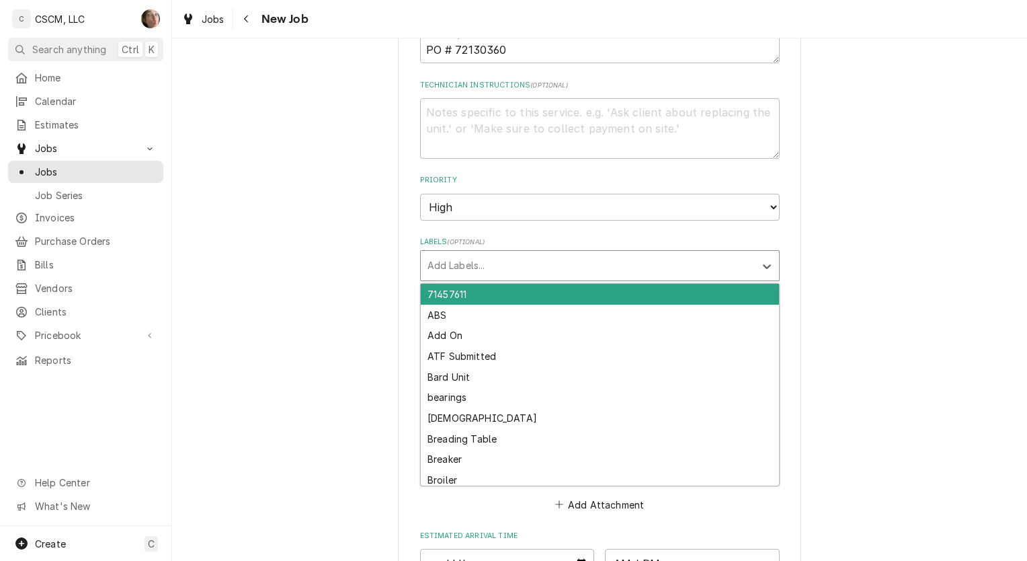
click at [625, 253] on div "Labels" at bounding box center [588, 265] width 321 height 24
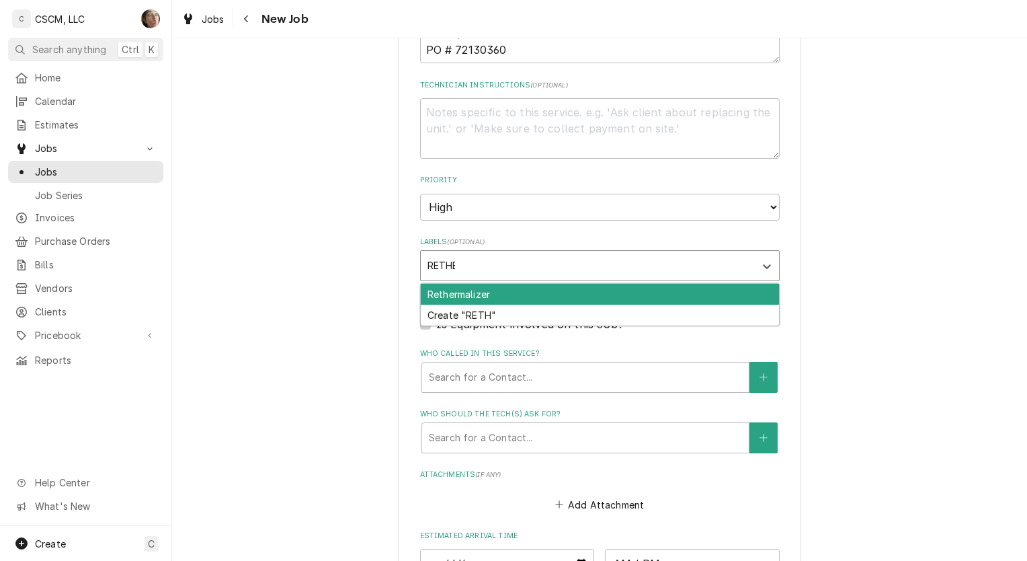
type input "RETHER"
click at [629, 295] on div "Rethermalizer" at bounding box center [600, 294] width 358 height 21
type textarea "x"
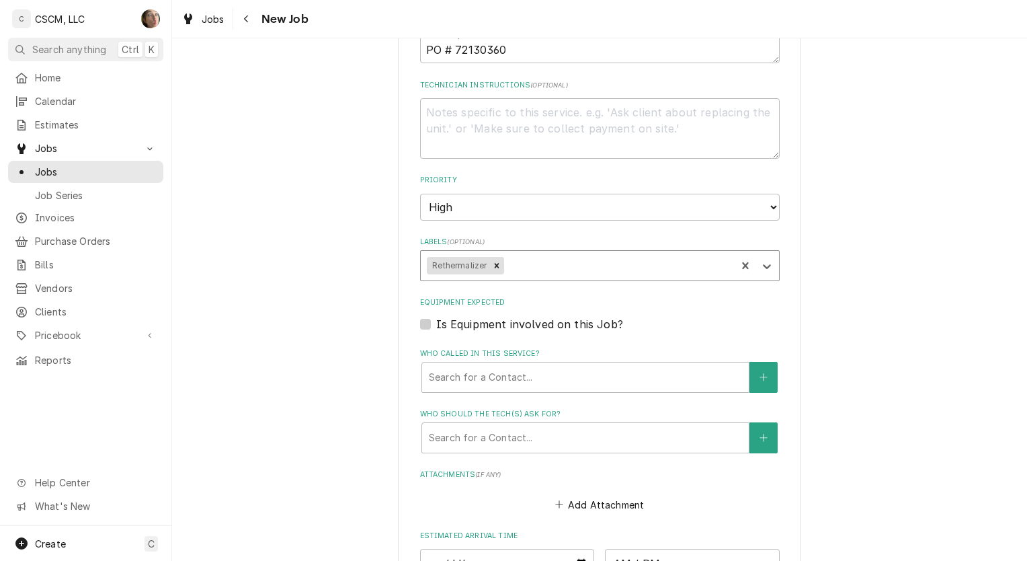
type textarea "x"
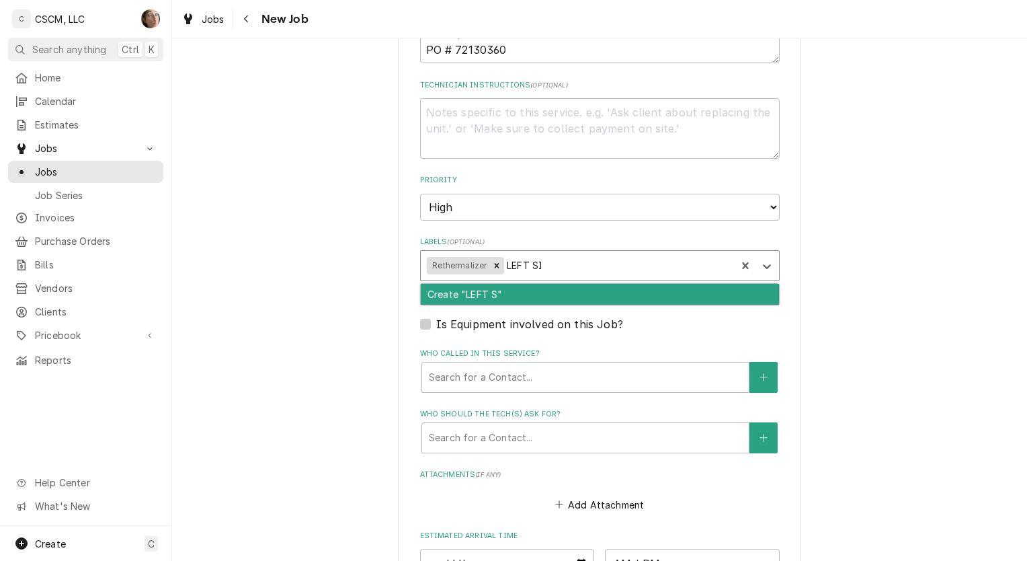
type input "LEFT SIDE"
type textarea "x"
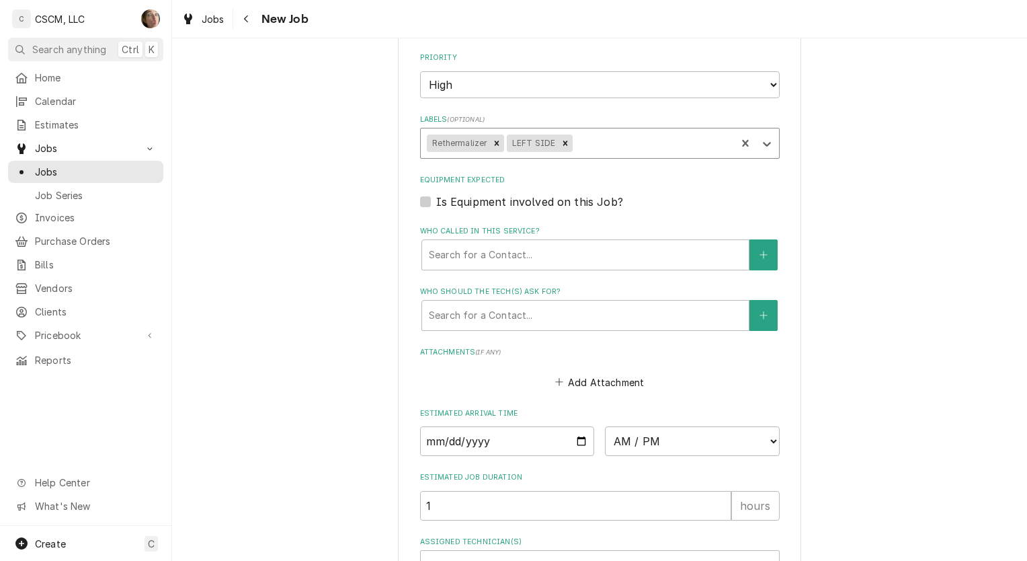
scroll to position [916, 0]
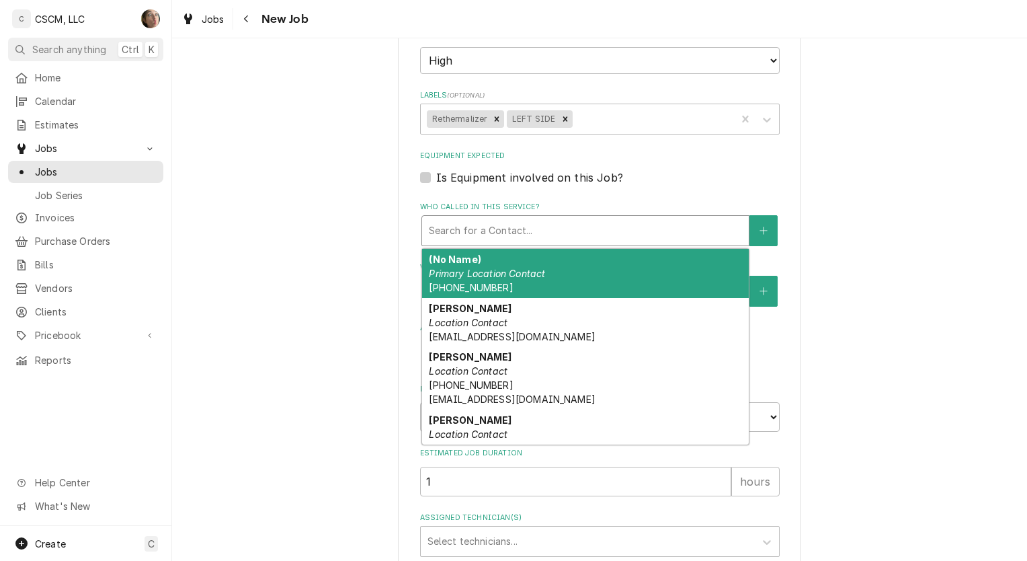
click at [587, 223] on div "Who called in this service?" at bounding box center [585, 230] width 313 height 24
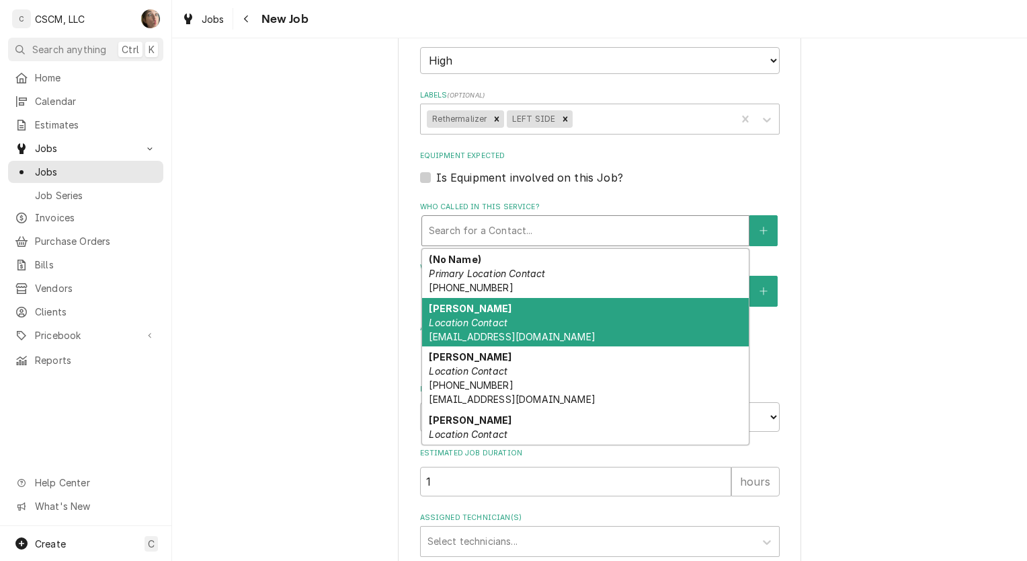
click at [557, 311] on div "Amanda Bernal Location Contact abernal@kbpbells.com" at bounding box center [585, 322] width 327 height 49
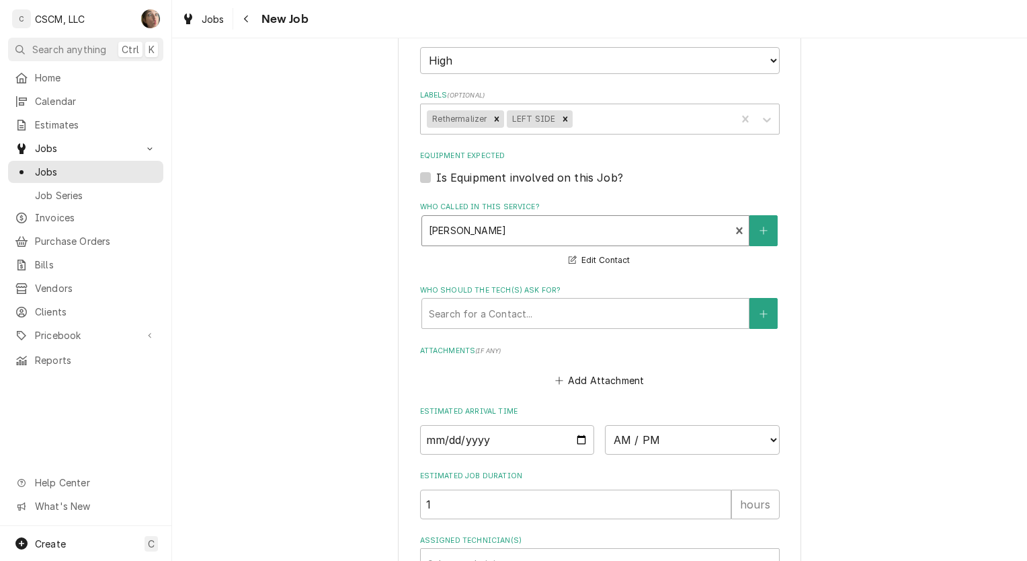
scroll to position [1045, 0]
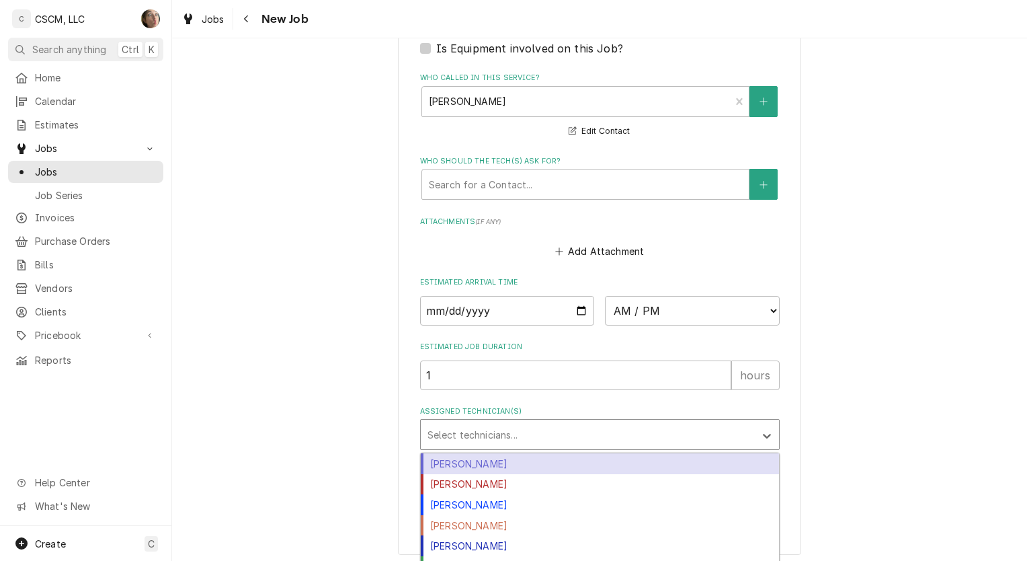
click at [580, 431] on div "Assigned Technician(s)" at bounding box center [588, 434] width 321 height 24
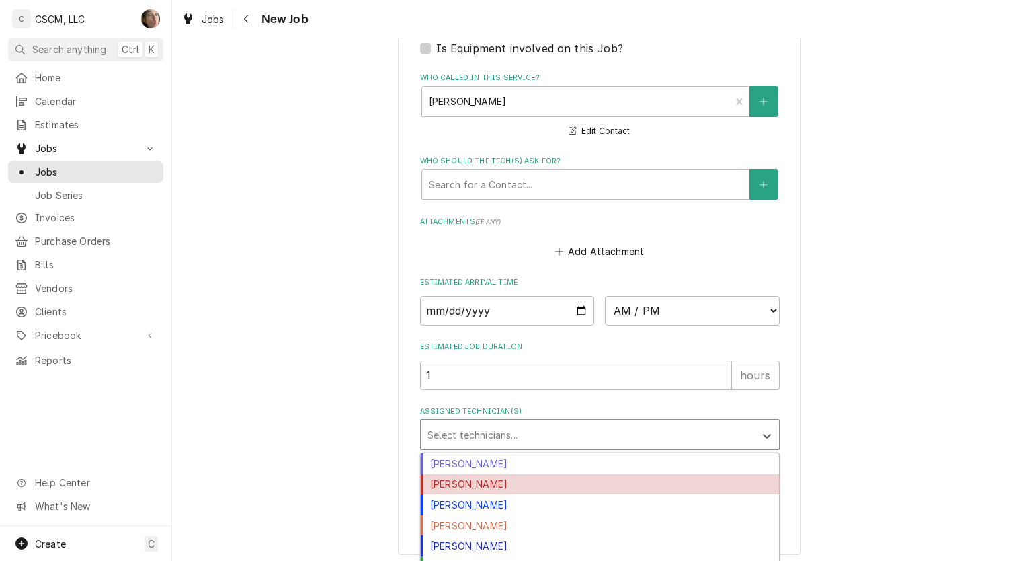
click at [551, 477] on div "Izaia Bain" at bounding box center [600, 484] width 358 height 21
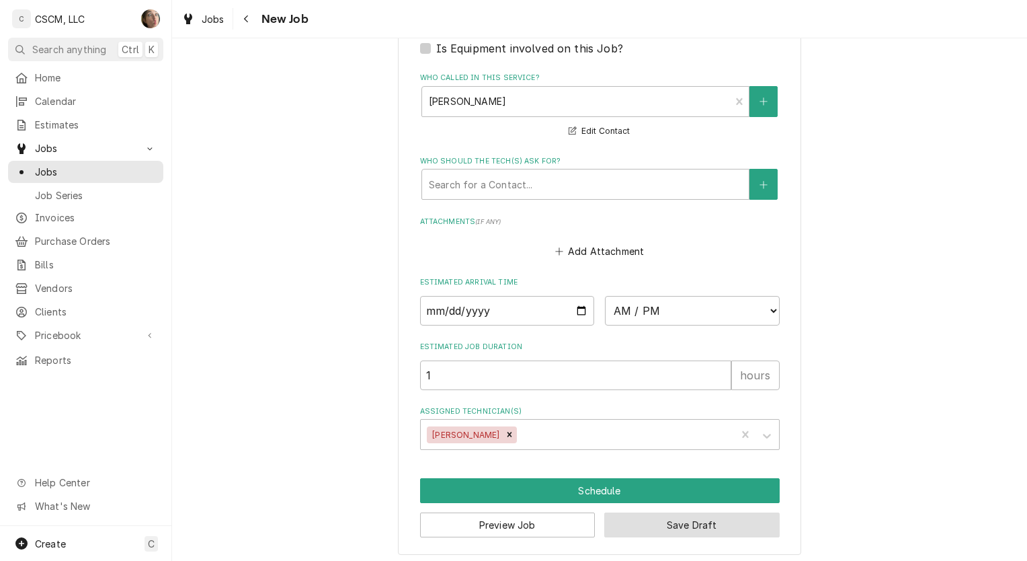
click at [680, 518] on button "Save Draft" at bounding box center [691, 524] width 175 height 25
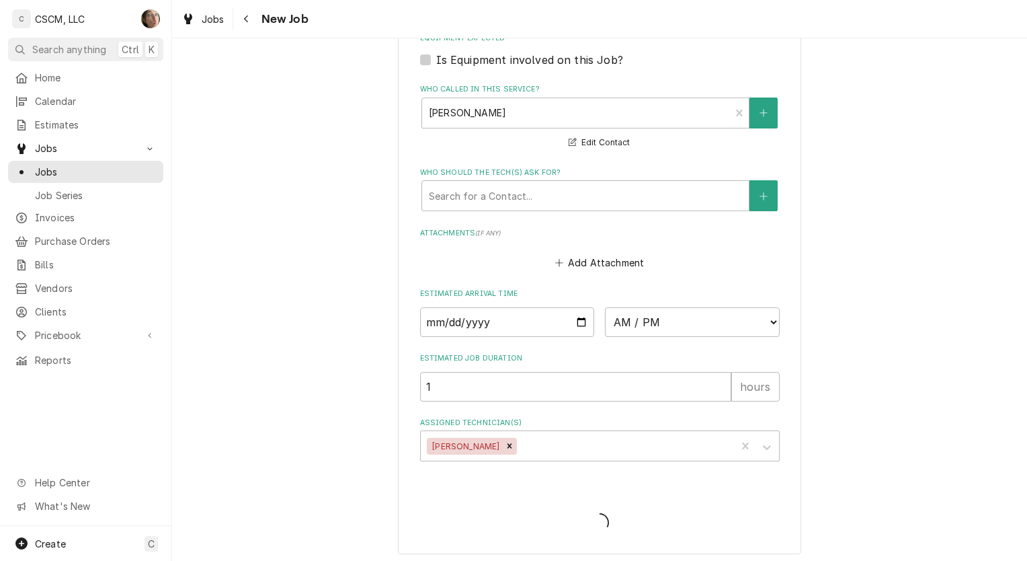
type textarea "x"
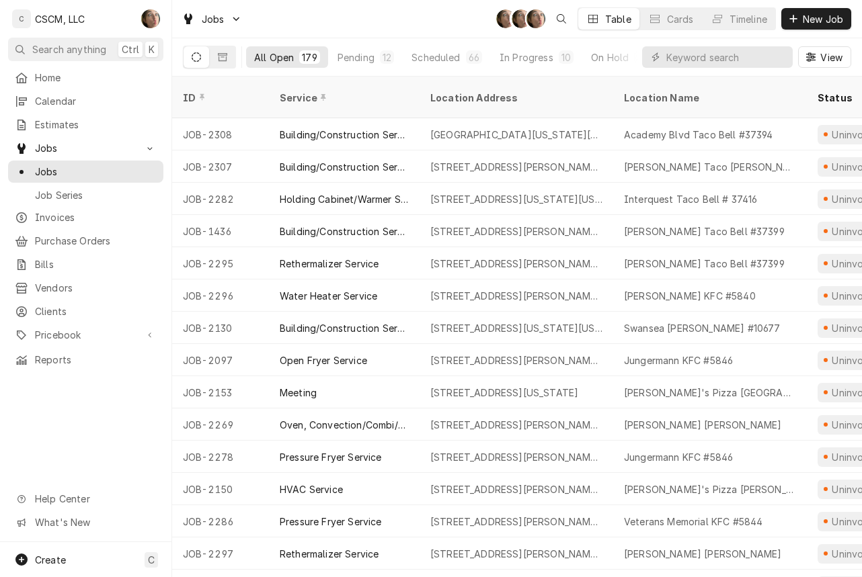
click at [363, 61] on div "Pending" at bounding box center [355, 57] width 37 height 14
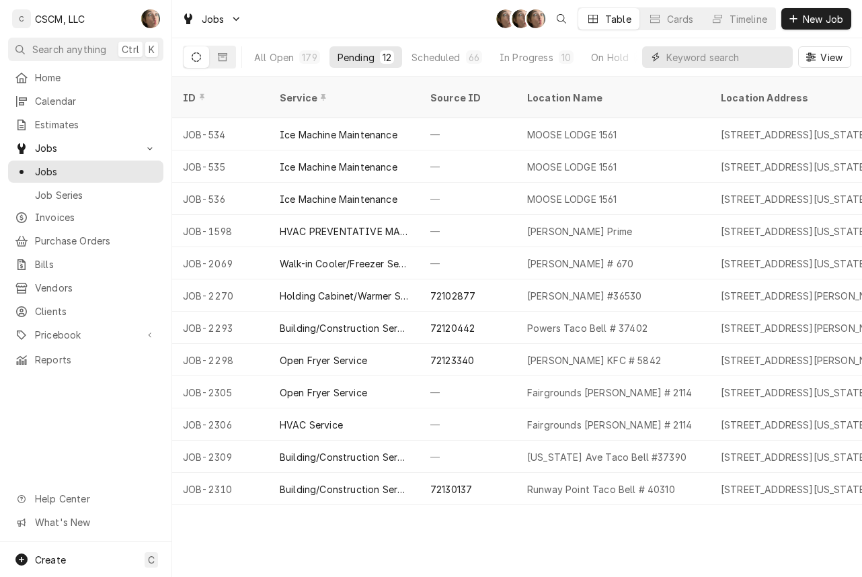
click at [706, 63] on input "Dynamic Content Wrapper" at bounding box center [726, 57] width 120 height 22
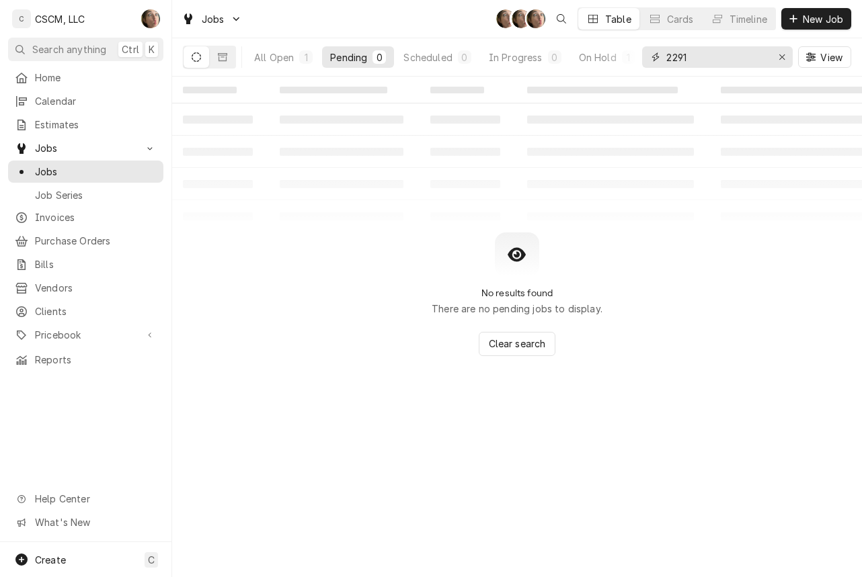
type input "2291"
click at [276, 63] on div "All Open" at bounding box center [274, 57] width 40 height 14
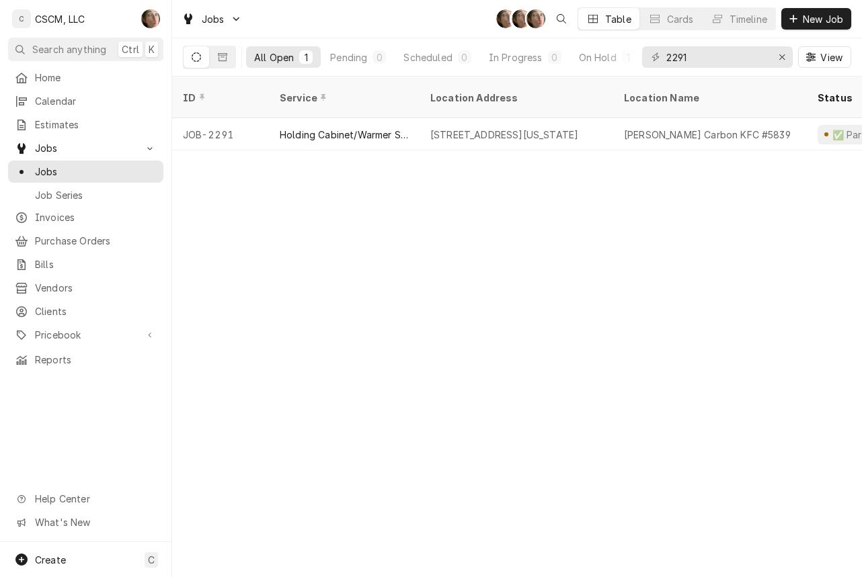
click at [401, 126] on div "Holding Cabinet/Warmer Service" at bounding box center [344, 134] width 151 height 32
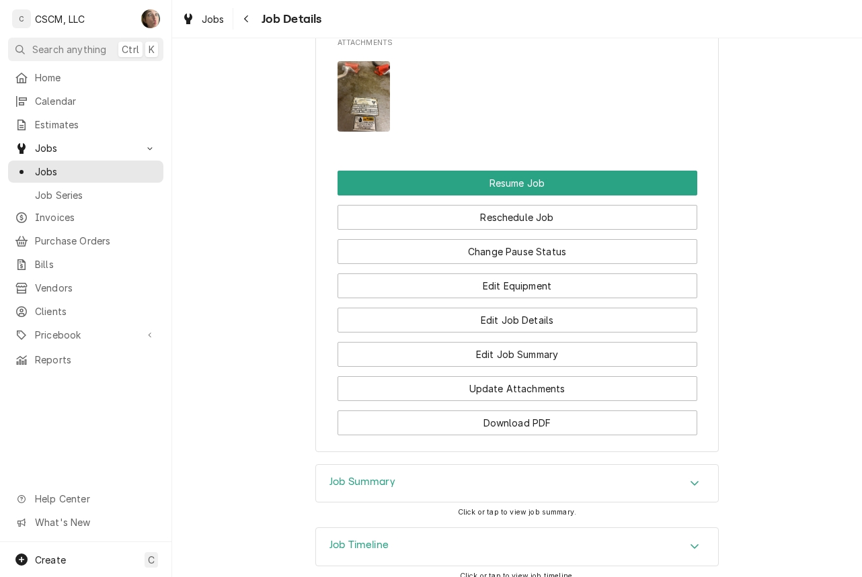
scroll to position [1690, 0]
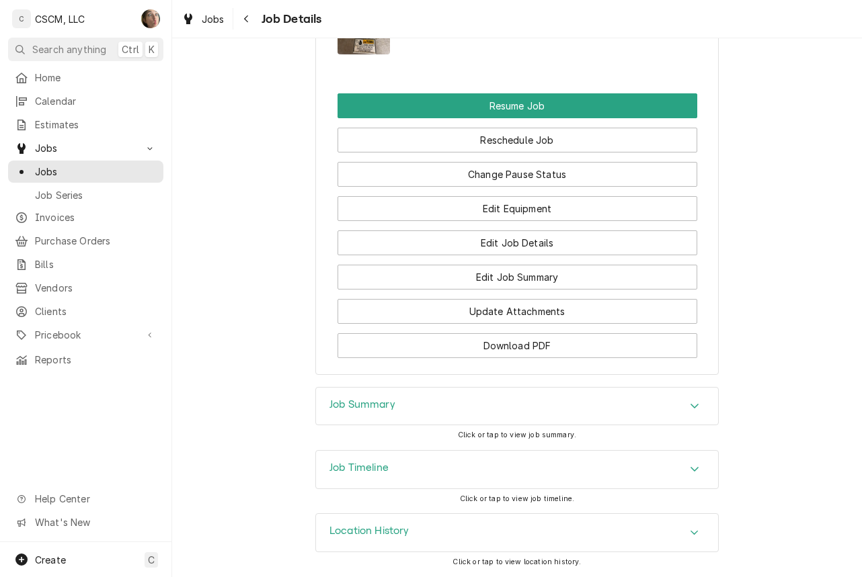
click at [354, 465] on h3 "Job Timeline" at bounding box center [358, 468] width 59 height 13
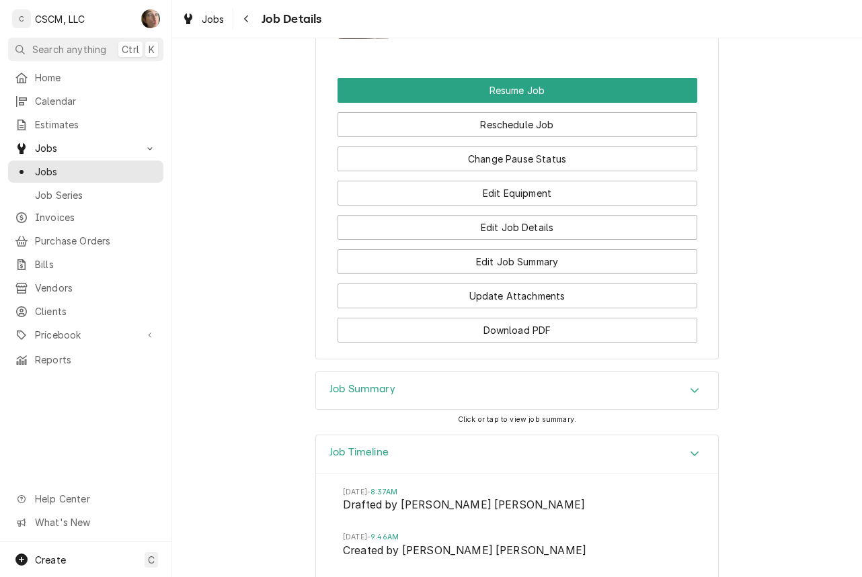
scroll to position [2134, 0]
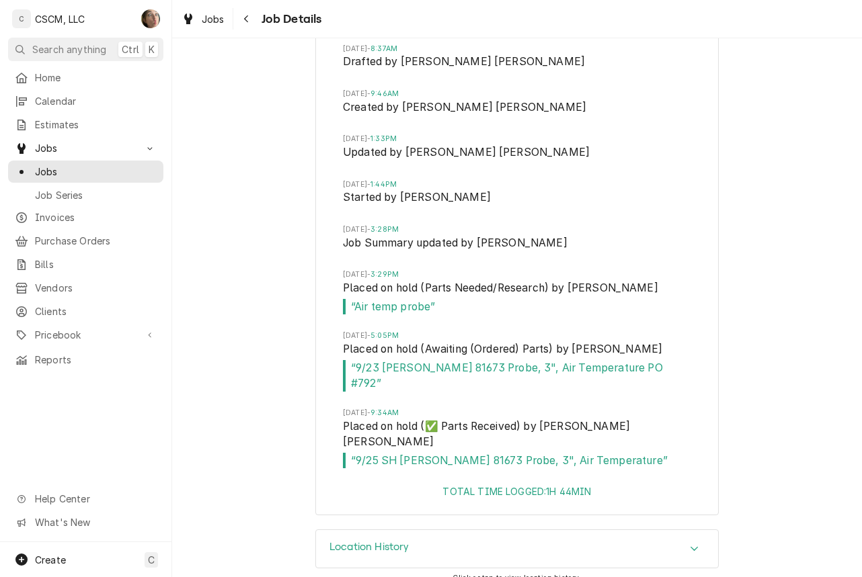
click at [53, 81] on span "Home" at bounding box center [96, 78] width 122 height 14
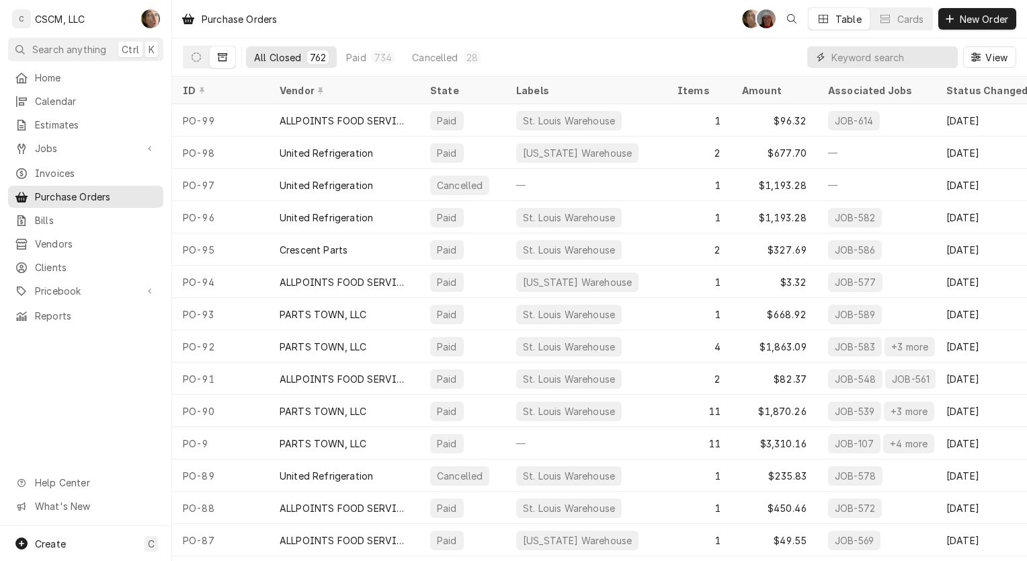
click at [879, 48] on input "Dynamic Content Wrapper" at bounding box center [892, 57] width 120 height 22
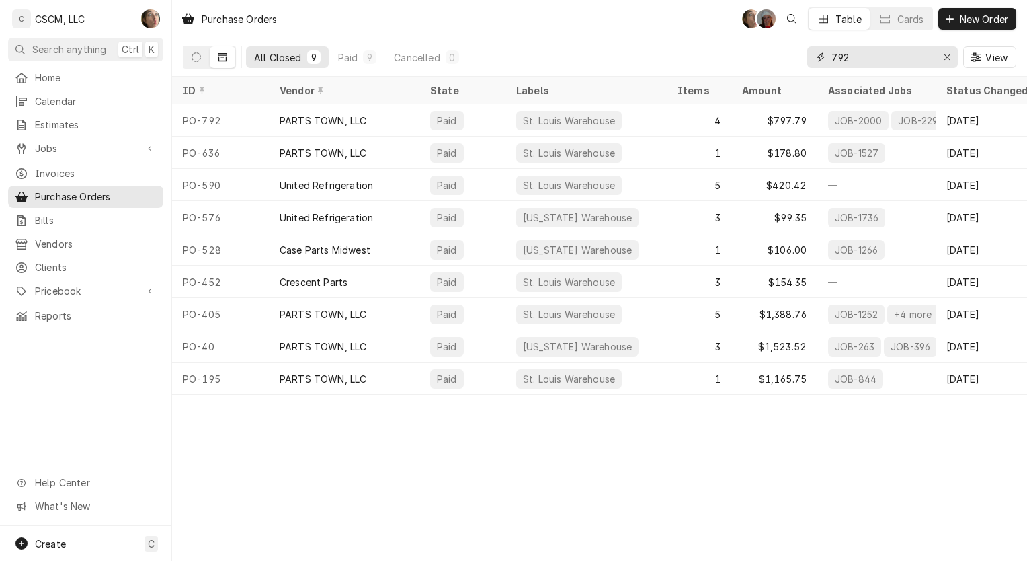
type input "792"
click at [294, 122] on div "PARTS TOWN, LLC" at bounding box center [323, 121] width 87 height 14
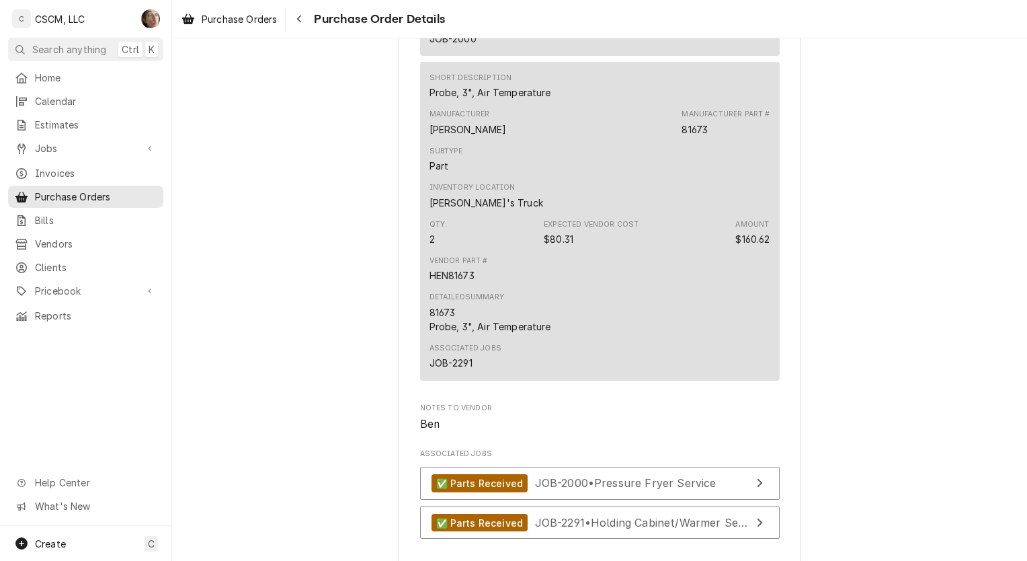
scroll to position [1694, 0]
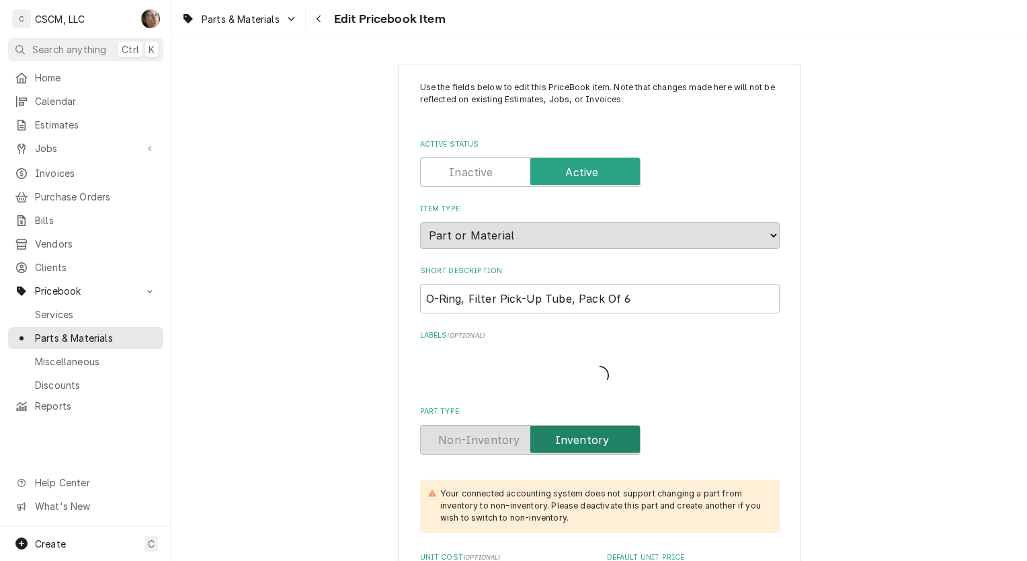
type textarea "x"
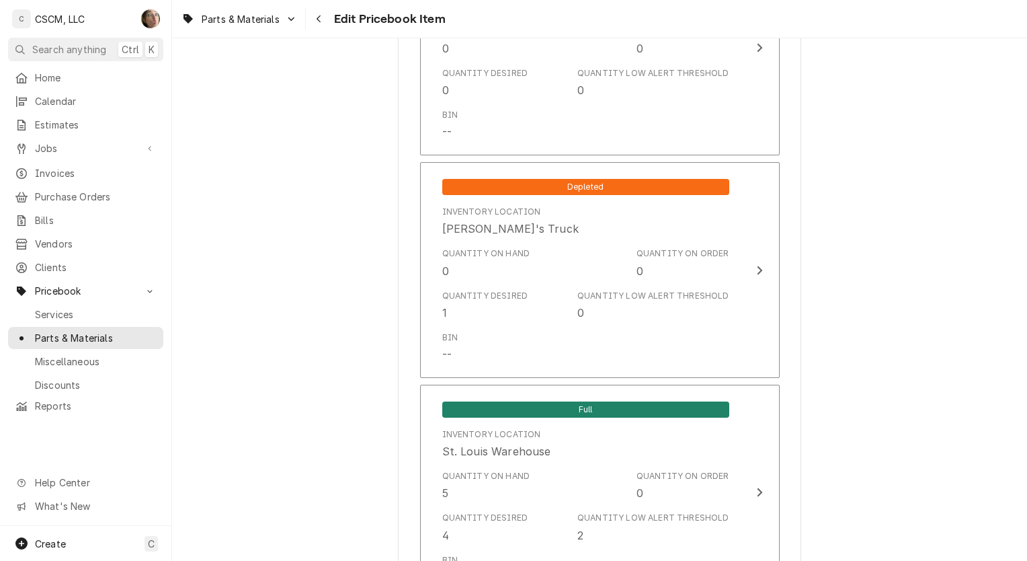
scroll to position [2484, 0]
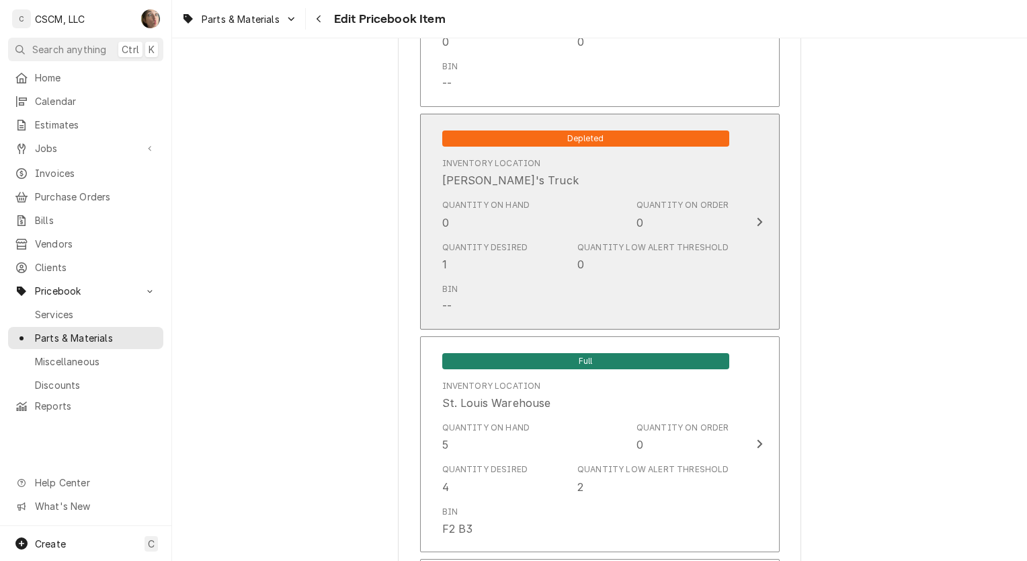
click at [589, 251] on div "Quantity Low Alert Threshold 0" at bounding box center [652, 256] width 151 height 31
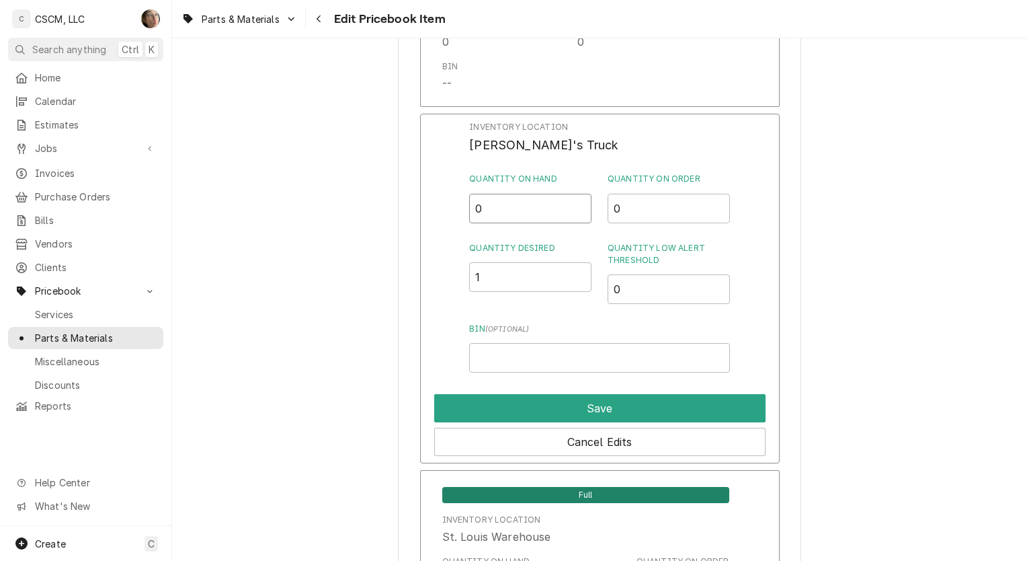
click at [508, 200] on input "0" at bounding box center [530, 209] width 122 height 30
type input "1"
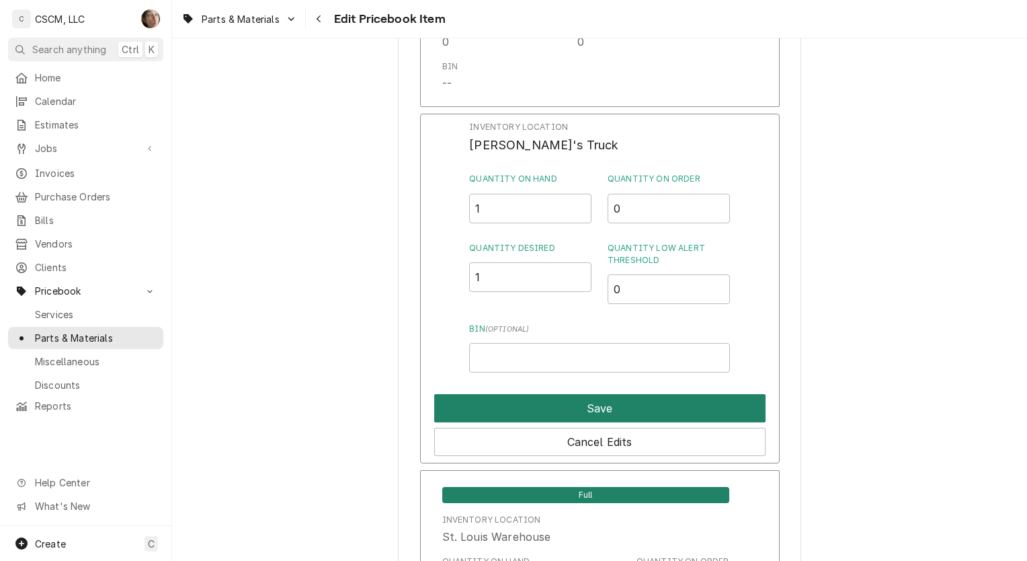
click at [566, 394] on button "Save" at bounding box center [599, 408] width 331 height 28
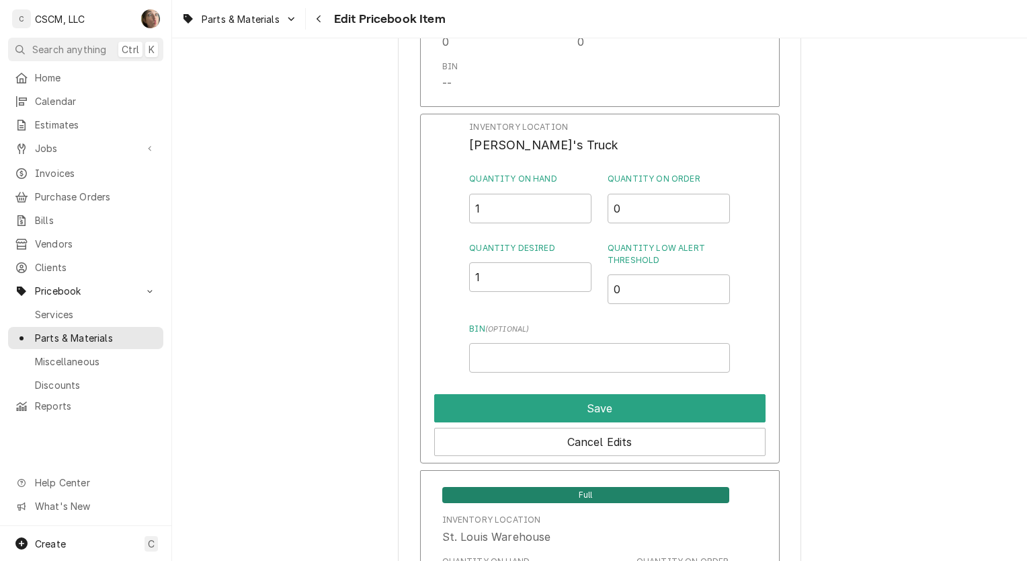
type textarea "x"
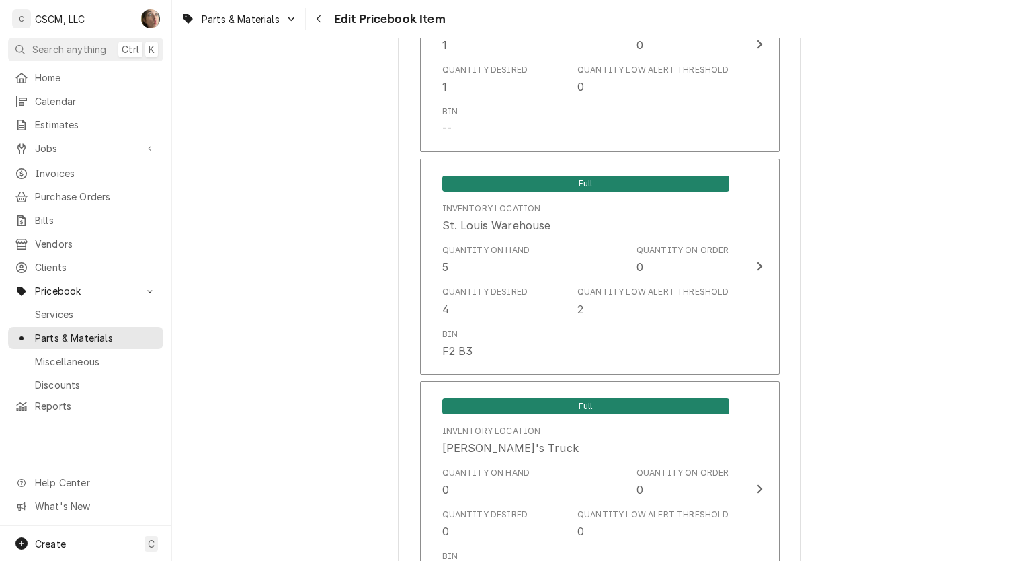
scroll to position [2666, 0]
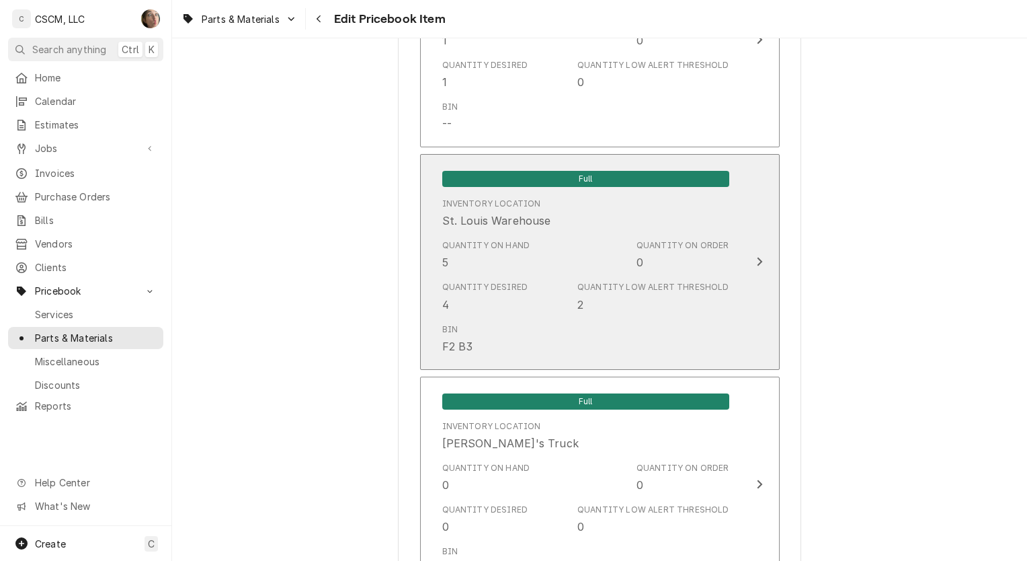
click at [674, 306] on div "Quantity Desired 4 Quantity Low Alert Threshold 2" at bounding box center [585, 297] width 287 height 42
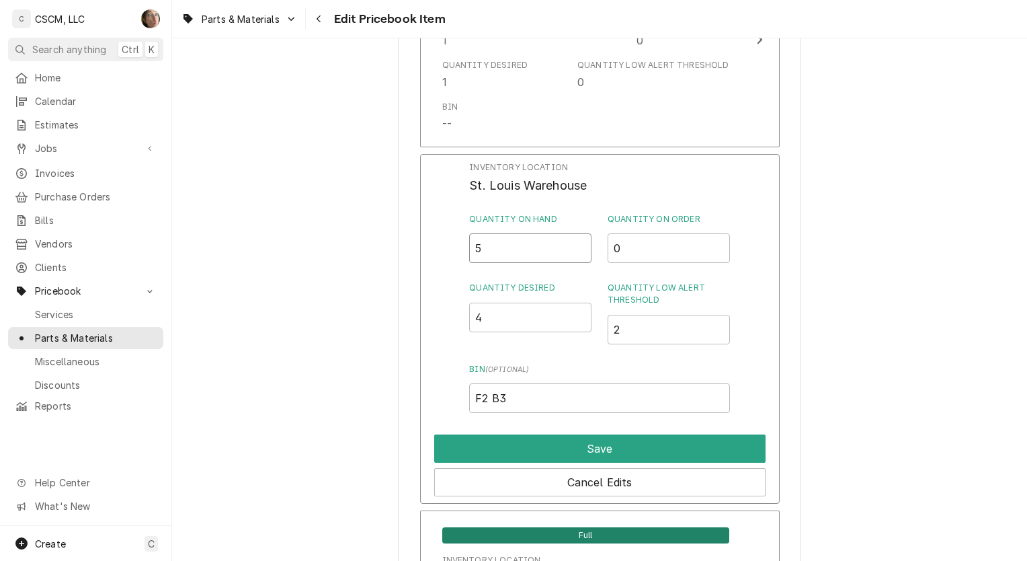
click at [494, 251] on input "5" at bounding box center [530, 248] width 122 height 30
type input "1"
type input "4"
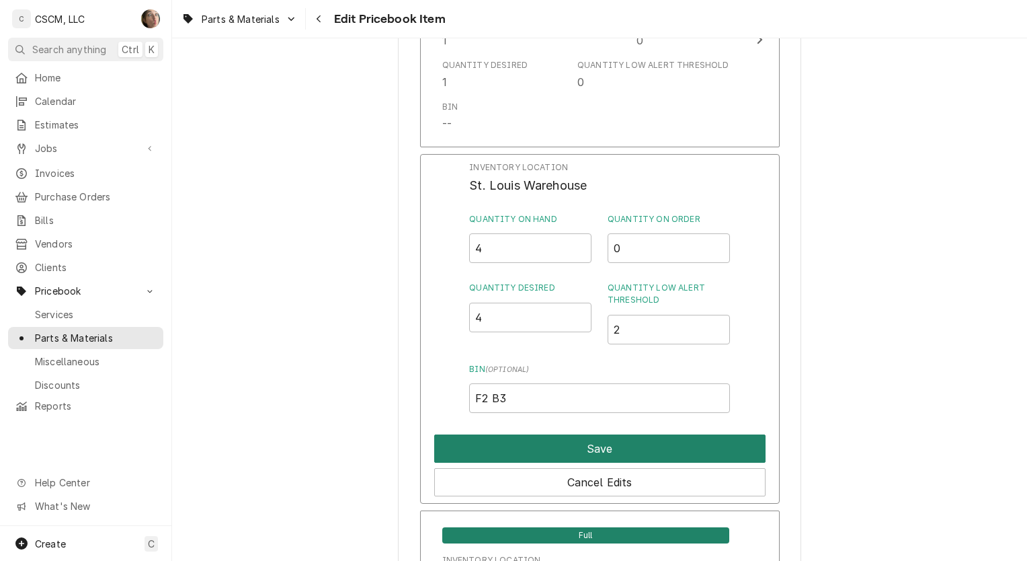
click at [655, 445] on button "Save" at bounding box center [599, 448] width 331 height 28
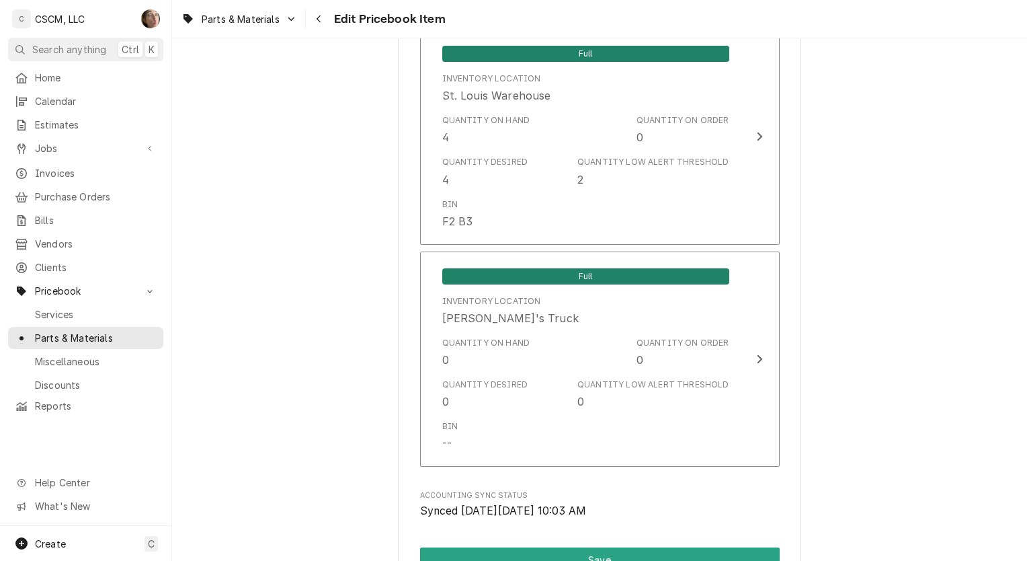
scroll to position [2985, 0]
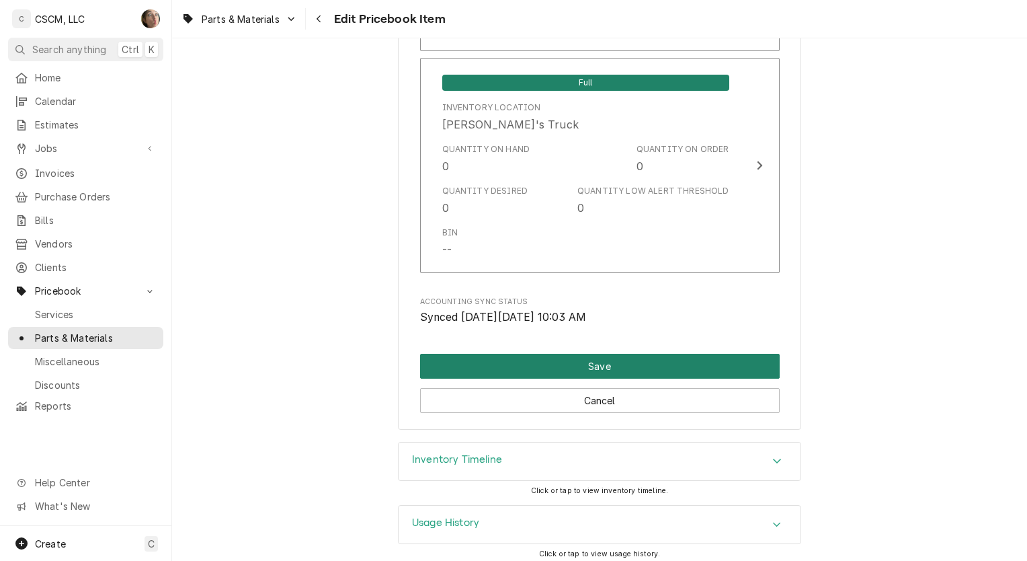
click at [639, 354] on button "Save" at bounding box center [600, 366] width 360 height 25
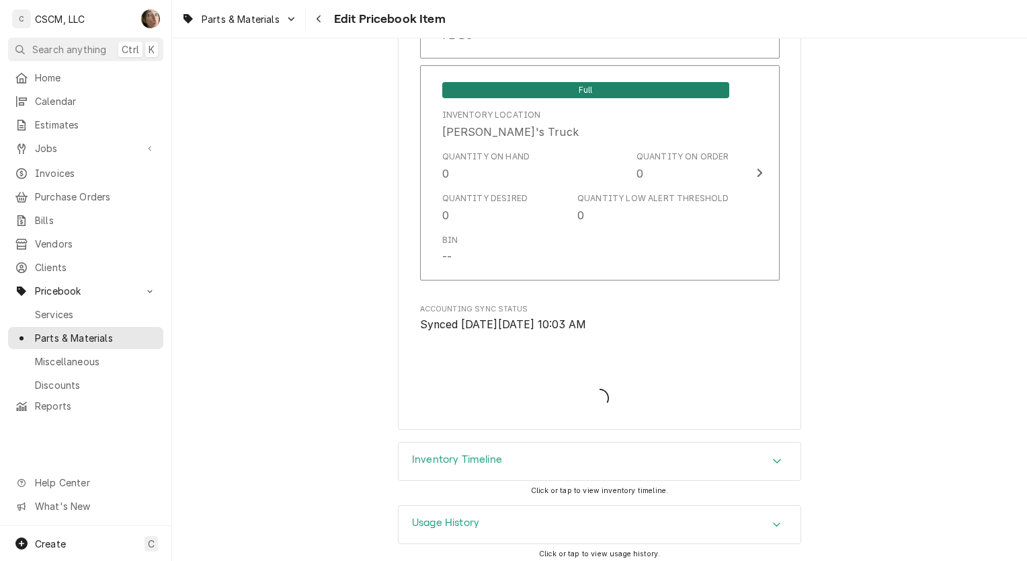
type textarea "x"
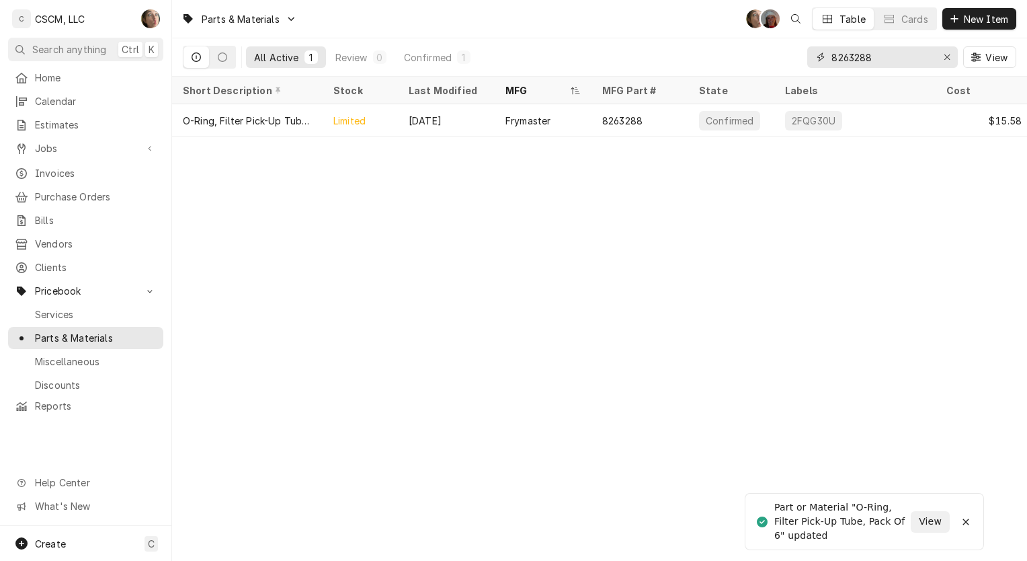
click at [884, 59] on input "8263288" at bounding box center [882, 57] width 101 height 22
type input "8"
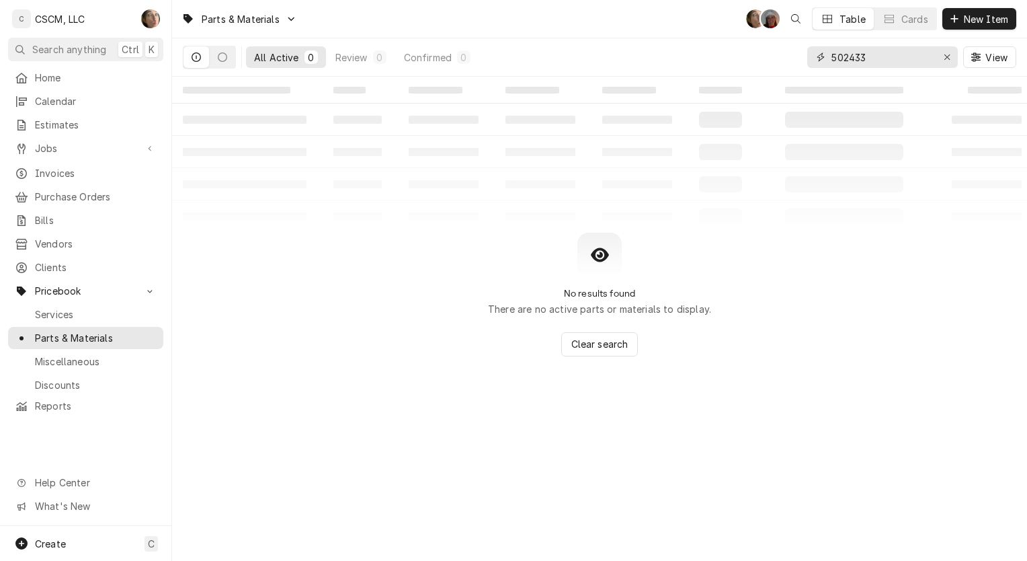
click at [850, 55] on input "502433" at bounding box center [882, 57] width 101 height 22
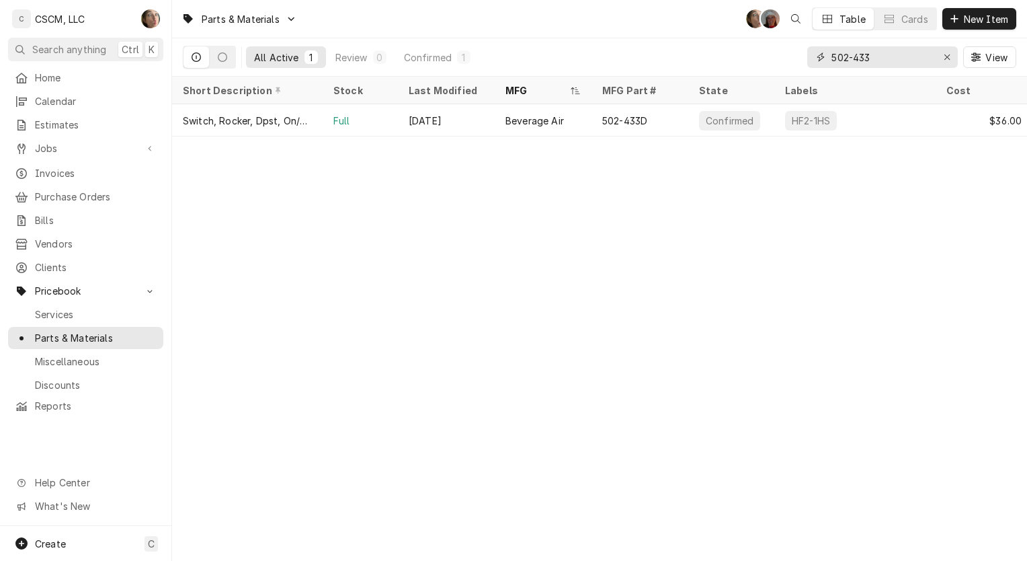
type input "502-433"
click at [496, 122] on div "Beverage Air" at bounding box center [543, 120] width 97 height 32
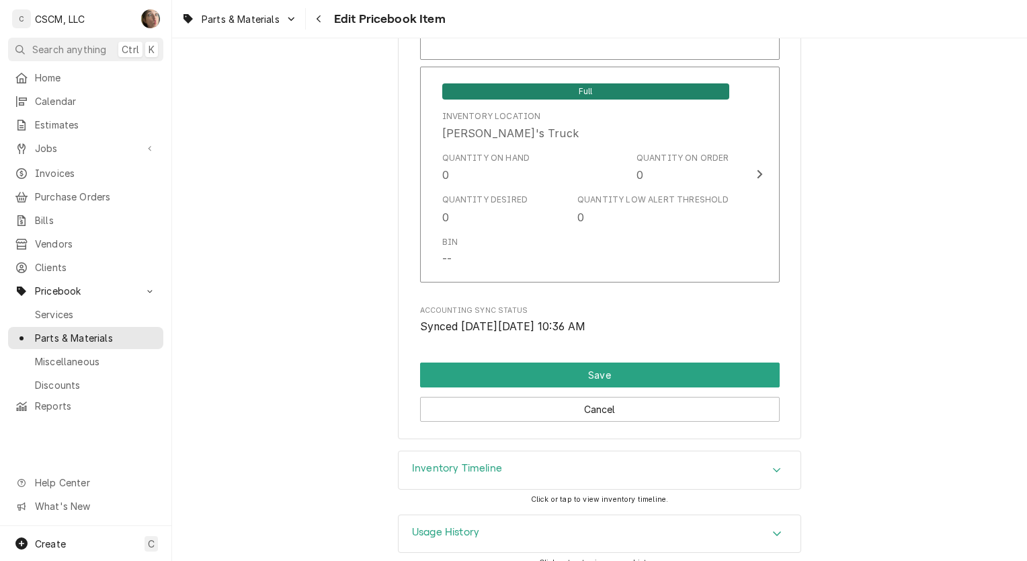
scroll to position [3095, 0]
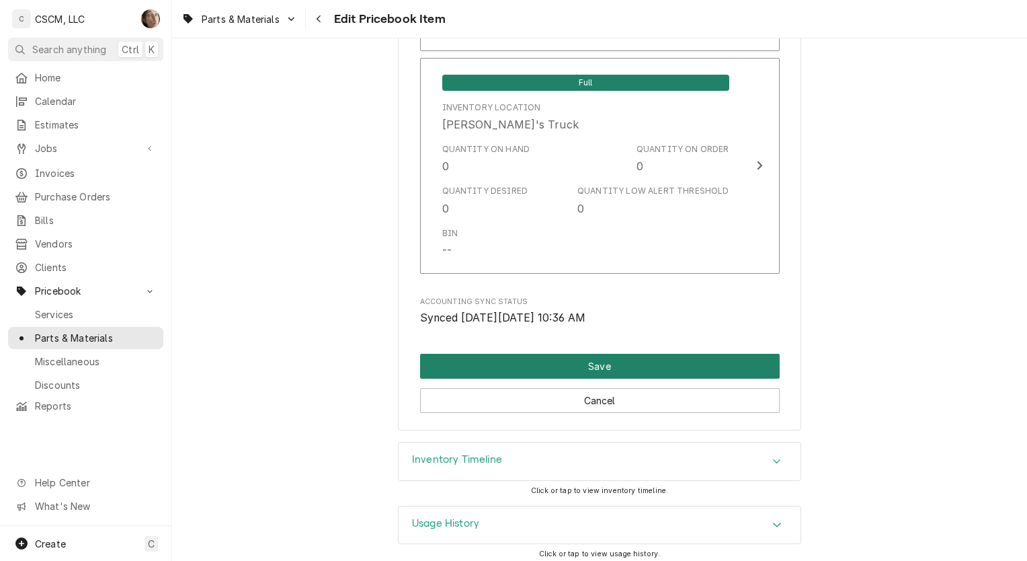
click at [484, 367] on button "Save" at bounding box center [600, 366] width 360 height 25
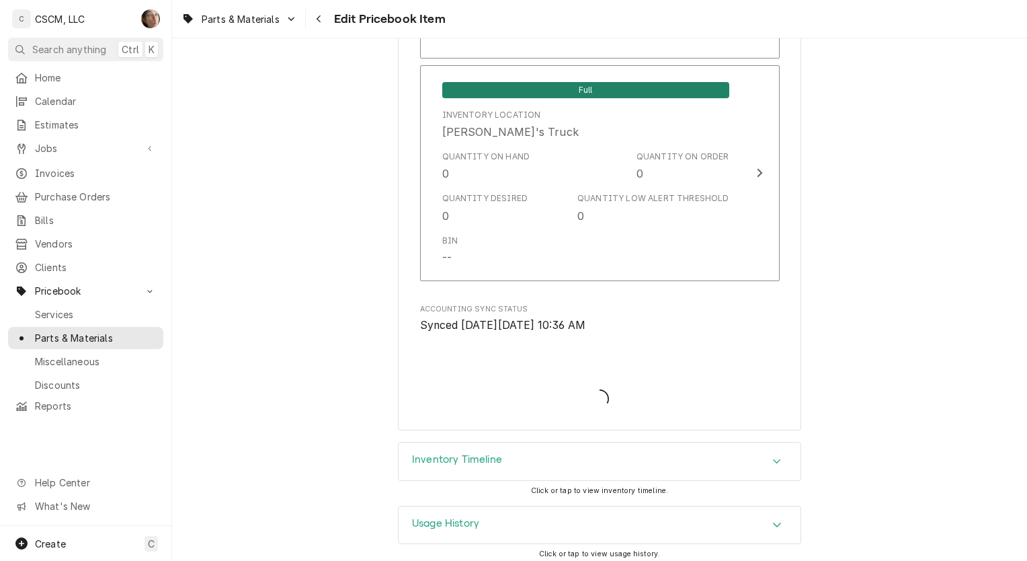
type textarea "x"
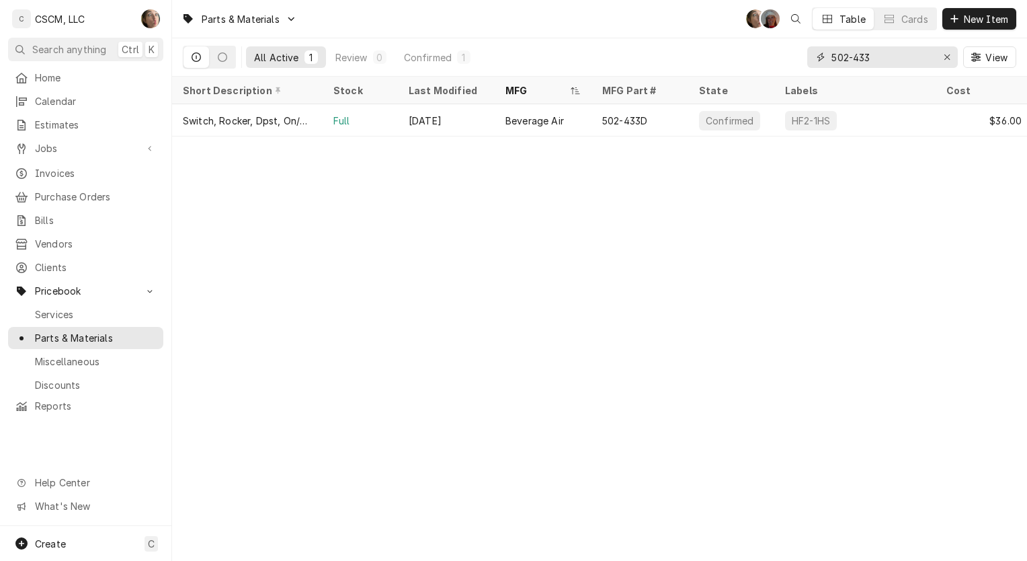
click at [908, 57] on input "502-433" at bounding box center [882, 57] width 101 height 22
click at [955, 61] on button "Erase input" at bounding box center [947, 57] width 22 height 22
type input "60144002"
click at [610, 130] on div "60144002-C" at bounding box center [640, 120] width 97 height 32
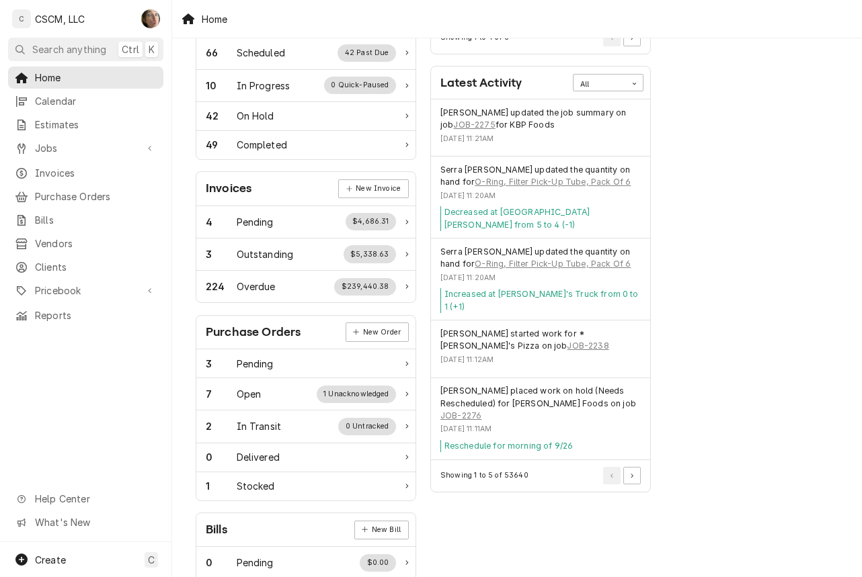
scroll to position [272, 0]
click at [631, 473] on icon "Pagination Controls" at bounding box center [632, 475] width 3 height 5
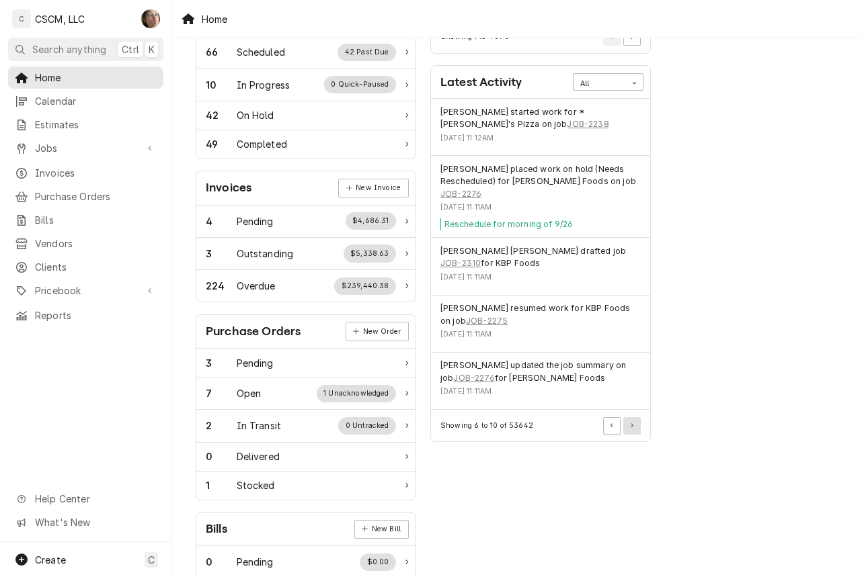
click at [635, 417] on button "Pagination Controls" at bounding box center [631, 425] width 17 height 17
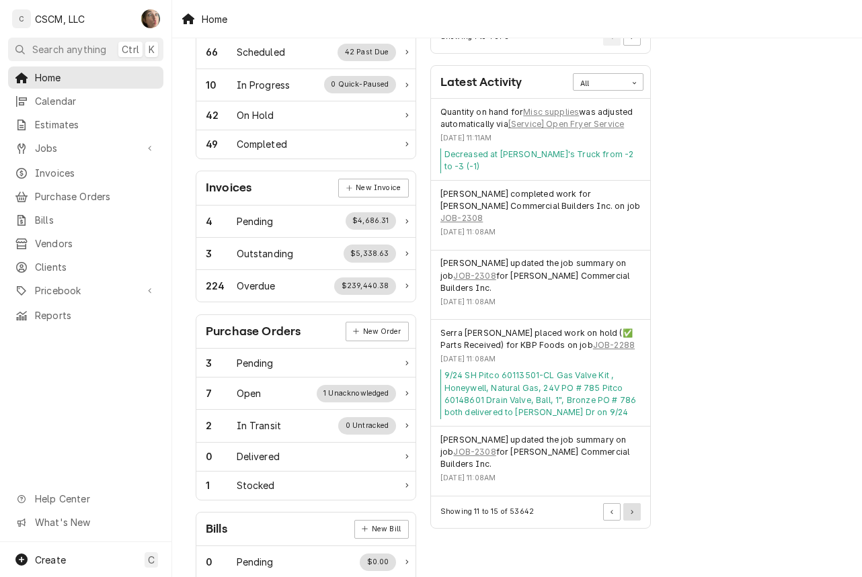
click at [639, 504] on button "Pagination Controls" at bounding box center [631, 512] width 17 height 17
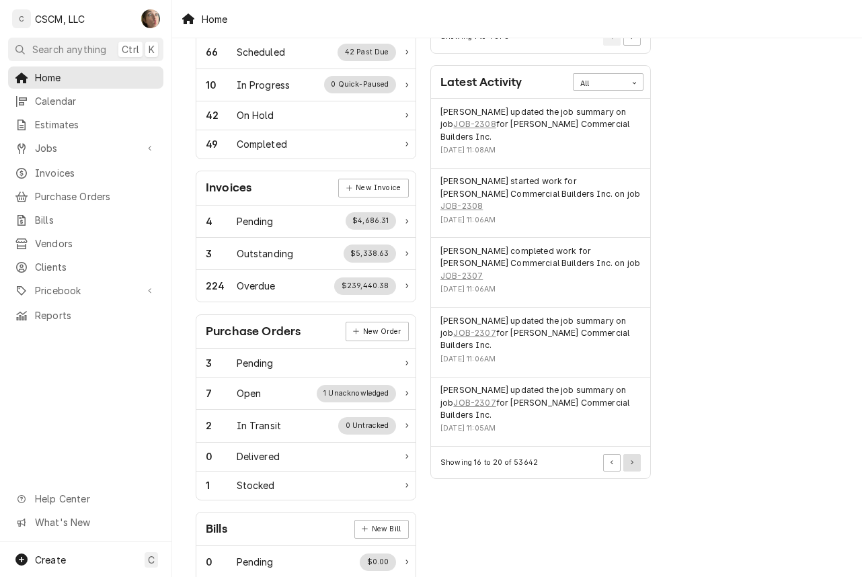
click at [634, 454] on button "Pagination Controls" at bounding box center [631, 462] width 17 height 17
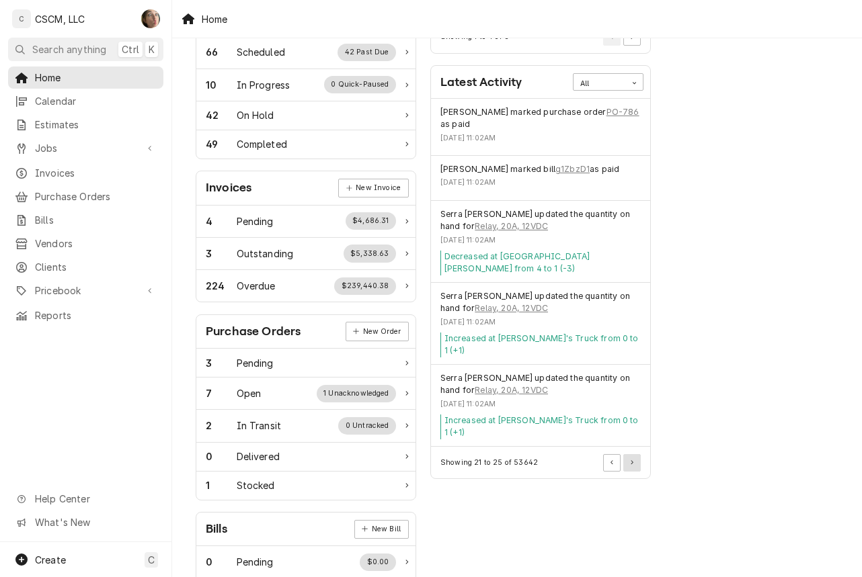
click at [633, 461] on icon "Pagination Controls" at bounding box center [632, 463] width 3 height 4
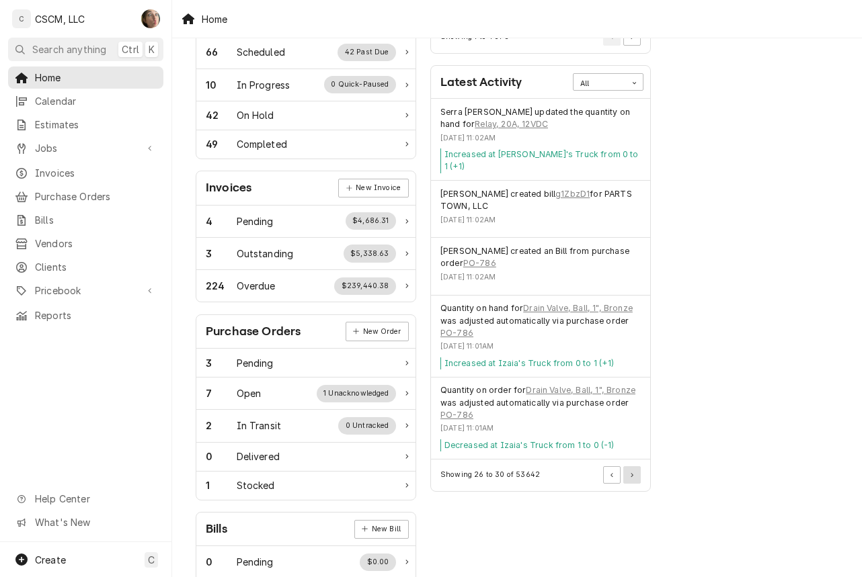
click at [633, 469] on button "Pagination Controls" at bounding box center [631, 475] width 17 height 17
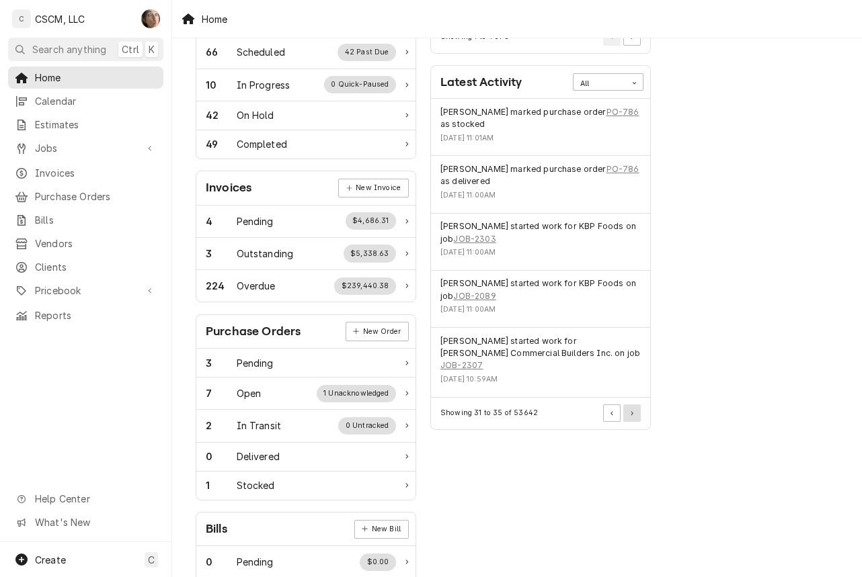
click at [637, 405] on button "Pagination Controls" at bounding box center [631, 413] width 17 height 17
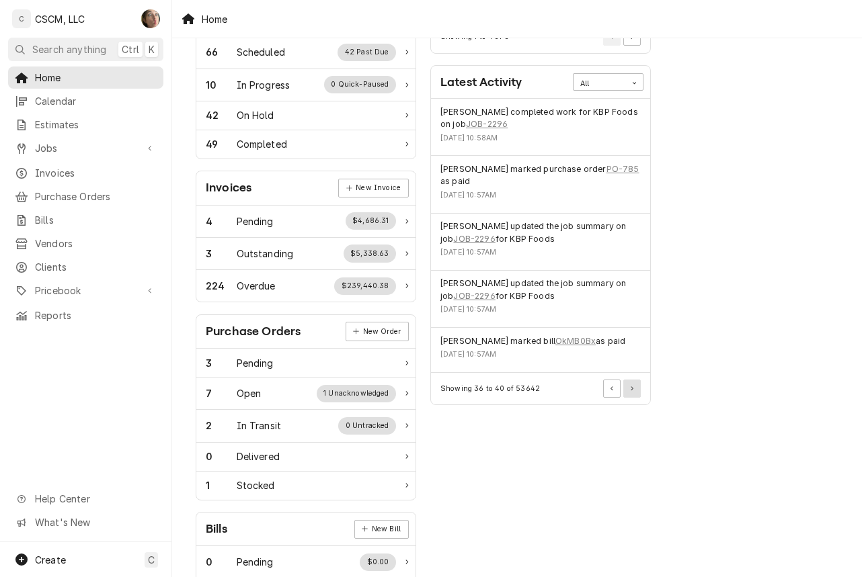
click at [635, 391] on button "Pagination Controls" at bounding box center [631, 388] width 17 height 17
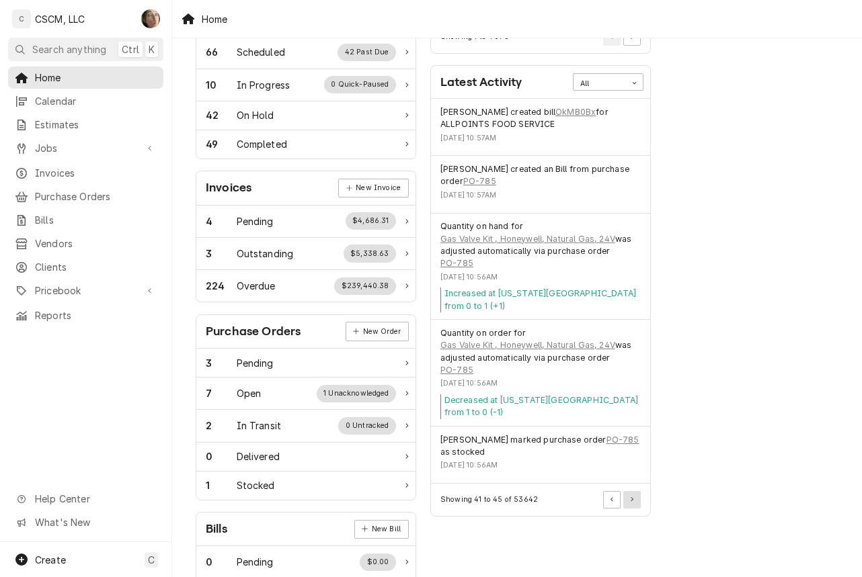
click at [626, 491] on button "Pagination Controls" at bounding box center [631, 499] width 17 height 17
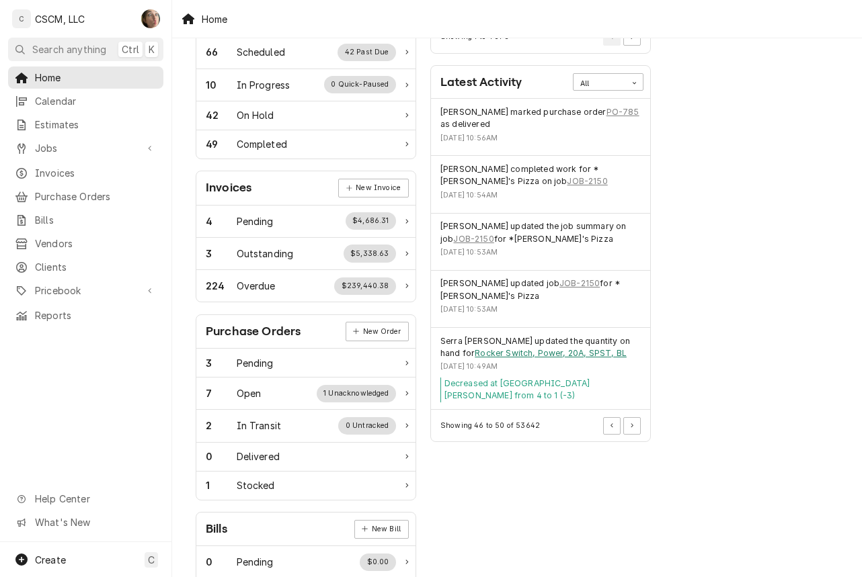
click at [491, 352] on link "Rocker Switch, Power, 20A, SPST, BL" at bounding box center [551, 354] width 152 height 12
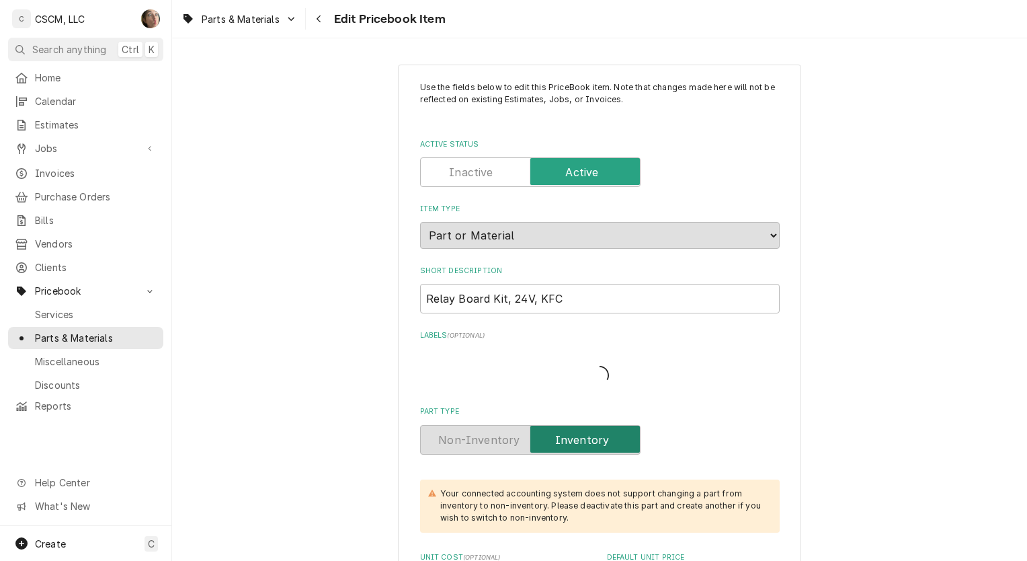
type textarea "x"
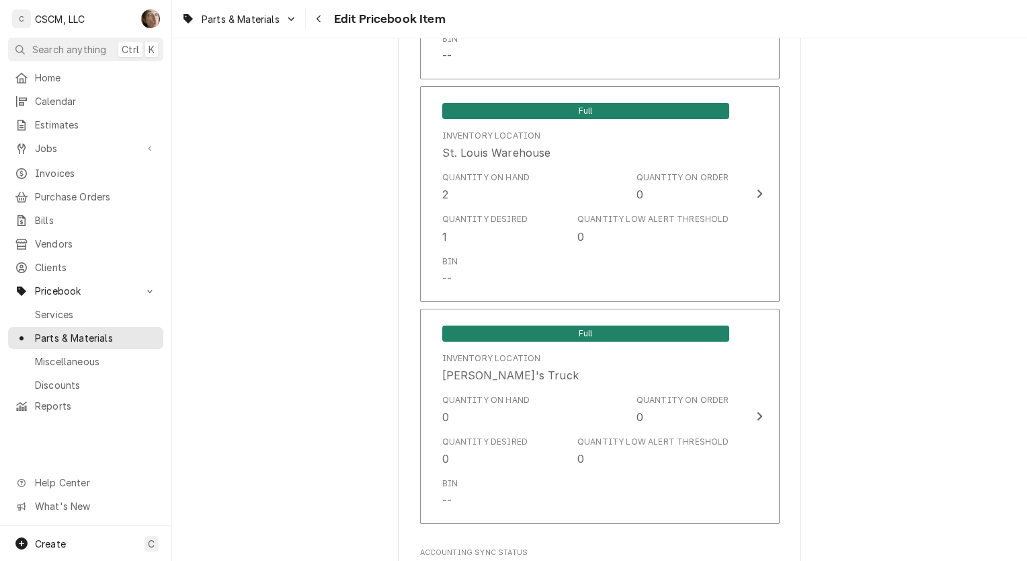
scroll to position [2735, 0]
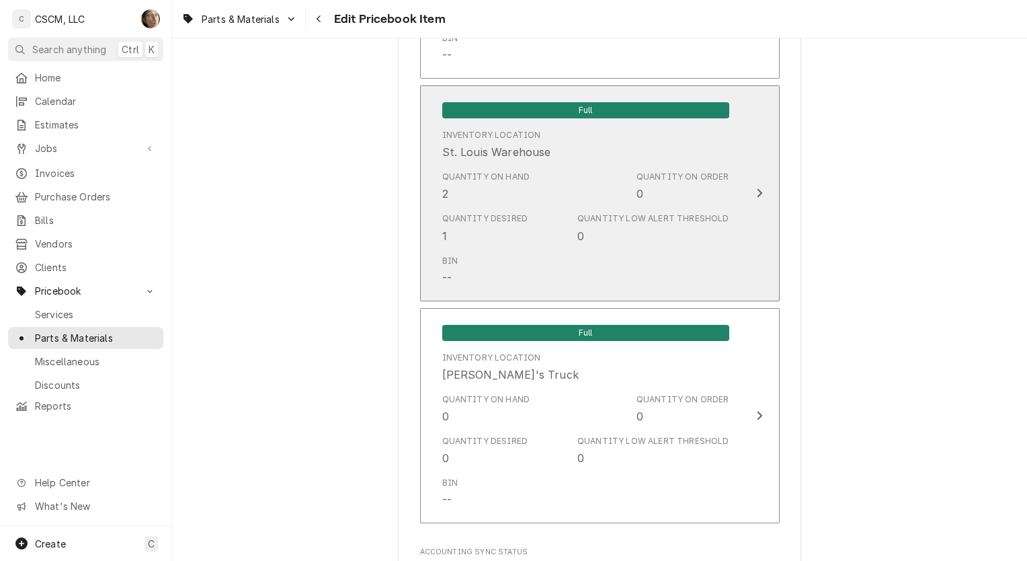
click at [578, 271] on div "Bin --" at bounding box center [585, 270] width 287 height 42
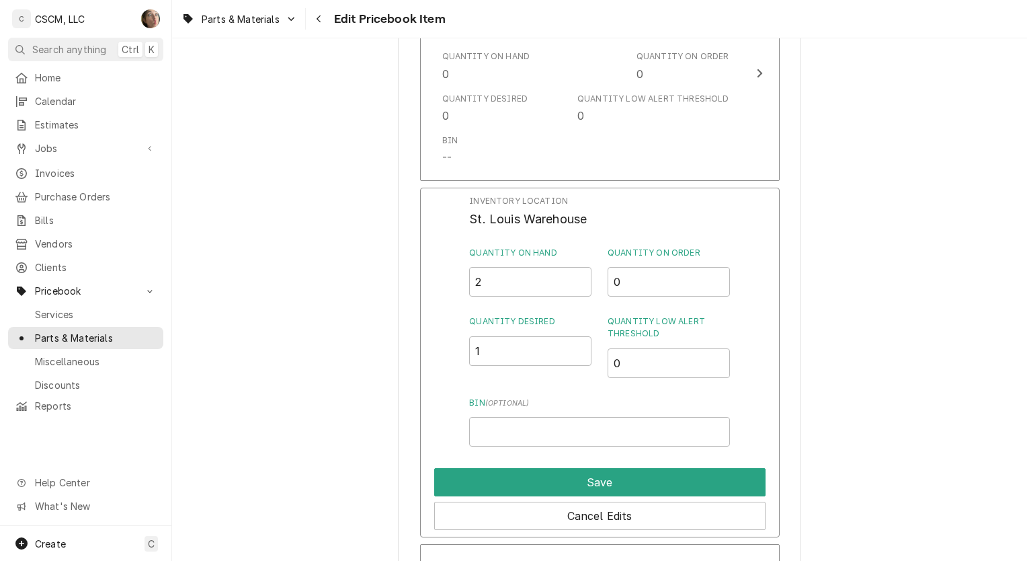
scroll to position [2655, 0]
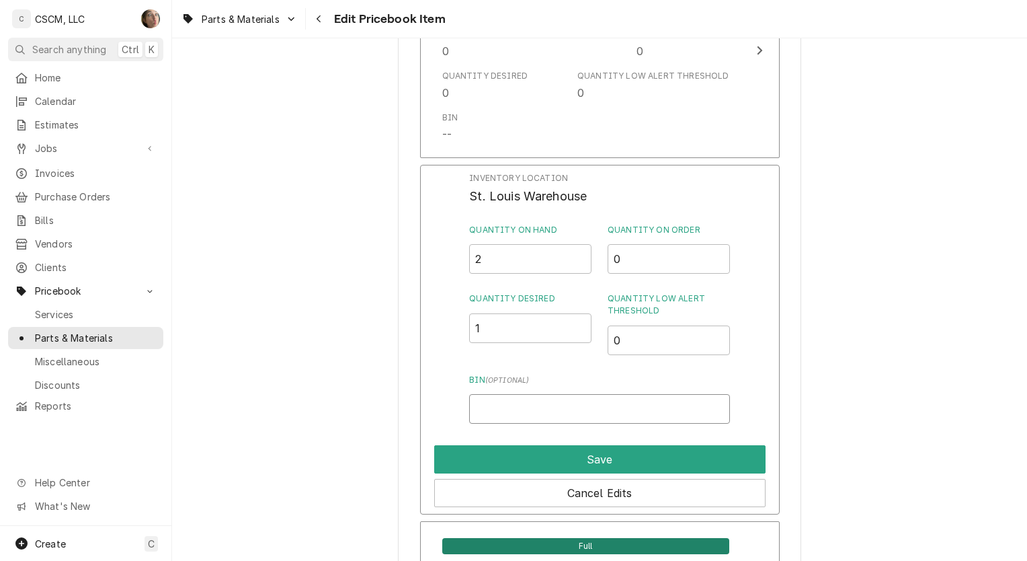
click at [517, 400] on input "Bin ( optional )" at bounding box center [599, 409] width 260 height 30
type input "P2 B1"
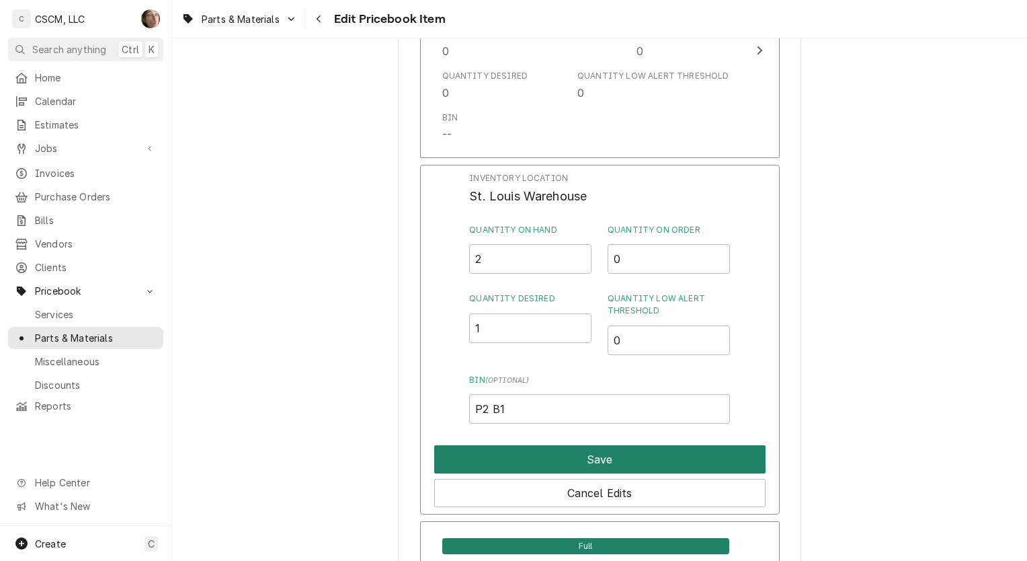
click at [528, 455] on button "Save" at bounding box center [599, 459] width 331 height 28
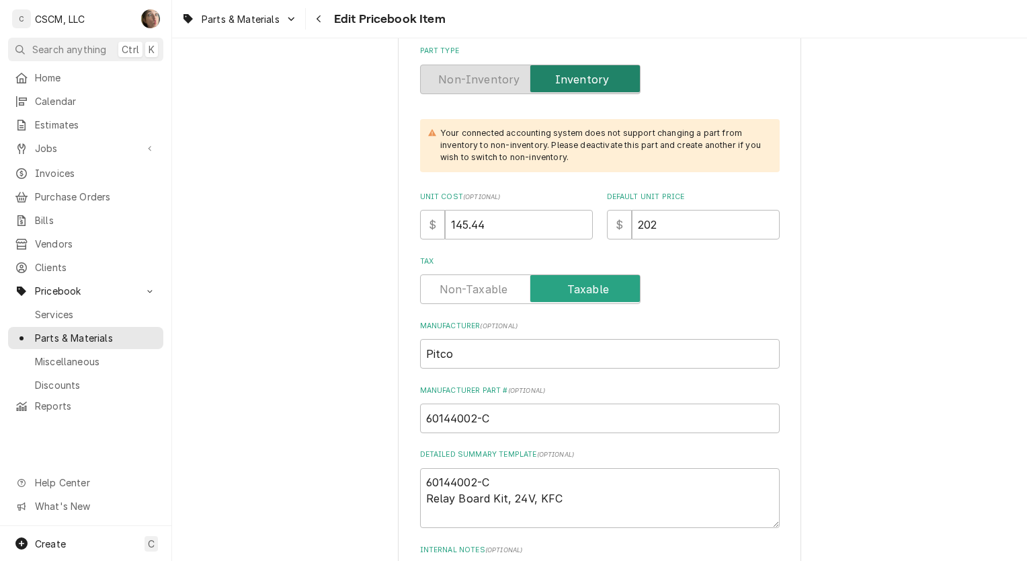
scroll to position [2985, 0]
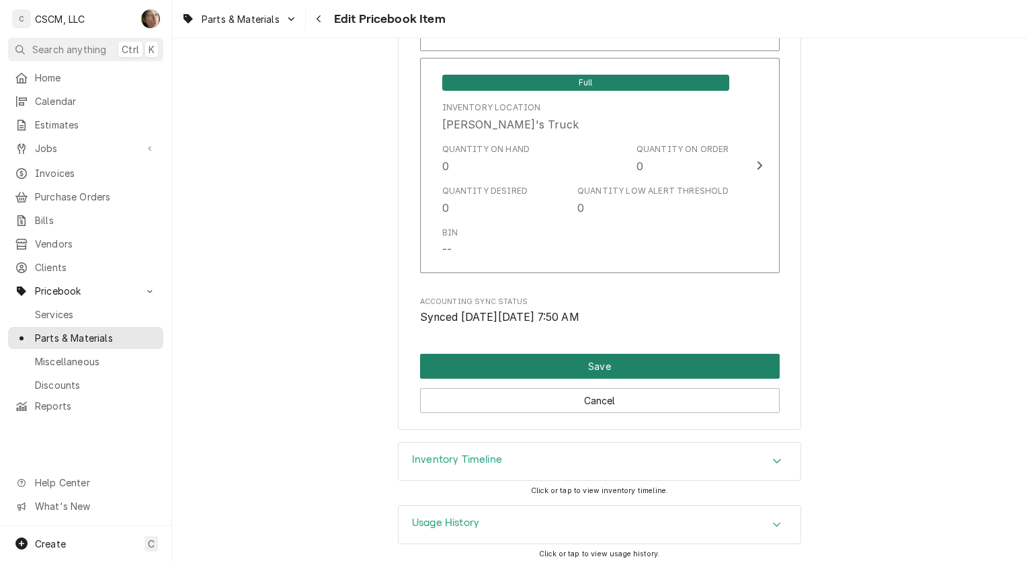
click at [465, 362] on button "Save" at bounding box center [600, 366] width 360 height 25
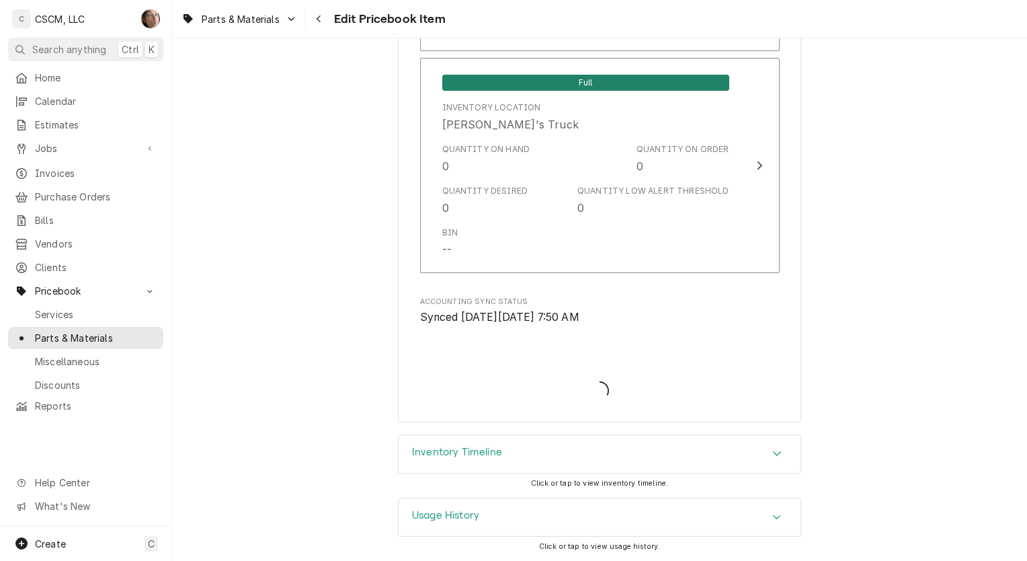
scroll to position [2977, 0]
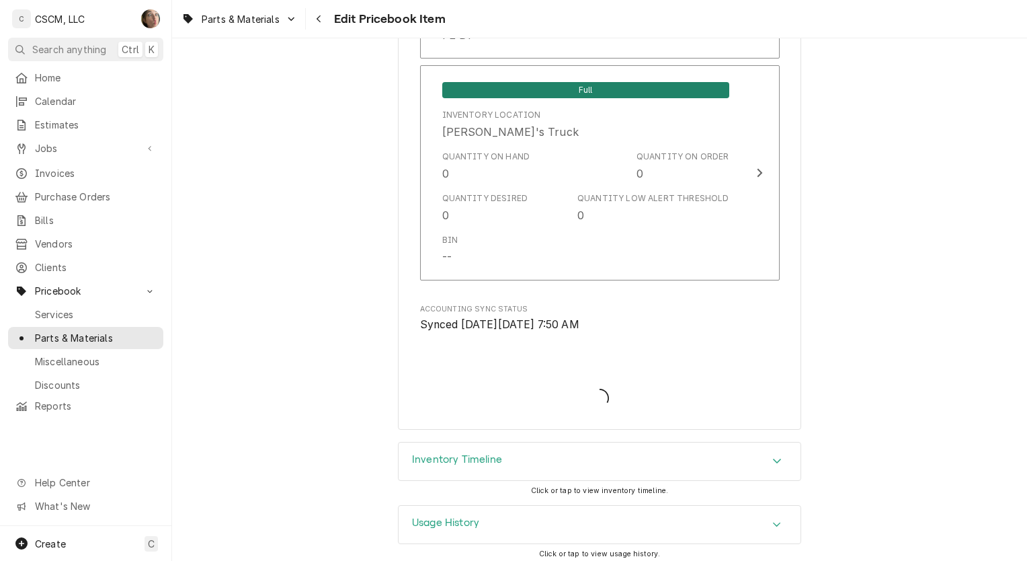
type textarea "x"
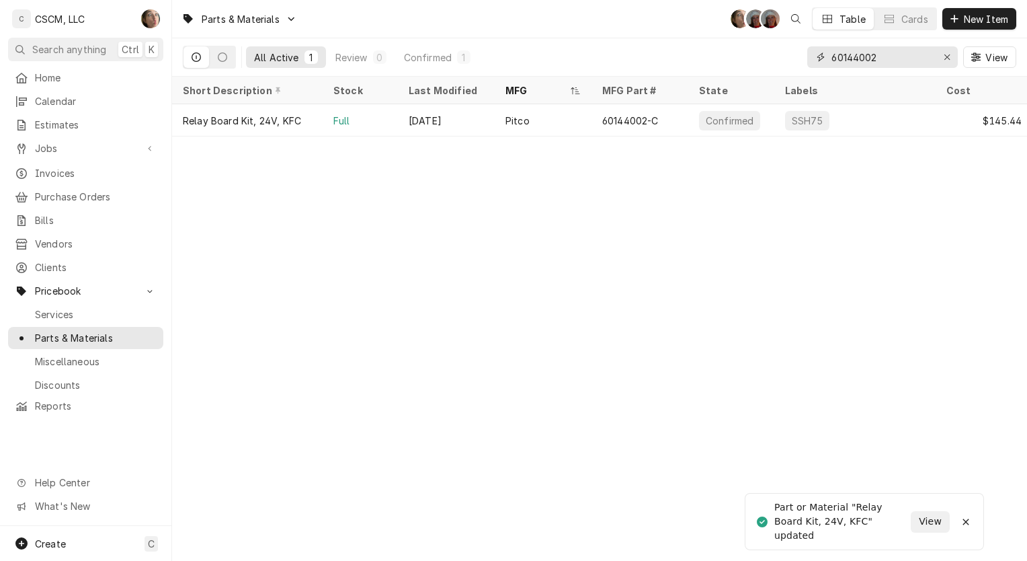
click at [945, 59] on icon "Erase input" at bounding box center [947, 56] width 7 height 9
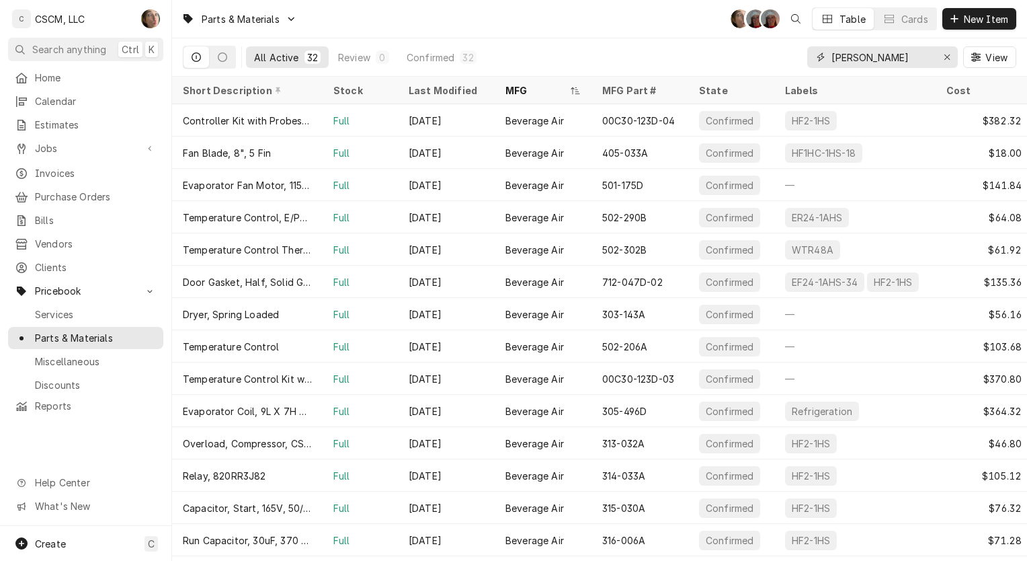
type input "BEV"
click at [950, 55] on icon "Erase input" at bounding box center [947, 56] width 7 height 9
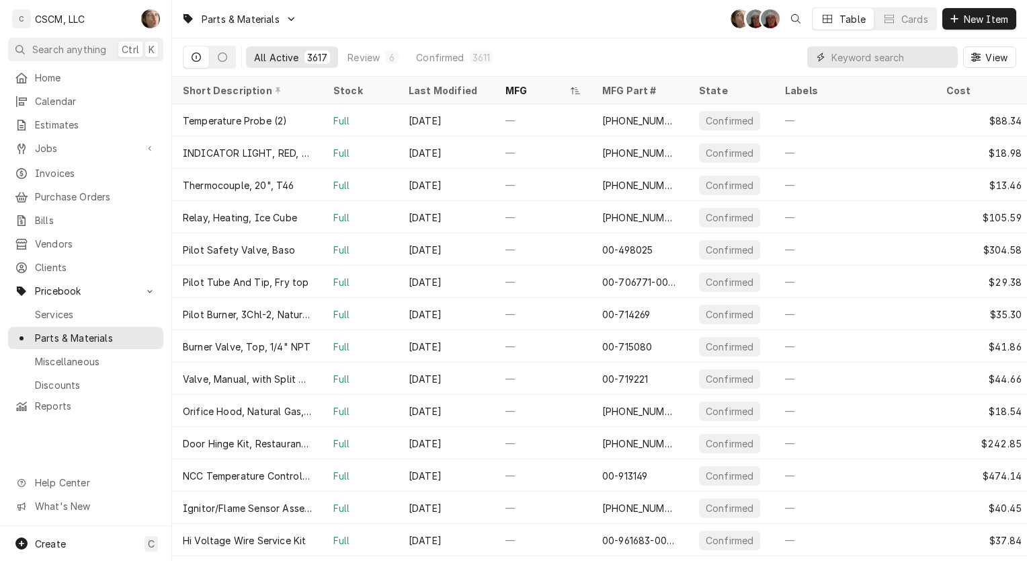
click at [850, 58] on input "Dynamic Content Wrapper" at bounding box center [892, 57] width 120 height 22
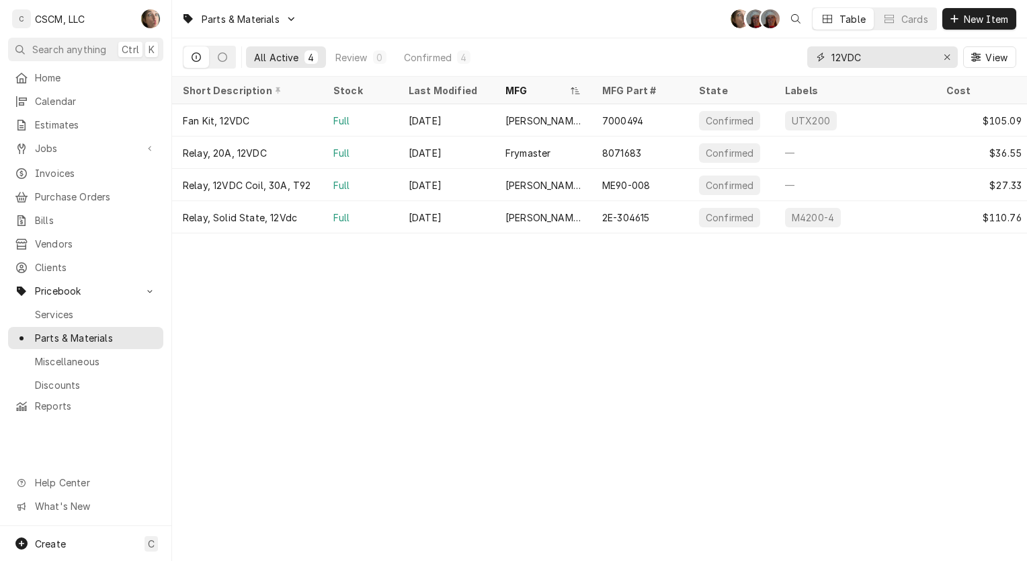
type input "12VDC"
click at [492, 150] on div "Sep 25" at bounding box center [446, 152] width 97 height 32
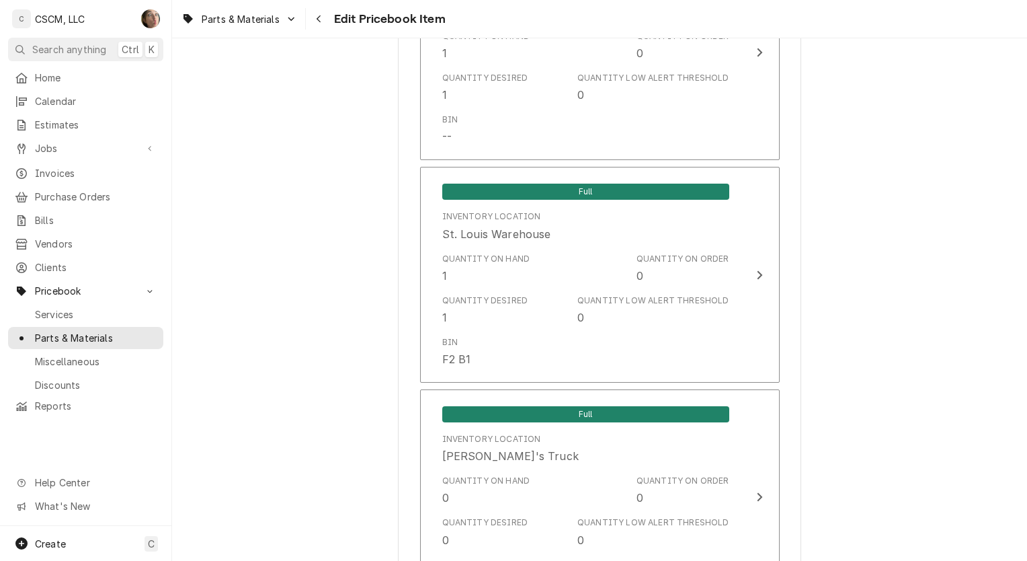
scroll to position [2763, 0]
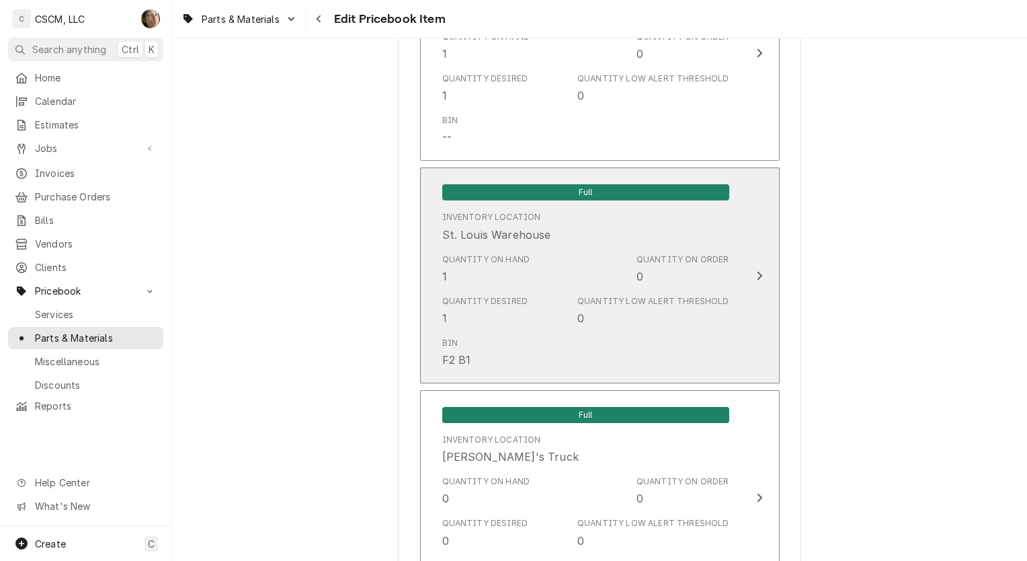
click at [531, 343] on div "Bin F2 B1" at bounding box center [585, 352] width 287 height 42
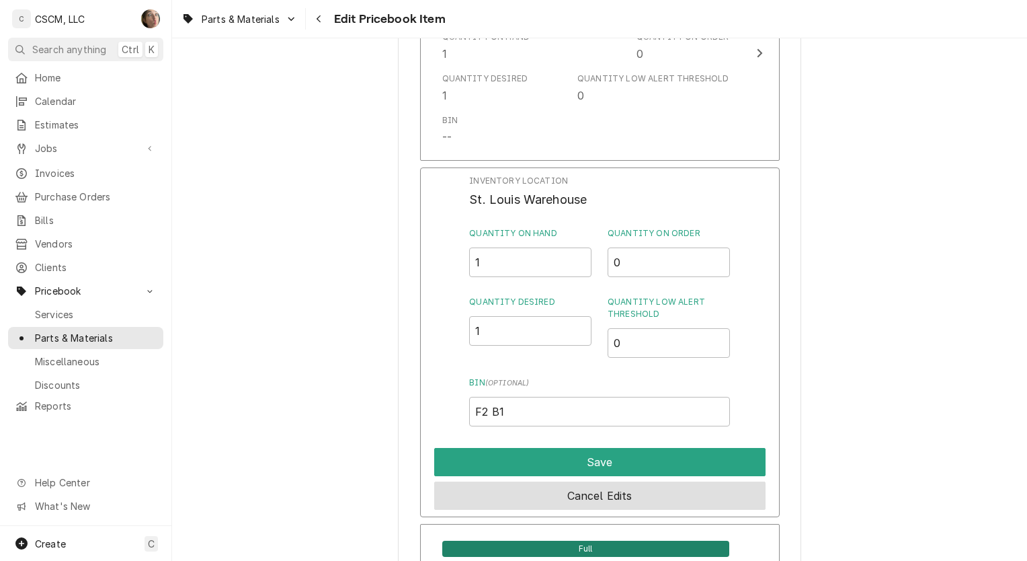
click at [532, 491] on button "Cancel Edits" at bounding box center [599, 495] width 331 height 28
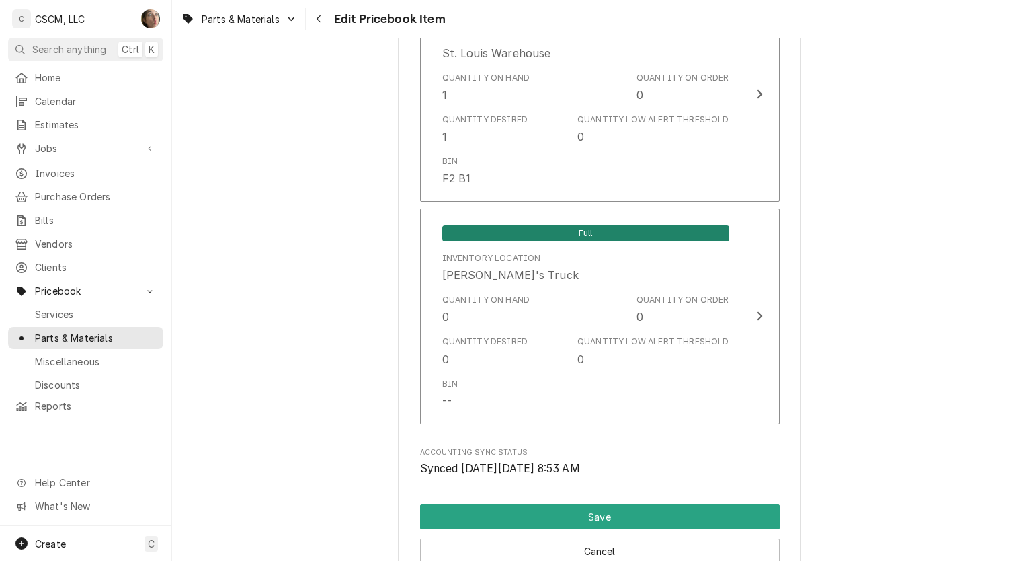
scroll to position [3095, 0]
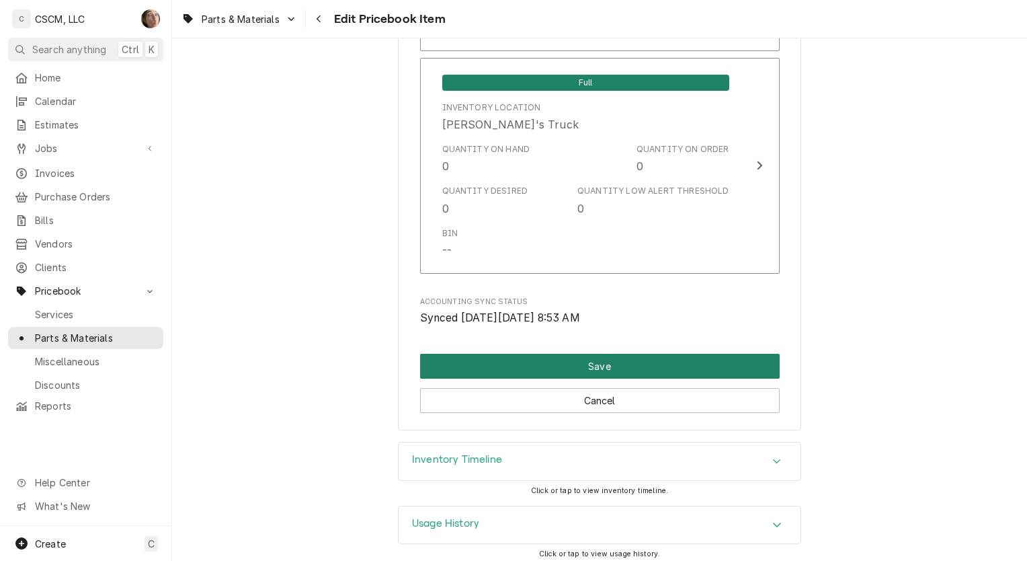
click at [457, 358] on button "Save" at bounding box center [600, 366] width 360 height 25
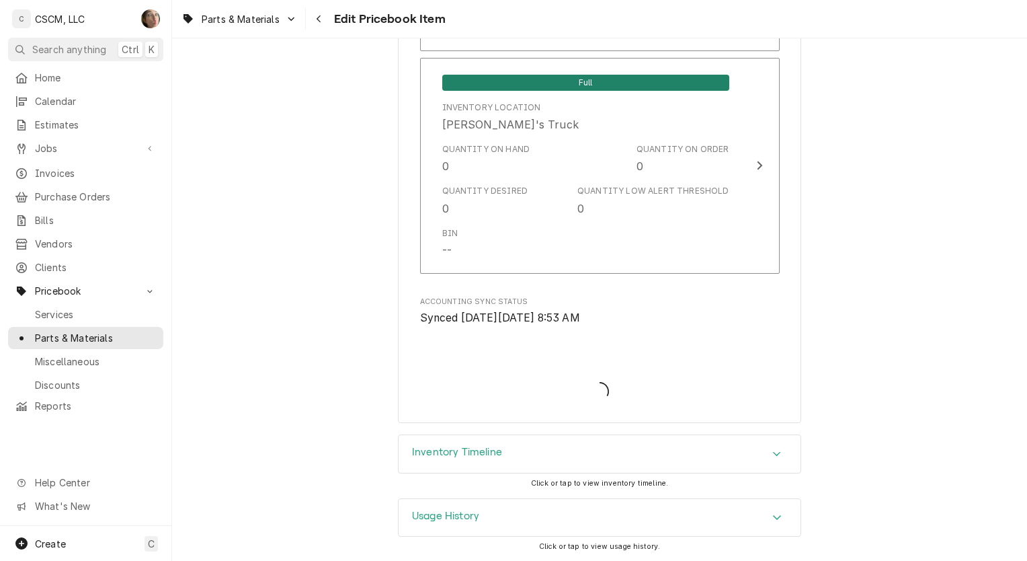
scroll to position [3088, 0]
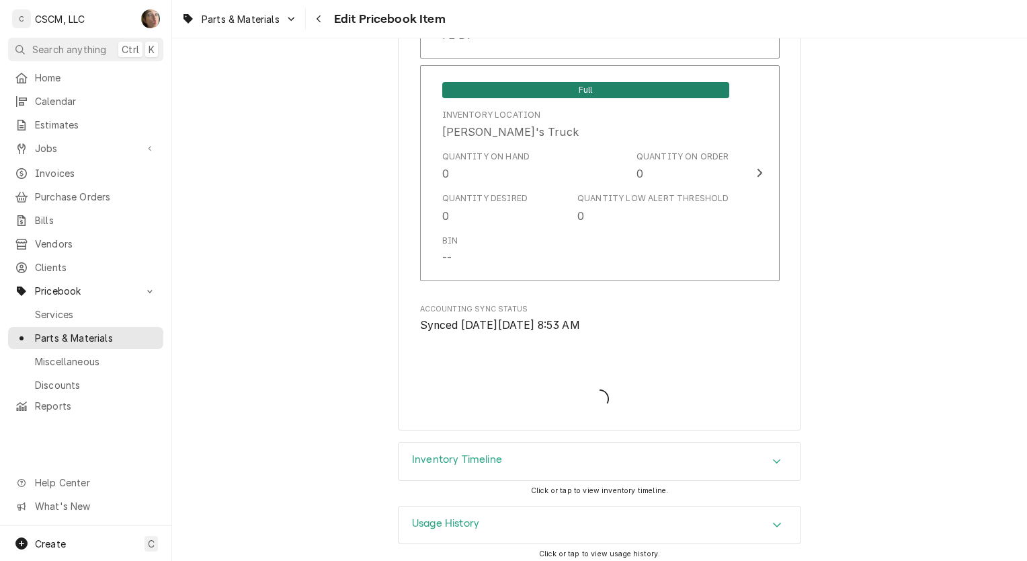
type textarea "x"
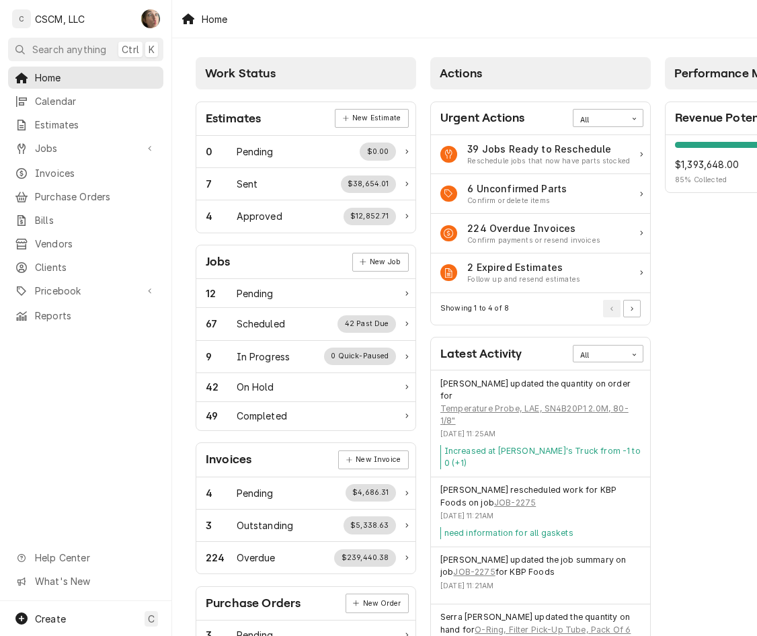
click at [96, 190] on span "Purchase Orders" at bounding box center [96, 197] width 122 height 14
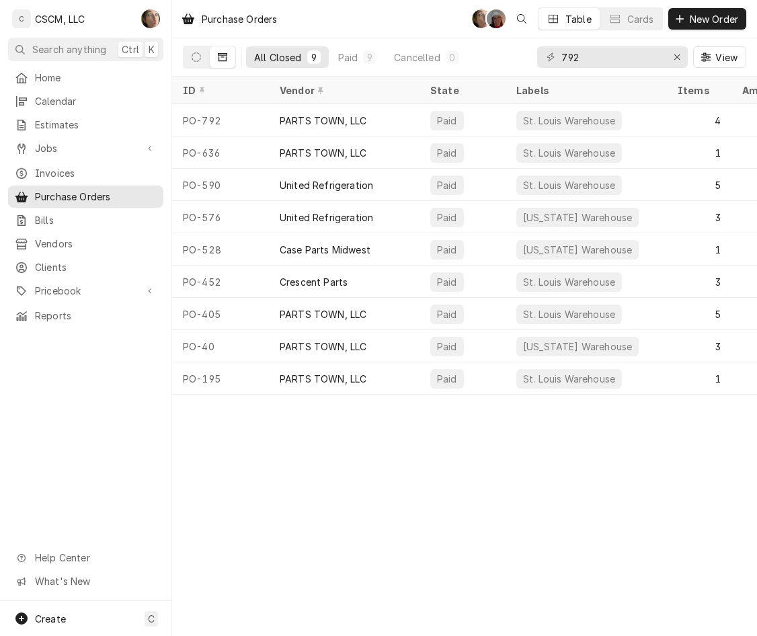
click at [77, 284] on span "Pricebook" at bounding box center [86, 291] width 102 height 14
click at [73, 334] on span "Parts & Materials" at bounding box center [96, 338] width 122 height 14
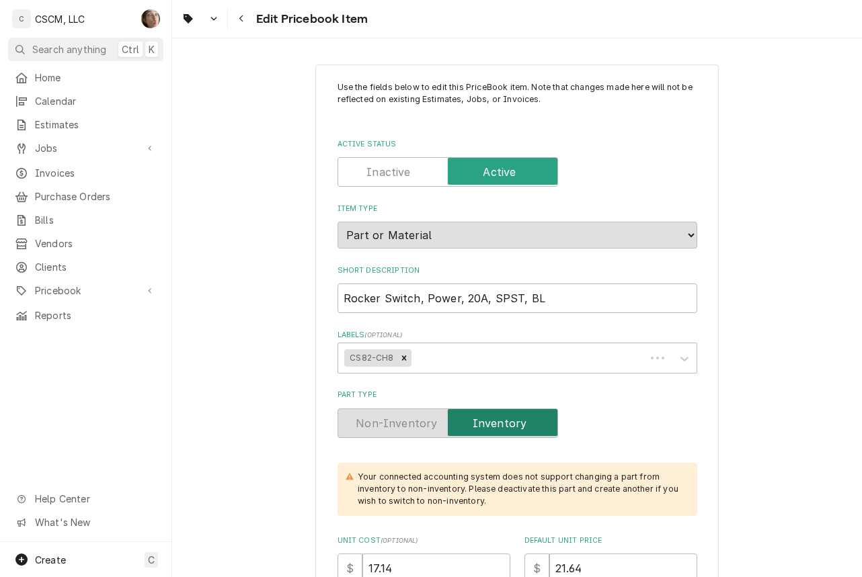
type textarea "x"
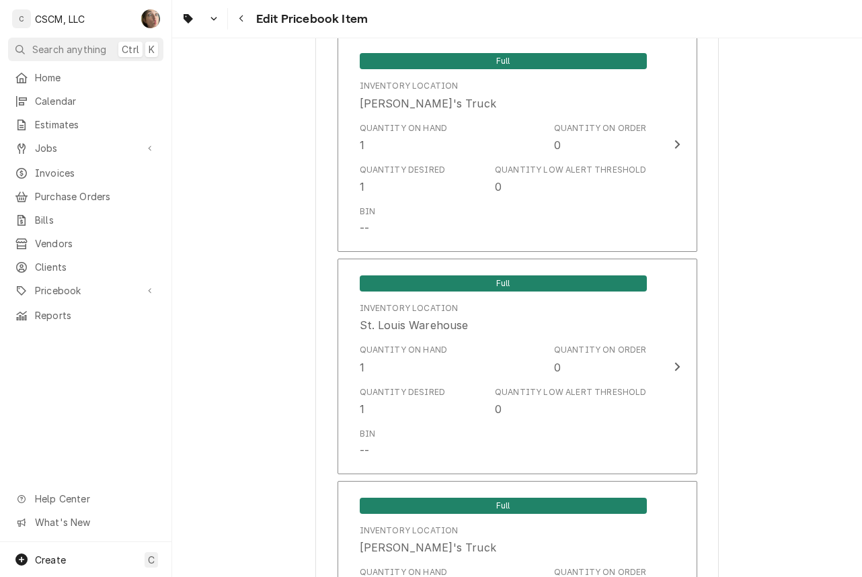
scroll to position [2676, 0]
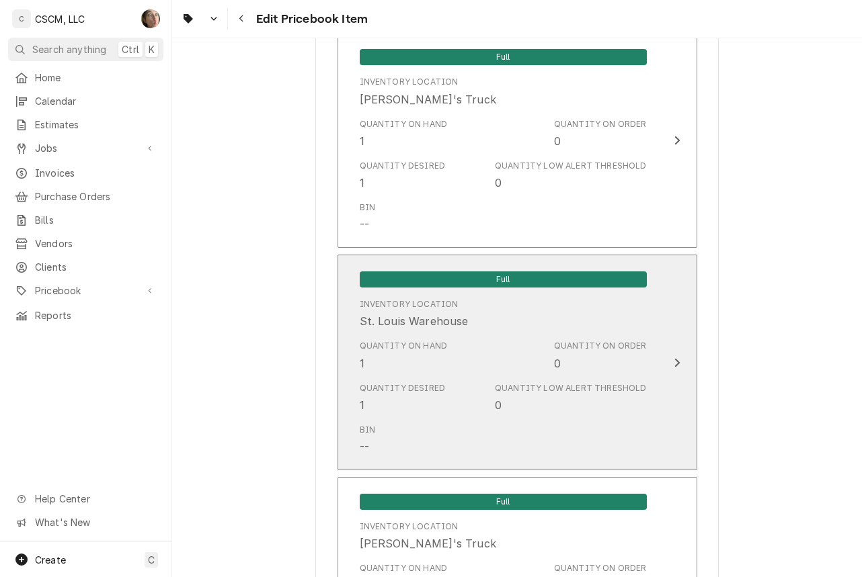
click at [491, 352] on div "Quantity on Hand 1 Quantity on Order 0" at bounding box center [503, 356] width 287 height 42
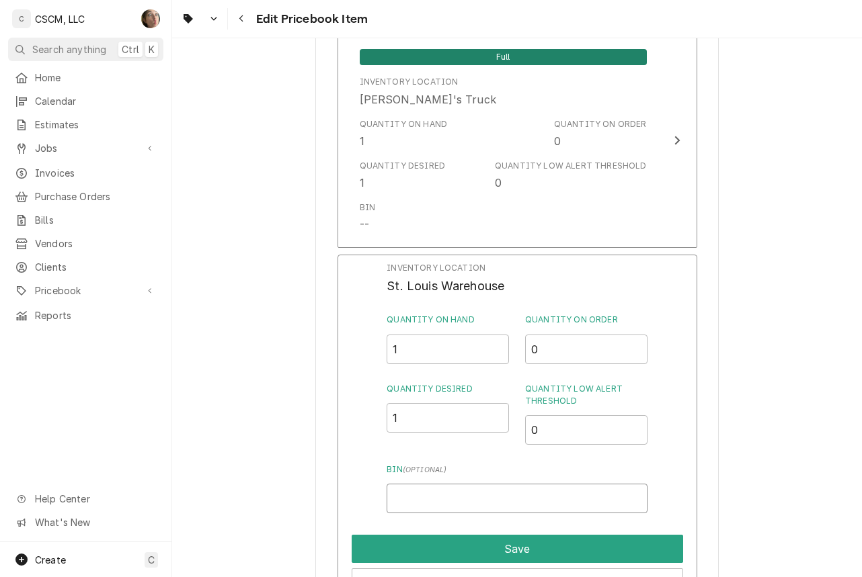
click at [445, 496] on input "Bin ( optional )" at bounding box center [517, 499] width 260 height 30
type input "BEV B1"
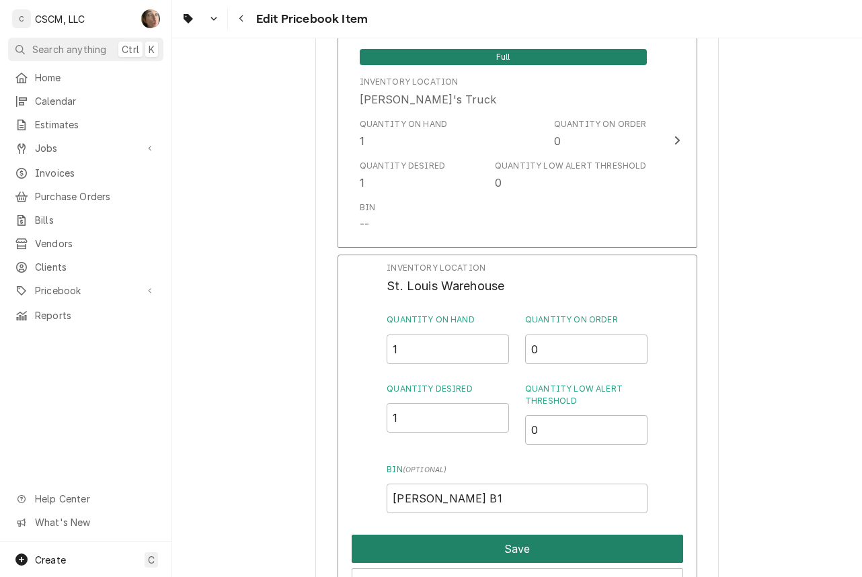
click at [454, 549] on button "Save" at bounding box center [517, 549] width 331 height 28
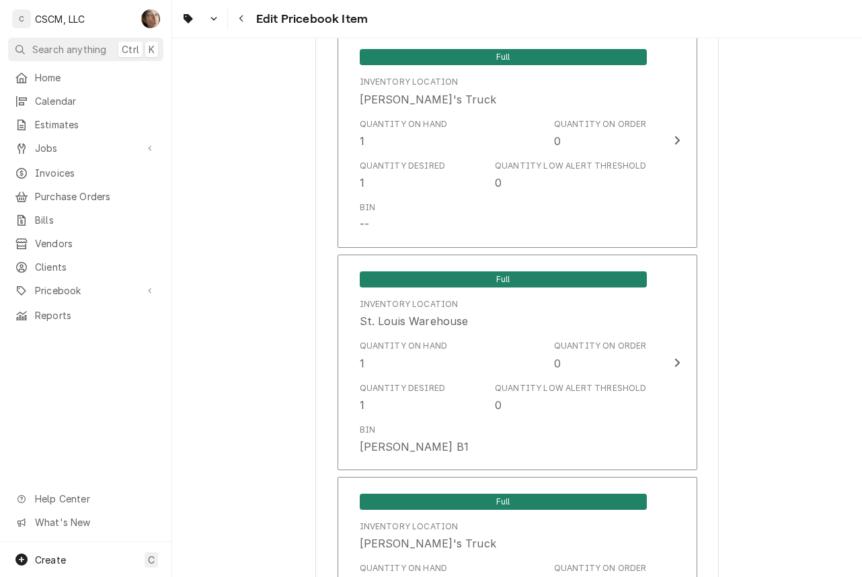
scroll to position [3087, 0]
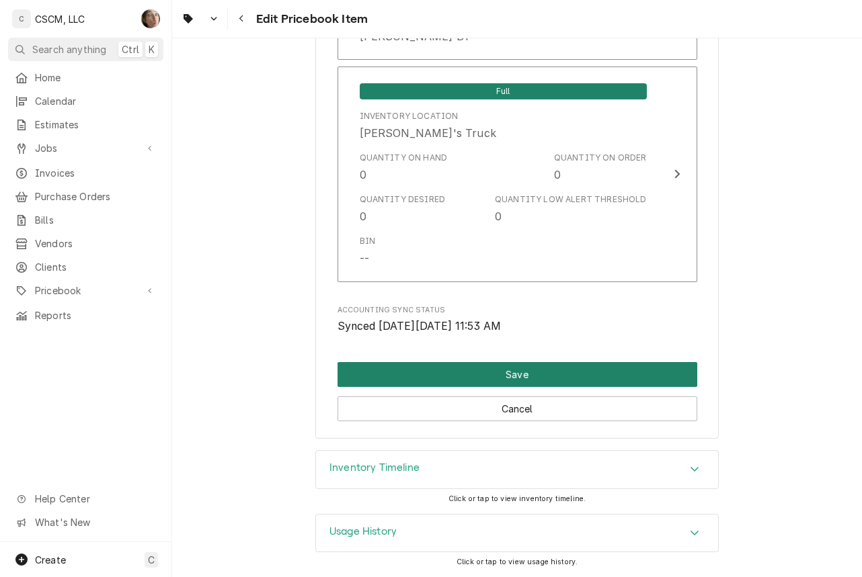
click at [510, 371] on button "Save" at bounding box center [517, 374] width 360 height 25
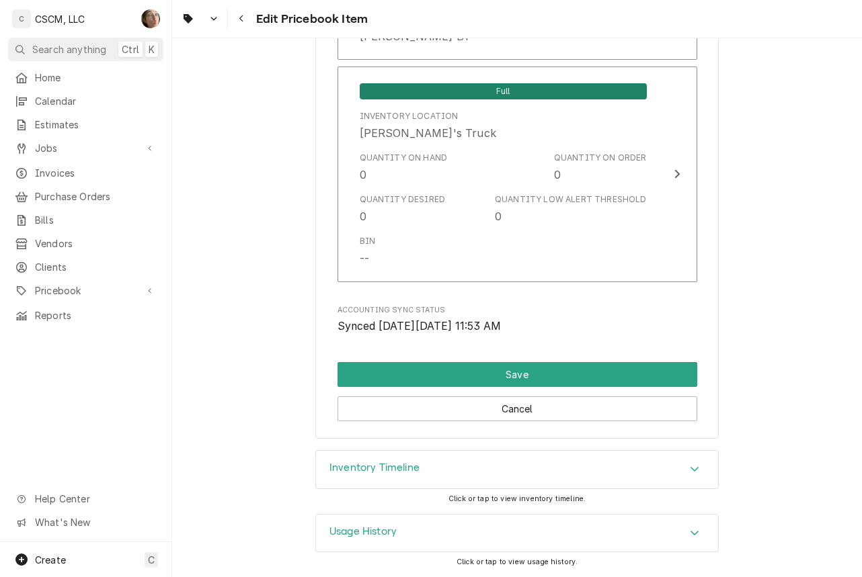
scroll to position [3080, 0]
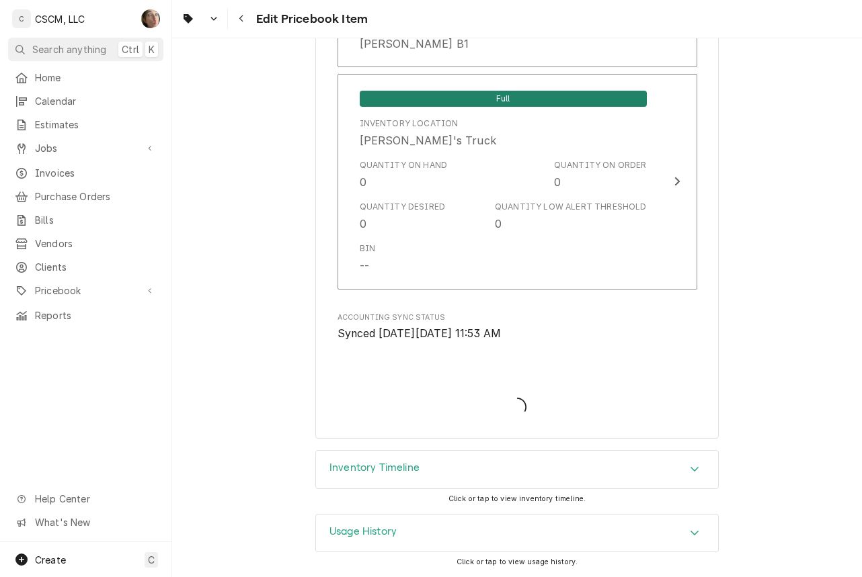
type textarea "x"
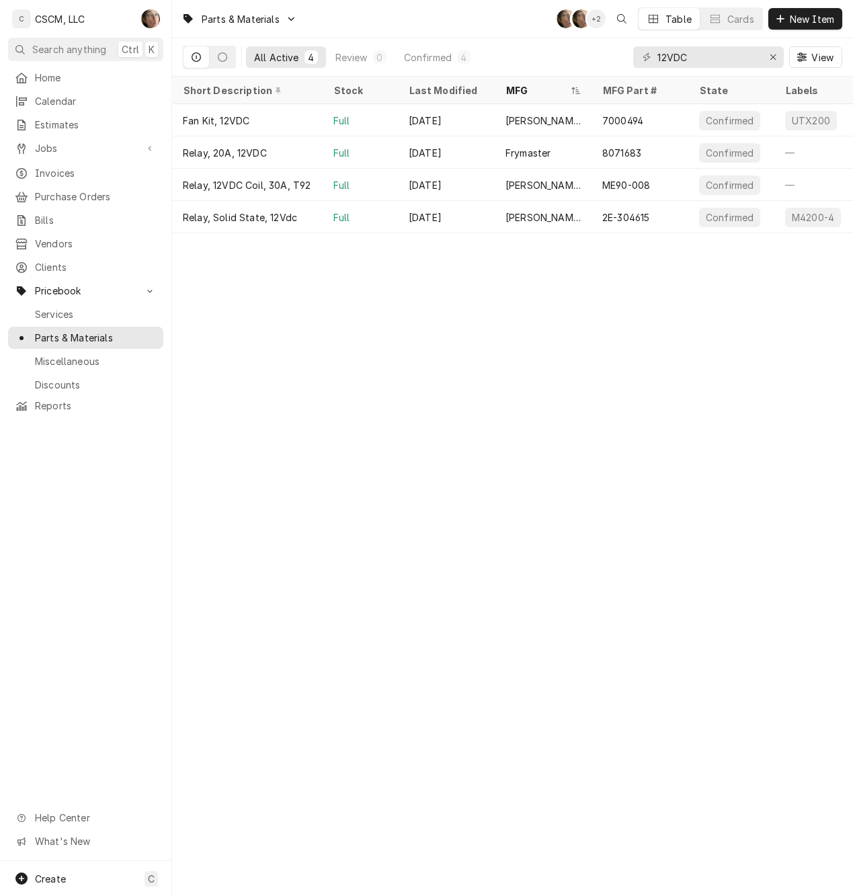
click at [296, 441] on div "Parts & Materials SH SH + 2 Table Cards New Item All Active 4 Review 0 Confirme…" at bounding box center [512, 448] width 681 height 896
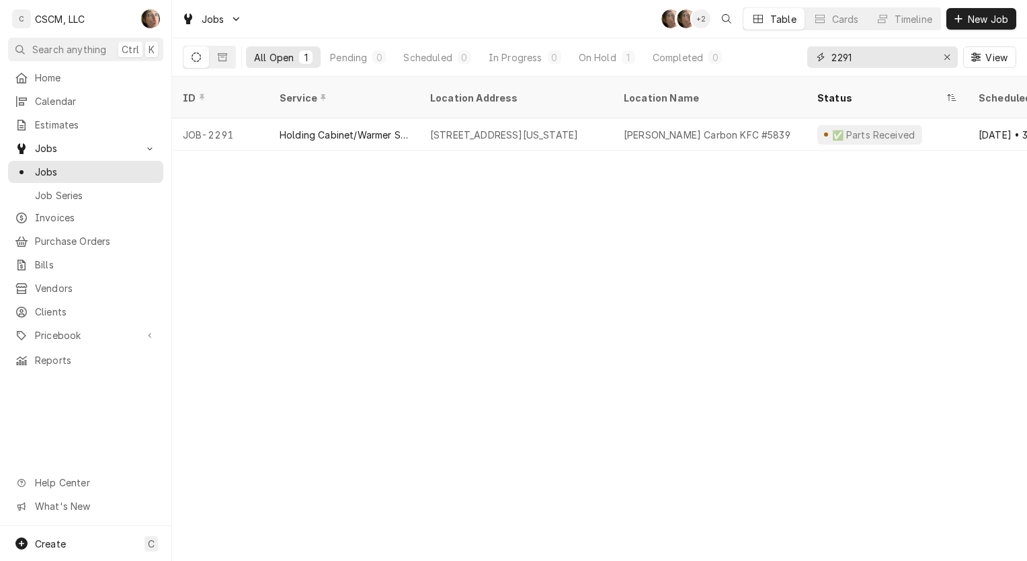
click at [879, 55] on input "2291" at bounding box center [882, 57] width 101 height 22
type input "2"
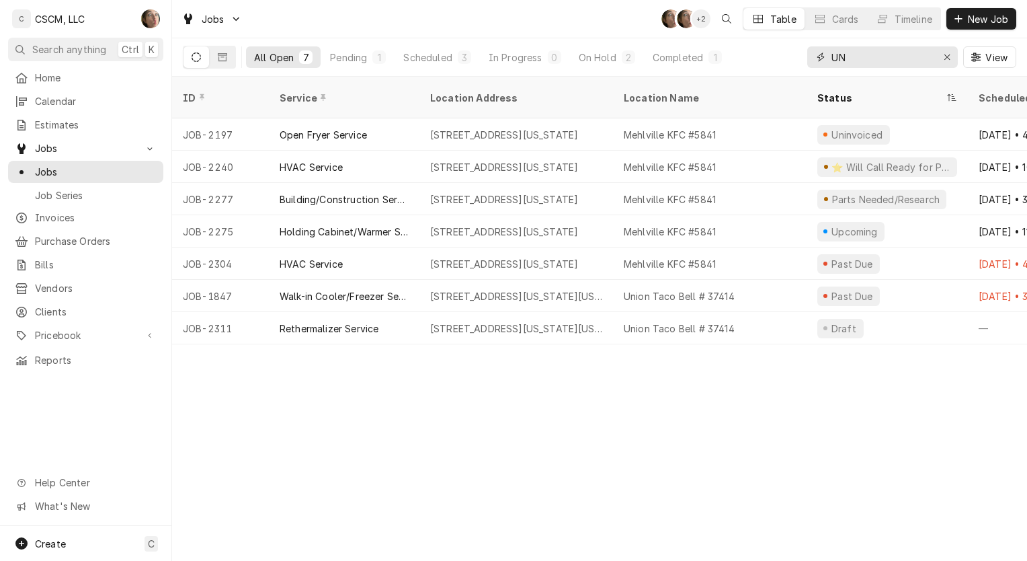
type input "U"
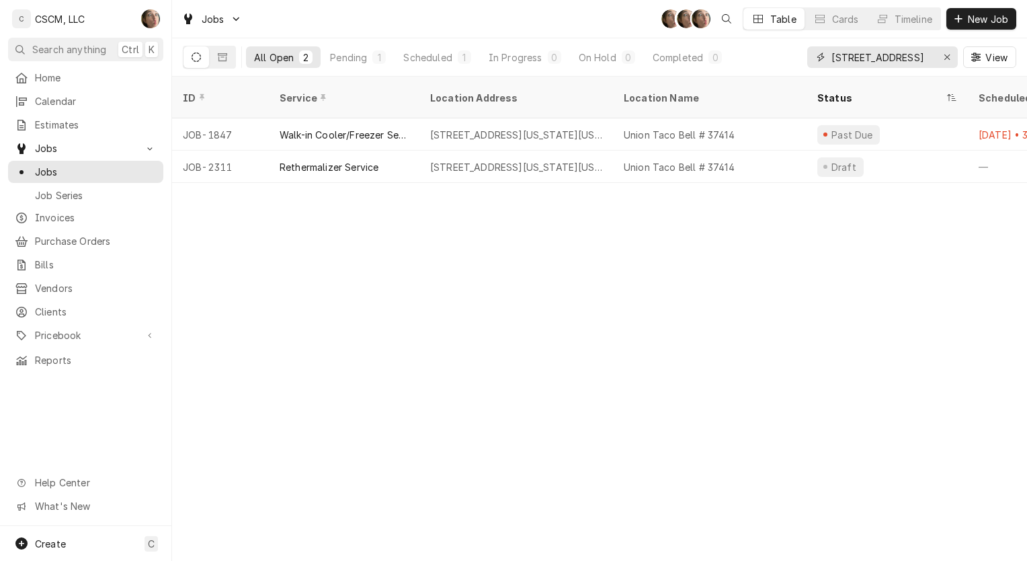
type input "[STREET_ADDRESS]"
click at [782, 118] on div "Union Taco Bell # 37414" at bounding box center [710, 134] width 194 height 32
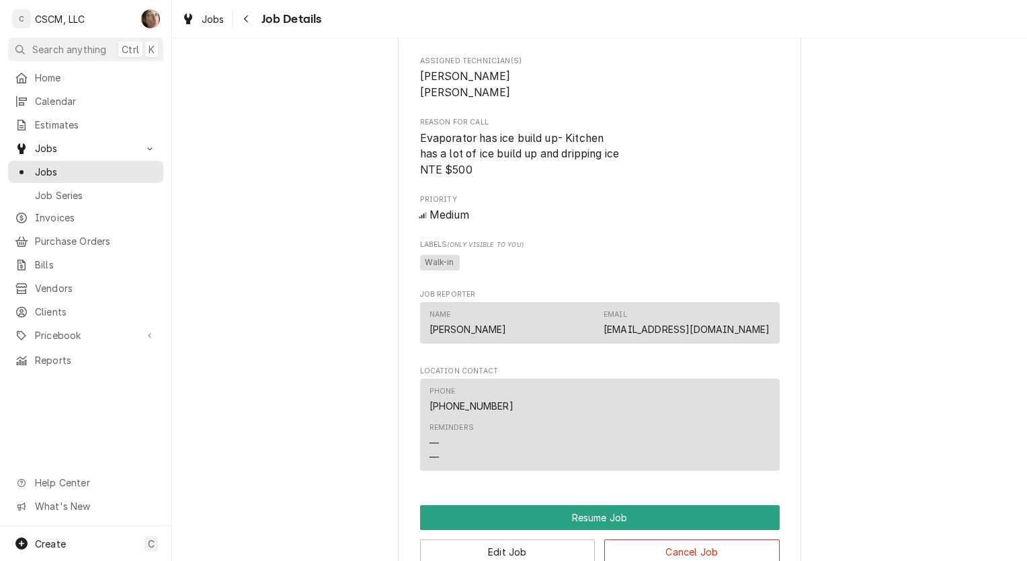
scroll to position [1074, 0]
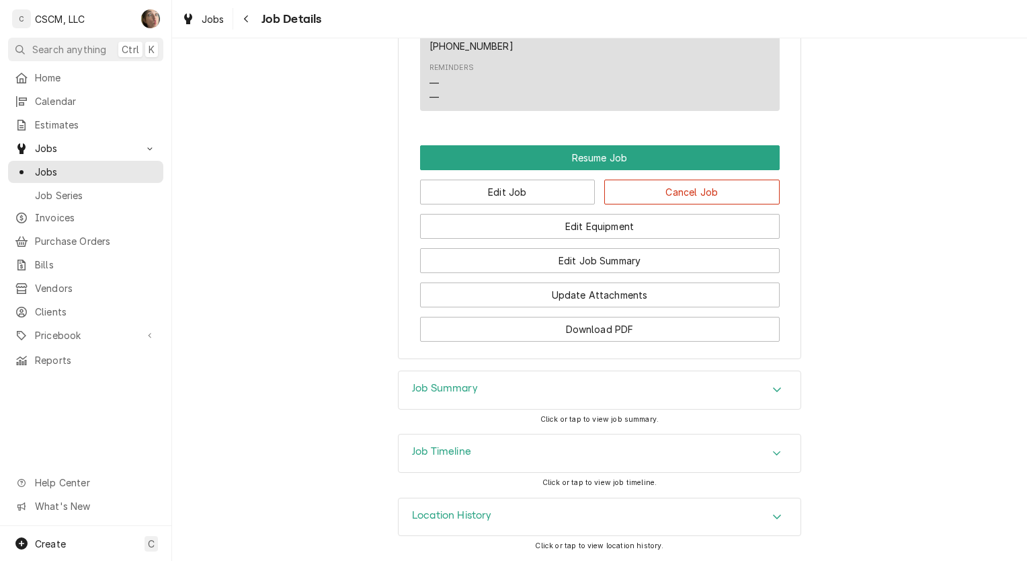
click at [614, 387] on div "Job Summary" at bounding box center [600, 390] width 402 height 38
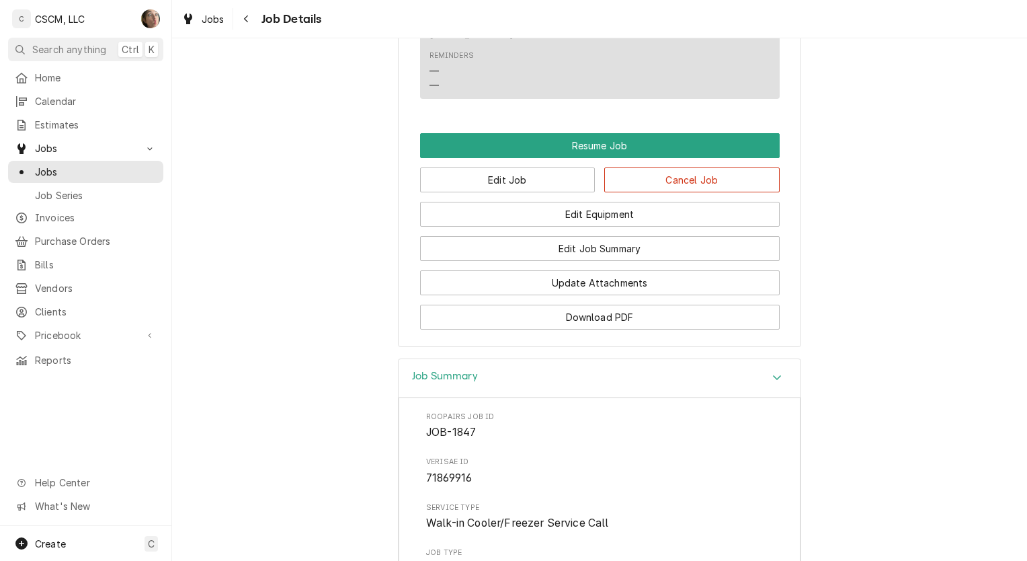
scroll to position [1582, 0]
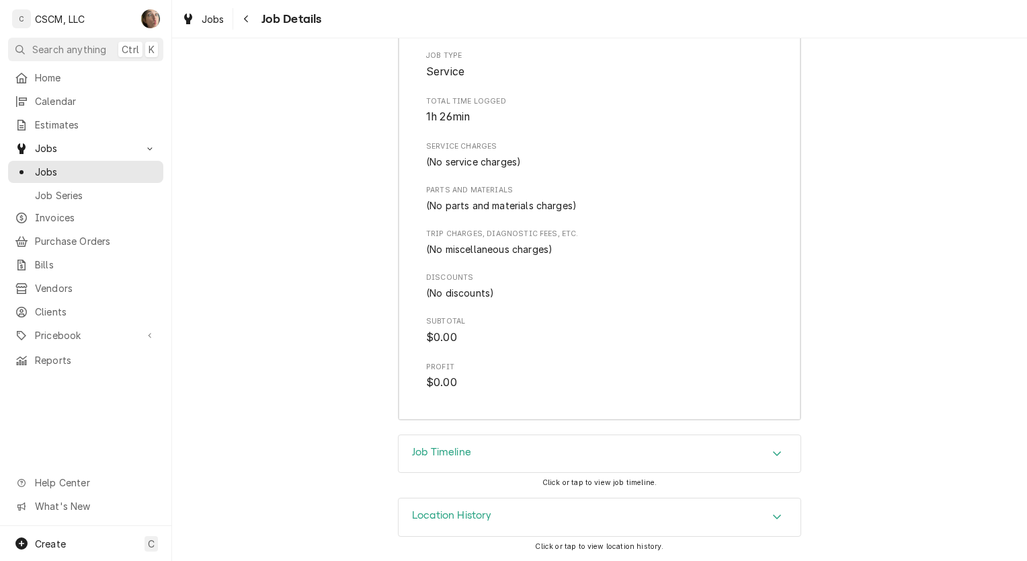
click at [594, 467] on div "Job Timeline" at bounding box center [600, 454] width 402 height 38
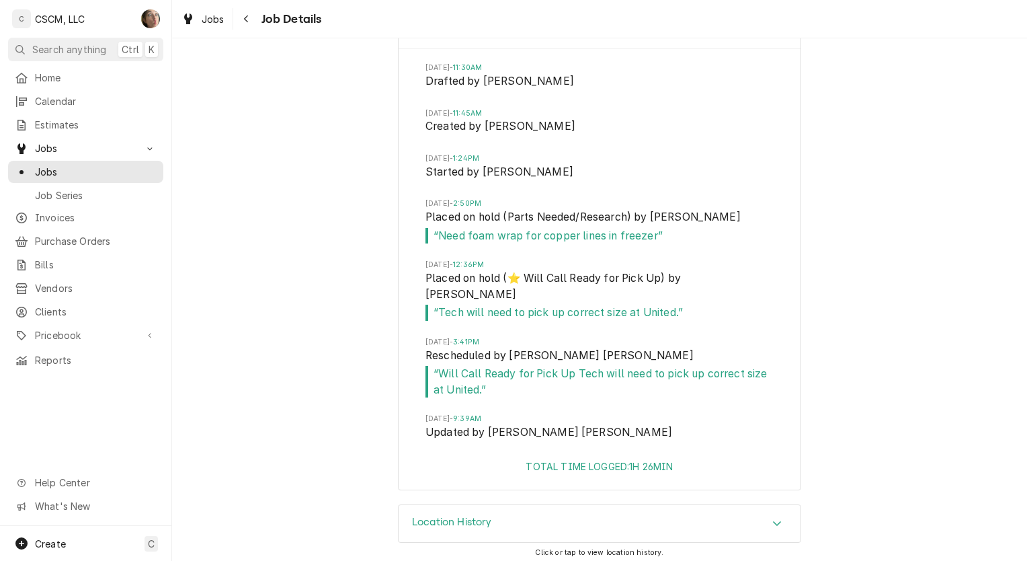
scroll to position [1997, 0]
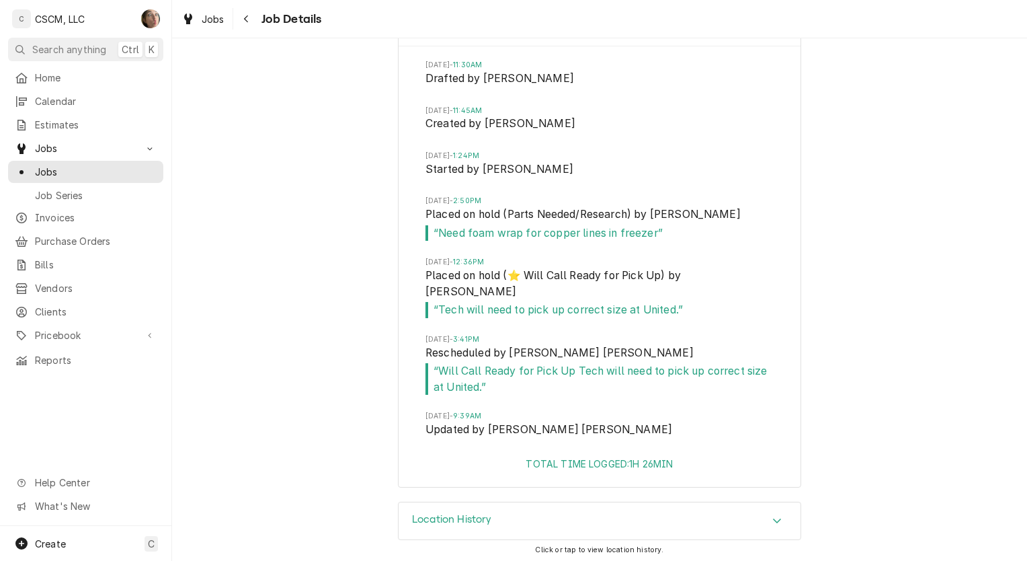
click at [246, 17] on icon "Navigate back" at bounding box center [246, 18] width 6 height 9
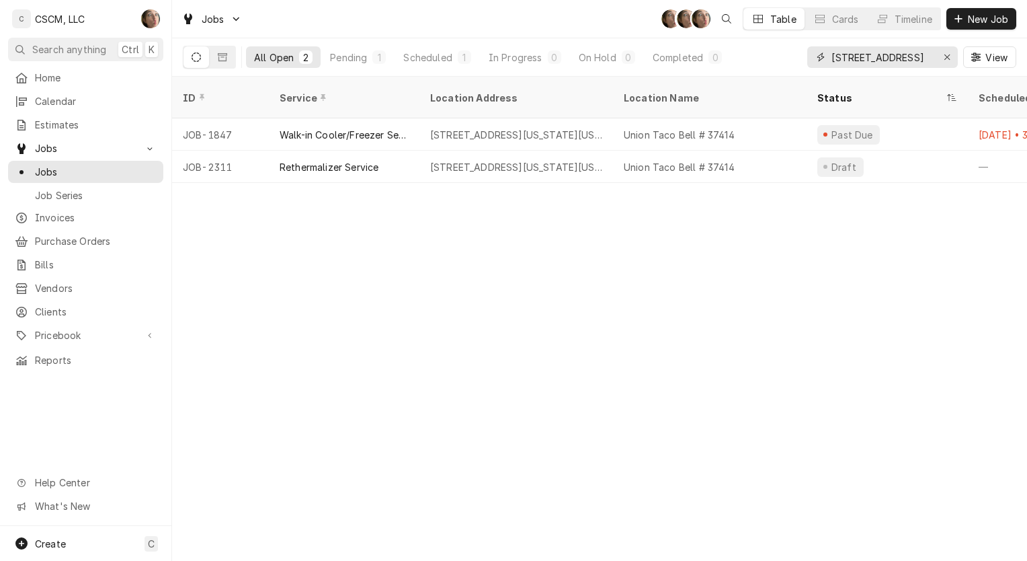
click at [947, 50] on div "Erase input" at bounding box center [946, 56] width 13 height 13
type input "JERSEYVILL"
click at [523, 128] on div "[STREET_ADDRESS]" at bounding box center [476, 135] width 93 height 14
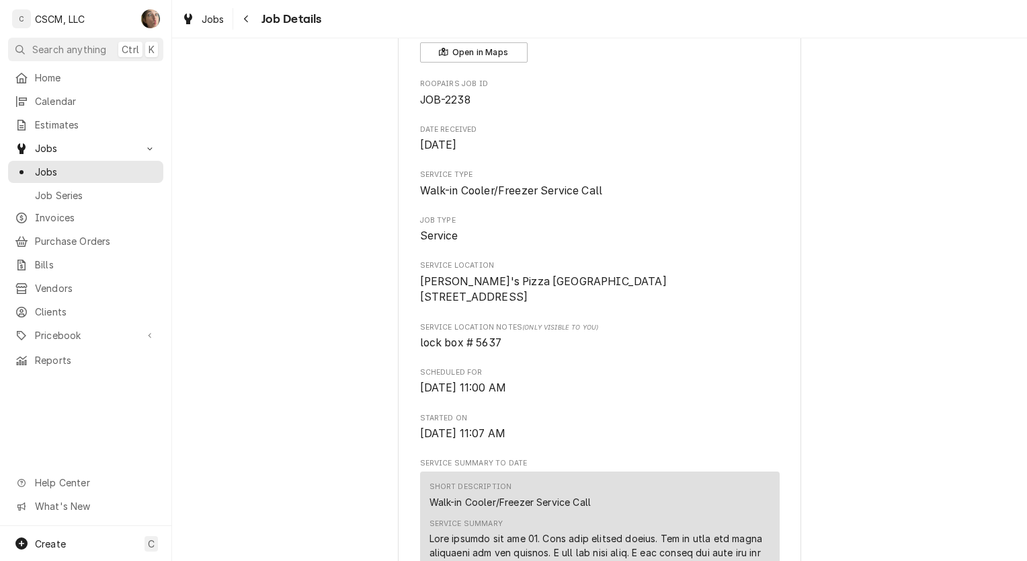
scroll to position [104, 0]
click at [244, 20] on icon "Navigate back" at bounding box center [246, 18] width 6 height 9
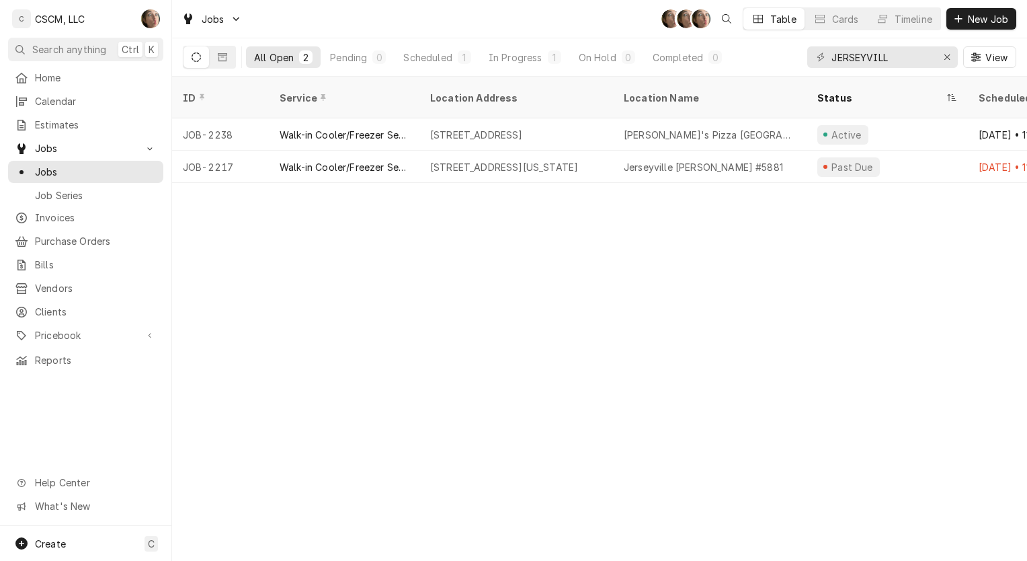
click at [463, 157] on div "[STREET_ADDRESS][US_STATE]" at bounding box center [516, 167] width 194 height 32
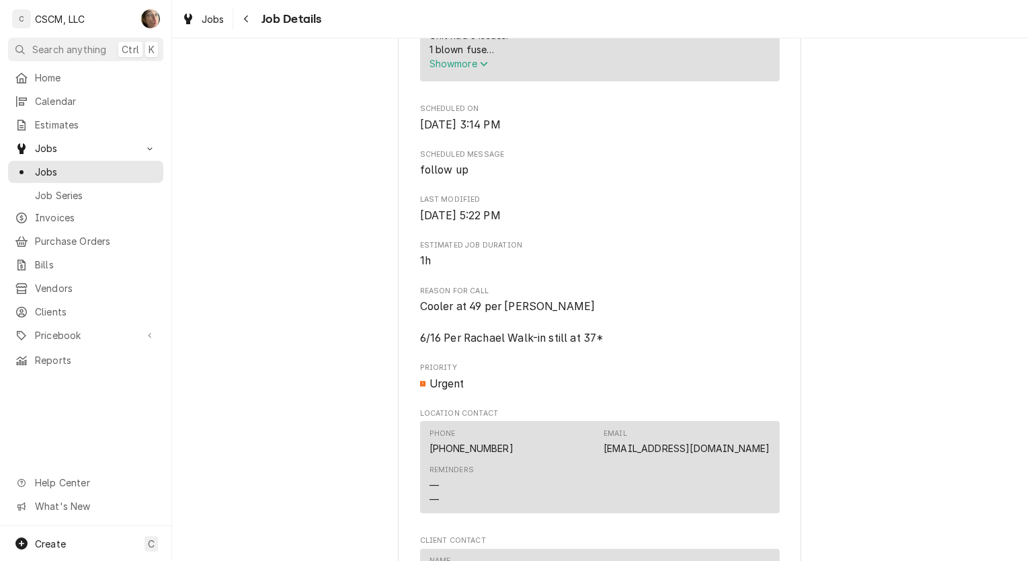
scroll to position [645, 0]
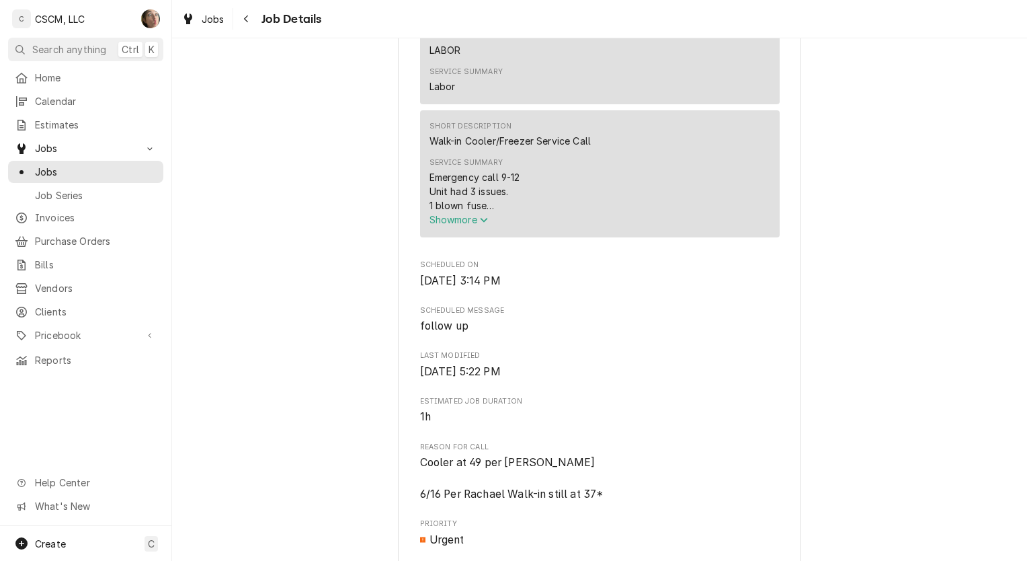
click at [451, 225] on span "Show more" at bounding box center [459, 219] width 59 height 11
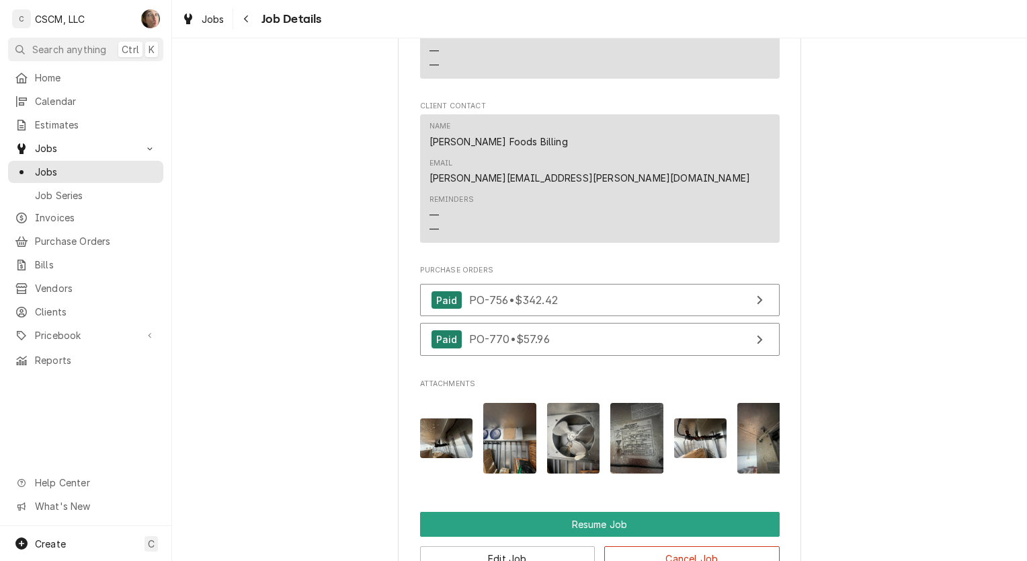
scroll to position [1586, 0]
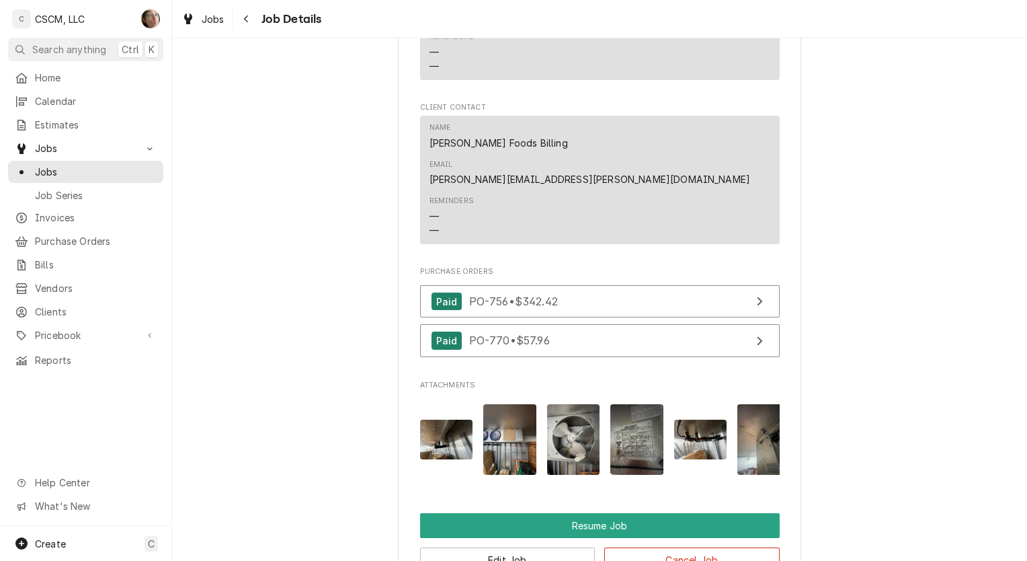
click at [242, 17] on div "Navigate back" at bounding box center [246, 18] width 13 height 13
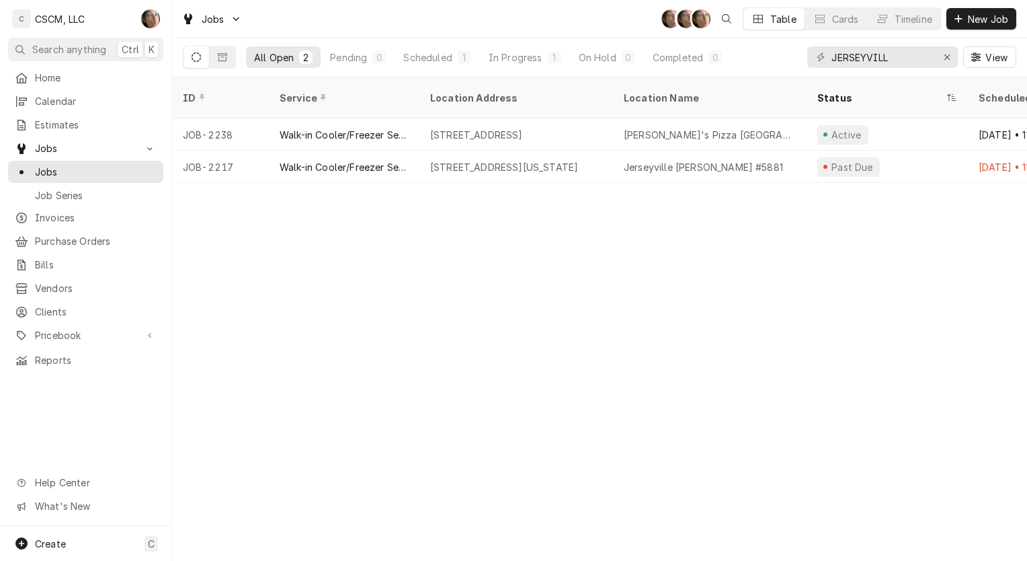
click at [517, 131] on div "[STREET_ADDRESS]" at bounding box center [516, 134] width 194 height 32
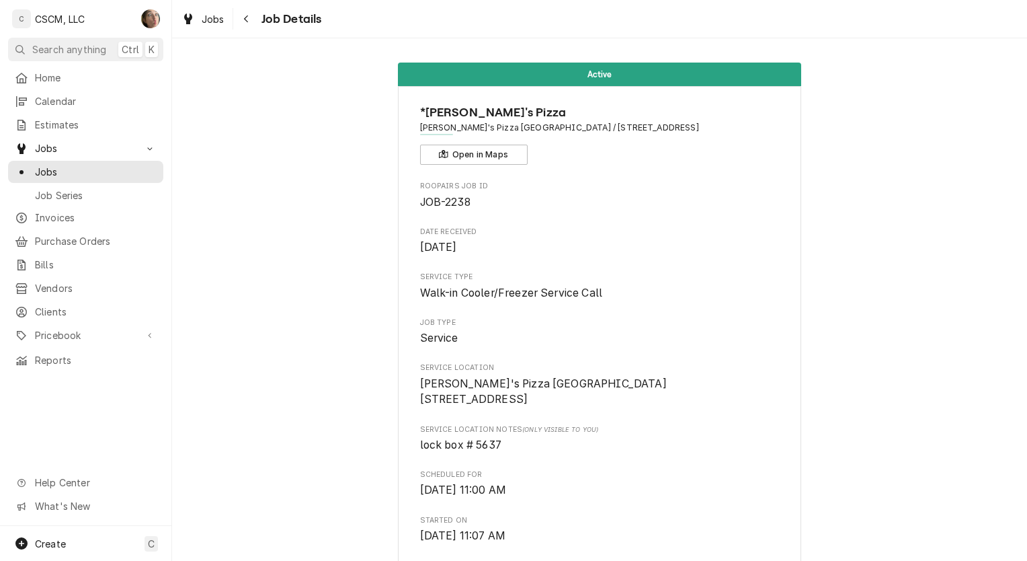
click at [247, 18] on icon "Navigate back" at bounding box center [246, 18] width 6 height 9
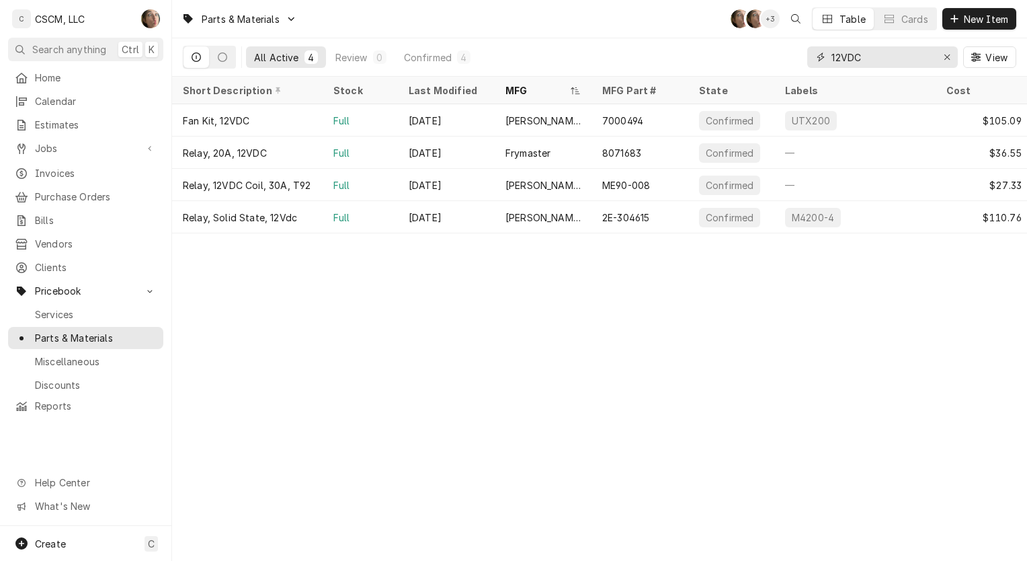
click at [944, 59] on icon "Erase input" at bounding box center [947, 56] width 7 height 9
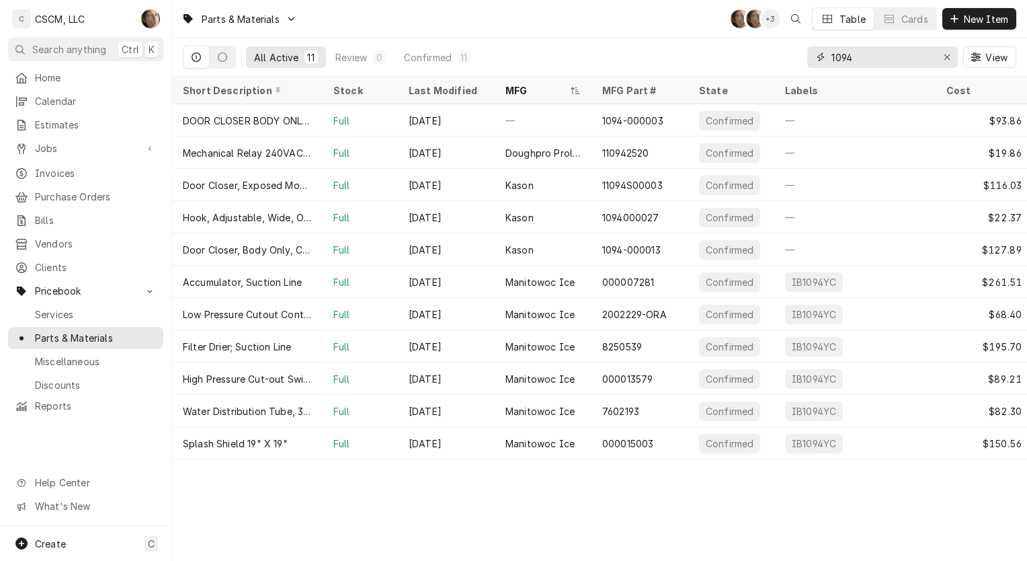
type input "1094"
click at [239, 114] on div "DOOR CLOSER BODY ONLY (EXPOSED" at bounding box center [247, 121] width 129 height 14
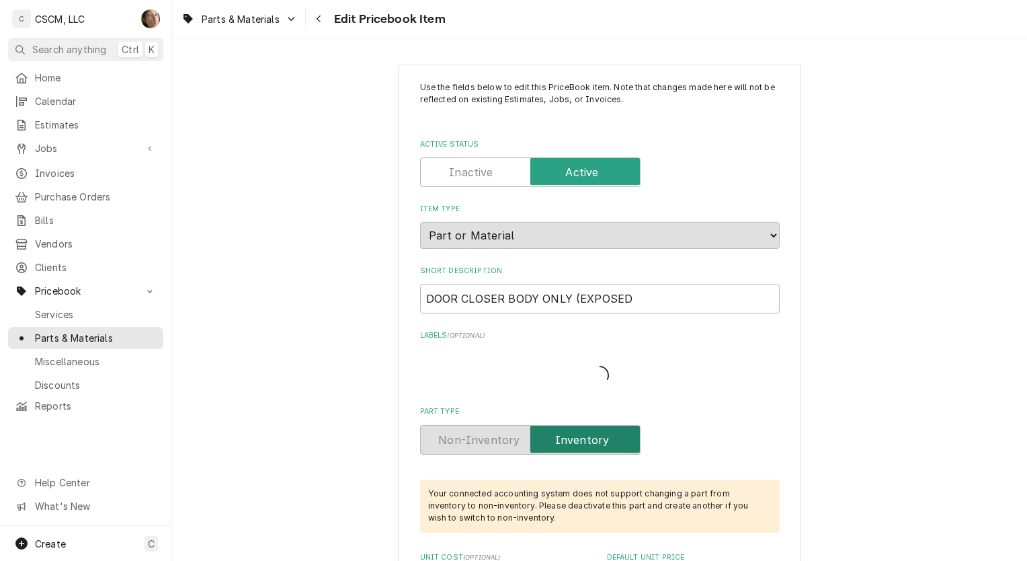
type textarea "x"
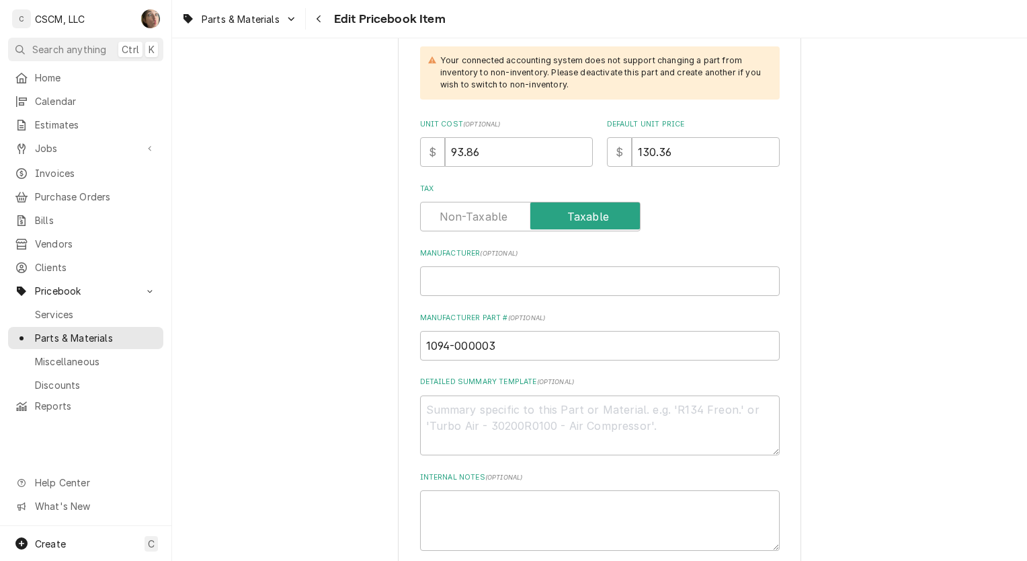
scroll to position [477, 0]
click at [320, 17] on icon "Navigate back" at bounding box center [319, 18] width 4 height 7
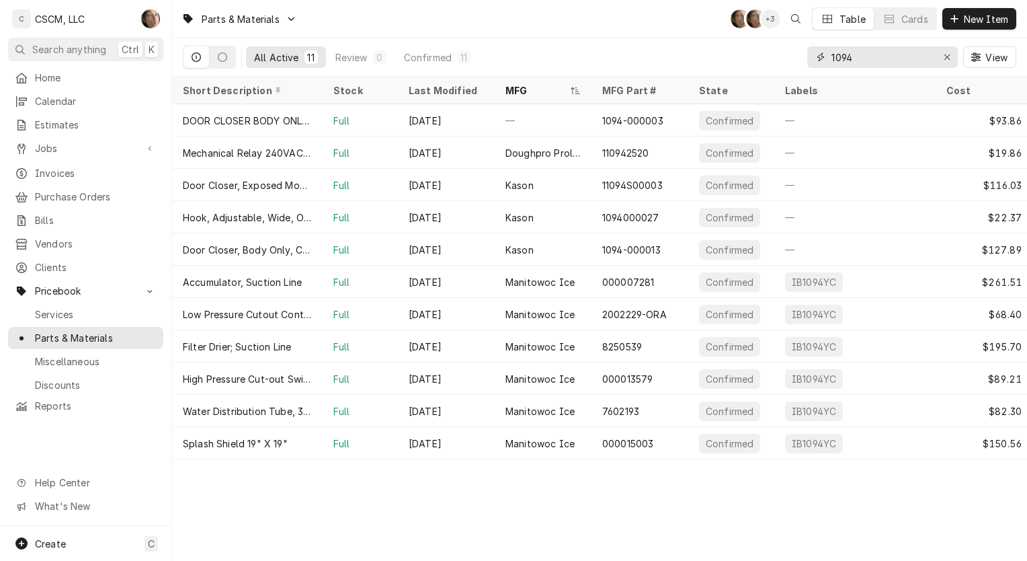
click at [907, 66] on input "1094" at bounding box center [882, 57] width 101 height 22
type input "1"
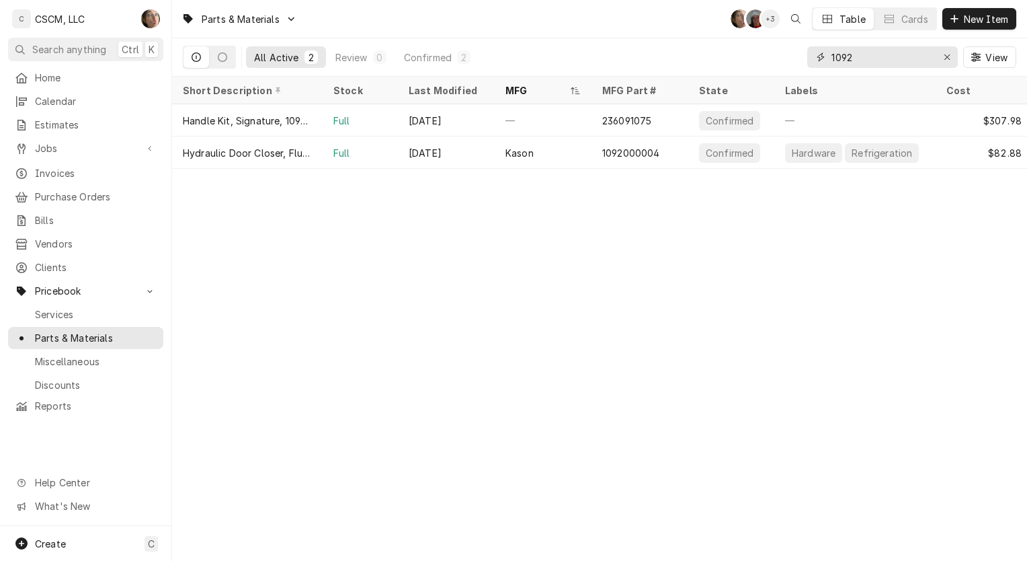
type input "1092"
click at [581, 149] on div "Kason" at bounding box center [543, 152] width 97 height 32
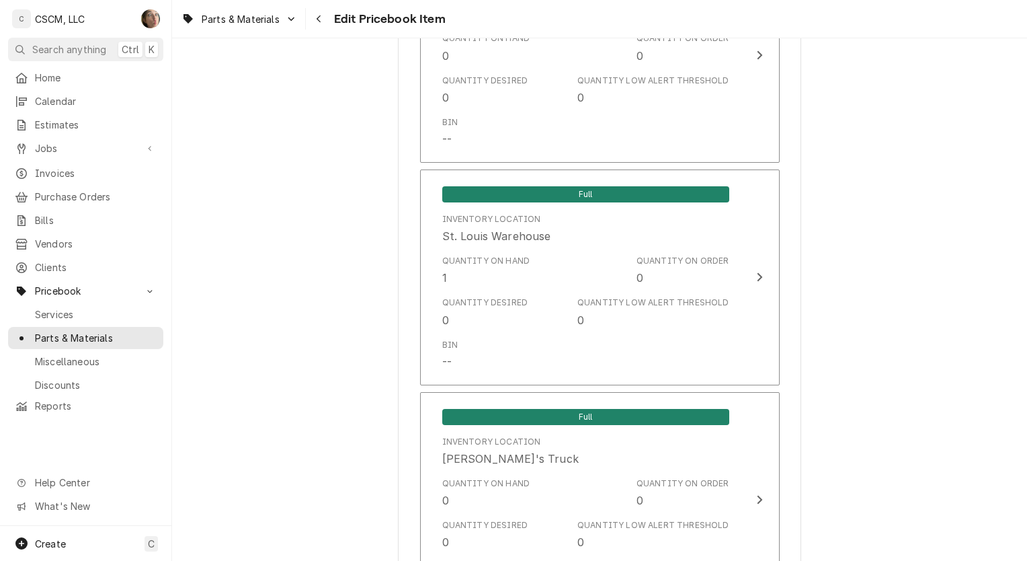
scroll to position [2651, 0]
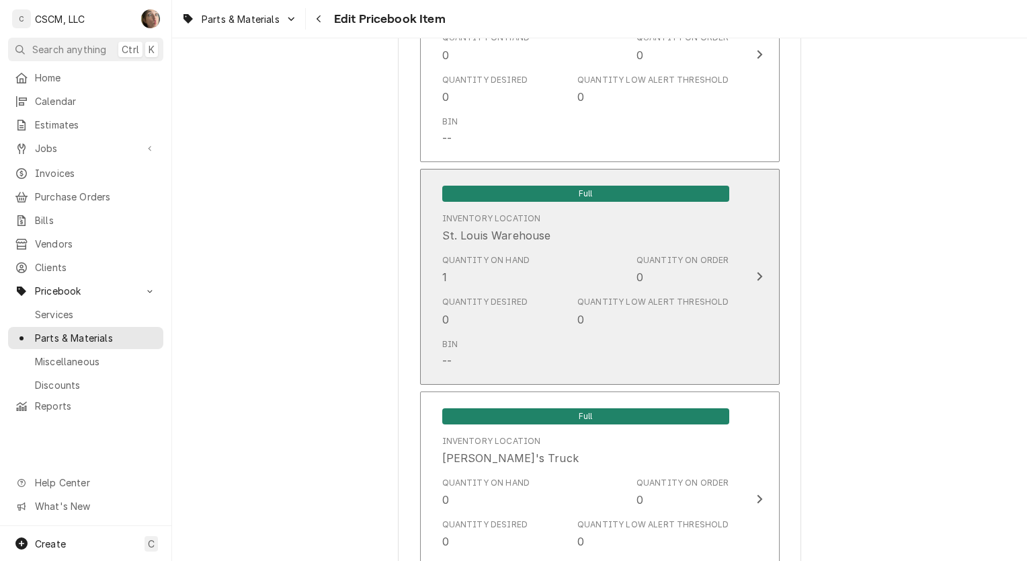
click at [532, 316] on div "Quantity Desired 0 Quantity Low Alert Threshold 0" at bounding box center [585, 311] width 287 height 42
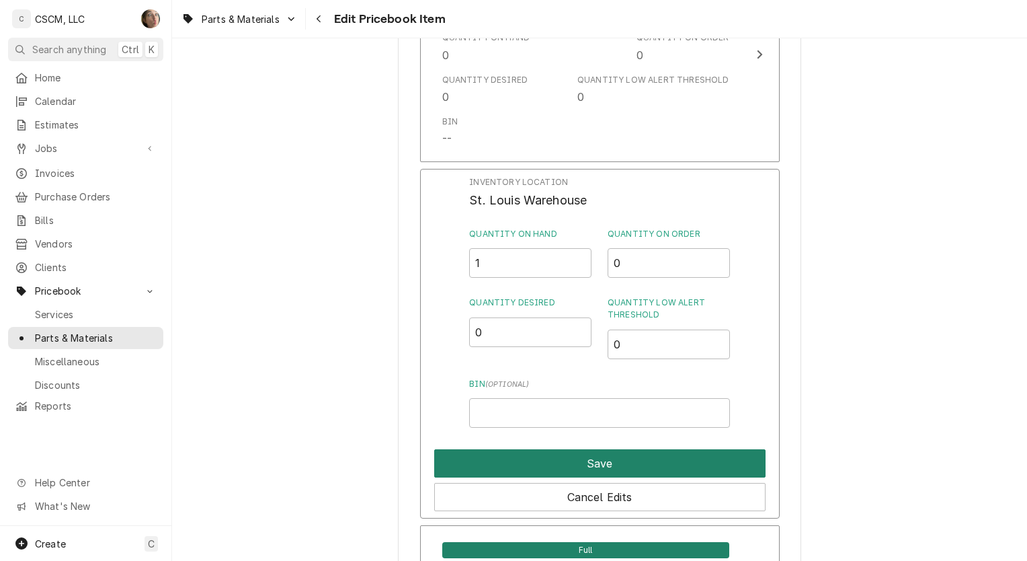
click at [535, 454] on button "Save" at bounding box center [599, 463] width 331 height 28
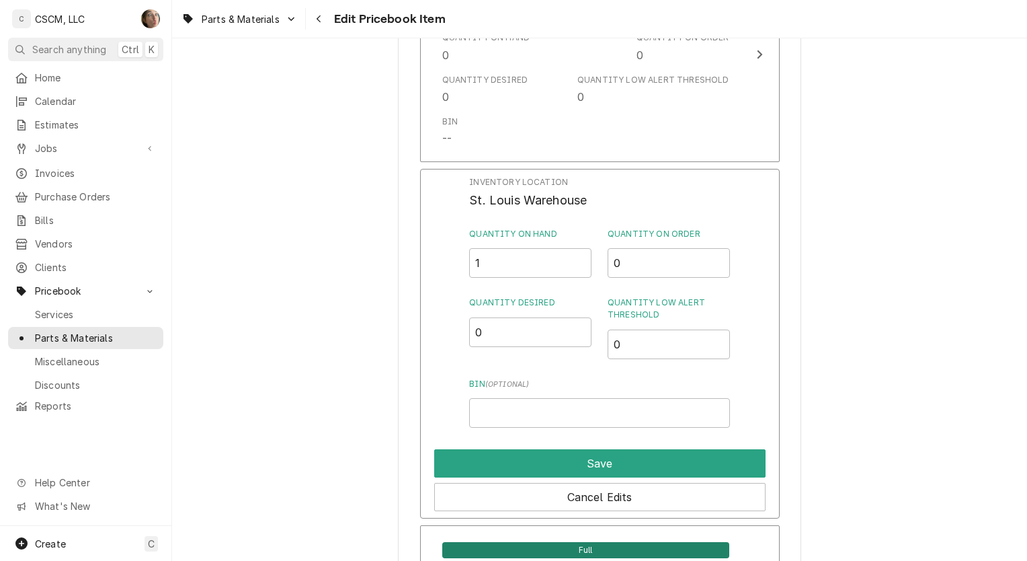
type textarea "x"
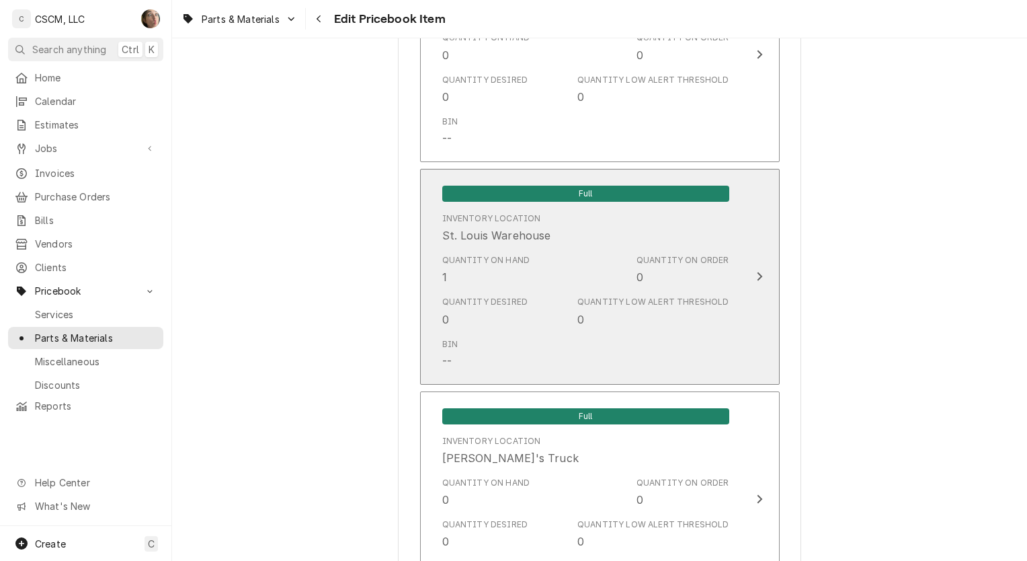
click at [530, 308] on div "Quantity Desired 0 Quantity Low Alert Threshold 0" at bounding box center [585, 311] width 287 height 42
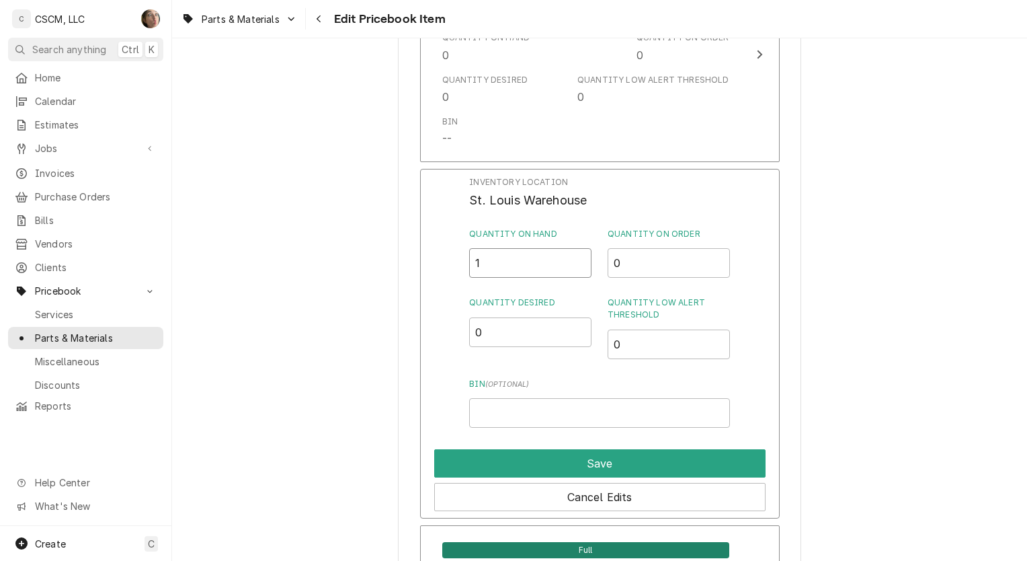
click at [506, 251] on input "1" at bounding box center [530, 263] width 122 height 30
type input "0"
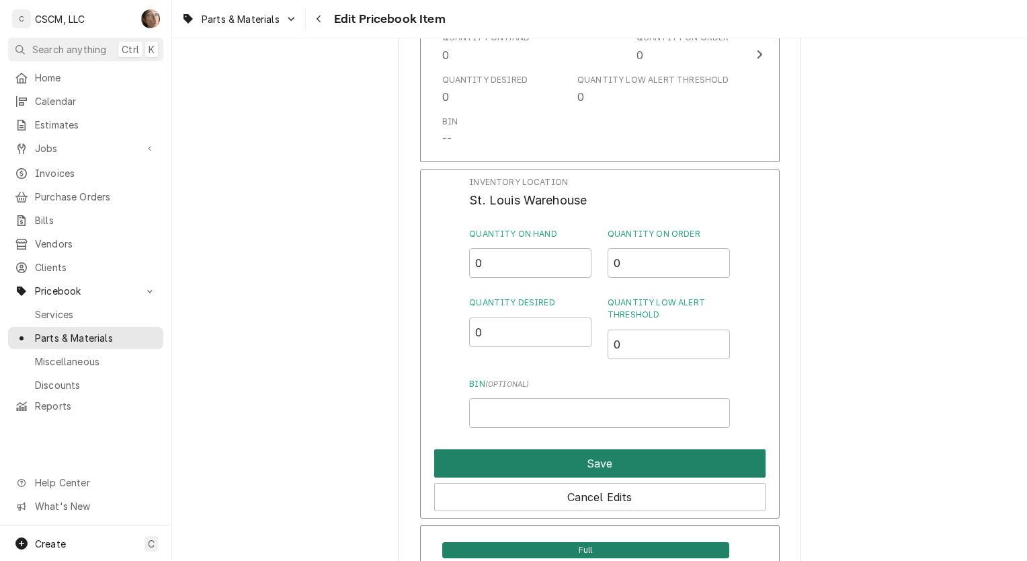
click at [532, 456] on button "Save" at bounding box center [599, 463] width 331 height 28
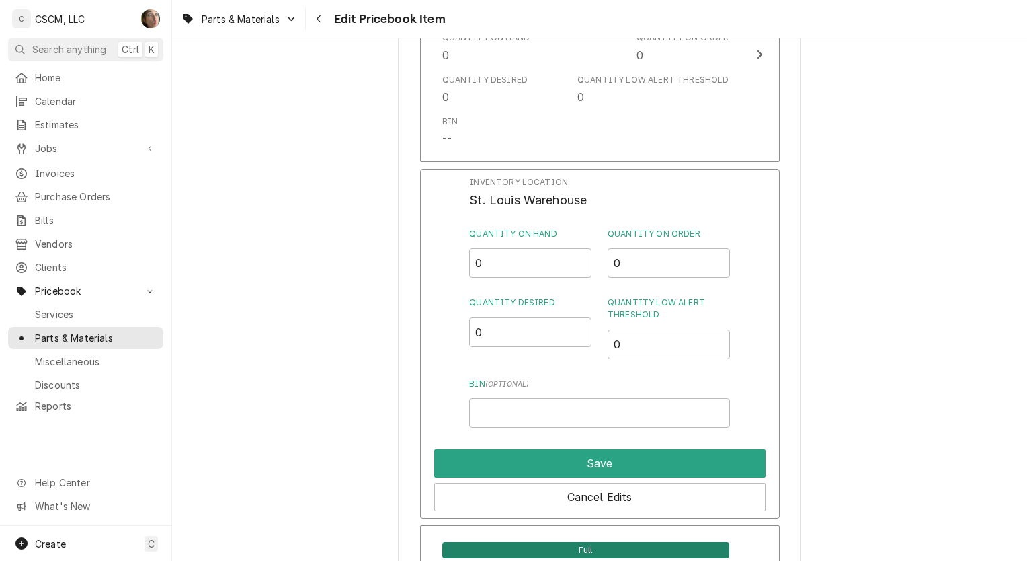
type textarea "x"
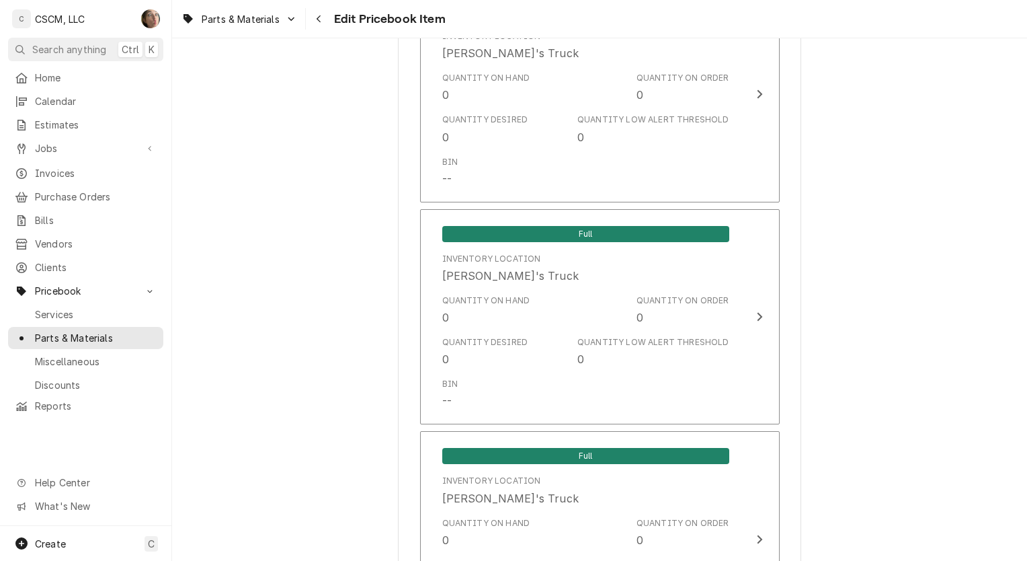
scroll to position [1936, 0]
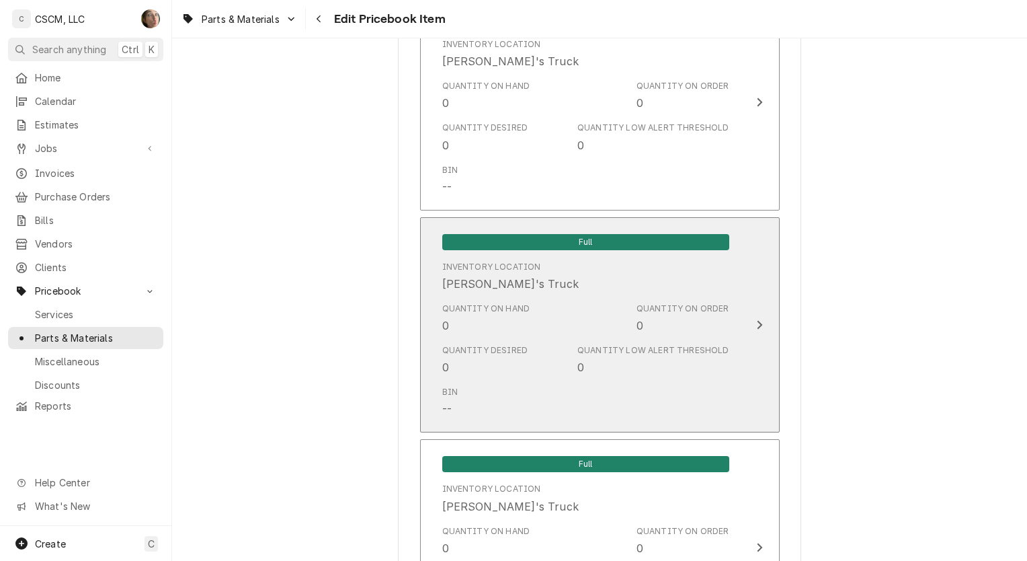
click at [534, 340] on div "Quantity Desired 0 Quantity Low Alert Threshold 0" at bounding box center [585, 360] width 287 height 42
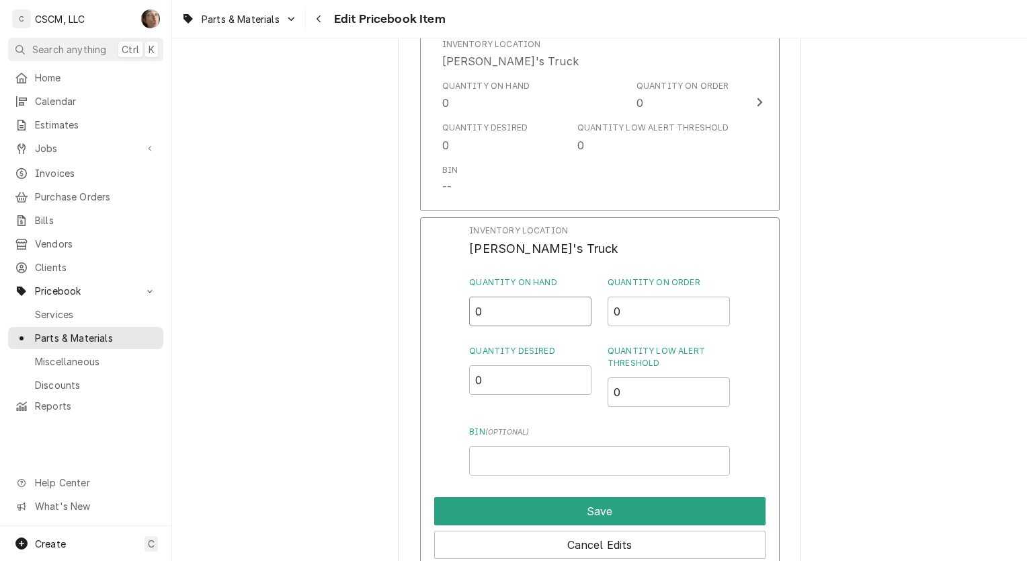
click at [508, 296] on input "0" at bounding box center [530, 311] width 122 height 30
type input "1"
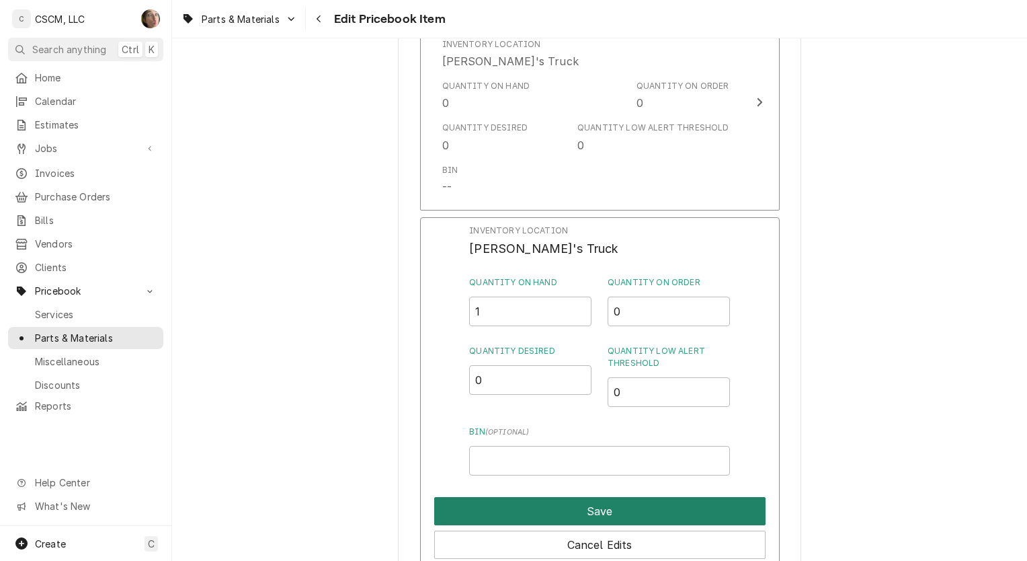
click at [525, 504] on button "Save" at bounding box center [599, 511] width 331 height 28
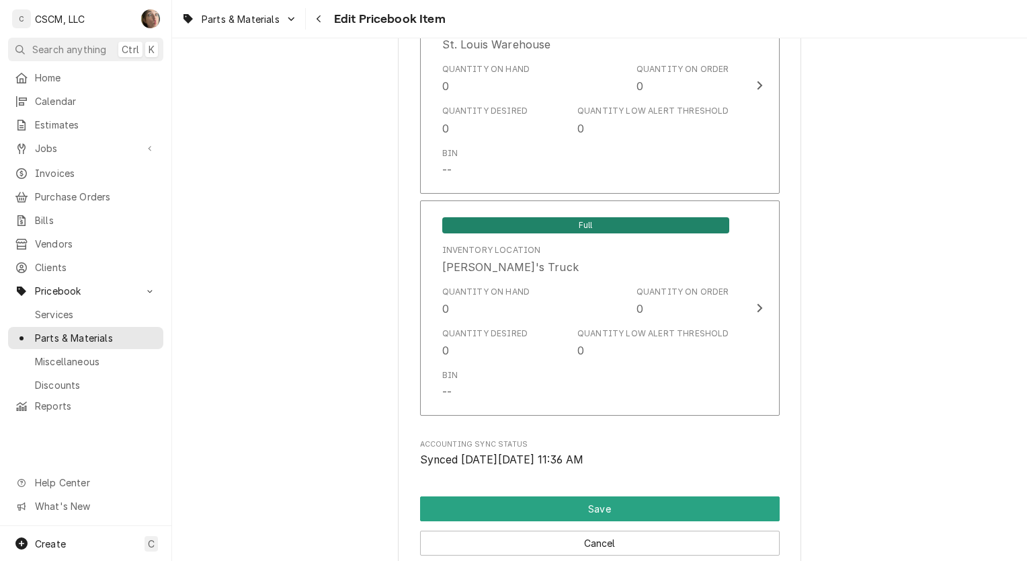
scroll to position [2856, 0]
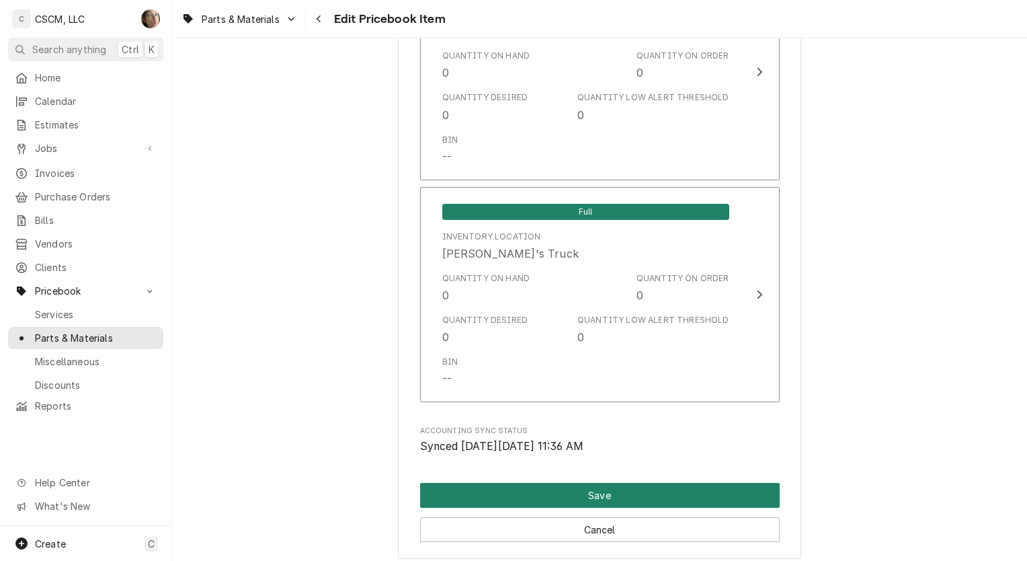
click at [543, 483] on button "Save" at bounding box center [600, 495] width 360 height 25
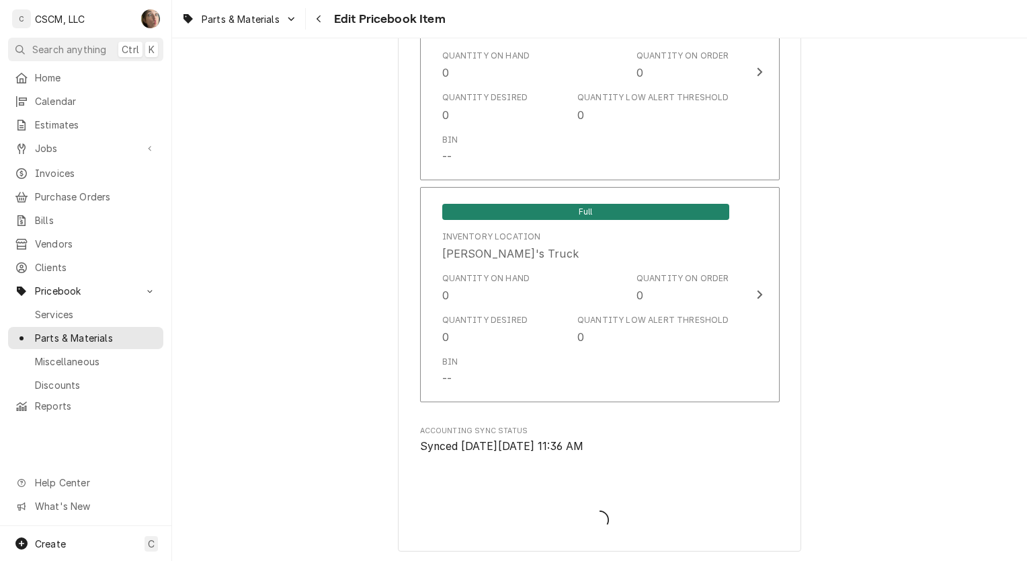
type textarea "x"
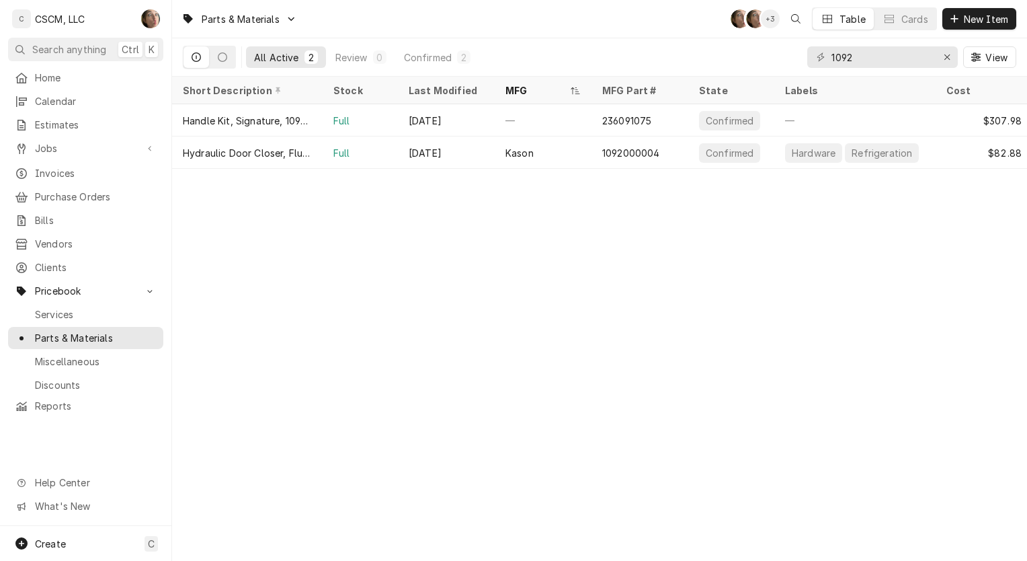
click at [59, 177] on link "Invoices" at bounding box center [85, 173] width 155 height 22
click at [54, 143] on span "Jobs" at bounding box center [86, 148] width 102 height 14
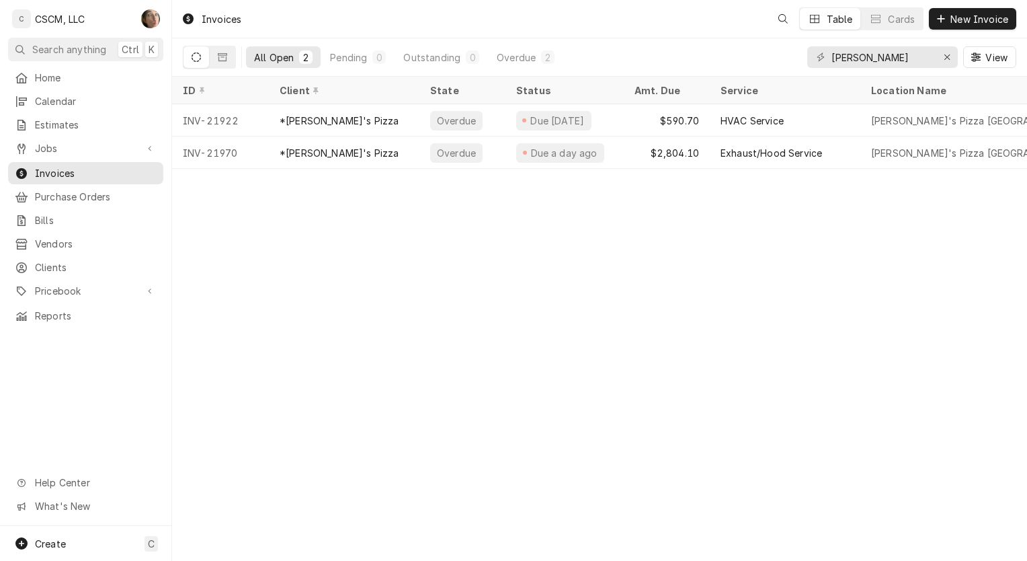
click at [118, 144] on span "Jobs" at bounding box center [86, 148] width 102 height 14
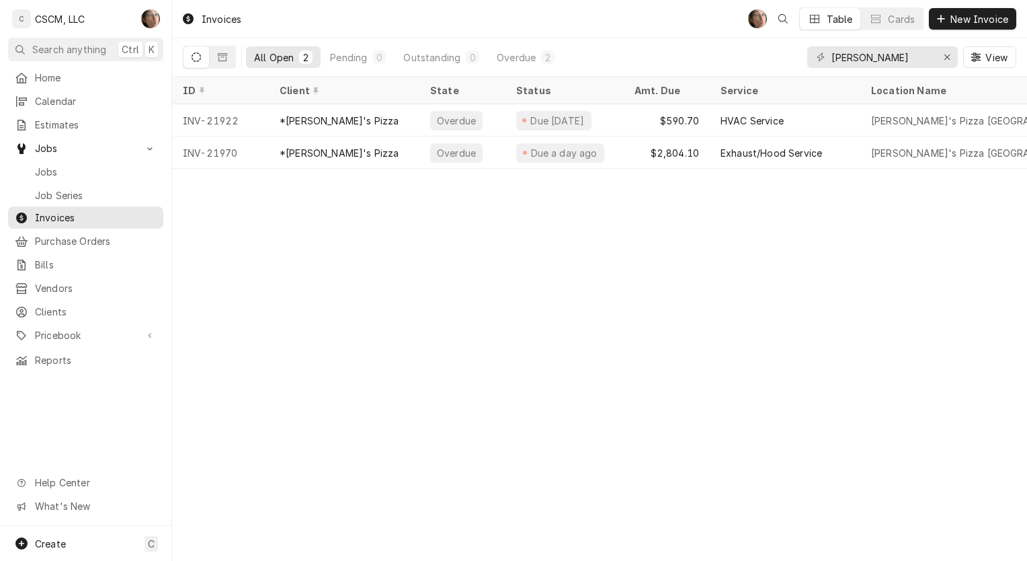
click at [86, 173] on span "Jobs" at bounding box center [96, 172] width 122 height 14
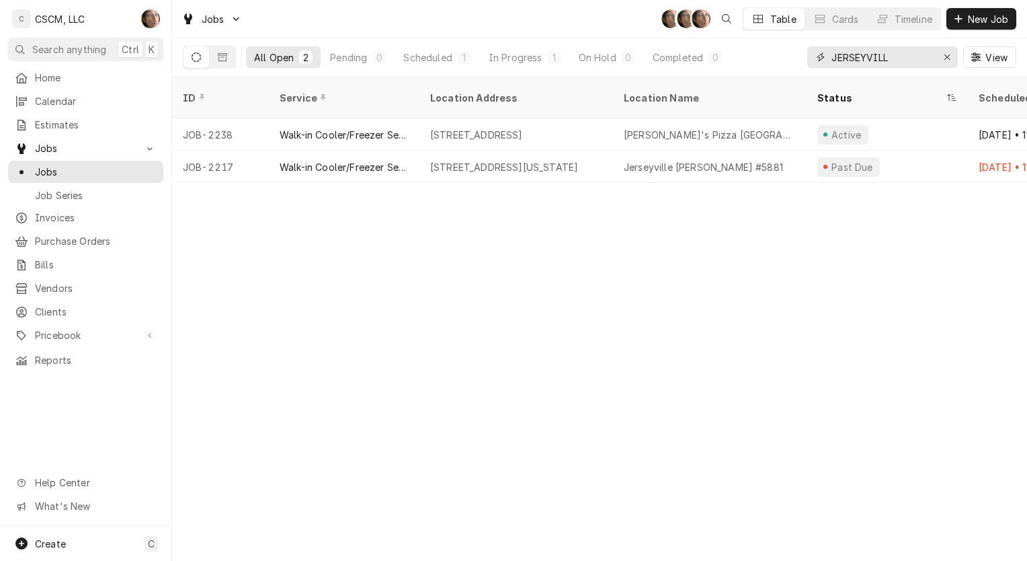
click at [949, 55] on icon "Erase input" at bounding box center [947, 56] width 7 height 9
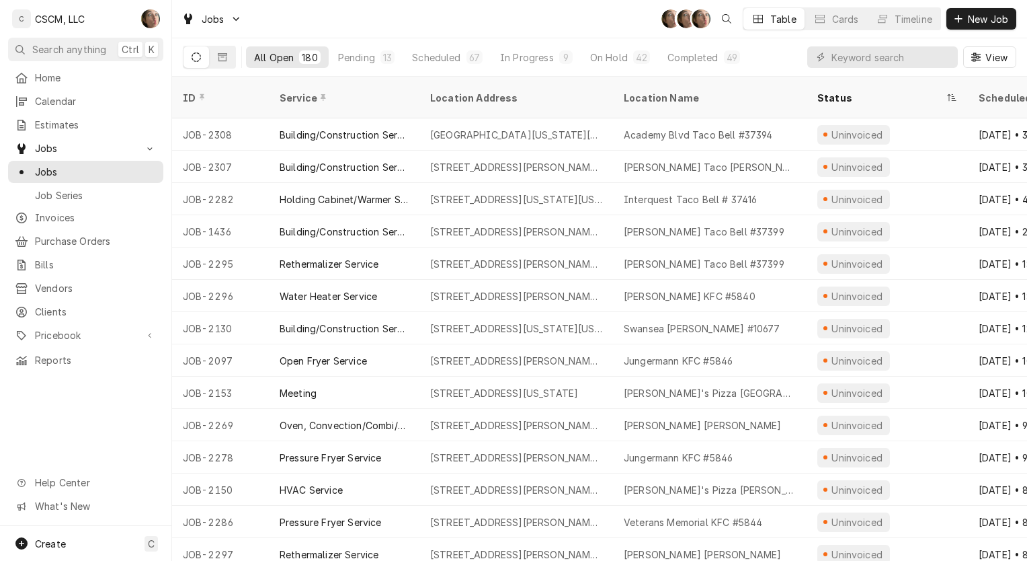
click at [372, 48] on button "Pending 13" at bounding box center [366, 57] width 73 height 22
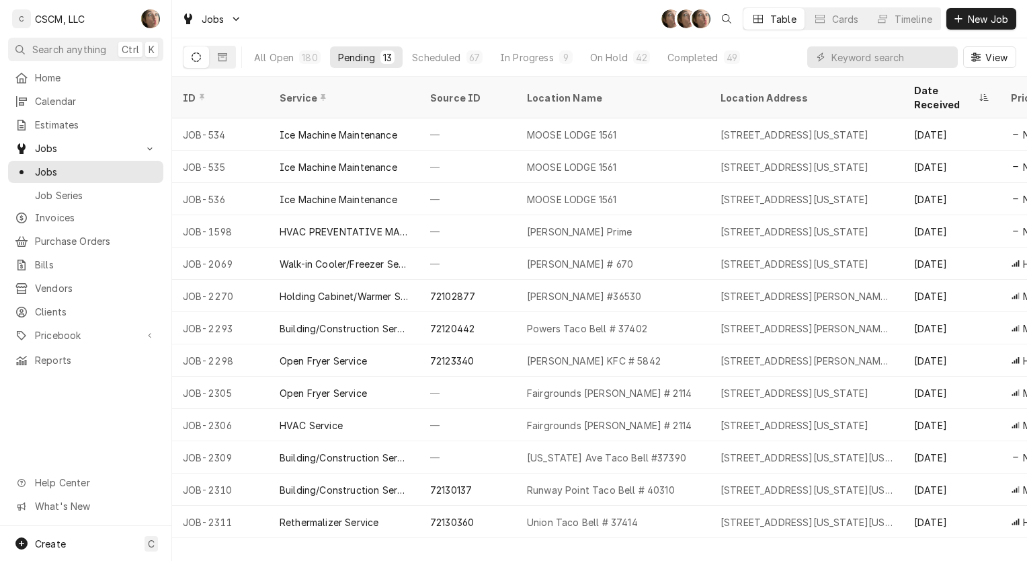
click at [943, 92] on div "Date Received" at bounding box center [945, 97] width 62 height 28
click at [943, 87] on div "Date Received" at bounding box center [945, 97] width 62 height 28
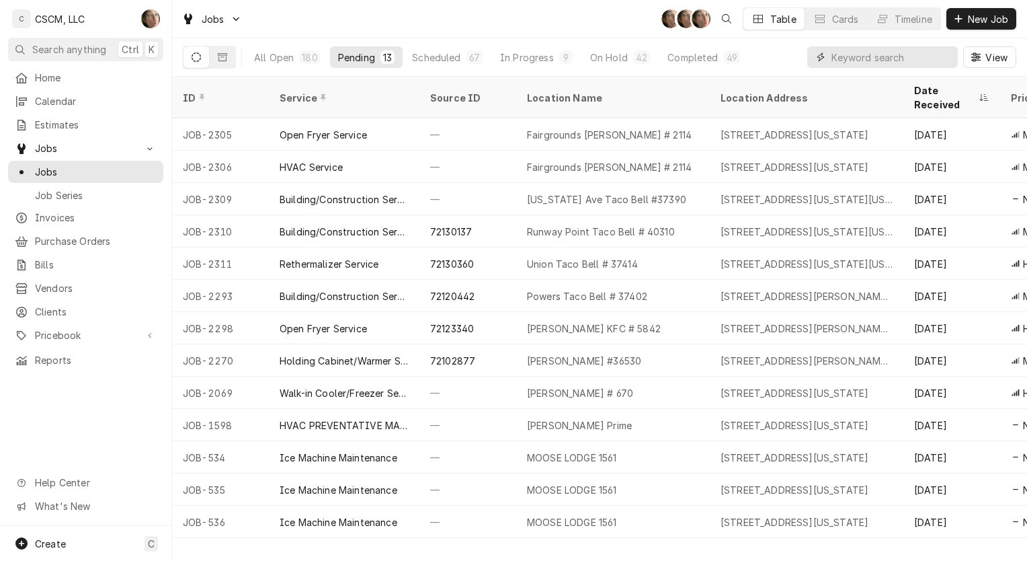
click at [867, 61] on input "Dynamic Content Wrapper" at bounding box center [892, 57] width 120 height 22
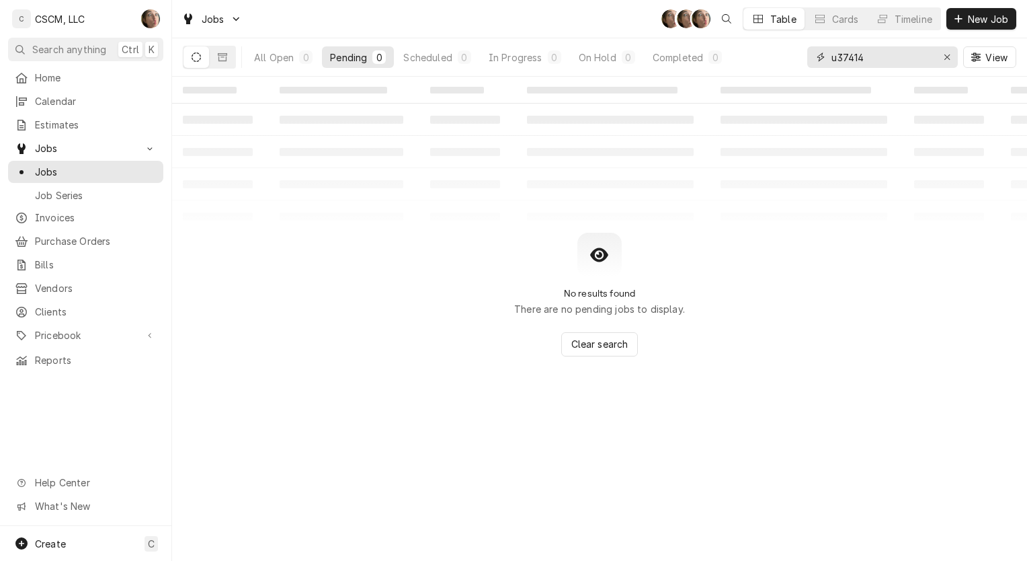
click at [839, 56] on input "u37414" at bounding box center [882, 57] width 101 height 22
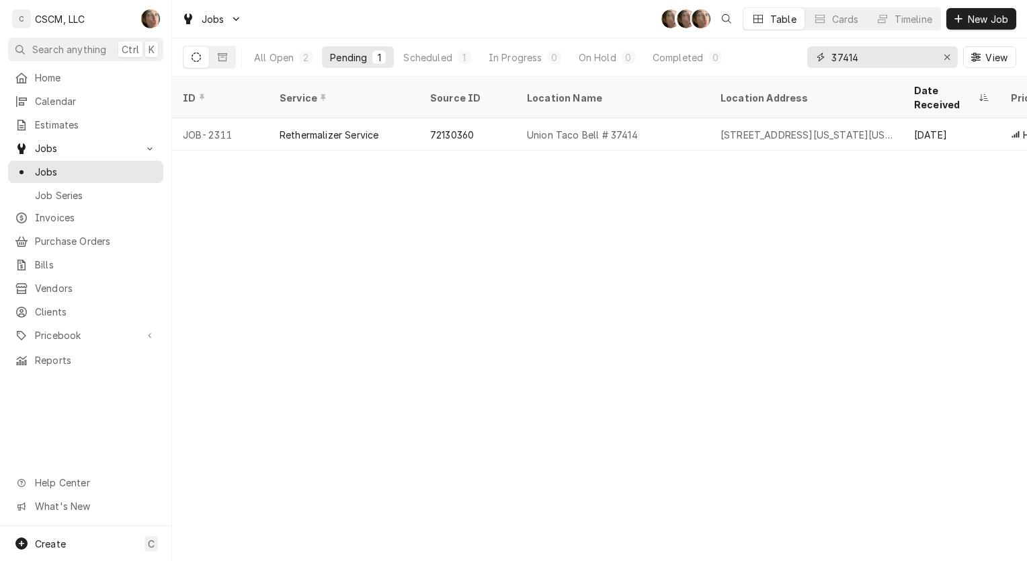
type input "37414"
click at [262, 63] on div "All Open" at bounding box center [274, 57] width 40 height 14
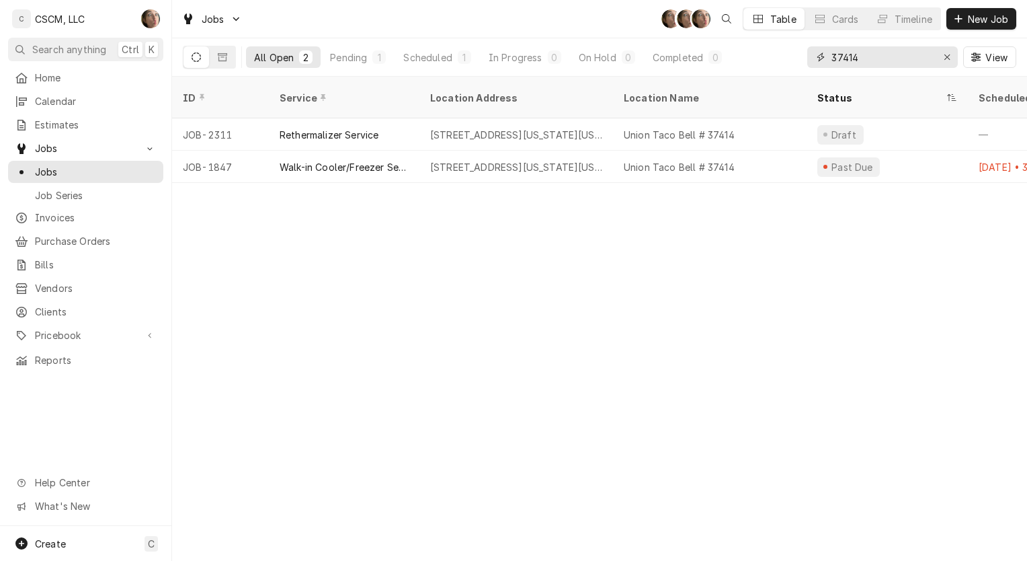
click at [949, 55] on icon "Erase input" at bounding box center [946, 56] width 5 height 5
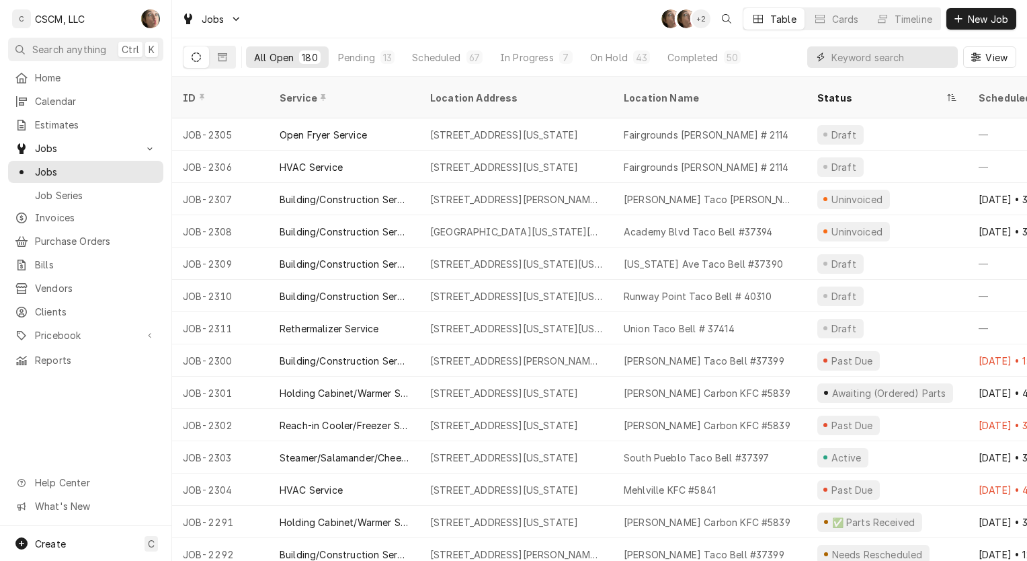
click at [889, 58] on input "Dynamic Content Wrapper" at bounding box center [892, 57] width 120 height 22
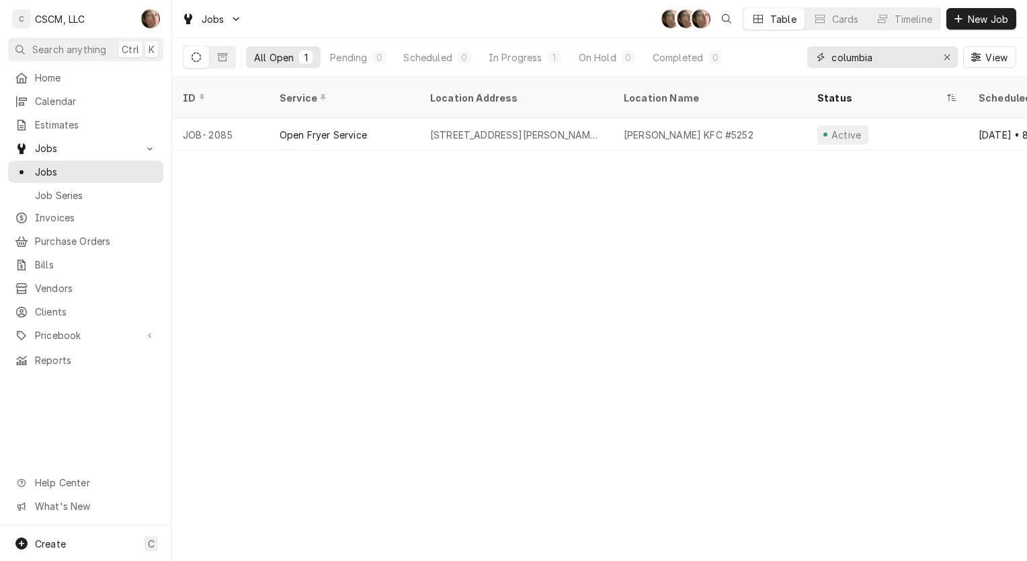
type input "columbia"
click at [947, 58] on icon "Erase input" at bounding box center [946, 56] width 5 height 5
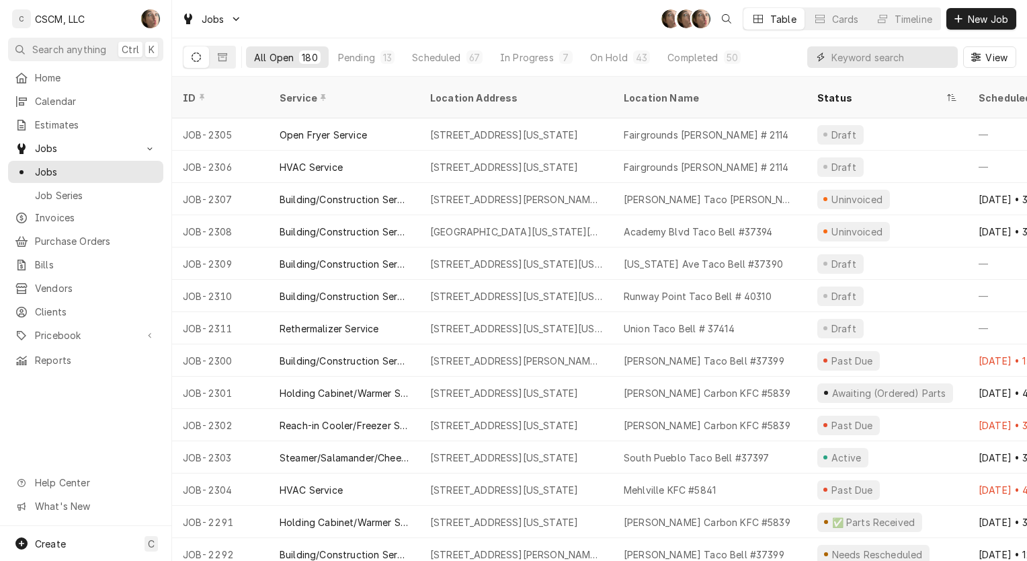
click at [904, 52] on input "Dynamic Content Wrapper" at bounding box center [892, 57] width 120 height 22
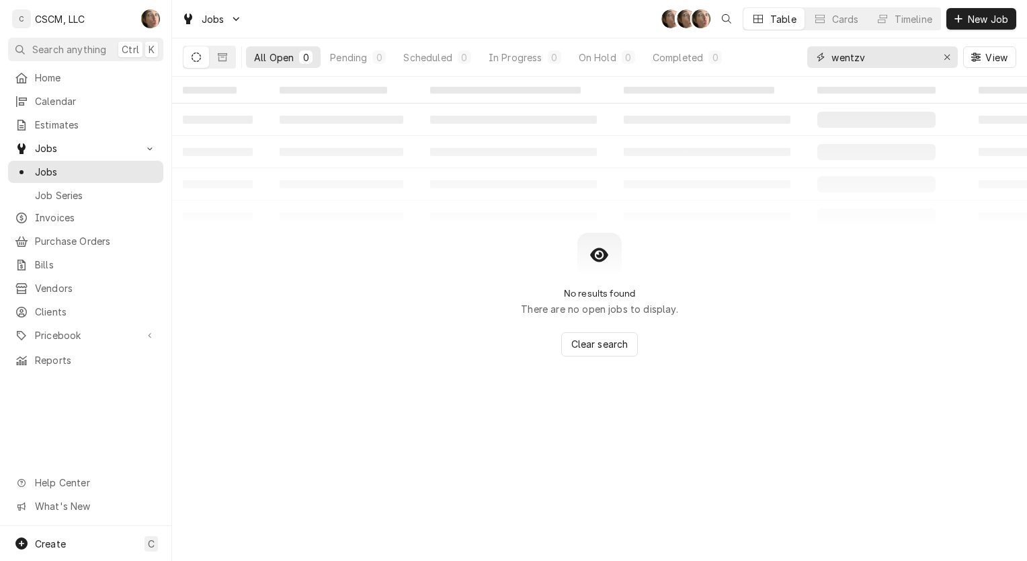
type input "wentzv"
click at [947, 55] on icon "Erase input" at bounding box center [947, 56] width 7 height 9
type input "[PERSON_NAME]"
click at [953, 56] on div "Erase input" at bounding box center [946, 56] width 13 height 13
type input "wentz"
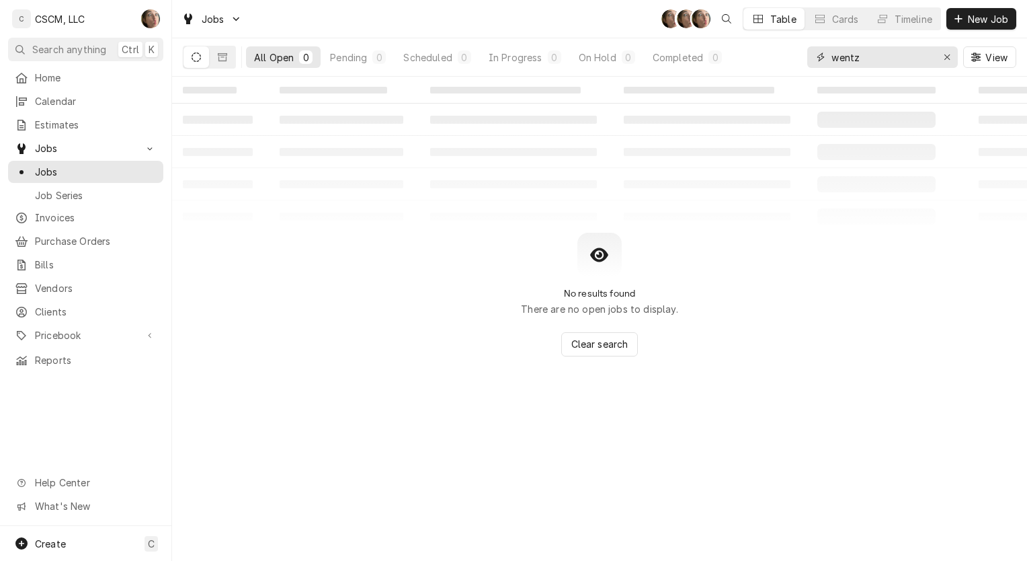
click at [953, 56] on div "Erase input" at bounding box center [946, 56] width 13 height 13
type input "[PERSON_NAME]"
click at [953, 56] on div "Erase input" at bounding box center [946, 56] width 13 height 13
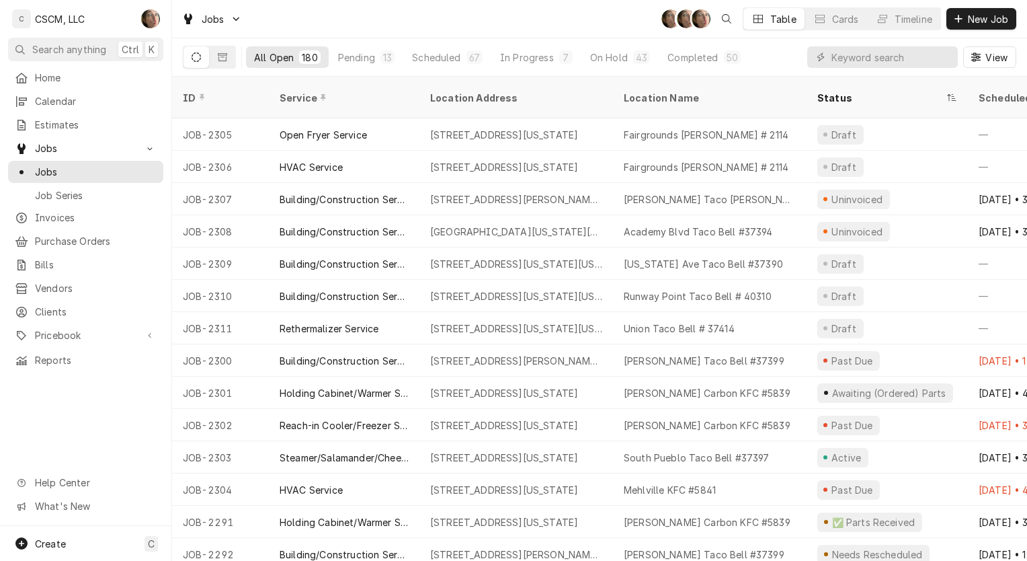
drag, startPoint x: 887, startPoint y: 44, endPoint x: 883, endPoint y: 53, distance: 9.6
click at [883, 53] on div "View" at bounding box center [911, 57] width 209 height 38
click at [883, 53] on input "Dynamic Content Wrapper" at bounding box center [892, 57] width 120 height 22
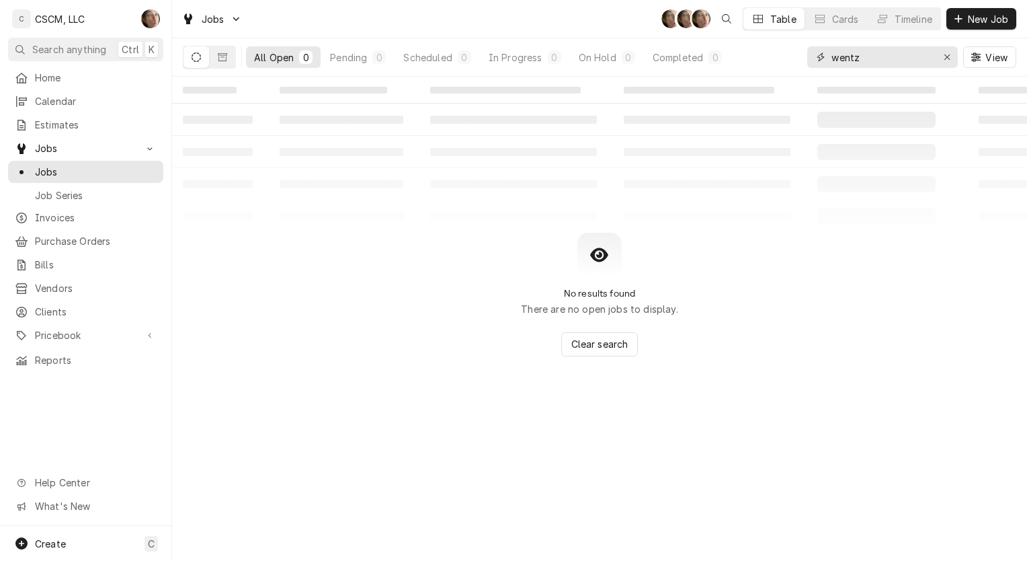
type input "wentz"
click at [356, 29] on div "Jobs SH SH SH Table Cards Timeline New Job" at bounding box center [599, 19] width 855 height 38
click at [952, 50] on div "Erase input" at bounding box center [946, 56] width 13 height 13
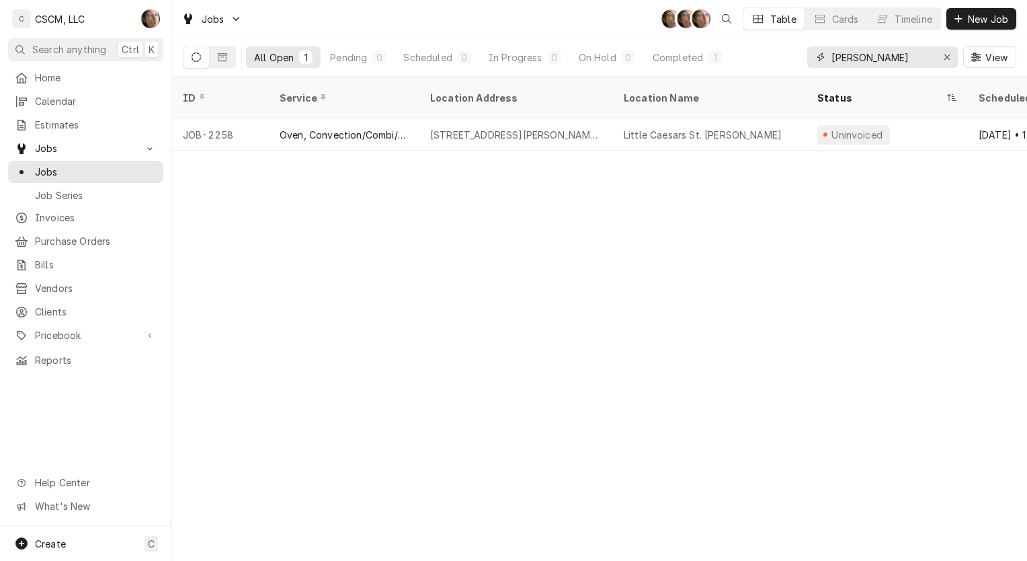
type input "charles"
click at [949, 61] on icon "Erase input" at bounding box center [947, 56] width 7 height 9
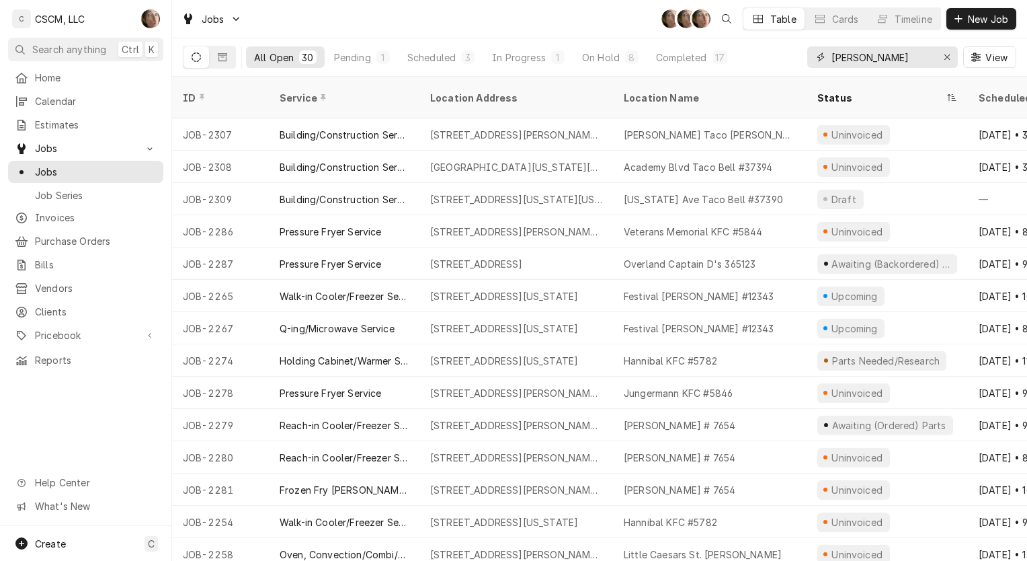
type input "chris"
click at [352, 63] on button "Pending 1" at bounding box center [362, 57] width 72 height 22
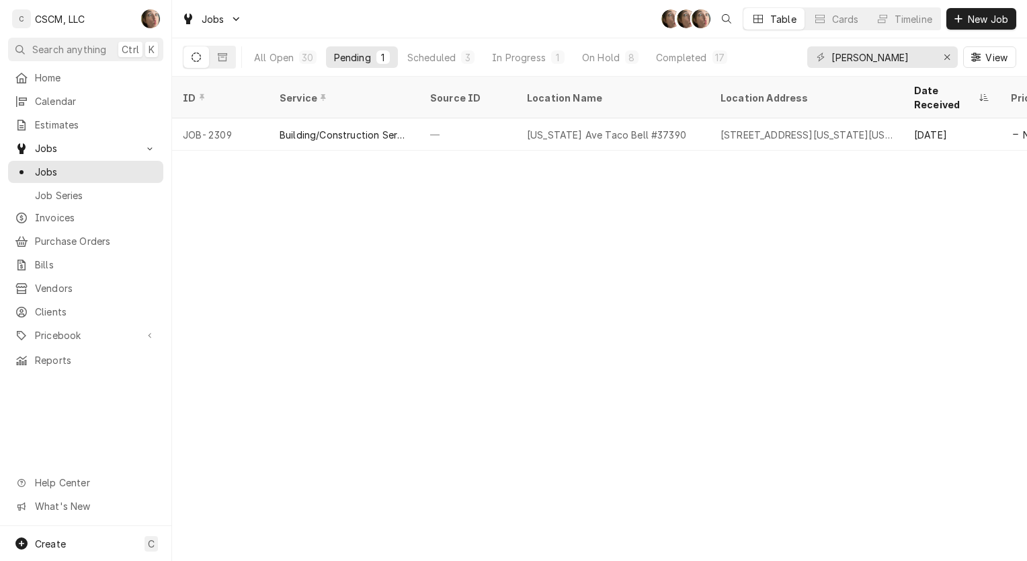
click at [270, 58] on div "All Open" at bounding box center [274, 57] width 40 height 14
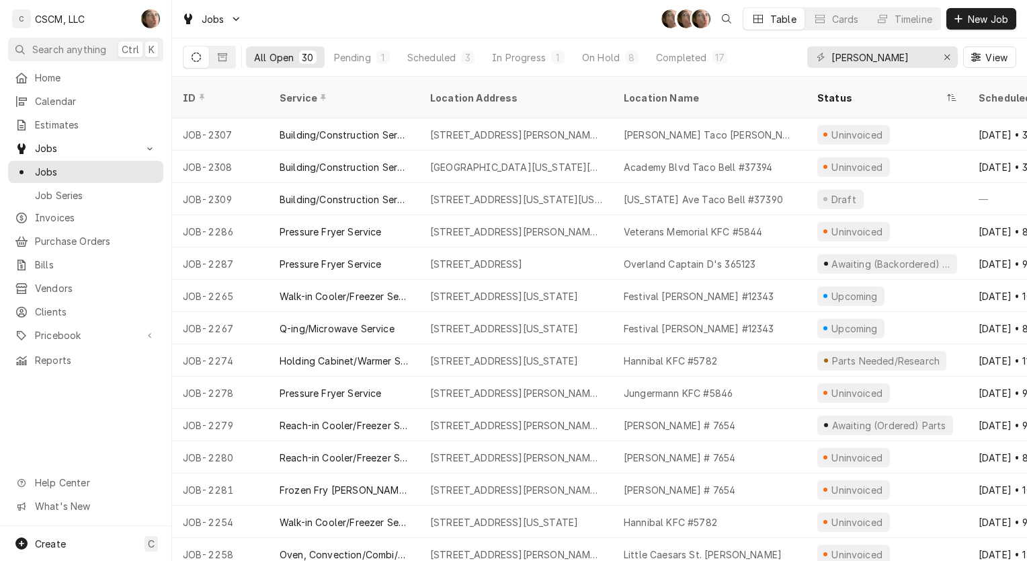
click at [464, 61] on div "3" at bounding box center [468, 57] width 8 height 14
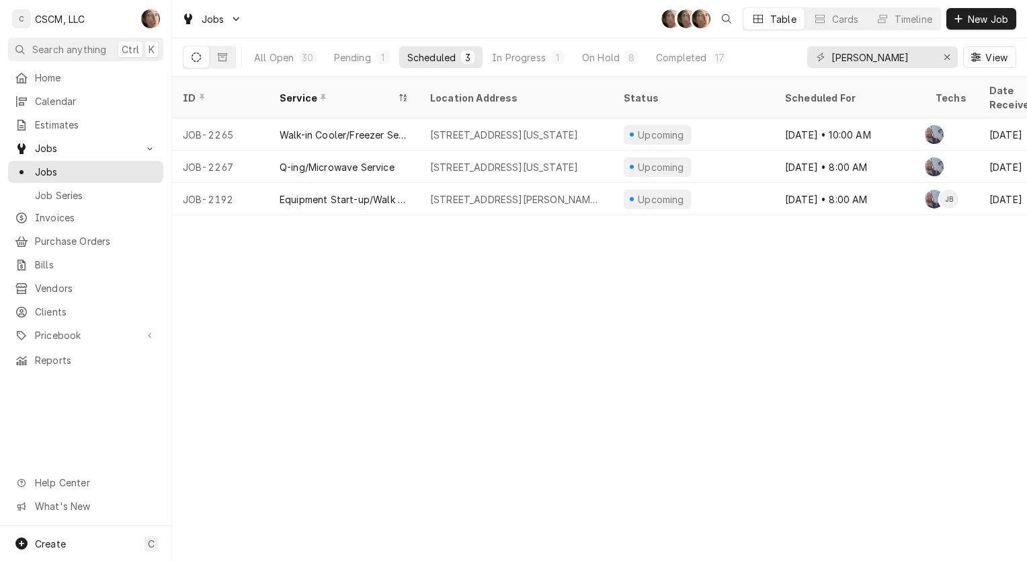
click at [524, 128] on div "10873 W Florissant Ave, St. Louis, Missouri 63136" at bounding box center [504, 135] width 148 height 14
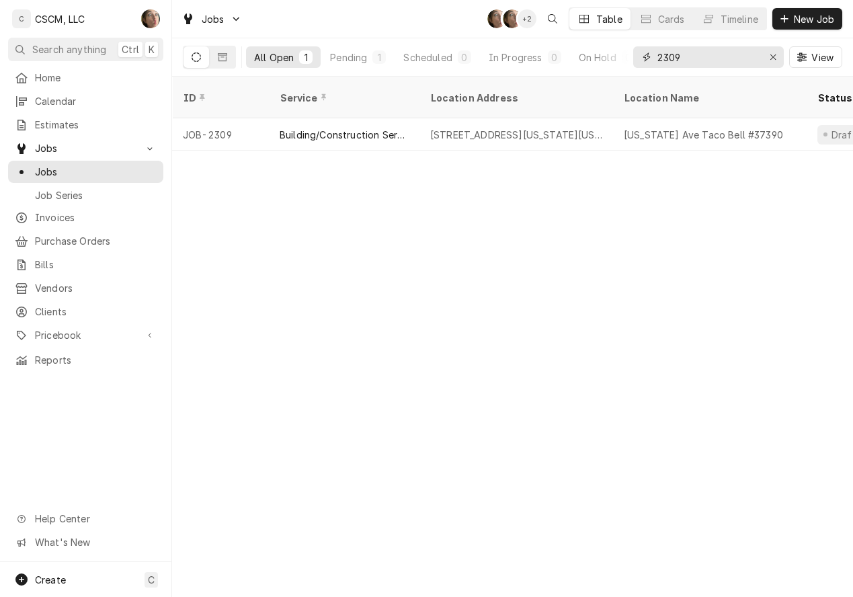
click at [773, 60] on icon "Erase input" at bounding box center [773, 56] width 7 height 9
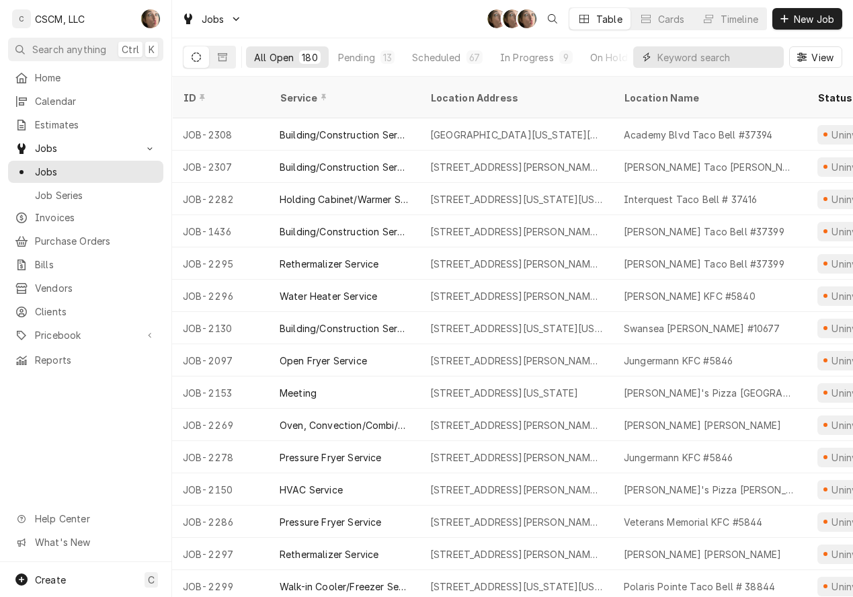
click at [727, 66] on input "Dynamic Content Wrapper" at bounding box center [717, 57] width 120 height 22
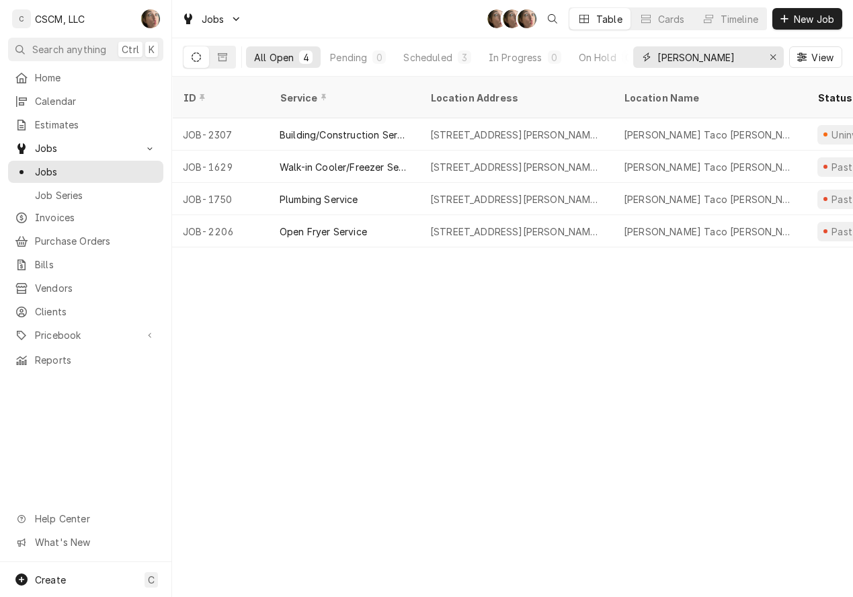
type input "[PERSON_NAME]"
click at [560, 225] on div "[STREET_ADDRESS][PERSON_NAME][US_STATE]" at bounding box center [516, 232] width 172 height 14
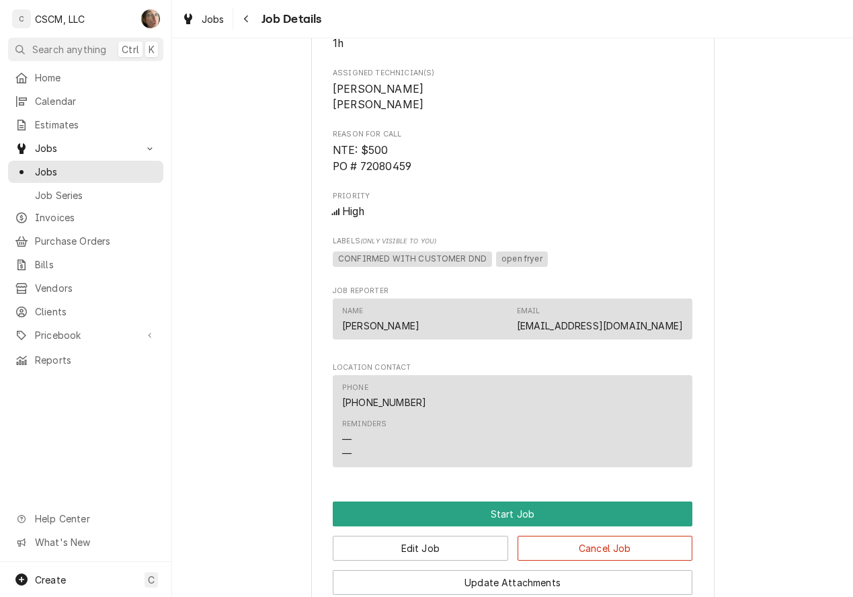
scroll to position [946, 0]
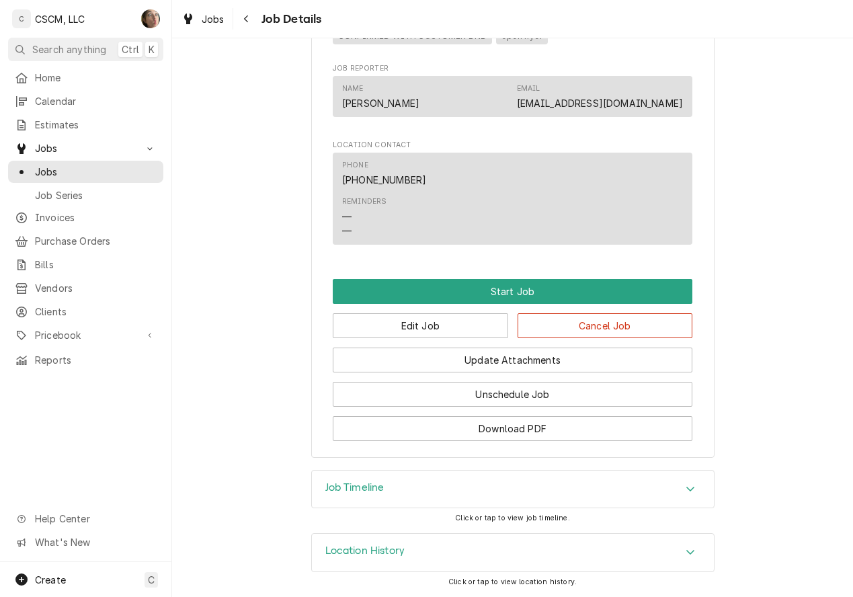
click at [435, 554] on div "Location History" at bounding box center [513, 553] width 402 height 38
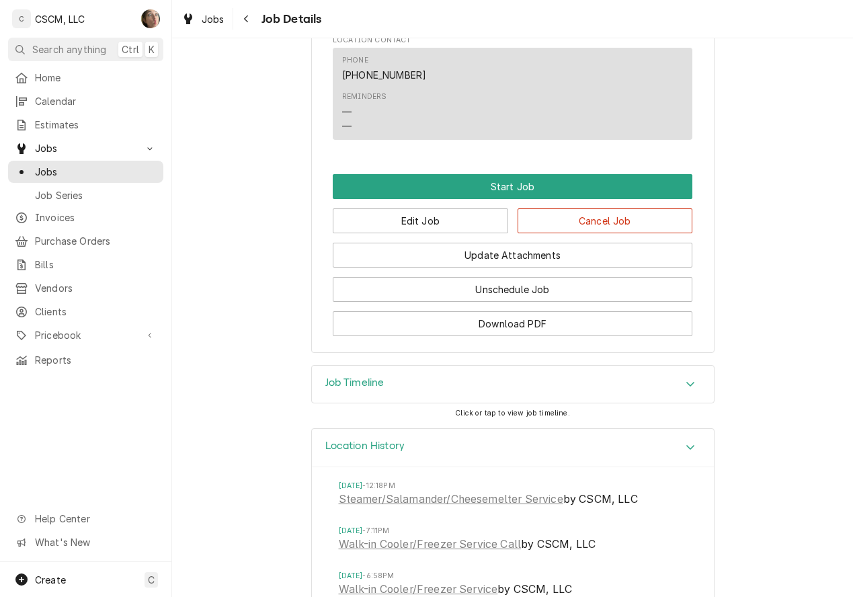
click at [491, 383] on div "Job Timeline" at bounding box center [513, 385] width 402 height 38
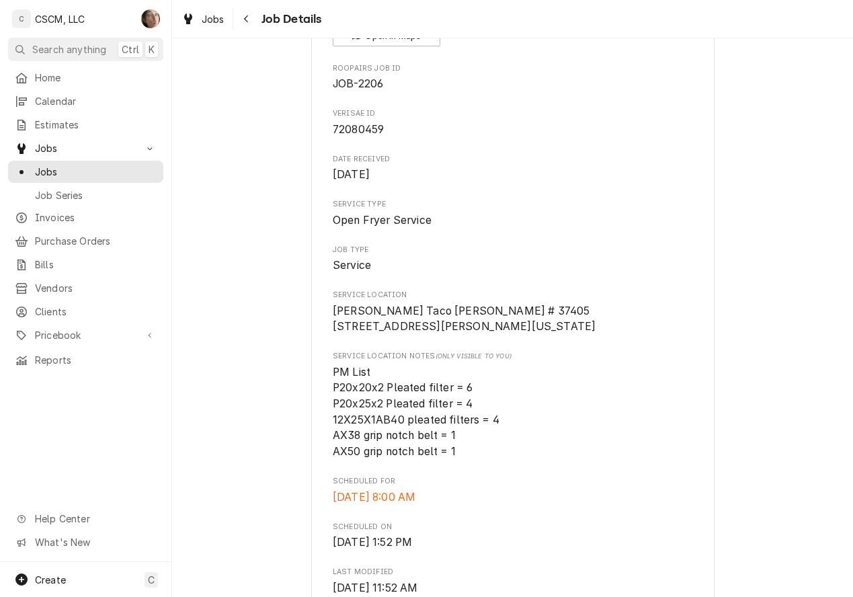
scroll to position [102, 0]
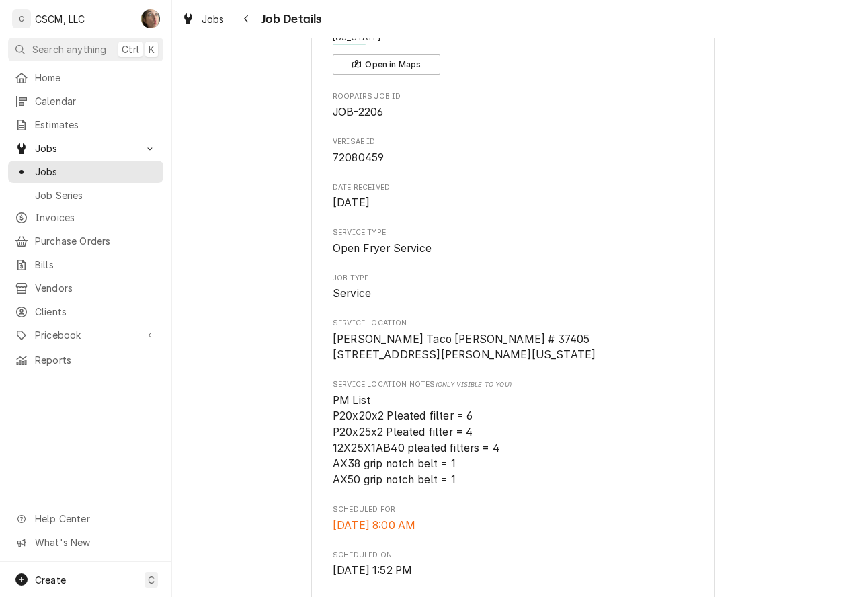
click at [251, 22] on div "Navigate back" at bounding box center [246, 18] width 13 height 13
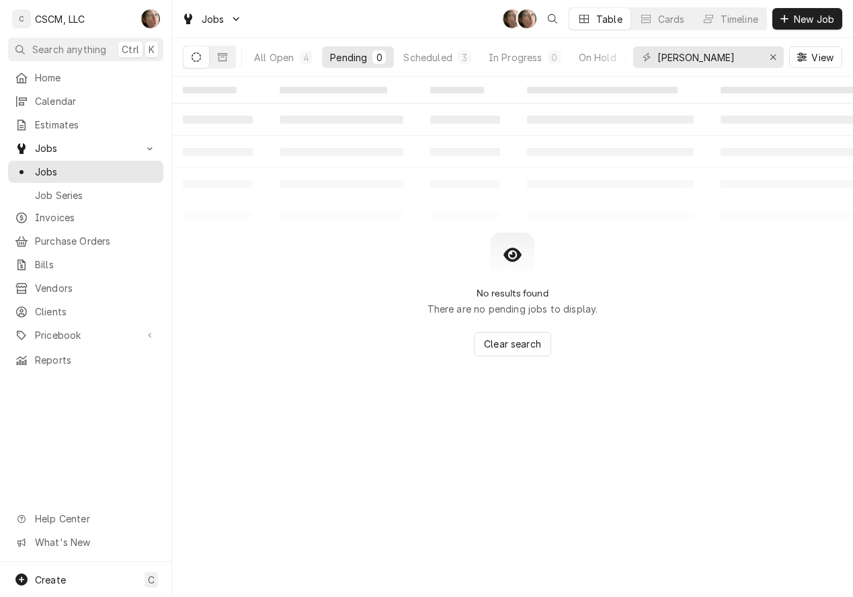
click at [72, 106] on div "Calendar" at bounding box center [86, 101] width 150 height 17
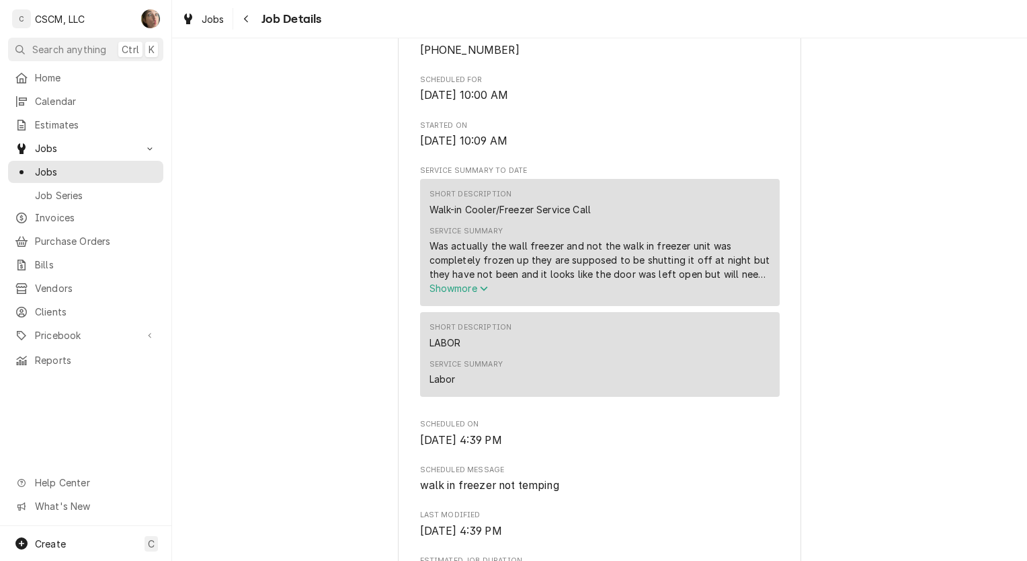
scroll to position [395, 0]
click at [454, 293] on span "Show more" at bounding box center [459, 287] width 59 height 11
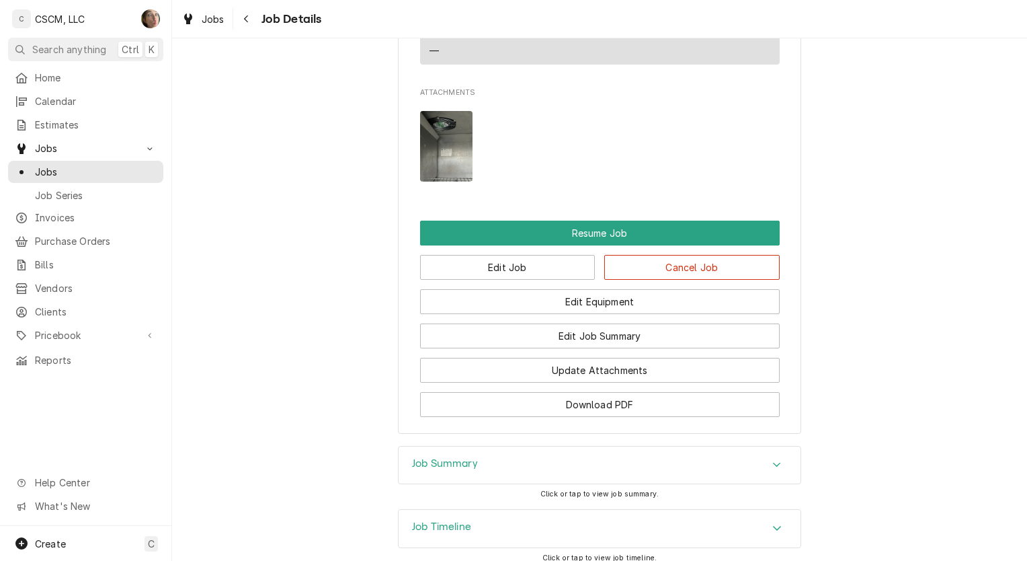
scroll to position [1372, 0]
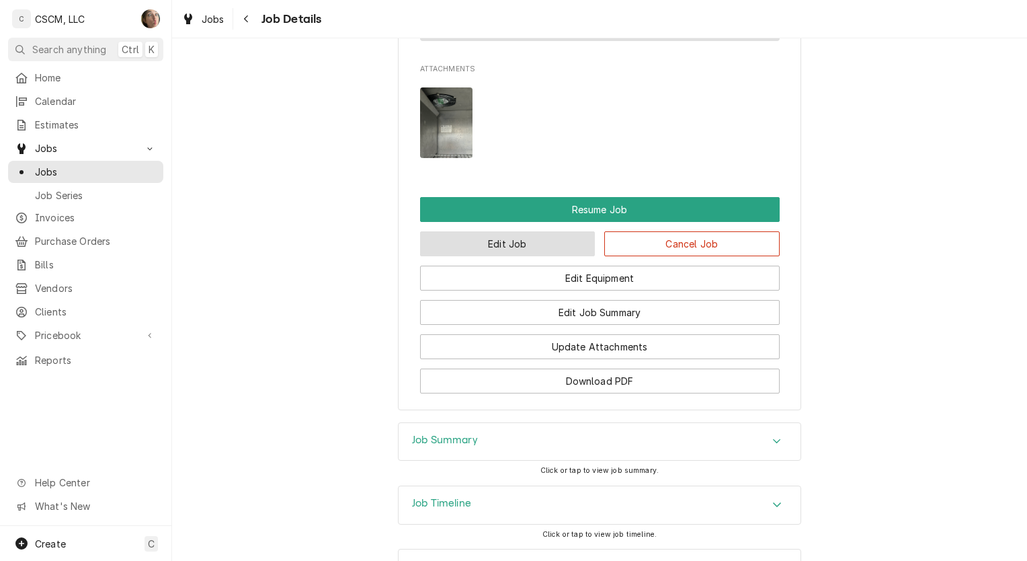
click at [503, 231] on button "Edit Job" at bounding box center [507, 243] width 175 height 25
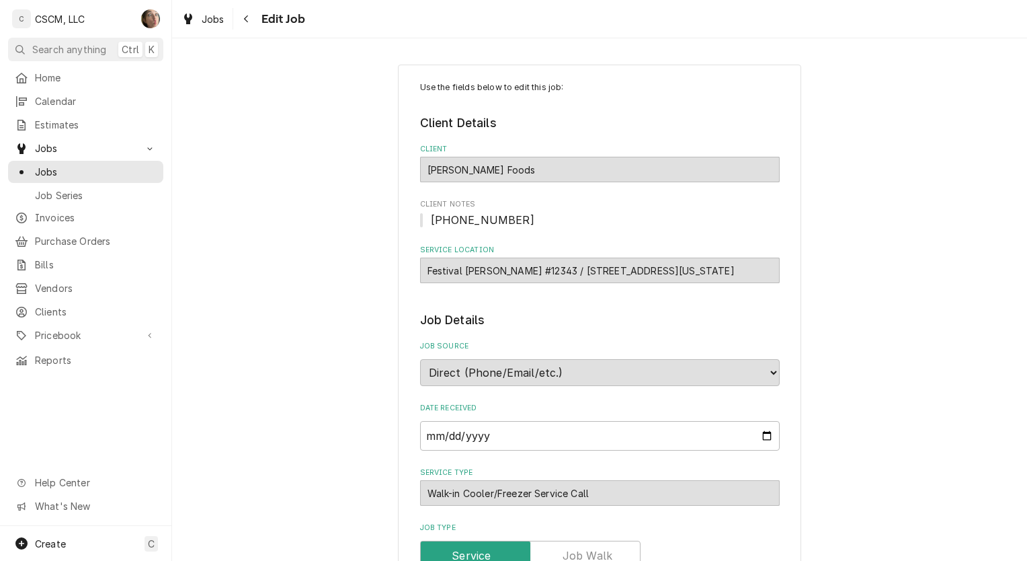
type textarea "x"
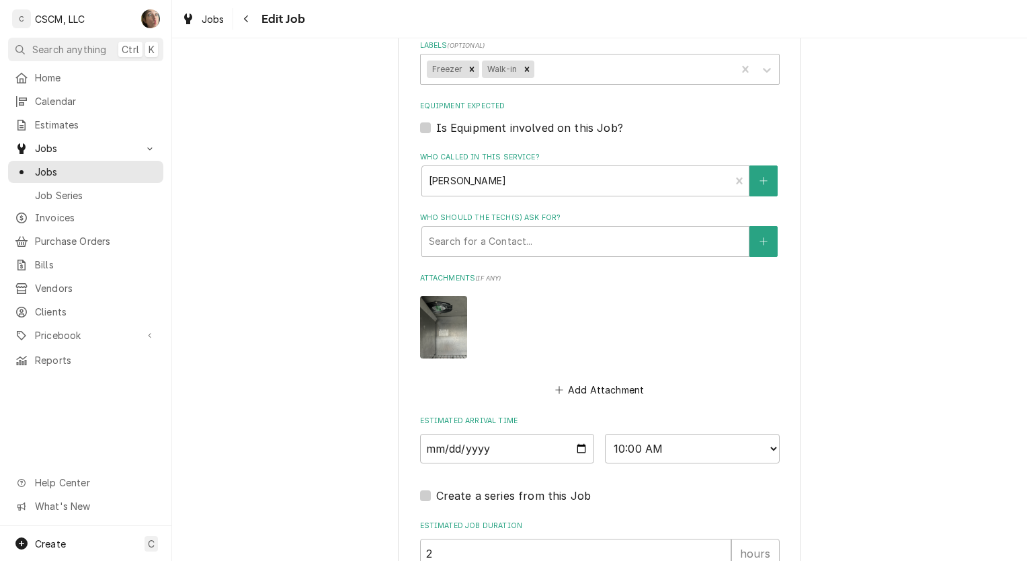
scroll to position [943, 0]
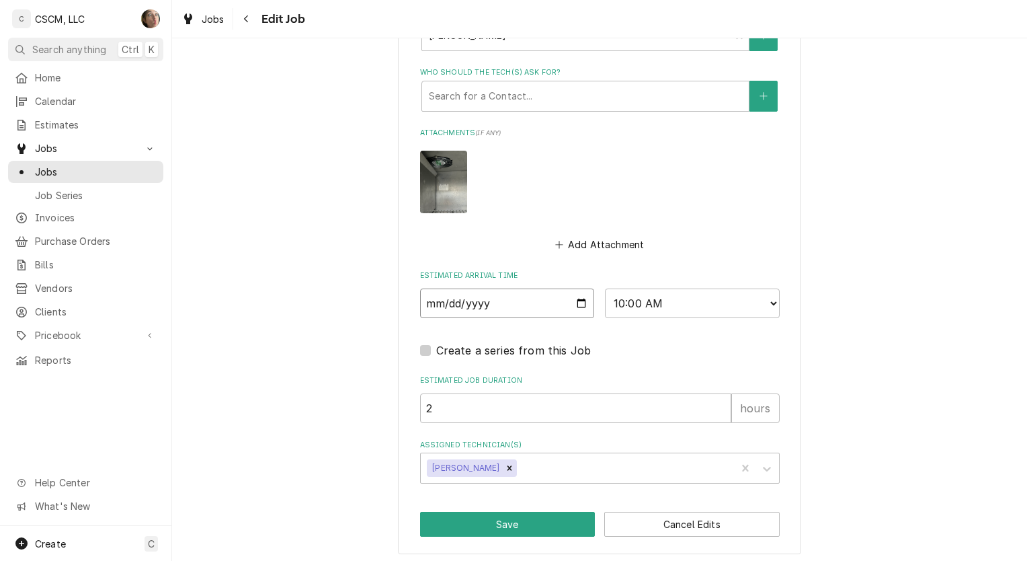
click at [574, 298] on input "[DATE]" at bounding box center [507, 303] width 175 height 30
type input "[DATE]"
type textarea "x"
click at [692, 299] on select "AM / PM 6:00 AM 6:15 AM 6:30 AM 6:45 AM 7:00 AM 7:15 AM 7:30 AM 7:45 AM 8:00 AM…" at bounding box center [692, 303] width 175 height 30
click at [645, 300] on select "AM / PM 6:00 AM 6:15 AM 6:30 AM 6:45 AM 7:00 AM 7:15 AM 7:30 AM 7:45 AM 8:00 AM…" at bounding box center [692, 303] width 175 height 30
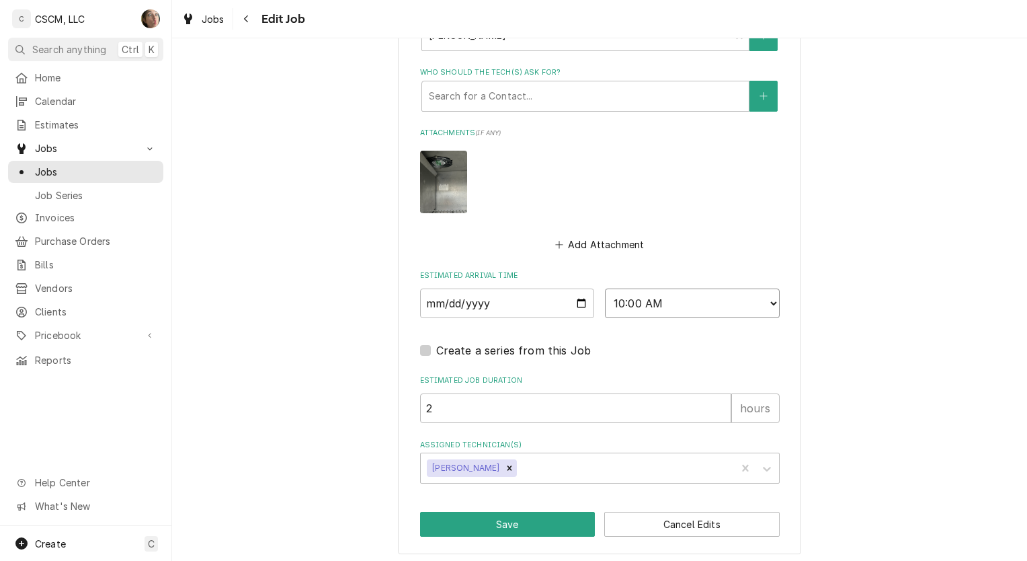
select select "16:00:00"
click at [605, 288] on select "AM / PM 6:00 AM 6:15 AM 6:30 AM 6:45 AM 7:00 AM 7:15 AM 7:30 AM 7:45 AM 8:00 AM…" at bounding box center [692, 303] width 175 height 30
click at [688, 407] on input "2" at bounding box center [575, 408] width 311 height 30
type textarea "x"
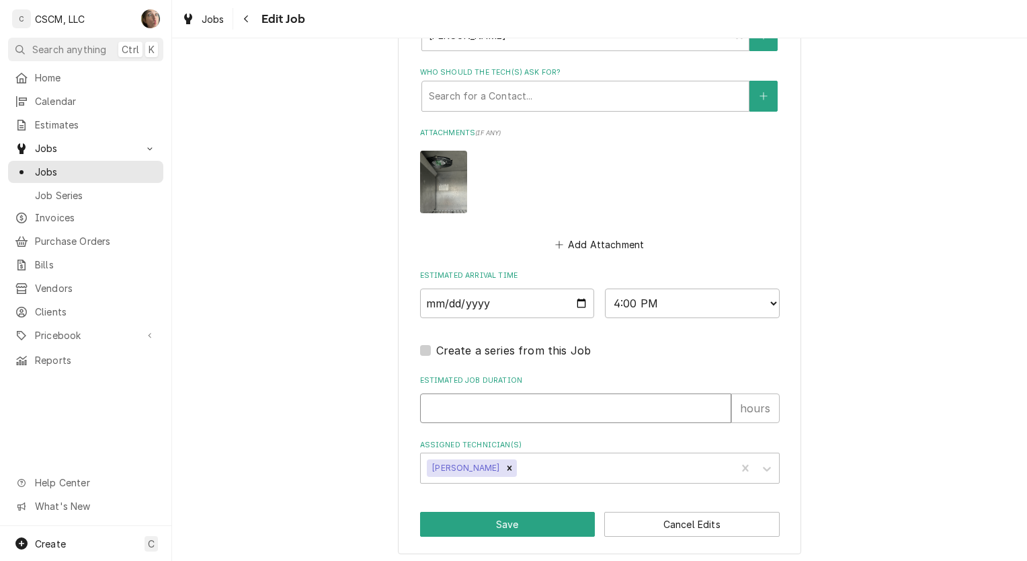
type input "1"
type textarea "x"
type input "1"
click at [476, 531] on button "Save" at bounding box center [507, 524] width 175 height 25
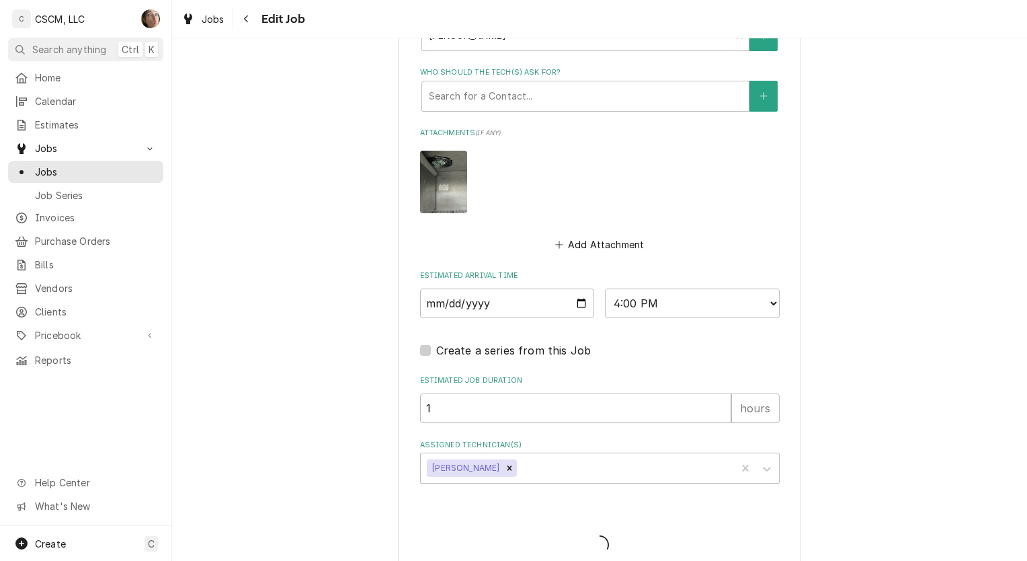
type textarea "x"
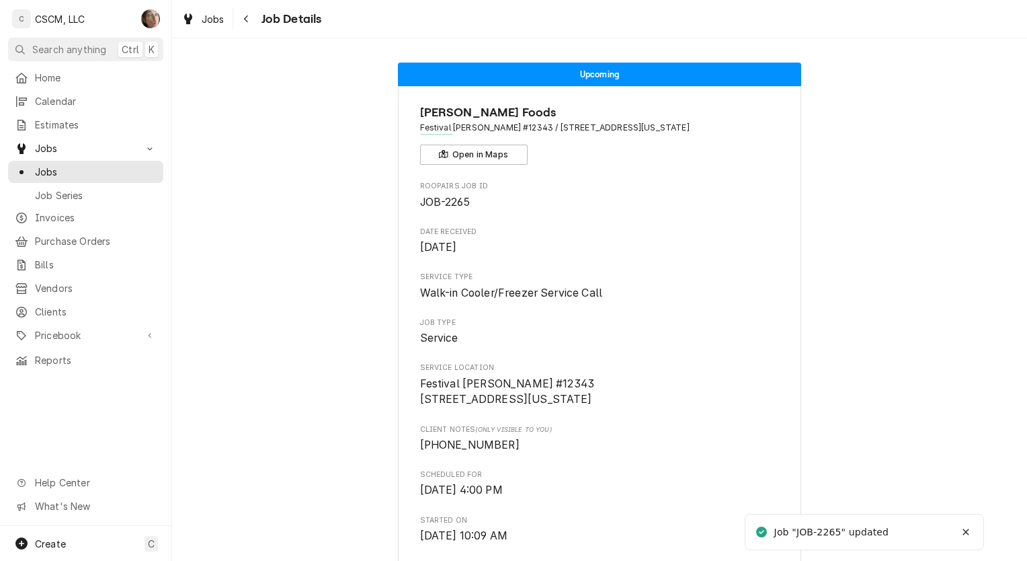
click at [242, 15] on div "Navigate back" at bounding box center [246, 18] width 13 height 13
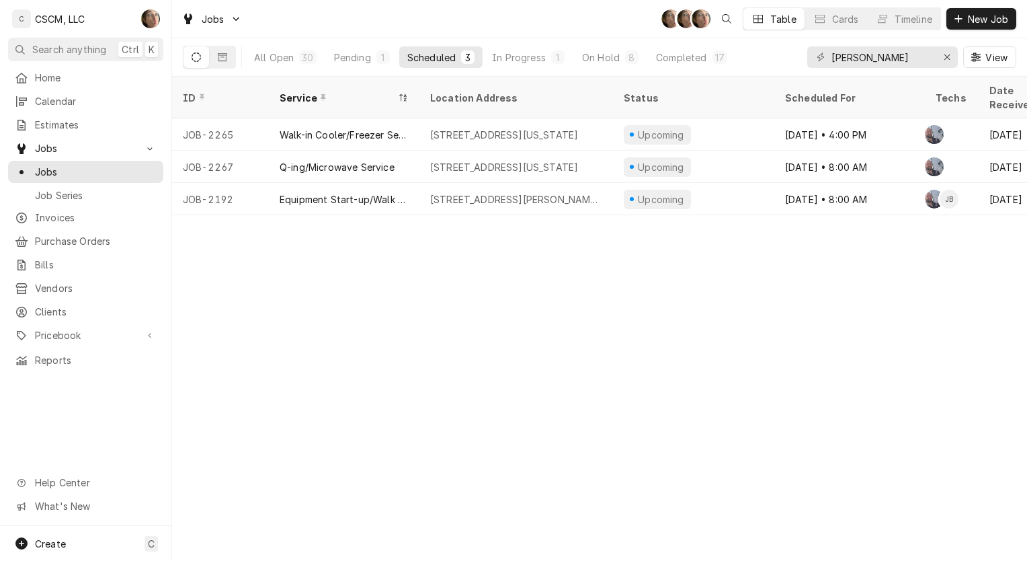
click at [419, 151] on div "Q-ing/Microwave Service" at bounding box center [344, 167] width 151 height 32
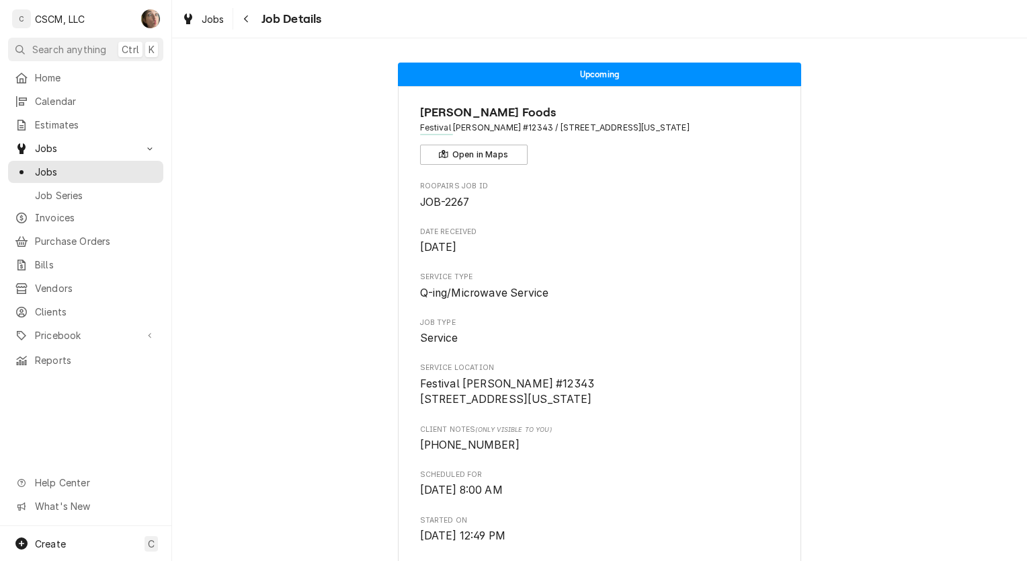
click at [240, 15] on div "Navigate back" at bounding box center [246, 18] width 13 height 13
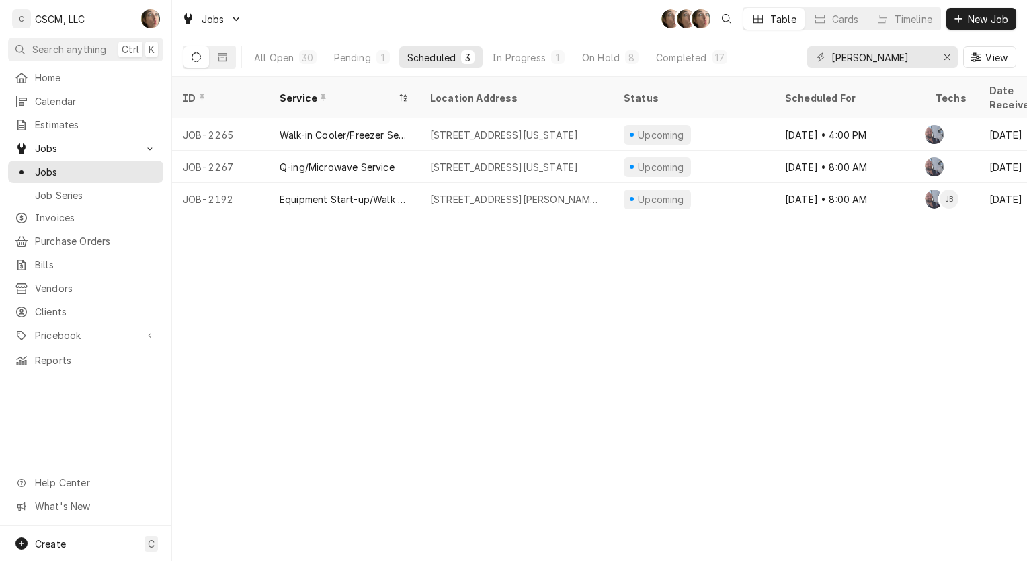
click at [471, 160] on div "10873 W Florissant Ave, St. Louis, Missouri 63136" at bounding box center [504, 167] width 148 height 14
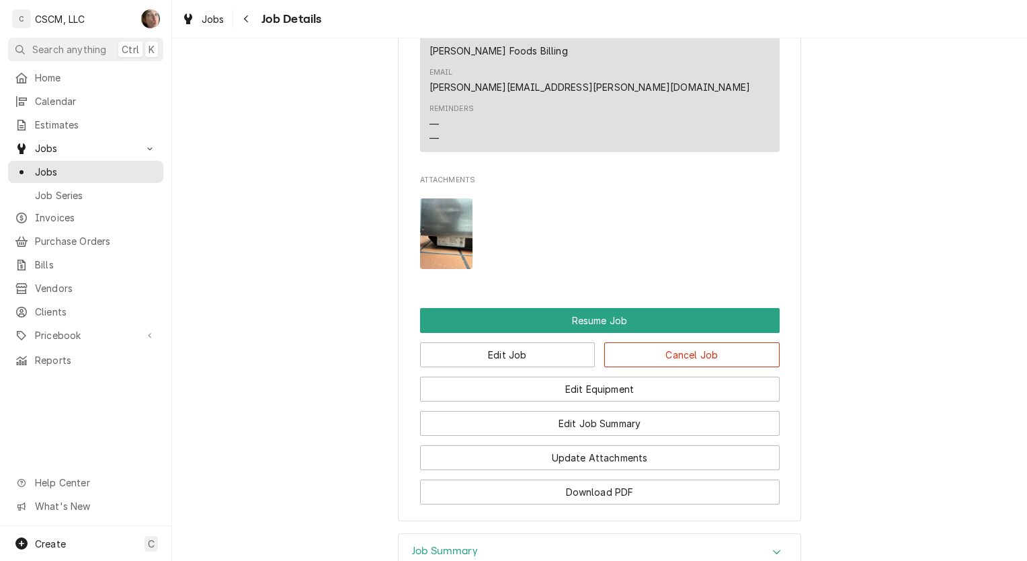
scroll to position [1248, 0]
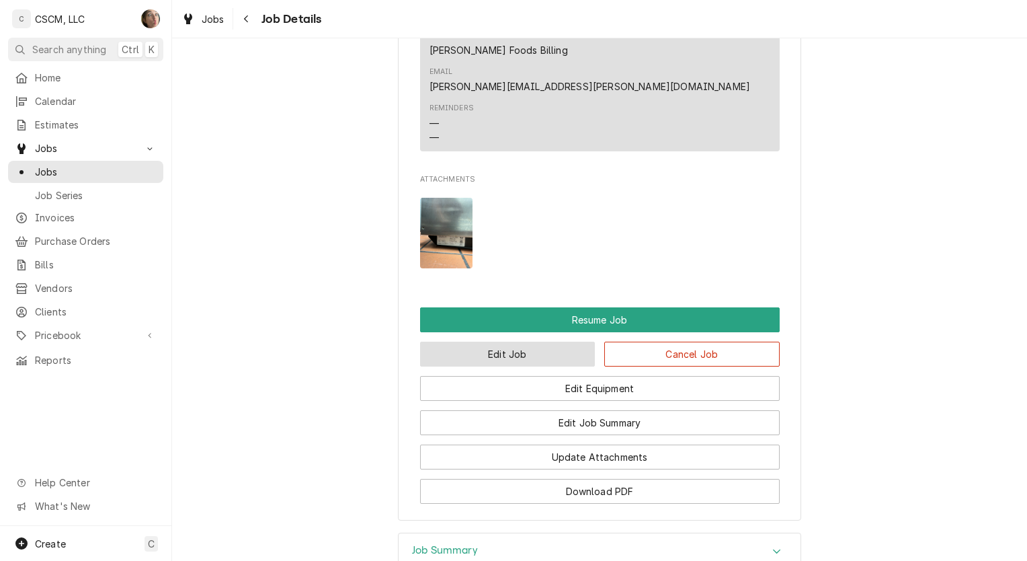
click at [489, 341] on button "Edit Job" at bounding box center [507, 353] width 175 height 25
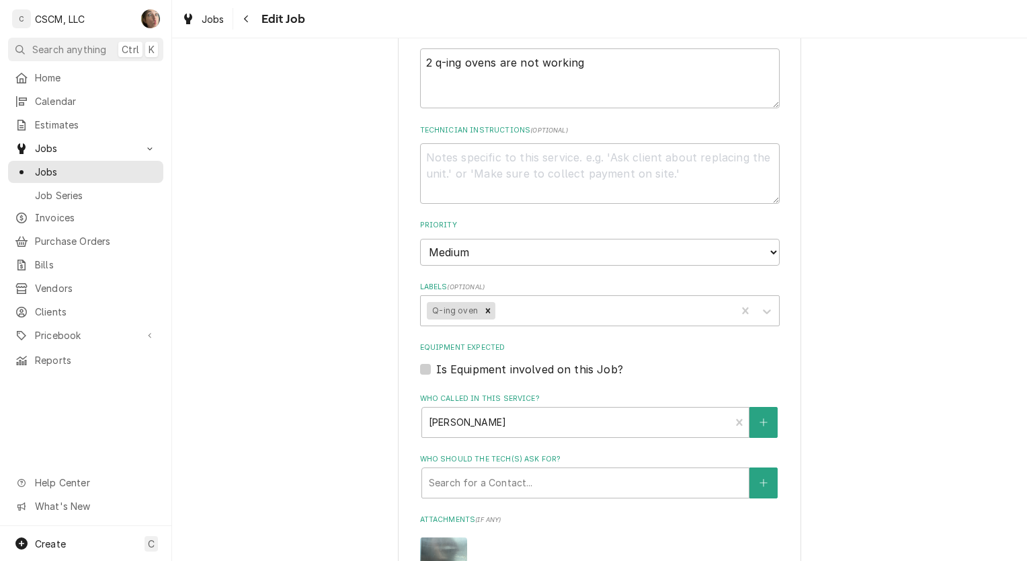
scroll to position [943, 0]
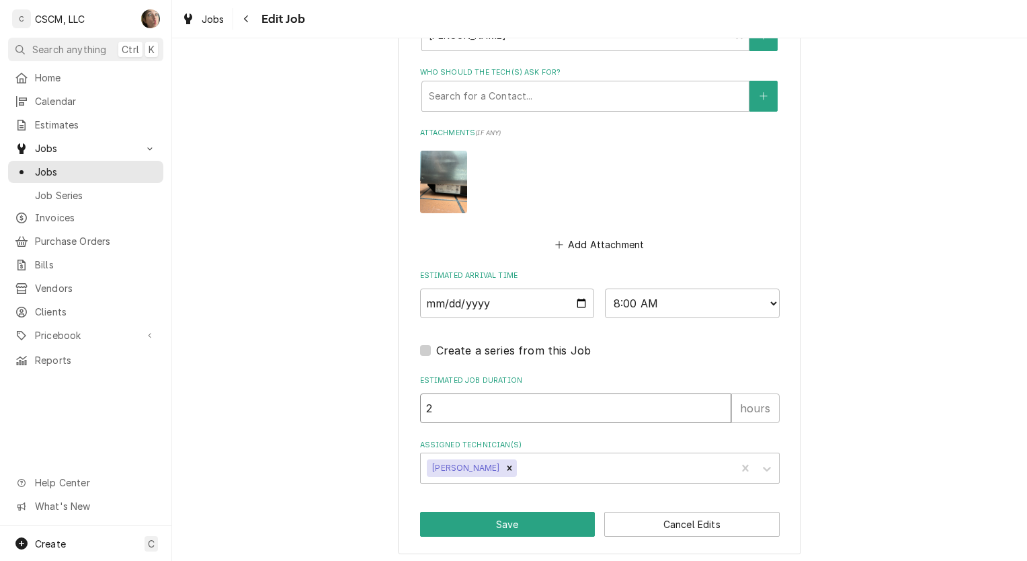
click at [647, 402] on input "2" at bounding box center [575, 408] width 311 height 30
type textarea "x"
type input "1"
type textarea "x"
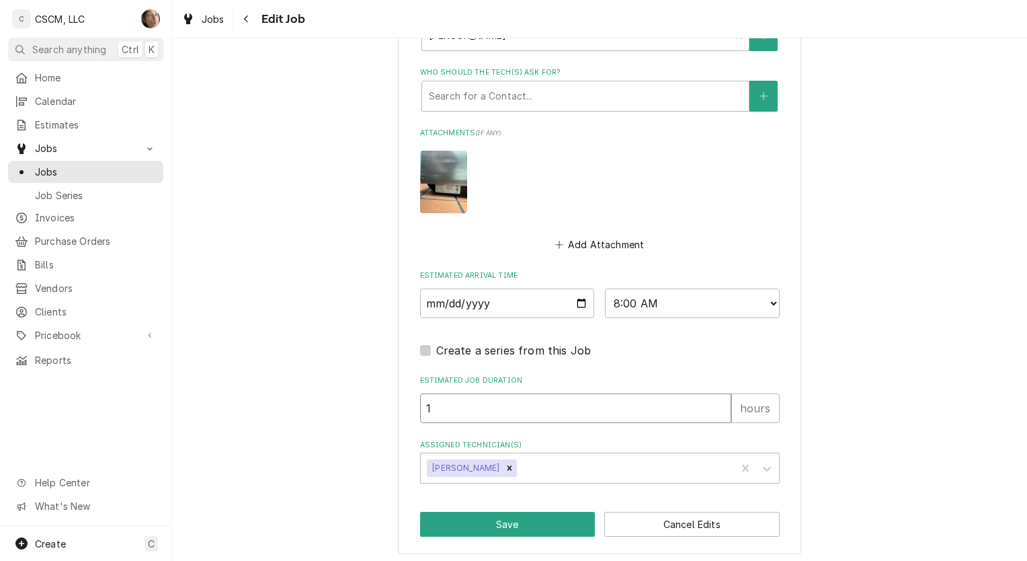
type input "1"
type textarea "x"
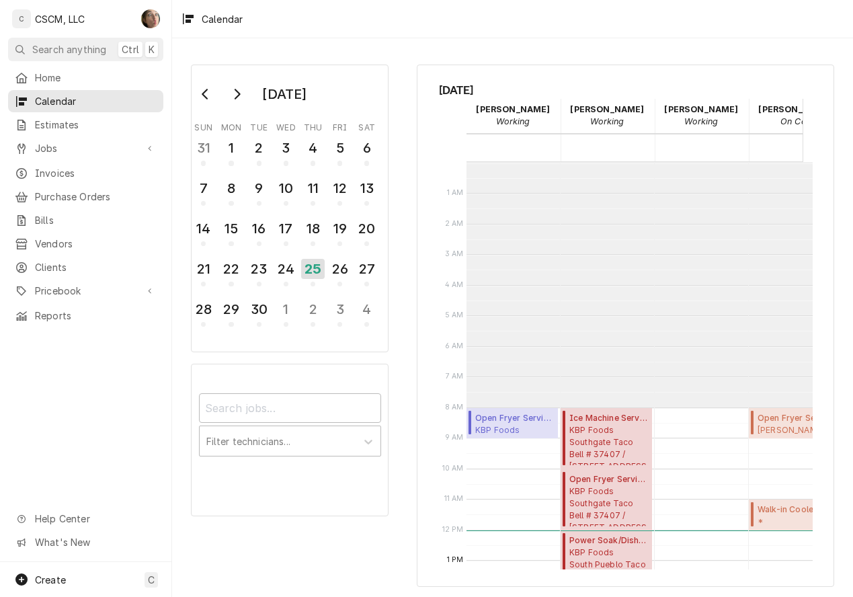
scroll to position [245, 0]
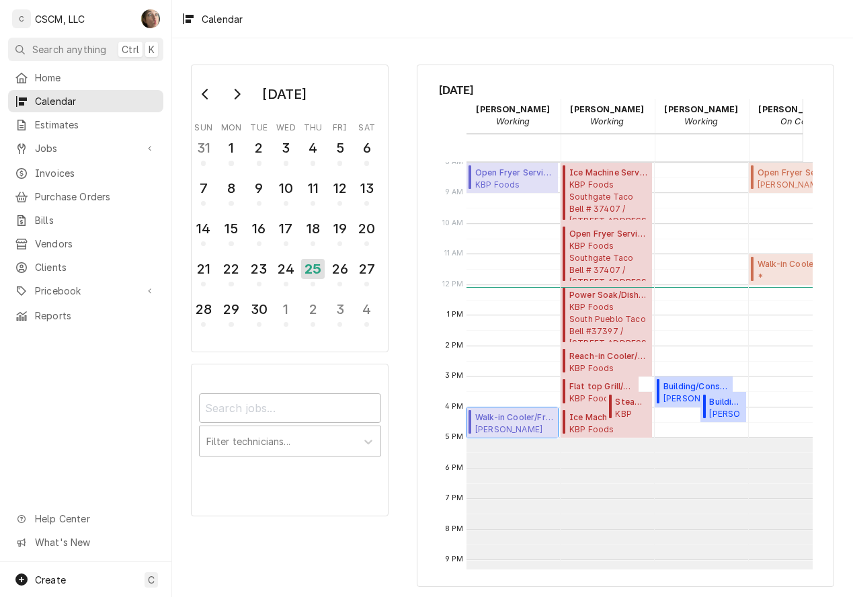
click at [514, 431] on span "Estel Foods Festival McDonald's #12343 / 10873 W Florissant Ave, St. Louis, Mis…" at bounding box center [514, 429] width 79 height 11
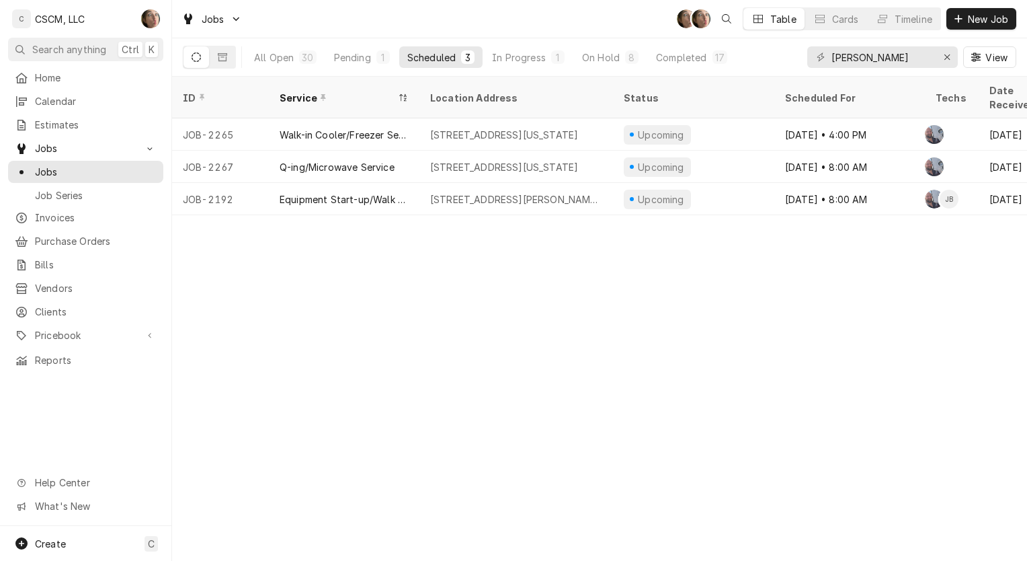
click at [417, 151] on div "Q-ing/Microwave Service" at bounding box center [344, 167] width 151 height 32
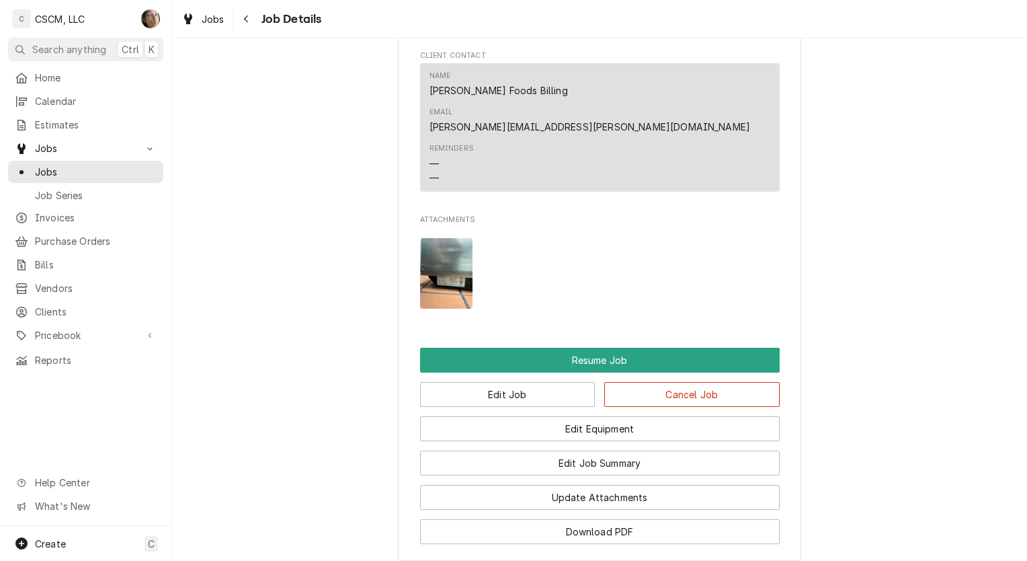
scroll to position [1385, 0]
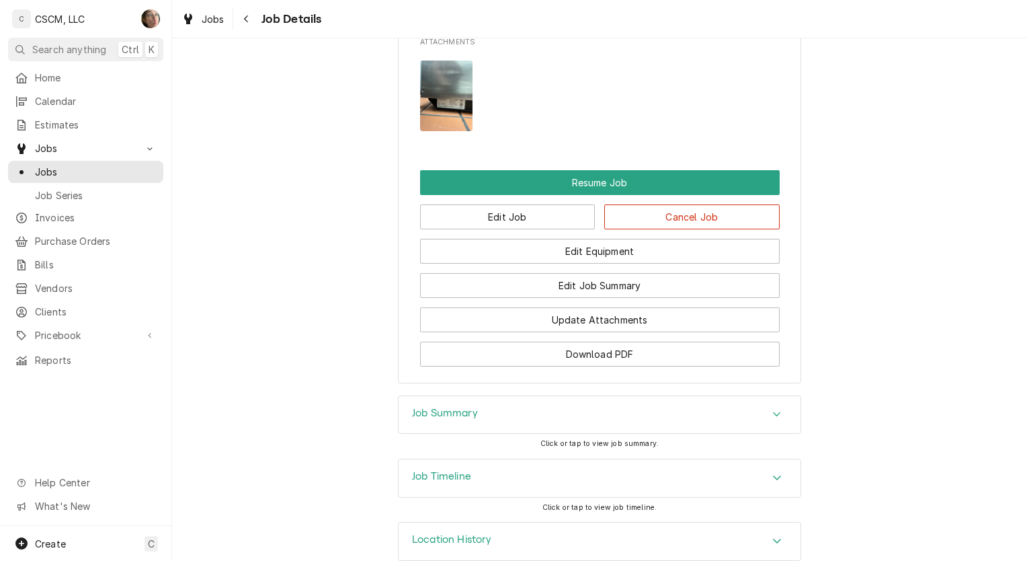
click at [468, 407] on h3 "Job Summary" at bounding box center [445, 413] width 66 height 13
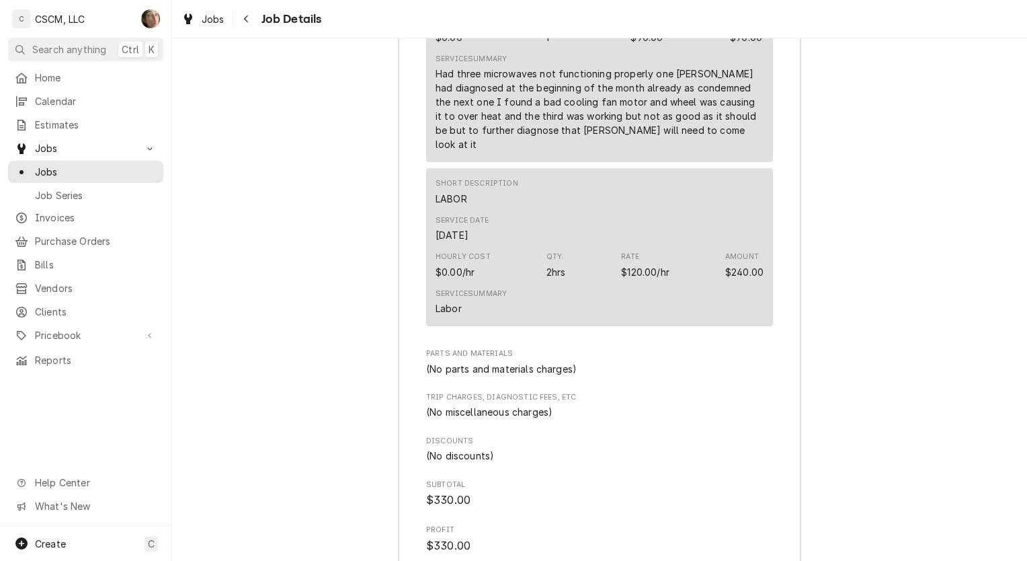
scroll to position [2218, 0]
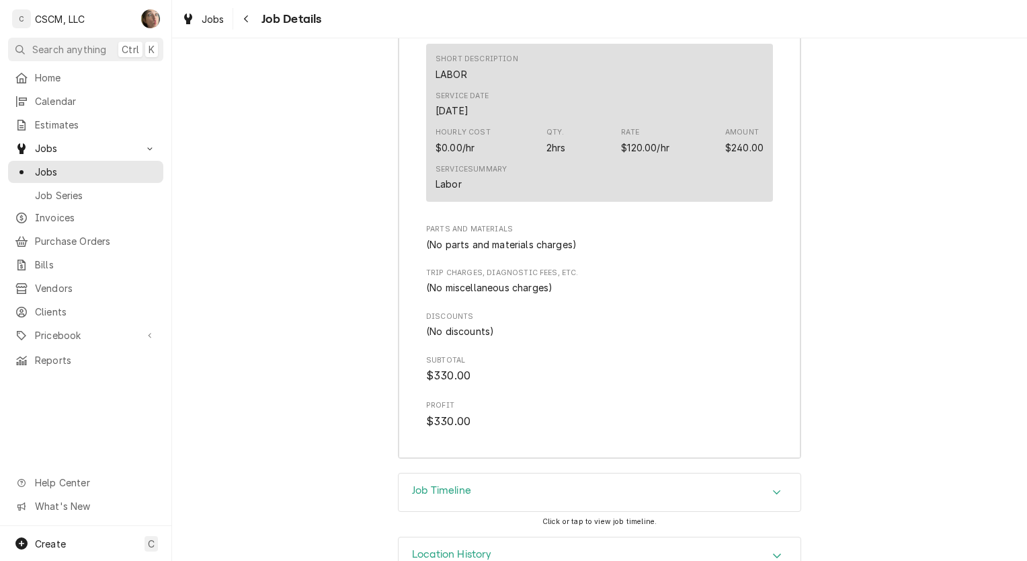
click at [592, 473] on div "Job Timeline" at bounding box center [600, 492] width 402 height 38
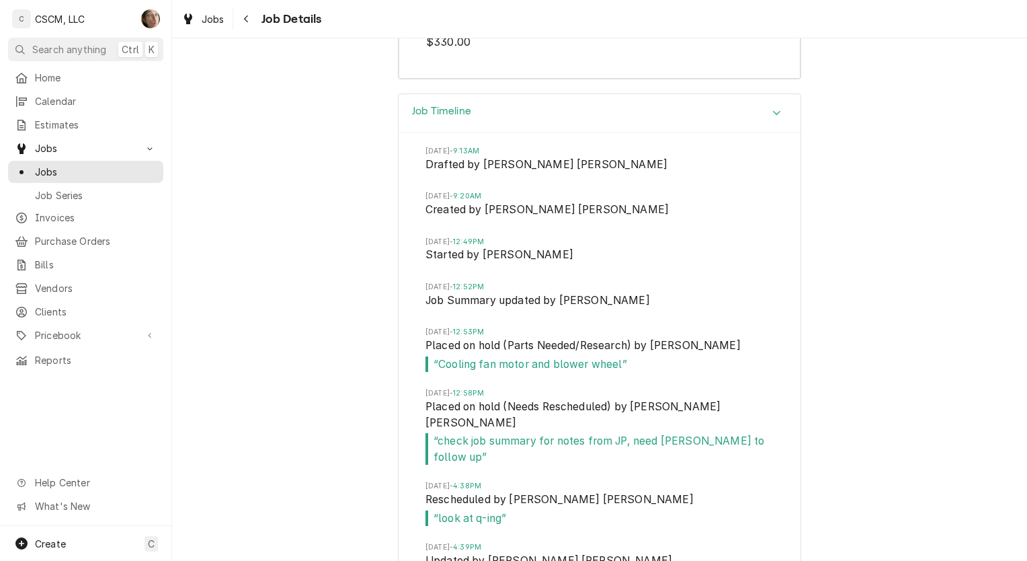
scroll to position [2662, 0]
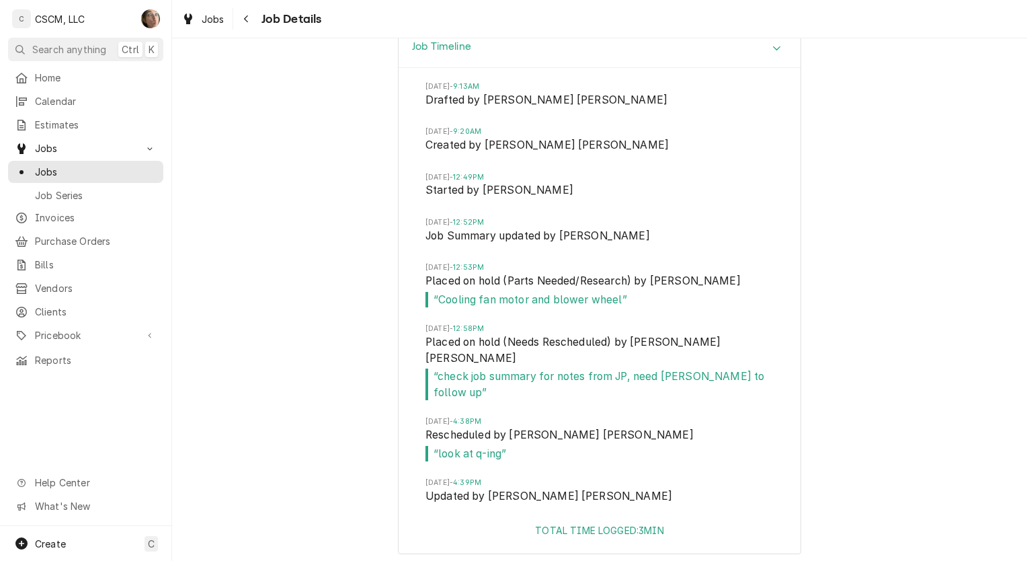
click at [661, 292] on span "“ Cooling fan motor and blower wheel ”" at bounding box center [600, 300] width 348 height 16
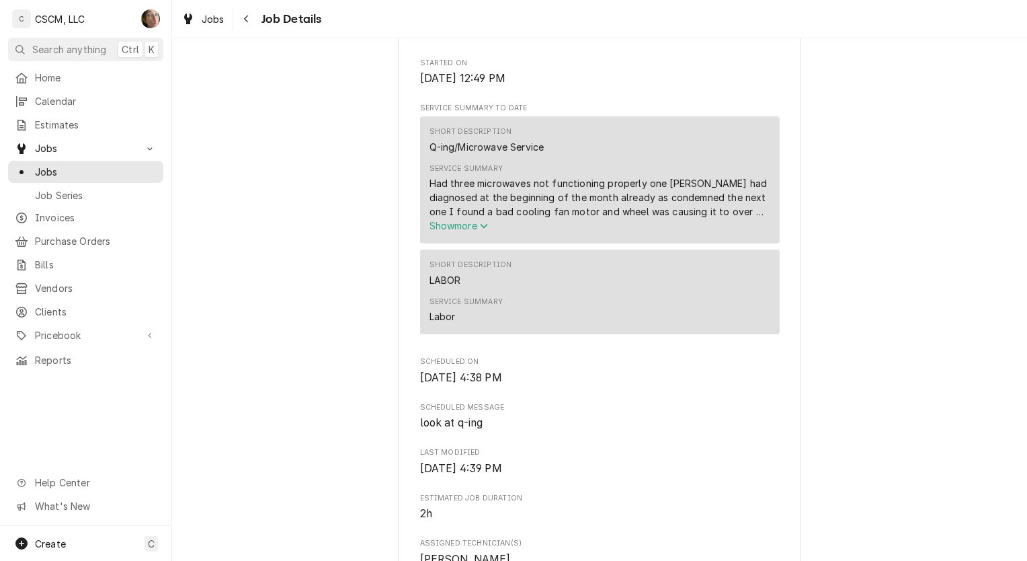
scroll to position [456, 0]
click at [473, 244] on div "Short Description Q-ing/Microwave Service Service Summary Had three microwaves …" at bounding box center [600, 180] width 360 height 127
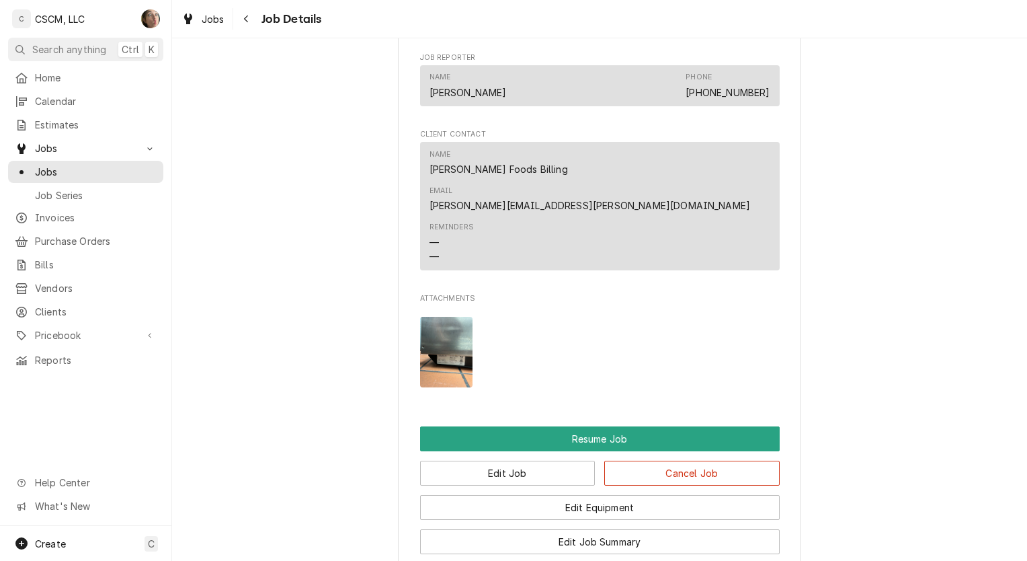
scroll to position [1412, 0]
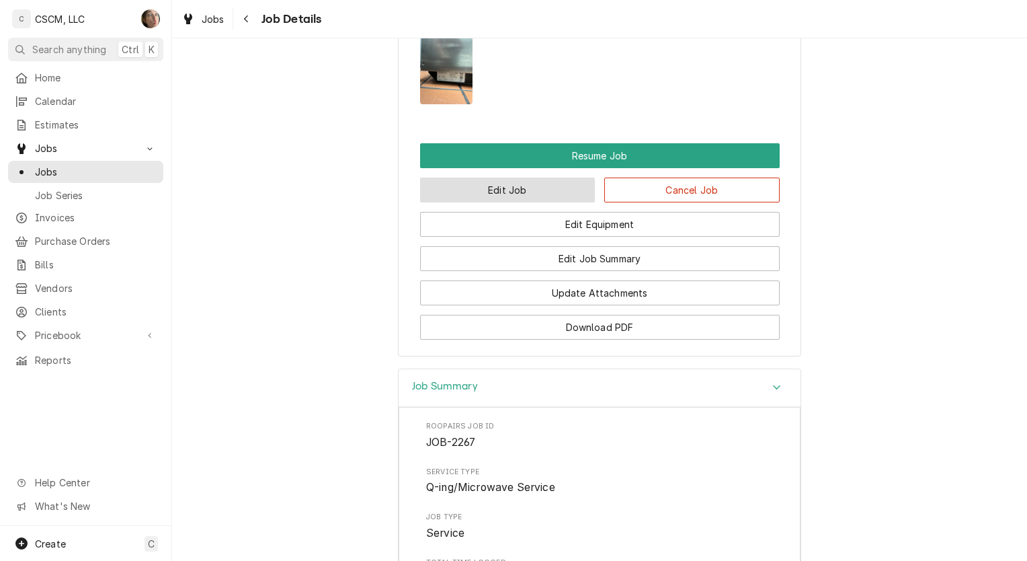
click at [510, 177] on button "Edit Job" at bounding box center [507, 189] width 175 height 25
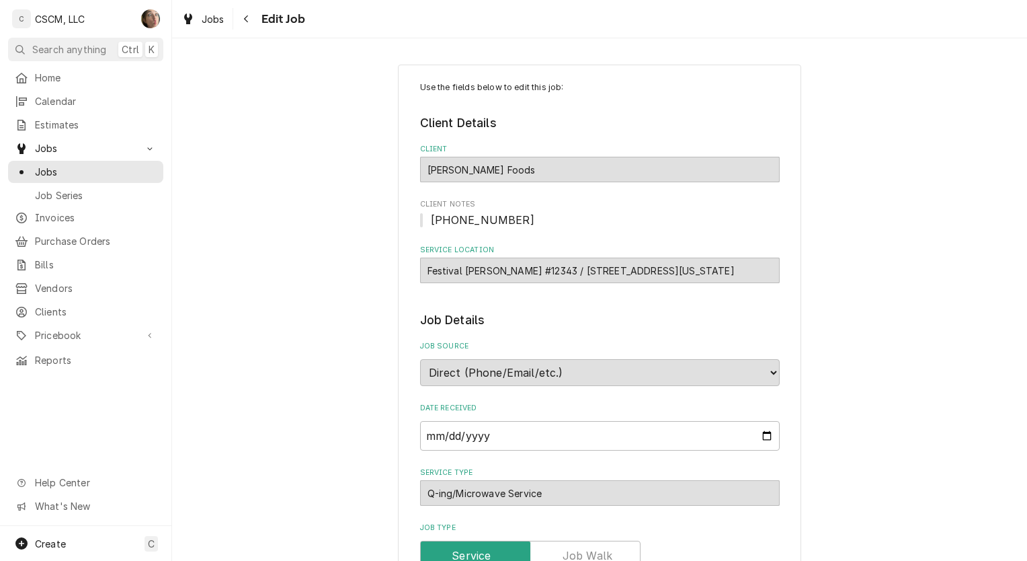
type textarea "x"
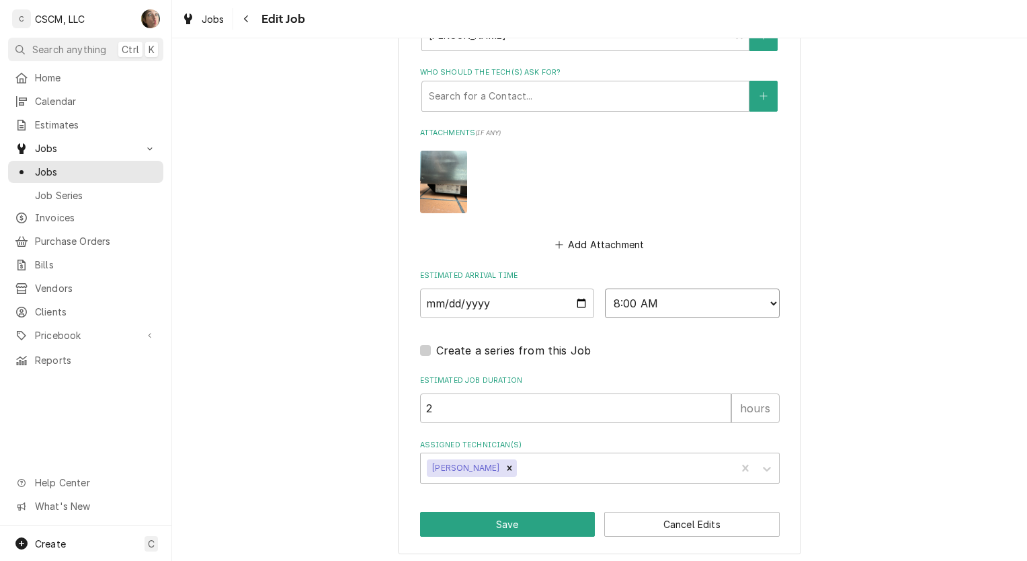
click at [680, 292] on select "AM / PM 6:00 AM 6:15 AM 6:30 AM 6:45 AM 7:00 AM 7:15 AM 7:30 AM 7:45 AM 8:00 AM…" at bounding box center [692, 303] width 175 height 30
select select "15:00:00"
click at [605, 288] on select "AM / PM 6:00 AM 6:15 AM 6:30 AM 6:45 AM 7:00 AM 7:15 AM 7:30 AM 7:45 AM 8:00 AM…" at bounding box center [692, 303] width 175 height 30
type textarea "x"
click at [576, 305] on input "2025-09-26" at bounding box center [507, 303] width 175 height 30
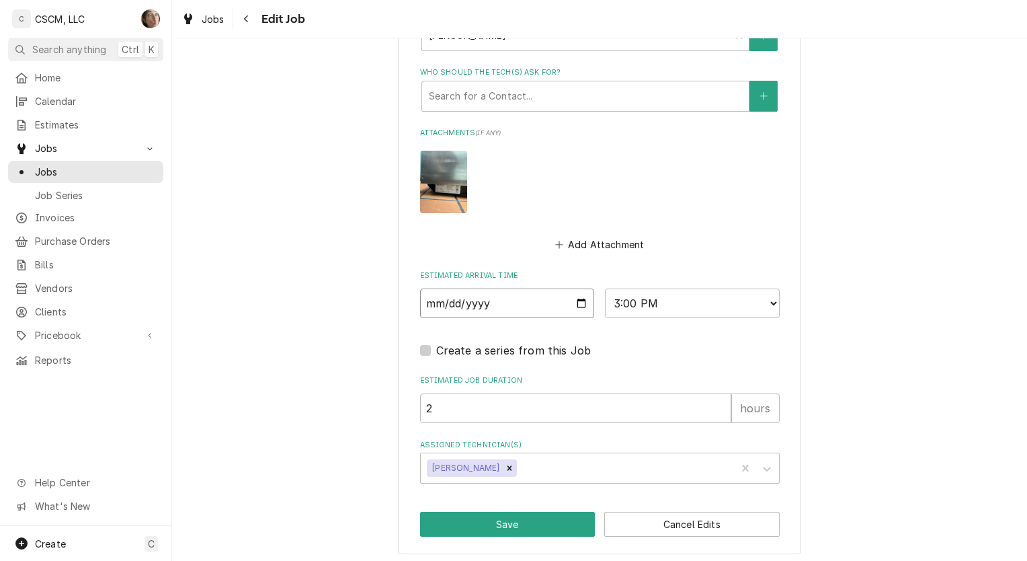
type input "2025-09-25"
click at [518, 514] on button "Save" at bounding box center [507, 524] width 175 height 25
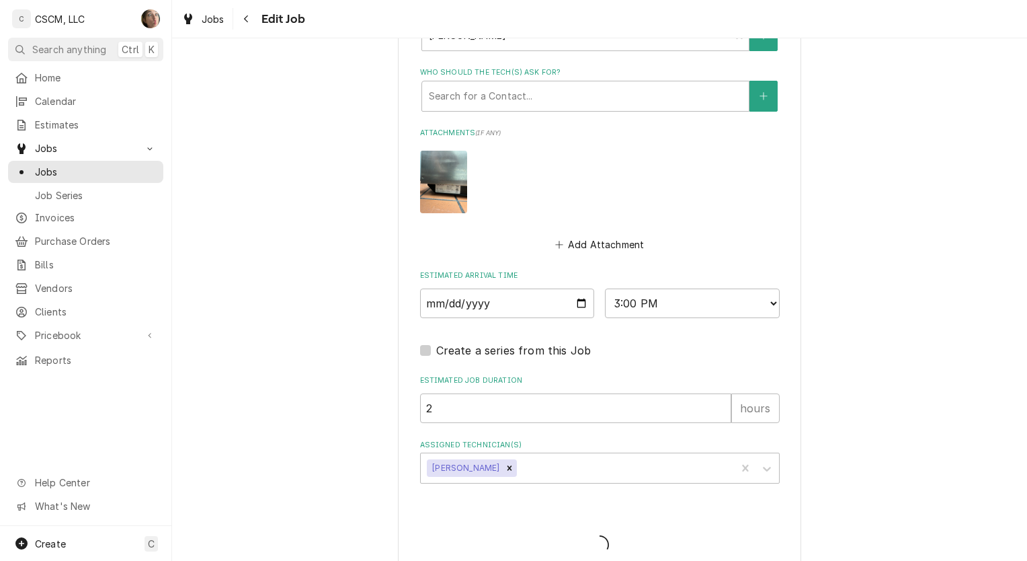
type textarea "x"
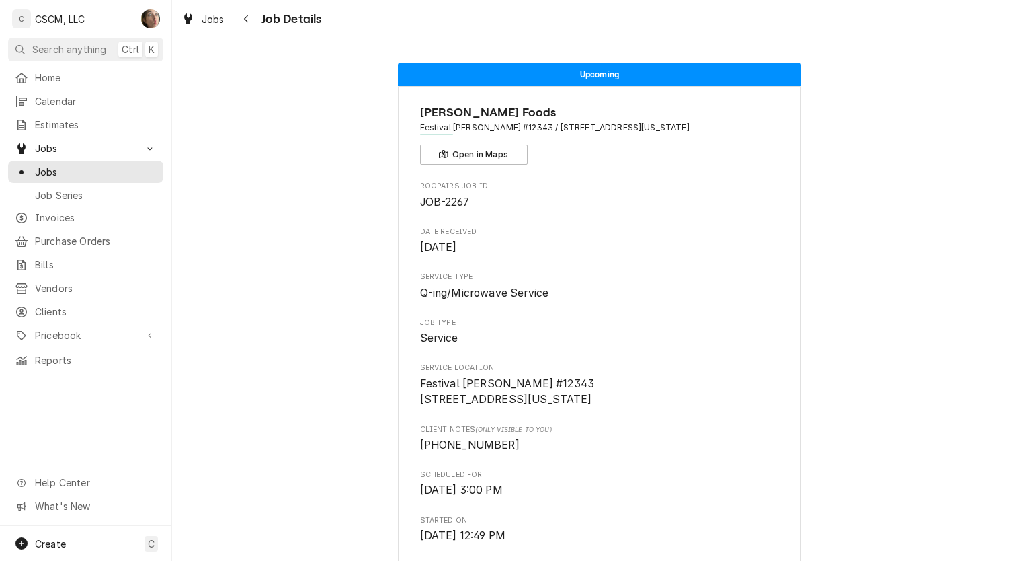
click at [247, 17] on icon "Navigate back" at bounding box center [246, 18] width 6 height 9
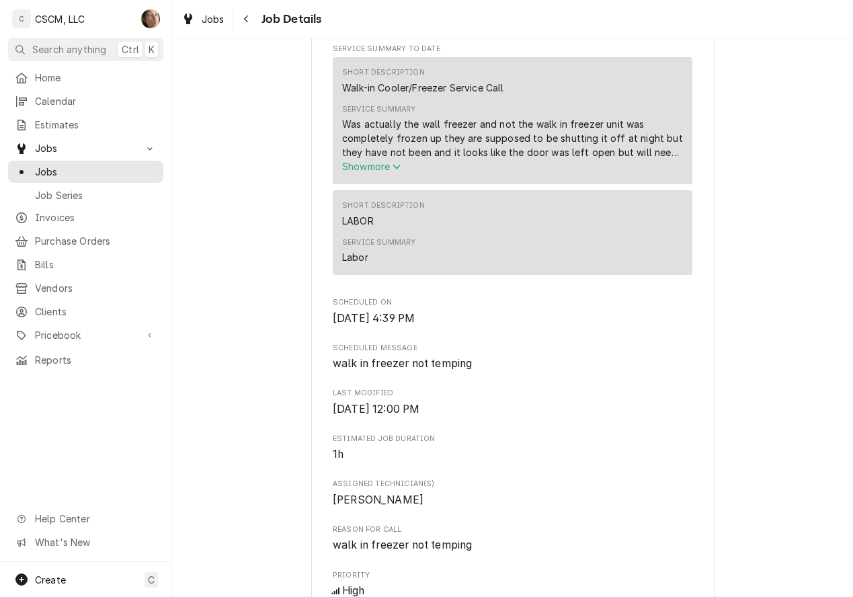
scroll to position [517, 0]
click at [366, 171] on span "Show more" at bounding box center [371, 165] width 59 height 11
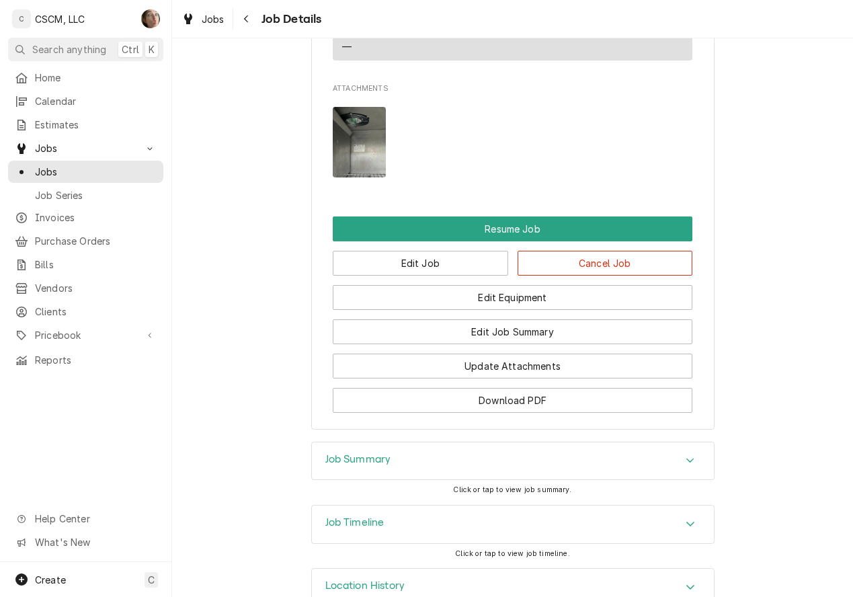
scroll to position [1367, 0]
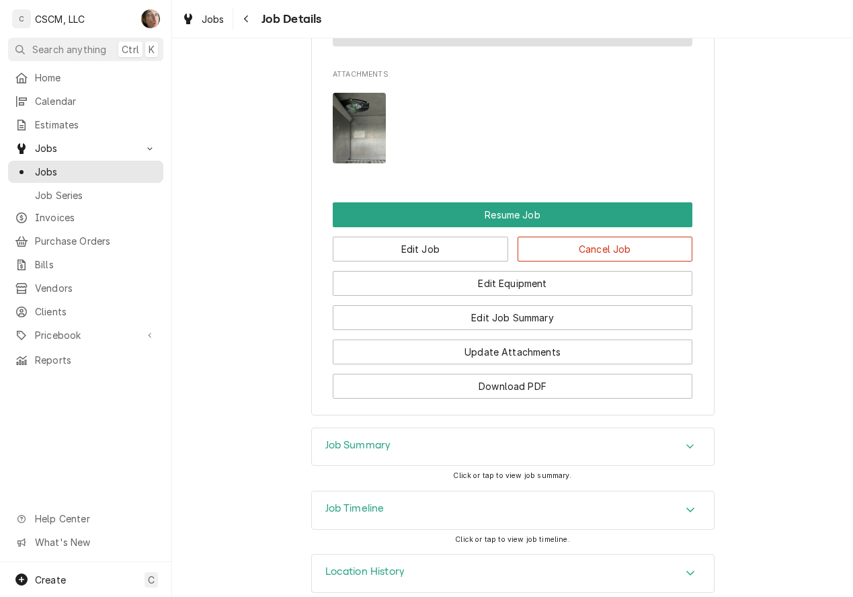
click at [460, 428] on div "Job Summary" at bounding box center [513, 447] width 402 height 38
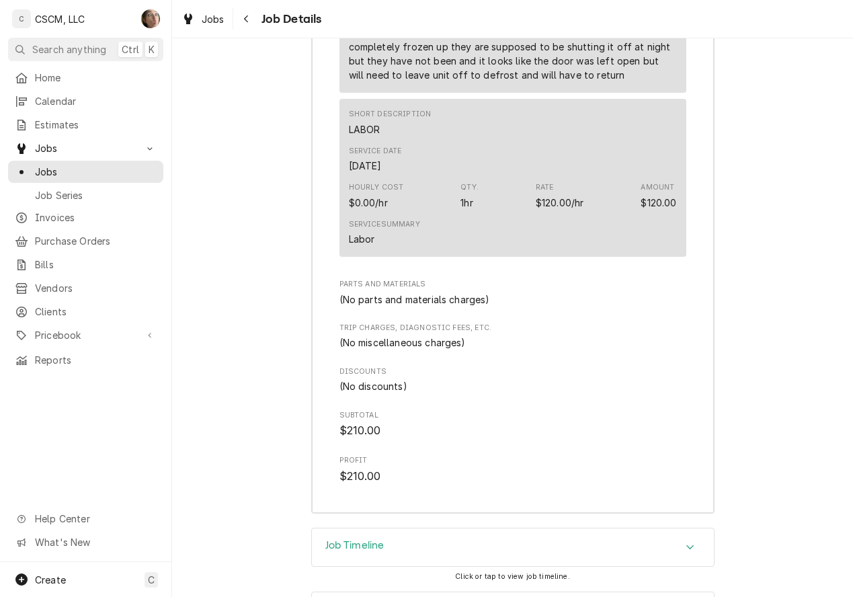
scroll to position [2186, 0]
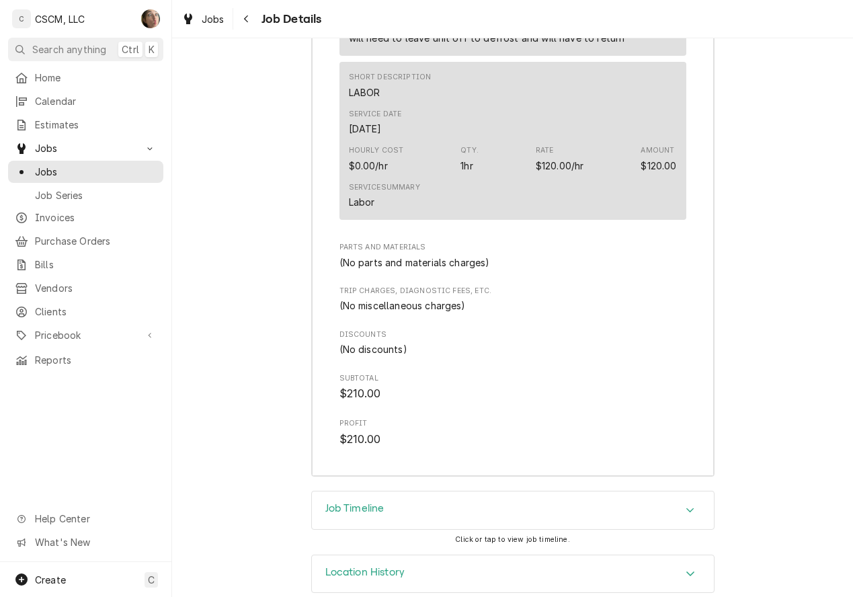
click at [434, 491] on div "Job Timeline" at bounding box center [513, 510] width 402 height 38
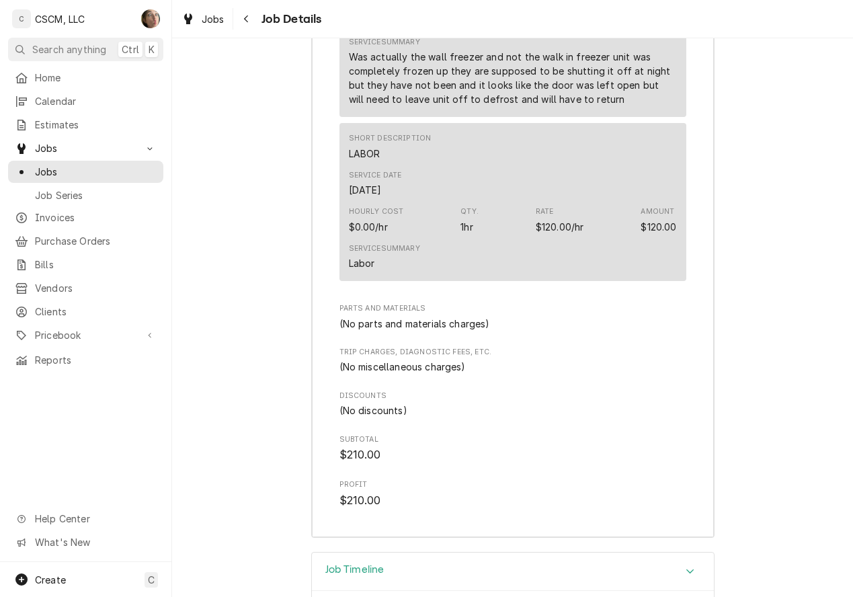
scroll to position [2569, 0]
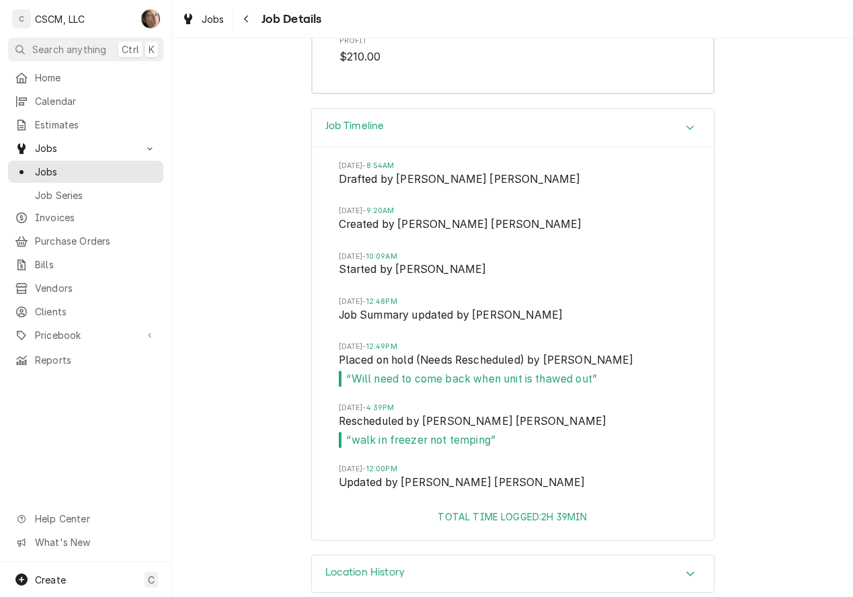
click at [686, 568] on icon "Accordion Header" at bounding box center [690, 573] width 9 height 11
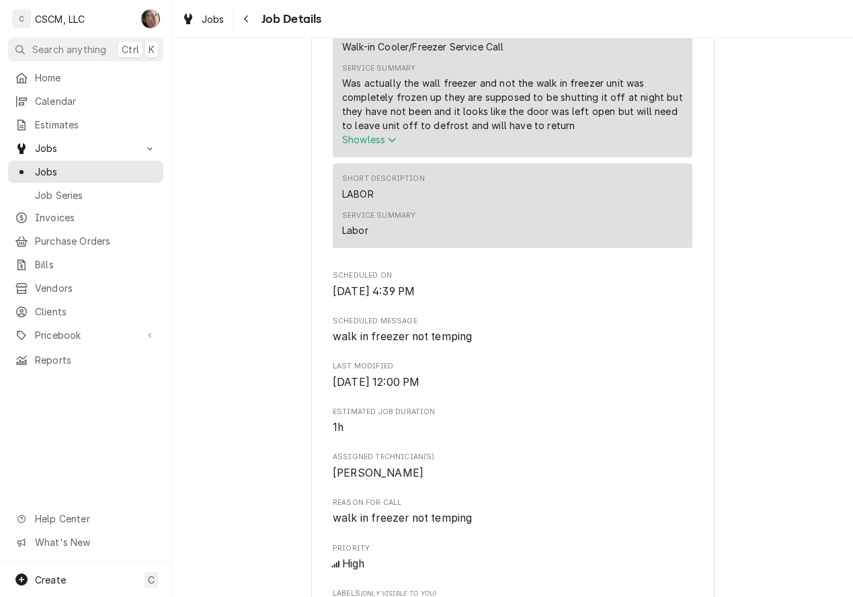
scroll to position [557, 0]
click at [364, 146] on span "Show less" at bounding box center [369, 139] width 54 height 11
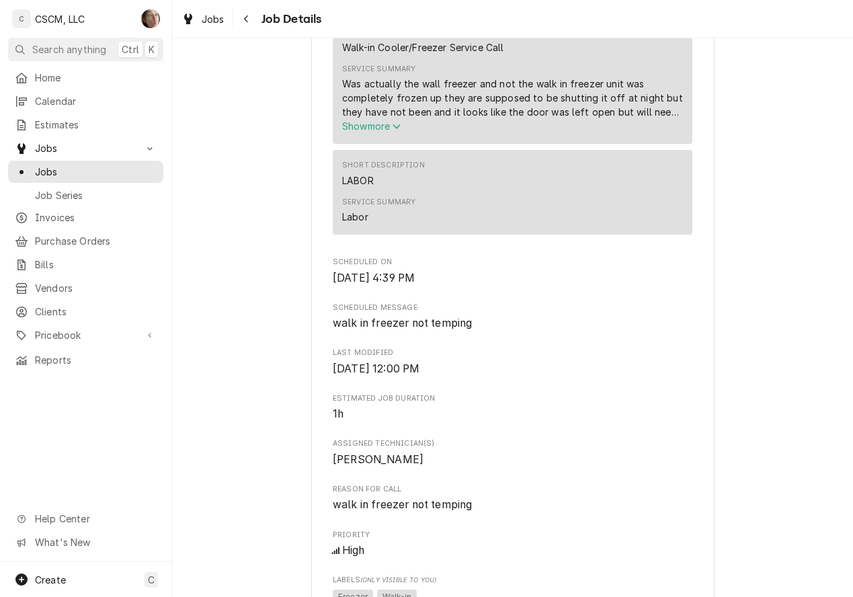
click at [366, 132] on span "Show more" at bounding box center [371, 125] width 59 height 11
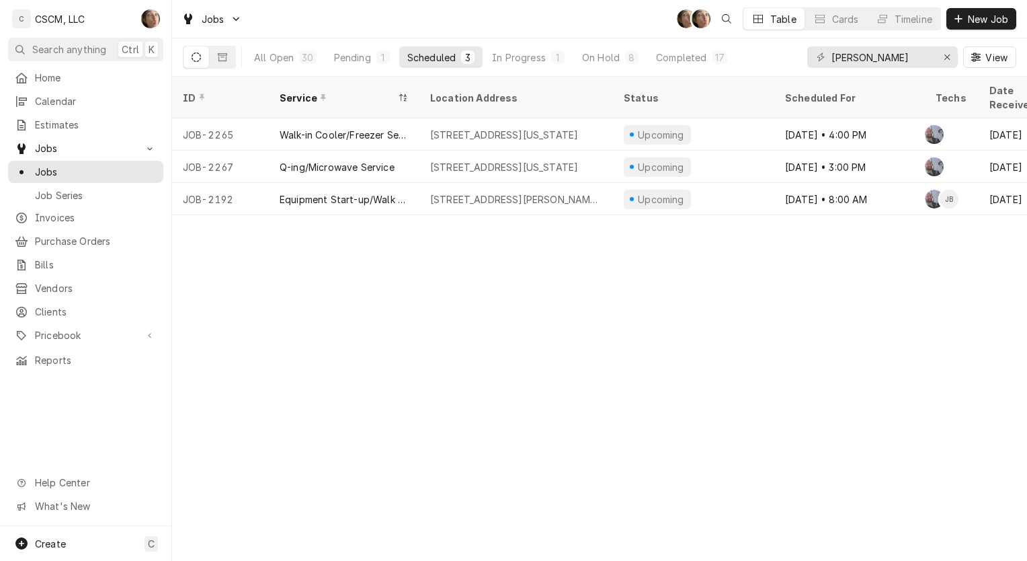
click at [612, 361] on div "ID Service Location Address Status Scheduled For Techs Date Received Labels Cli…" at bounding box center [599, 319] width 855 height 484
click at [471, 160] on div "[STREET_ADDRESS][US_STATE]" at bounding box center [504, 167] width 148 height 14
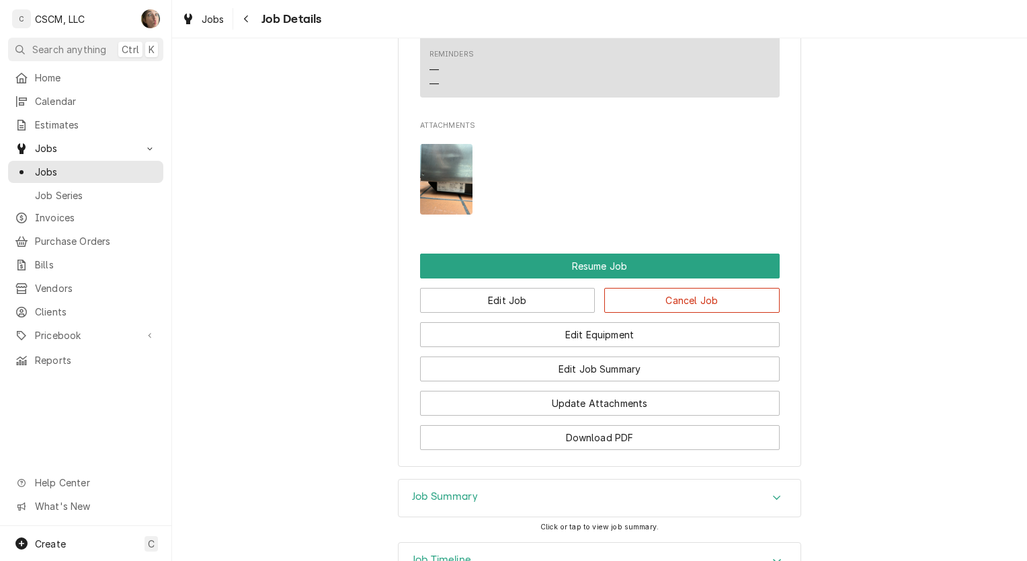
scroll to position [1385, 0]
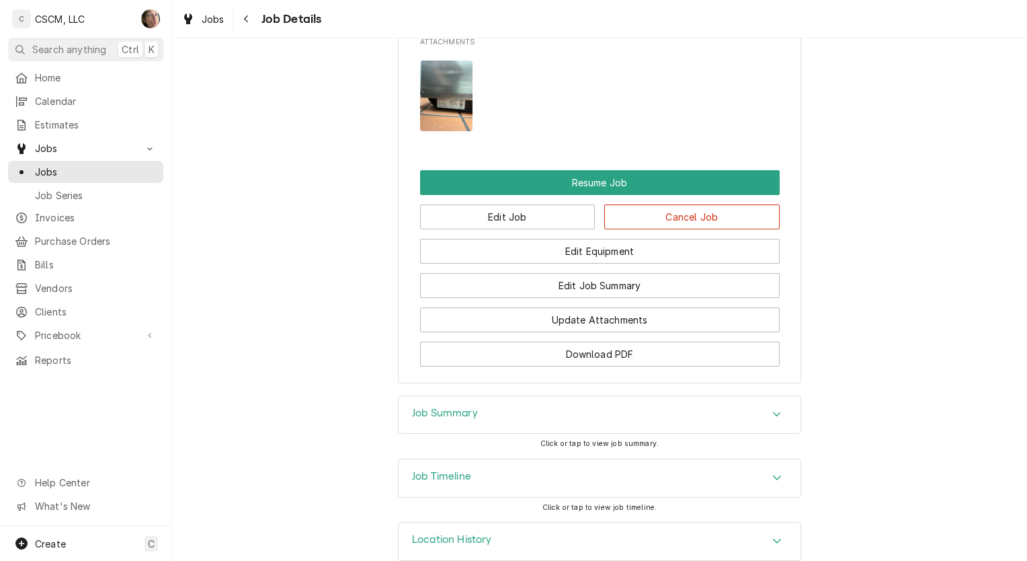
click at [422, 407] on h3 "Job Summary" at bounding box center [445, 413] width 66 height 13
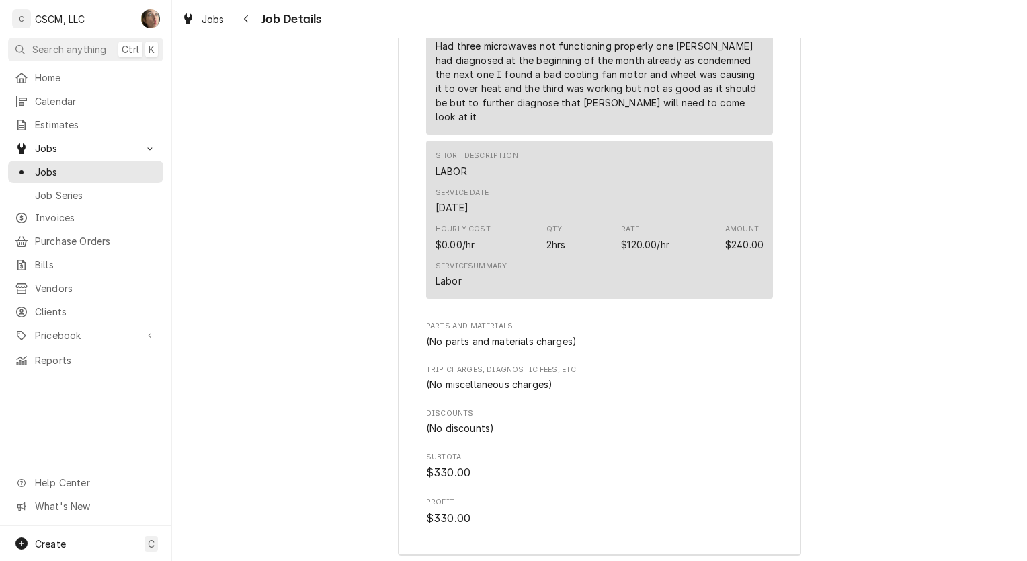
scroll to position [2218, 0]
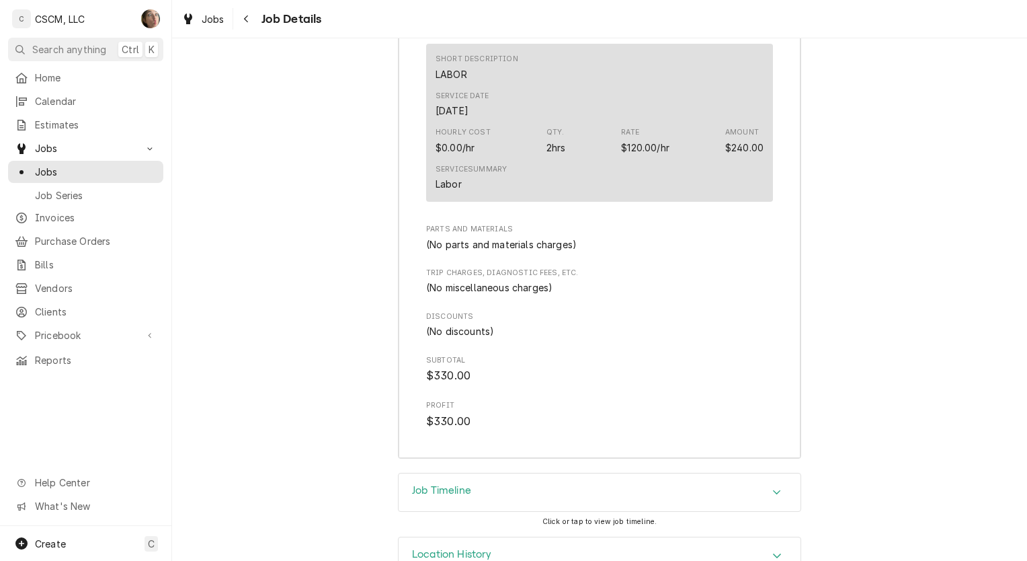
click at [432, 473] on div "Job Timeline" at bounding box center [600, 492] width 402 height 38
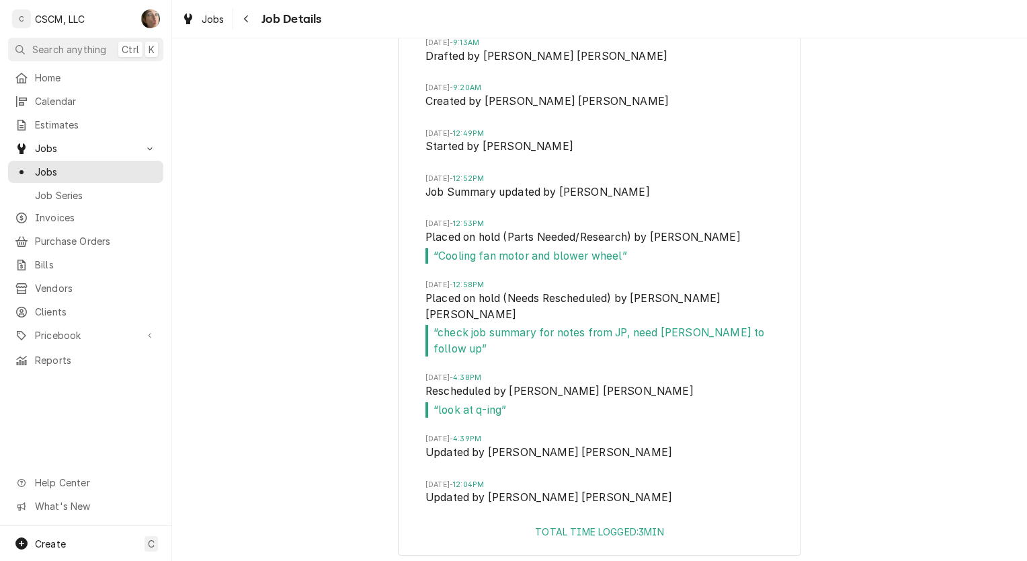
scroll to position [2707, 0]
